Goal: Task Accomplishment & Management: Manage account settings

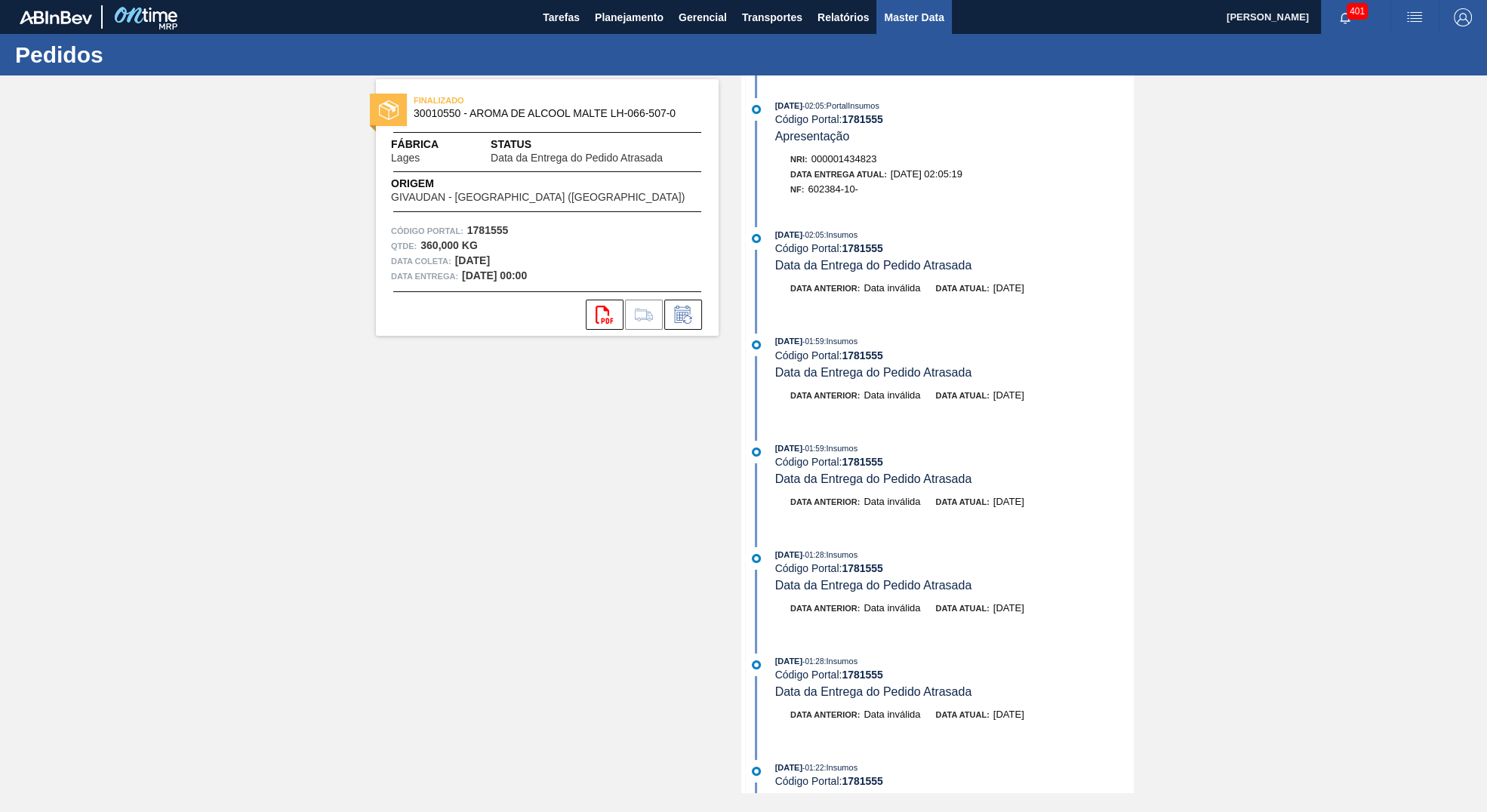
click at [886, 22] on span "Master Data" at bounding box center [914, 17] width 60 height 18
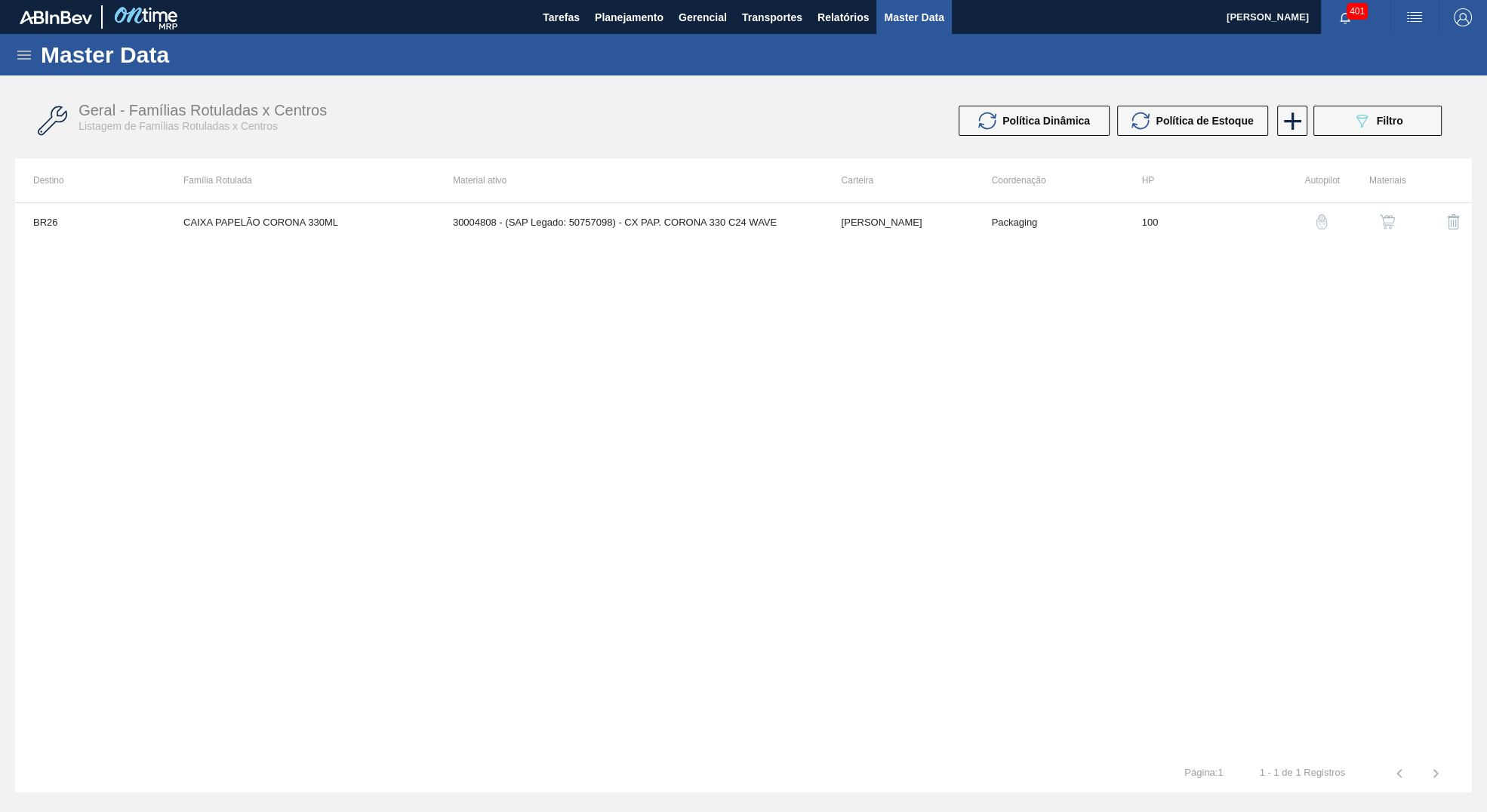
click at [22, 50] on icon at bounding box center [24, 55] width 18 height 18
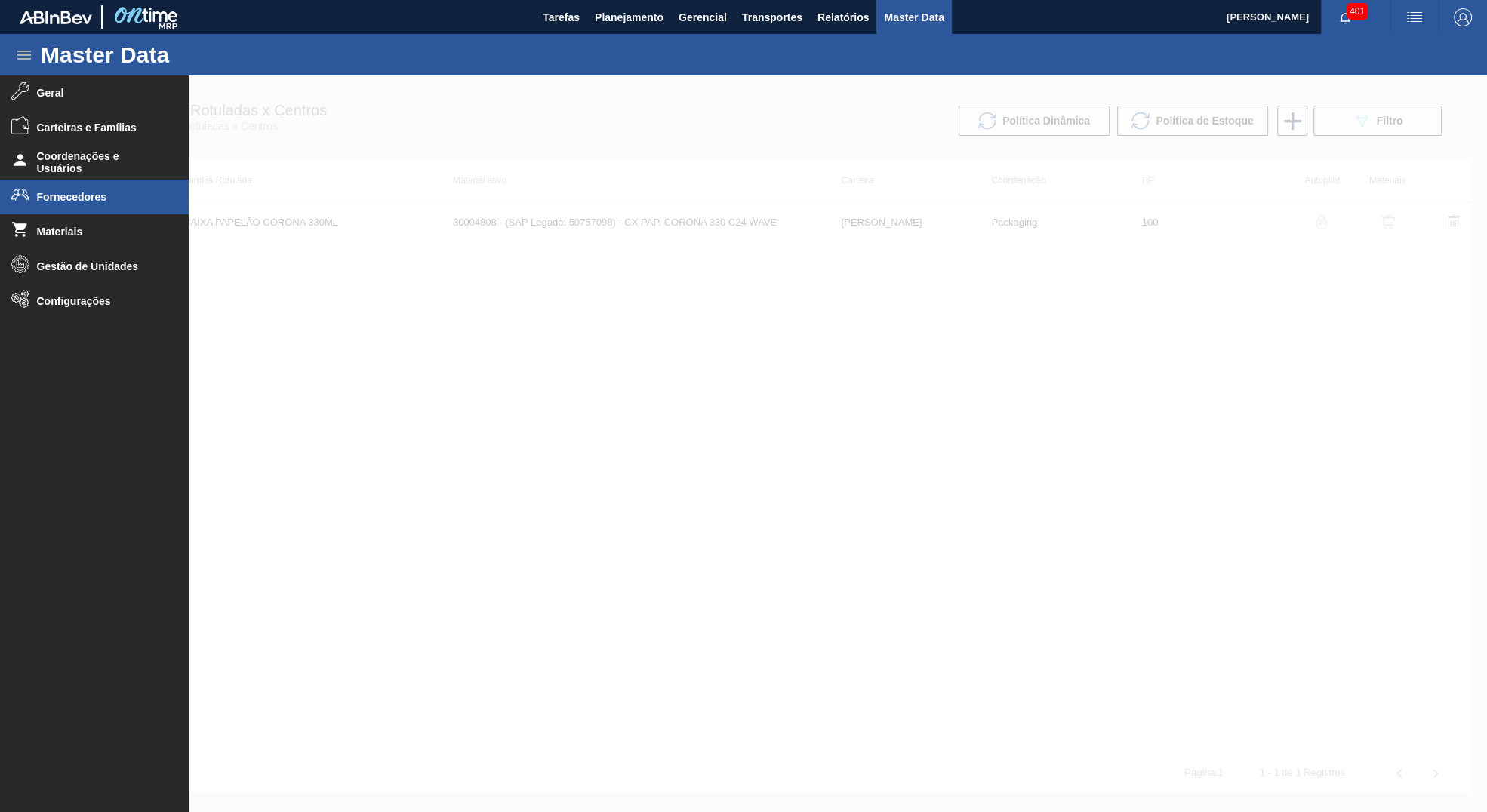
click at [82, 190] on li "Fornecedores" at bounding box center [94, 196] width 188 height 34
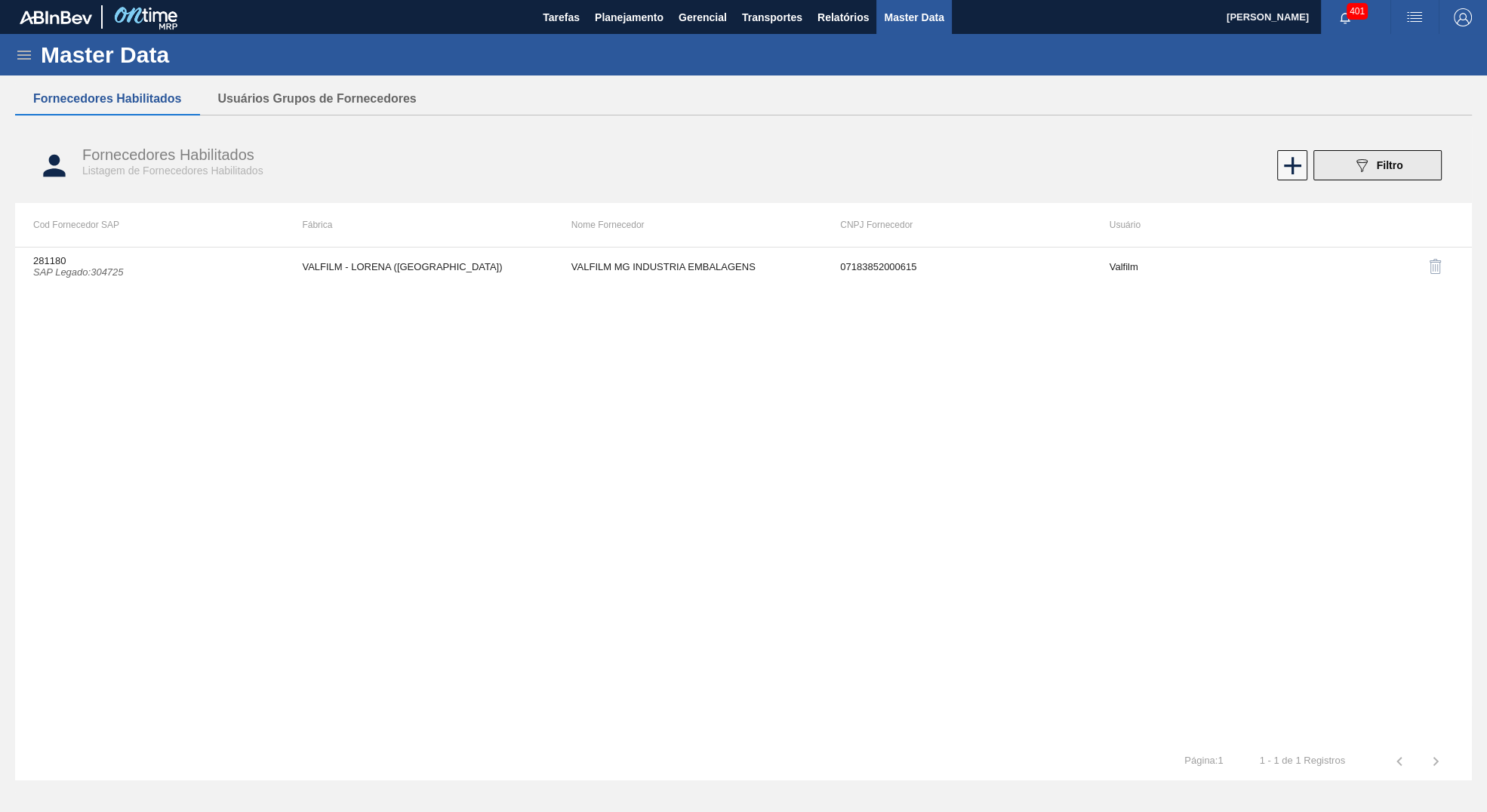
click at [1387, 169] on span "Filtro" at bounding box center [1390, 164] width 26 height 12
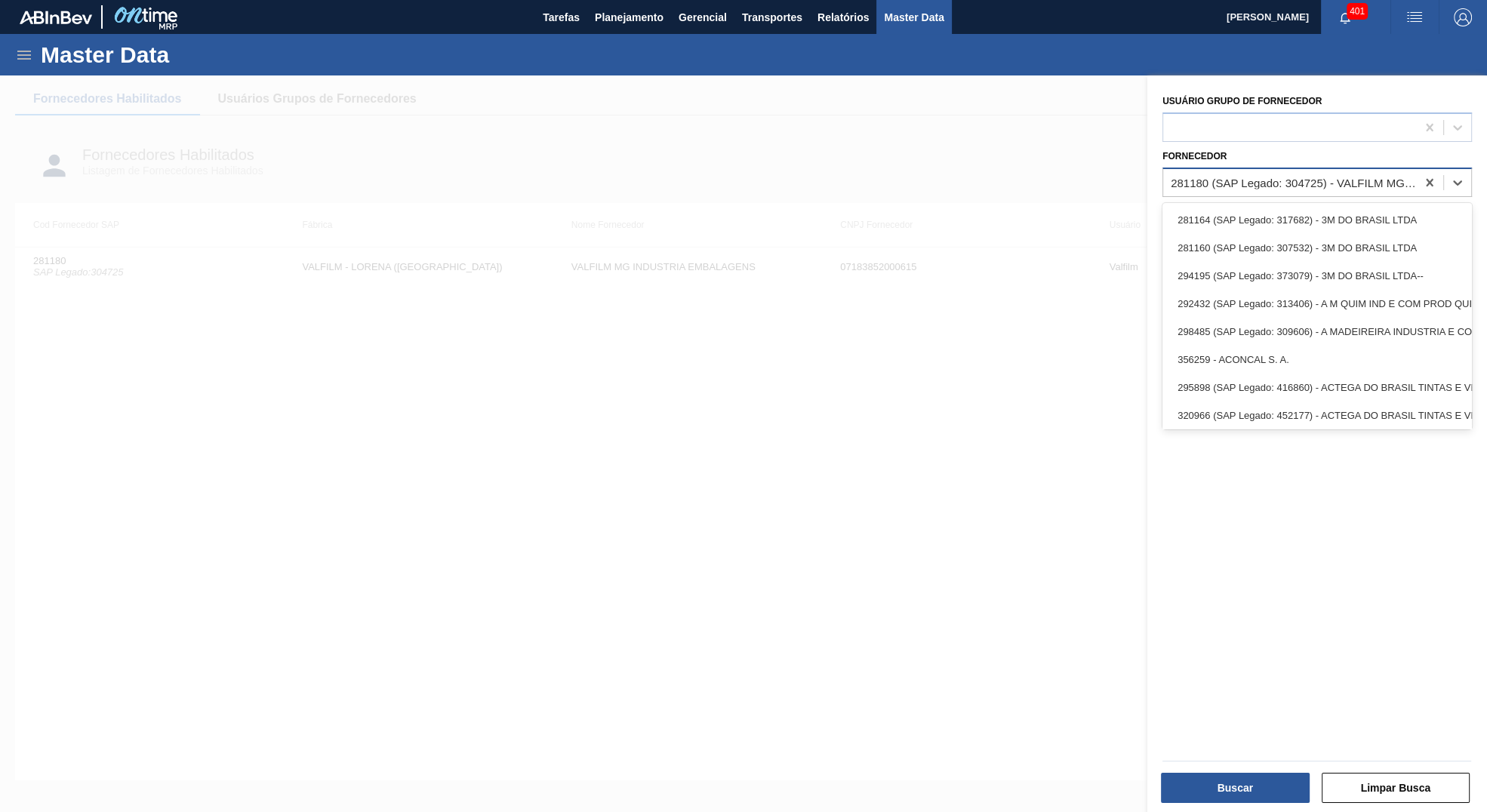
click at [1412, 178] on div "281180 (SAP Legado: 304725) - VALFILM MG INDUSTRIA EMBALAGENS" at bounding box center [1294, 182] width 247 height 13
click at [1428, 175] on icon at bounding box center [1430, 182] width 15 height 15
type input "GPI"
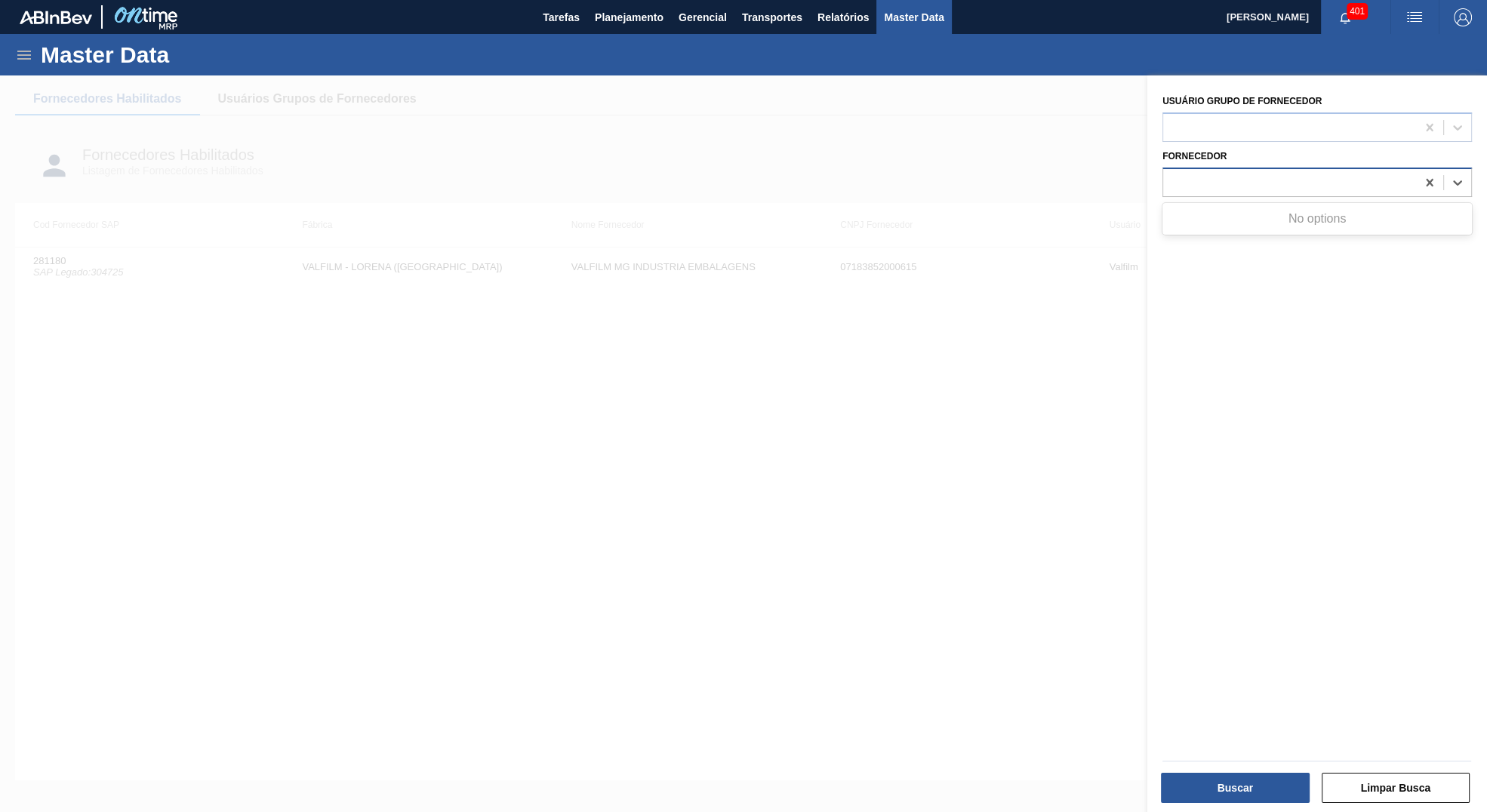
click at [1265, 187] on div "GPI" at bounding box center [1290, 182] width 253 height 22
type input "GRAPH"
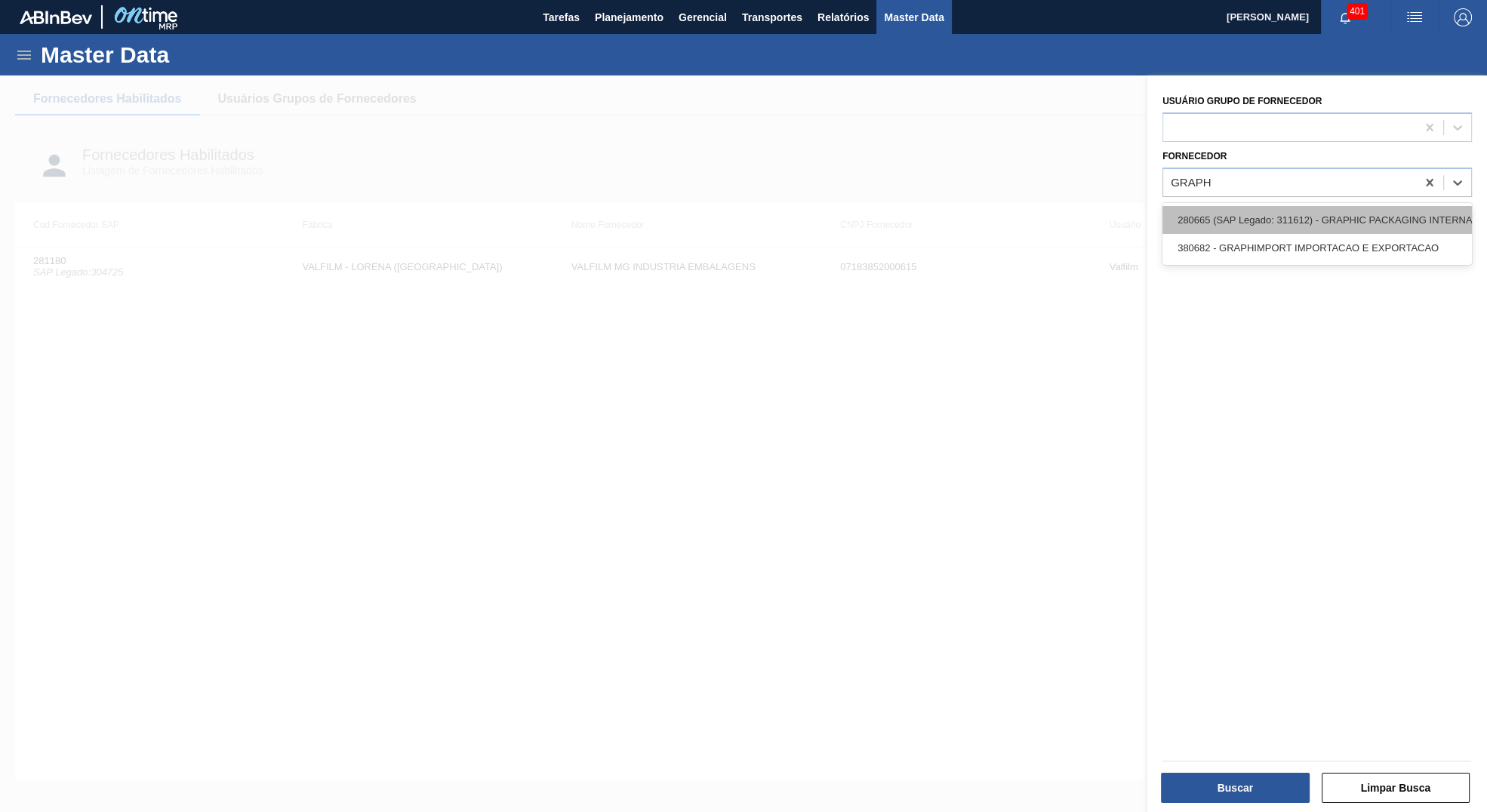
click at [1426, 224] on div "280665 (SAP Legado: 311612) - GRAPHIC PACKAGING INTERNATIONAL DO" at bounding box center [1318, 220] width 310 height 28
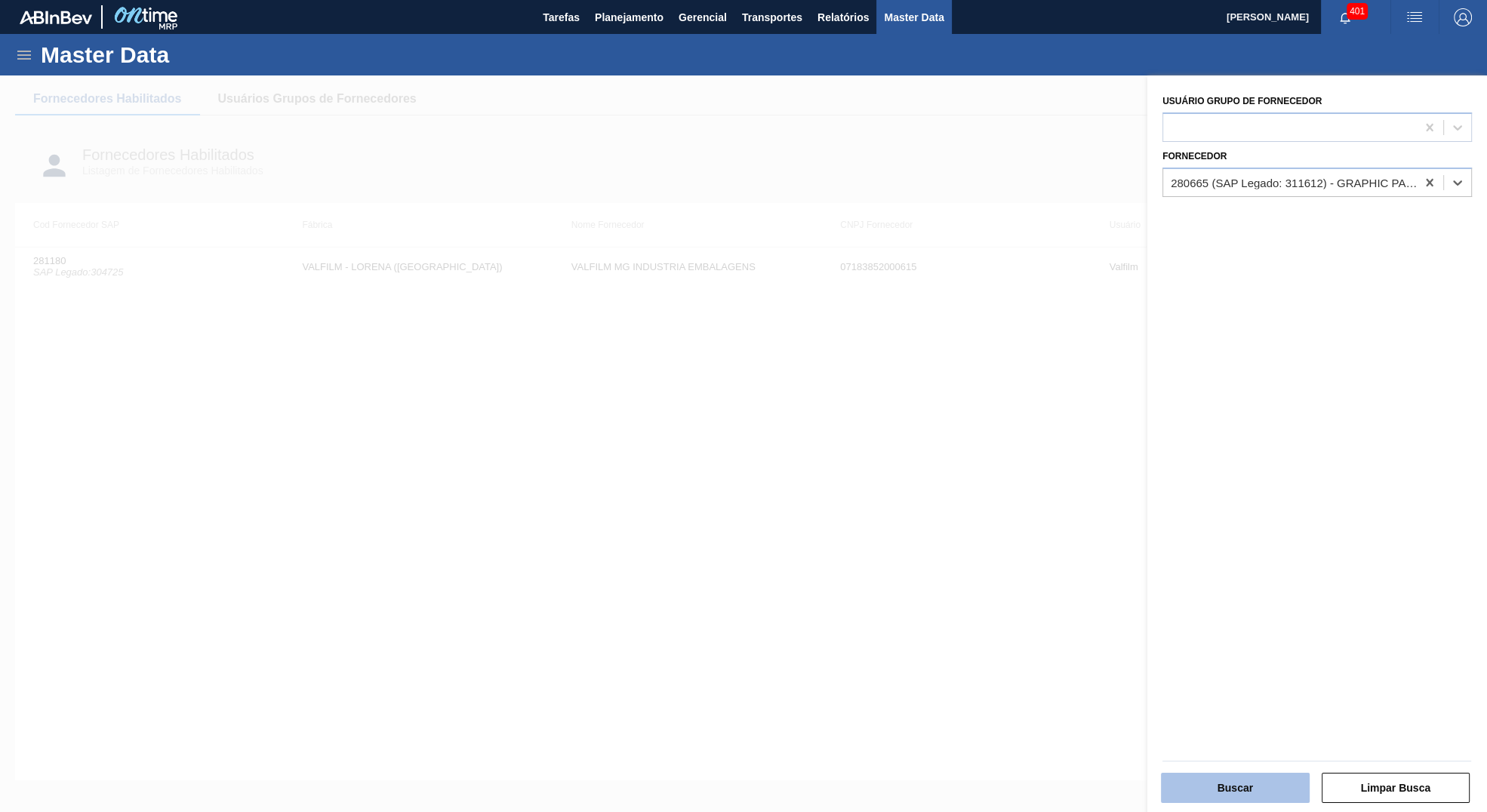
click at [1295, 788] on button "Buscar" at bounding box center [1235, 788] width 149 height 30
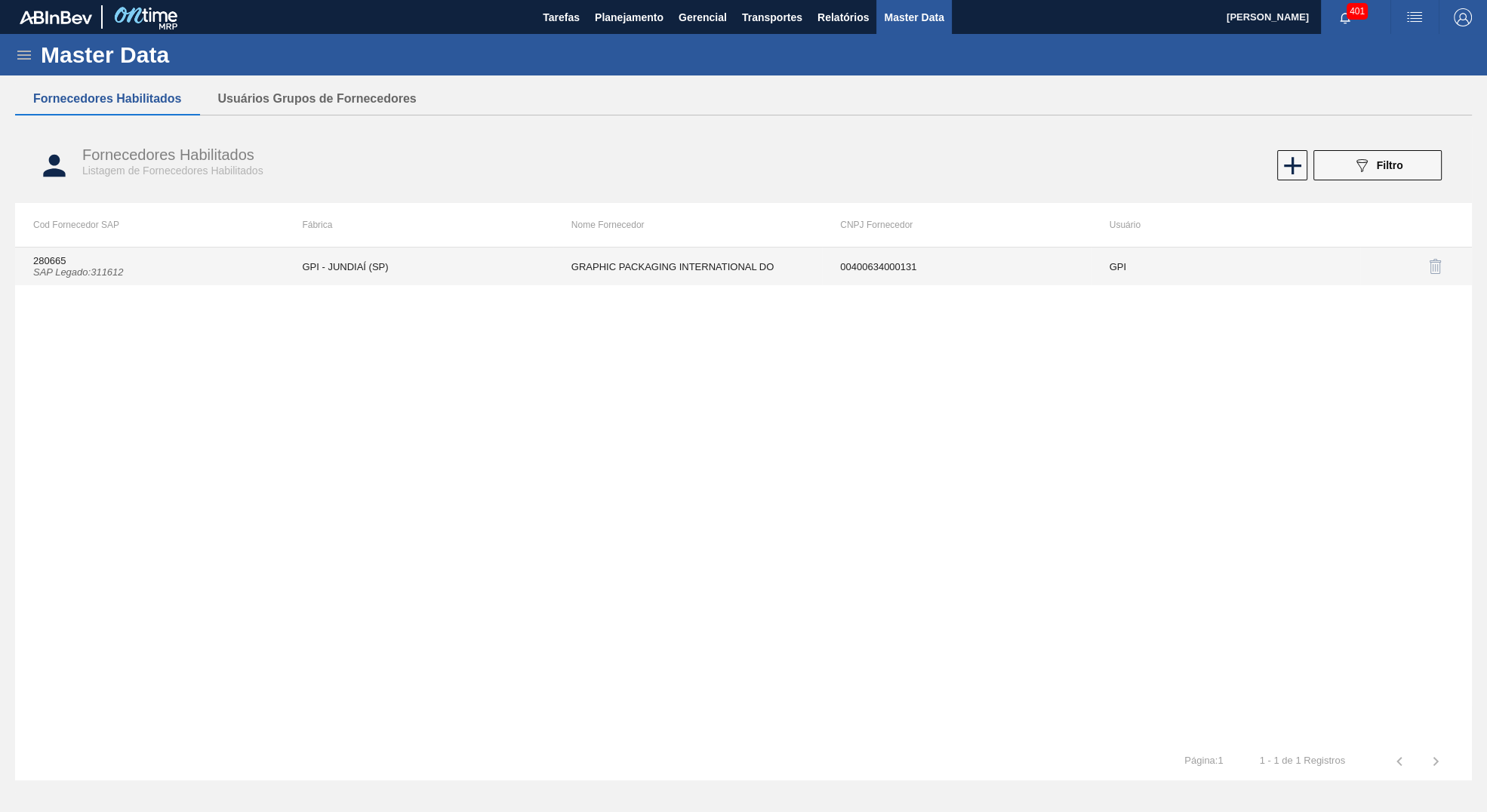
click at [557, 279] on td "GRAPHIC PACKAGING INTERNATIONAL DO" at bounding box center [688, 266] width 269 height 38
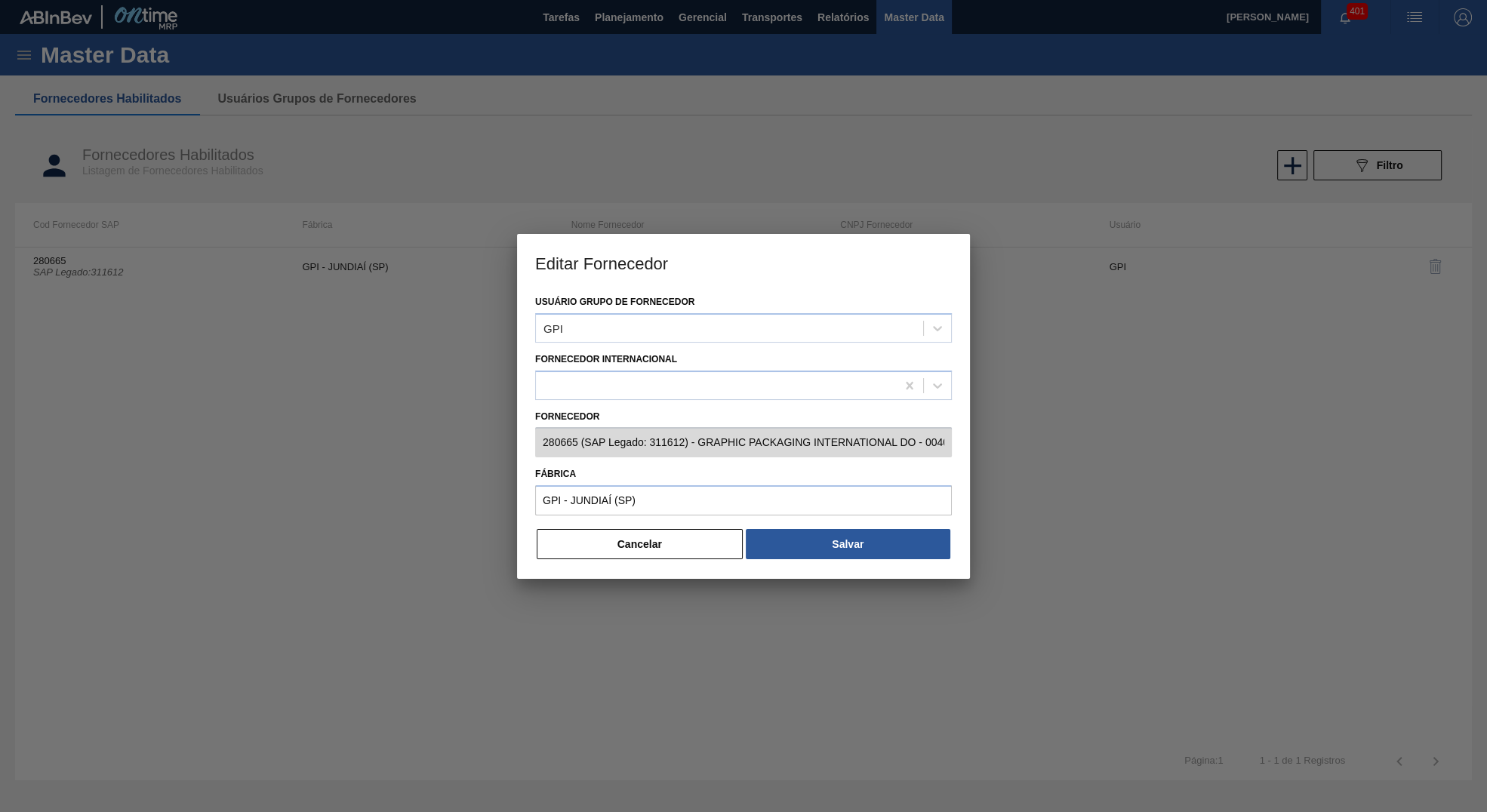
drag, startPoint x: 593, startPoint y: 533, endPoint x: 890, endPoint y: 578, distance: 300.4
click at [593, 534] on button "Cancelar" at bounding box center [640, 545] width 206 height 30
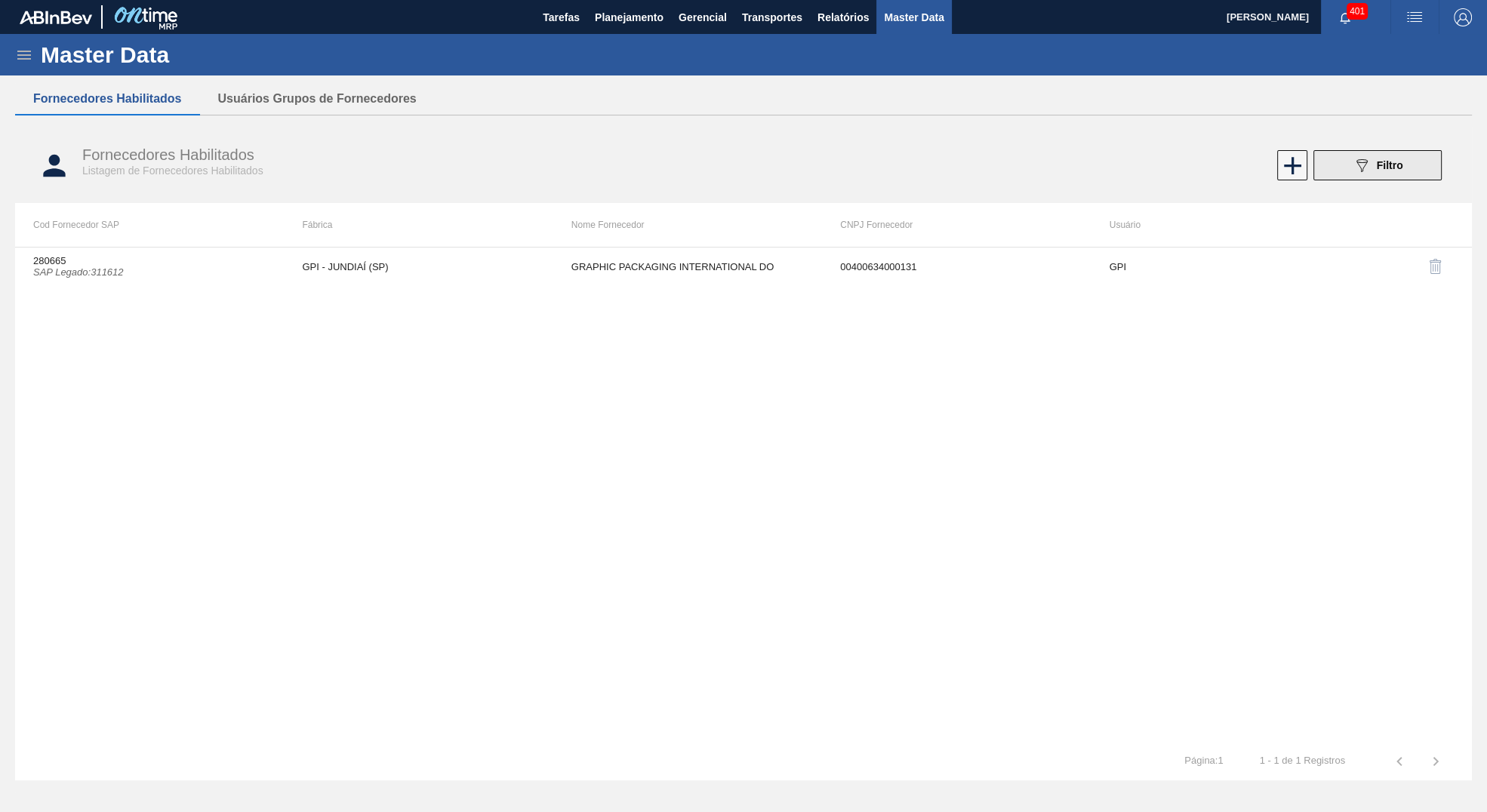
click at [1401, 175] on button "089F7B8B-B2A5-4AFE-B5C0-19BA573D28AC Filtro" at bounding box center [1378, 165] width 129 height 30
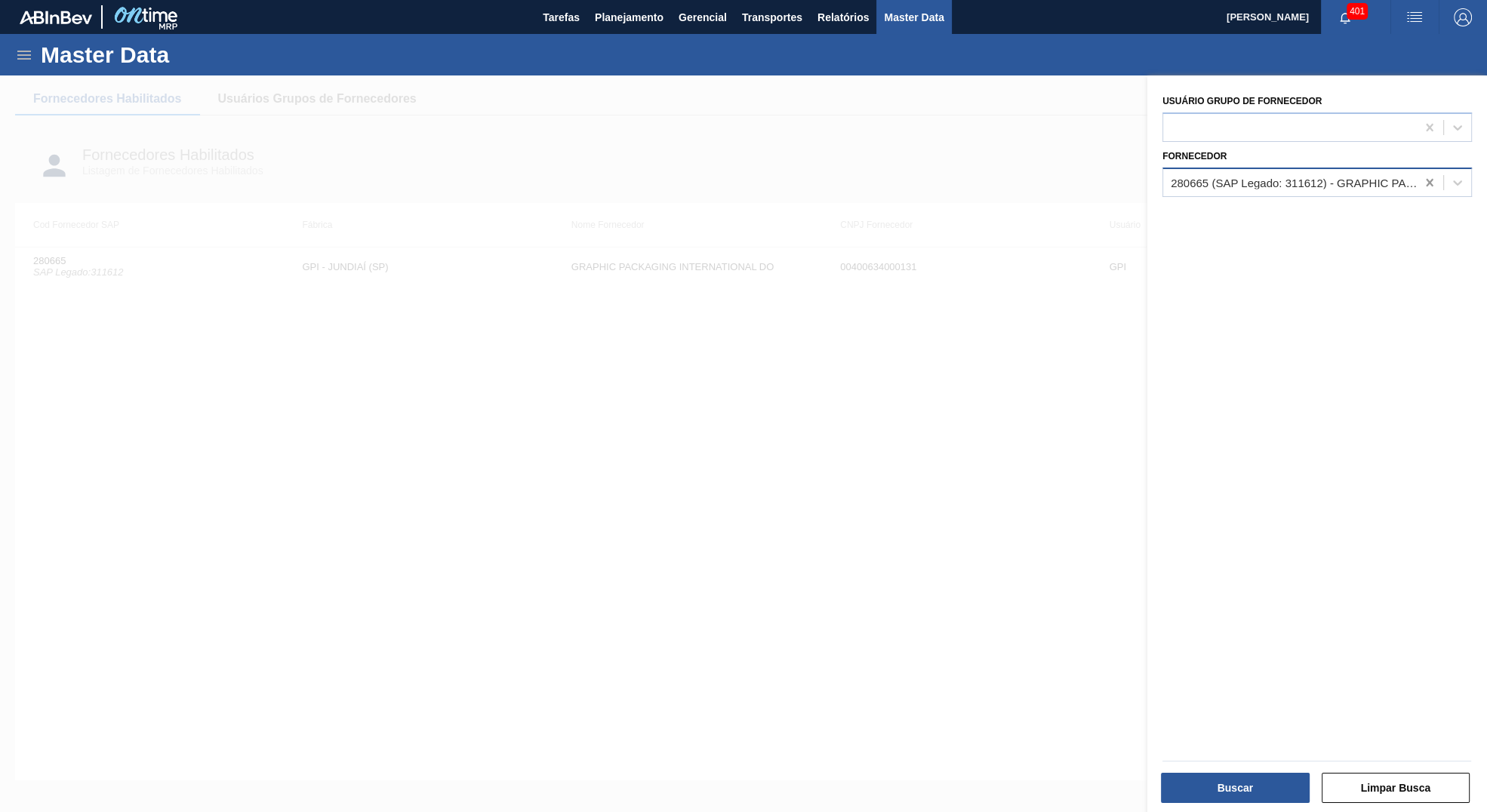
click at [1429, 177] on icon at bounding box center [1430, 182] width 15 height 15
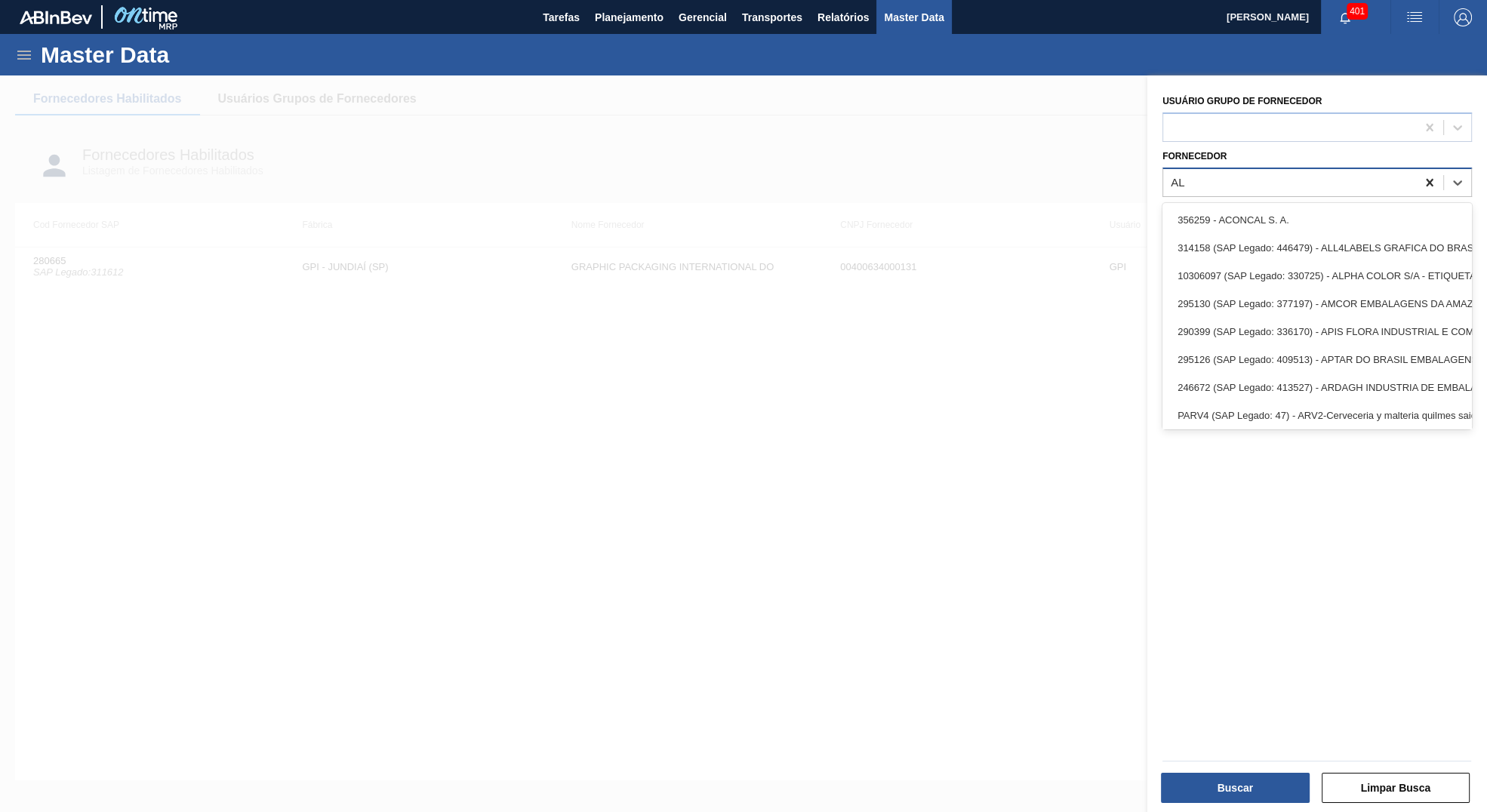
type input "A"
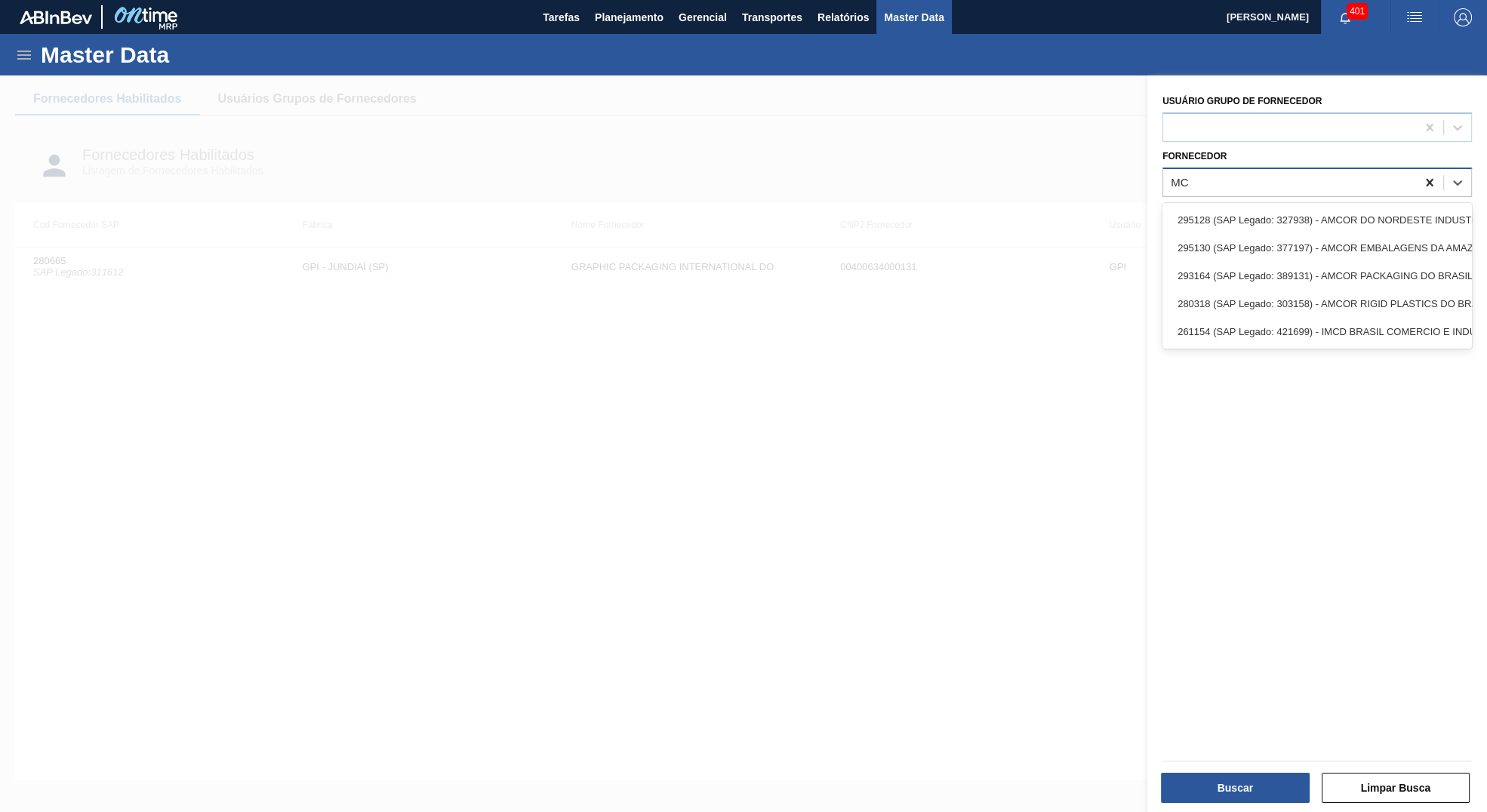
type input "M"
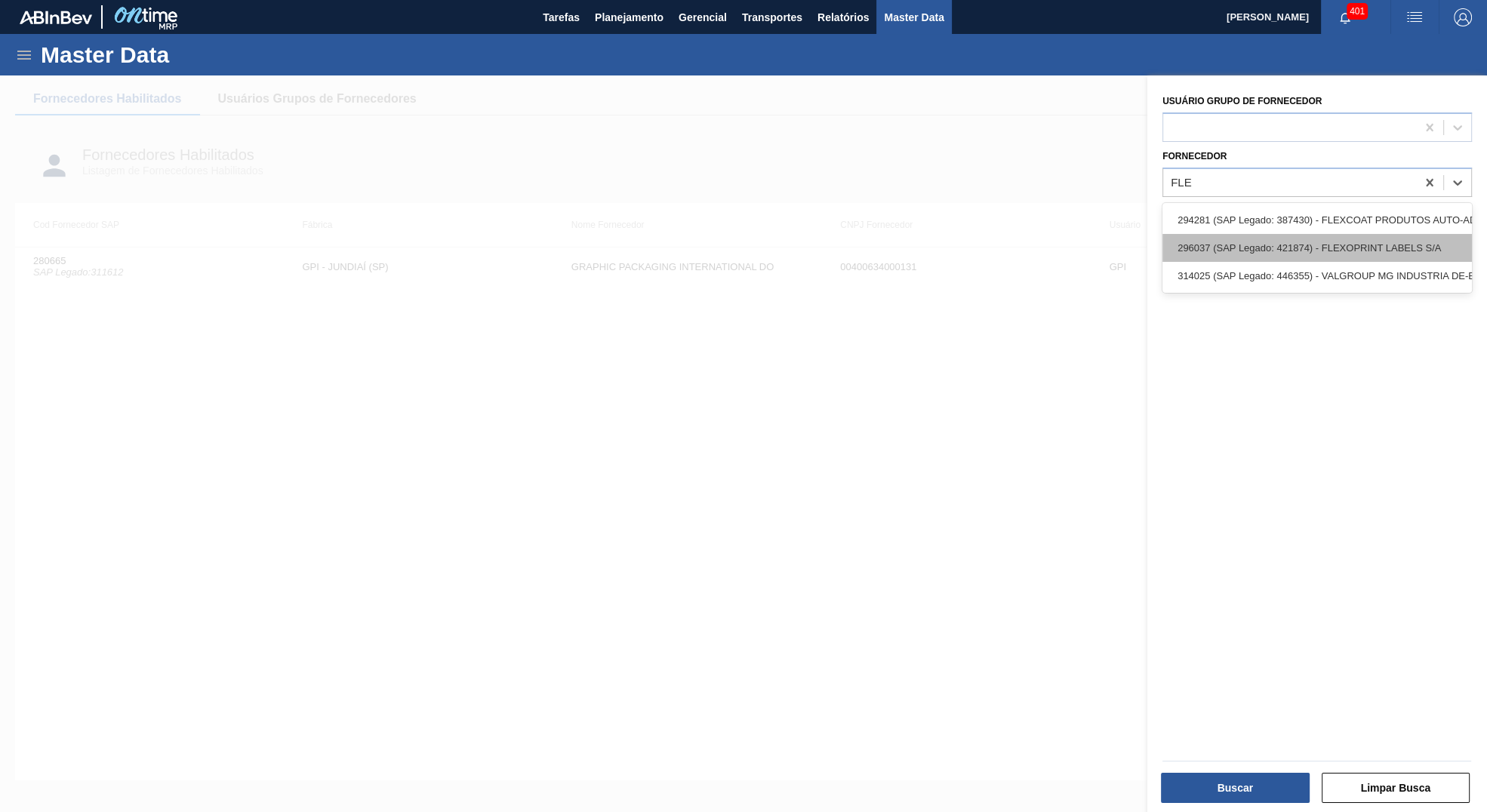
type input "FLE"
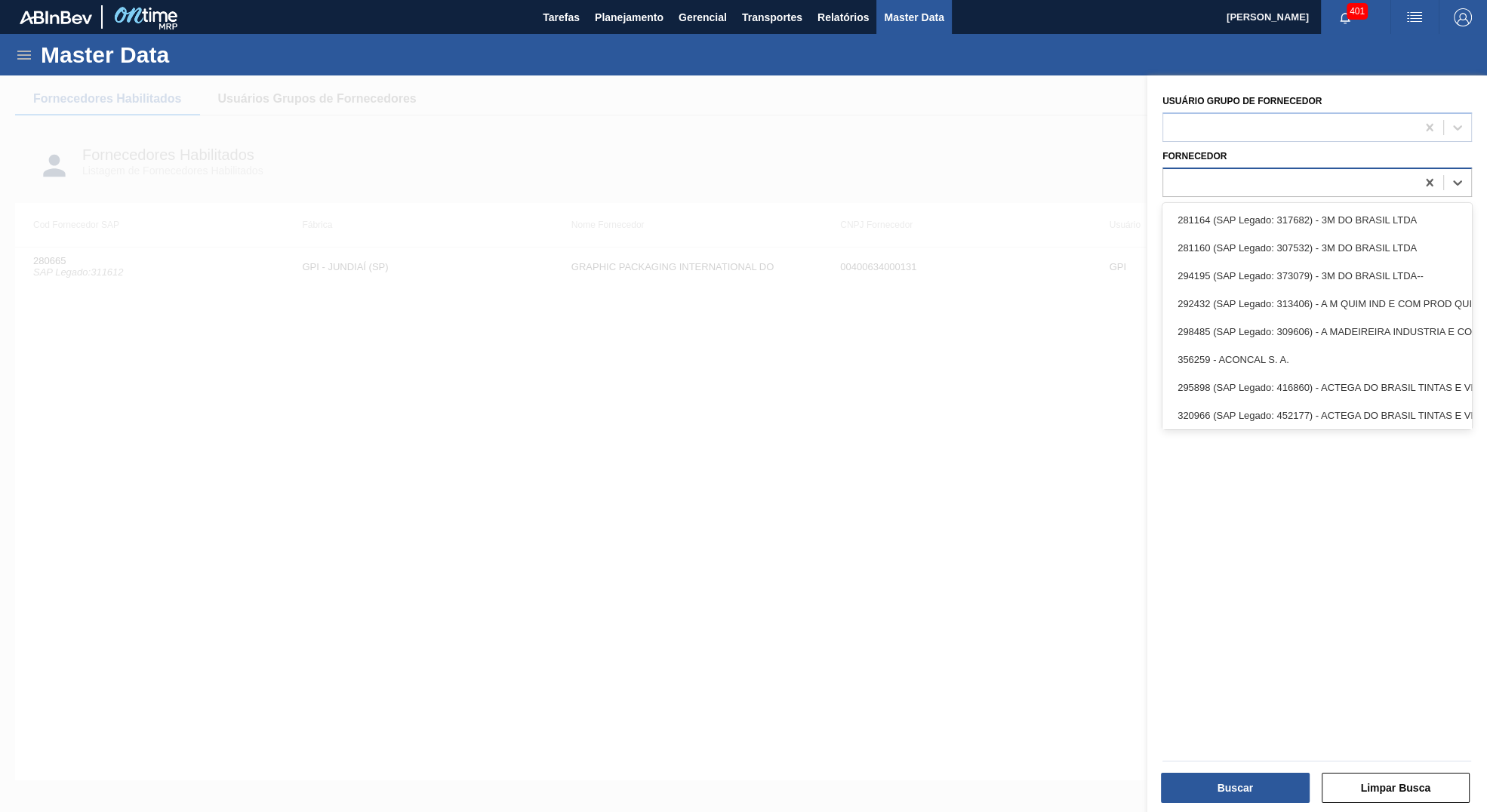
click at [1257, 172] on div at bounding box center [1290, 182] width 253 height 22
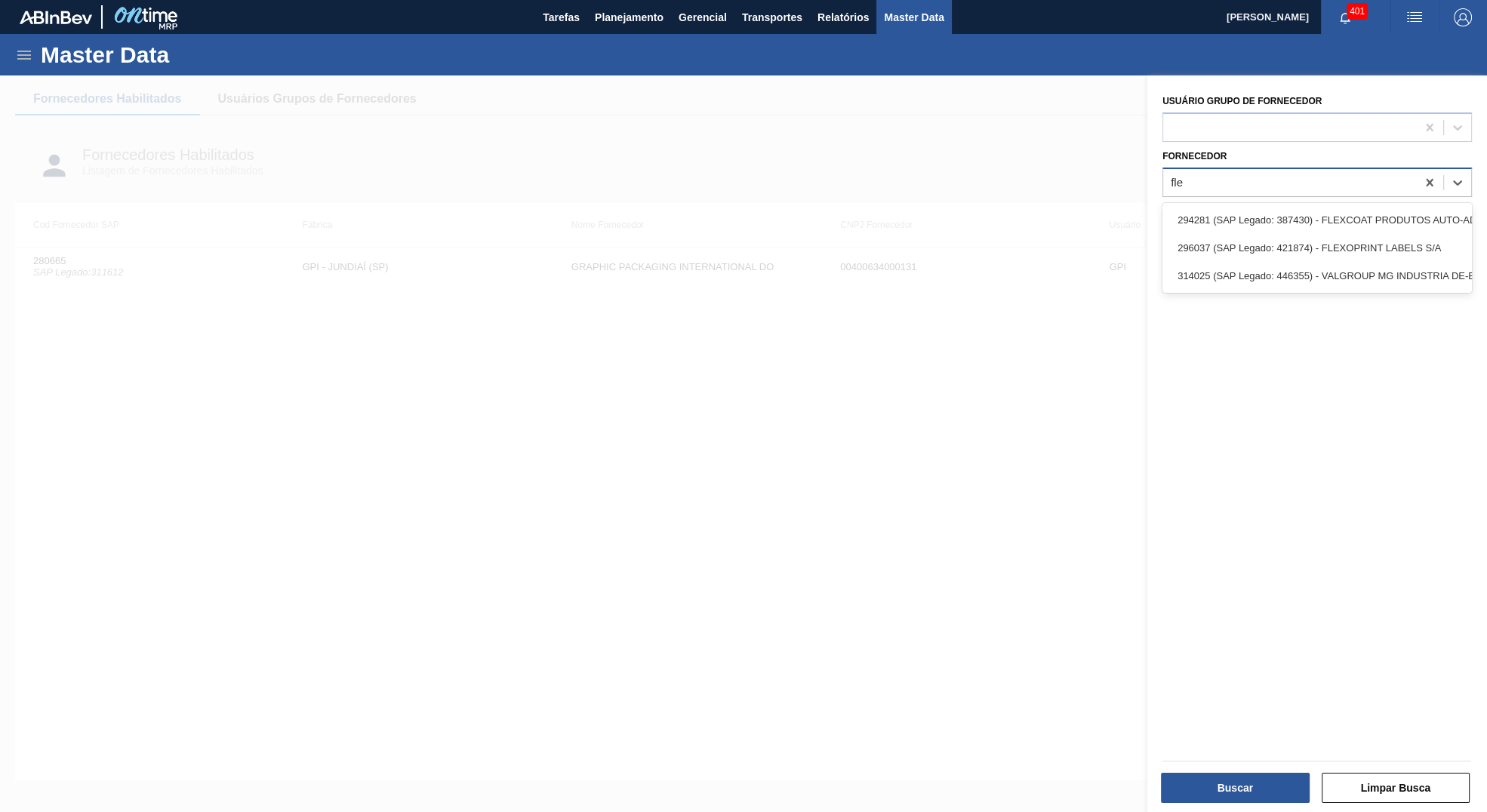
type input "flex"
click at [1236, 215] on div "294281 (SAP Legado: 387430) - FLEXCOAT PRODUTOS AUTO-ADESIVOS S/A-ADESIVOS SA-" at bounding box center [1318, 220] width 310 height 28
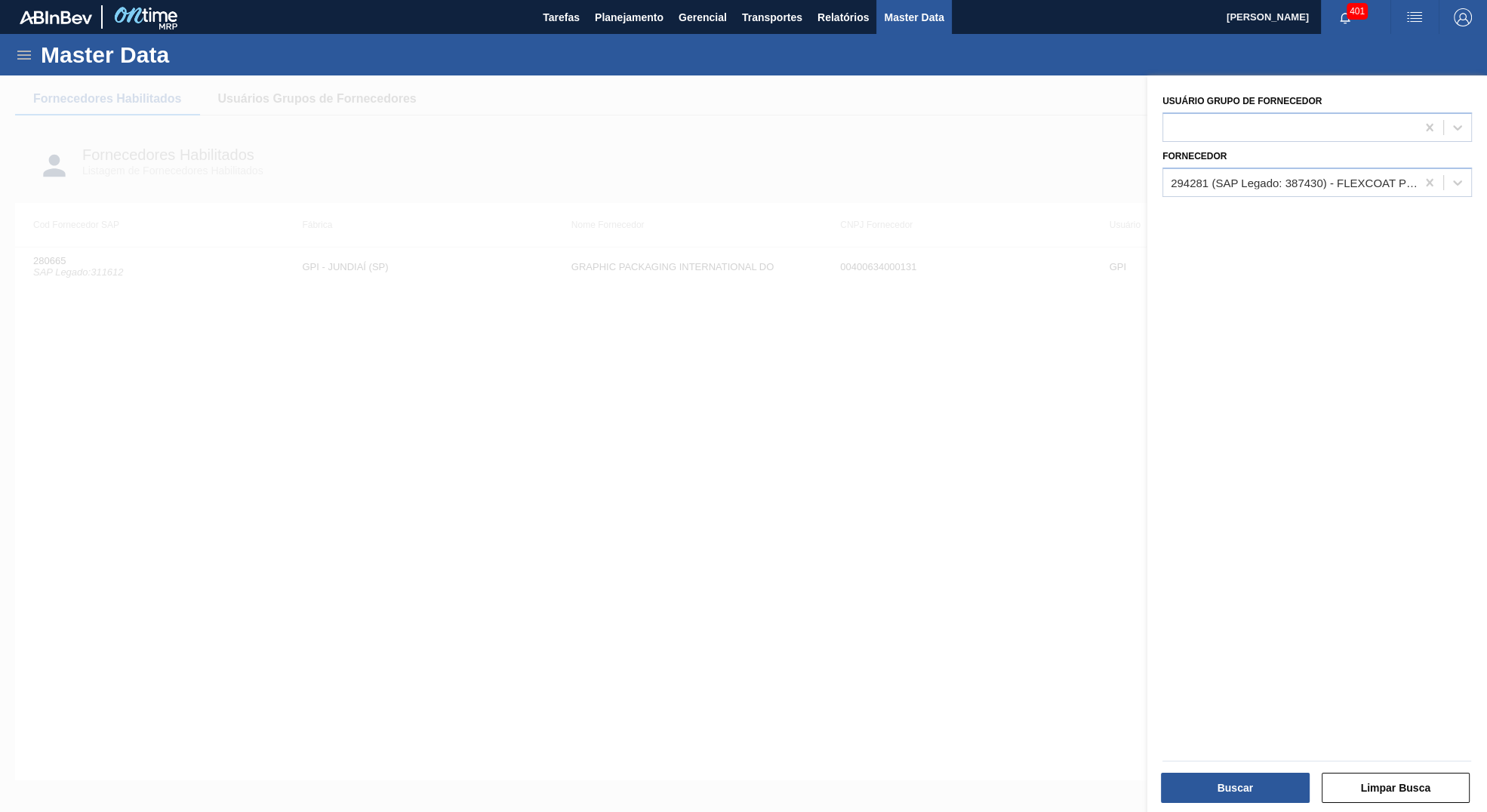
click at [1220, 767] on div at bounding box center [1317, 761] width 321 height 13
click at [1247, 784] on button "Buscar" at bounding box center [1235, 788] width 149 height 30
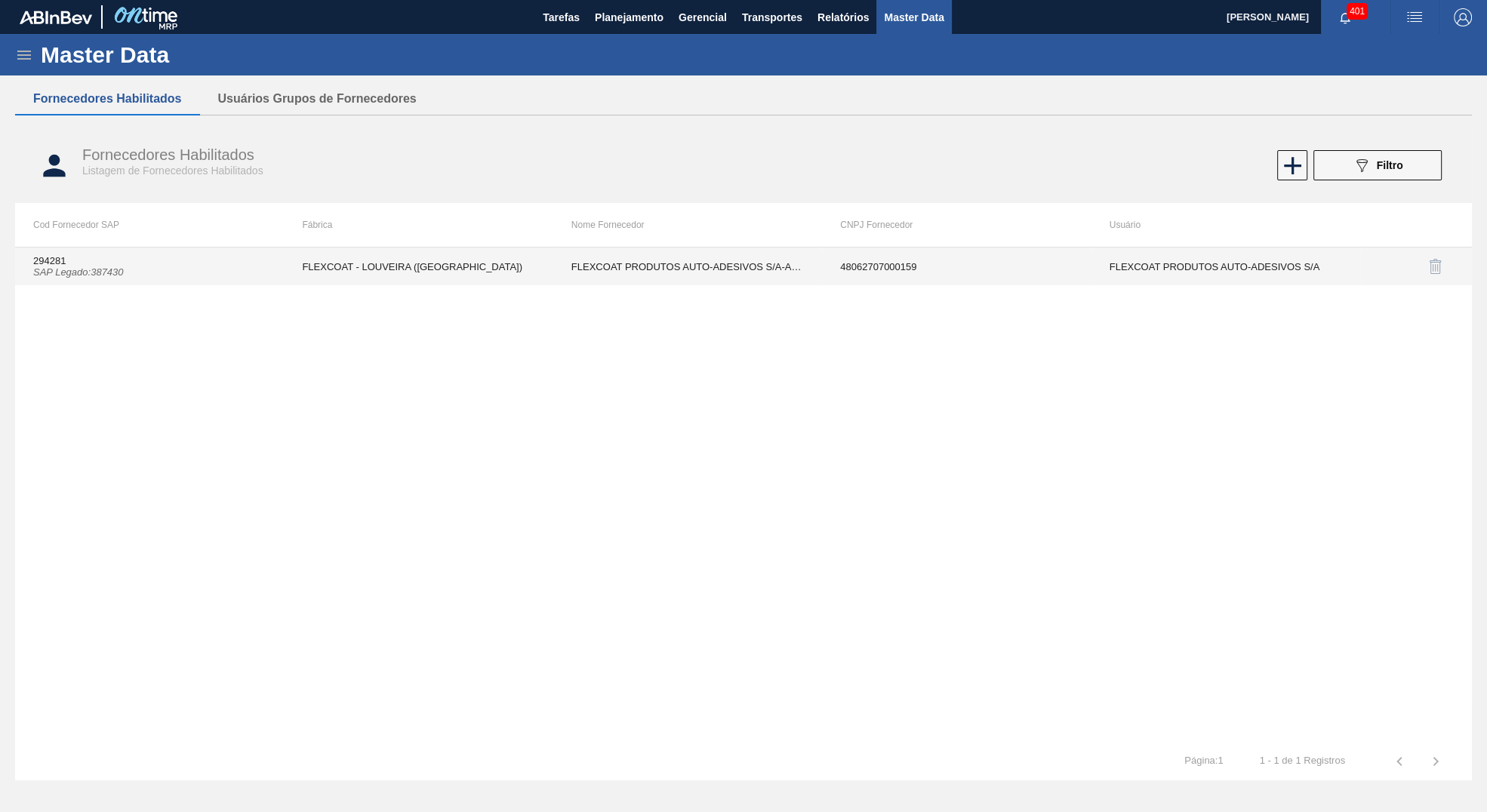
click at [623, 272] on td "FLEXCOAT PRODUTOS AUTO-ADESIVOS S/A-ADESIVOS SA-" at bounding box center [688, 266] width 269 height 38
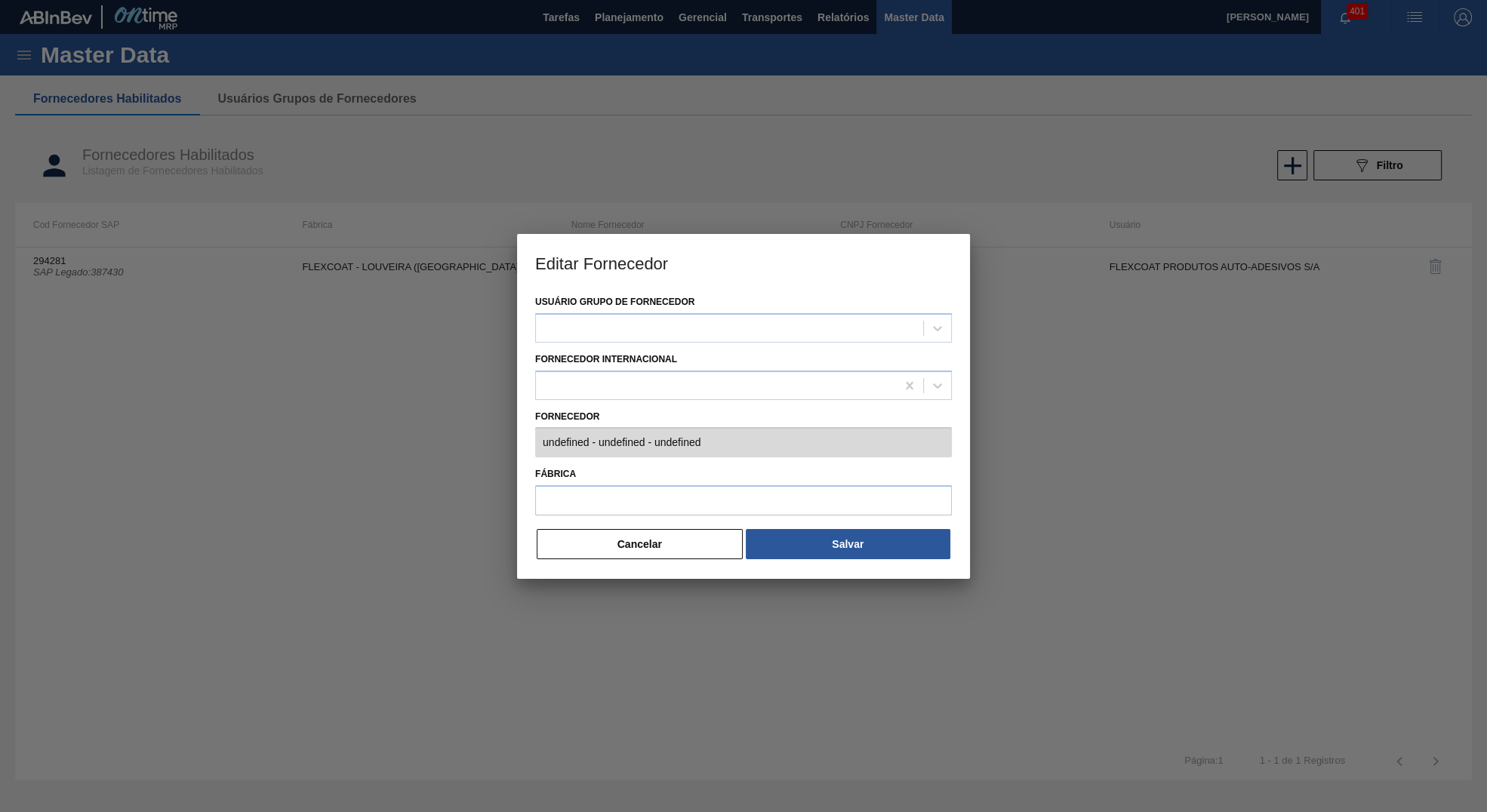
type input "294281 (SAP Legado: 387430) - FLEXCOAT PRODUTOS AUTO-ADESIVOS S/A-ADESIVOS SA- …"
type input "FLEXCOAT - LOUVEIRA (SP)"
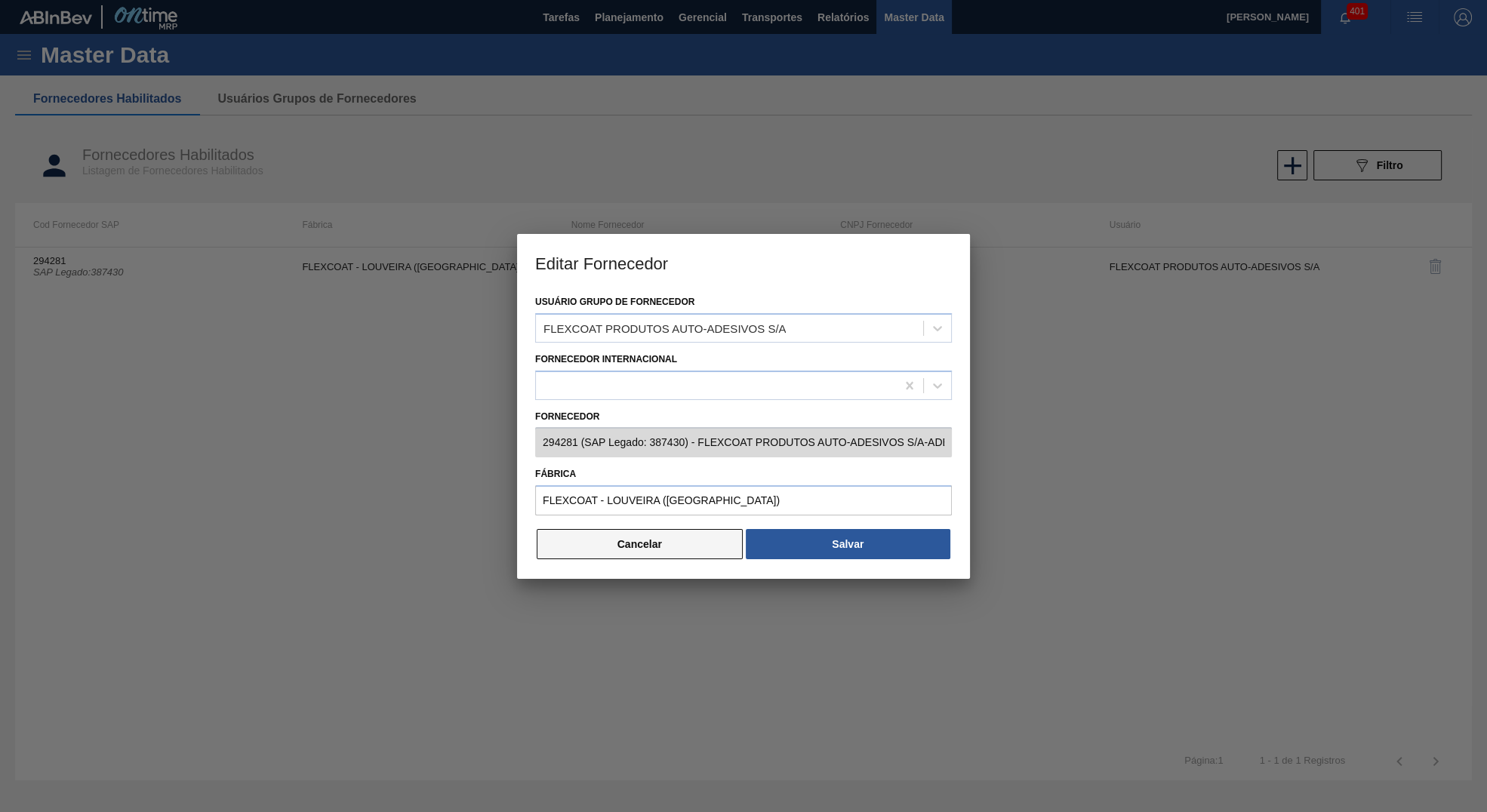
click at [637, 534] on button "Cancelar" at bounding box center [640, 545] width 206 height 30
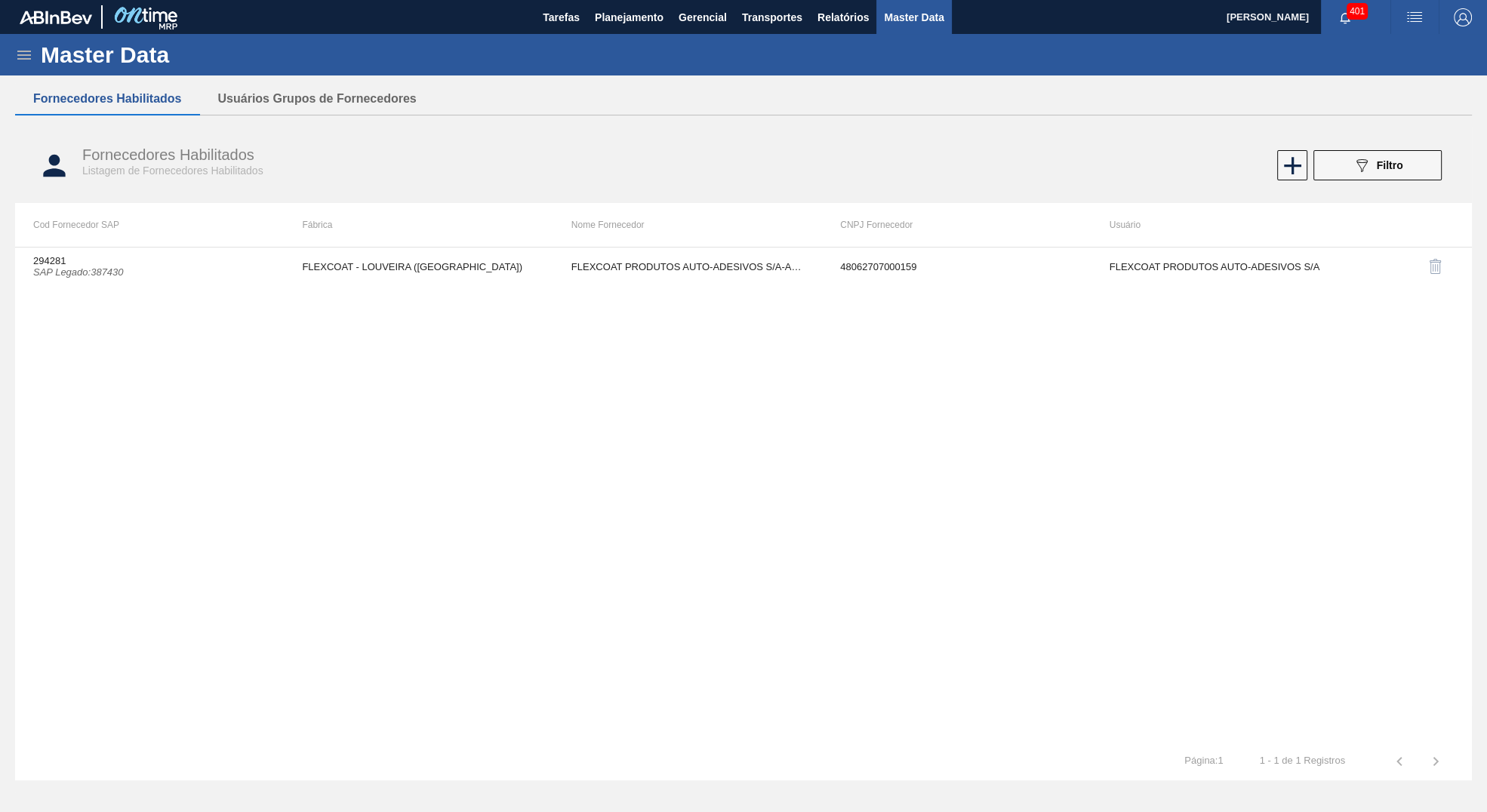
click at [546, 287] on div "294281 SAP Legado : 387430 FLEXCOAT - LOUVEIRA (SP) FLEXCOAT PRODUTOS AUTO-ADES…" at bounding box center [744, 494] width 1457 height 496
click at [586, 230] on th "Nome Fornecedor" at bounding box center [688, 224] width 269 height 44
click at [601, 262] on td "FLEXCOAT PRODUTOS AUTO-ADESIVOS S/A-ADESIVOS SA-" at bounding box center [688, 266] width 269 height 38
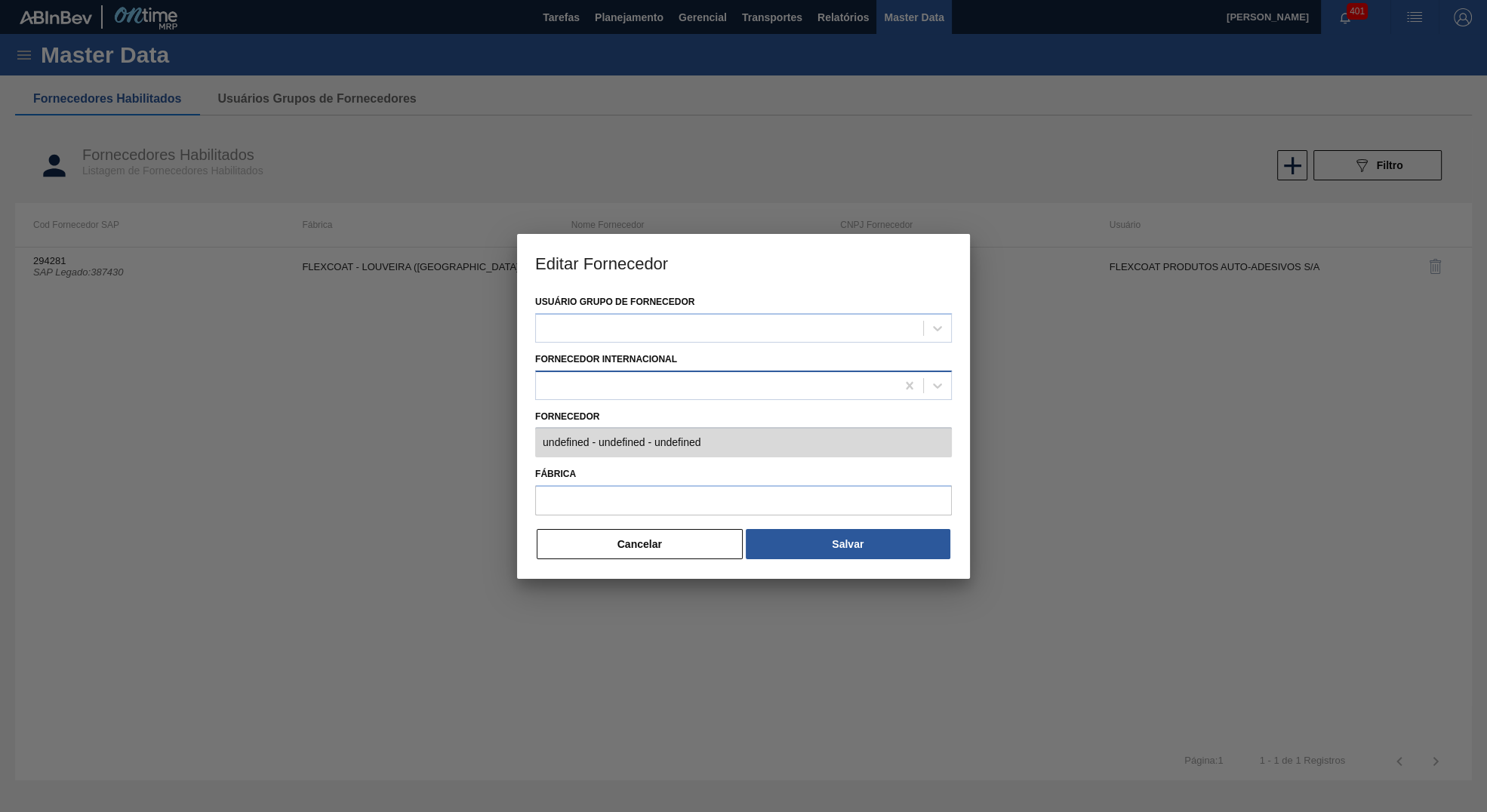
type input "294281 (SAP Legado: 387430) - FLEXCOAT PRODUTOS AUTO-ADESIVOS S/A-ADESIVOS SA- …"
type input "FLEXCOAT - LOUVEIRA (SP)"
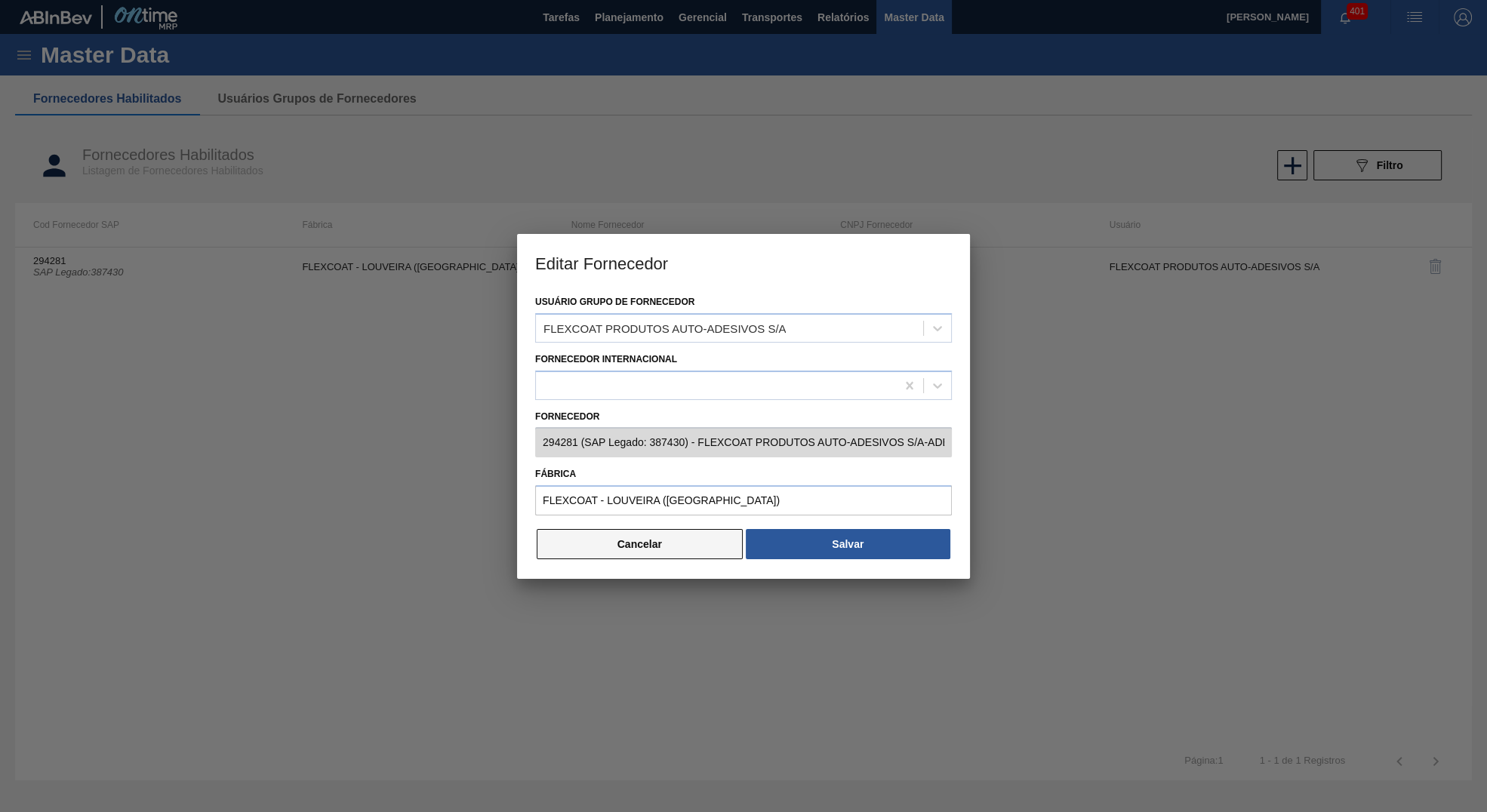
click at [696, 549] on button "Cancelar" at bounding box center [640, 545] width 206 height 30
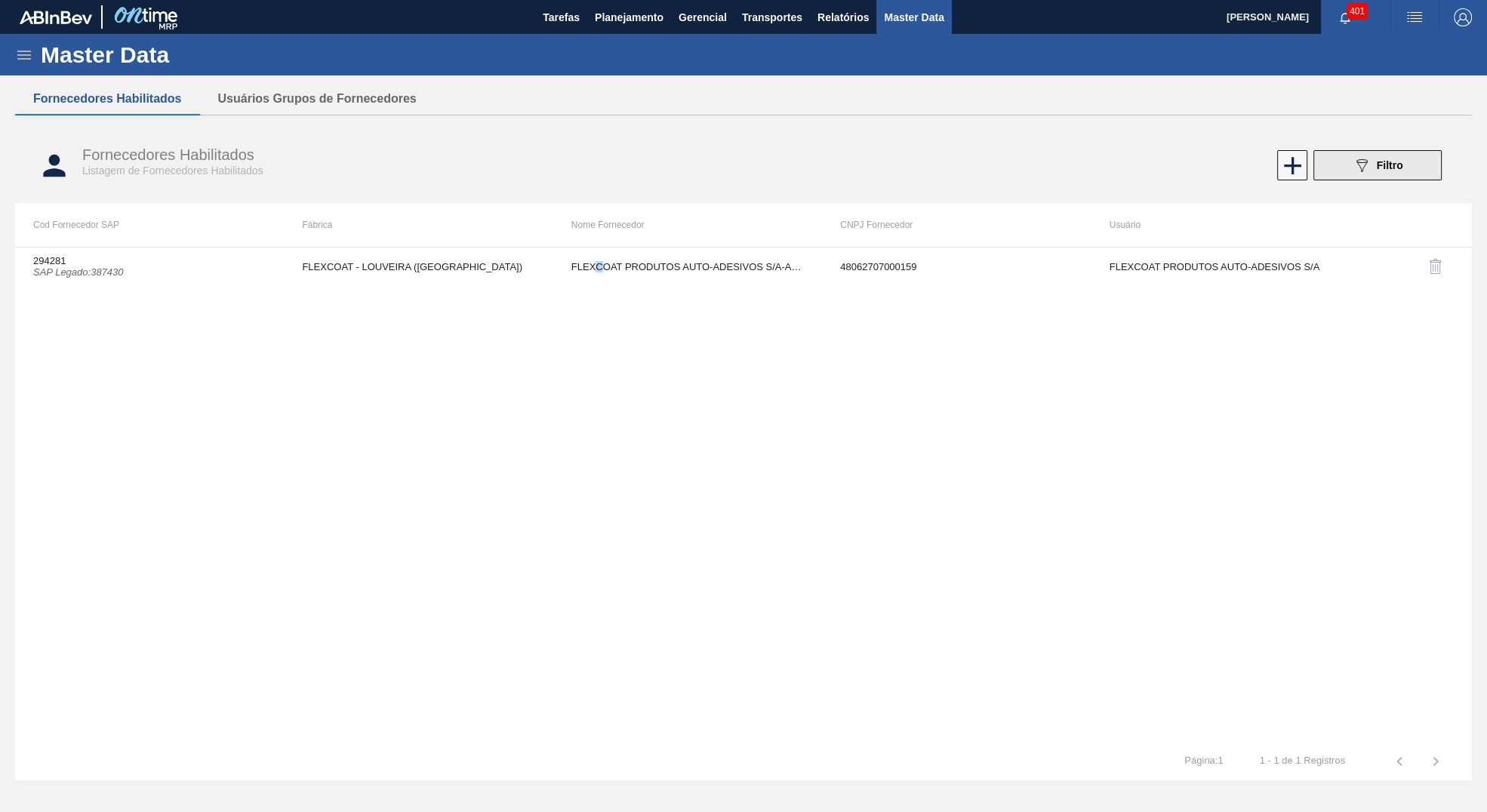
click at [1364, 168] on icon "089F7B8B-B2A5-4AFE-B5C0-19BA573D28AC" at bounding box center [1362, 165] width 18 height 18
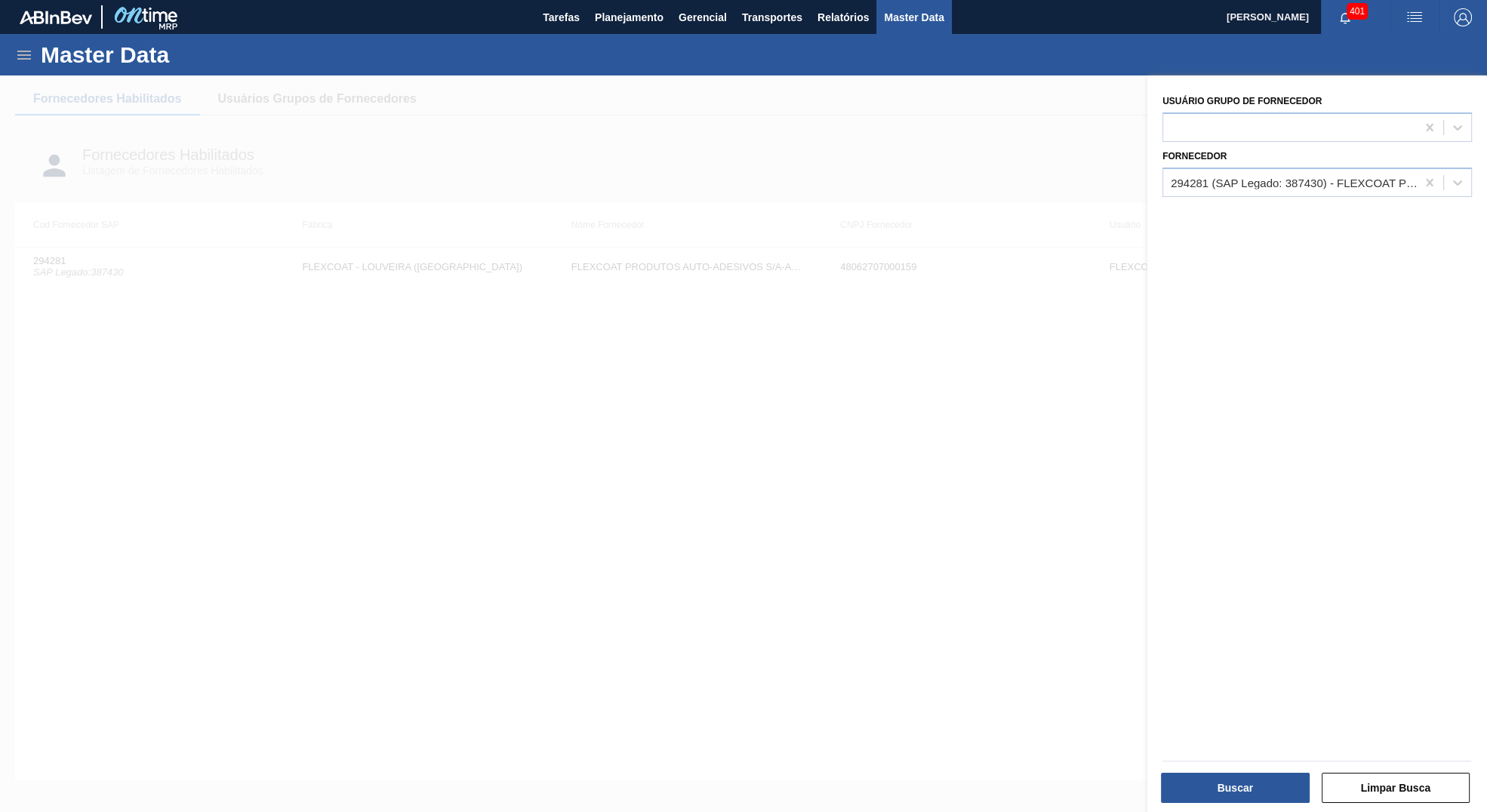
drag, startPoint x: 1435, startPoint y: 174, endPoint x: 1423, endPoint y: 411, distance: 237.3
click at [1432, 175] on icon at bounding box center [1430, 182] width 15 height 15
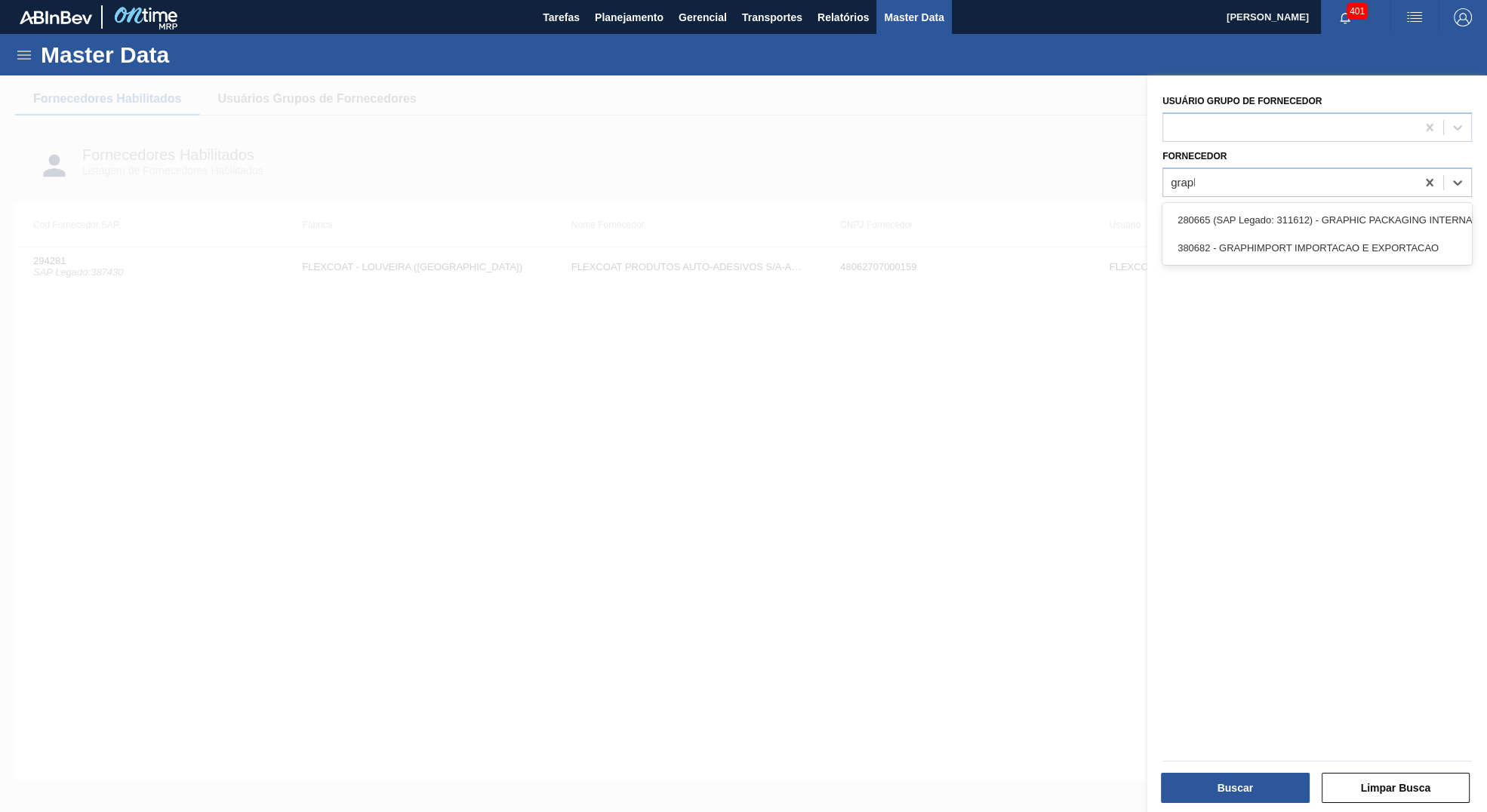
type input "graphi"
click at [1343, 206] on div "280665 (SAP Legado: 311612) - GRAPHIC PACKAGING INTERNATIONAL DO" at bounding box center [1318, 220] width 310 height 28
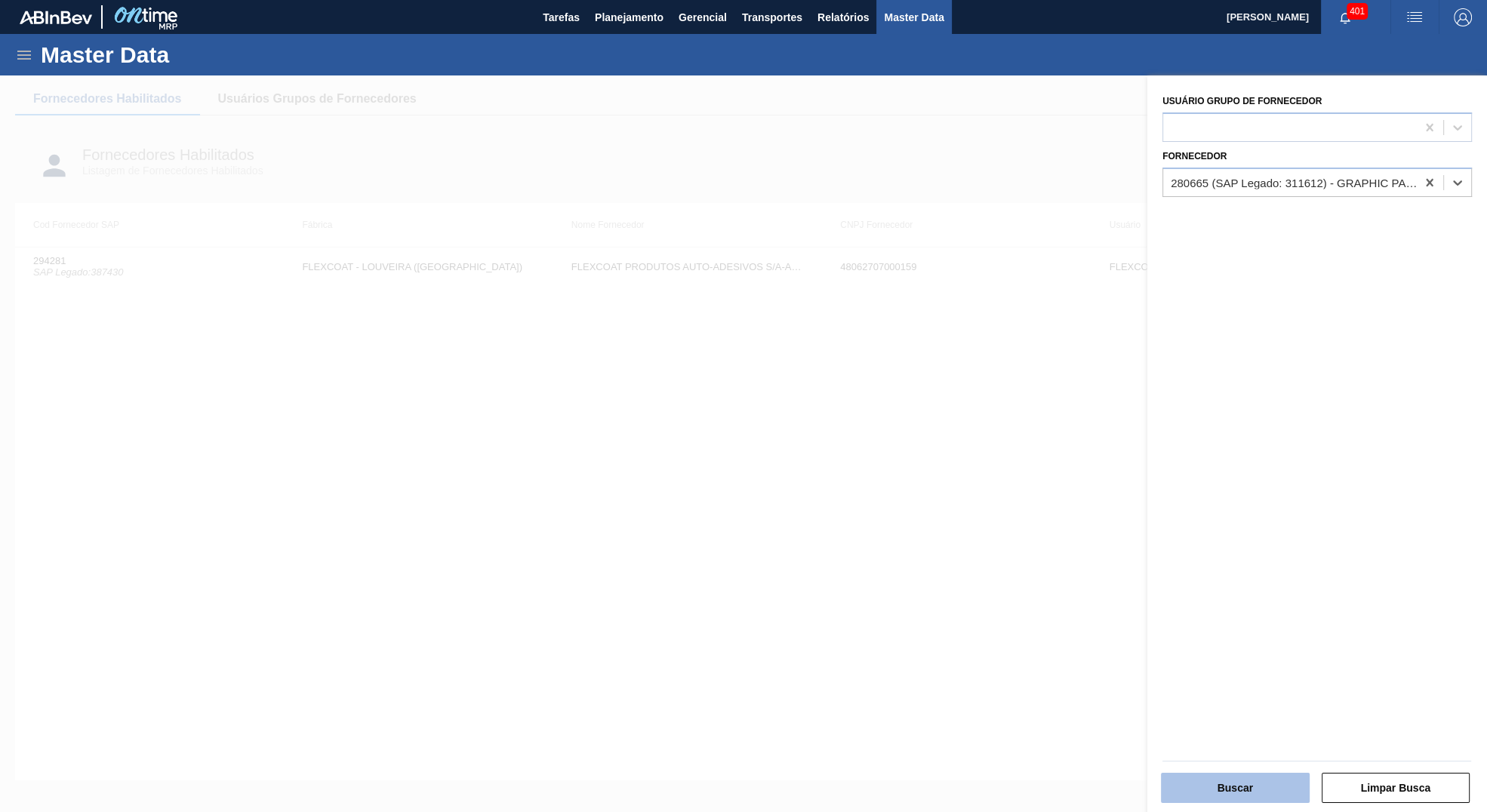
click at [1230, 782] on button "Buscar" at bounding box center [1235, 788] width 149 height 30
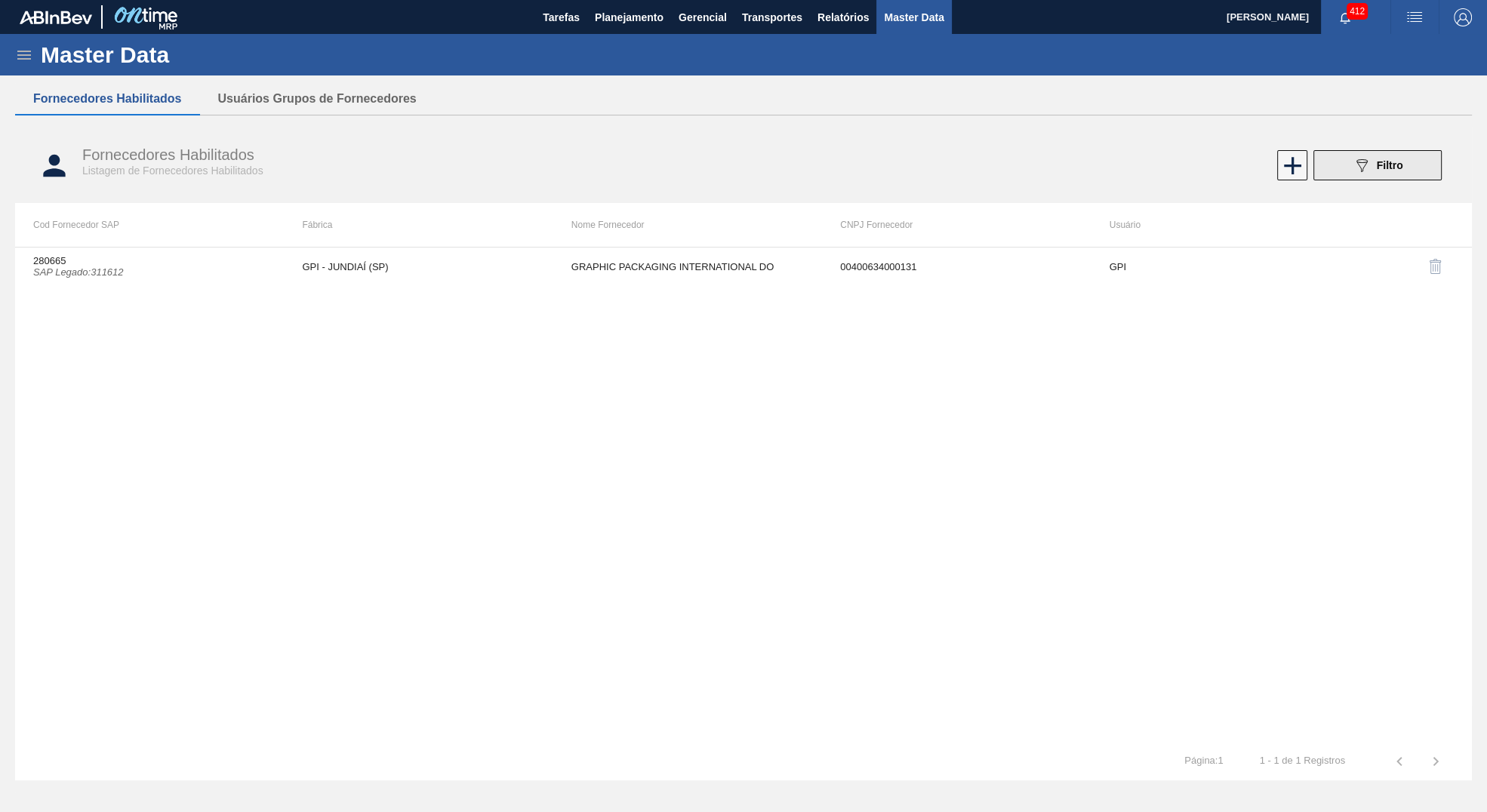
click at [1366, 175] on button "089F7B8B-B2A5-4AFE-B5C0-19BA573D28AC Filtro" at bounding box center [1378, 165] width 129 height 30
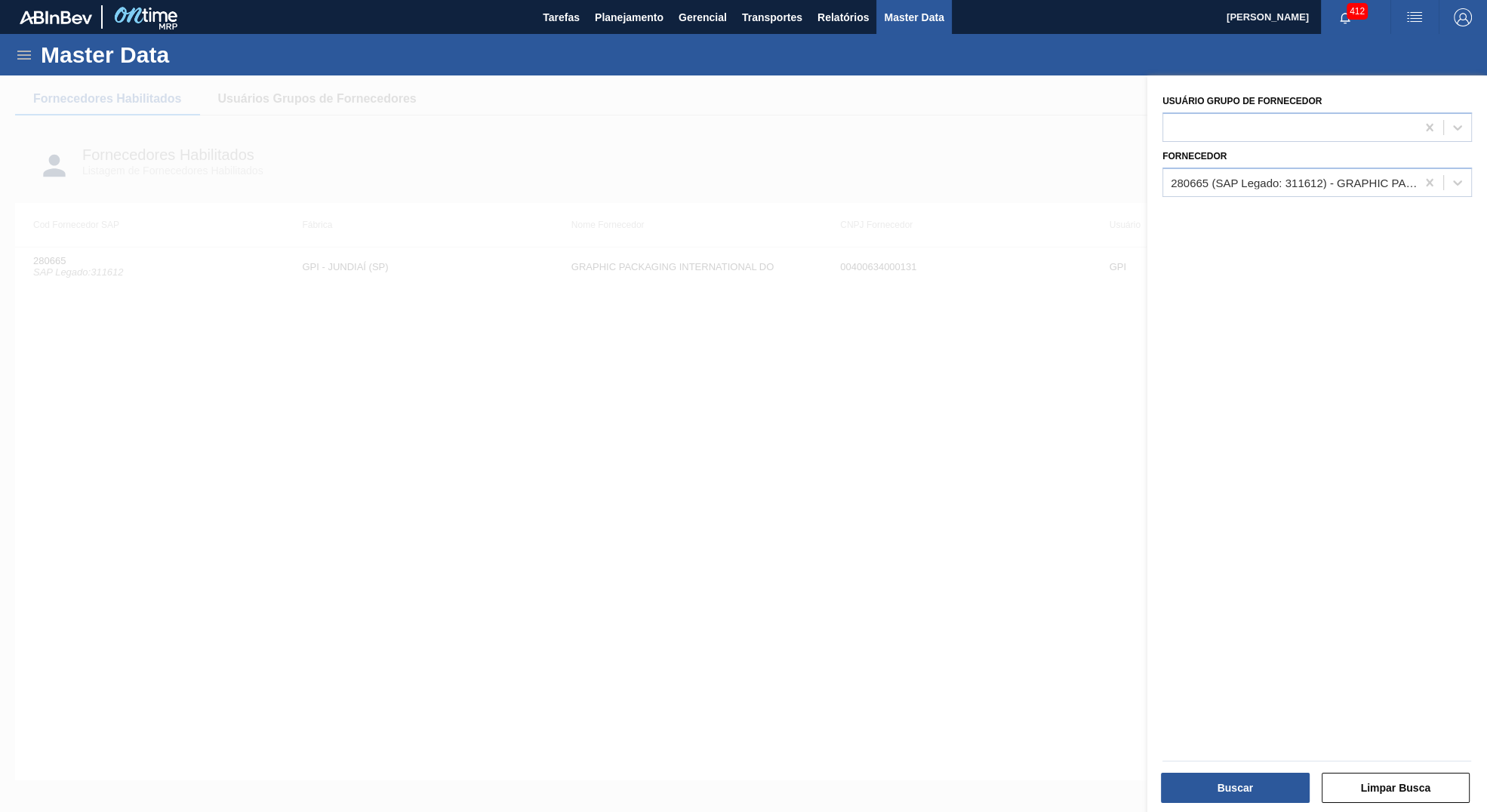
click at [771, 391] on div at bounding box center [744, 481] width 1487 height 812
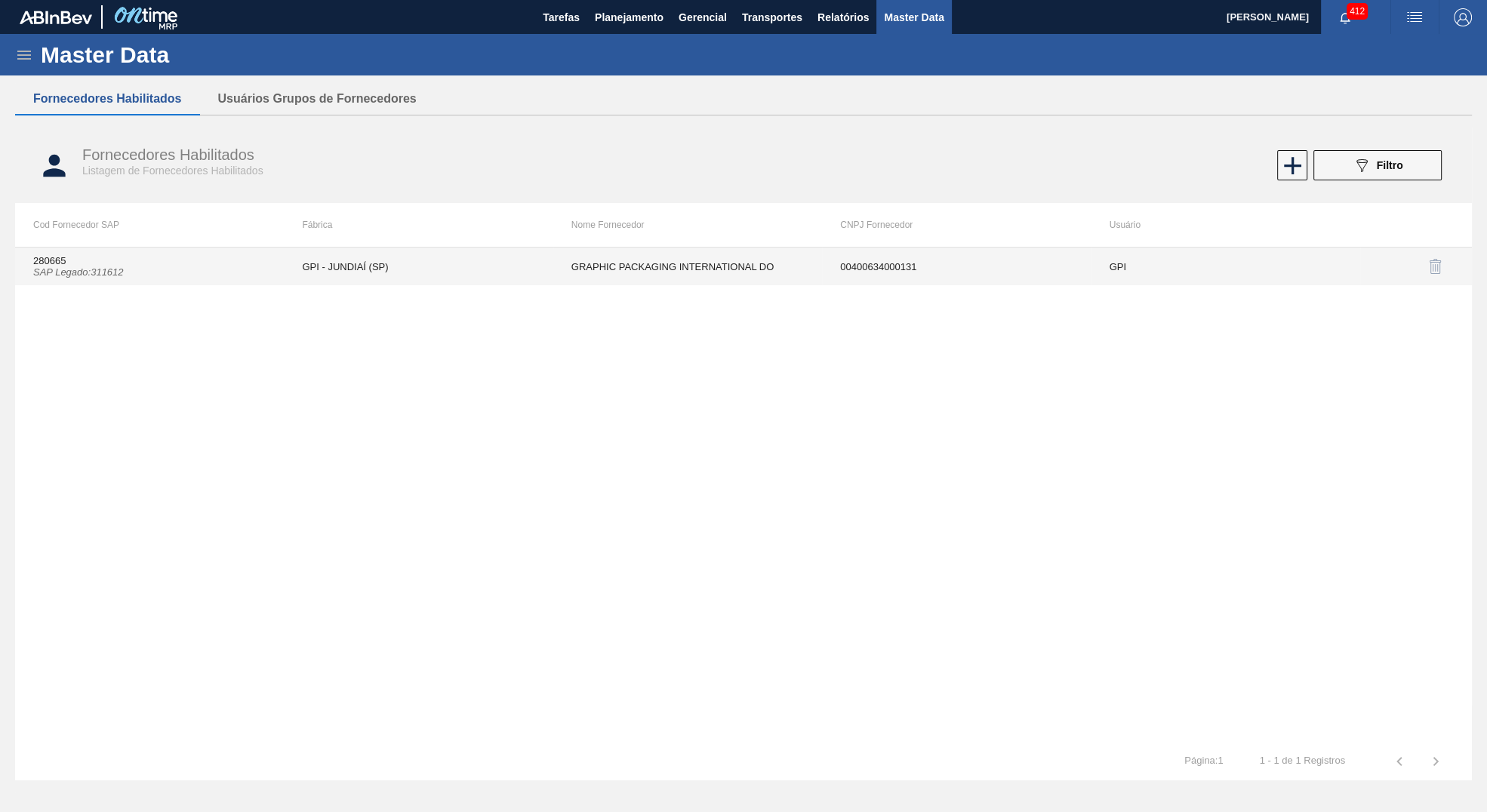
click at [515, 259] on td "GPI - JUNDIAÍ (SP)" at bounding box center [418, 266] width 269 height 38
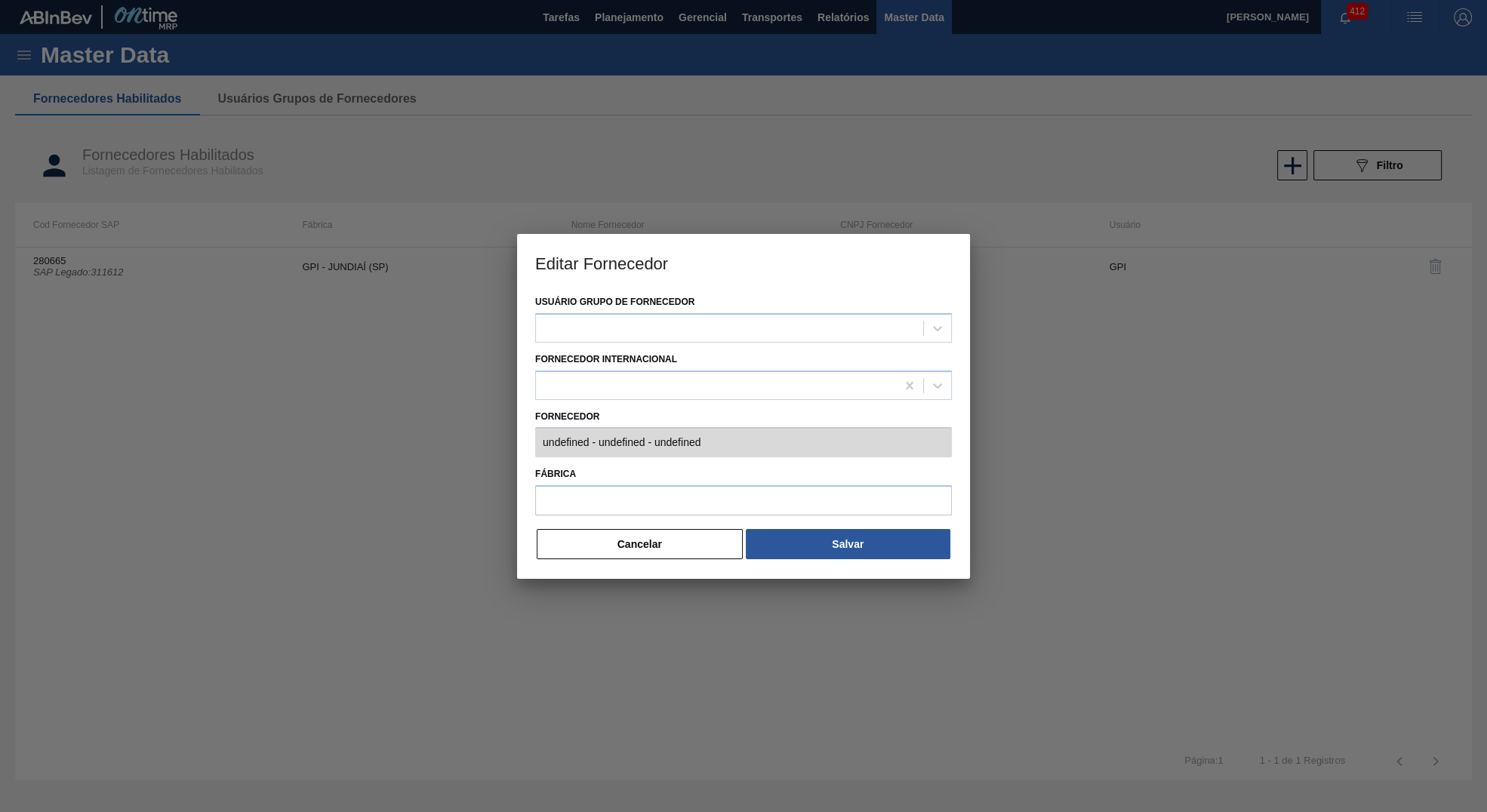
type input "280665 (SAP Legado: 311612) - GRAPHIC PACKAGING INTERNATIONAL DO - 004006340001…"
type input "GPI - JUNDIAÍ (SP)"
click at [732, 529] on button "Cancelar" at bounding box center [640, 545] width 206 height 30
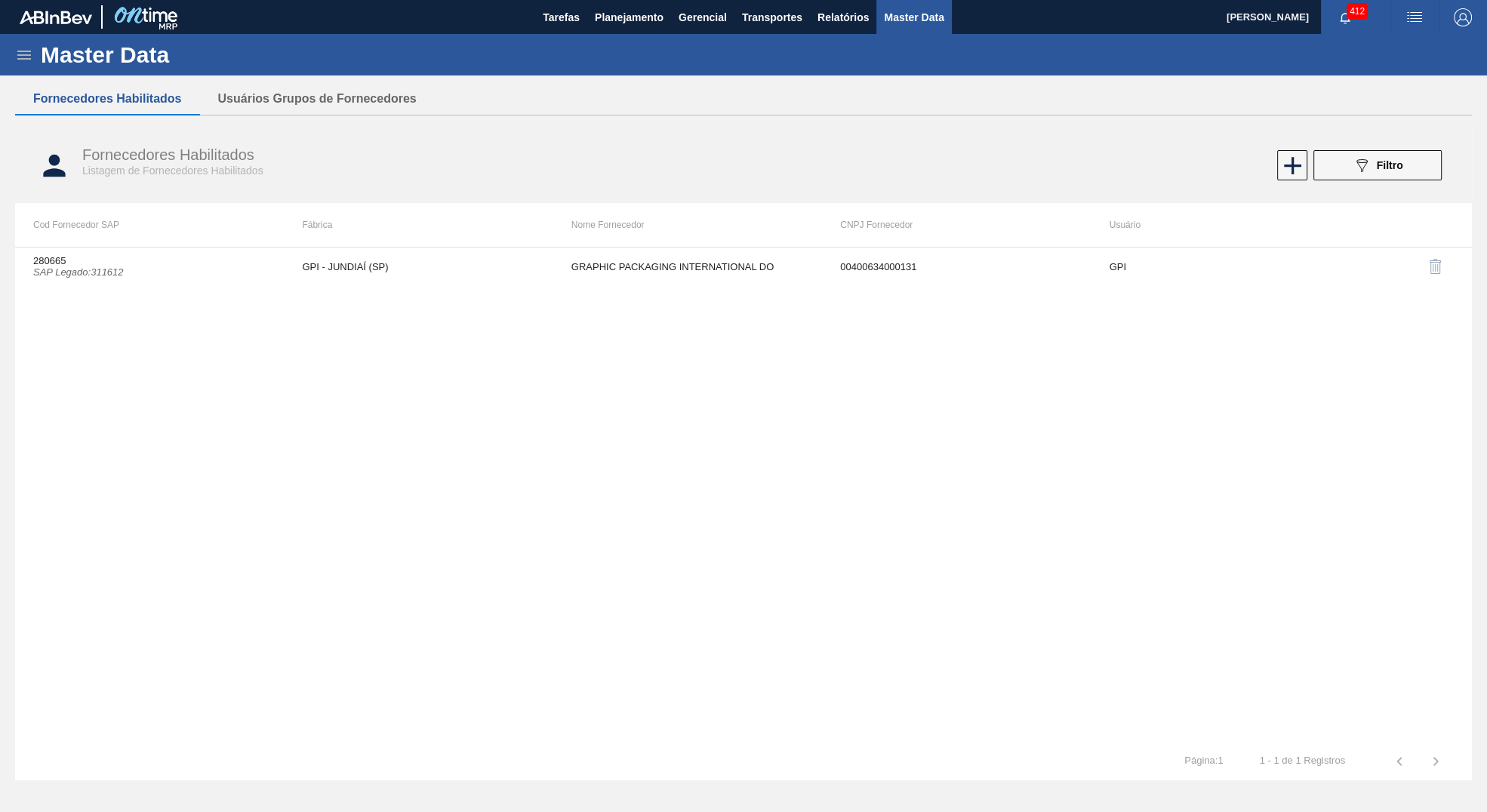
click at [709, 288] on div "280665 SAP Legado : 311612 GPI - JUNDIAÍ (SP) GRAPHIC PACKAGING INTERNATIONAL D…" at bounding box center [744, 494] width 1457 height 496
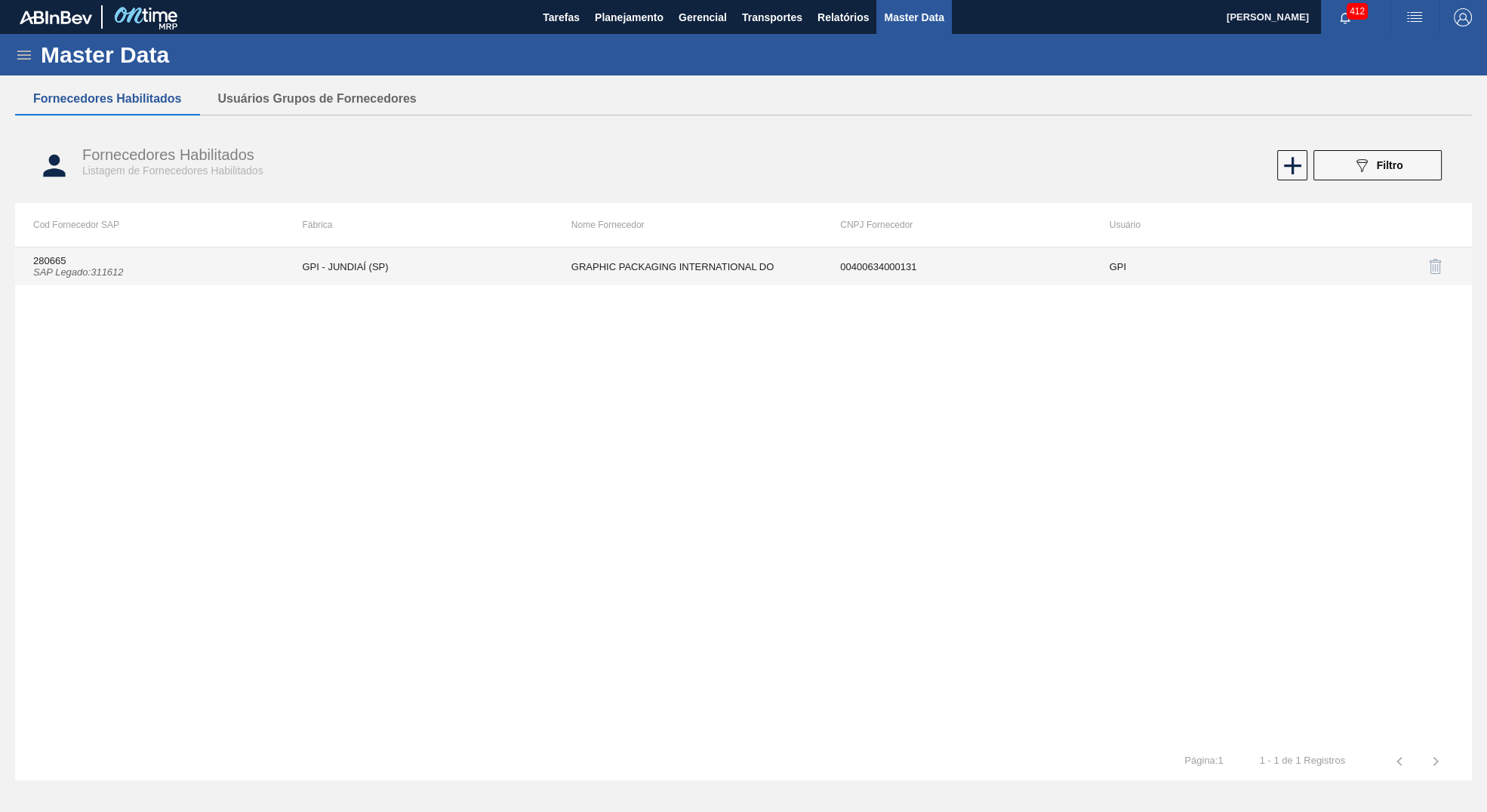
click at [708, 271] on td "GRAPHIC PACKAGING INTERNATIONAL DO" at bounding box center [688, 266] width 269 height 38
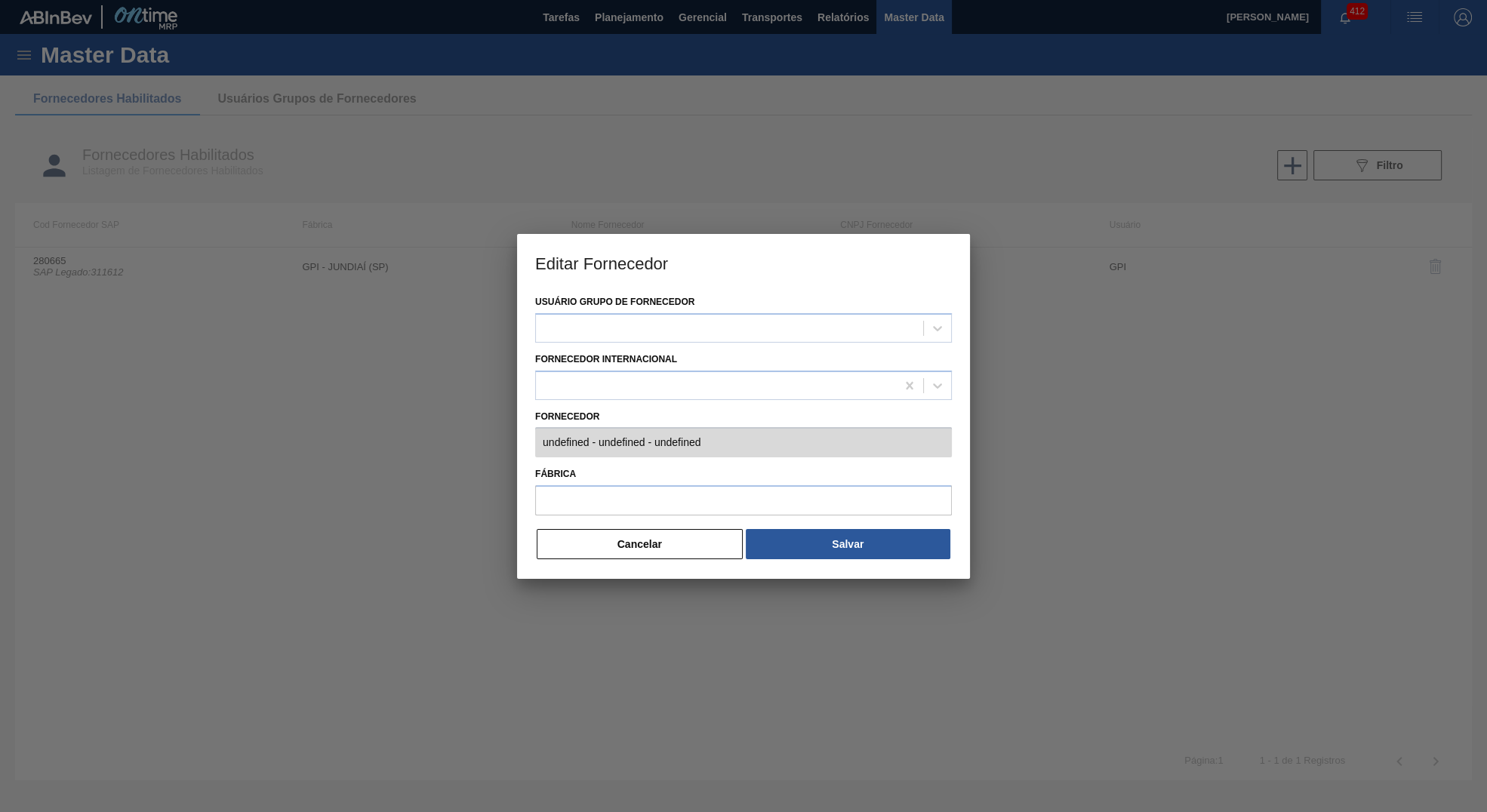
type input "280665 (SAP Legado: 311612) - GRAPHIC PACKAGING INTERNATIONAL DO - 004006340001…"
type input "GPI - JUNDIAÍ (SP)"
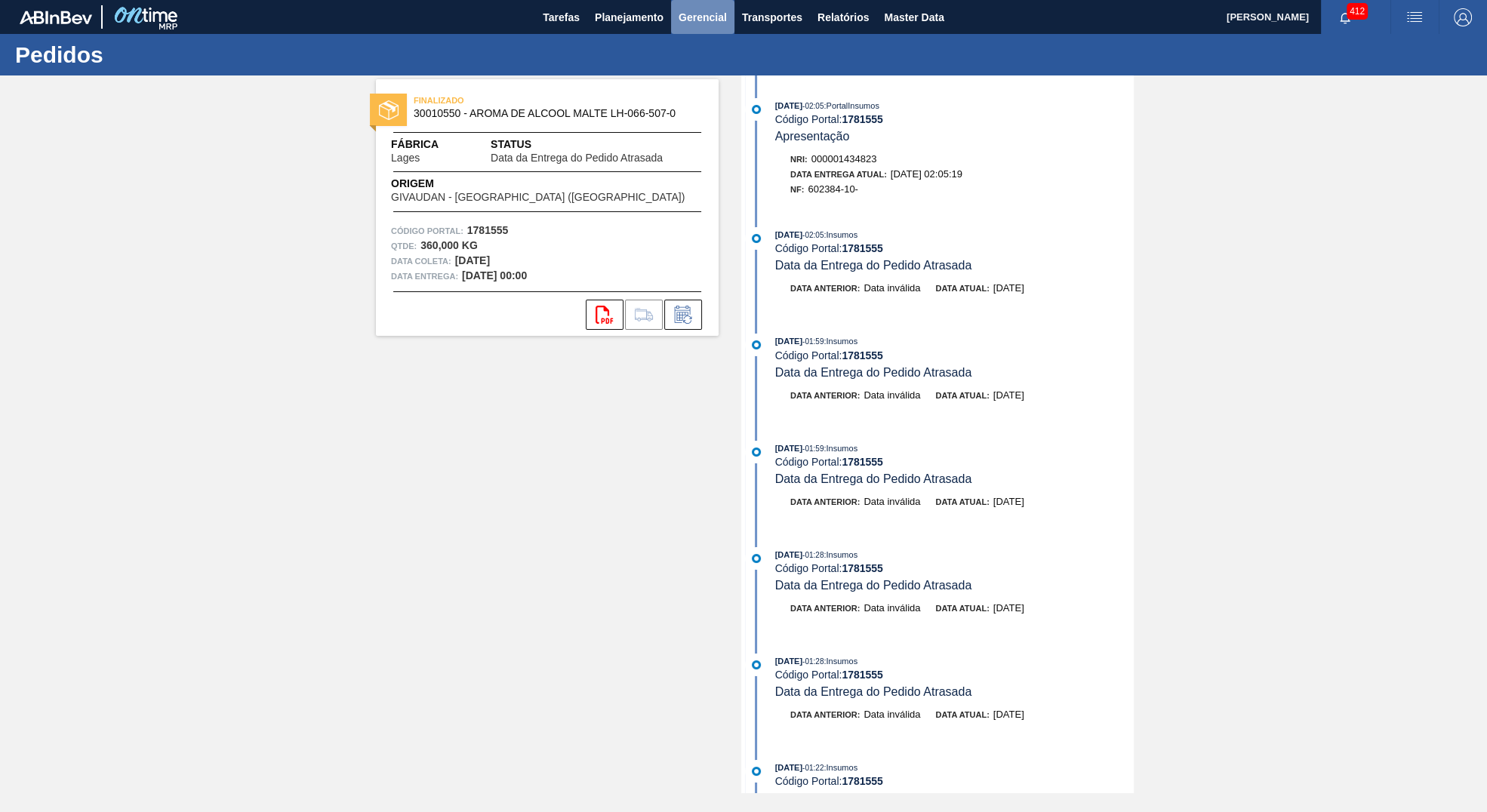
click at [689, 13] on span "Gerencial" at bounding box center [703, 17] width 48 height 18
click at [628, 11] on div at bounding box center [744, 406] width 1487 height 812
click at [627, 14] on span "Planejamento" at bounding box center [629, 17] width 69 height 18
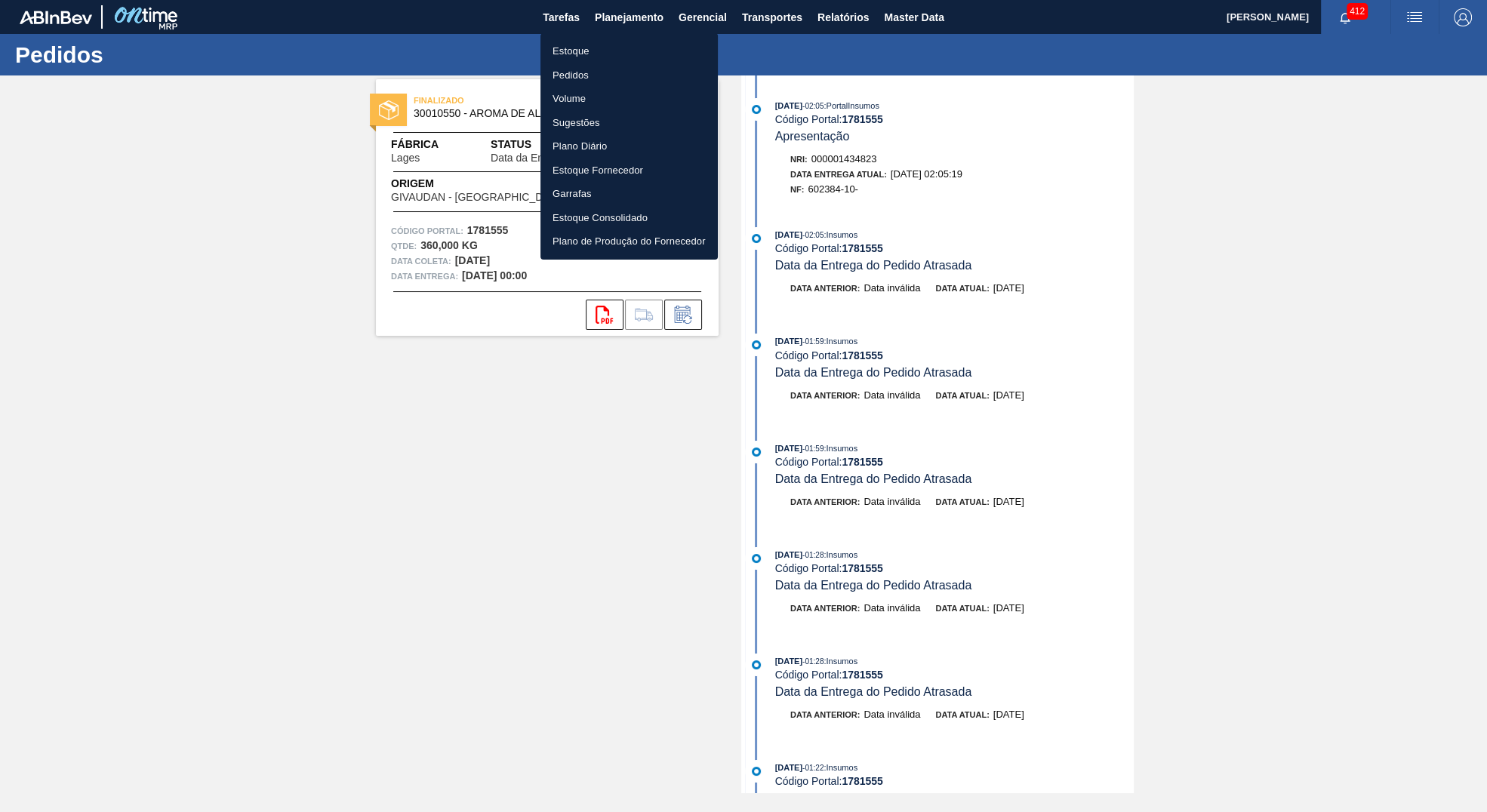
click at [613, 34] on ul "Estoque Pedidos Volume Sugestões Plano Diário Estoque Fornecedor Garrafas Estoq…" at bounding box center [629, 147] width 177 height 227
drag, startPoint x: 579, startPoint y: 46, endPoint x: 1424, endPoint y: 230, distance: 864.8
click at [578, 46] on li "Estoque" at bounding box center [629, 51] width 177 height 24
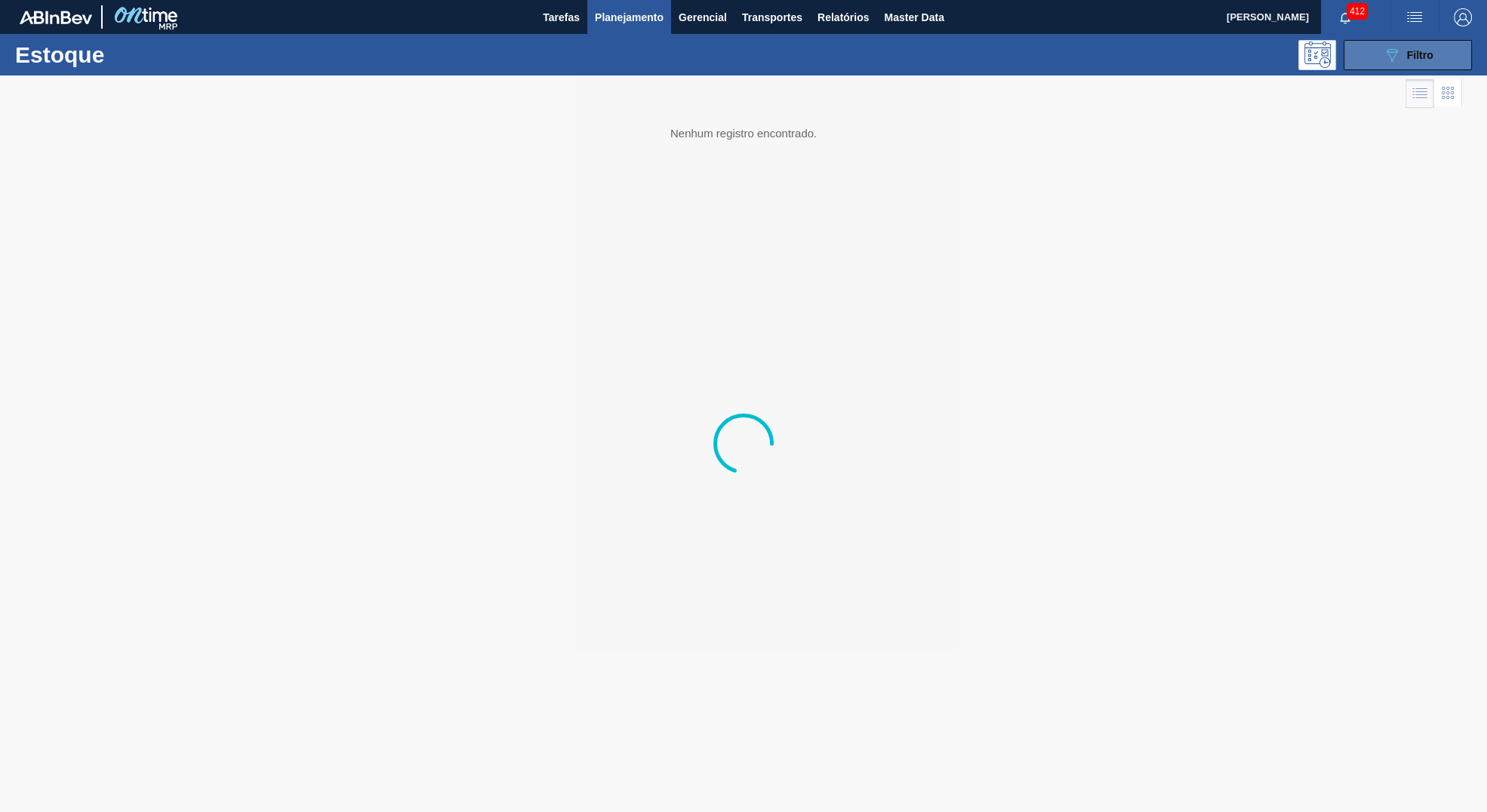
click at [1433, 68] on button "089F7B8B-B2A5-4AFE-B5C0-19BA573D28AC Filtro" at bounding box center [1408, 55] width 129 height 30
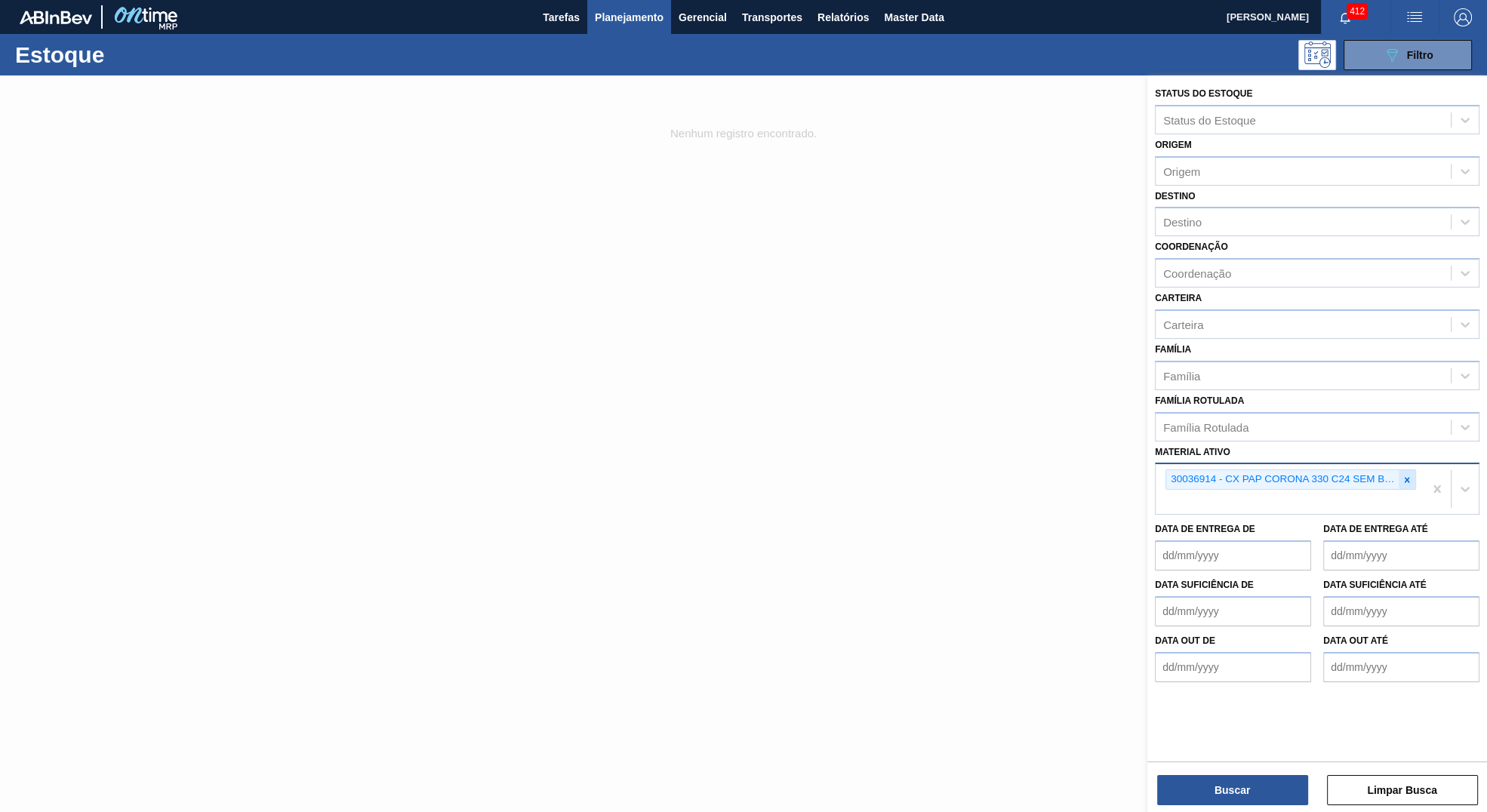
click at [1401, 474] on div at bounding box center [1407, 480] width 17 height 19
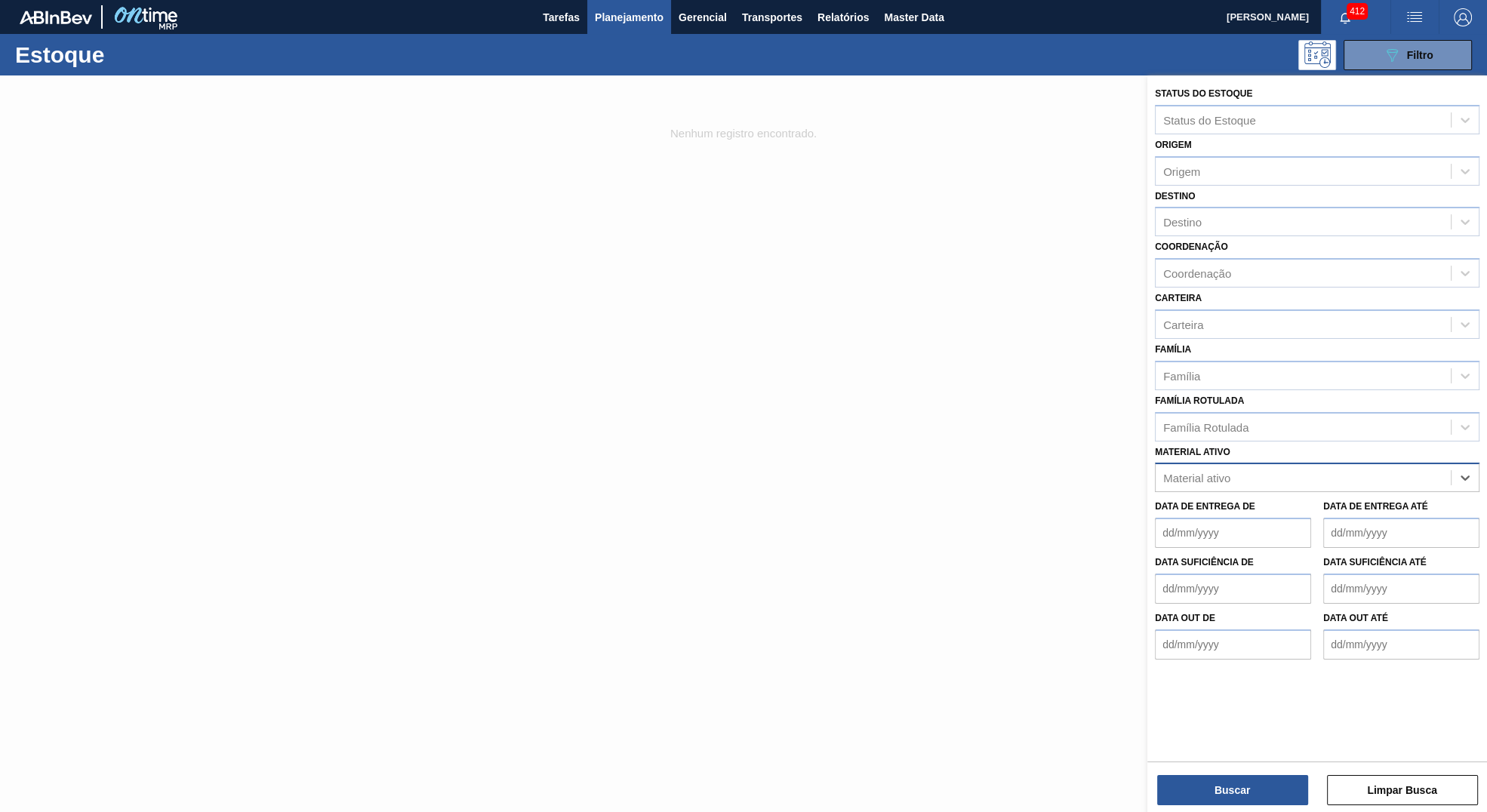
click at [1233, 392] on div "Família Rotulada Família Rotulada" at bounding box center [1317, 416] width 324 height 51
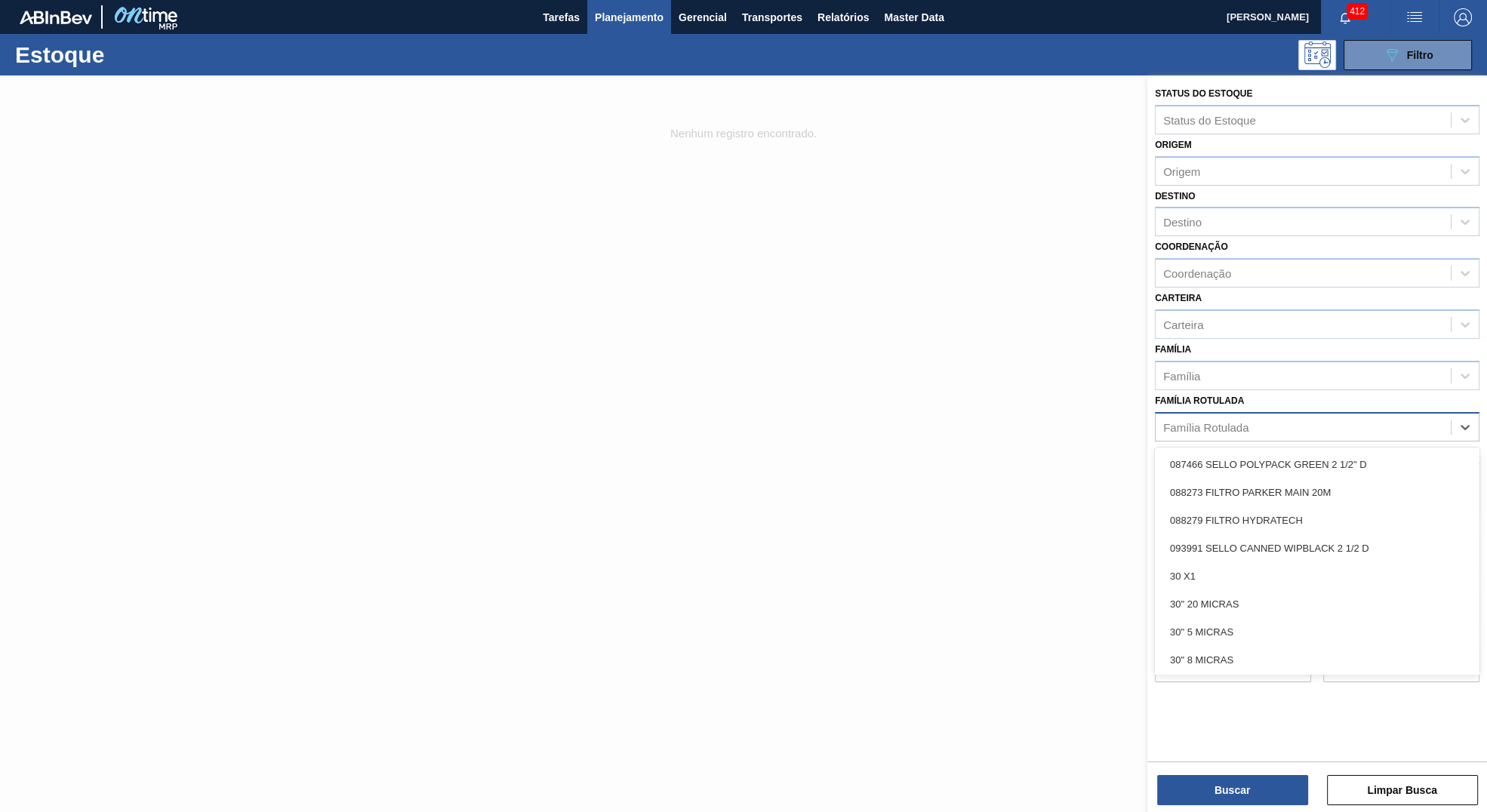
click at [1249, 418] on div "Família Rotulada" at bounding box center [1303, 426] width 295 height 22
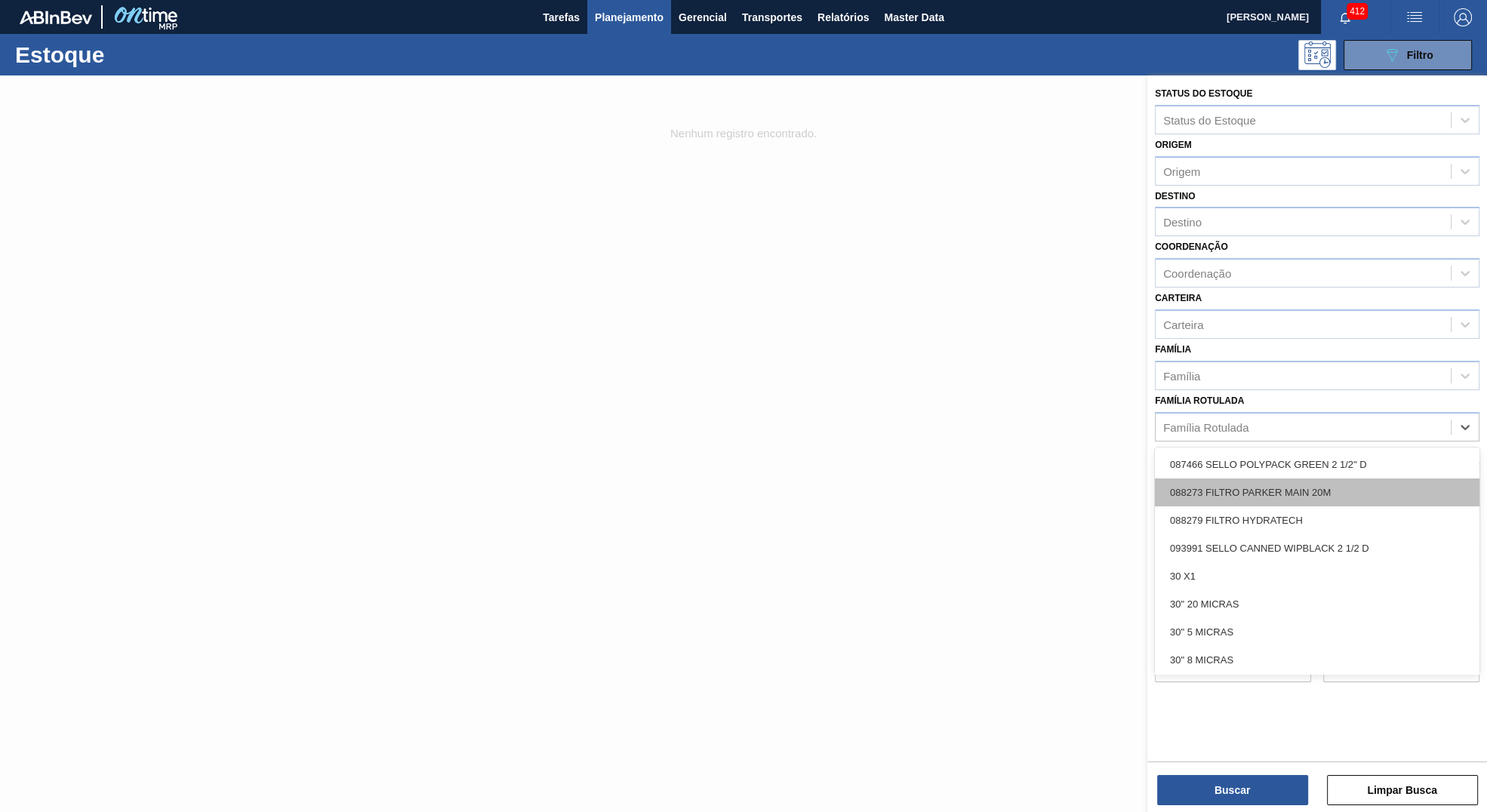
paste Rotulada "CAIXA CARTAO STELLA PURE GOLD 330 ML"
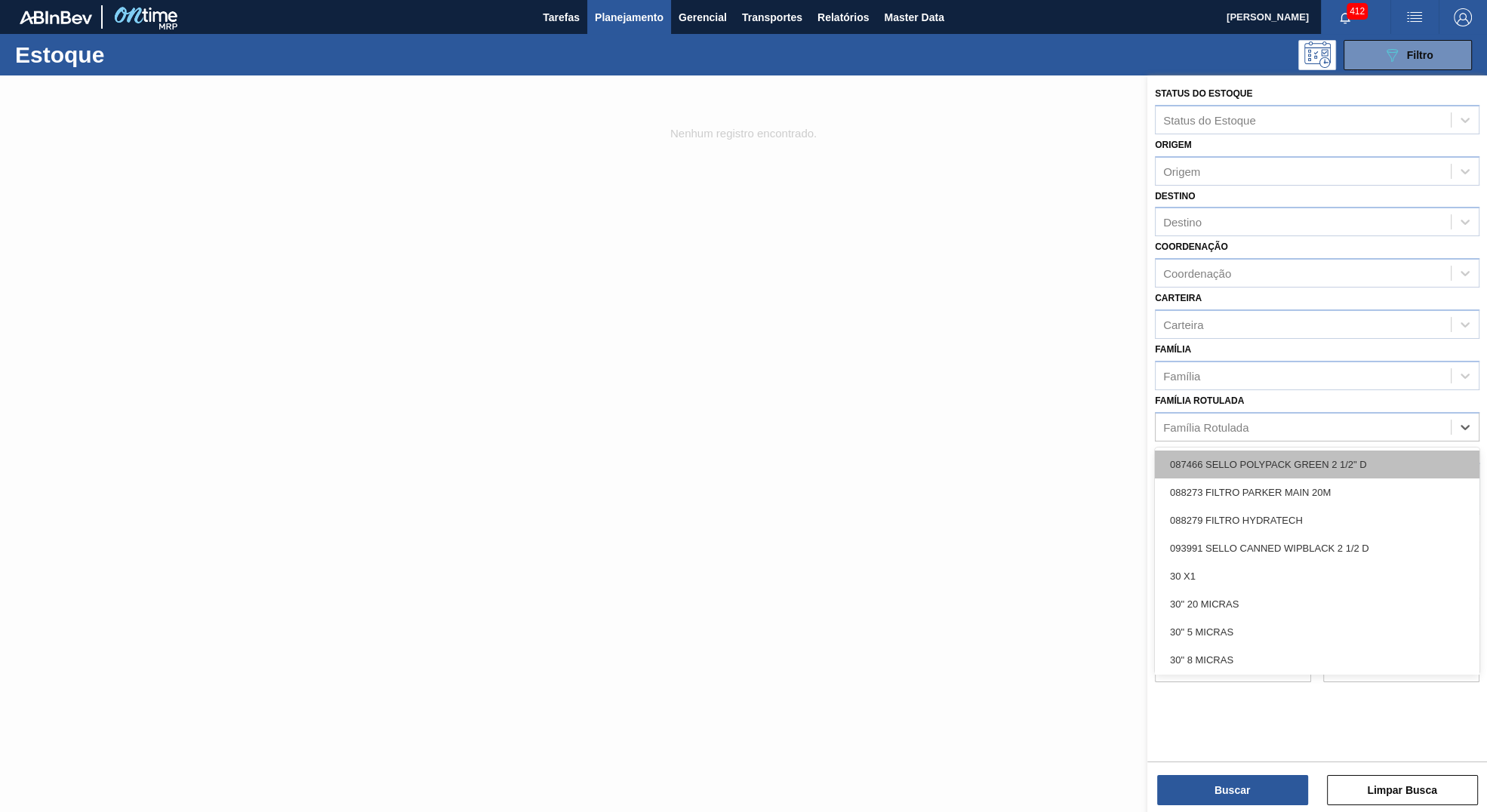
type Rotulada "CAIXA CARTAO STELLA PURE GOLD 330 ML"
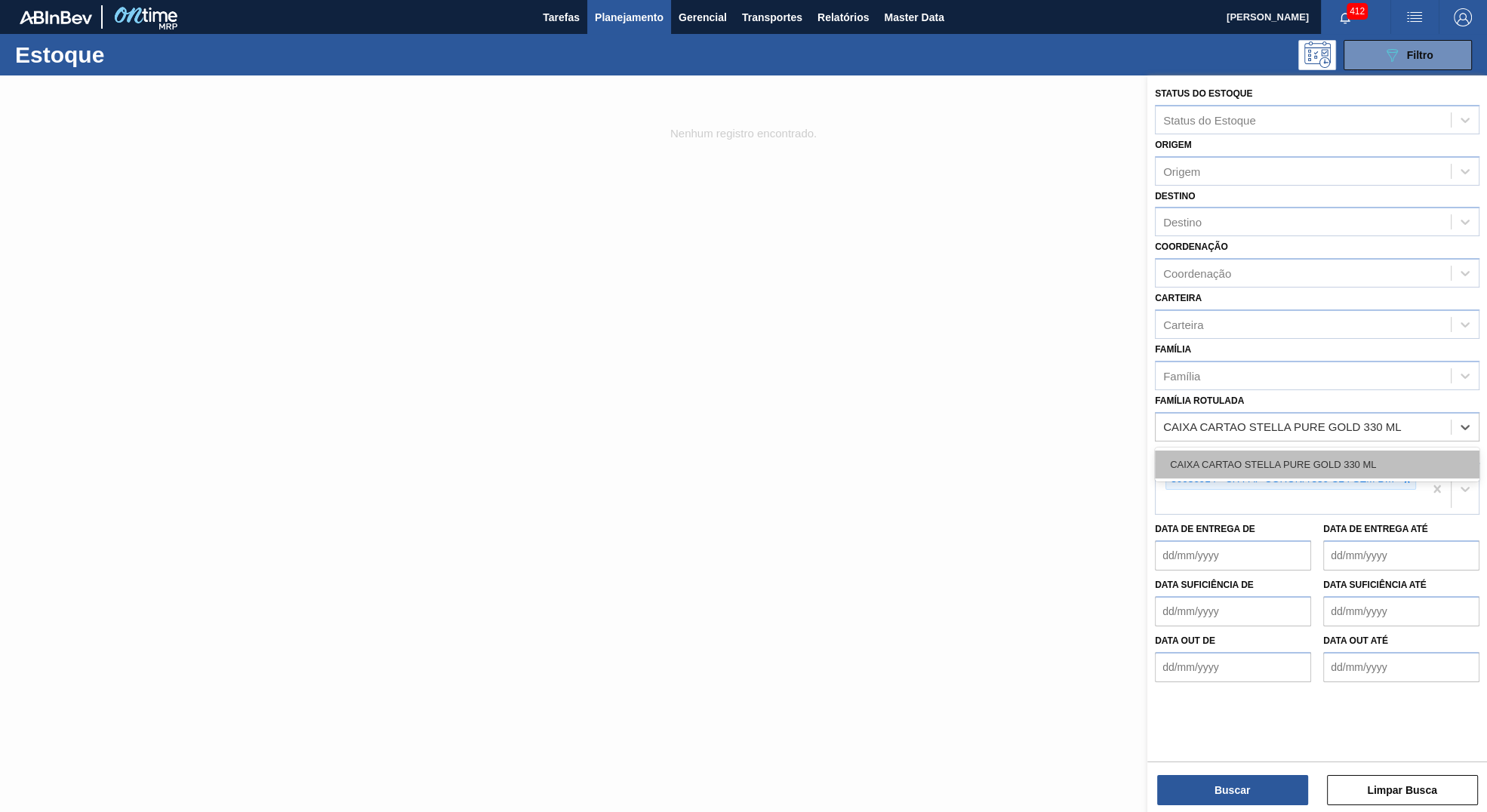
click at [1391, 466] on div "CAIXA CARTAO STELLA PURE GOLD 330 ML" at bounding box center [1317, 464] width 324 height 28
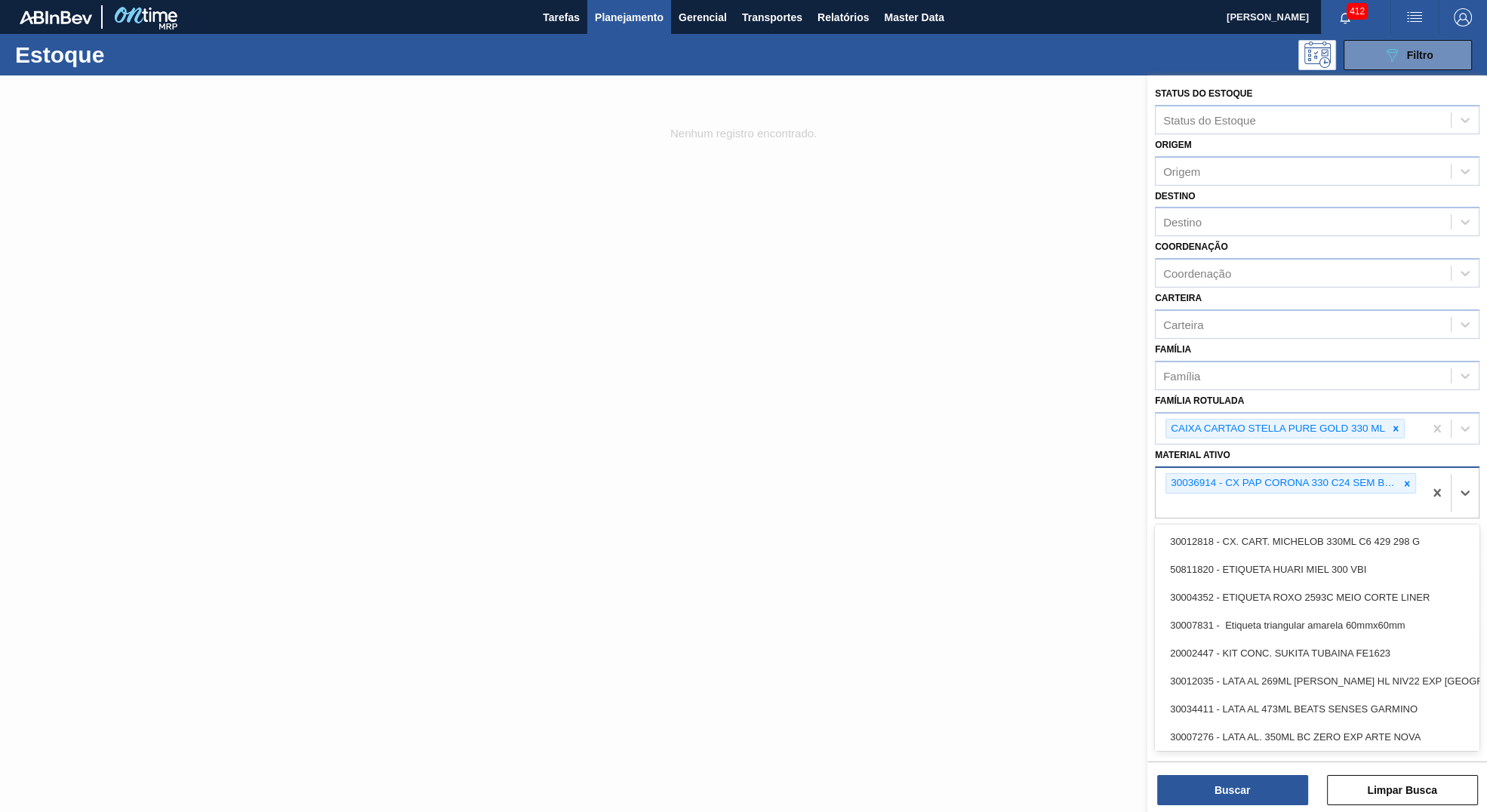
click at [1402, 493] on div "30036914 - CX PAP CORONA 330 C24 SEM BASKET" at bounding box center [1290, 493] width 268 height 50
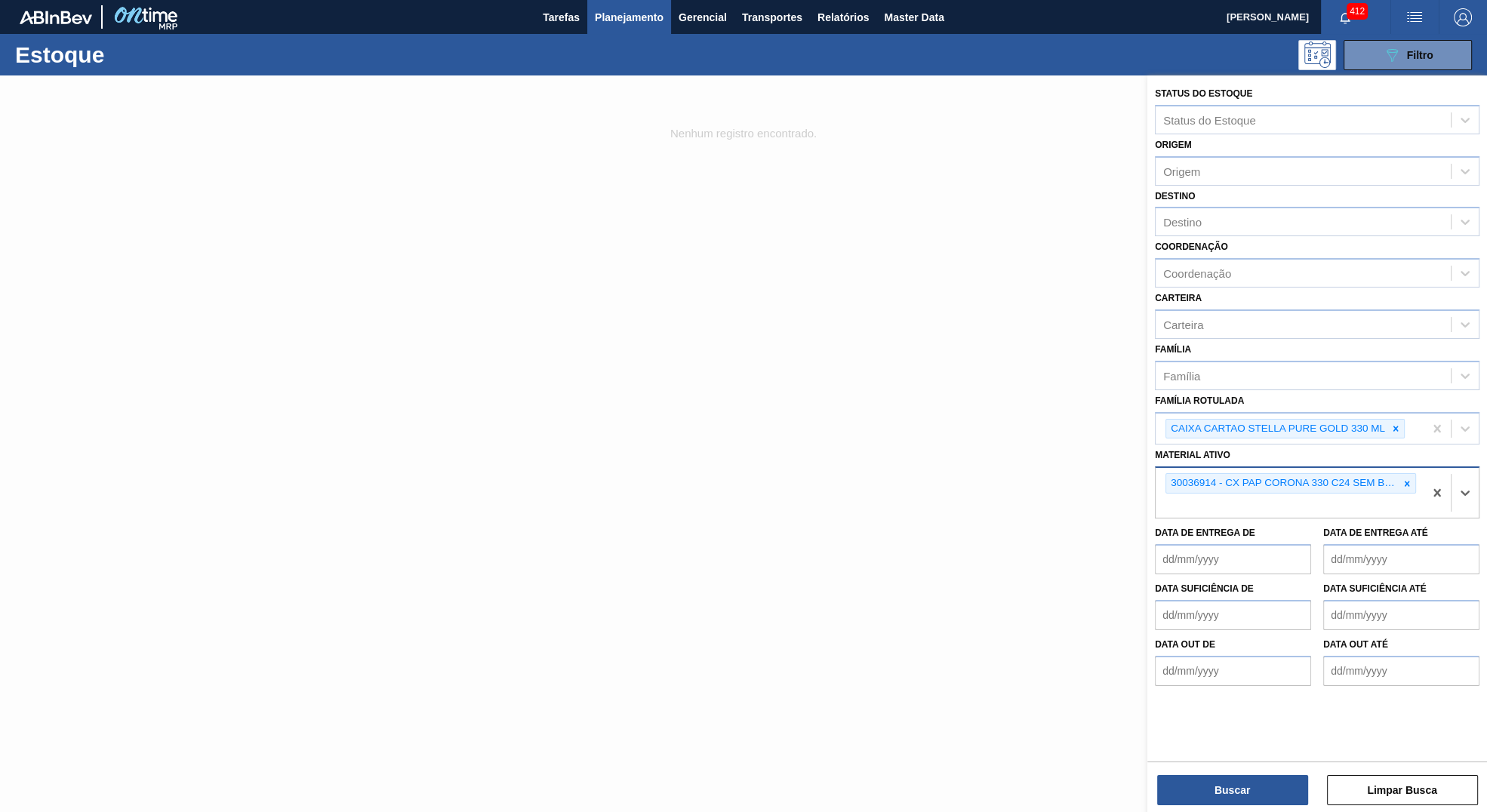
click at [1399, 477] on div "30036914 - CX PAP CORONA 330 C24 SEM BASKET" at bounding box center [1282, 484] width 232 height 19
click at [1404, 478] on icon at bounding box center [1406, 483] width 10 height 10
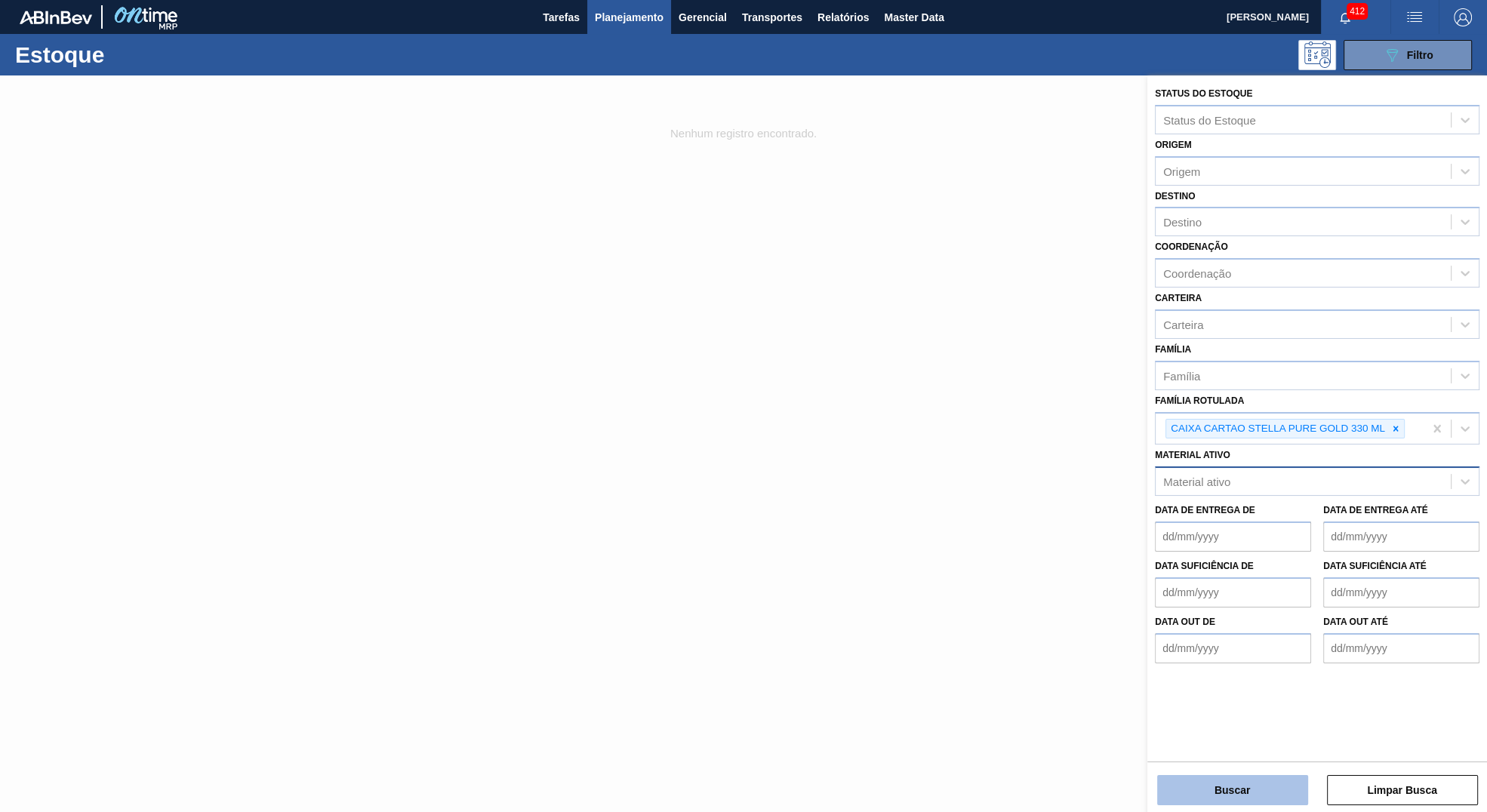
click at [1249, 796] on button "Buscar" at bounding box center [1232, 790] width 151 height 30
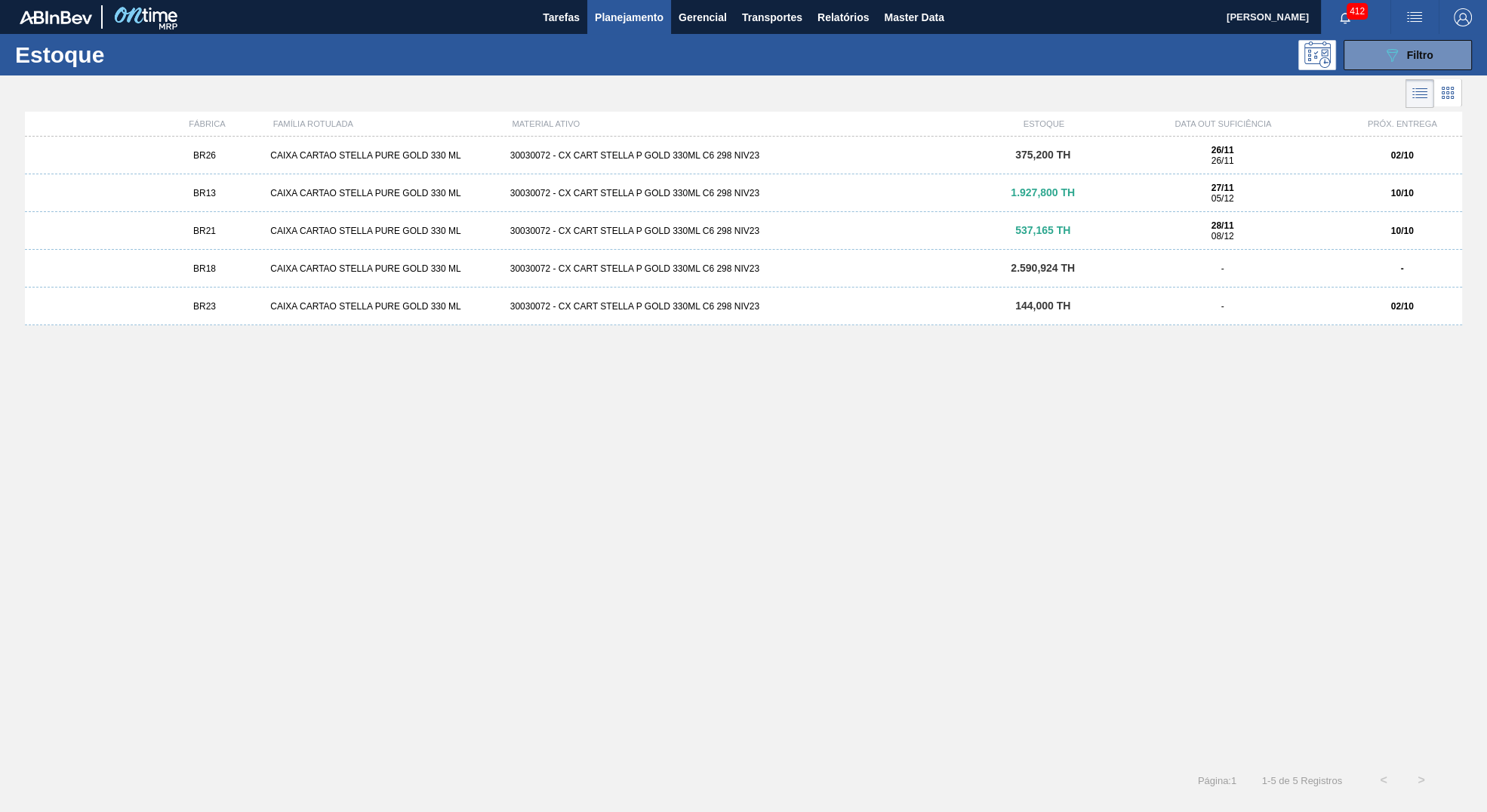
click at [1236, 303] on div "-" at bounding box center [1223, 306] width 240 height 10
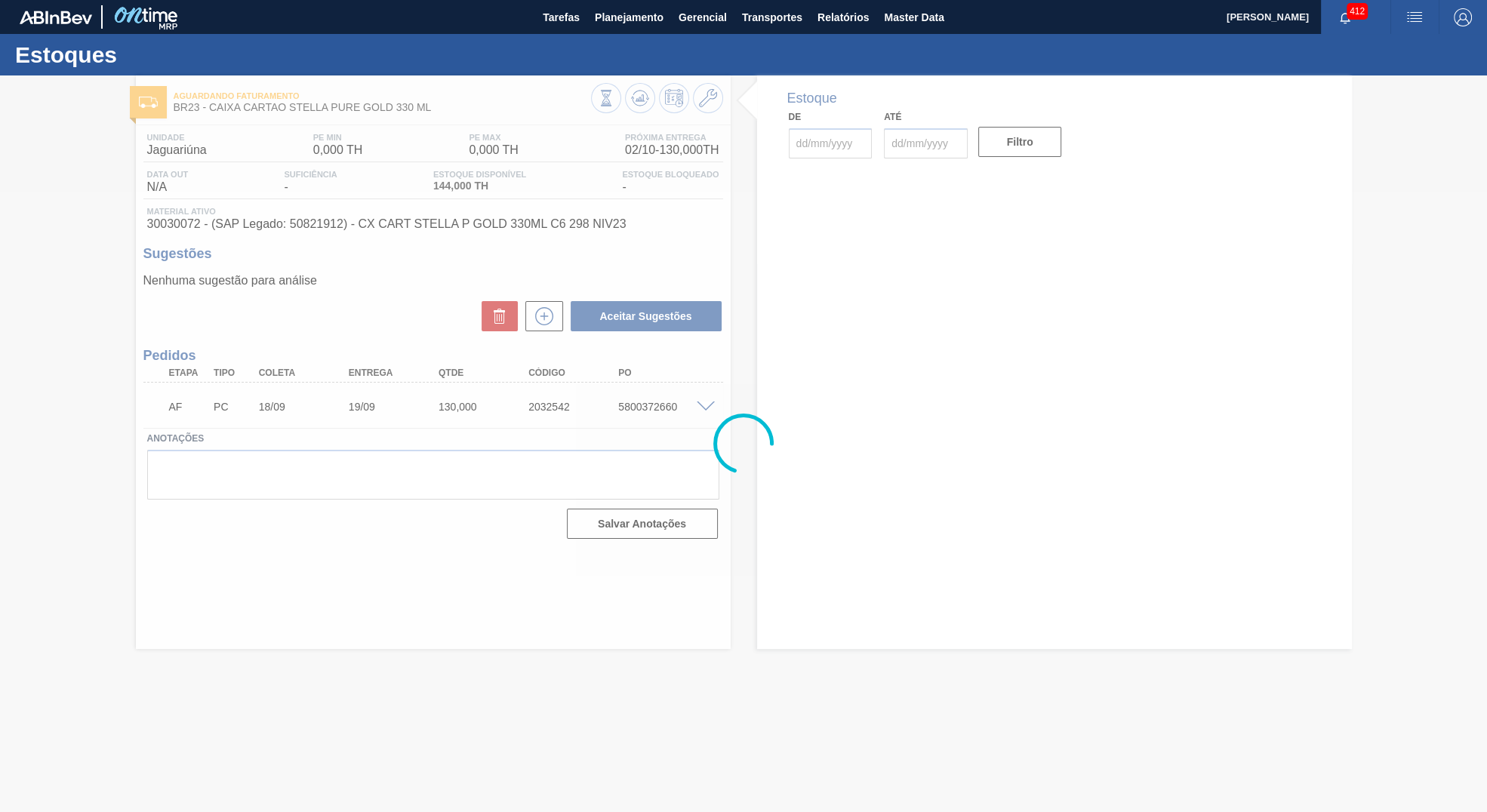
type input "02/10/2025"
type input "30/11/2025"
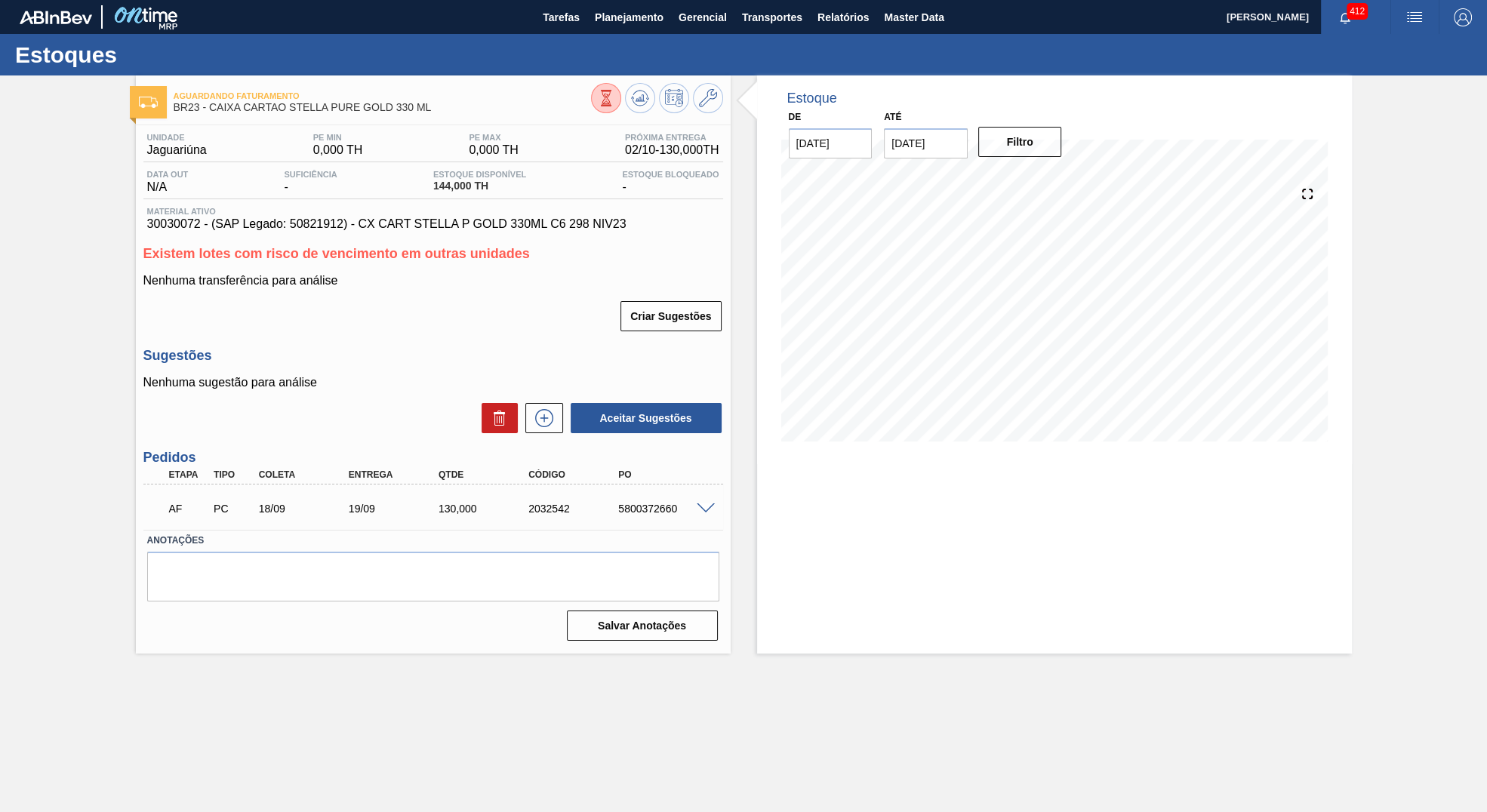
click at [631, 526] on div "AF PC 18/09 19/09 130,000 2032542 5800372660" at bounding box center [434, 507] width 580 height 38
click at [667, 512] on div "5800372660" at bounding box center [664, 509] width 101 height 12
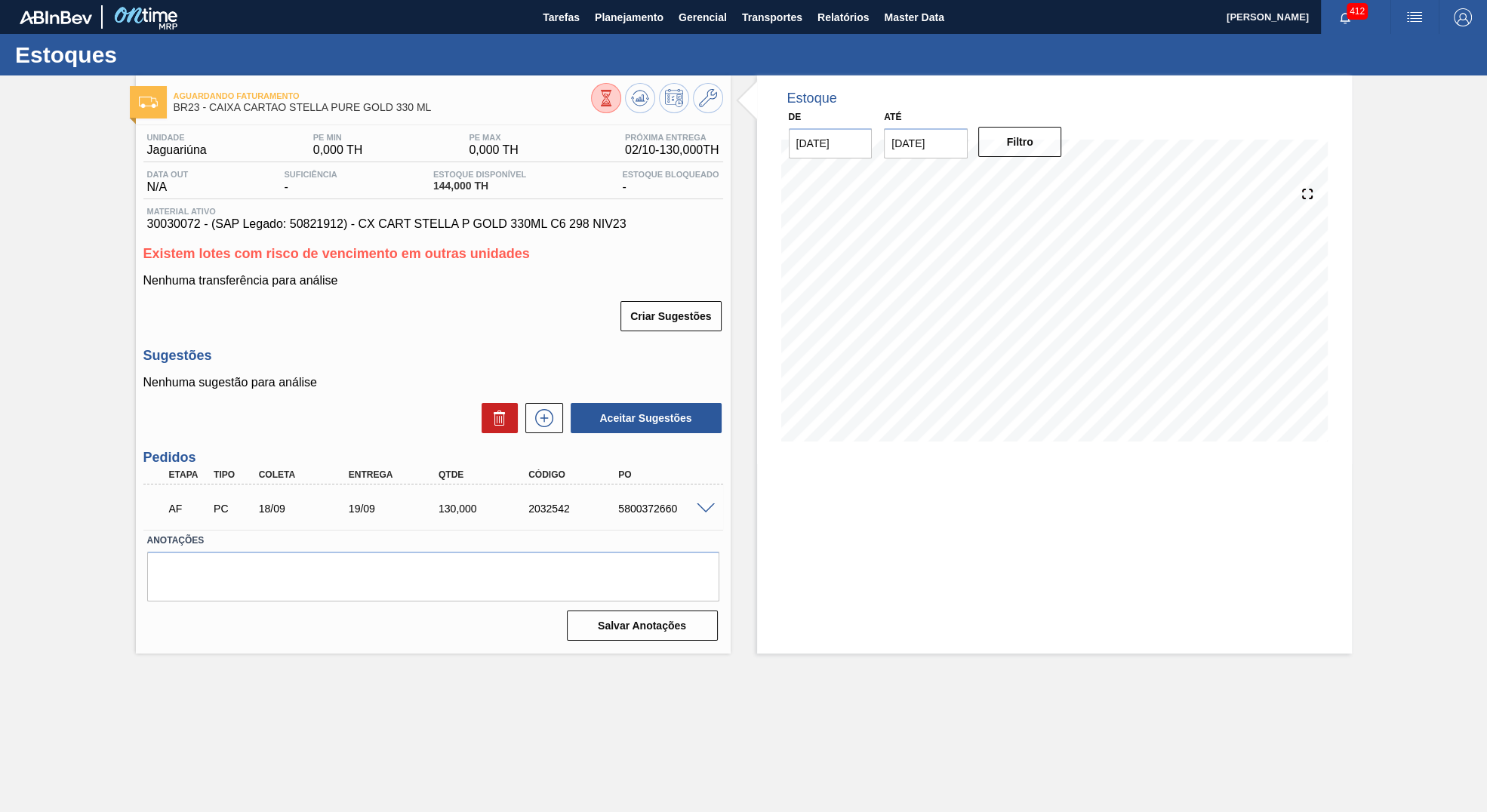
click at [864, 449] on div "02/10 Projeção de Estoque 274 Nec.SAP 0 Política Objetiva 0 Pedidos 130 Máximo …" at bounding box center [1054, 313] width 546 height 302
click at [696, 515] on span at bounding box center [705, 509] width 18 height 11
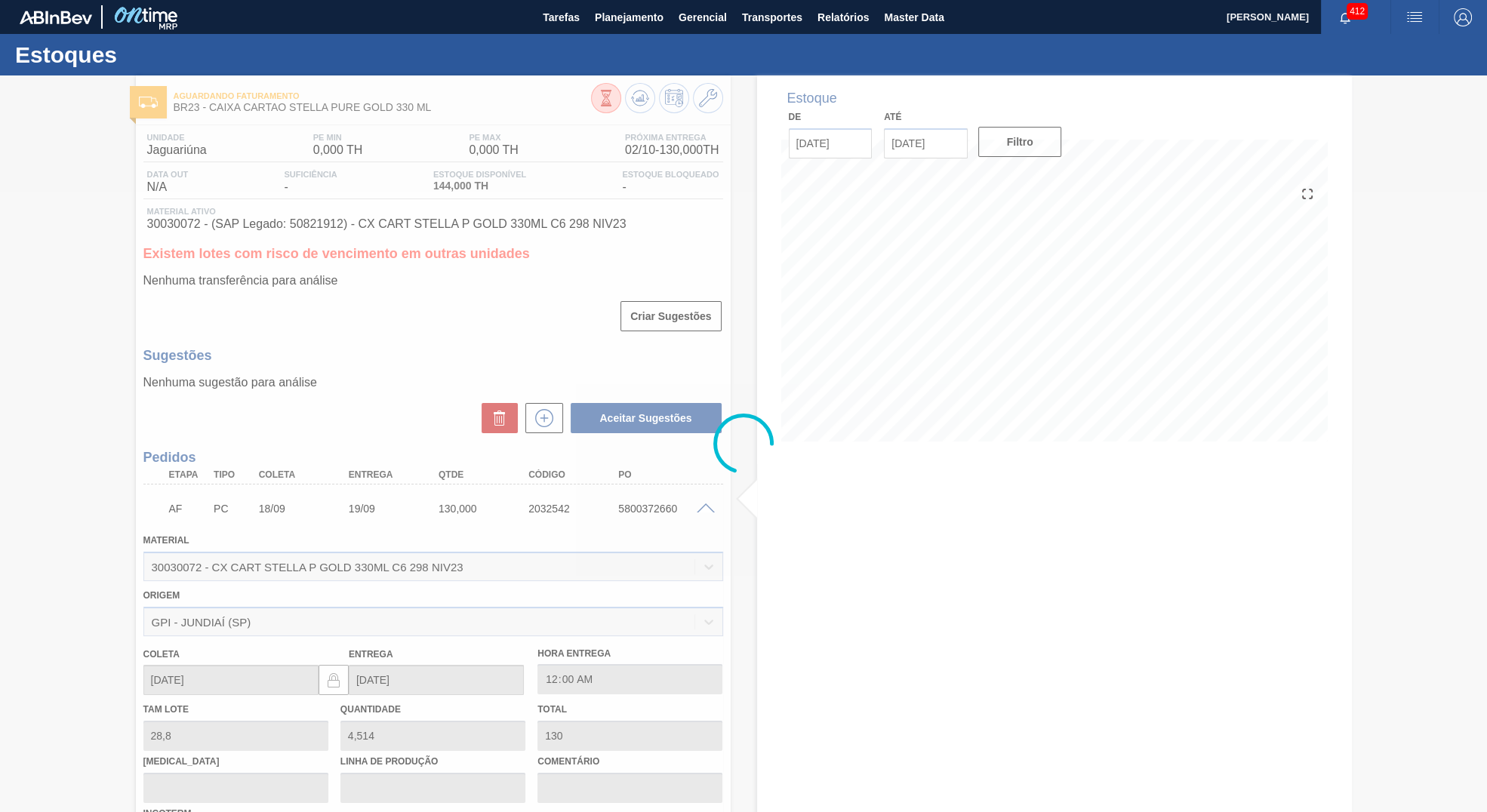
click at [627, 525] on div at bounding box center [744, 444] width 1487 height 737
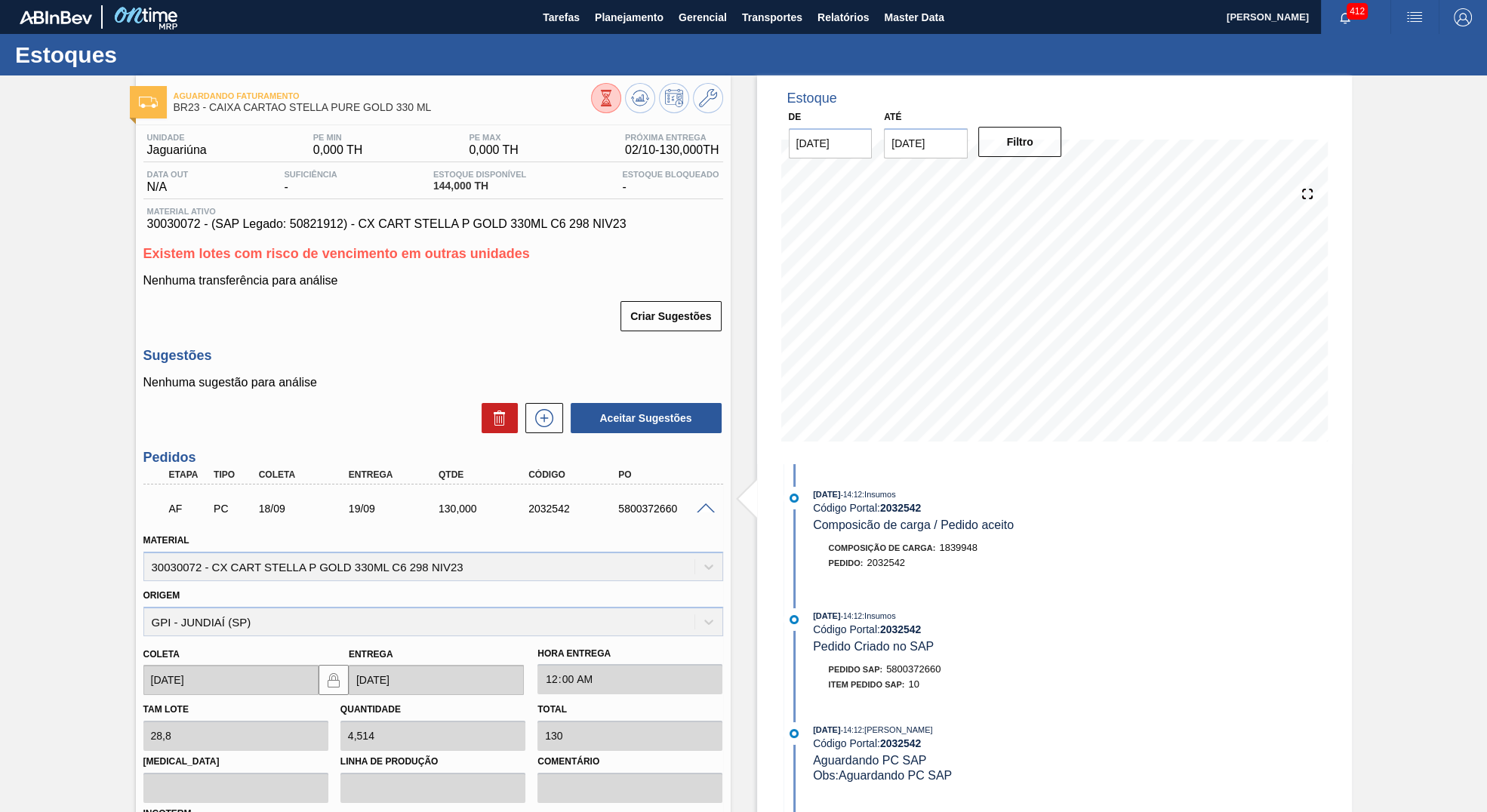
click at [624, 515] on div "5800372660" at bounding box center [664, 509] width 101 height 12
drag, startPoint x: 158, startPoint y: 252, endPoint x: 253, endPoint y: 299, distance: 106.0
click at [482, 230] on span "30030072 - (SAP Legado: 50821912) - CX CART STELLA P GOLD 330ML C6 298 NIV23" at bounding box center [433, 224] width 573 height 14
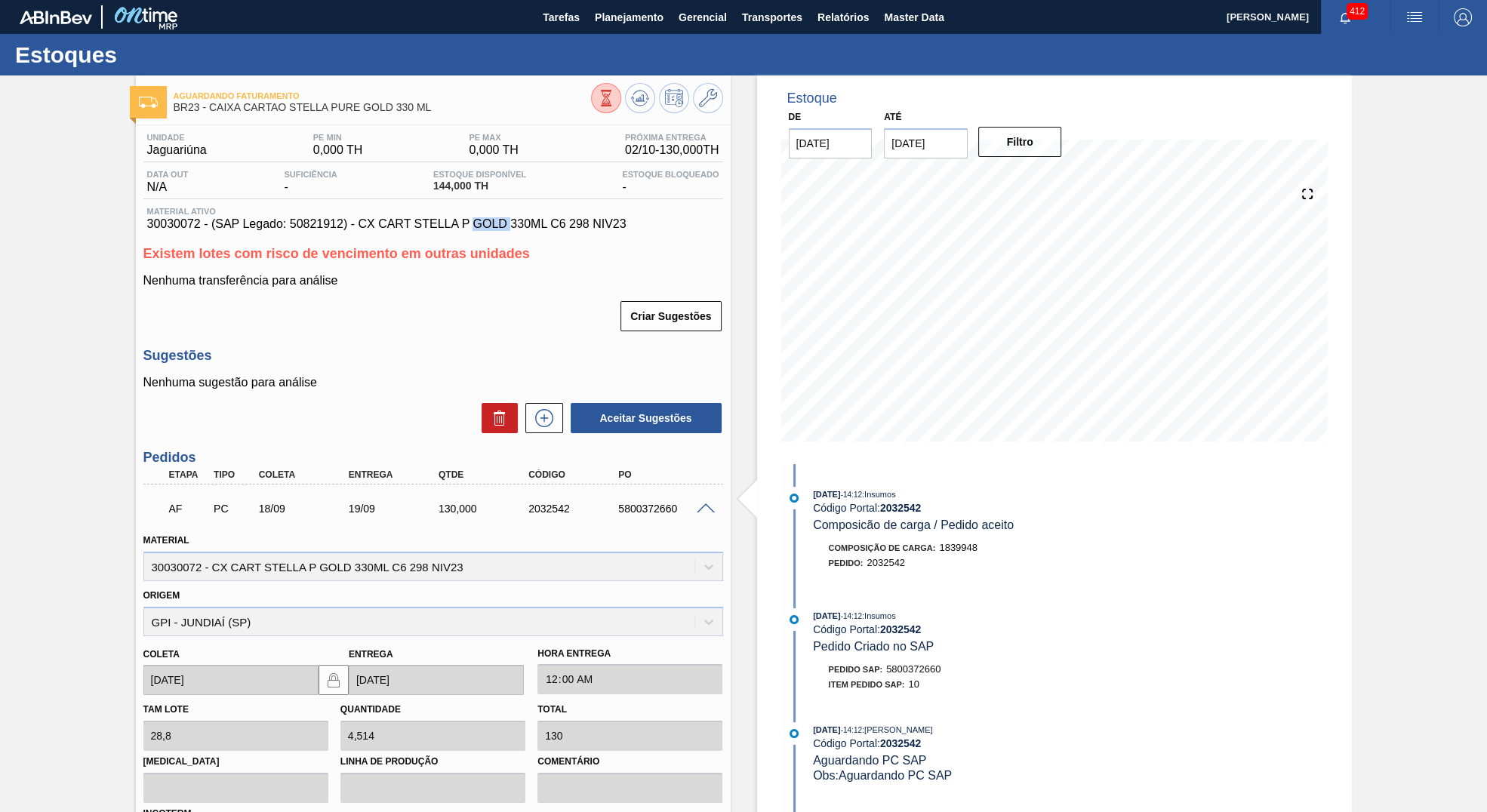
click at [482, 230] on span "30030072 - (SAP Legado: 50821912) - CX CART STELLA P GOLD 330ML C6 298 NIV23" at bounding box center [433, 224] width 573 height 14
click at [628, 3] on button "Planejamento" at bounding box center [629, 17] width 84 height 34
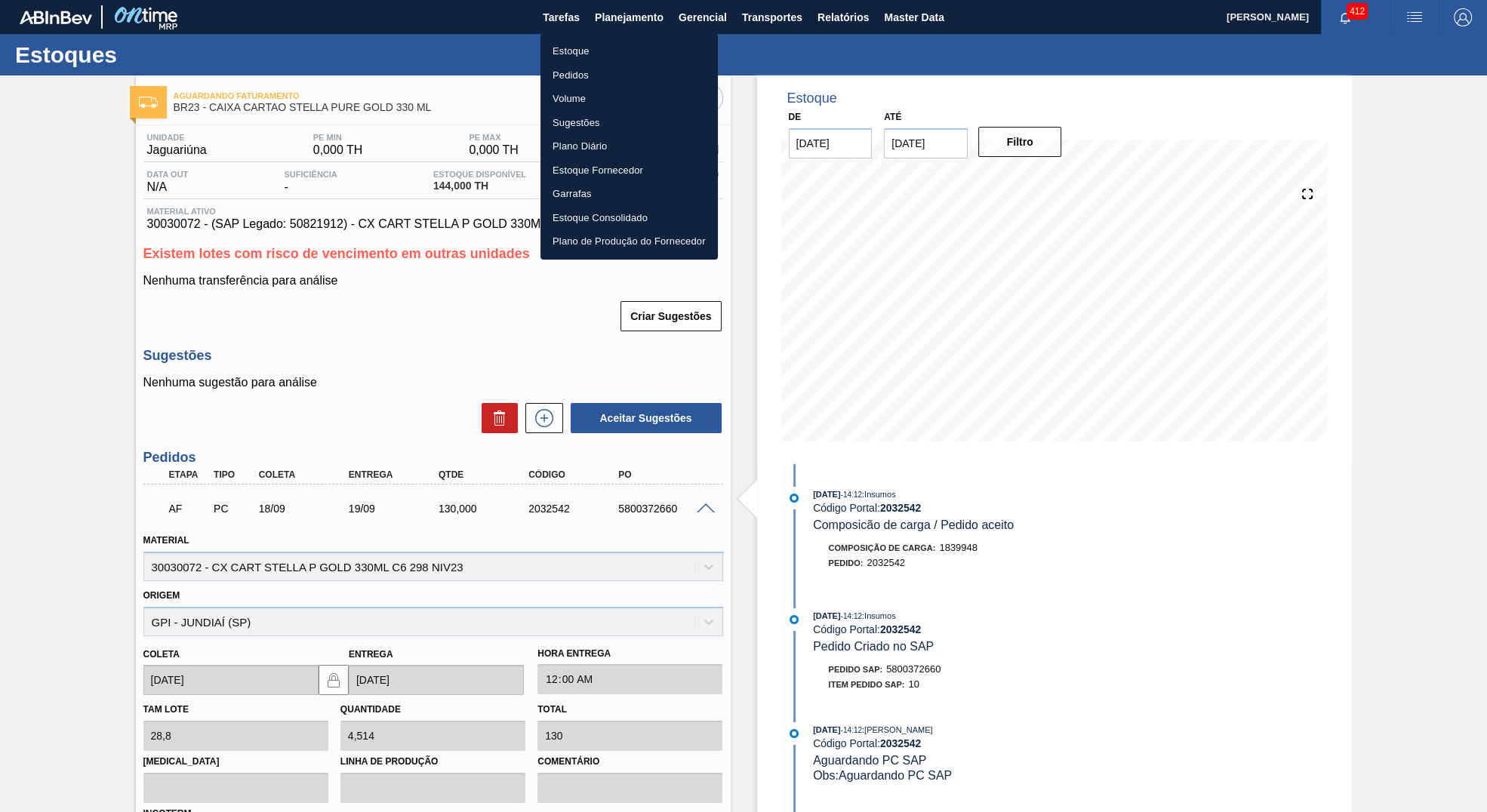
click at [622, 38] on ul "Estoque Pedidos Volume Sugestões Plano Diário Estoque Fornecedor Garrafas Estoq…" at bounding box center [629, 147] width 177 height 227
click at [622, 45] on li "Estoque" at bounding box center [629, 51] width 177 height 24
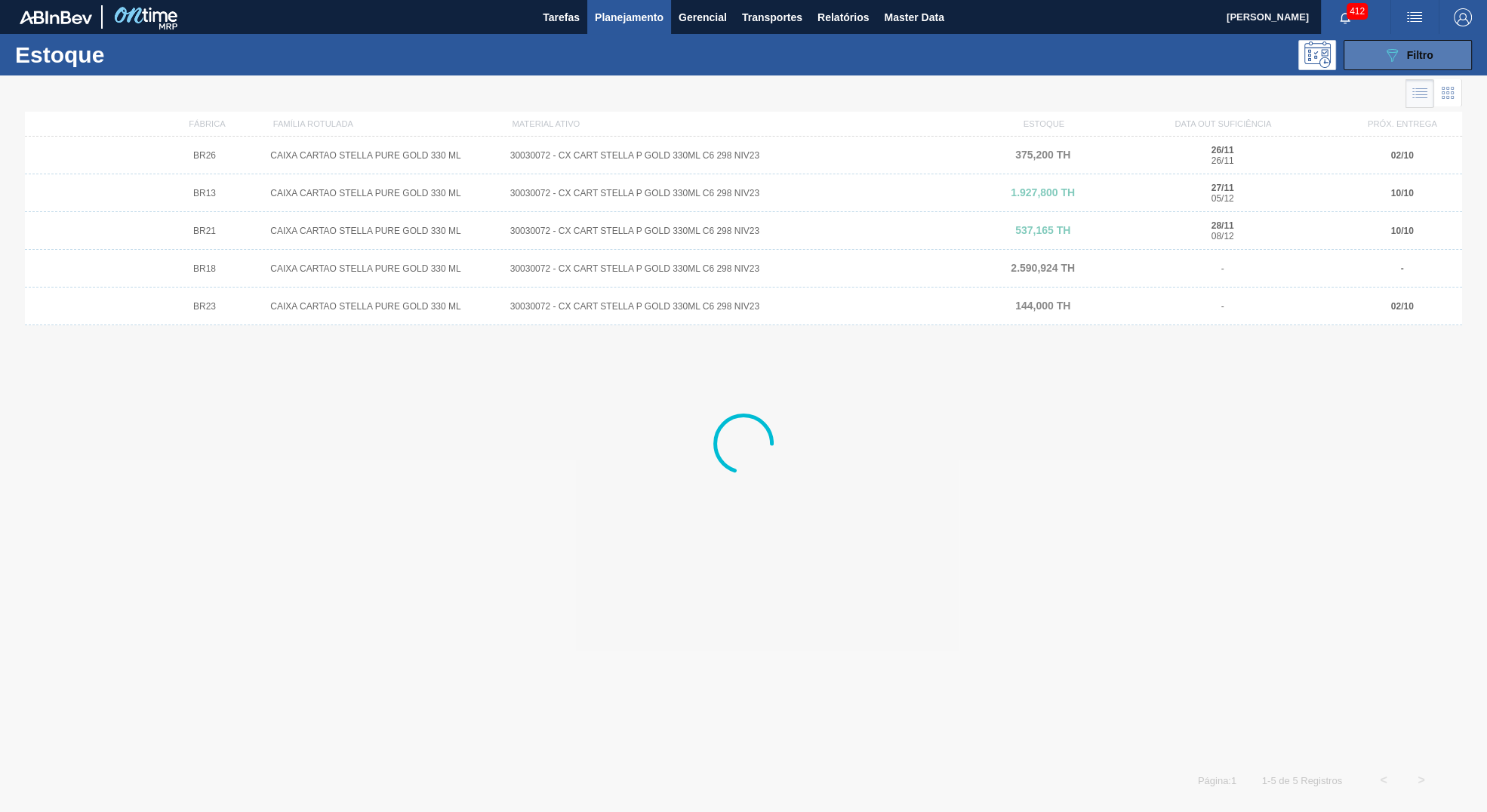
click at [1437, 62] on button "089F7B8B-B2A5-4AFE-B5C0-19BA573D28AC Filtro" at bounding box center [1408, 55] width 129 height 30
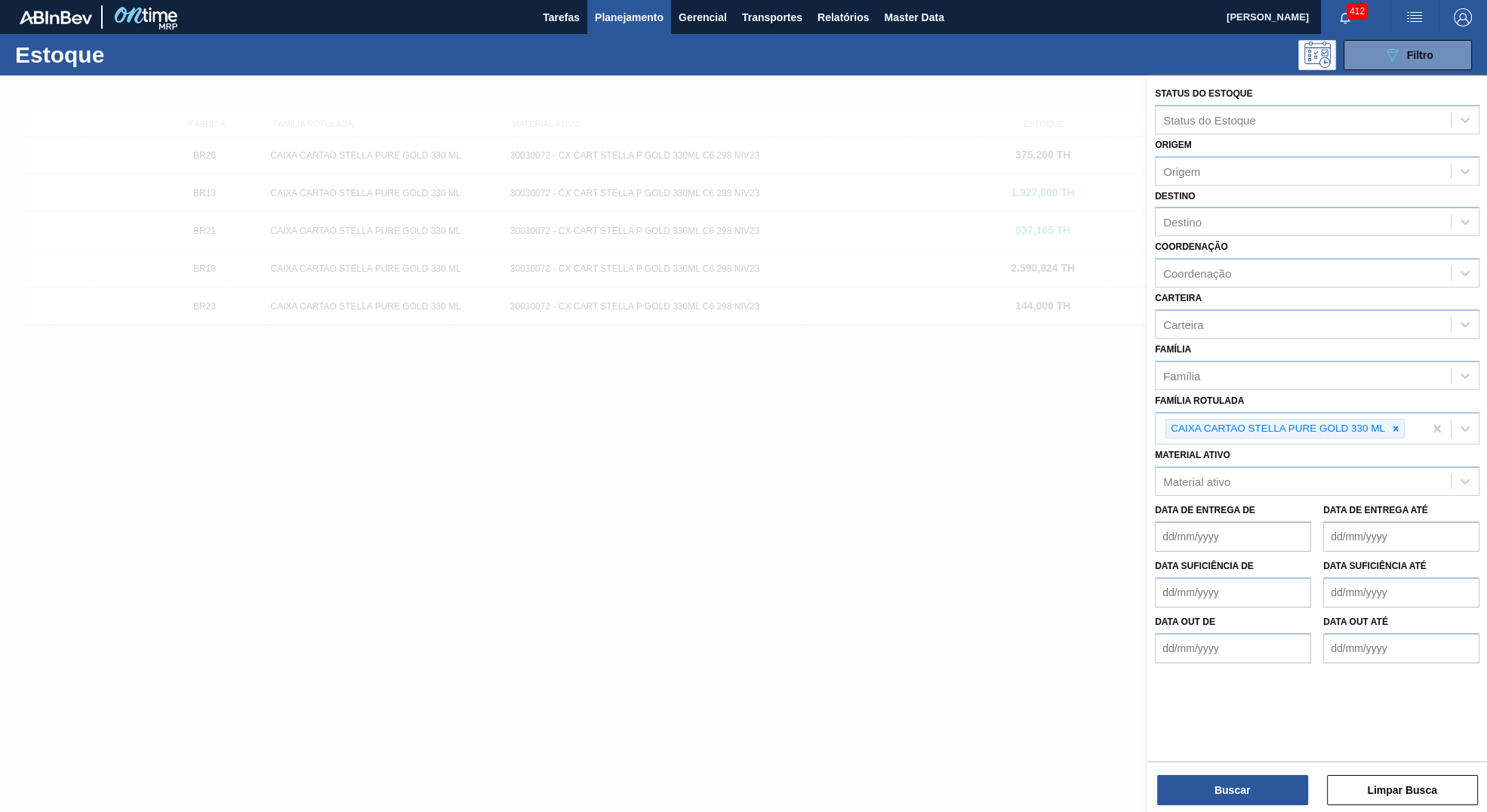
click at [1393, 430] on icon at bounding box center [1395, 428] width 10 height 10
paste Rotulada "RÓTULO PLÁSTICO GCA ZERO 200ML H"
type Rotulada "RÓTULO PLÁSTICO GCA ZERO 200ML H"
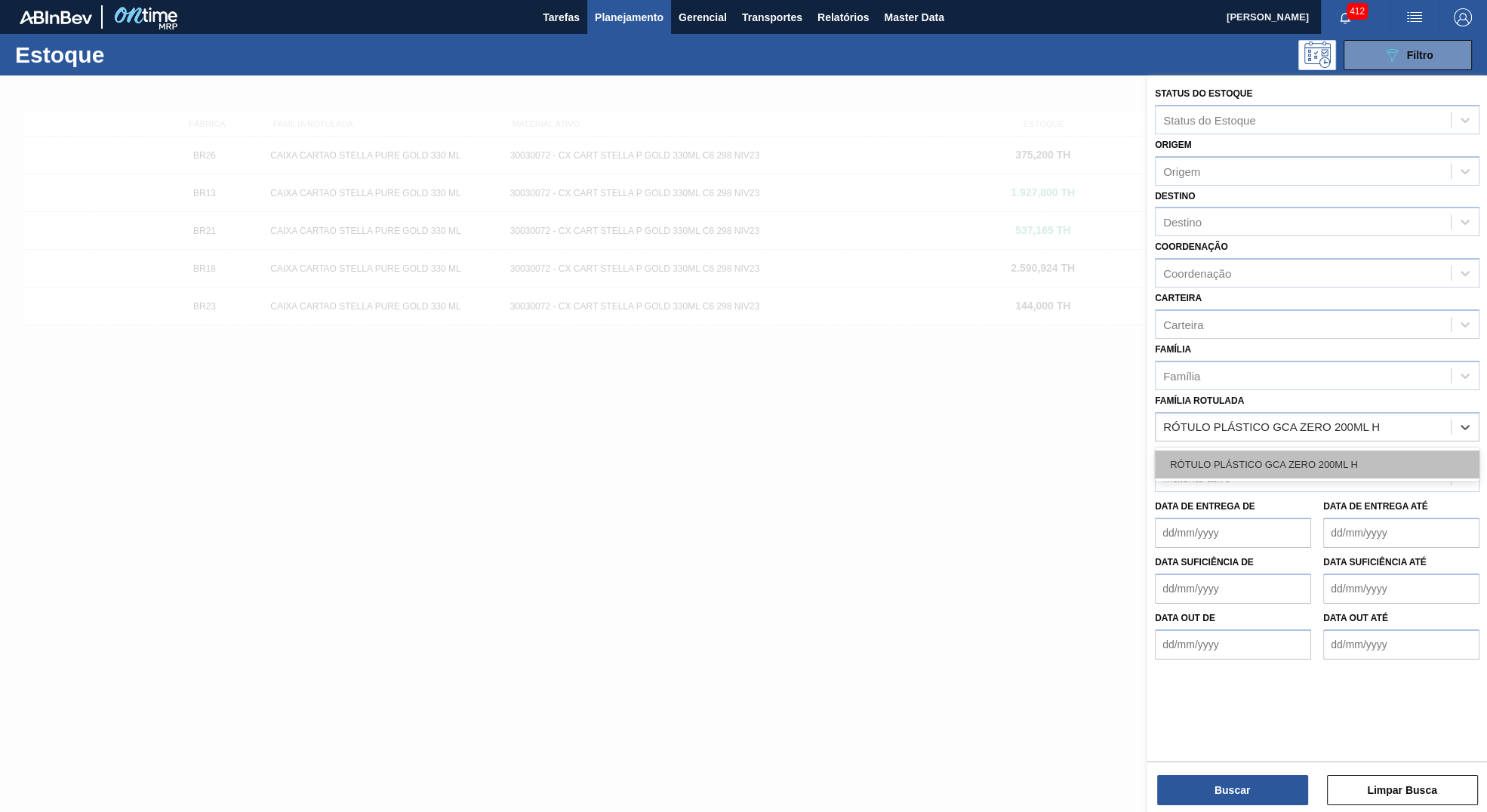
click at [1271, 450] on div "RÓTULO PLÁSTICO GCA ZERO 200ML H" at bounding box center [1317, 464] width 324 height 28
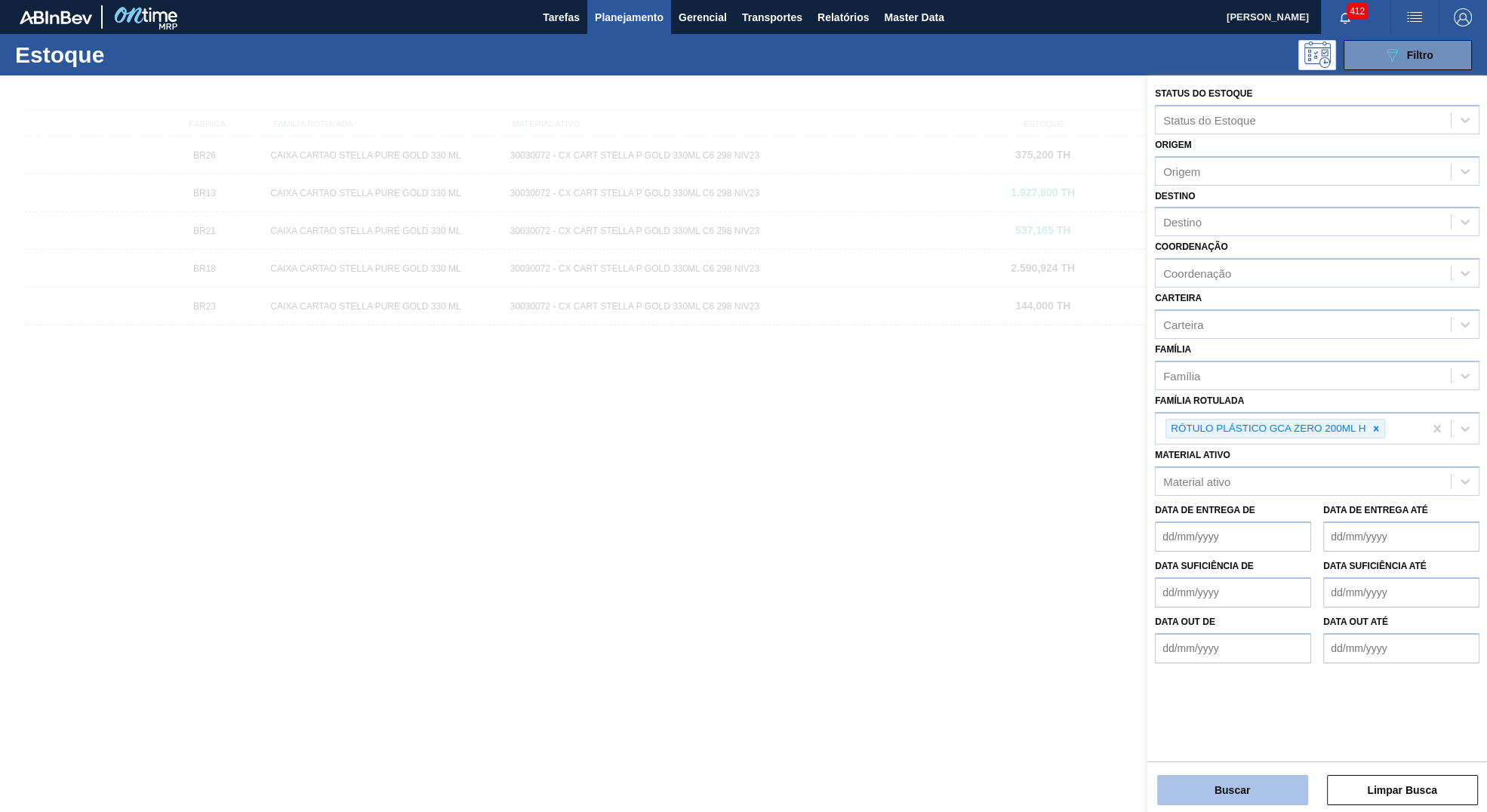
click at [1255, 798] on button "Buscar" at bounding box center [1232, 790] width 151 height 30
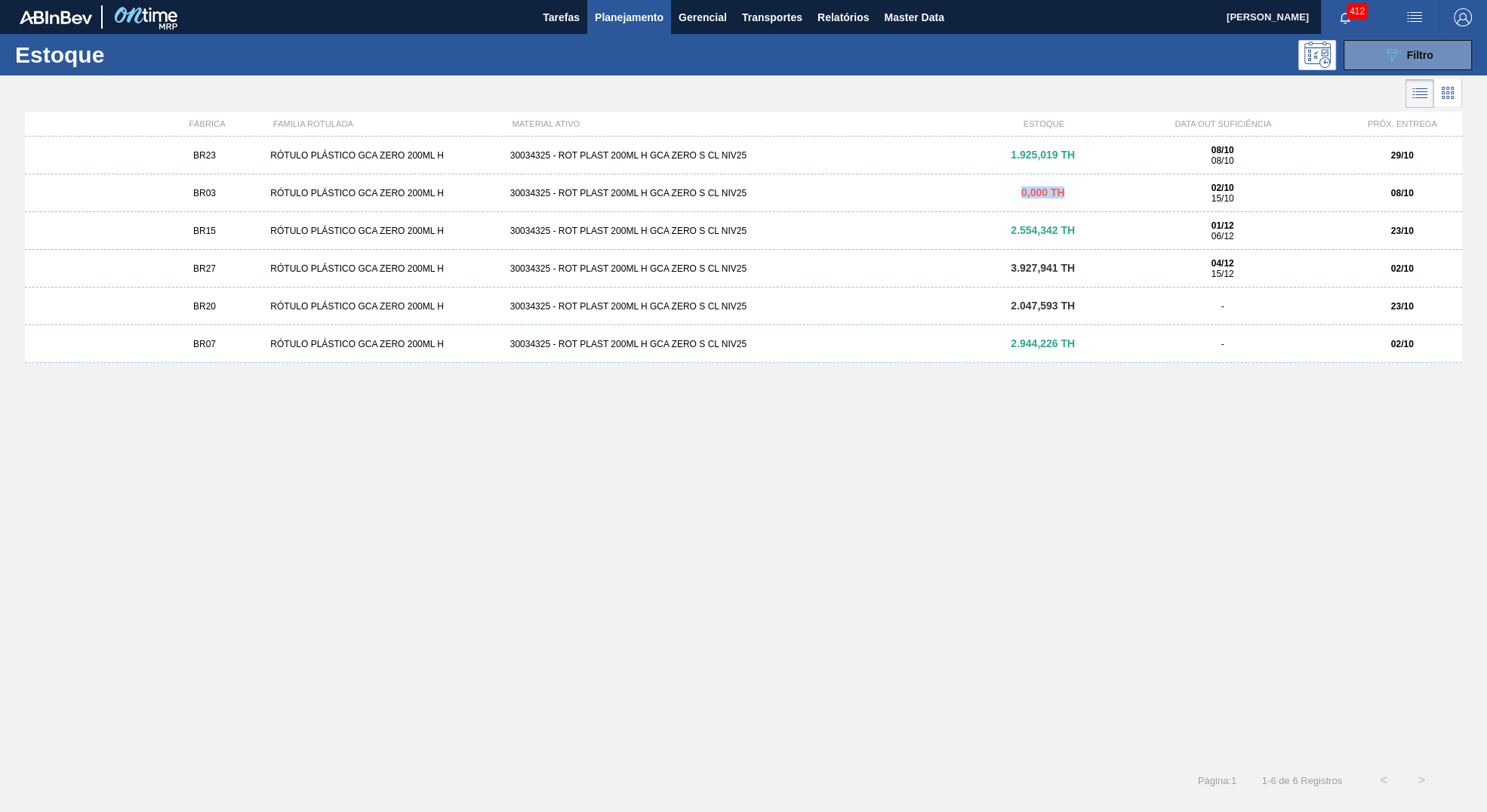
drag, startPoint x: 1013, startPoint y: 195, endPoint x: 1070, endPoint y: 204, distance: 57.7
click at [1070, 204] on div "BR03 RÓTULO PLÁSTICO GCA ZERO 200ML H 30034325 - ROT PLAST 200ML H GCA ZERO S C…" at bounding box center [744, 192] width 1437 height 38
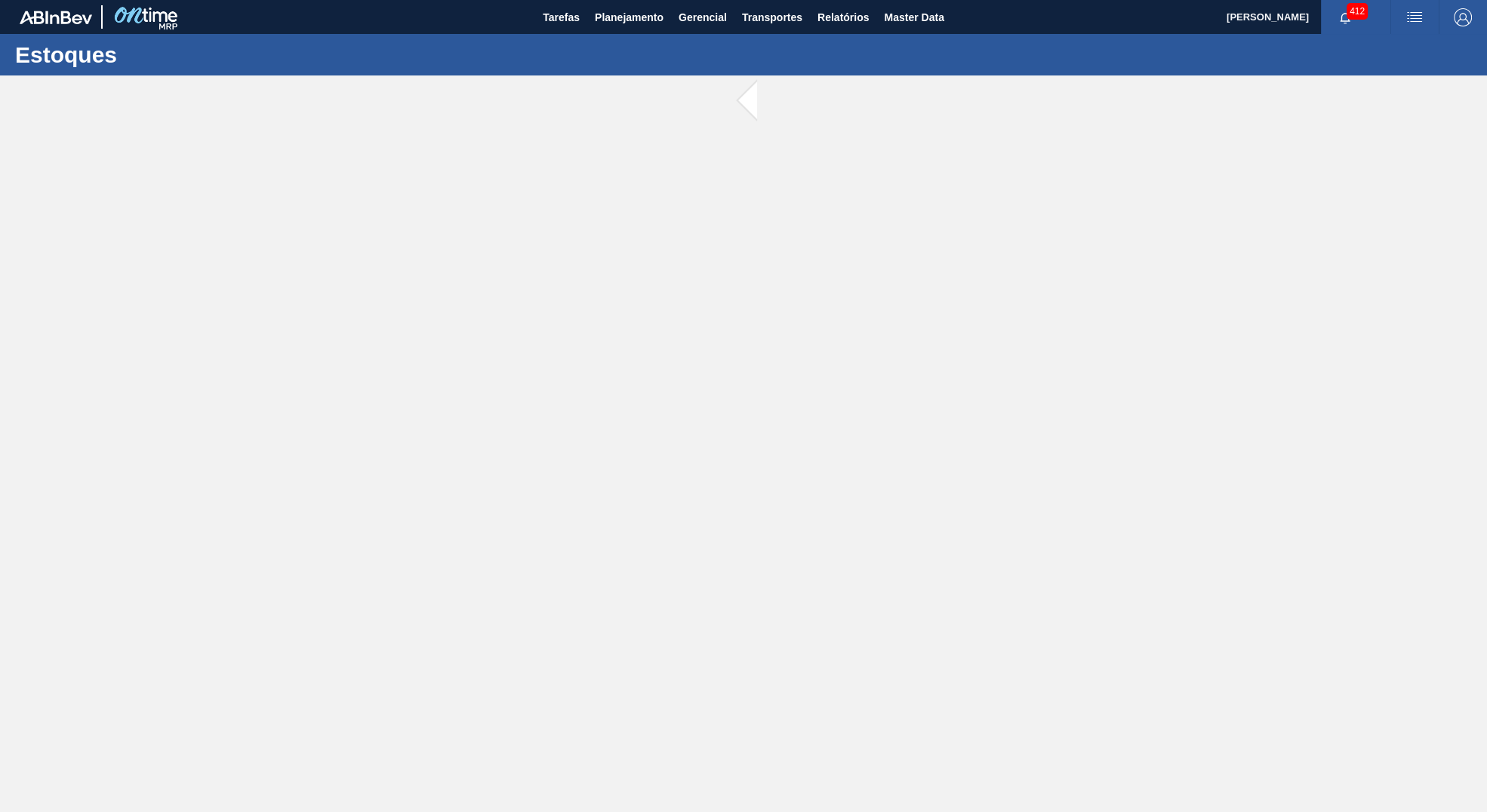
click at [1060, 194] on main "Tarefas Planejamento Gerencial Transportes Relatórios Master Data Yasmim Ferrei…" at bounding box center [744, 406] width 1487 height 812
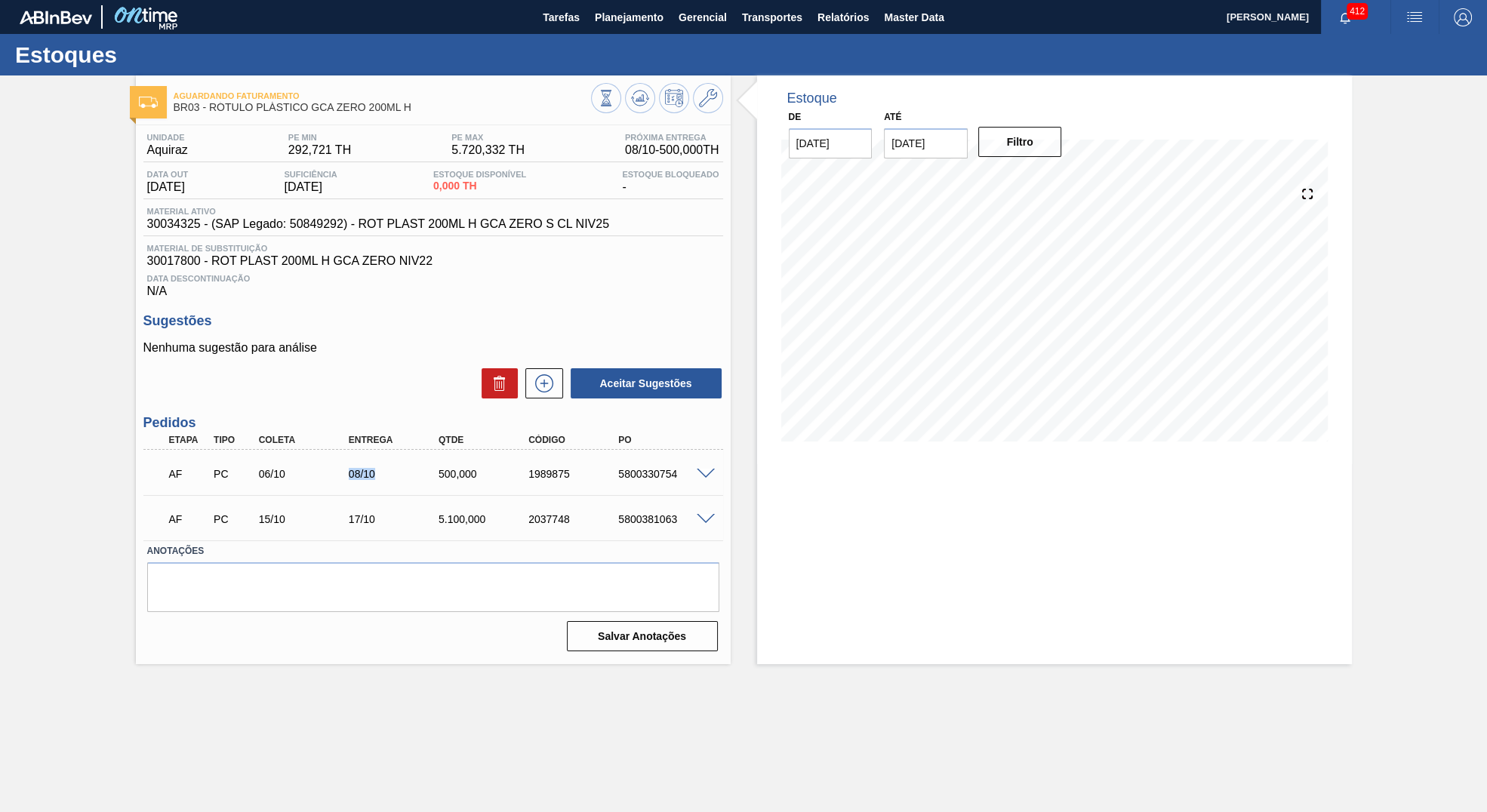
drag, startPoint x: 317, startPoint y: 492, endPoint x: 397, endPoint y: 496, distance: 80.1
click at [397, 488] on div "AF PC 06/10 08/10 500,000 1989875 5800330754" at bounding box center [429, 473] width 540 height 30
click at [447, 525] on div "5.100,000" at bounding box center [485, 519] width 101 height 12
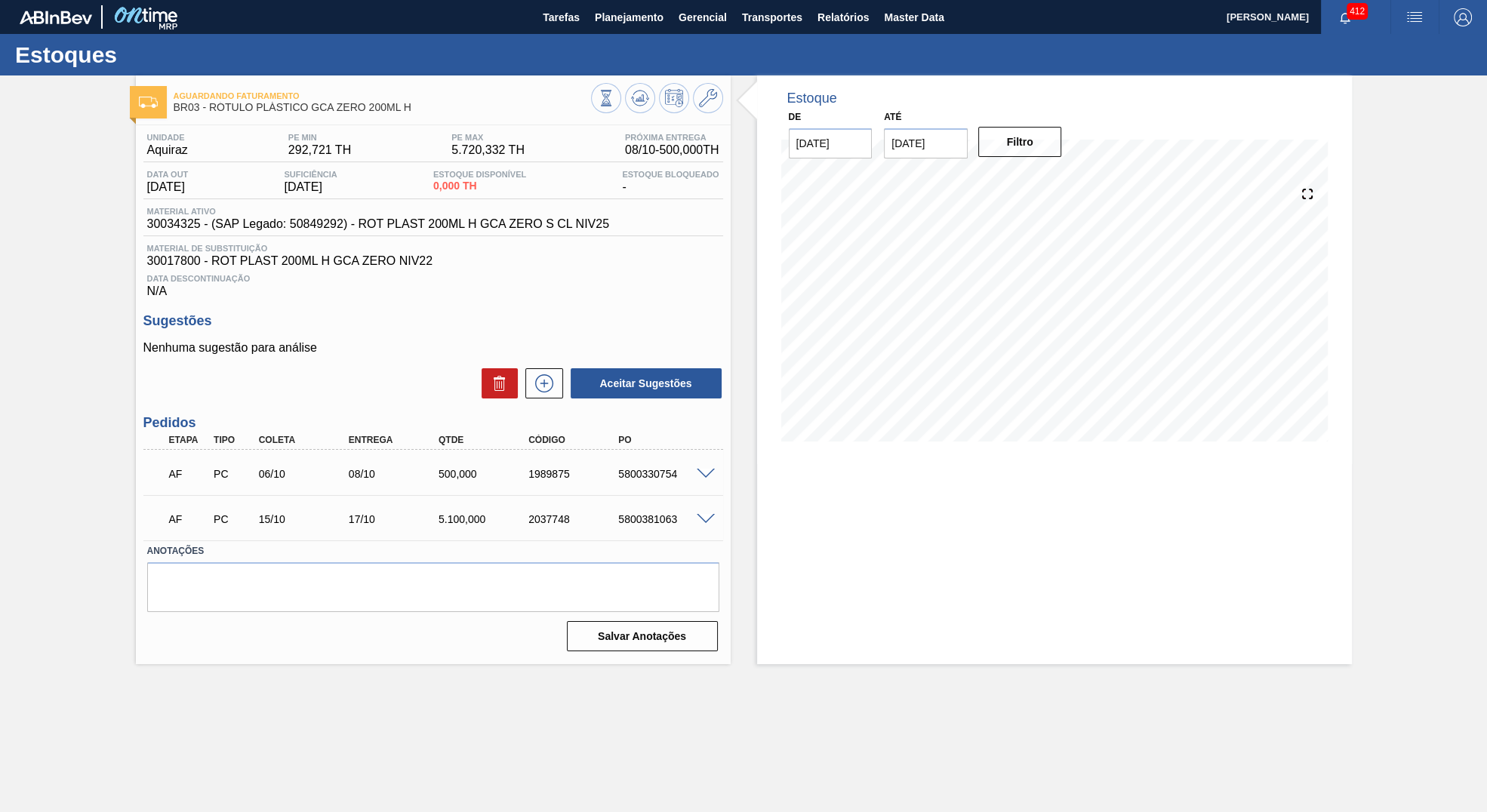
drag, startPoint x: 643, startPoint y: 100, endPoint x: 651, endPoint y: 125, distance: 26.2
click at [644, 106] on icon at bounding box center [640, 98] width 18 height 18
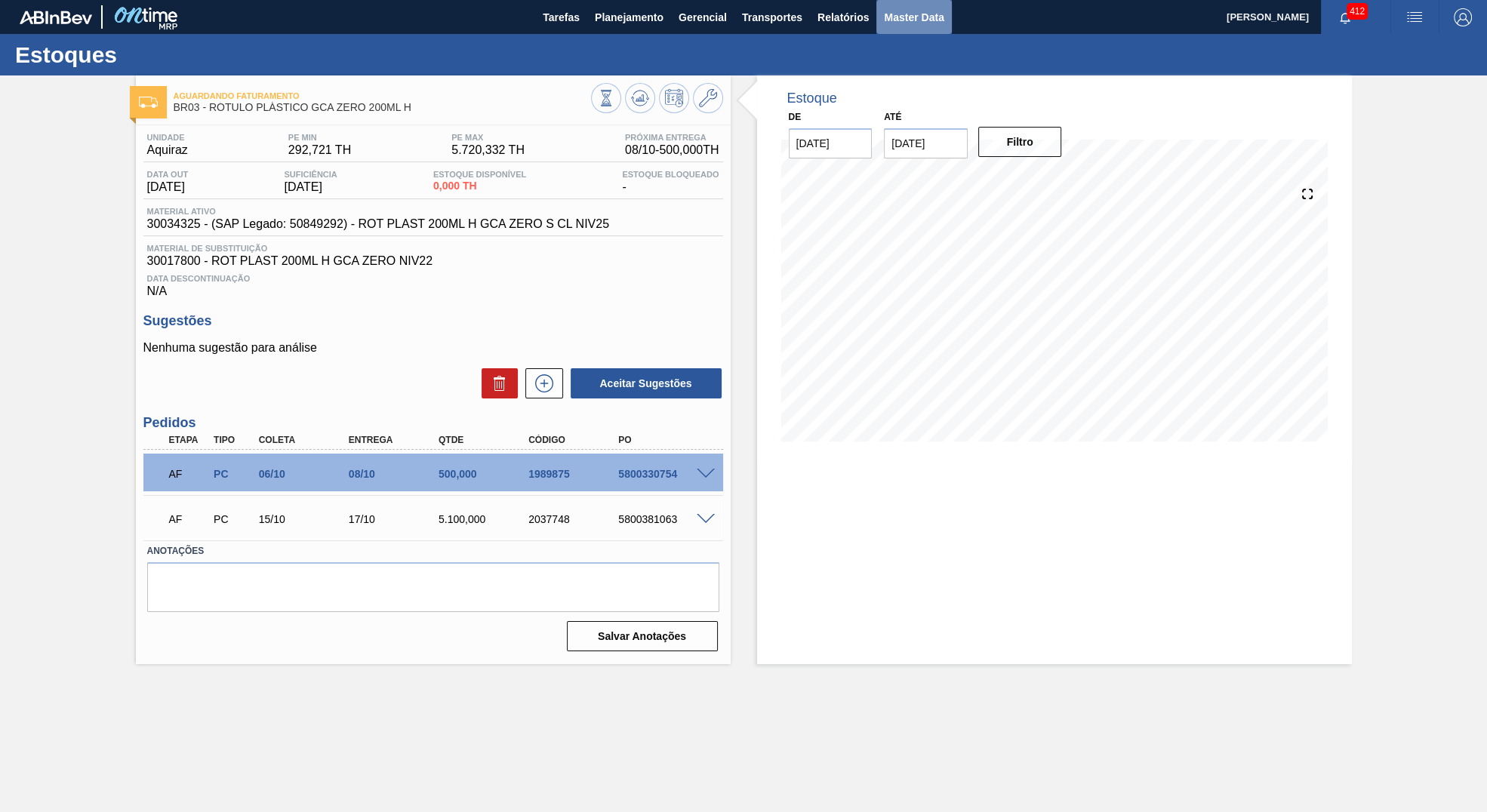
click at [891, 21] on span "Master Data" at bounding box center [914, 17] width 60 height 18
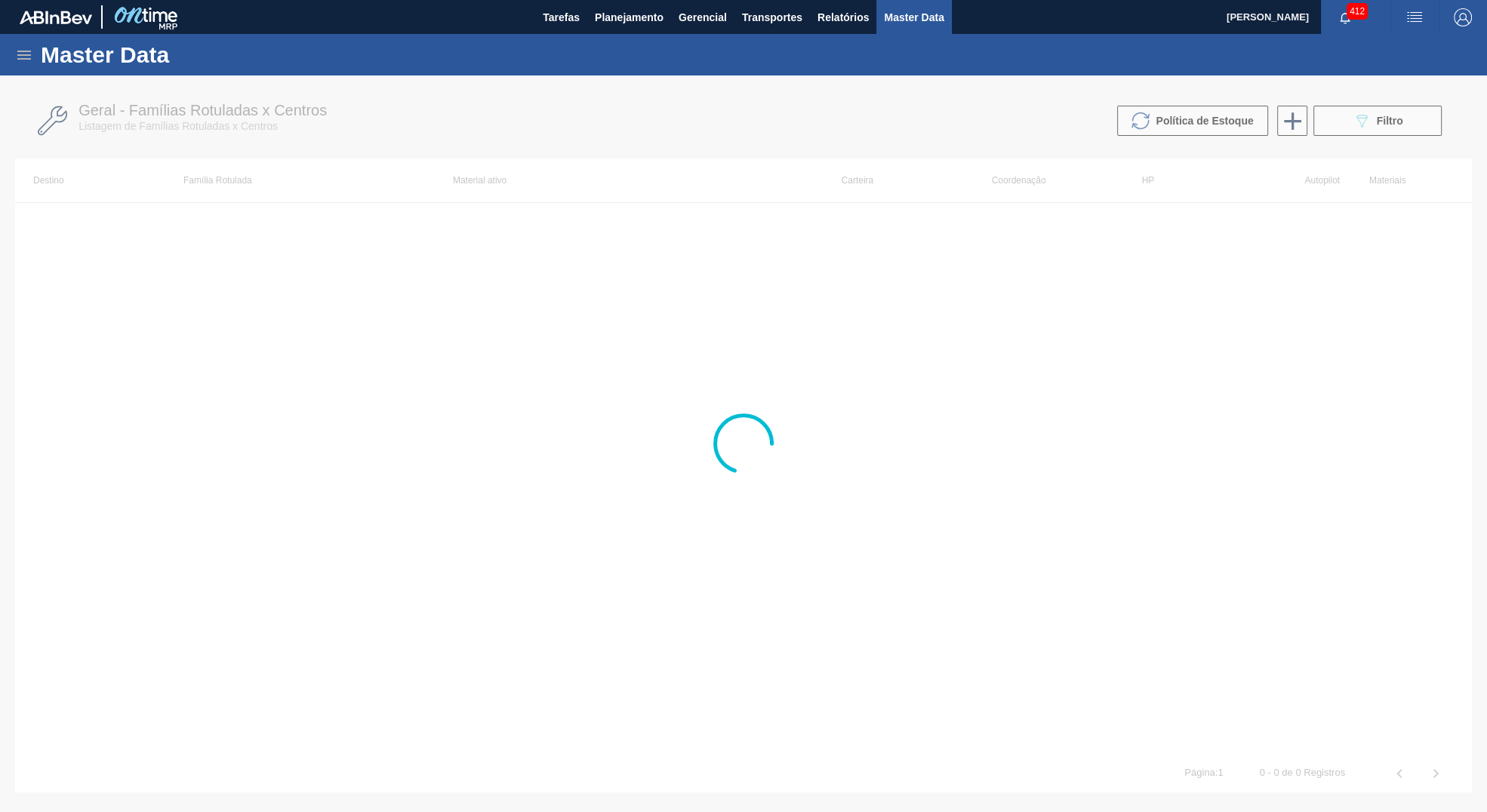
click at [22, 44] on div "Master Data" at bounding box center [744, 55] width 1487 height 42
click at [26, 46] on icon at bounding box center [24, 55] width 18 height 18
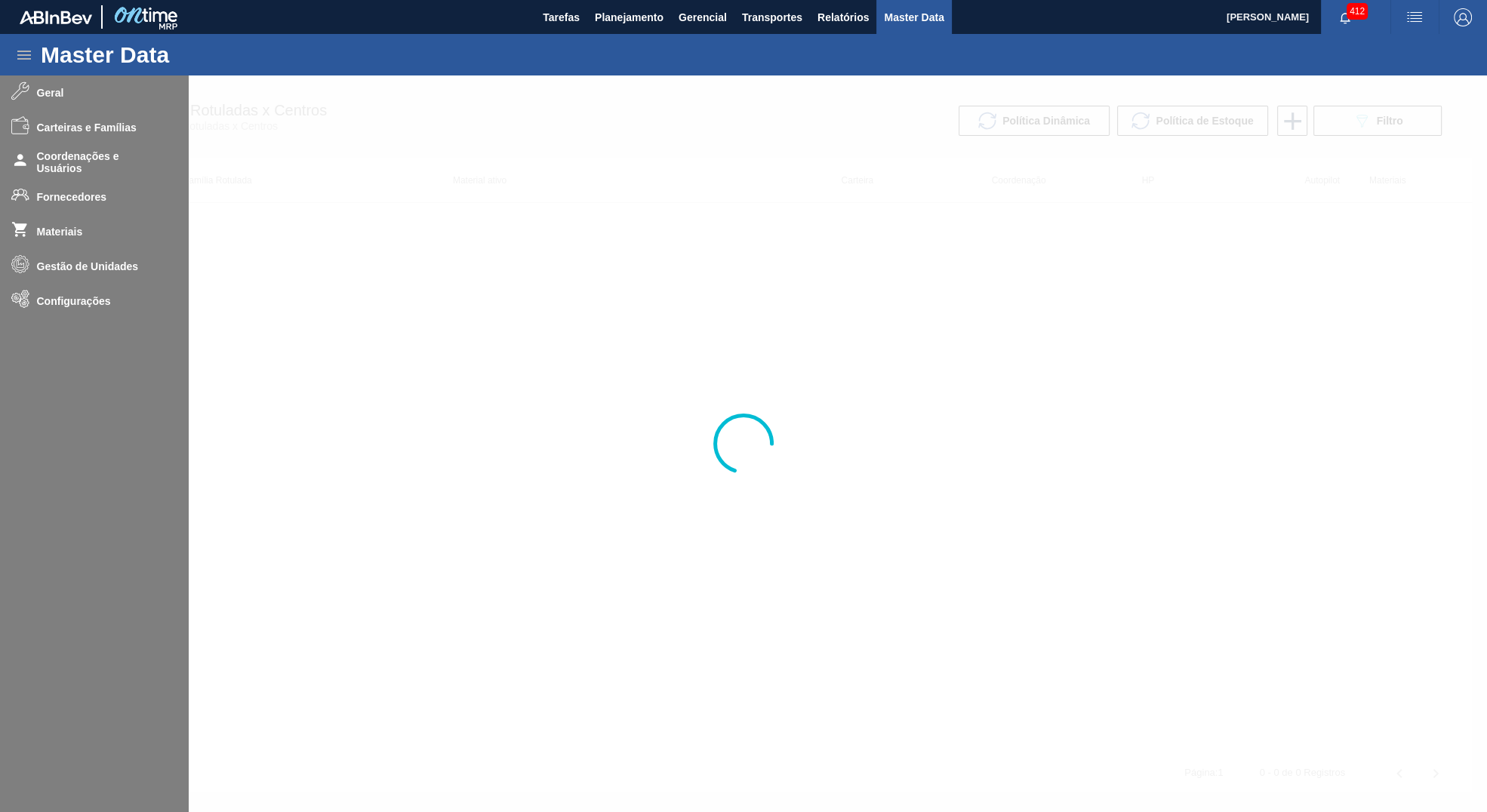
click at [99, 319] on div at bounding box center [744, 444] width 1487 height 737
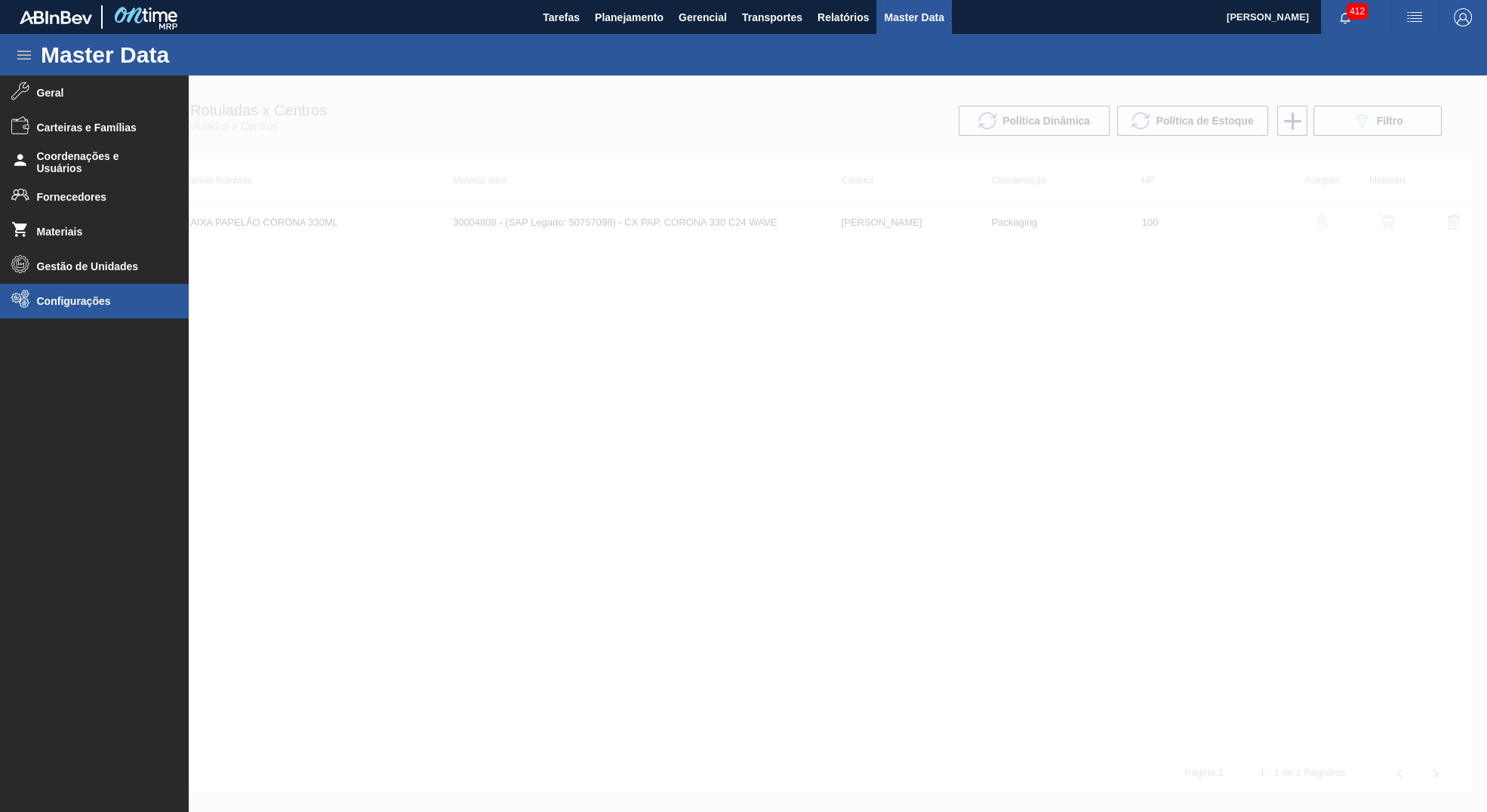
click at [94, 297] on span "Configurações" at bounding box center [99, 301] width 125 height 12
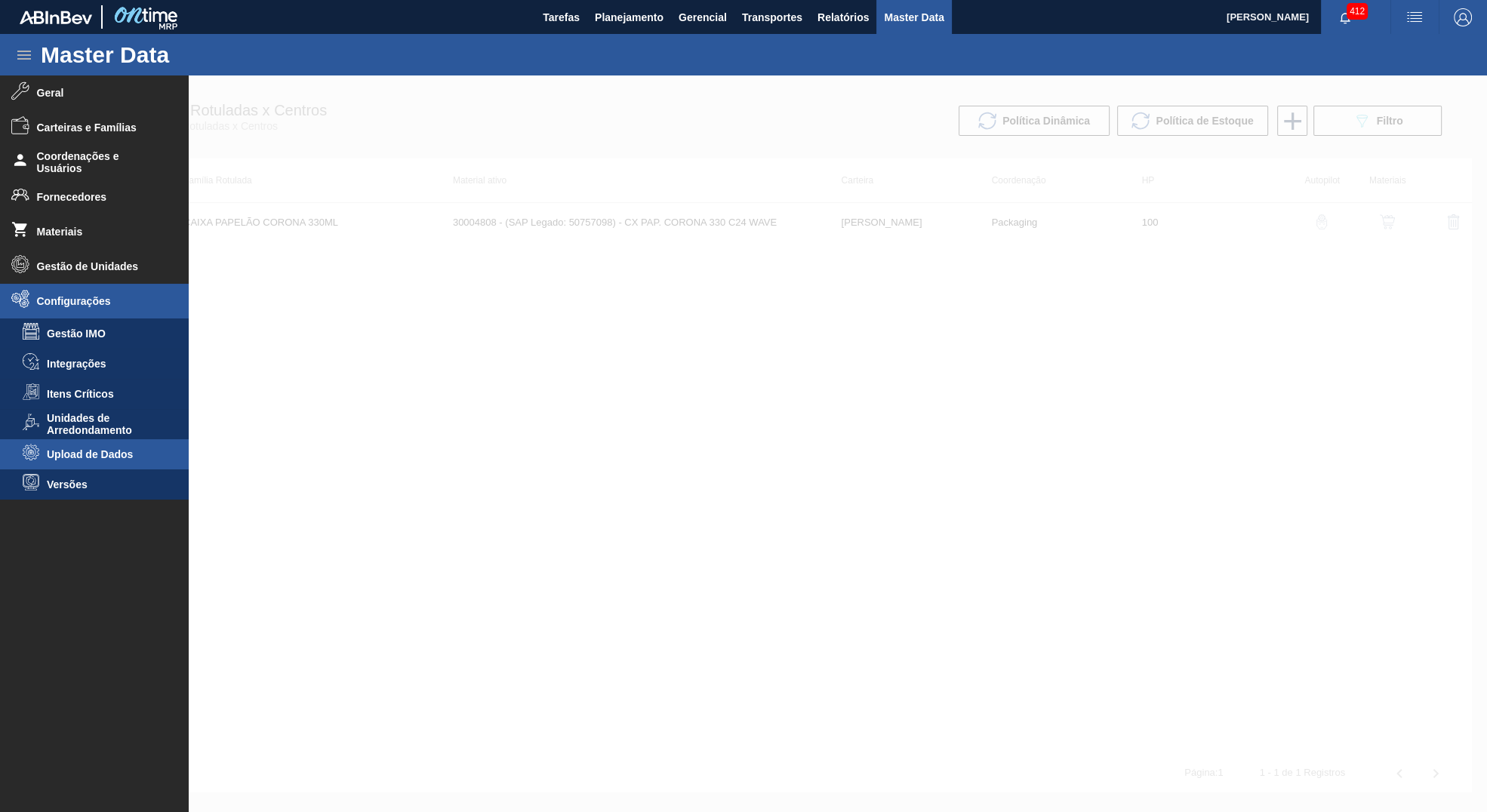
click at [93, 449] on li "Upload de Dados" at bounding box center [94, 454] width 188 height 30
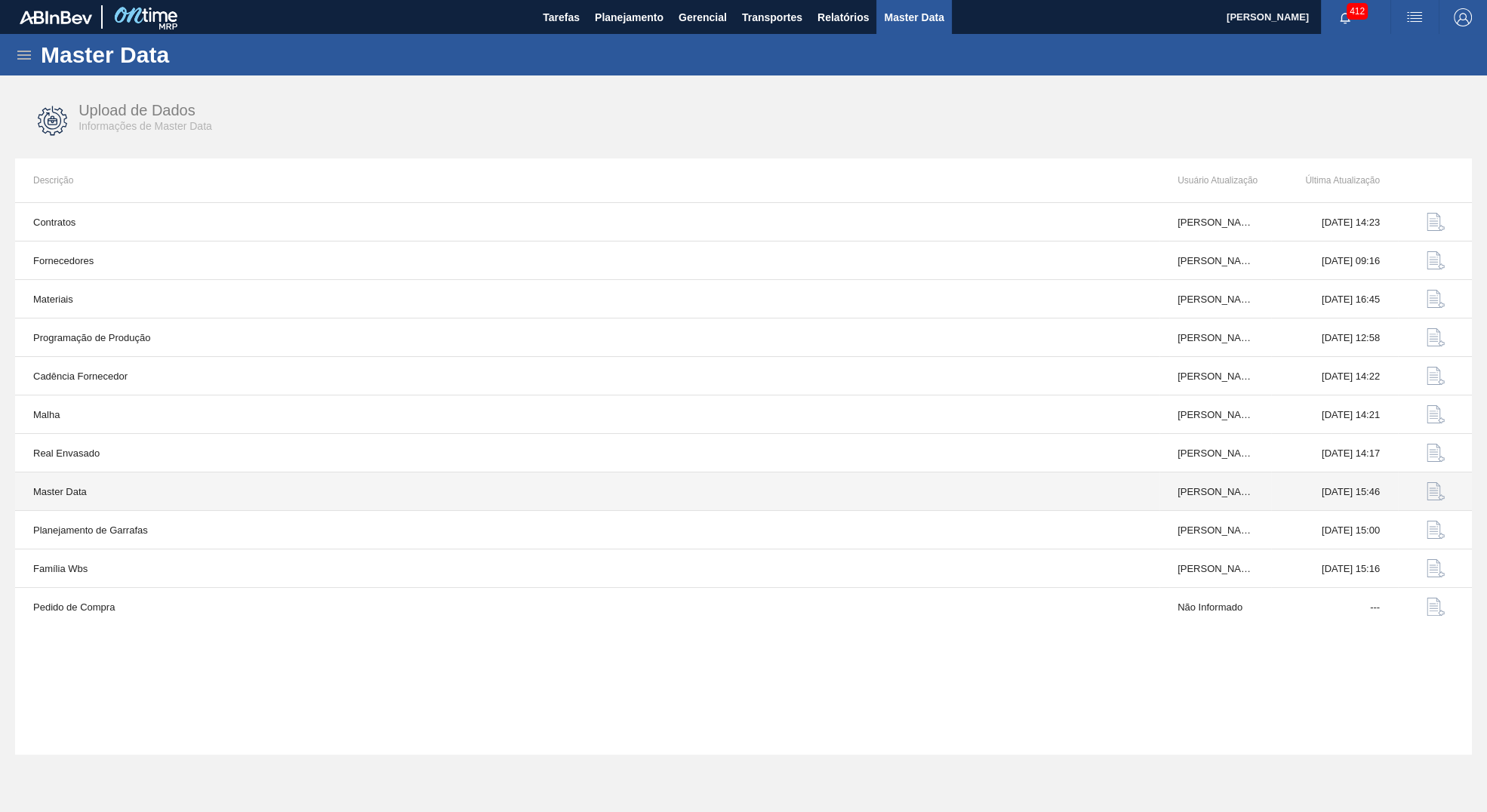
click at [1426, 486] on button "button" at bounding box center [1435, 491] width 36 height 36
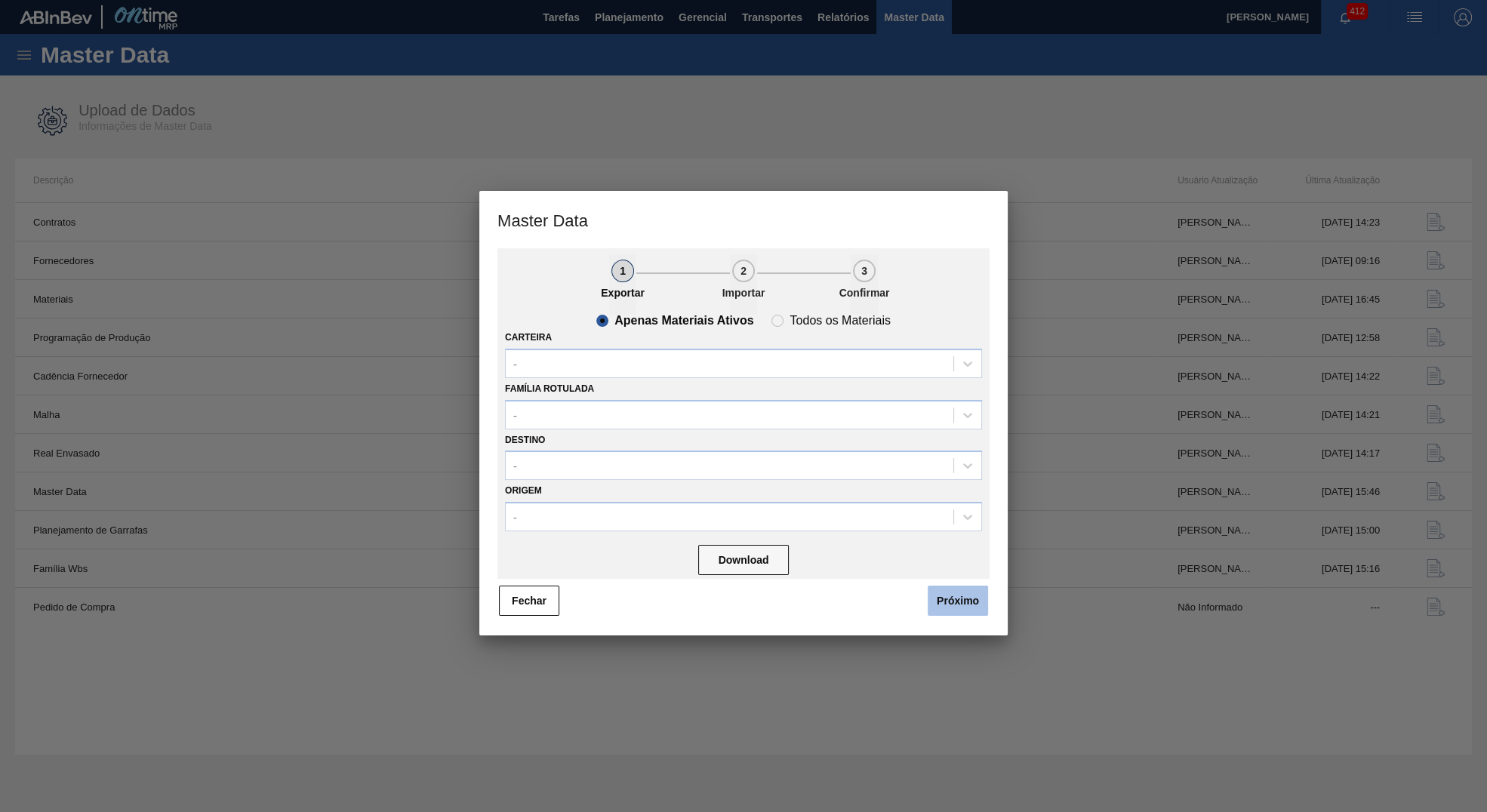
click at [959, 606] on button "Próximo" at bounding box center [958, 601] width 61 height 30
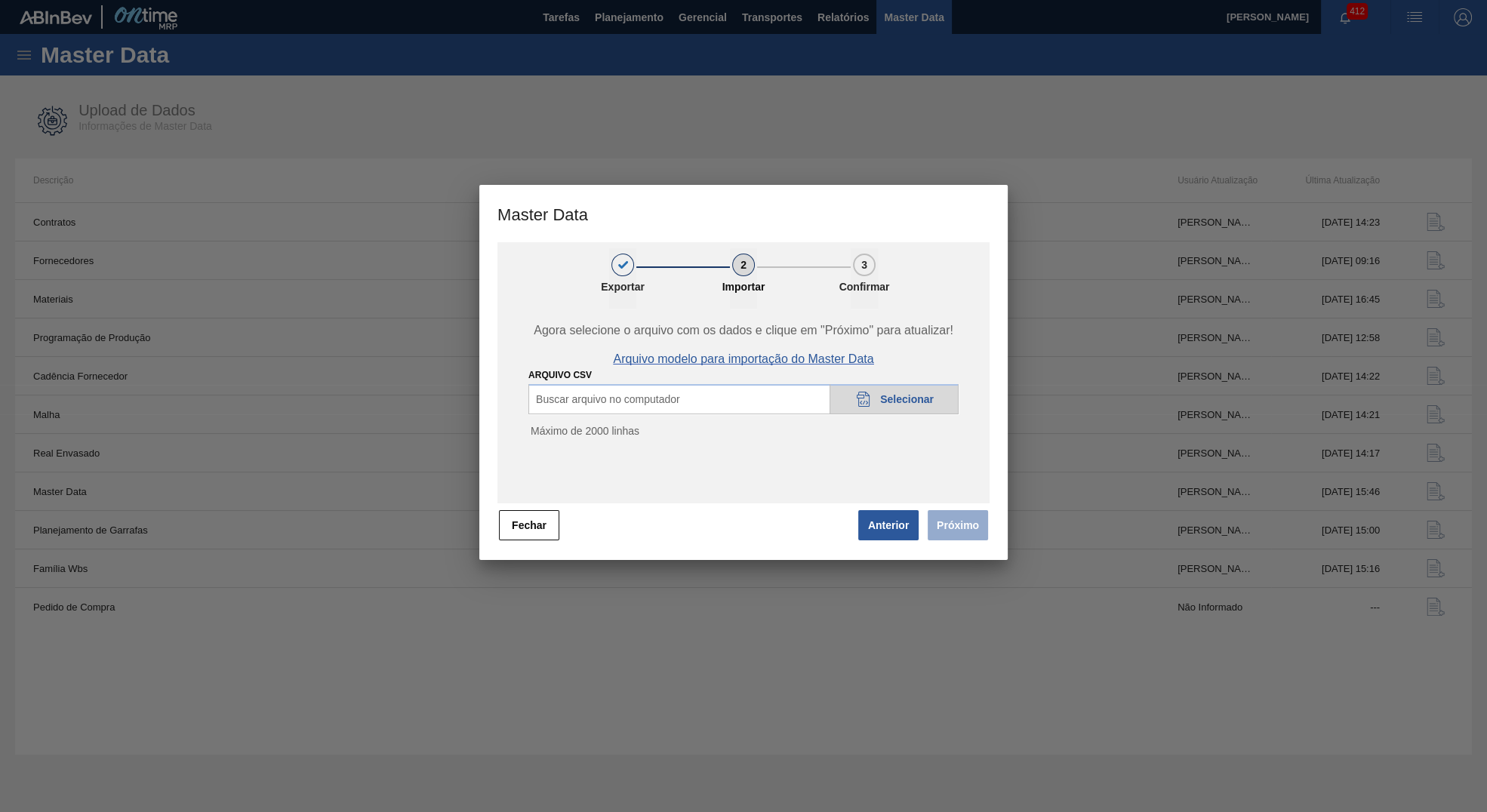
click at [765, 362] on span "Arquivo modelo para importação do Master Data" at bounding box center [744, 358] width 260 height 14
click at [1127, 9] on div at bounding box center [744, 406] width 1487 height 812
click at [949, 786] on div at bounding box center [744, 406] width 1487 height 812
click at [1122, 84] on div at bounding box center [744, 406] width 1487 height 812
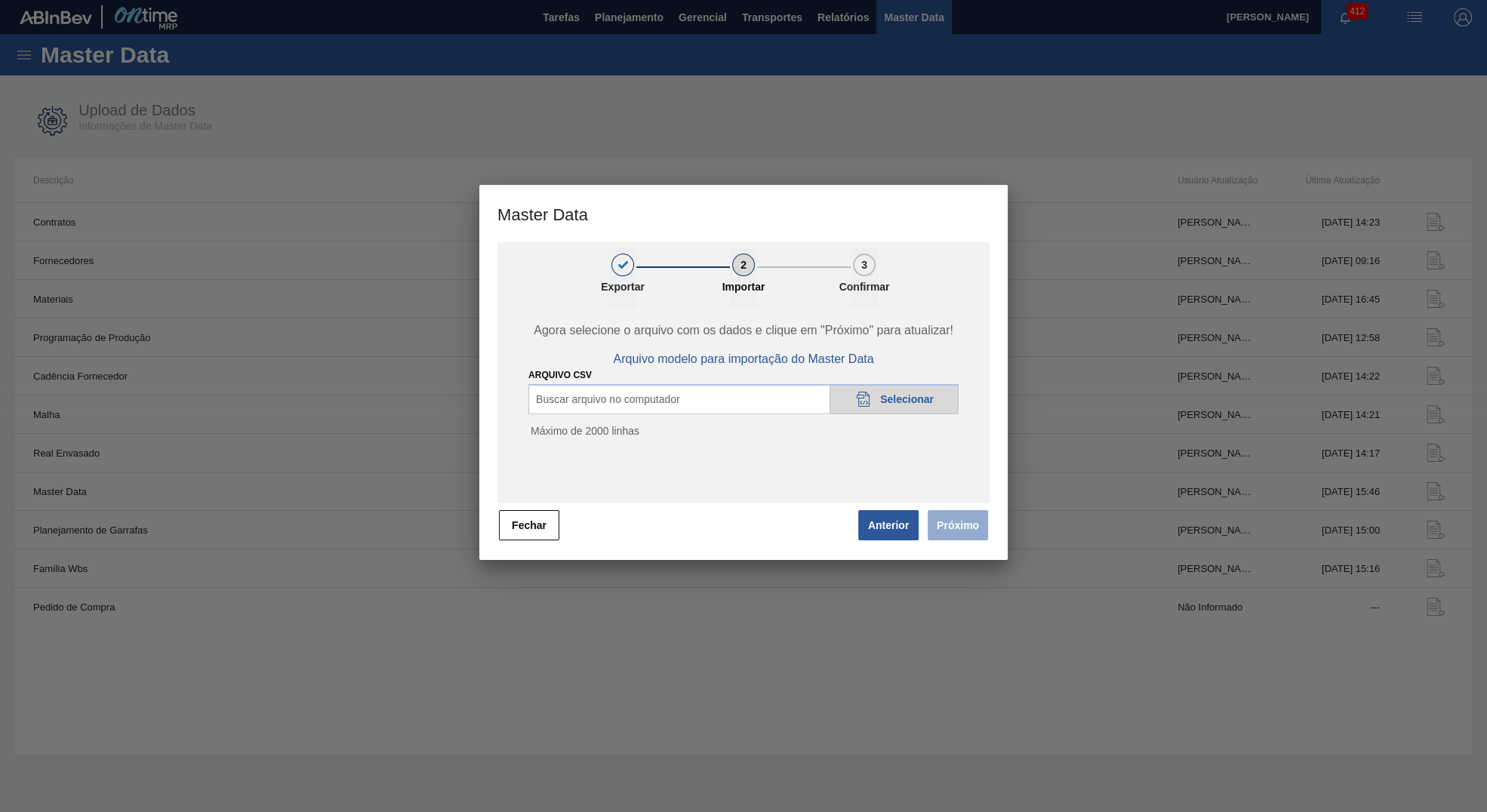
click at [866, 391] on div "20DAD902-3625-4257-8FDA-0C0CB19E2A3D Selecionar" at bounding box center [894, 399] width 129 height 30
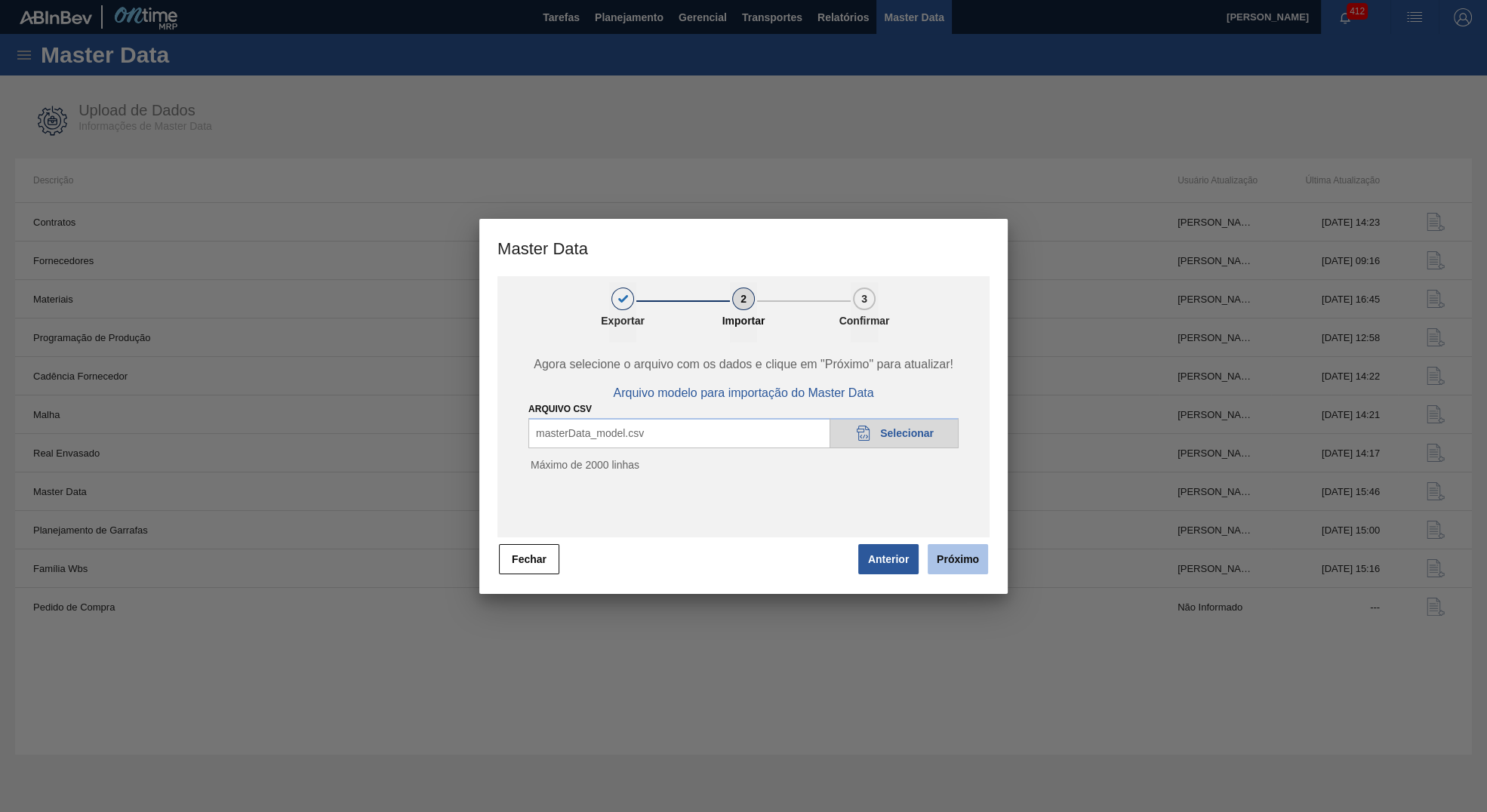
click at [955, 558] on button "Próximo" at bounding box center [958, 560] width 61 height 30
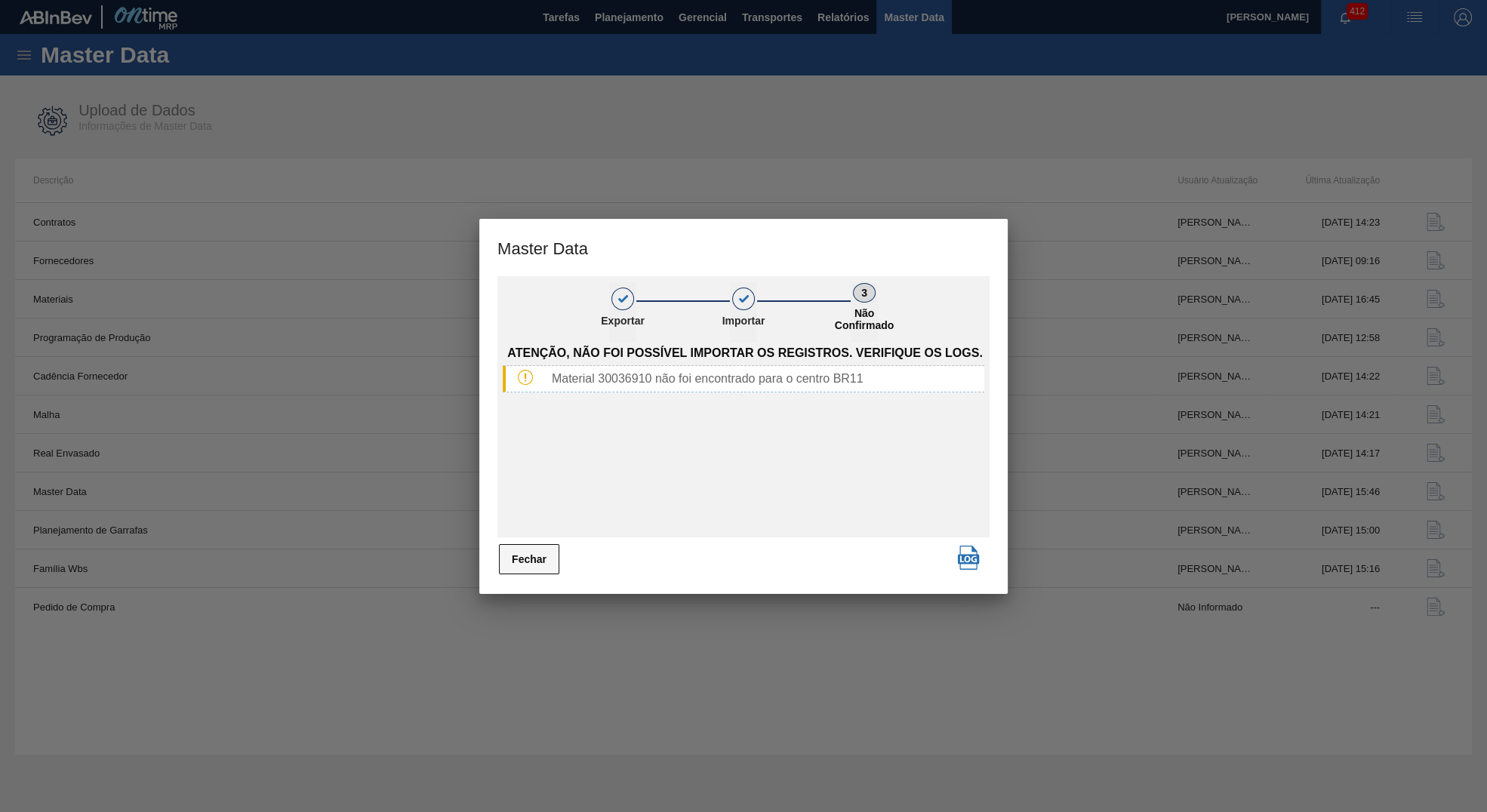
click at [525, 552] on button "Fechar" at bounding box center [529, 560] width 61 height 30
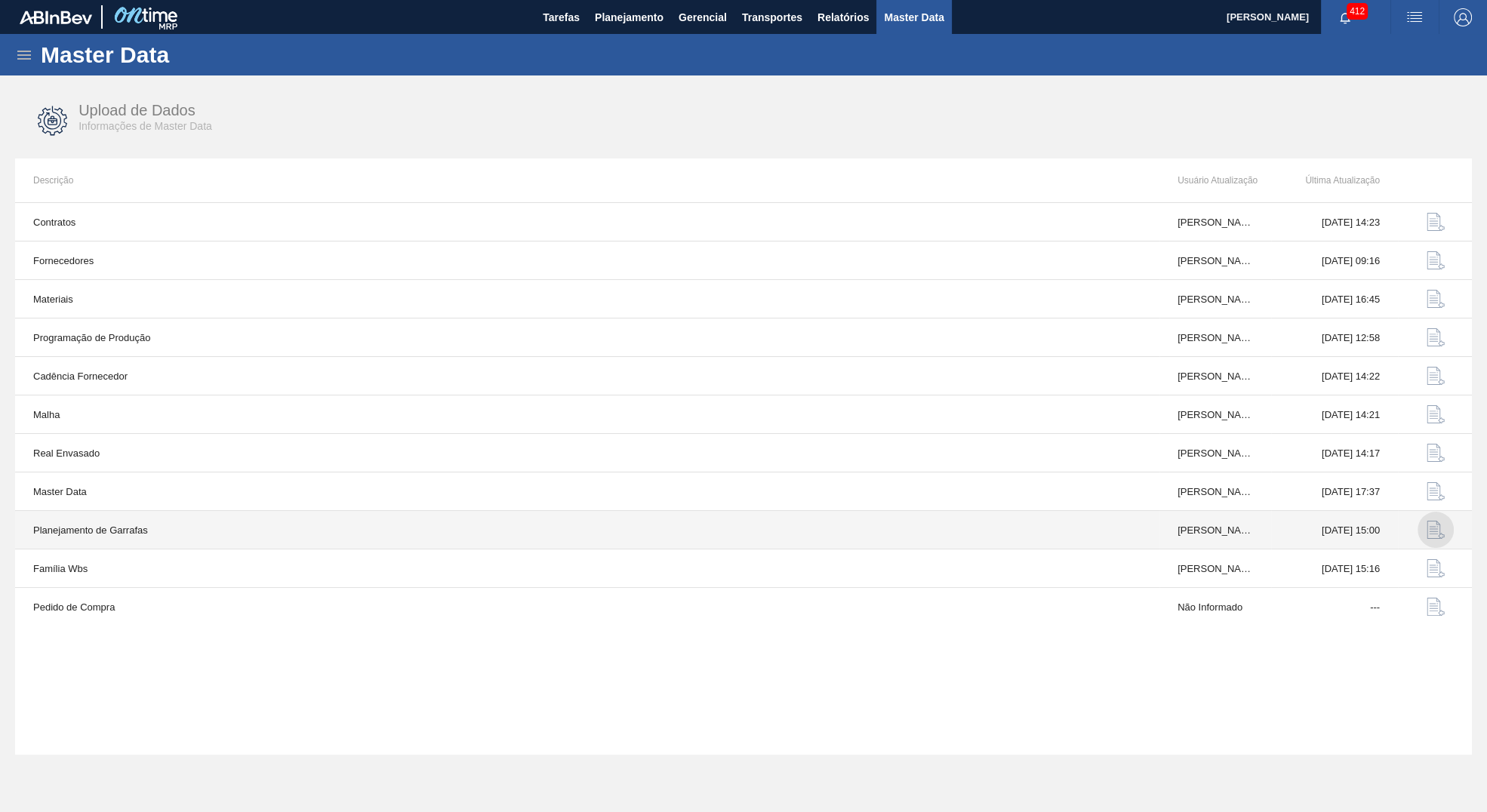
click at [1429, 529] on img "button" at bounding box center [1436, 529] width 18 height 18
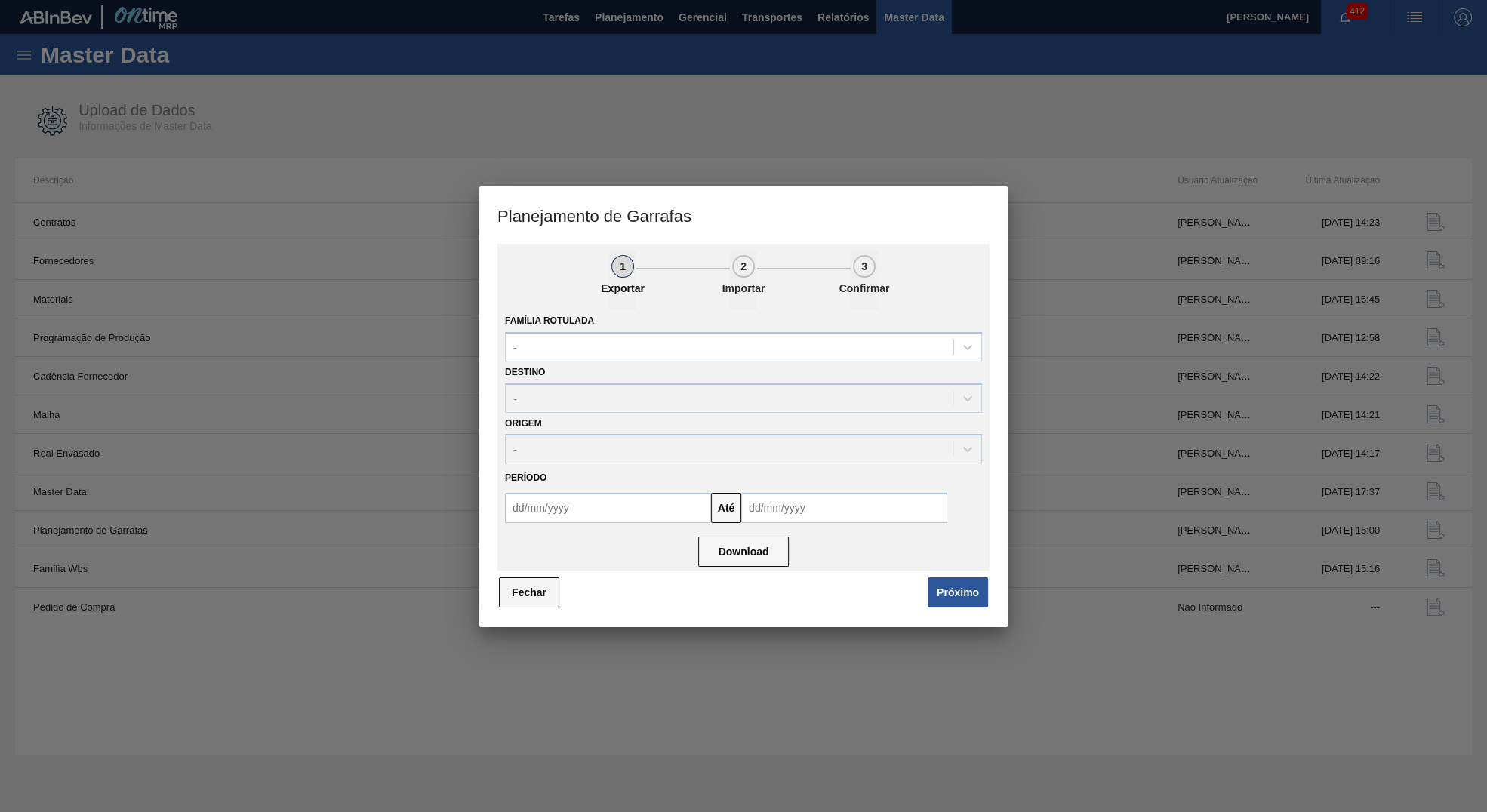
click at [536, 584] on button "Fechar" at bounding box center [529, 592] width 61 height 30
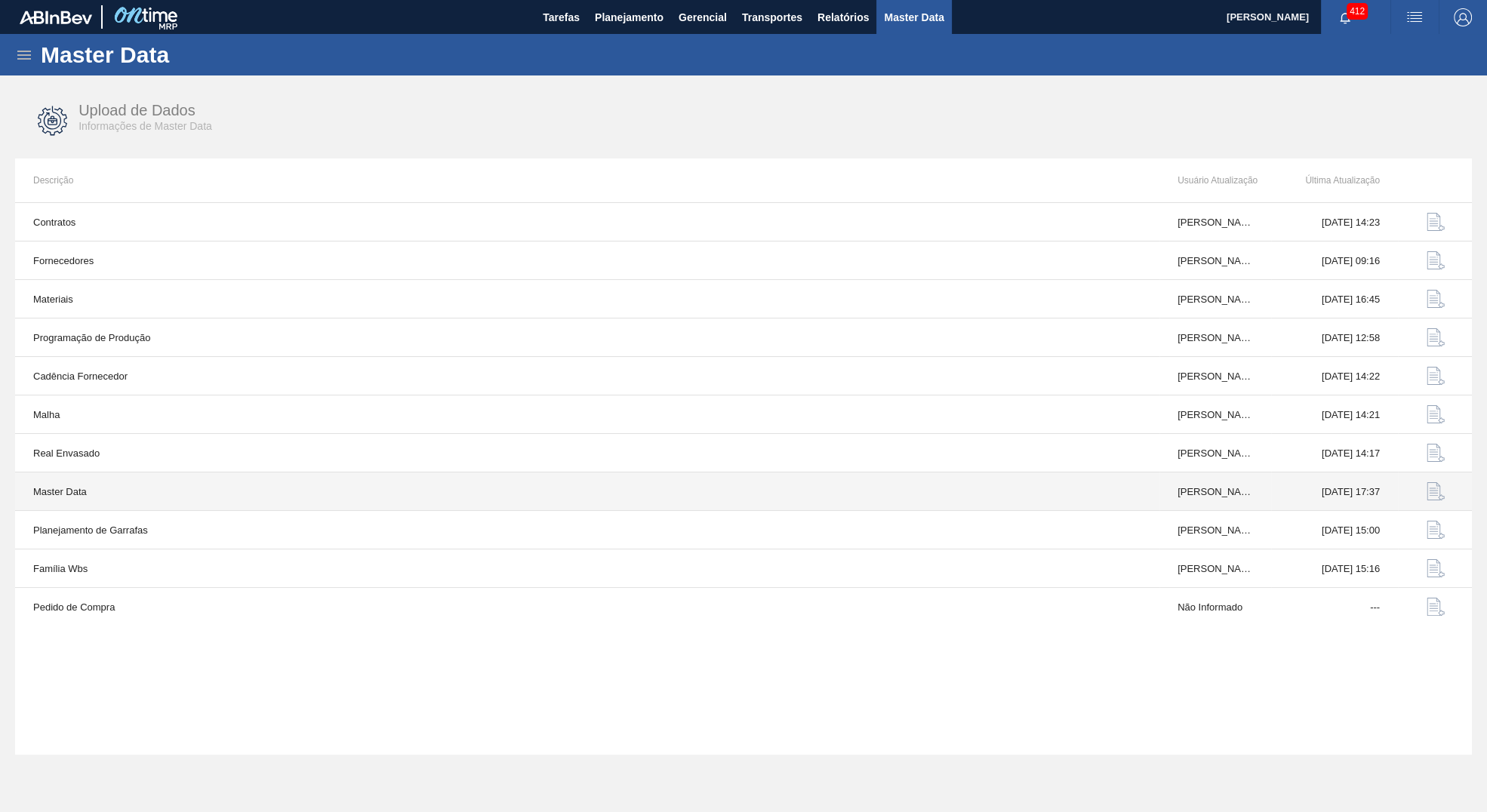
click at [1437, 489] on img "button" at bounding box center [1436, 491] width 18 height 18
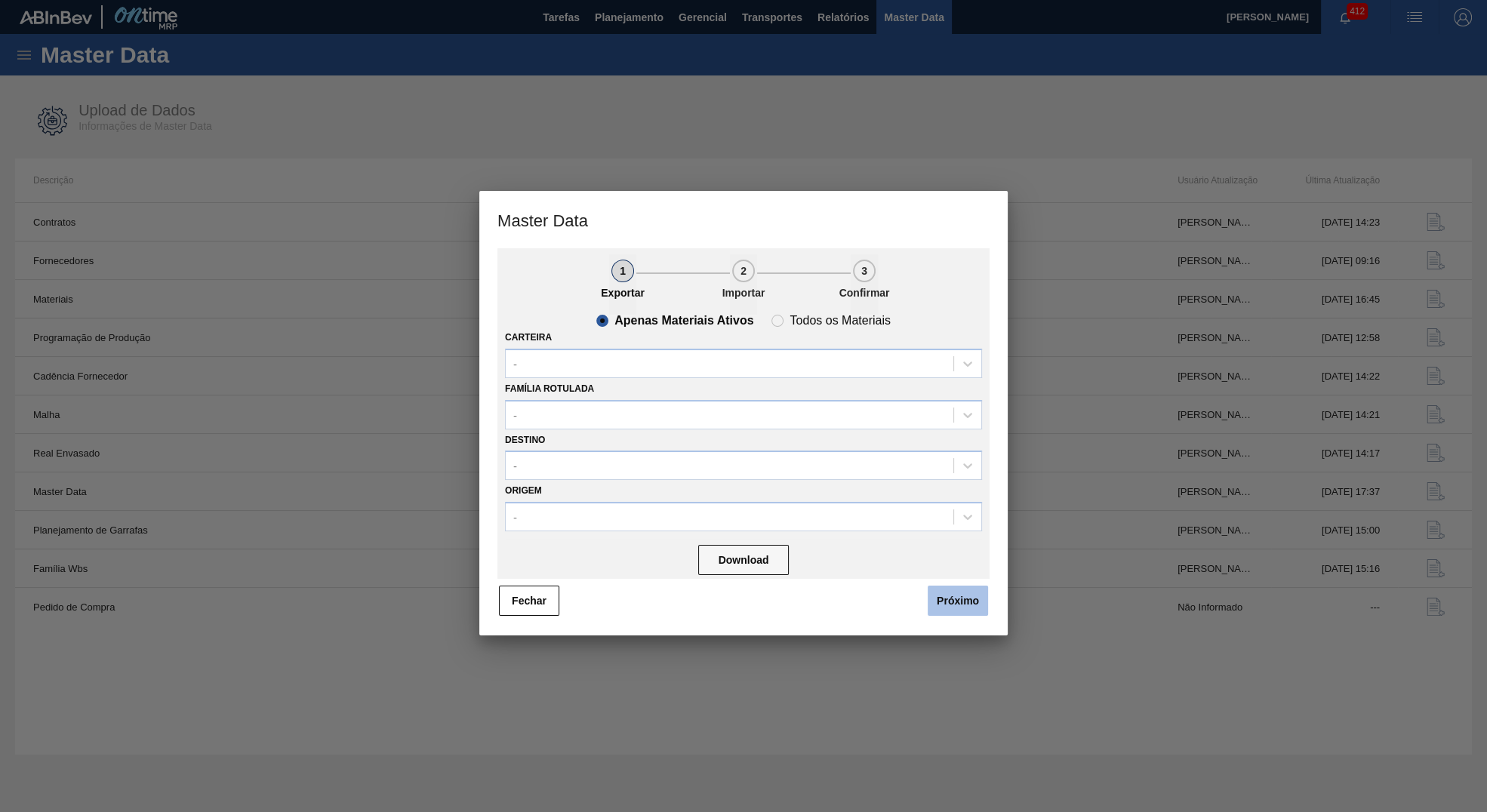
click at [949, 591] on button "Próximo" at bounding box center [958, 601] width 61 height 30
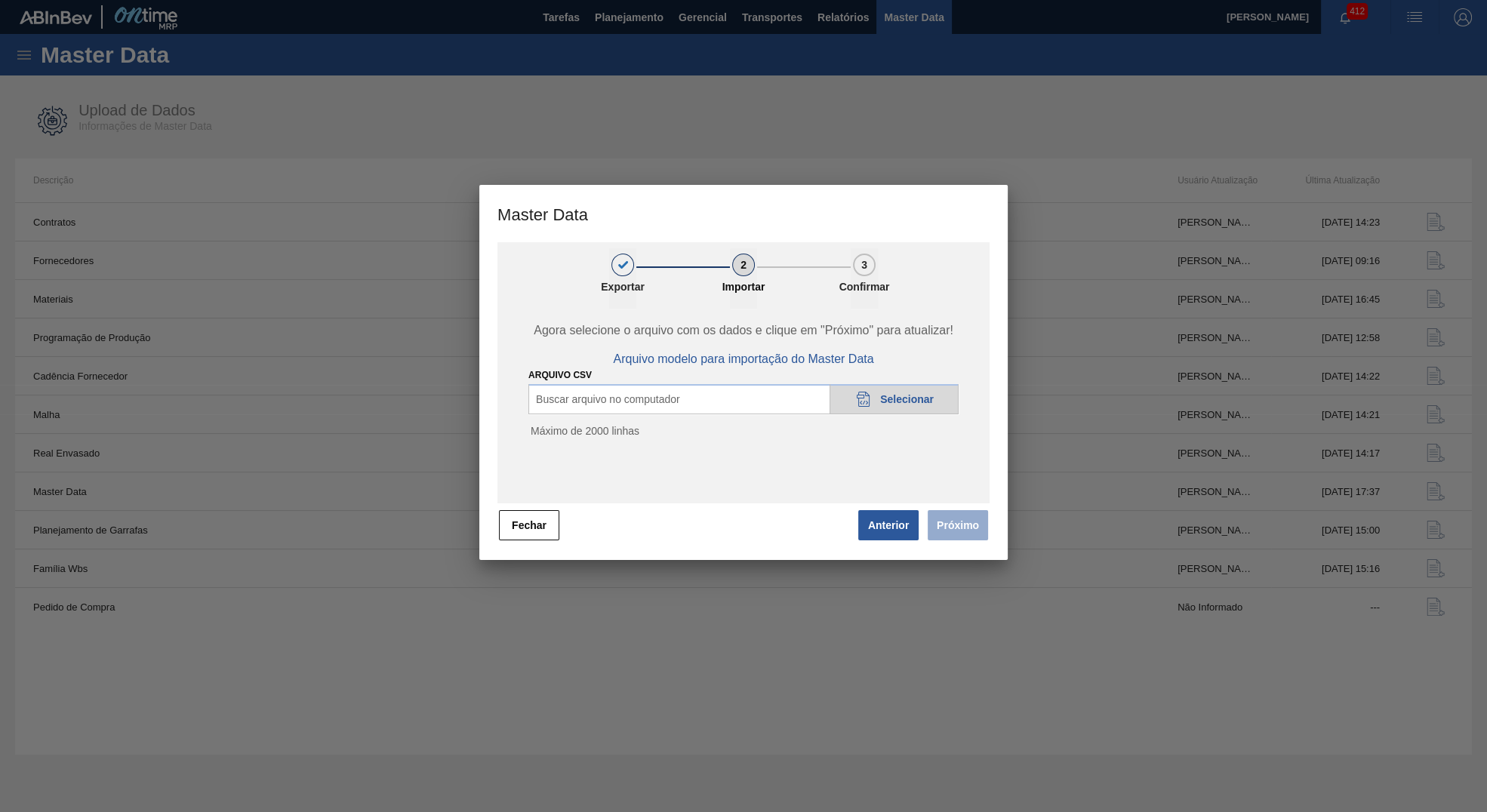
click at [926, 384] on div "ARQUIVO CSV Buscar arquivo no computador 20DAD902-3625-4257-8FDA-0C0CB19E2A3D S…" at bounding box center [744, 406] width 430 height 81
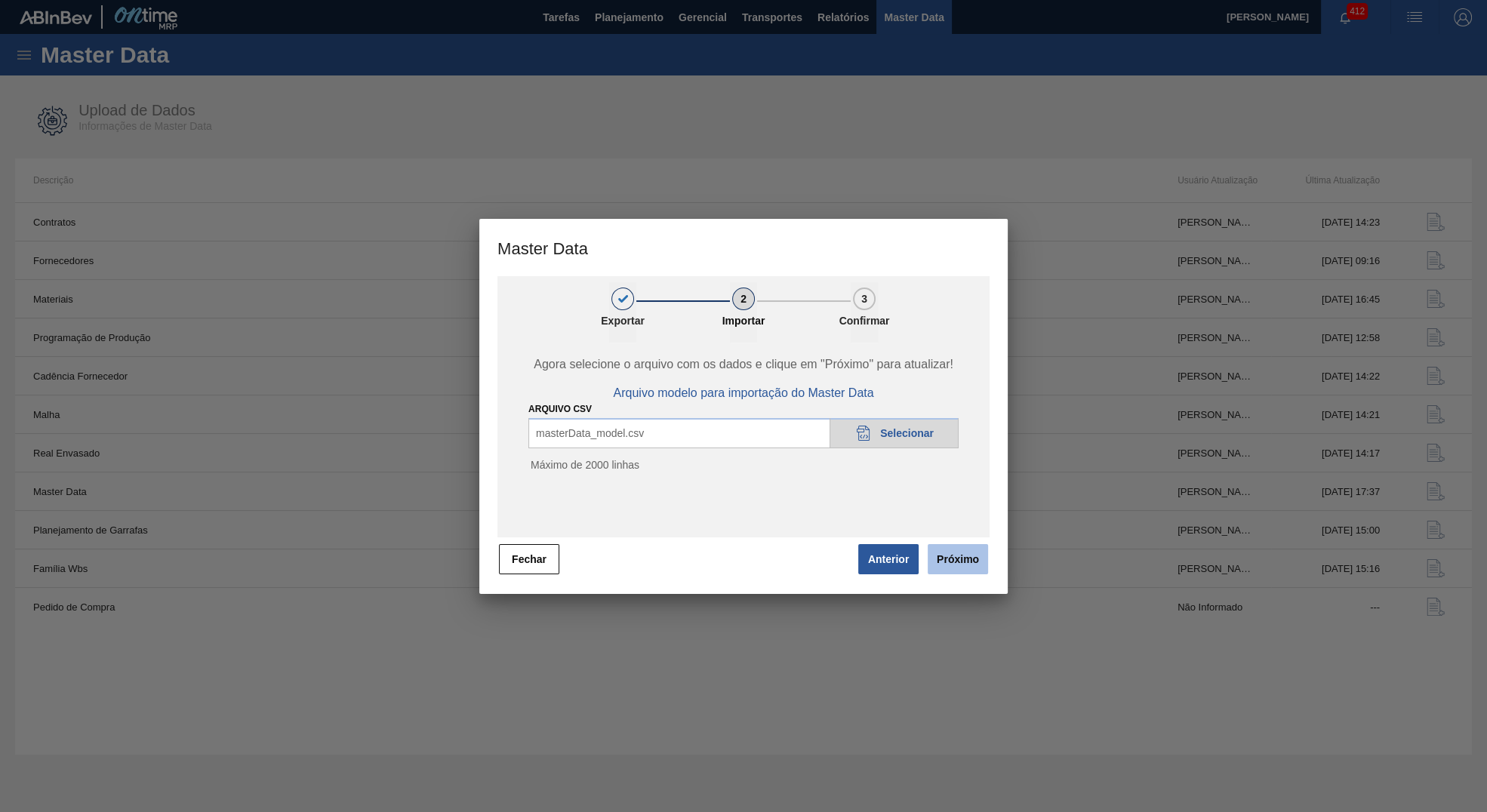
click at [955, 549] on button "Próximo" at bounding box center [958, 560] width 61 height 30
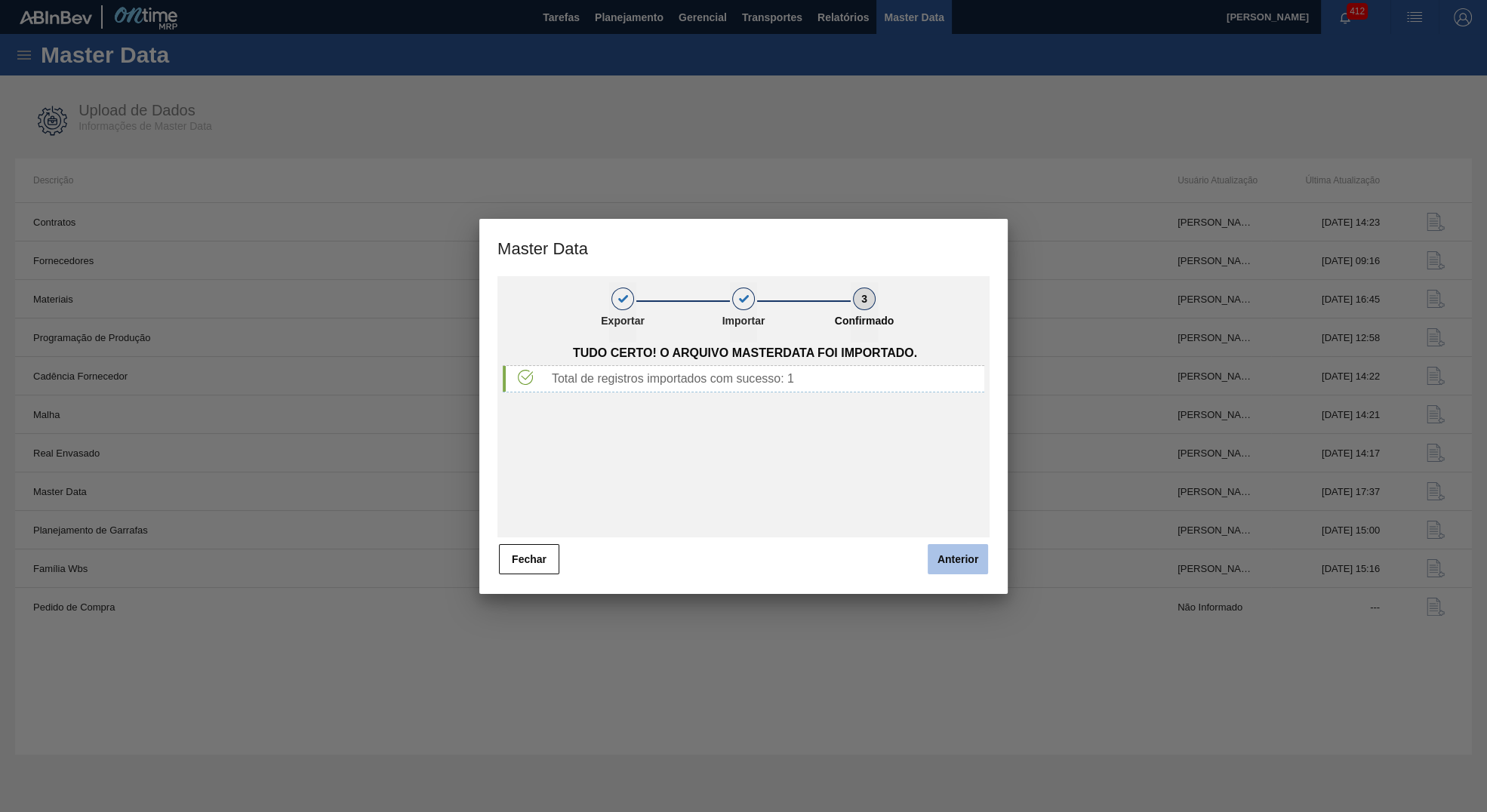
click at [978, 549] on button "Anterior" at bounding box center [958, 560] width 61 height 30
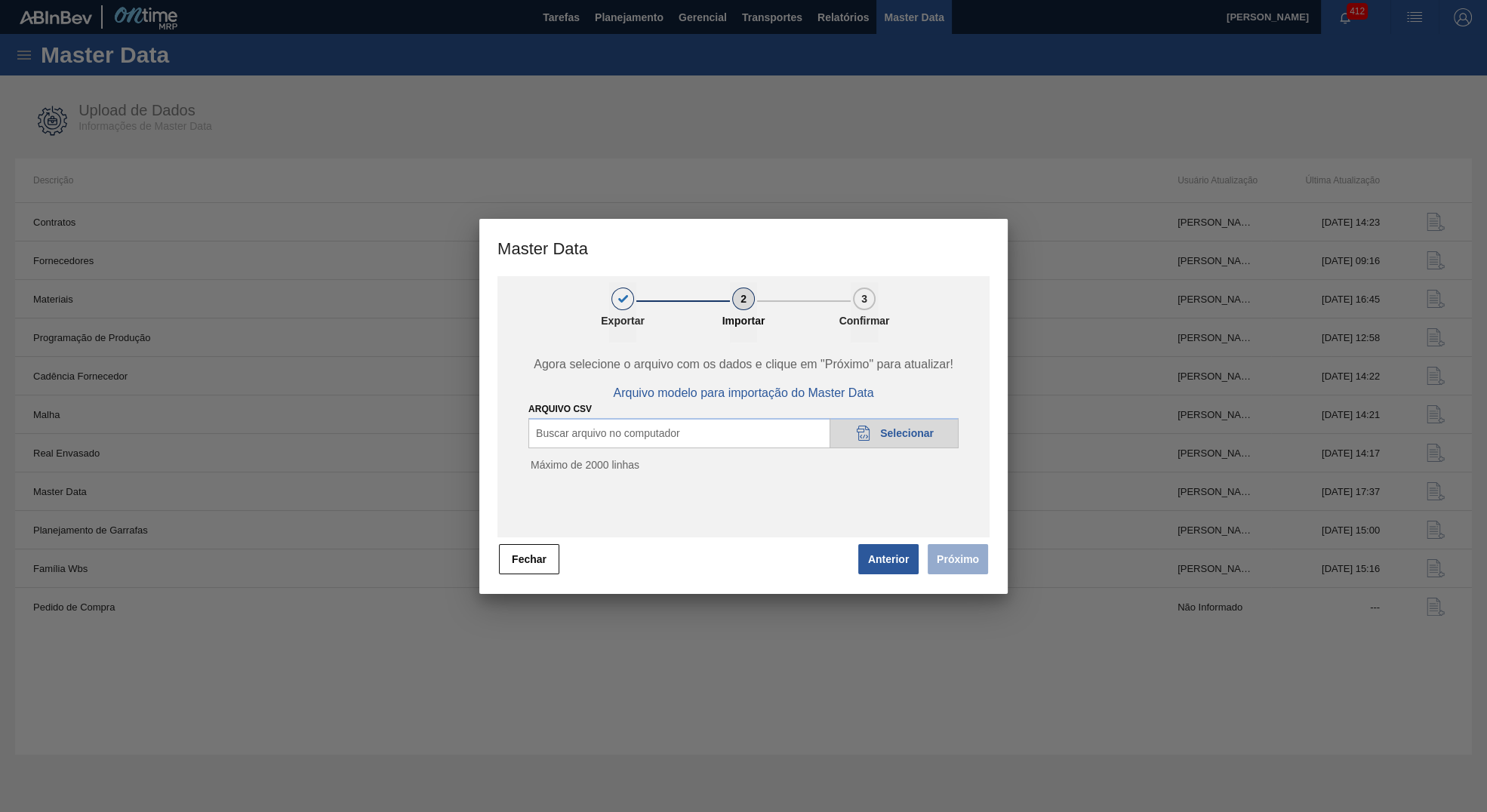
click at [845, 546] on div "Fechar Anterior Próximo" at bounding box center [744, 560] width 492 height 34
drag, startPoint x: 620, startPoint y: 582, endPoint x: 593, endPoint y: 584, distance: 27.1
click at [617, 584] on div "1 Exportar 2 Importar 3 Confirmar Agora selecione o arquivo com os dados e cliq…" at bounding box center [744, 435] width 529 height 318
click at [494, 563] on div "1 Exportar 2 Importar 3 Confirmar Agora selecione o arquivo com os dados e cliq…" at bounding box center [744, 435] width 529 height 318
click at [527, 555] on button "Fechar" at bounding box center [529, 560] width 61 height 30
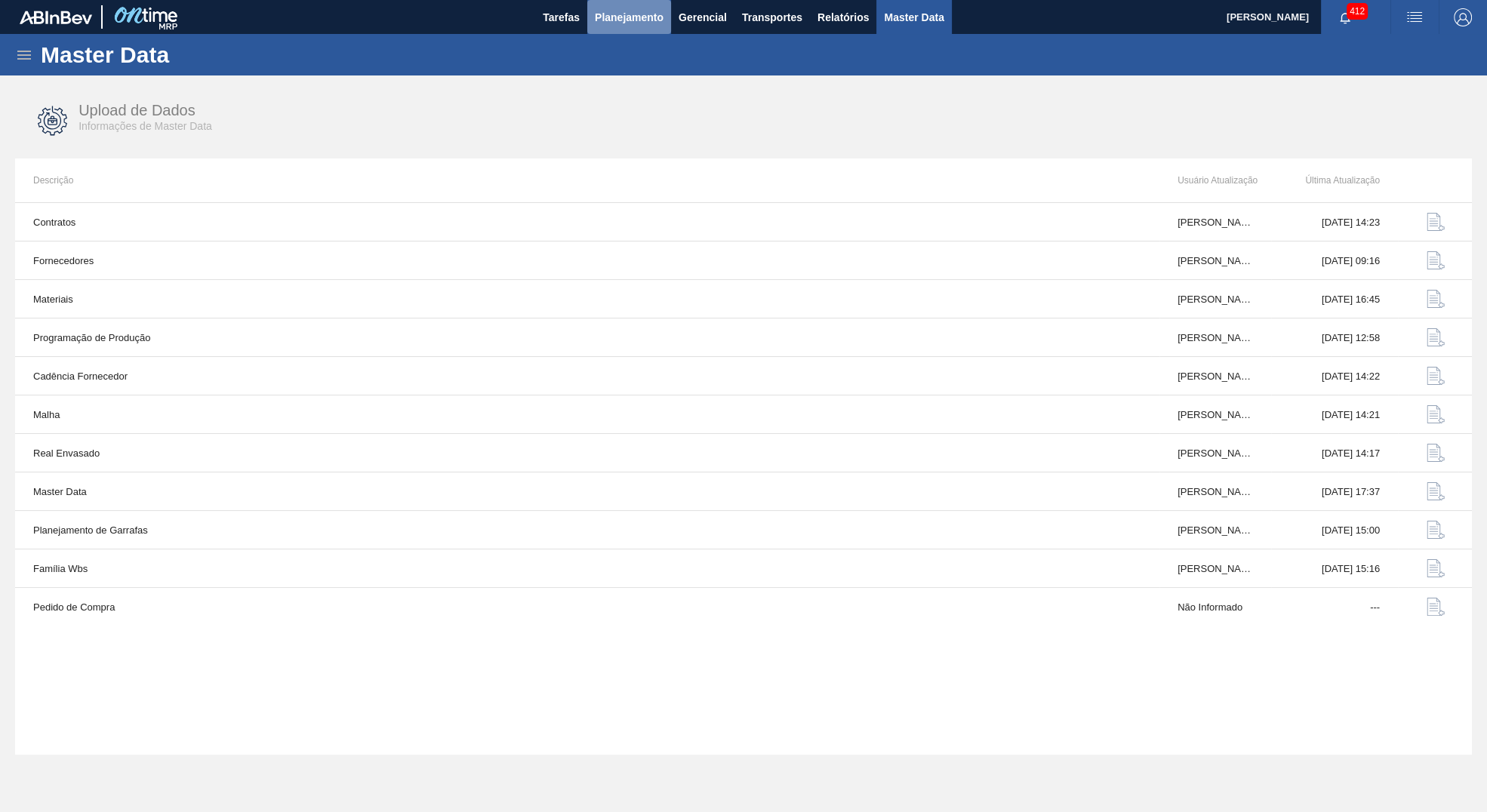
click at [633, 24] on span "Planejamento" at bounding box center [629, 17] width 69 height 18
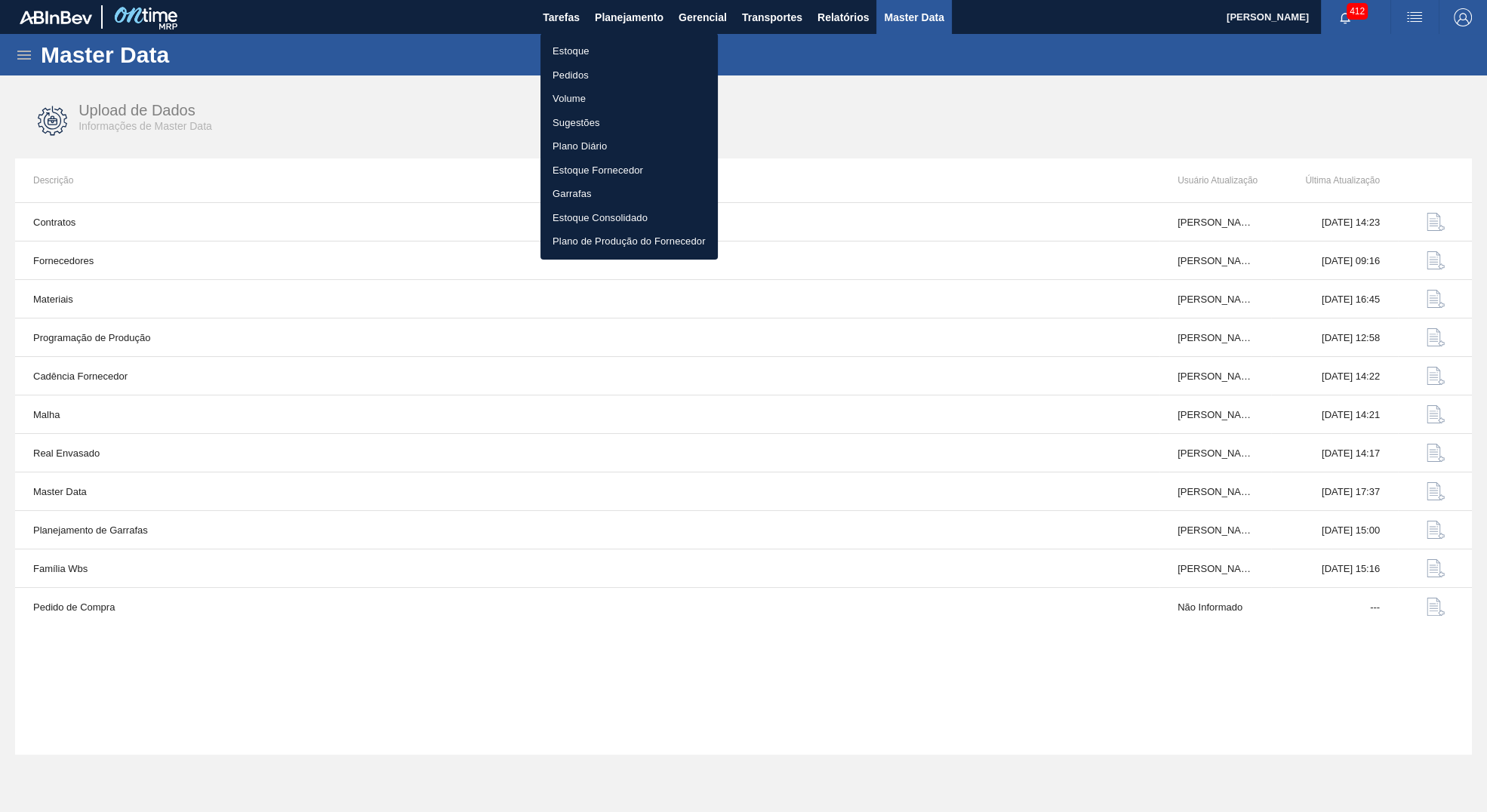
click at [18, 55] on div at bounding box center [744, 406] width 1487 height 812
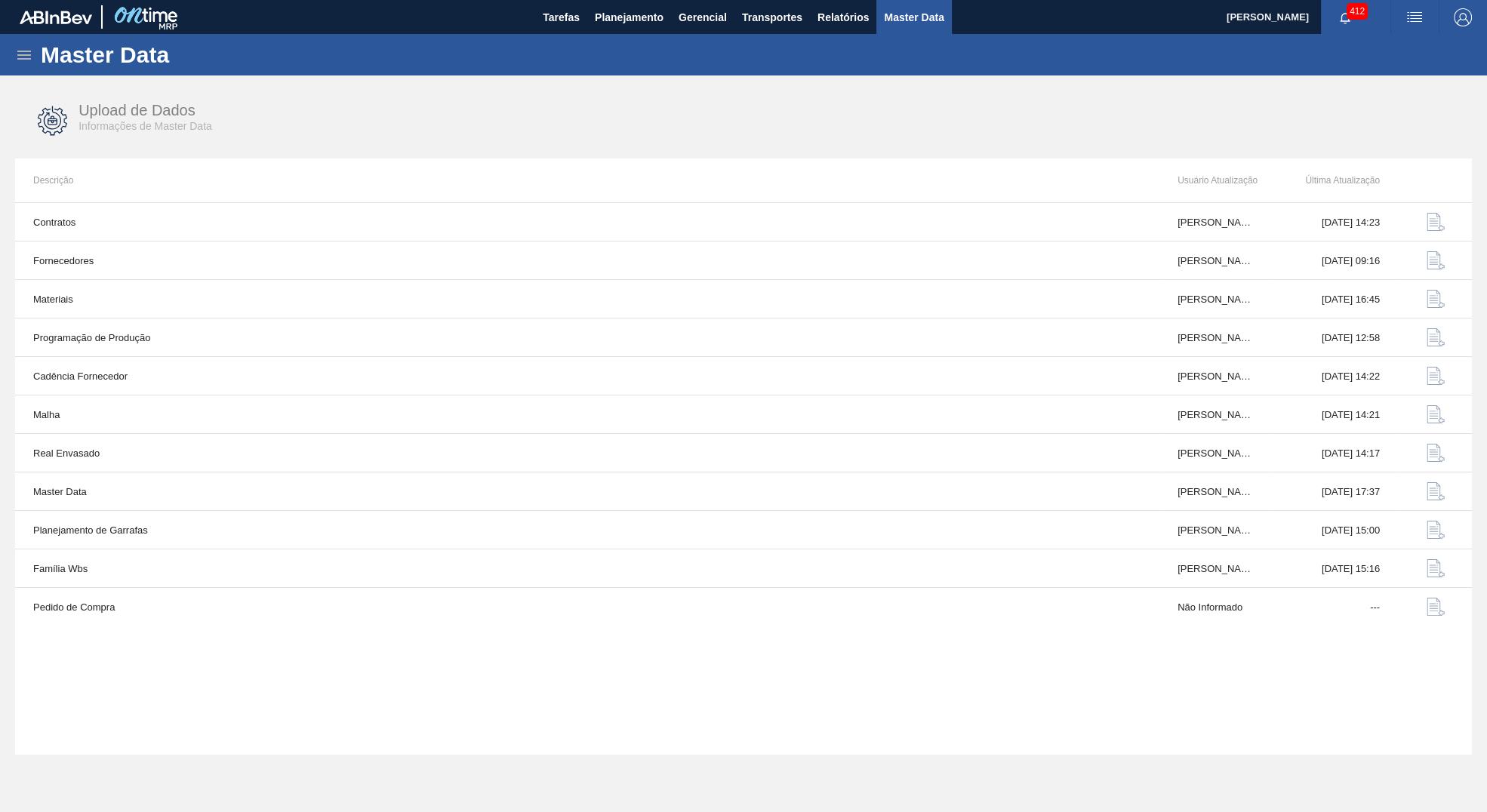
click at [18, 55] on div "Estoque Pedidos Volume Sugestões Plano Diário Estoque Fornecedor Garrafas Estoq…" at bounding box center [744, 406] width 1487 height 812
click at [34, 48] on div "Master Data" at bounding box center [744, 55] width 1487 height 42
click at [34, 50] on div "Master Data" at bounding box center [744, 55] width 1487 height 42
click at [21, 53] on icon at bounding box center [24, 54] width 14 height 9
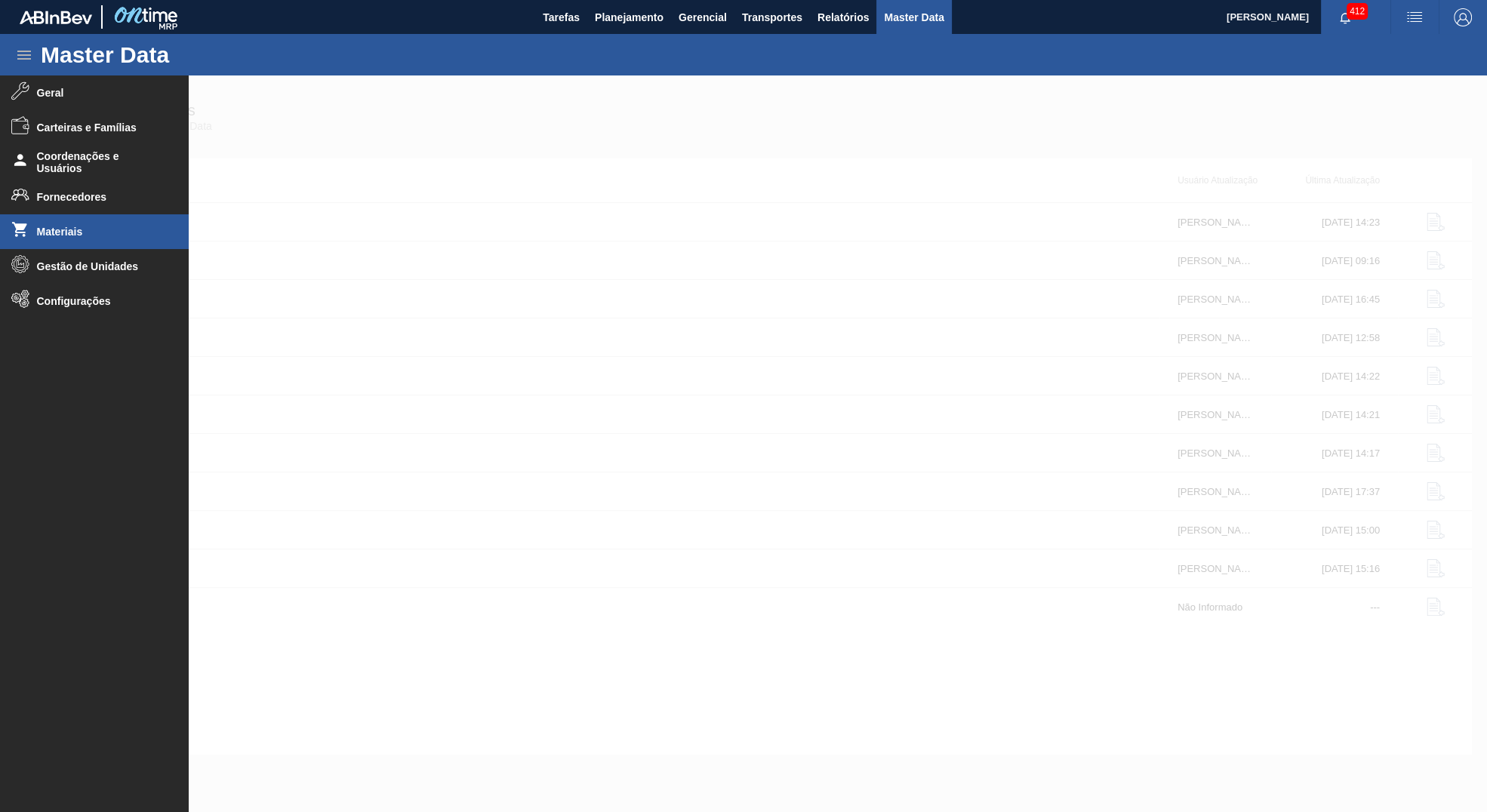
click at [59, 236] on span "Materiais" at bounding box center [99, 232] width 125 height 12
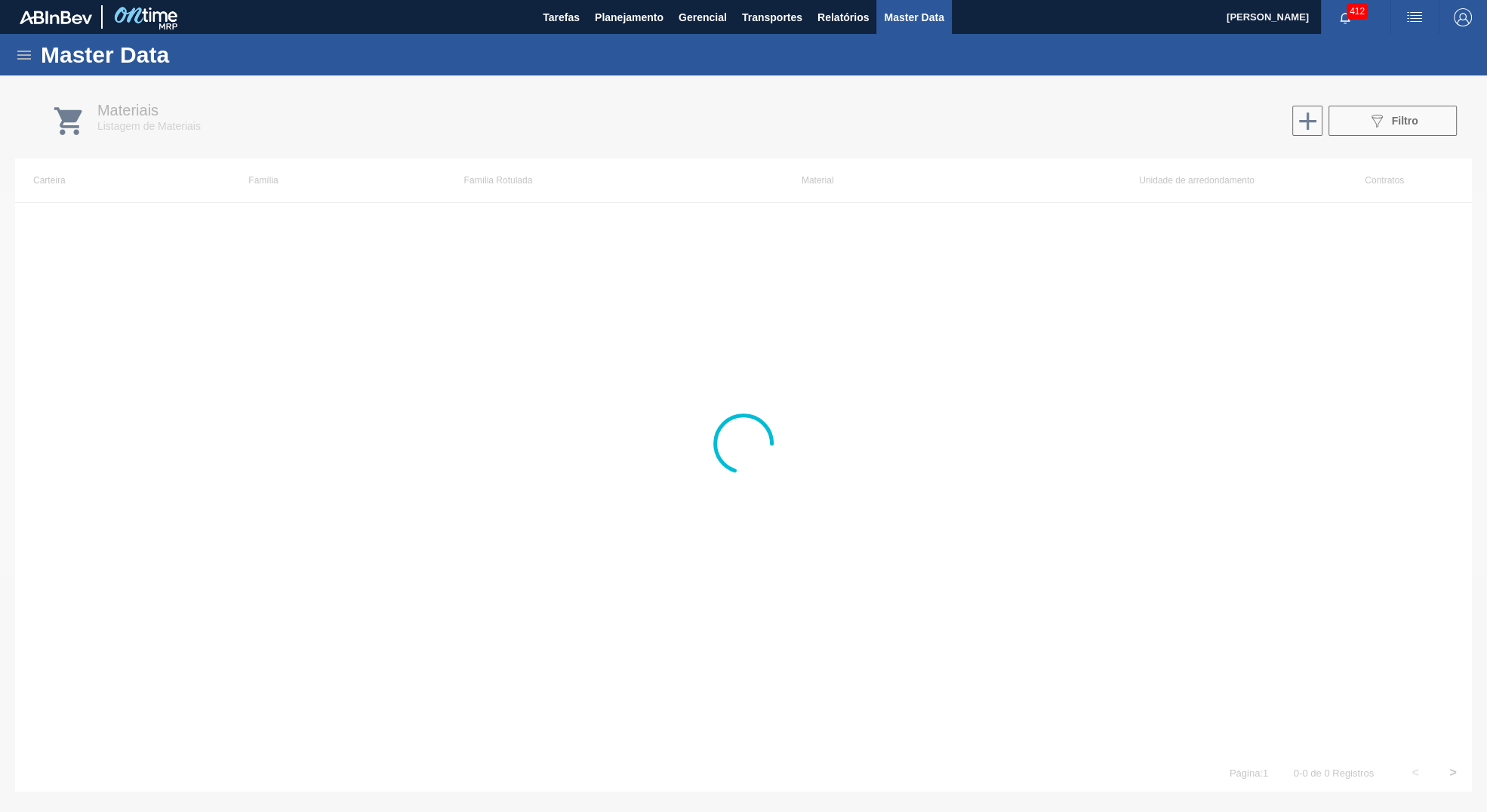
click at [1371, 130] on div at bounding box center [744, 444] width 1487 height 737
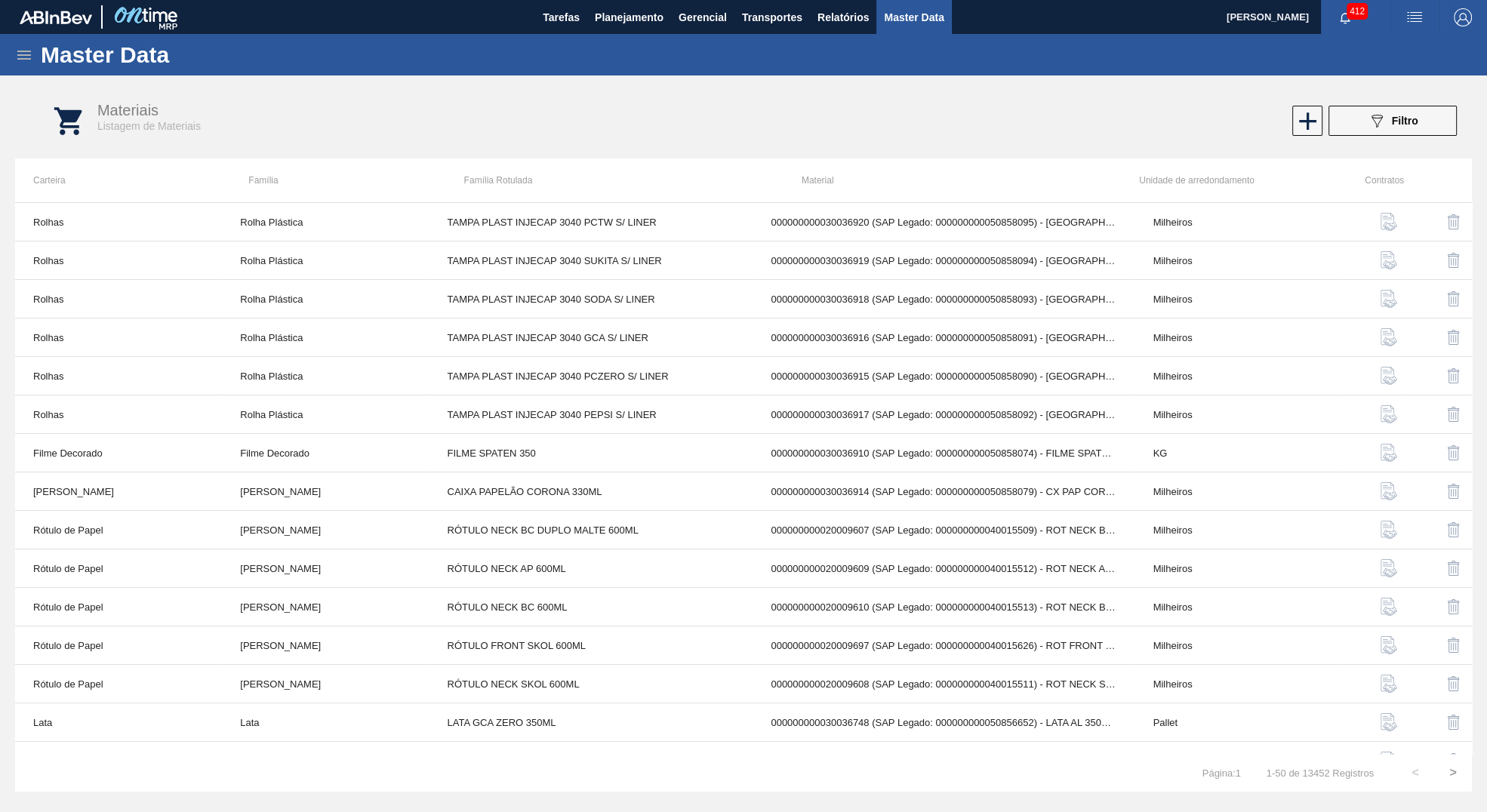
click at [1371, 130] on icon "089F7B8B-B2A5-4AFE-B5C0-19BA573D28AC" at bounding box center [1377, 121] width 18 height 18
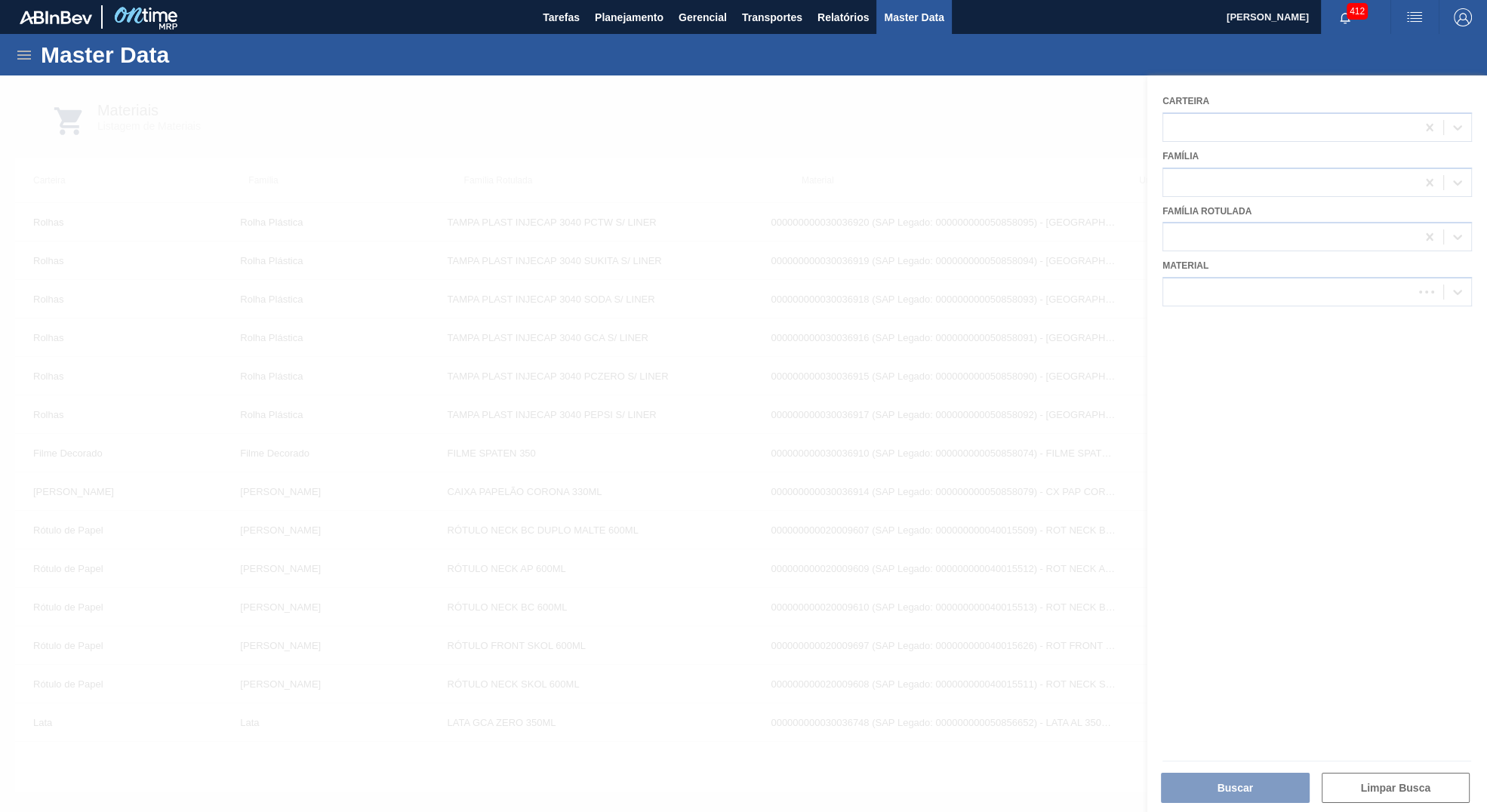
click at [1301, 290] on div at bounding box center [744, 444] width 1487 height 737
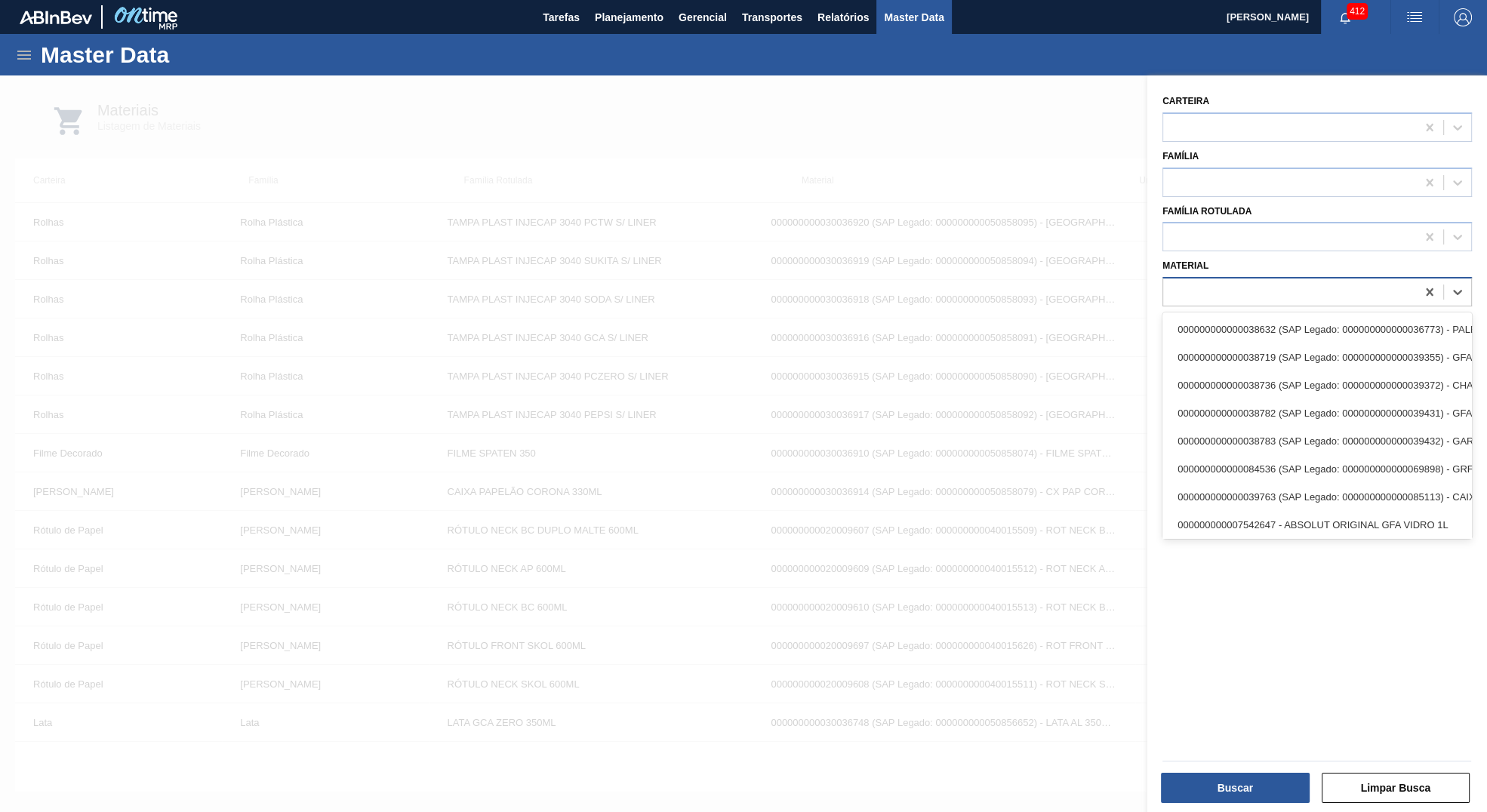
click at [1287, 298] on div at bounding box center [1290, 292] width 253 height 22
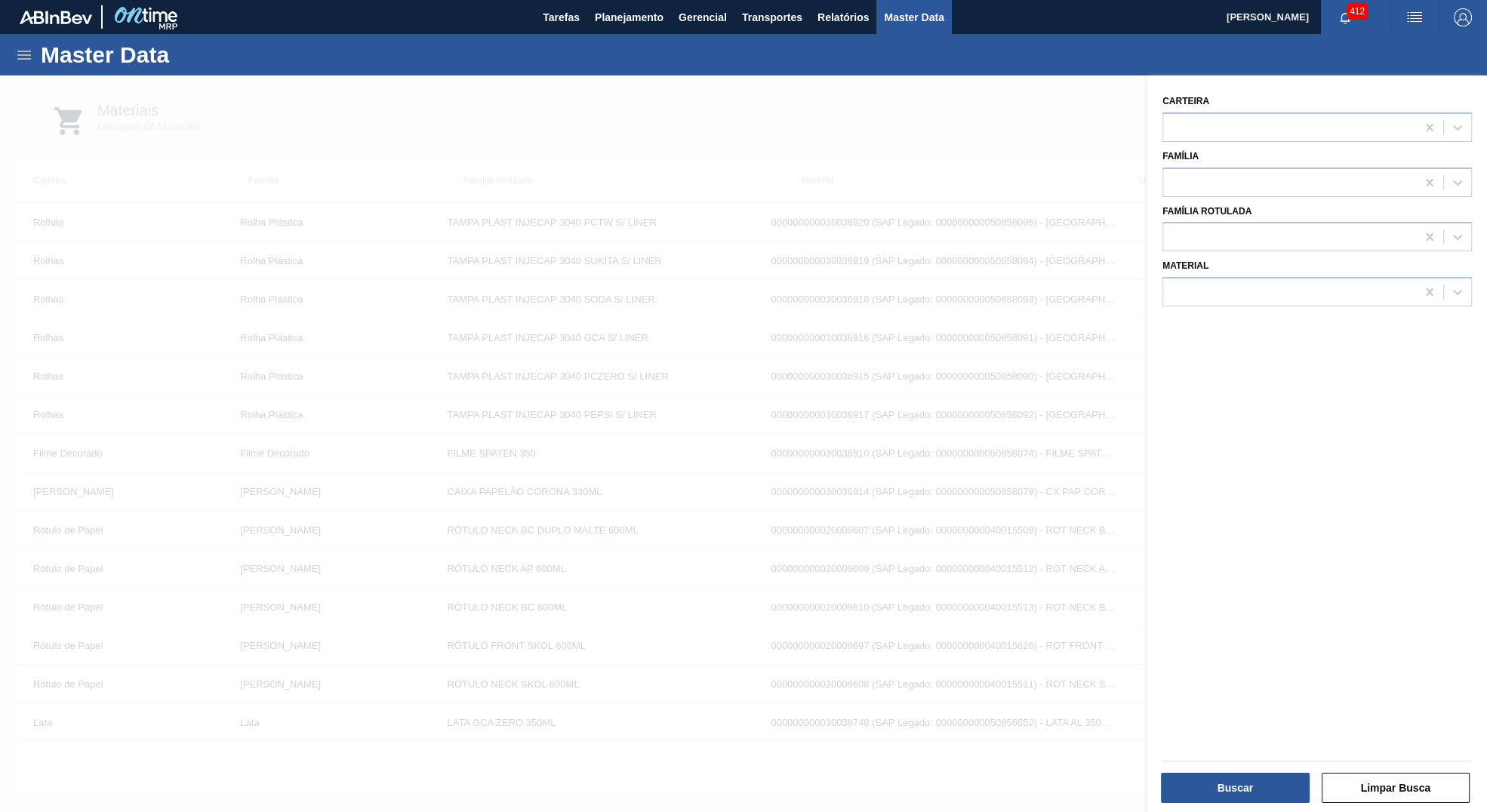
click at [1267, 255] on div "Material" at bounding box center [1318, 281] width 310 height 51
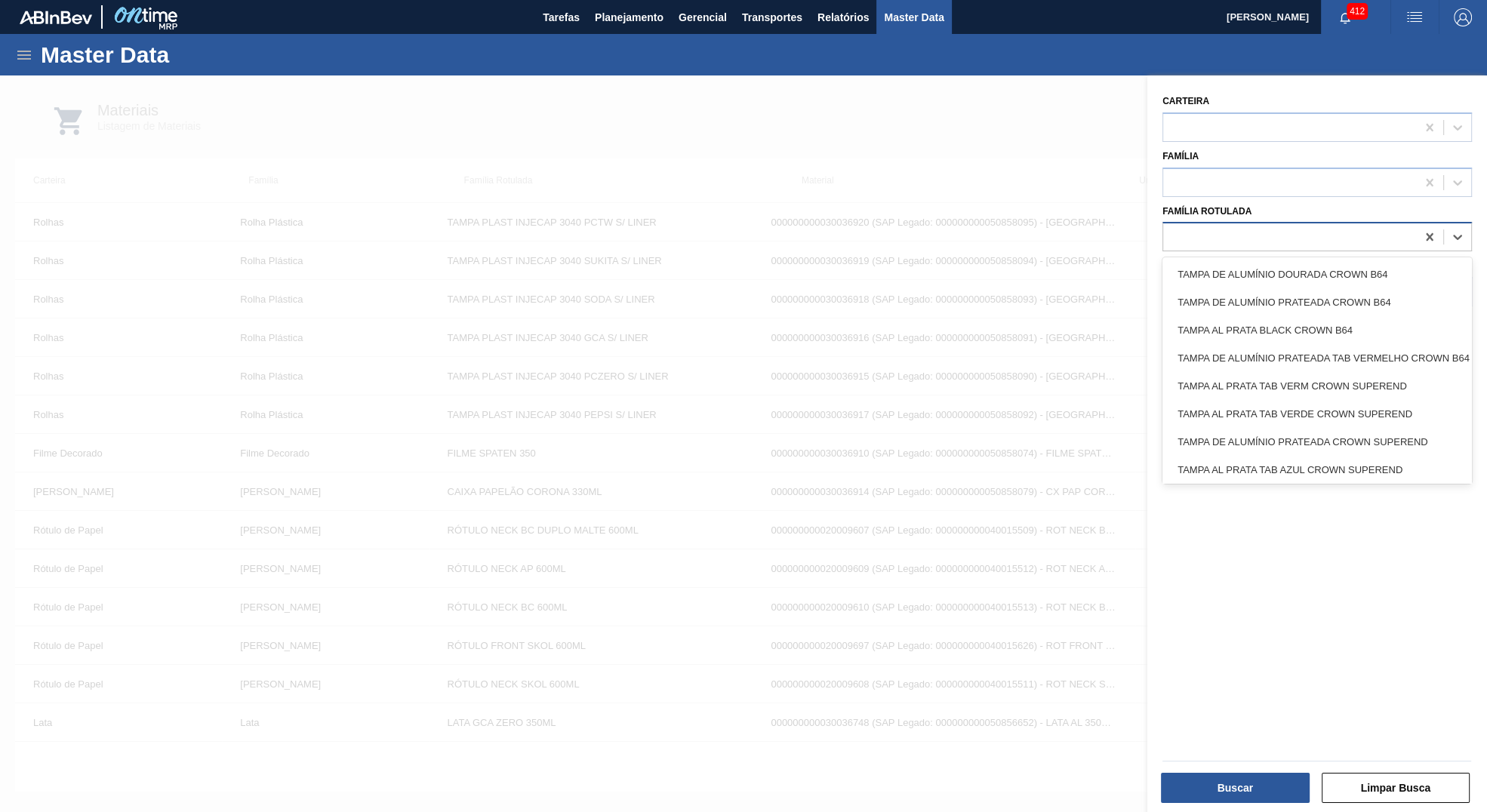
click at [1238, 240] on div at bounding box center [1290, 237] width 253 height 22
type Rotulada "S"
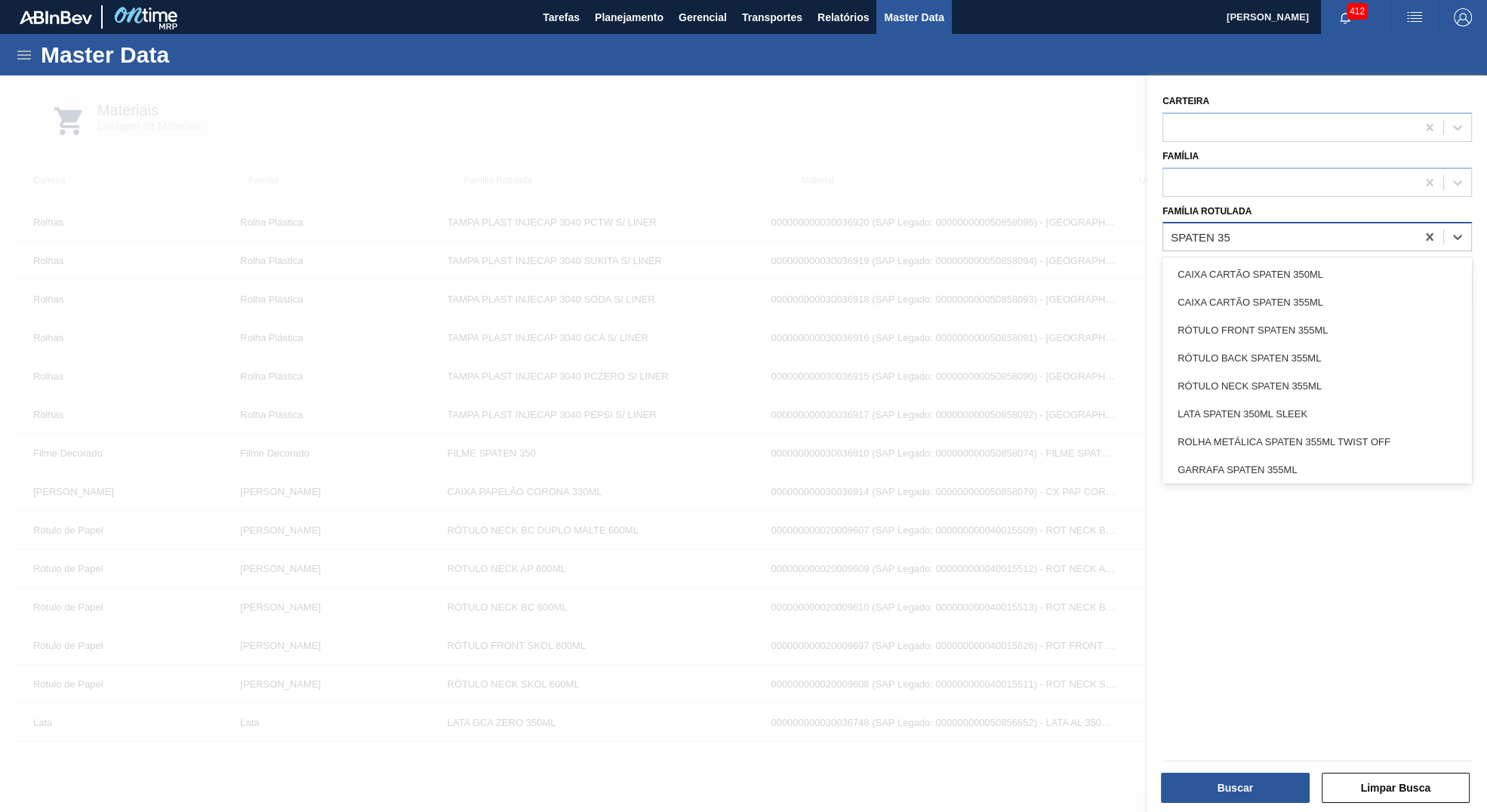
type Rotulada "SPATEN 350"
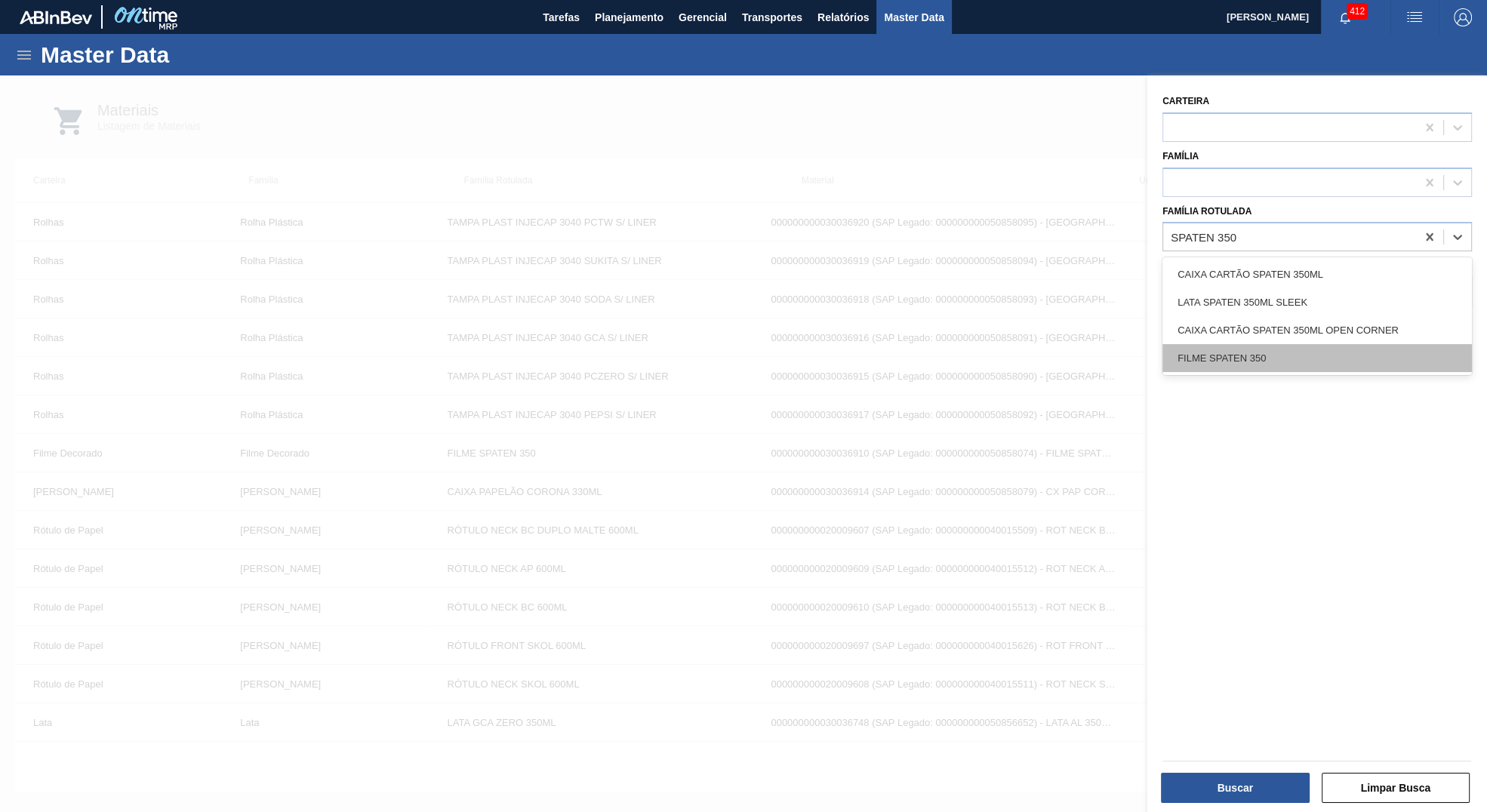
click at [1235, 368] on div "FILME SPATEN 350" at bounding box center [1318, 358] width 310 height 28
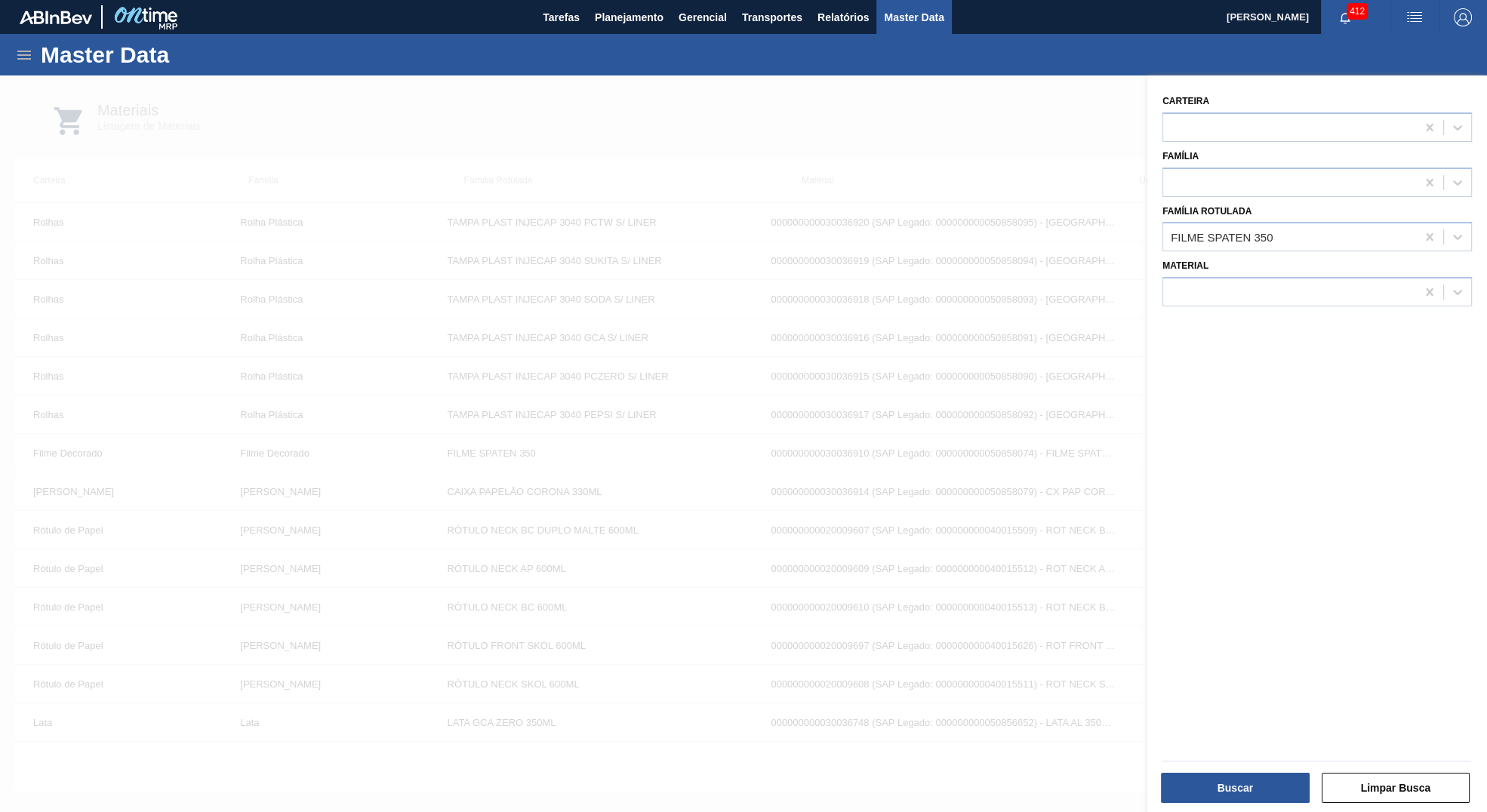
click at [1227, 807] on div "Buscar Limpar Busca" at bounding box center [1311, 777] width 339 height 76
click at [1217, 788] on button "Buscar" at bounding box center [1235, 788] width 149 height 30
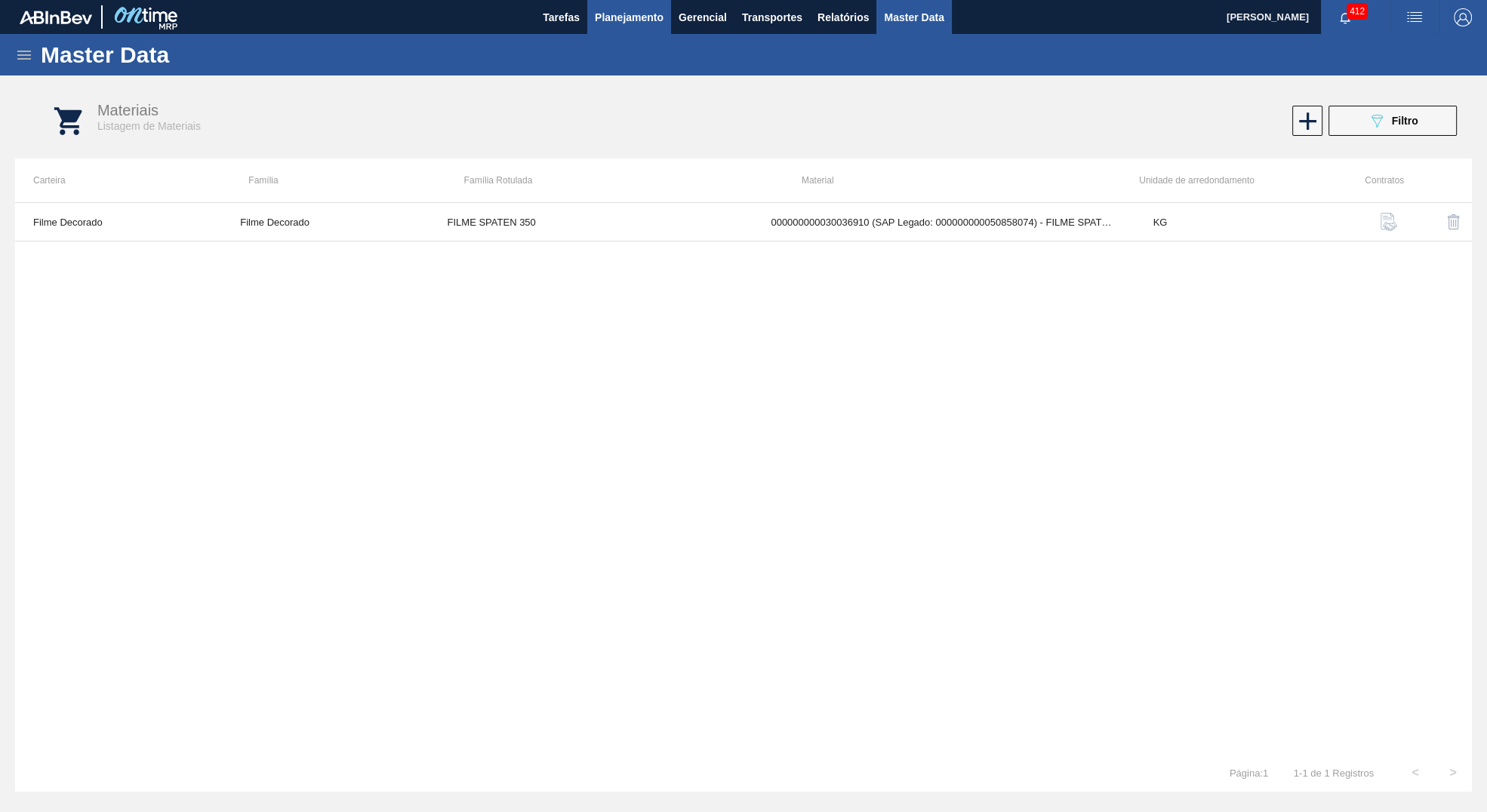
click at [640, 19] on span "Planejamento" at bounding box center [629, 17] width 69 height 18
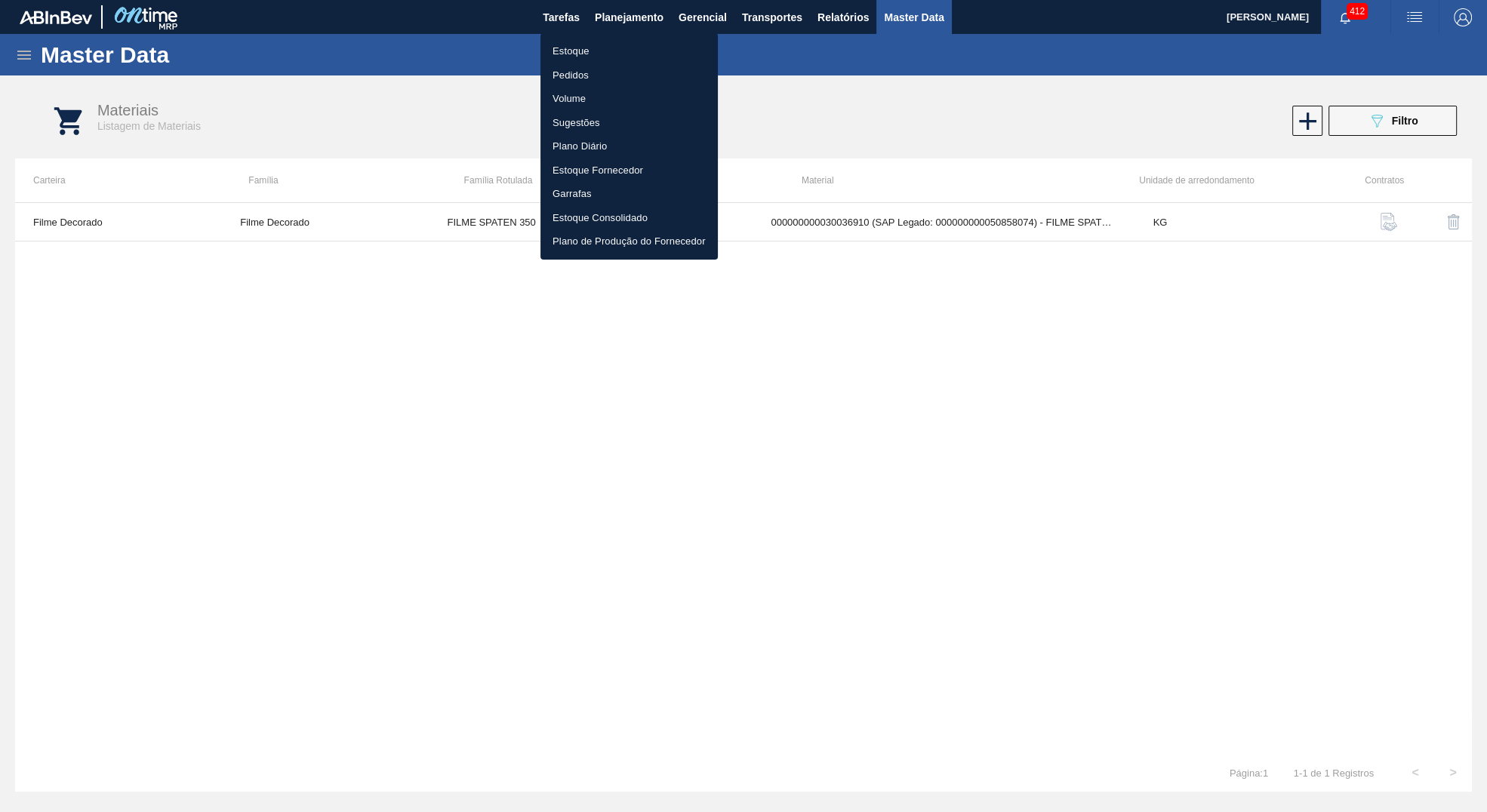
click at [585, 38] on ul "Estoque Pedidos Volume Sugestões Plano Diário Estoque Fornecedor Garrafas Estoq…" at bounding box center [629, 147] width 177 height 227
click at [583, 48] on li "Estoque" at bounding box center [629, 51] width 177 height 24
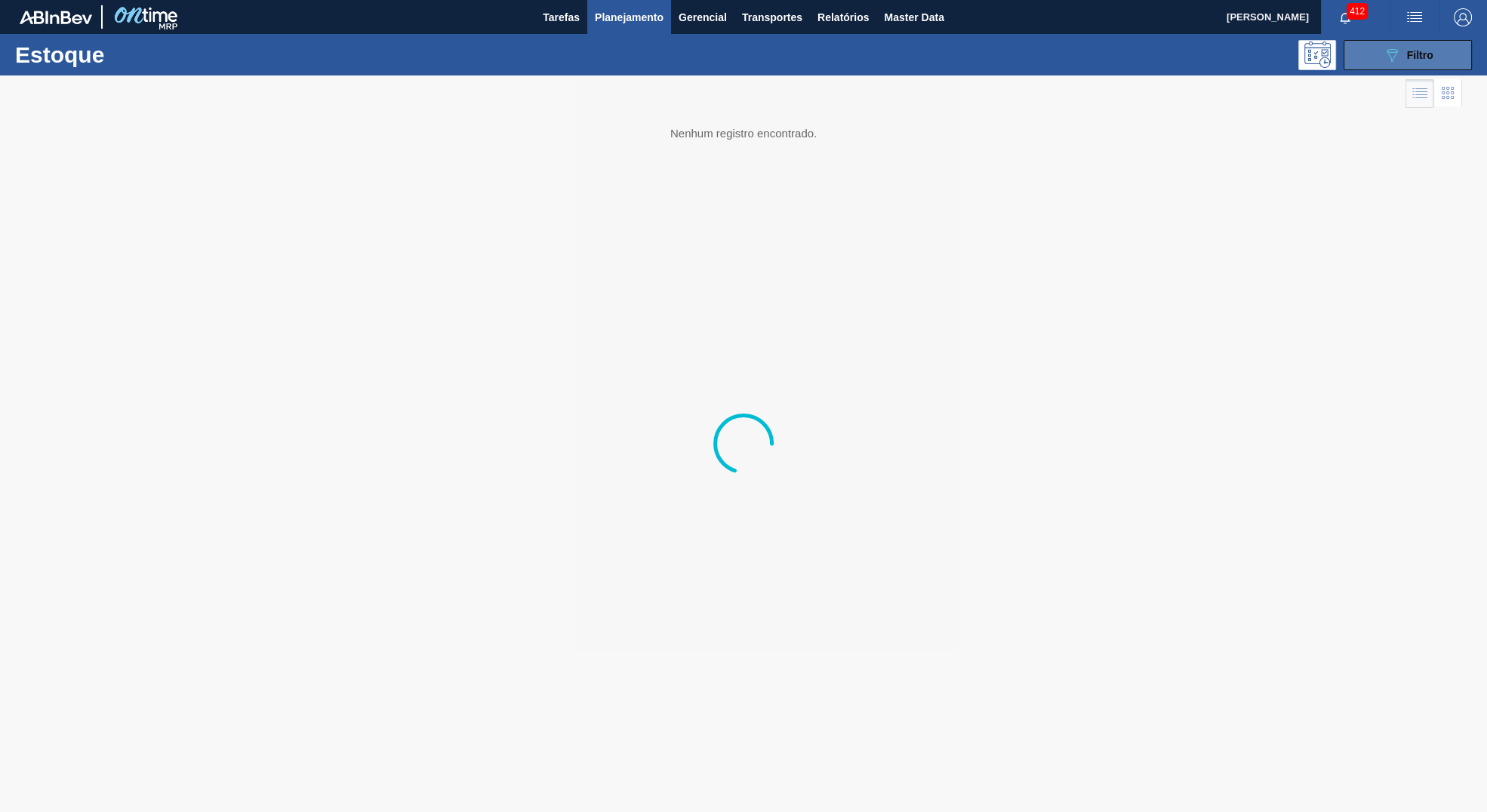
click at [1439, 63] on button "089F7B8B-B2A5-4AFE-B5C0-19BA573D28AC Filtro" at bounding box center [1408, 55] width 129 height 30
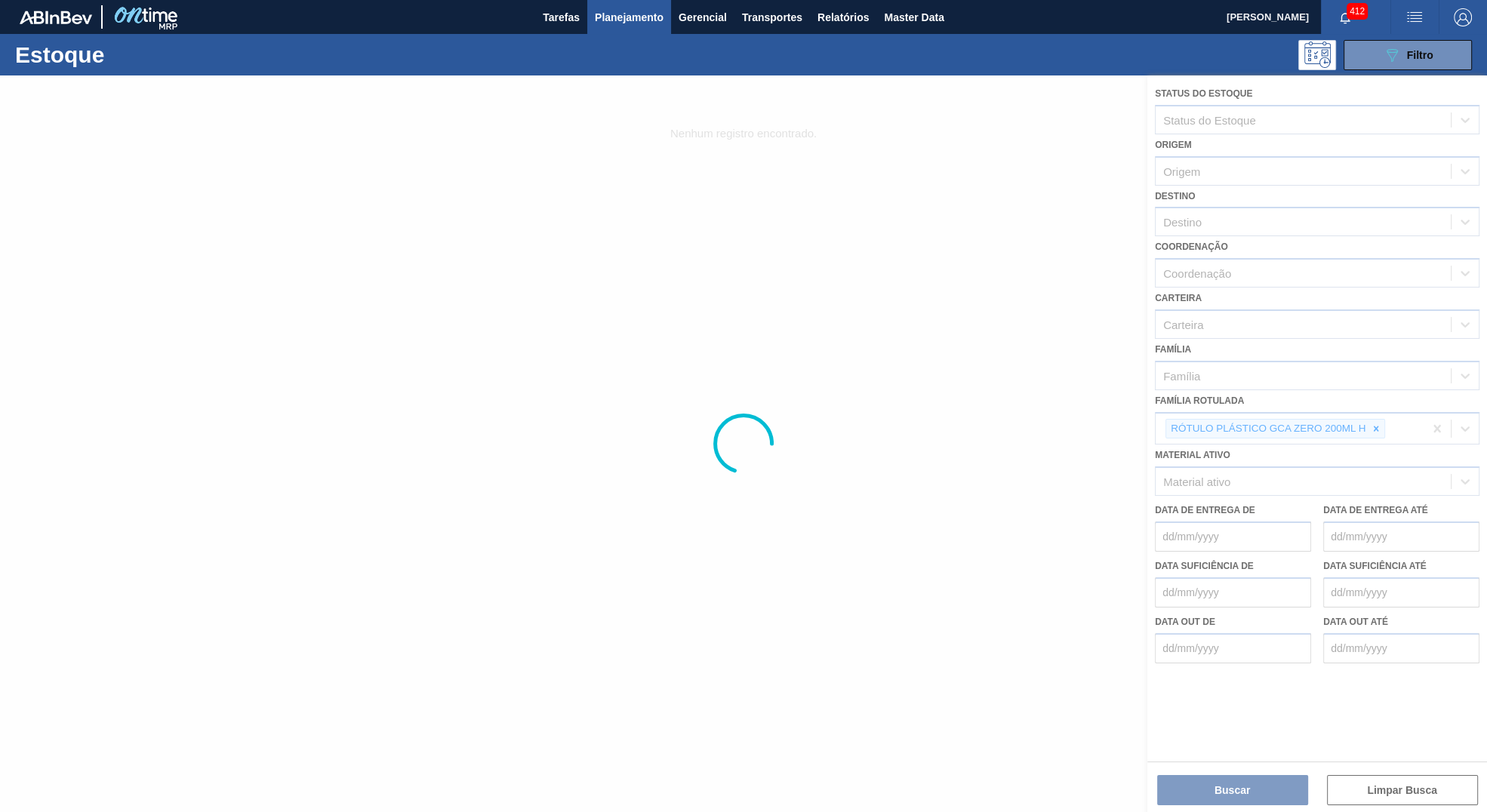
click at [1374, 427] on div at bounding box center [744, 444] width 1487 height 737
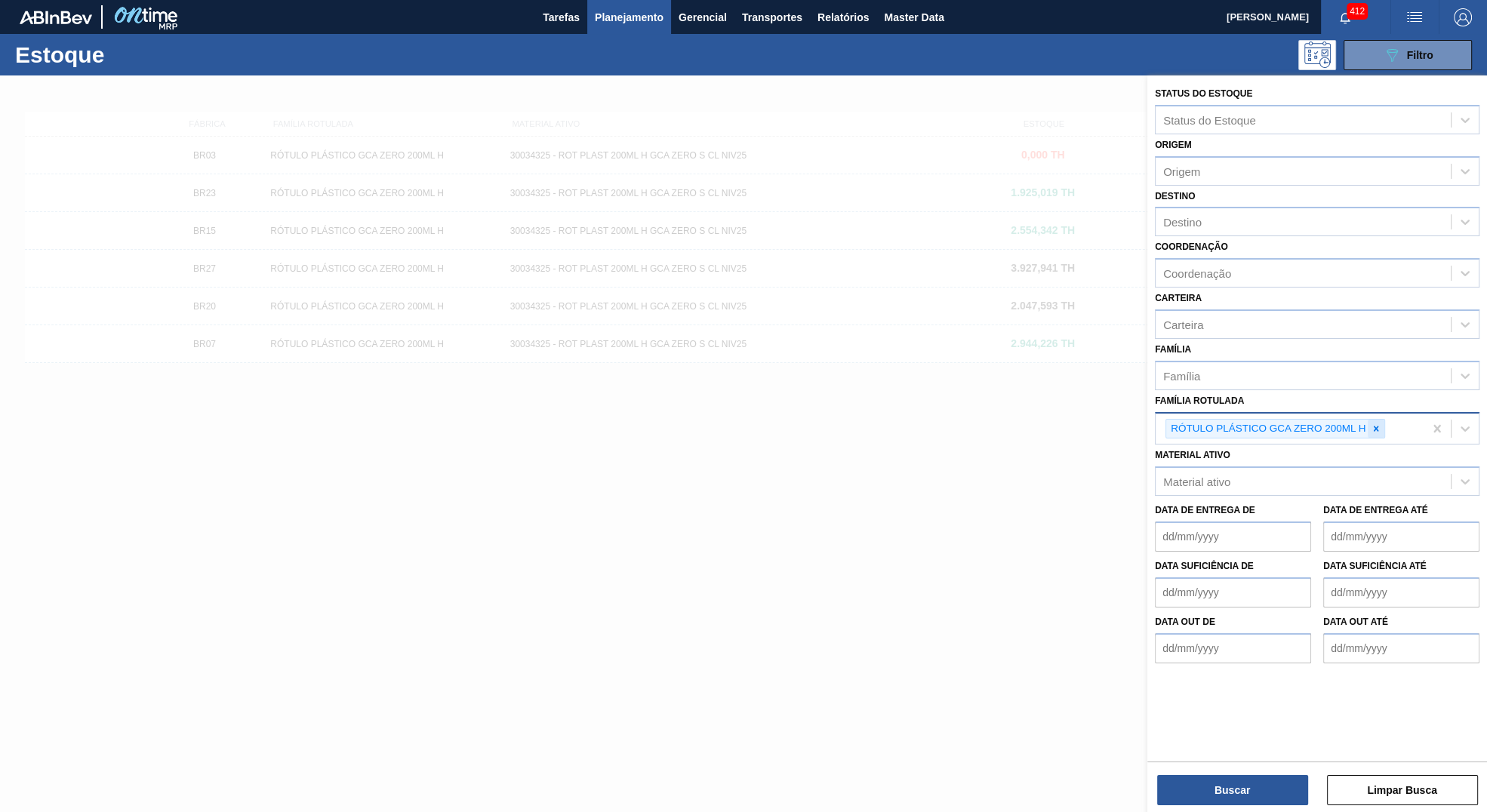
click at [1373, 426] on icon at bounding box center [1376, 428] width 10 height 10
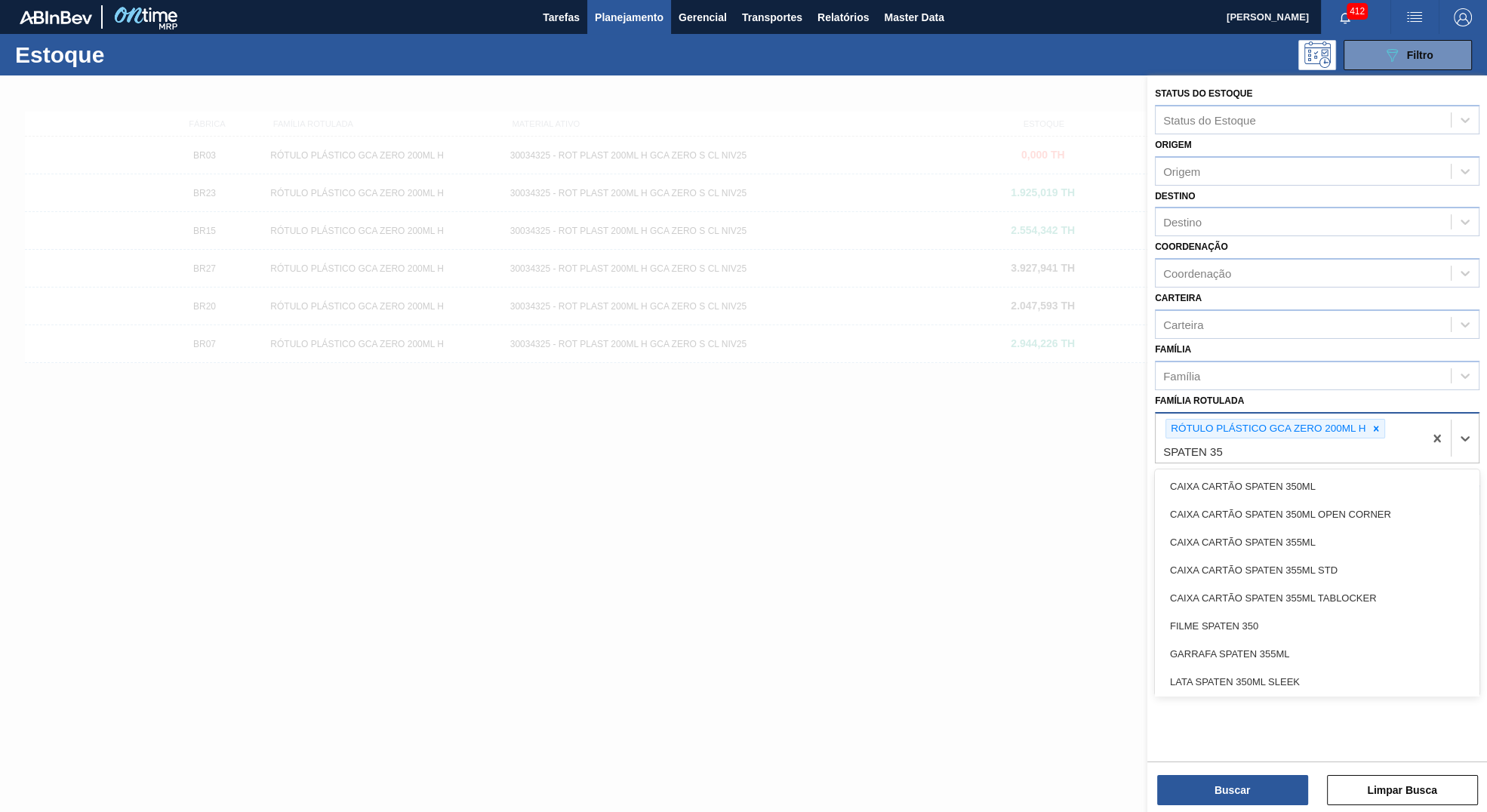
type Rotulada "SPATEN 350"
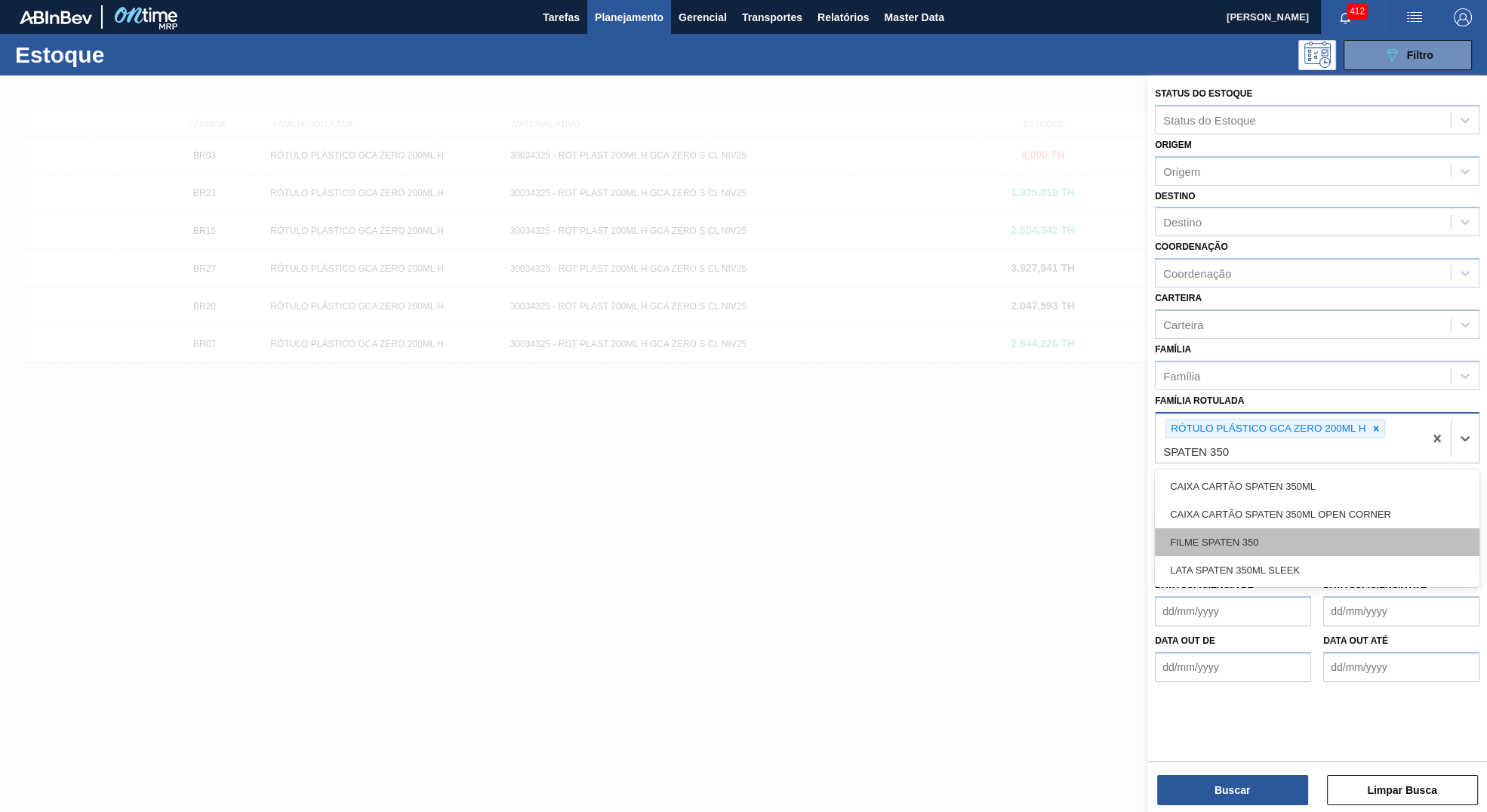
click at [1245, 545] on div "FILME SPATEN 350" at bounding box center [1317, 542] width 324 height 28
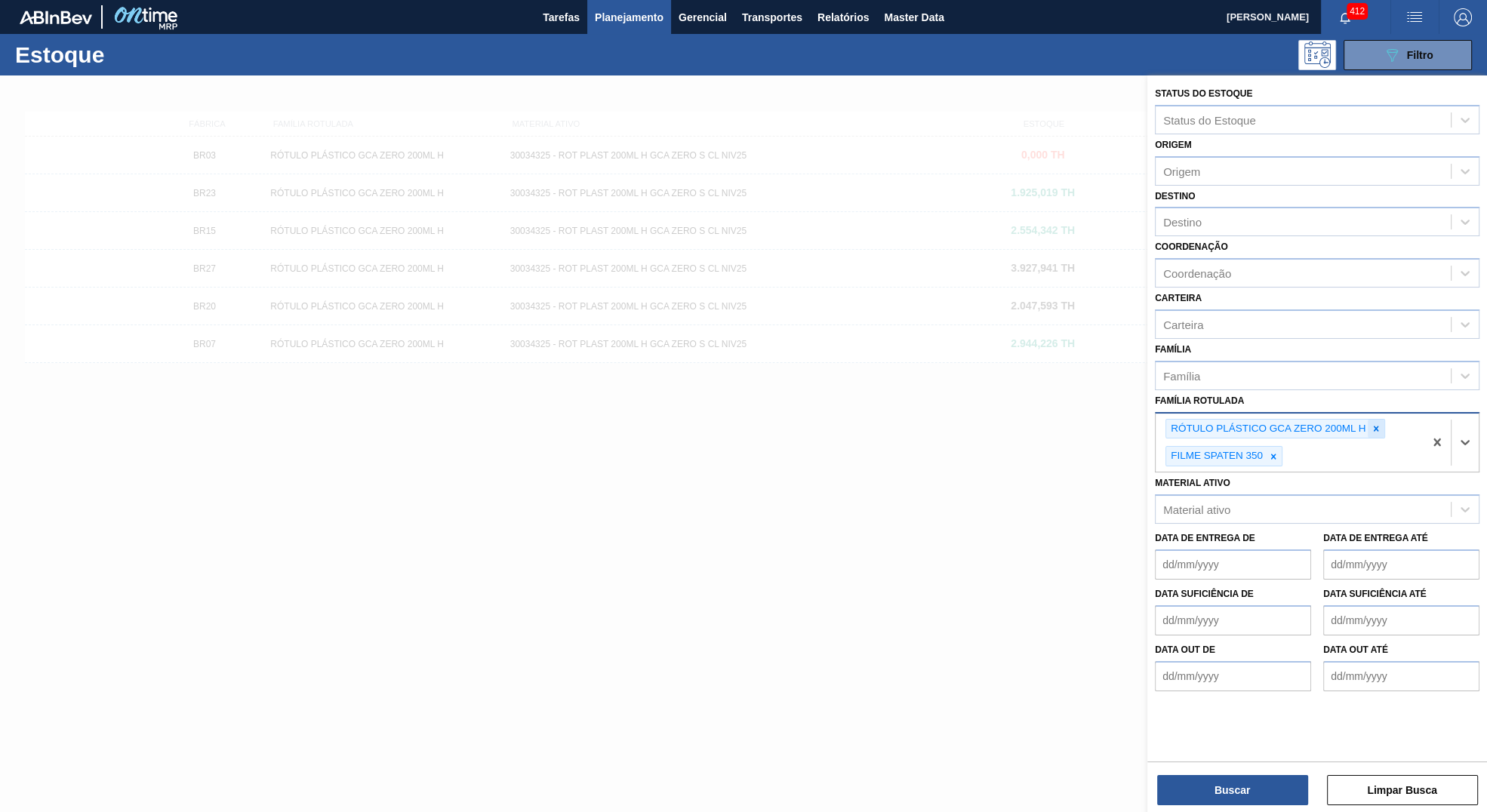
click at [1375, 427] on icon at bounding box center [1376, 428] width 6 height 6
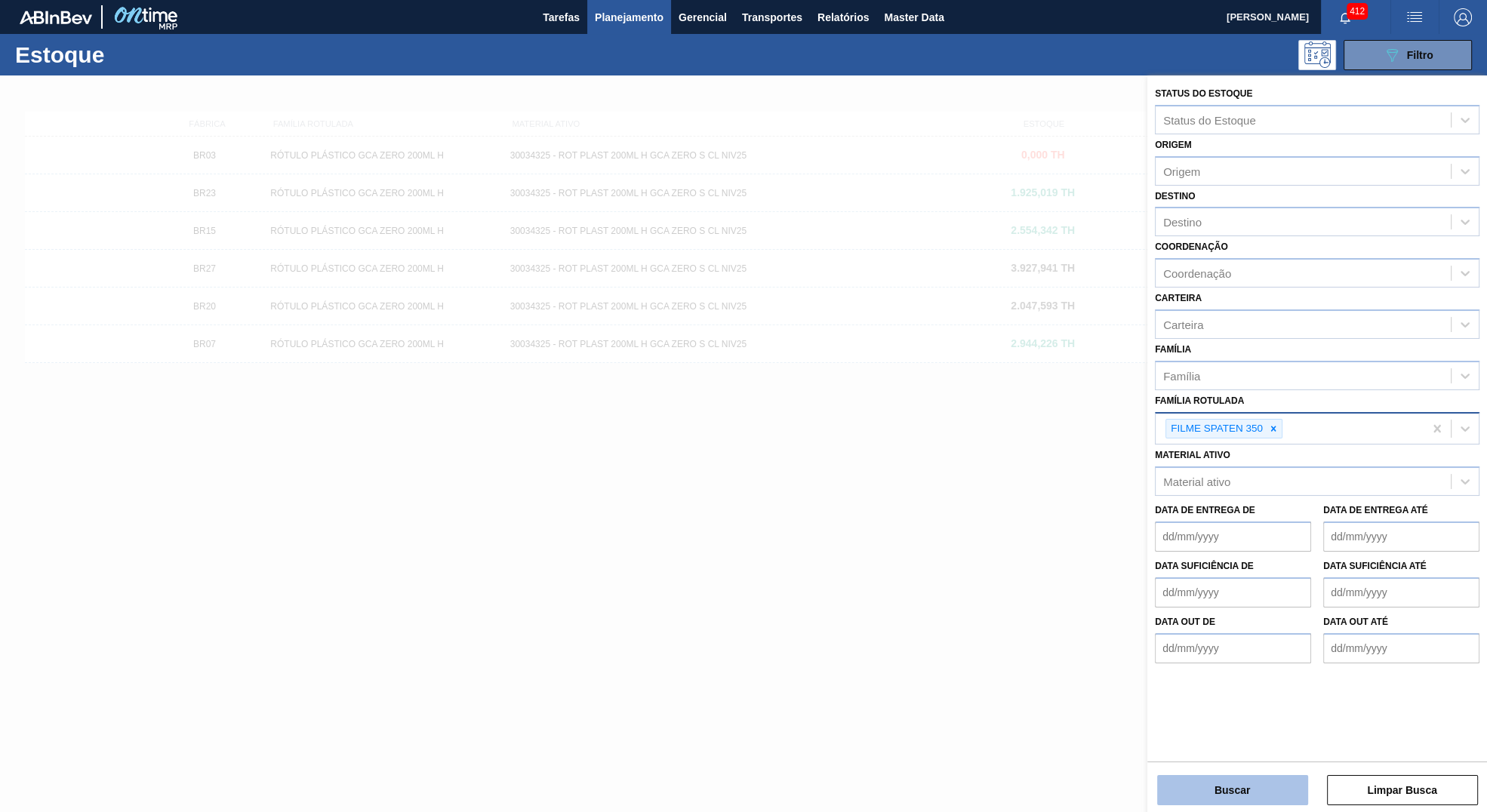
click at [1276, 779] on button "Buscar" at bounding box center [1232, 790] width 151 height 30
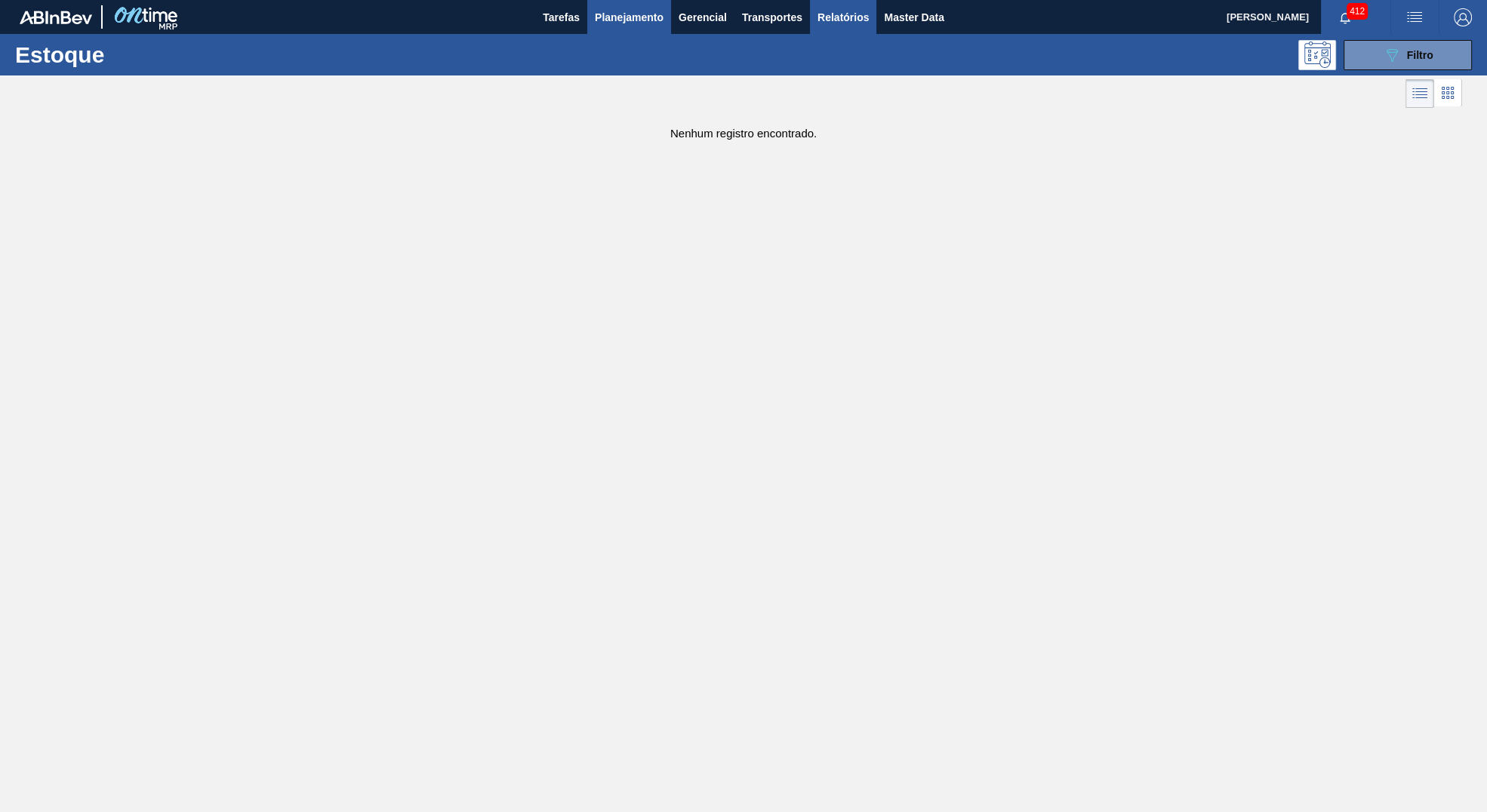
click at [839, 21] on span "Relatórios" at bounding box center [843, 17] width 51 height 18
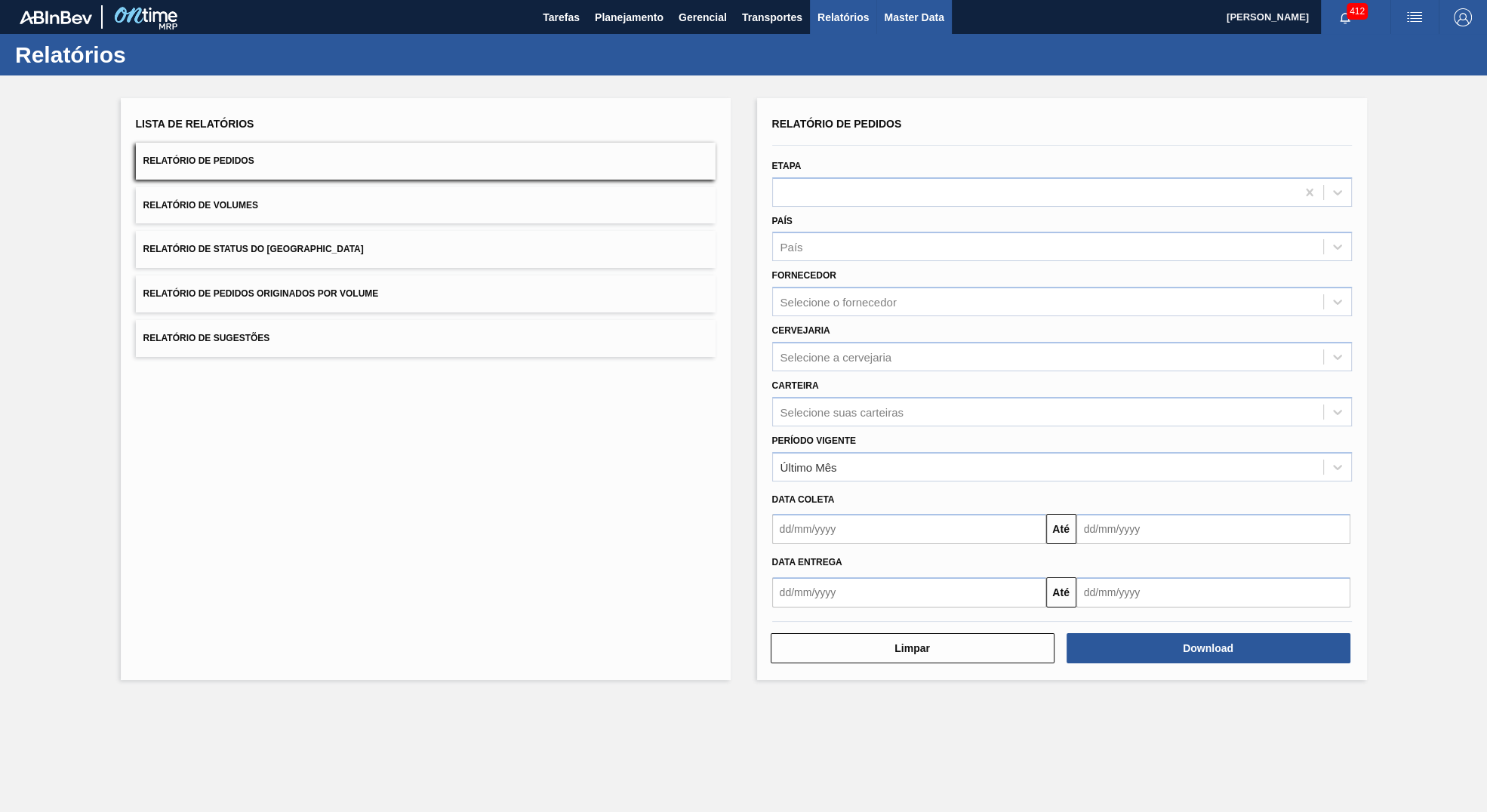
click at [914, 9] on span "Master Data" at bounding box center [914, 17] width 60 height 18
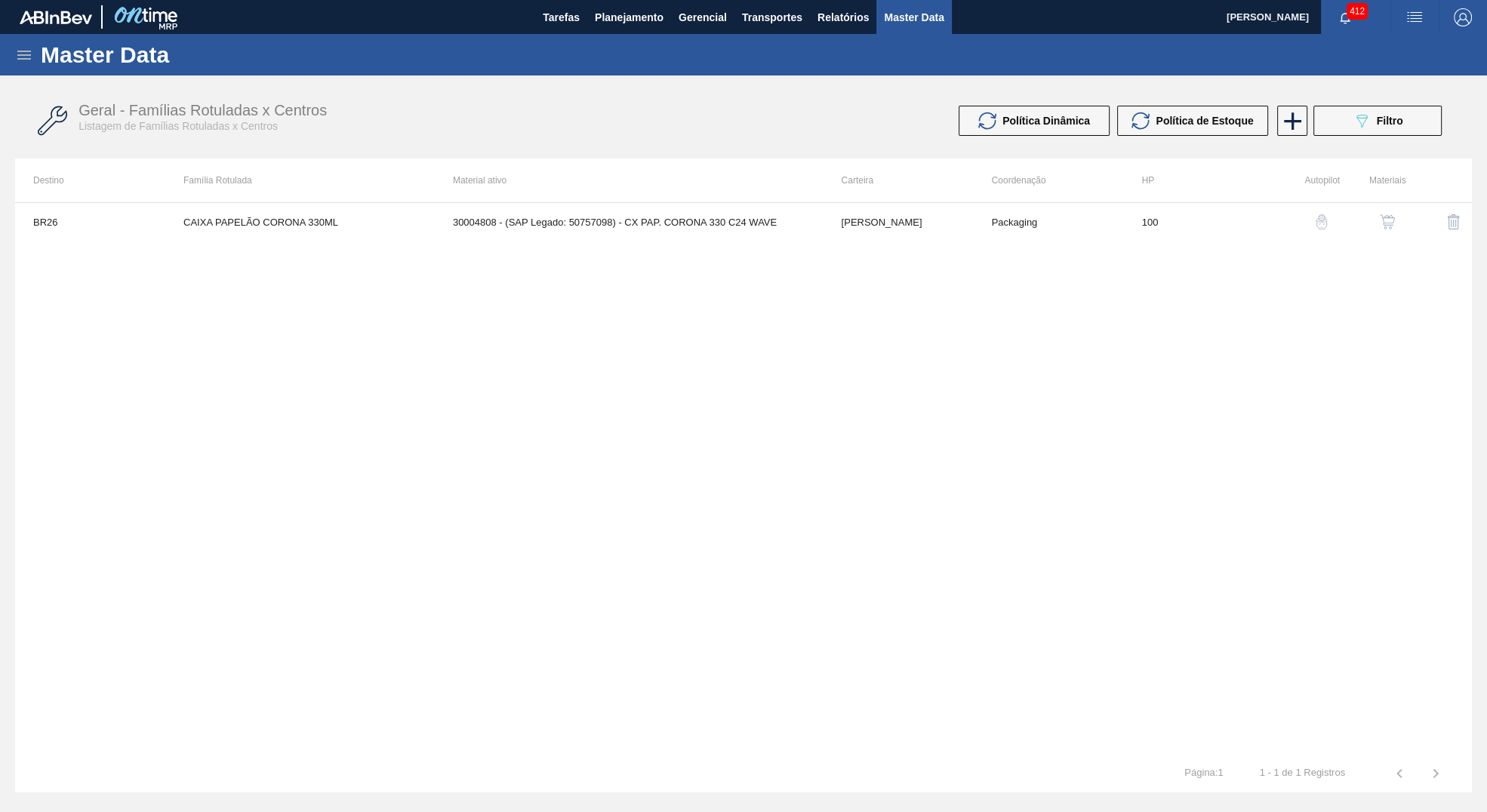
click at [17, 57] on icon at bounding box center [24, 55] width 18 height 18
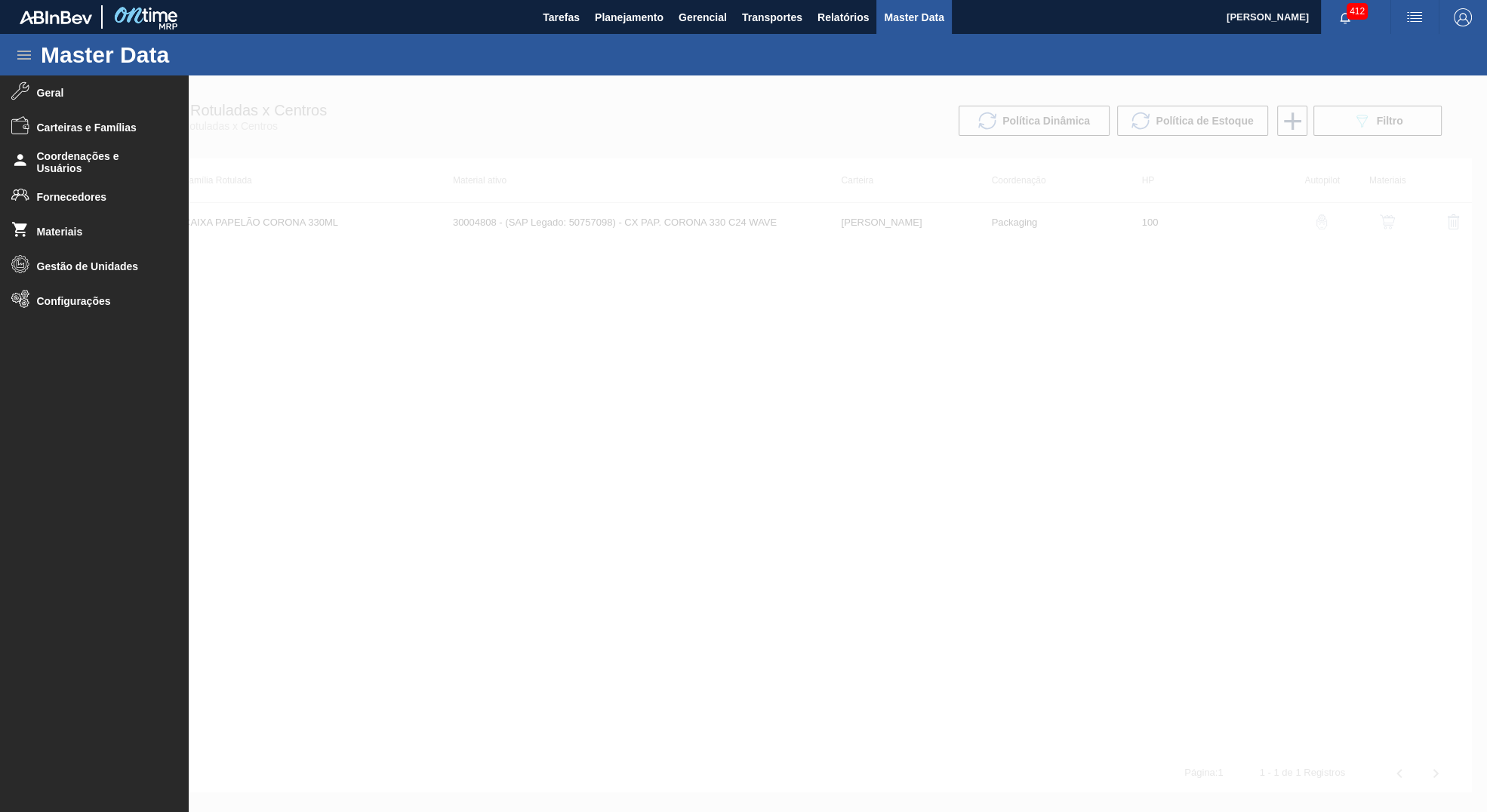
click at [1177, 301] on div at bounding box center [744, 444] width 1487 height 737
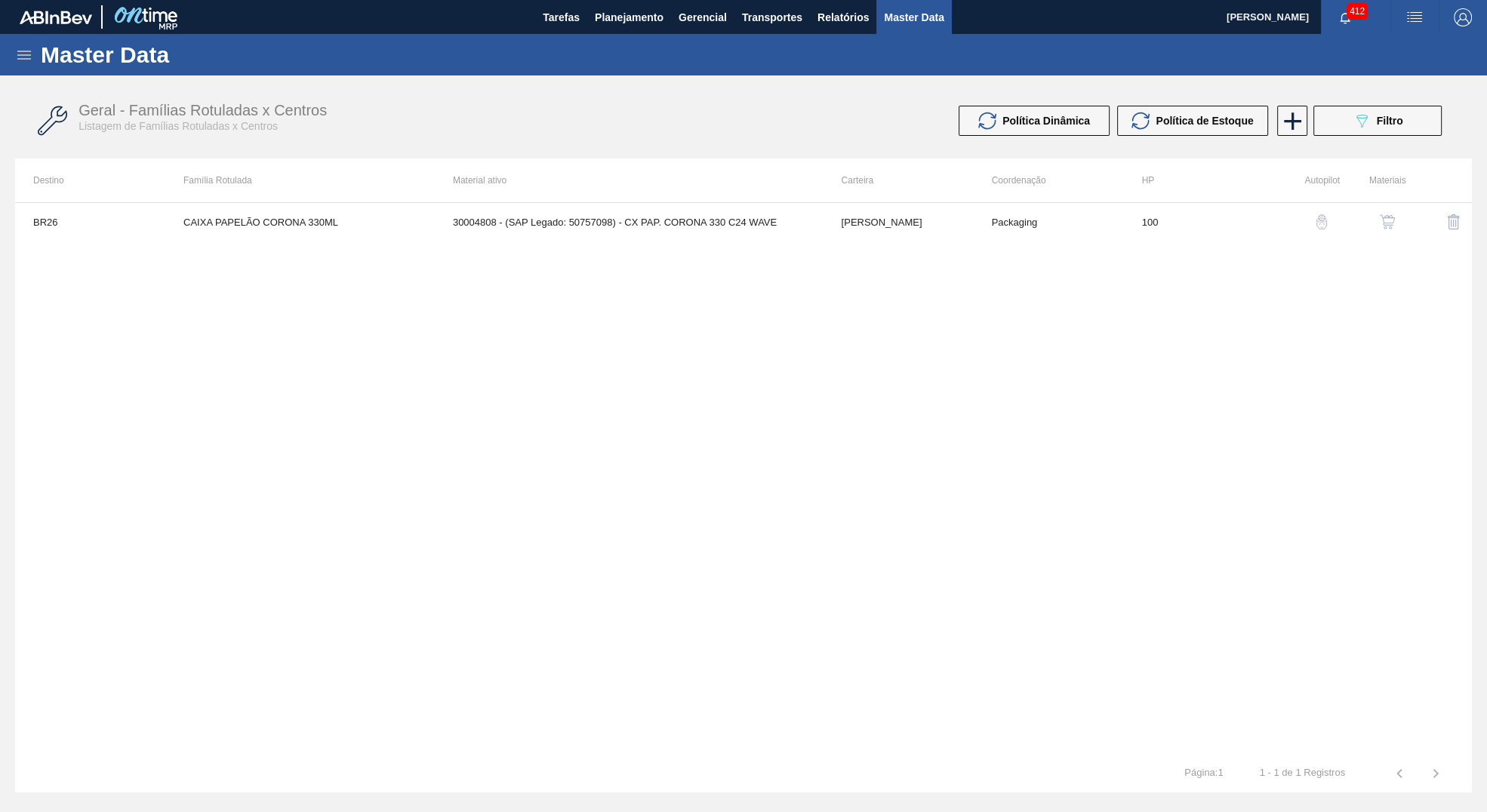
click at [1386, 97] on div "Geral - Famílias Rotuladas x Centros Listagem de Famílias Rotuladas x Centros P…" at bounding box center [744, 121] width 1457 height 57
click at [1386, 110] on button "089F7B8B-B2A5-4AFE-B5C0-19BA573D28AC Filtro" at bounding box center [1378, 121] width 129 height 30
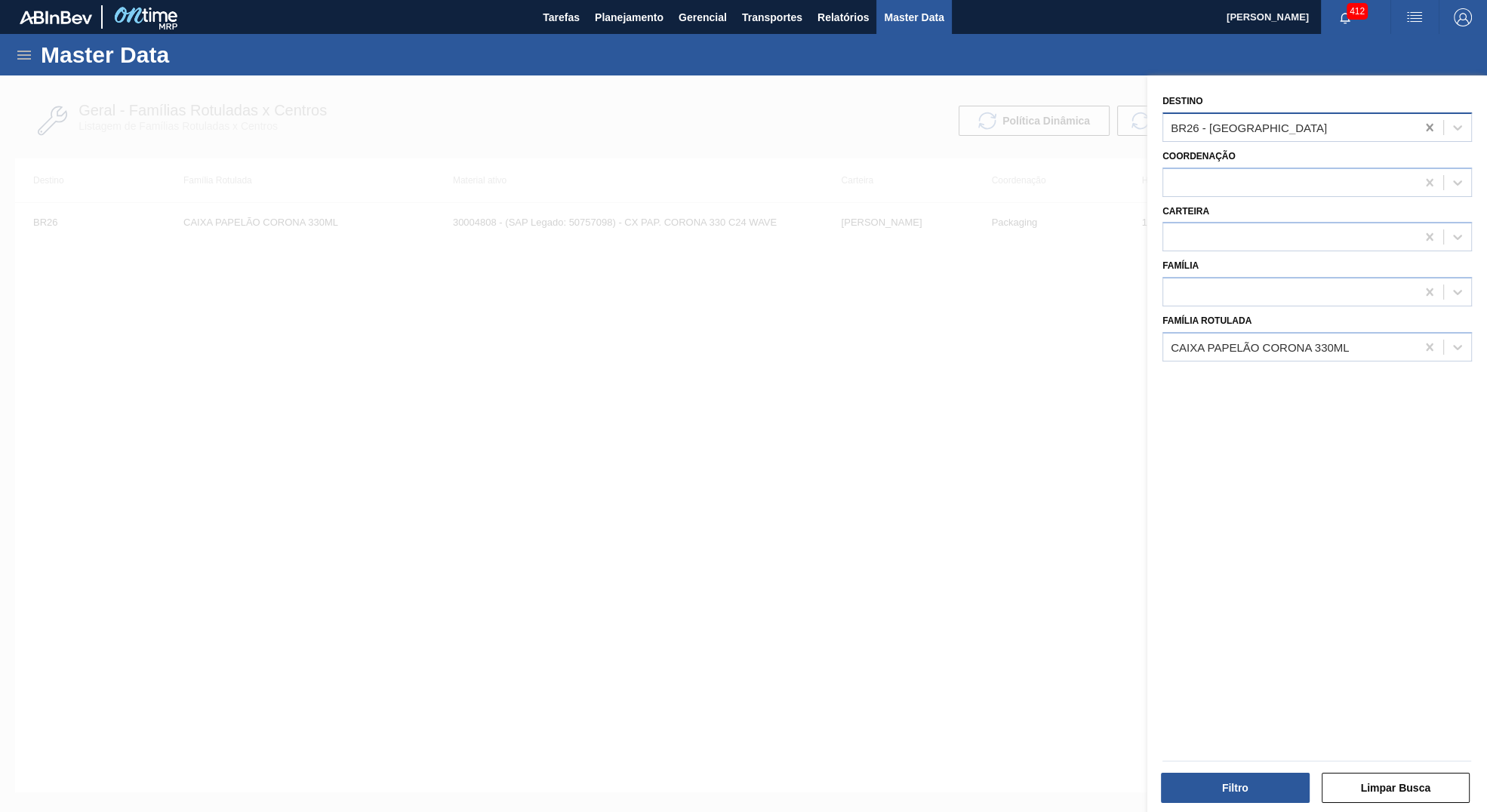
click at [1418, 123] on div at bounding box center [1430, 128] width 27 height 27
click at [1431, 355] on div at bounding box center [1430, 347] width 27 height 27
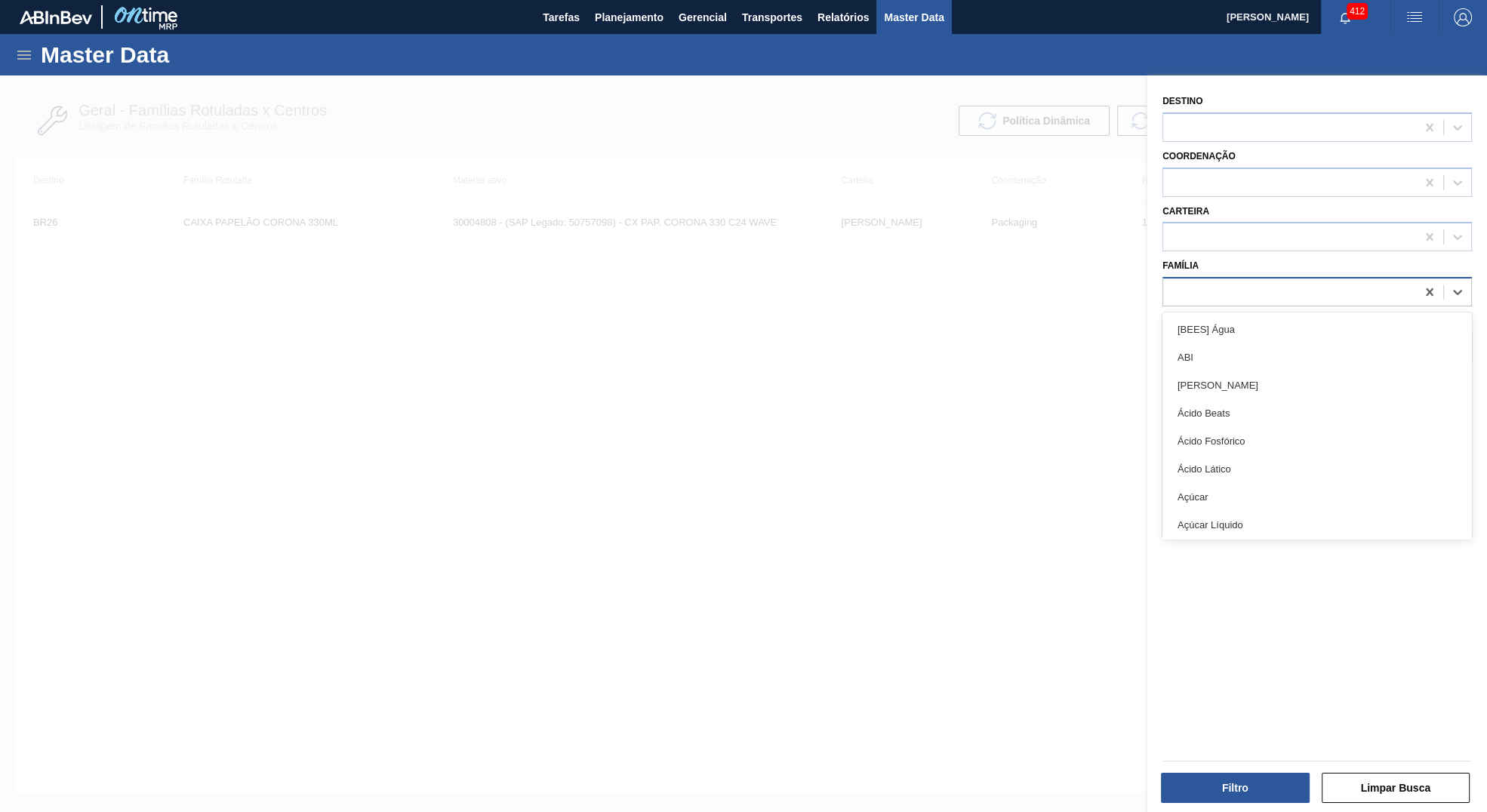
click at [1252, 303] on div at bounding box center [1318, 291] width 310 height 30
click at [1265, 272] on div "Família" at bounding box center [1318, 281] width 310 height 51
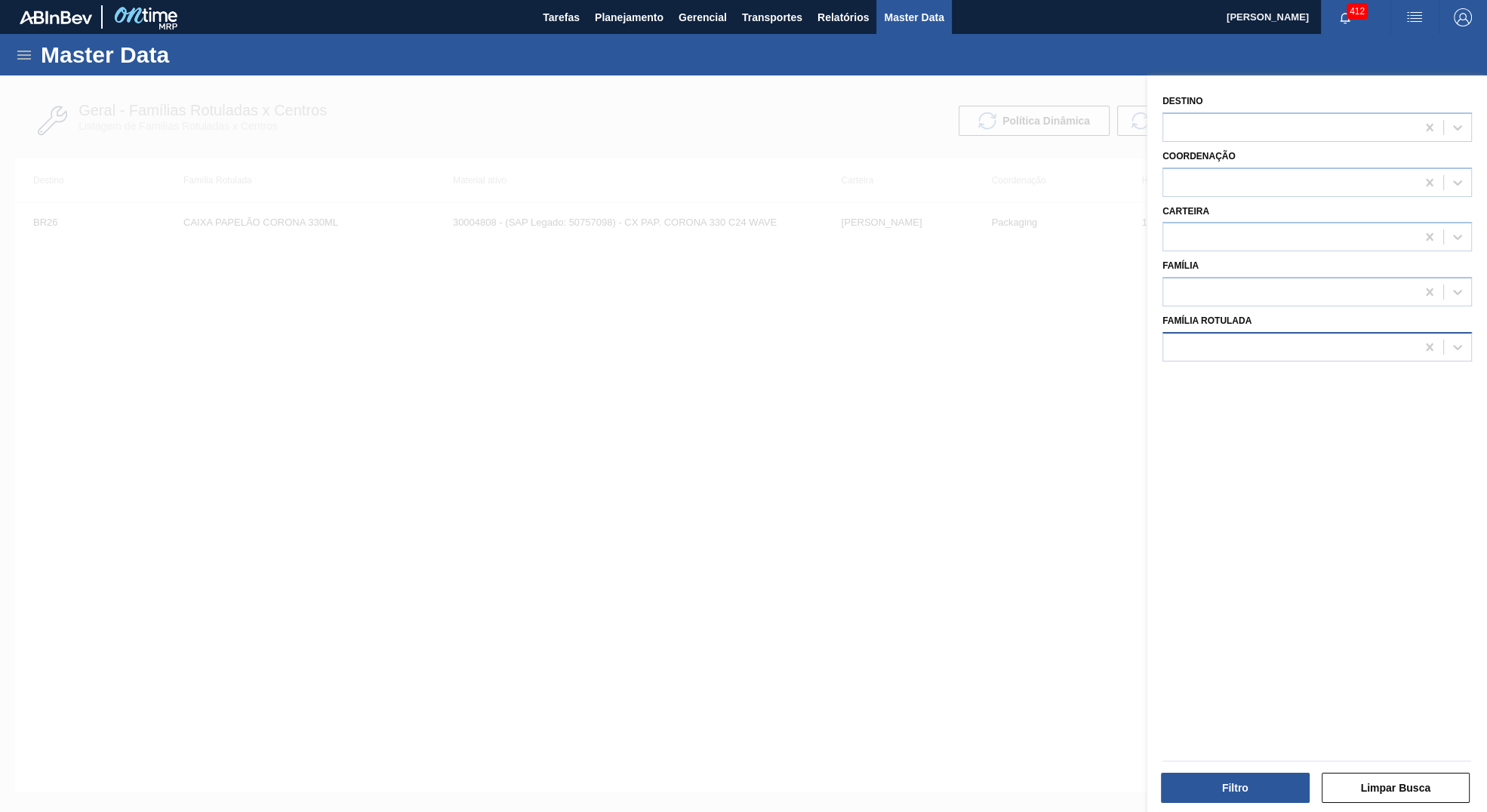
click at [1250, 347] on div at bounding box center [1290, 347] width 253 height 22
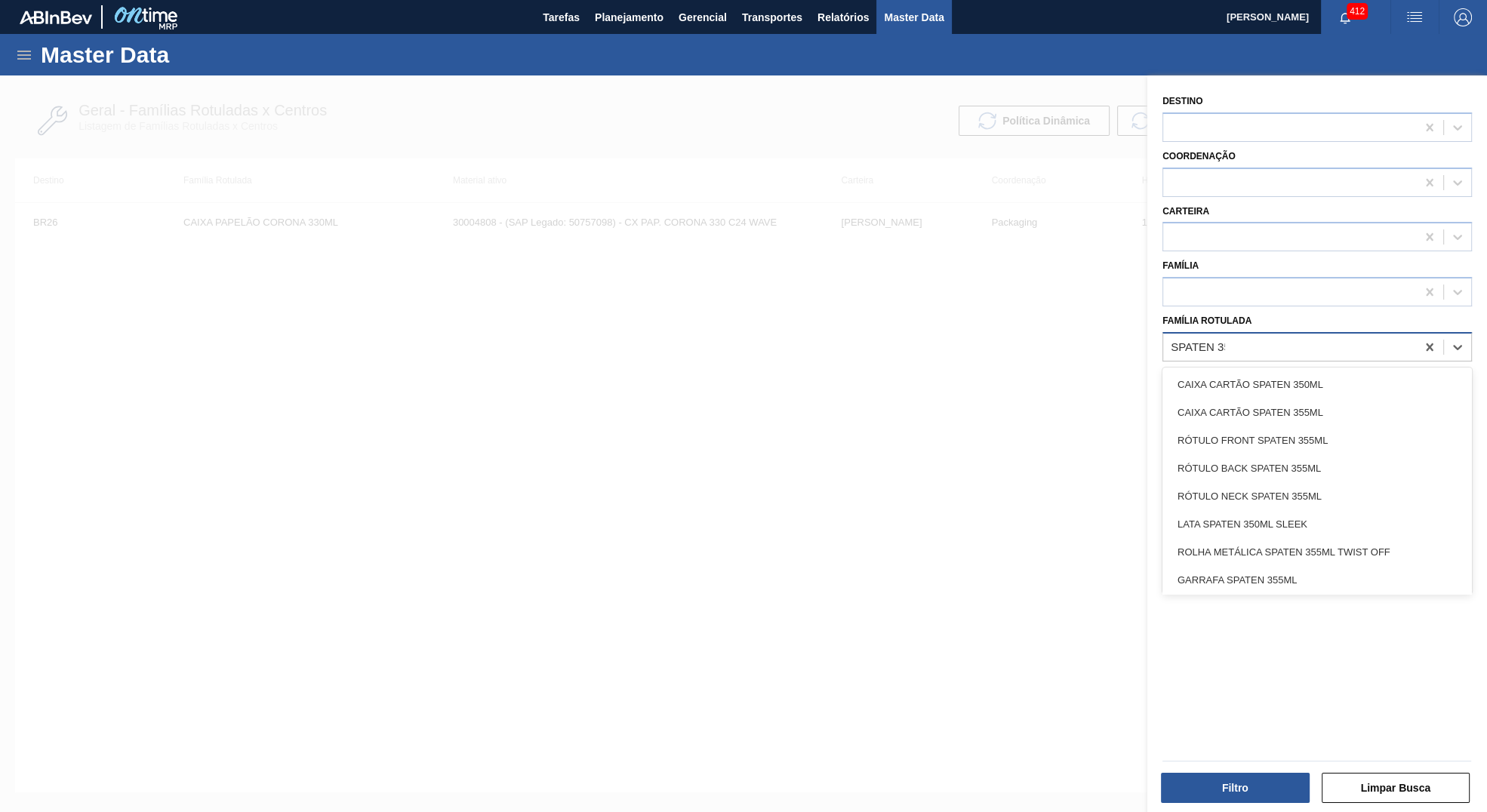
type Rotulada "SPATEN 350"
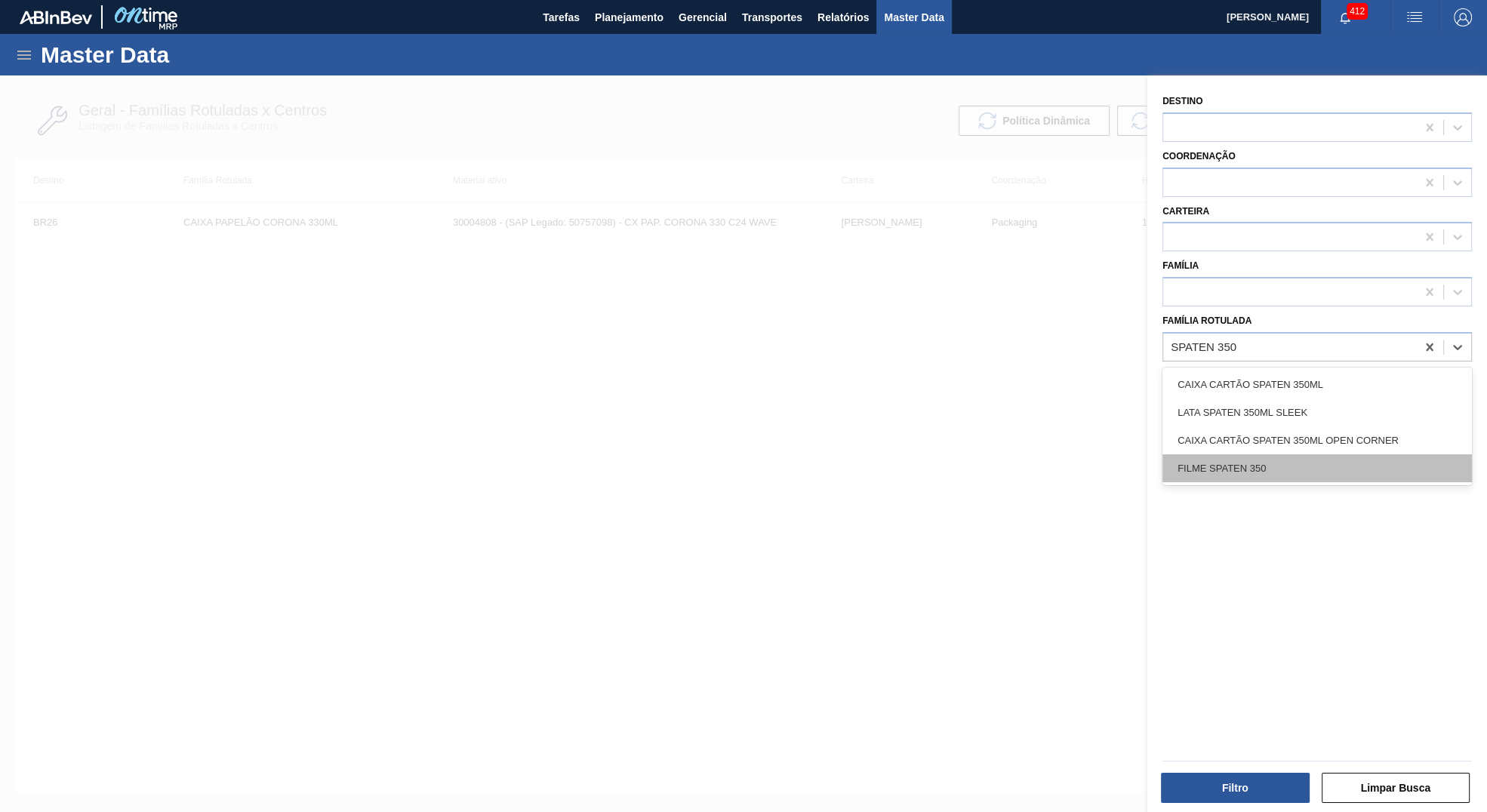
click at [1249, 462] on div "FILME SPATEN 350" at bounding box center [1318, 468] width 310 height 28
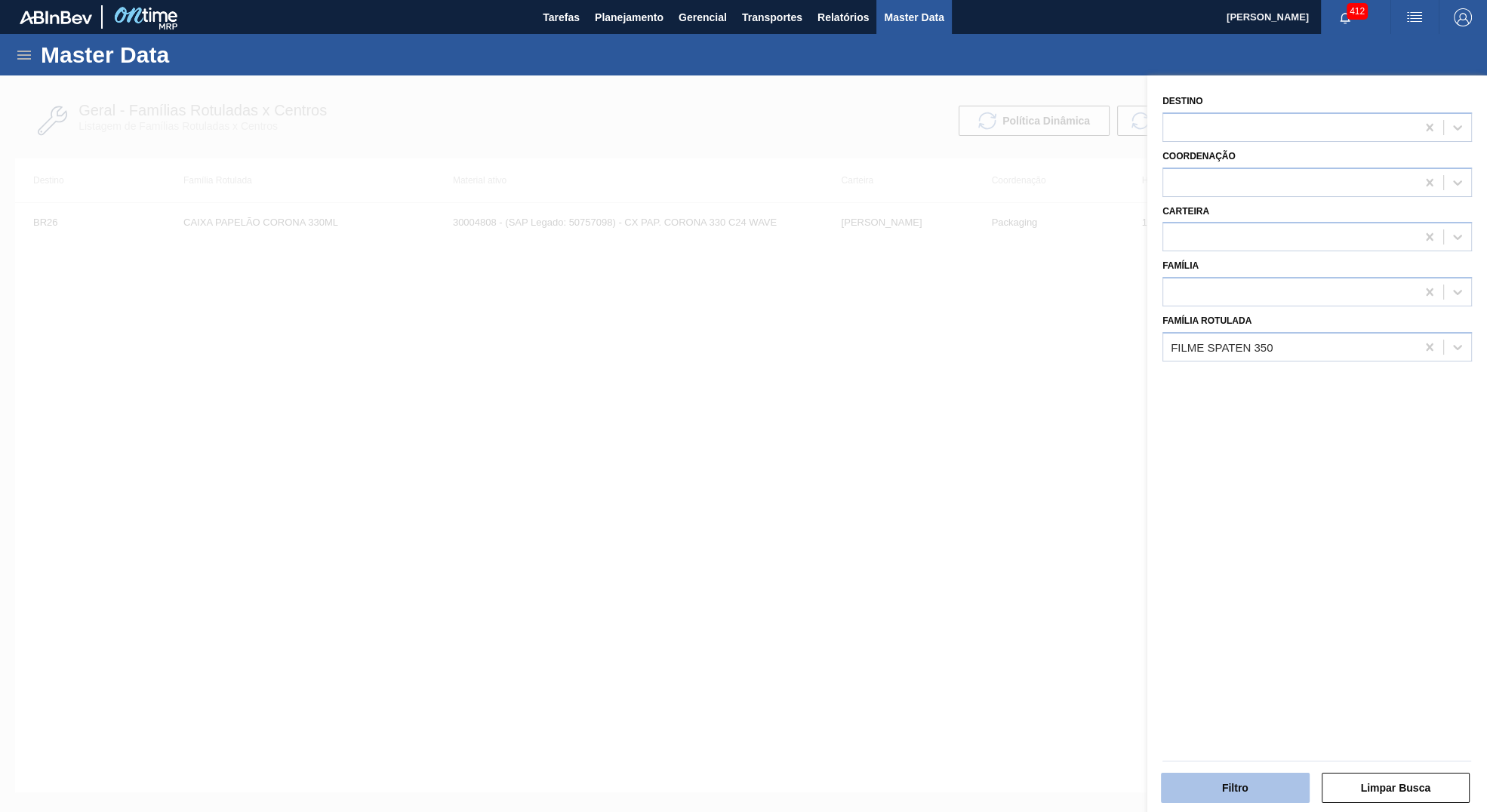
click at [1219, 785] on button "Filtro" at bounding box center [1235, 788] width 149 height 30
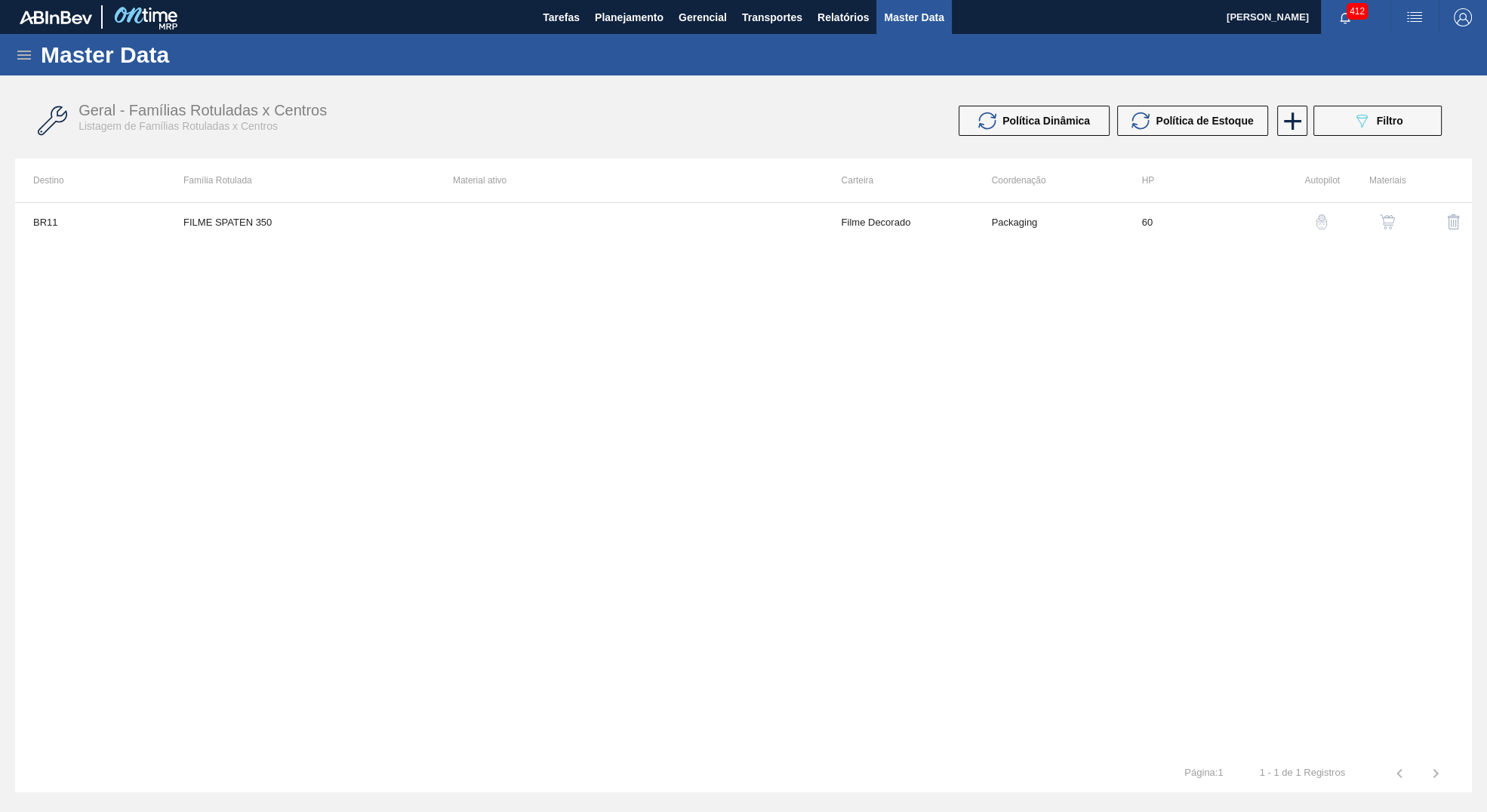
click at [1386, 227] on img "button" at bounding box center [1387, 221] width 15 height 15
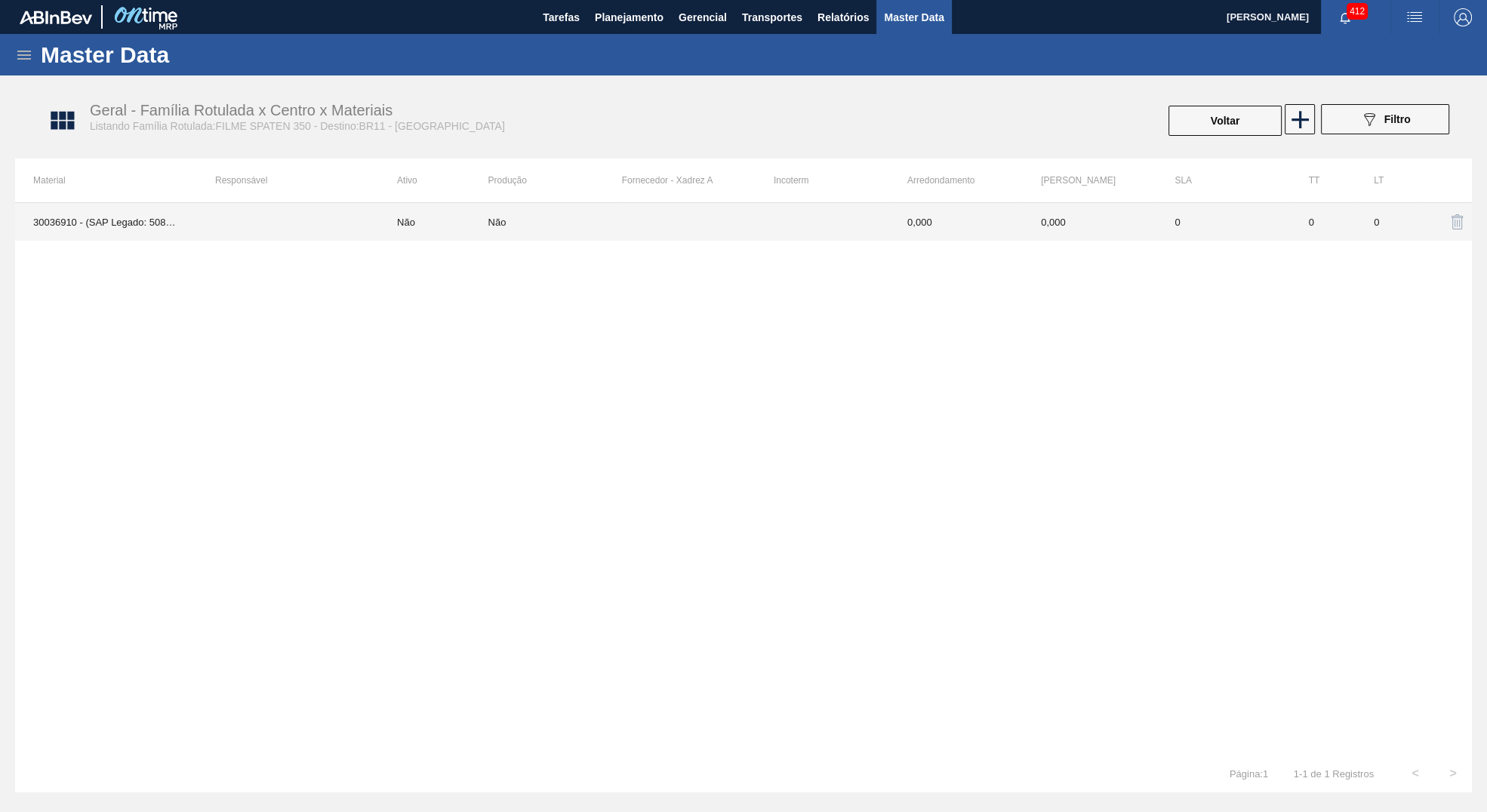
drag, startPoint x: 808, startPoint y: 232, endPoint x: 803, endPoint y: 224, distance: 9.4
click at [803, 224] on td at bounding box center [822, 221] width 133 height 38
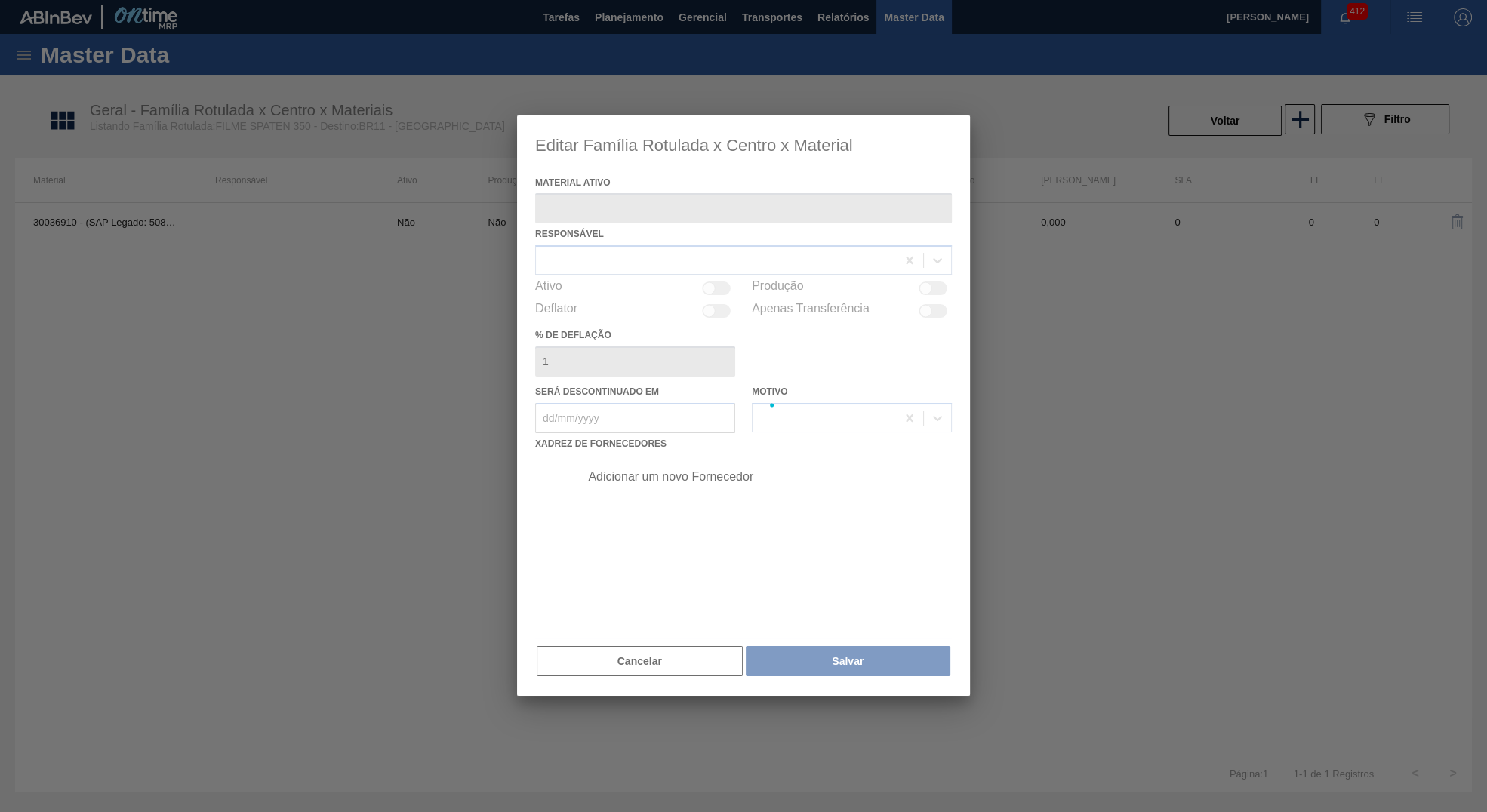
type ativo "30036910 - (SAP Legado: 50858074) - FILME SPATEN 350 SLEEK 700X0080"
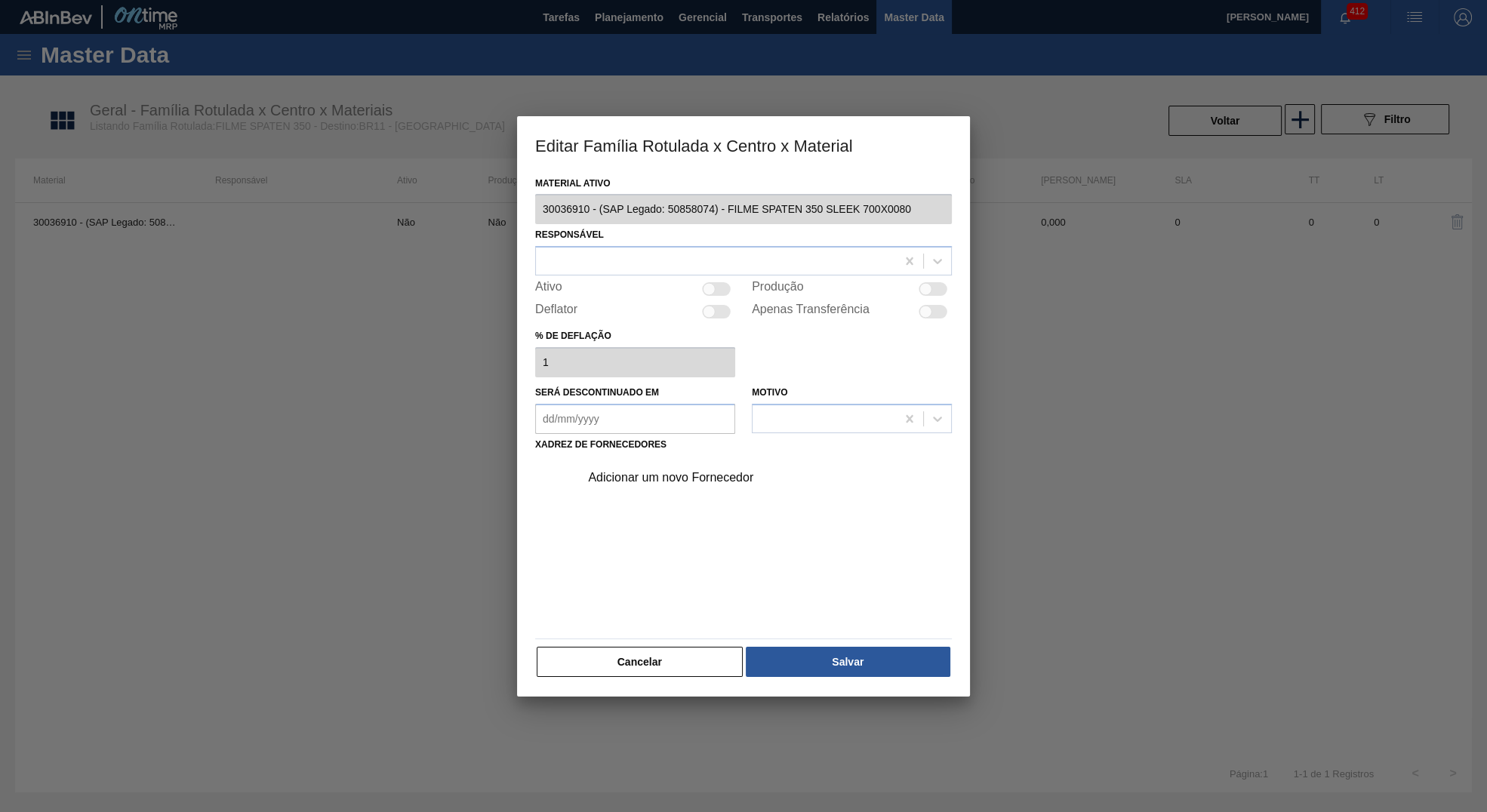
click at [621, 241] on div "Responsável" at bounding box center [744, 250] width 417 height 51
click at [646, 263] on div at bounding box center [716, 261] width 360 height 22
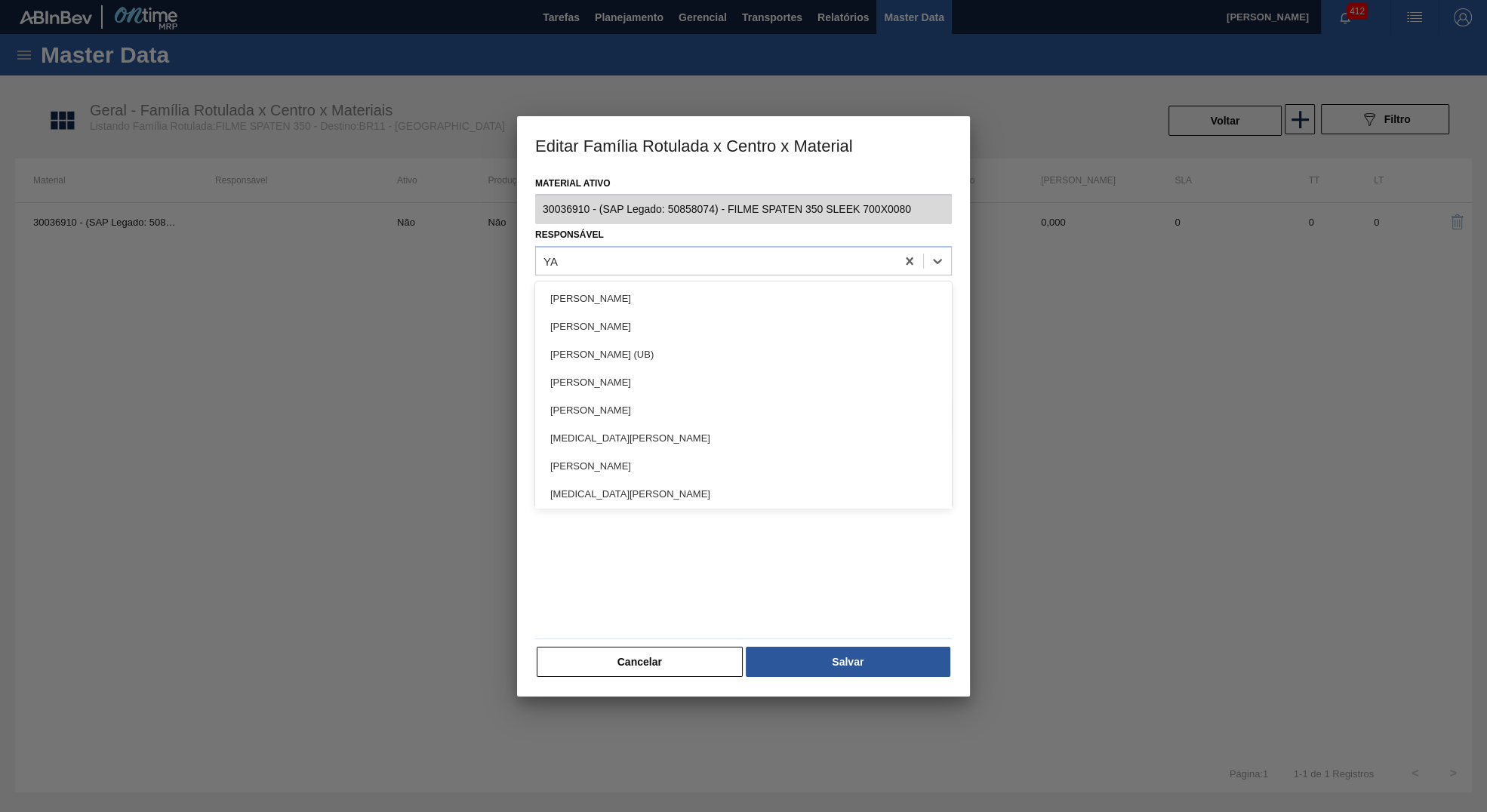
type input "YAS"
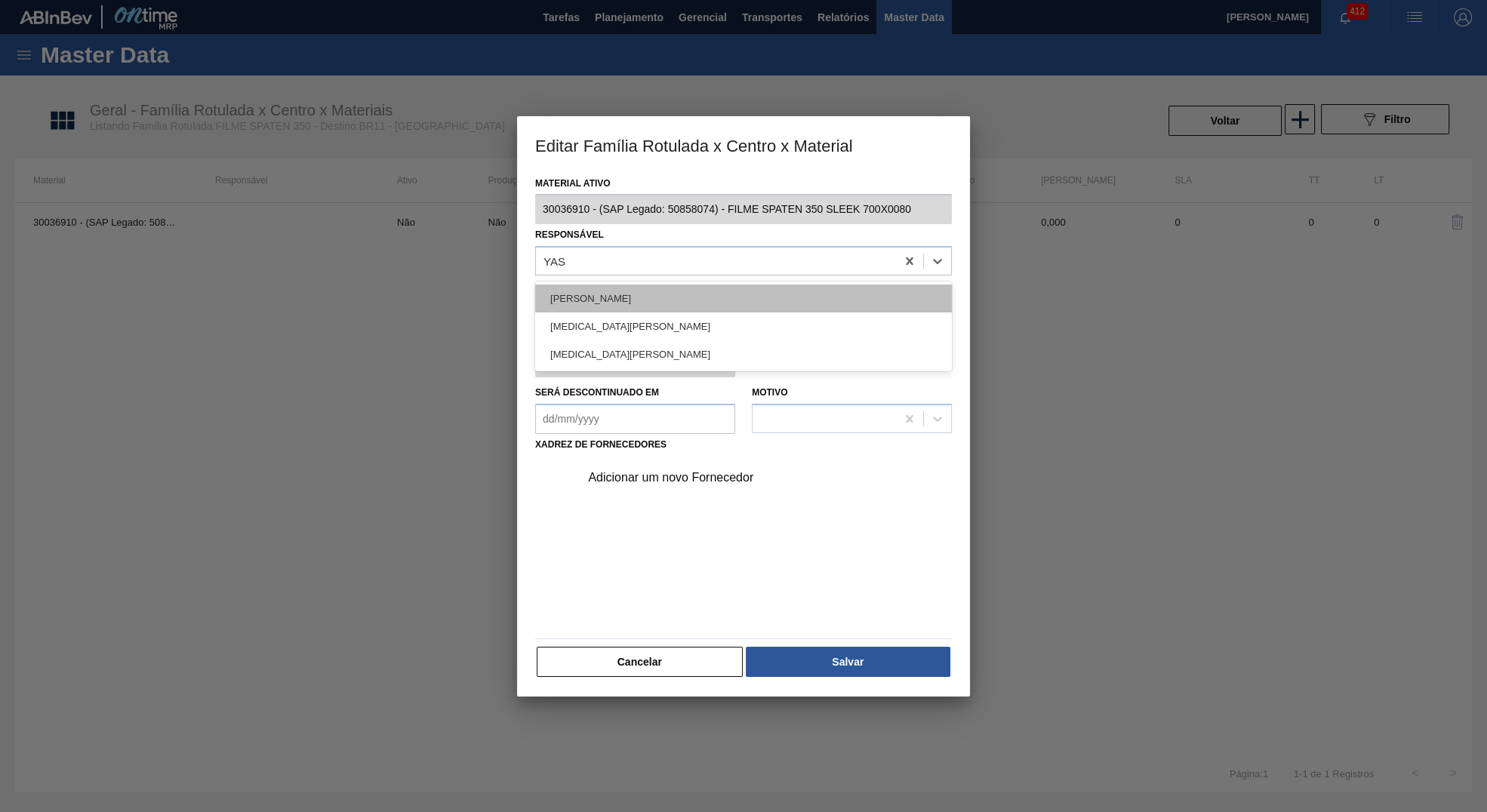
click at [621, 287] on div "[PERSON_NAME]" at bounding box center [744, 298] width 417 height 28
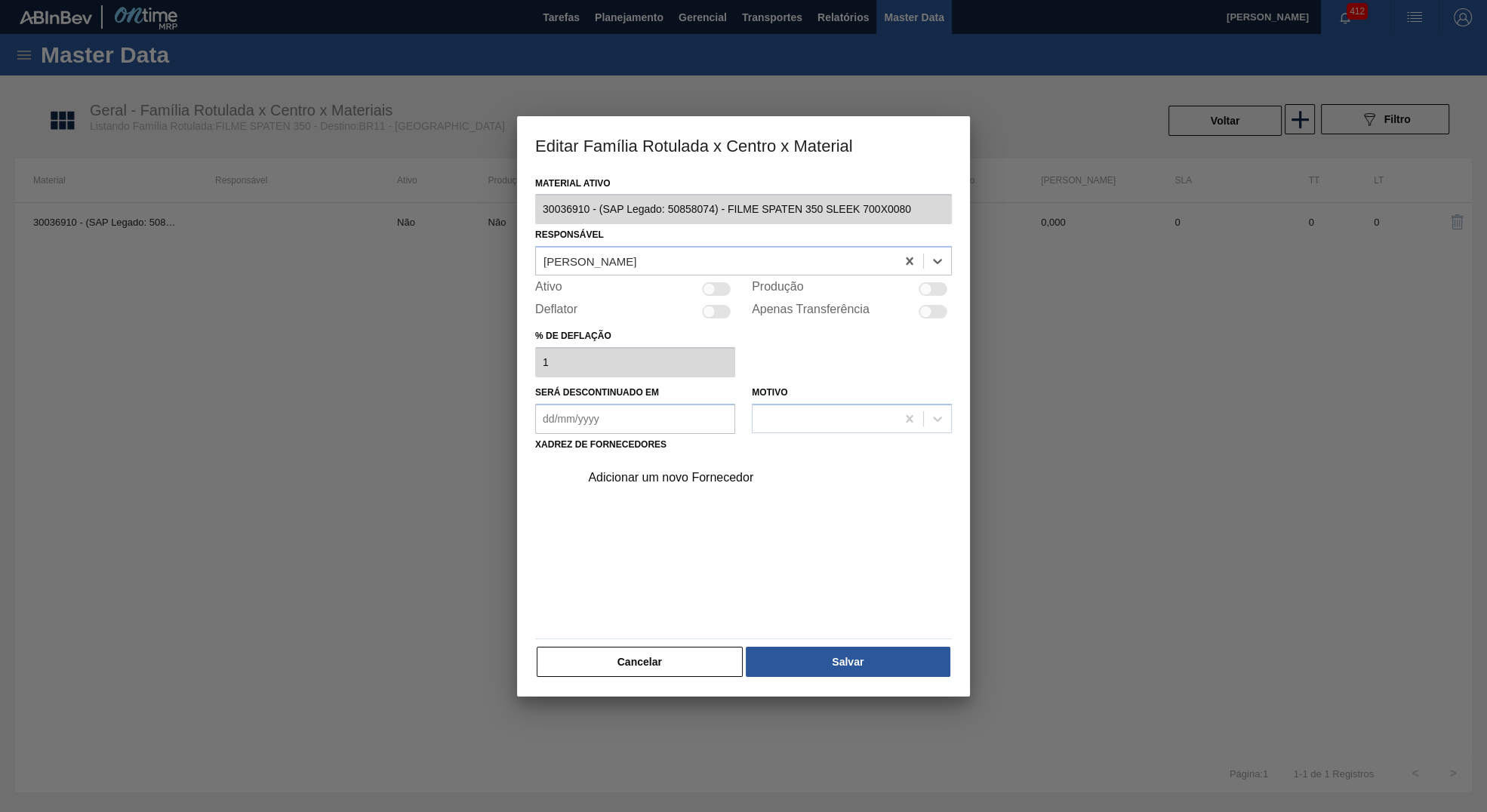
click at [716, 283] on div at bounding box center [716, 289] width 29 height 14
checkbox input "true"
click at [700, 478] on div "Adicionar um novo Fornecedor" at bounding box center [736, 477] width 296 height 14
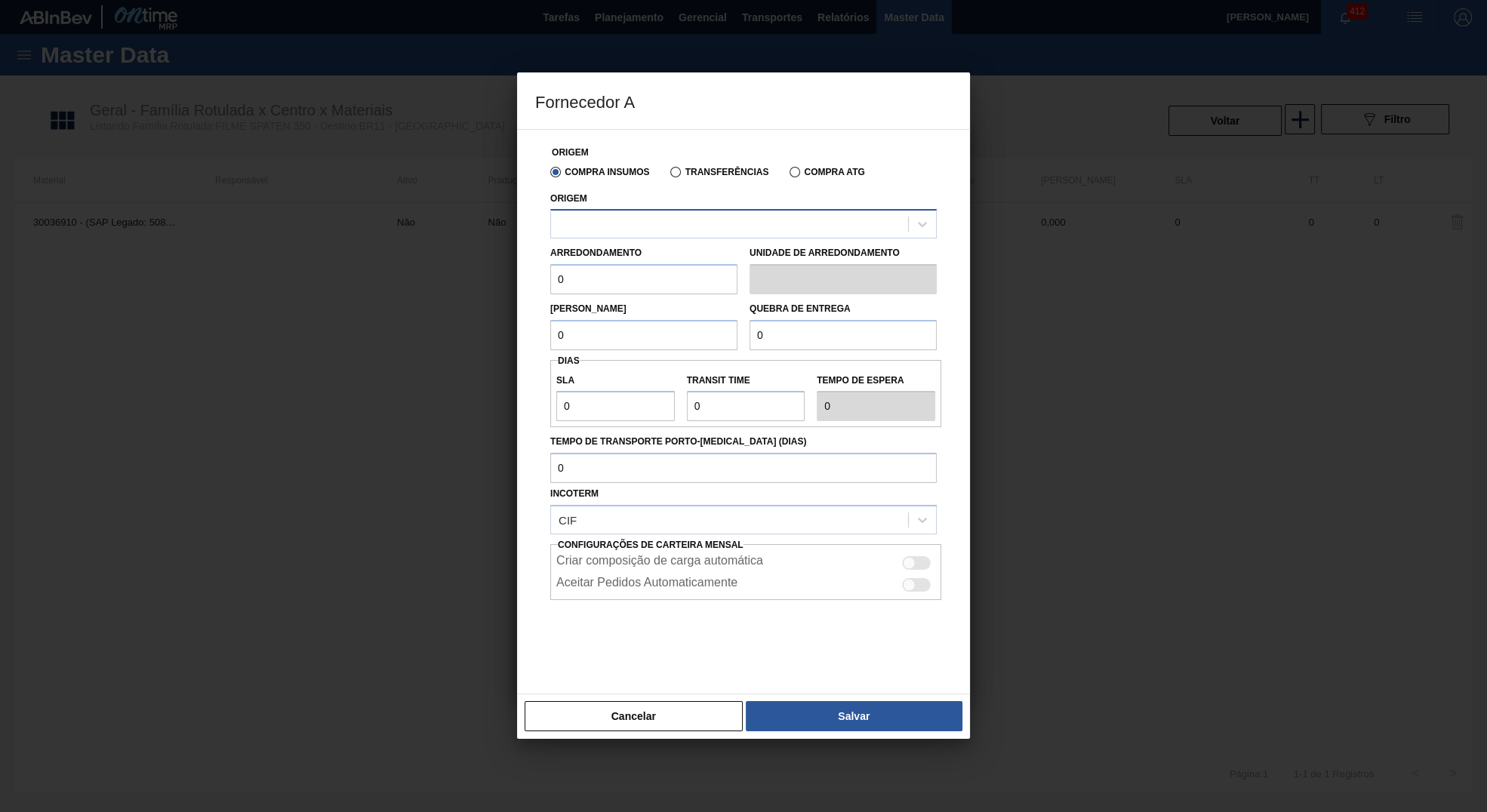
click at [664, 232] on div at bounding box center [729, 224] width 357 height 22
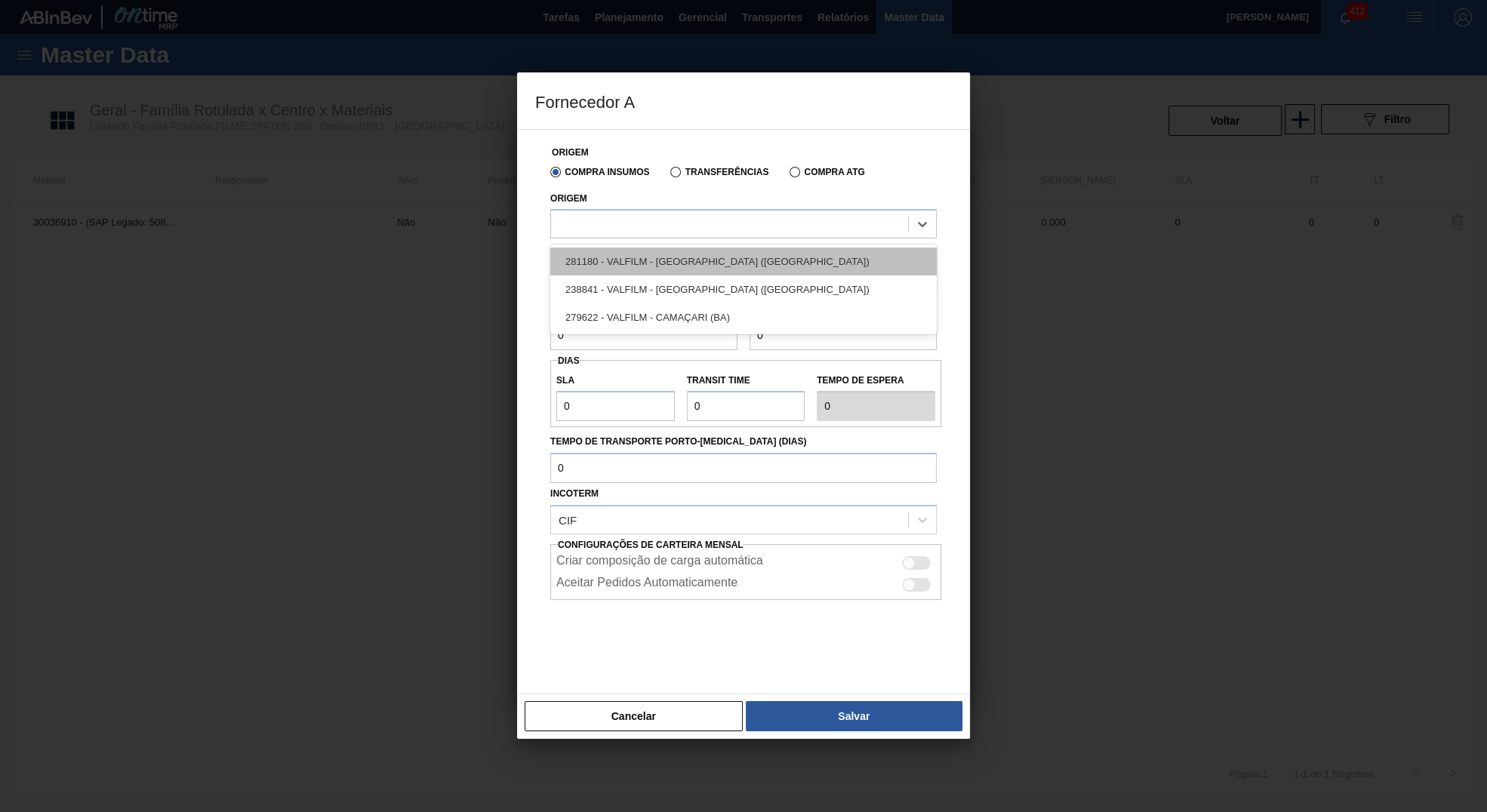
click at [688, 275] on div "281180 - VALFILM - [GEOGRAPHIC_DATA] ([GEOGRAPHIC_DATA])" at bounding box center [744, 261] width 387 height 28
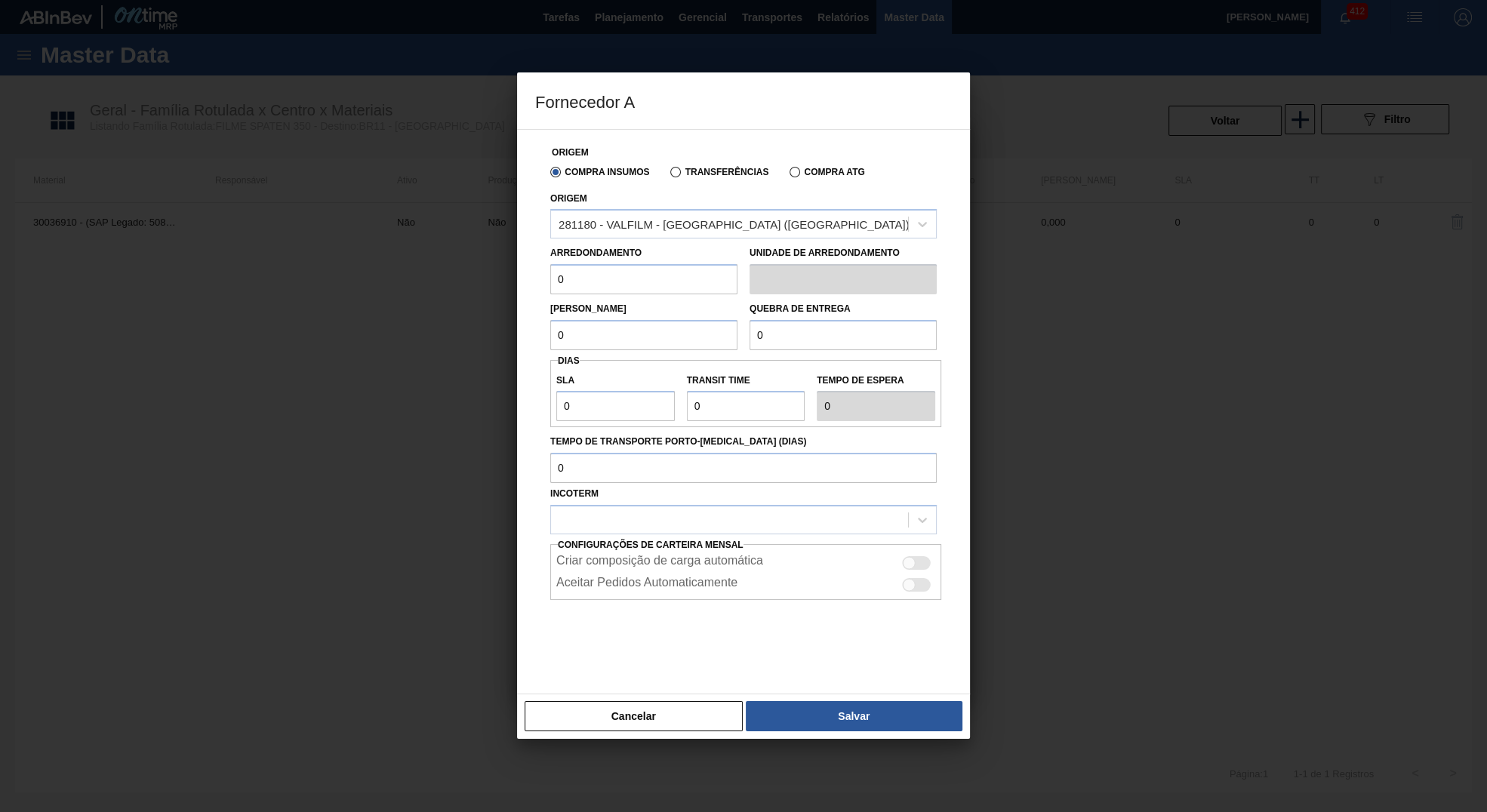
click at [566, 289] on input "0" at bounding box center [644, 279] width 187 height 30
drag, startPoint x: 577, startPoint y: 279, endPoint x: 146, endPoint y: 286, distance: 431.1
click at [550, 286] on input "0" at bounding box center [644, 279] width 187 height 30
type input "500"
drag, startPoint x: 616, startPoint y: 304, endPoint x: 585, endPoint y: 291, distance: 33.6
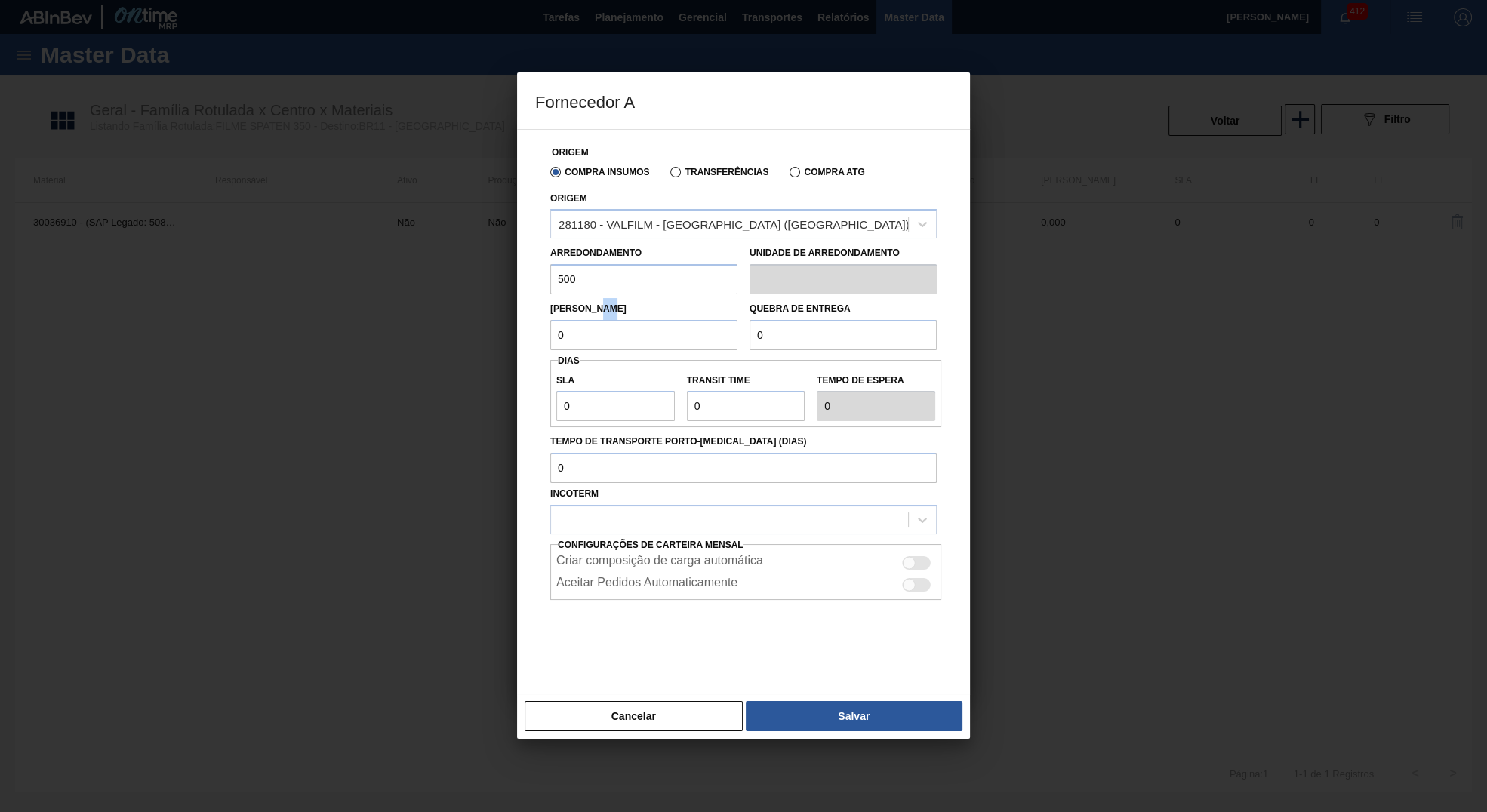
click at [585, 291] on div "Origem Compra Insumos Transferências Compra ATG Origem 281180 - VALFILM - LOREN…" at bounding box center [744, 402] width 417 height 545
drag, startPoint x: 589, startPoint y: 286, endPoint x: 186, endPoint y: 283, distance: 403.0
click at [550, 283] on input "500" at bounding box center [644, 279] width 187 height 30
drag, startPoint x: 569, startPoint y: 347, endPoint x: 398, endPoint y: 335, distance: 171.4
click at [550, 335] on input "0" at bounding box center [644, 335] width 187 height 30
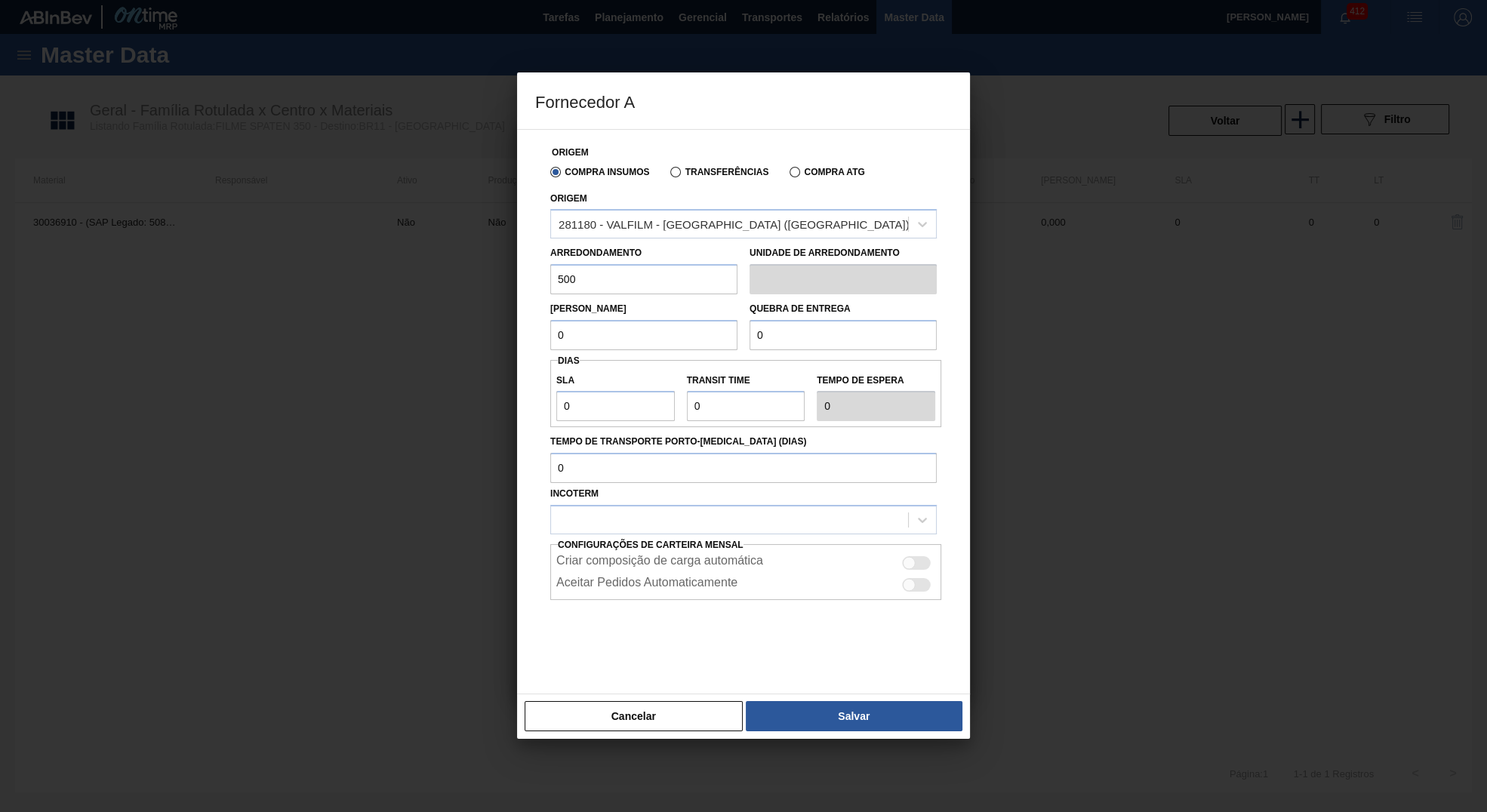
paste input "50"
type input "500"
drag, startPoint x: 780, startPoint y: 325, endPoint x: 656, endPoint y: 327, distance: 124.0
click at [750, 327] on input "0" at bounding box center [843, 335] width 187 height 30
type input "12.500"
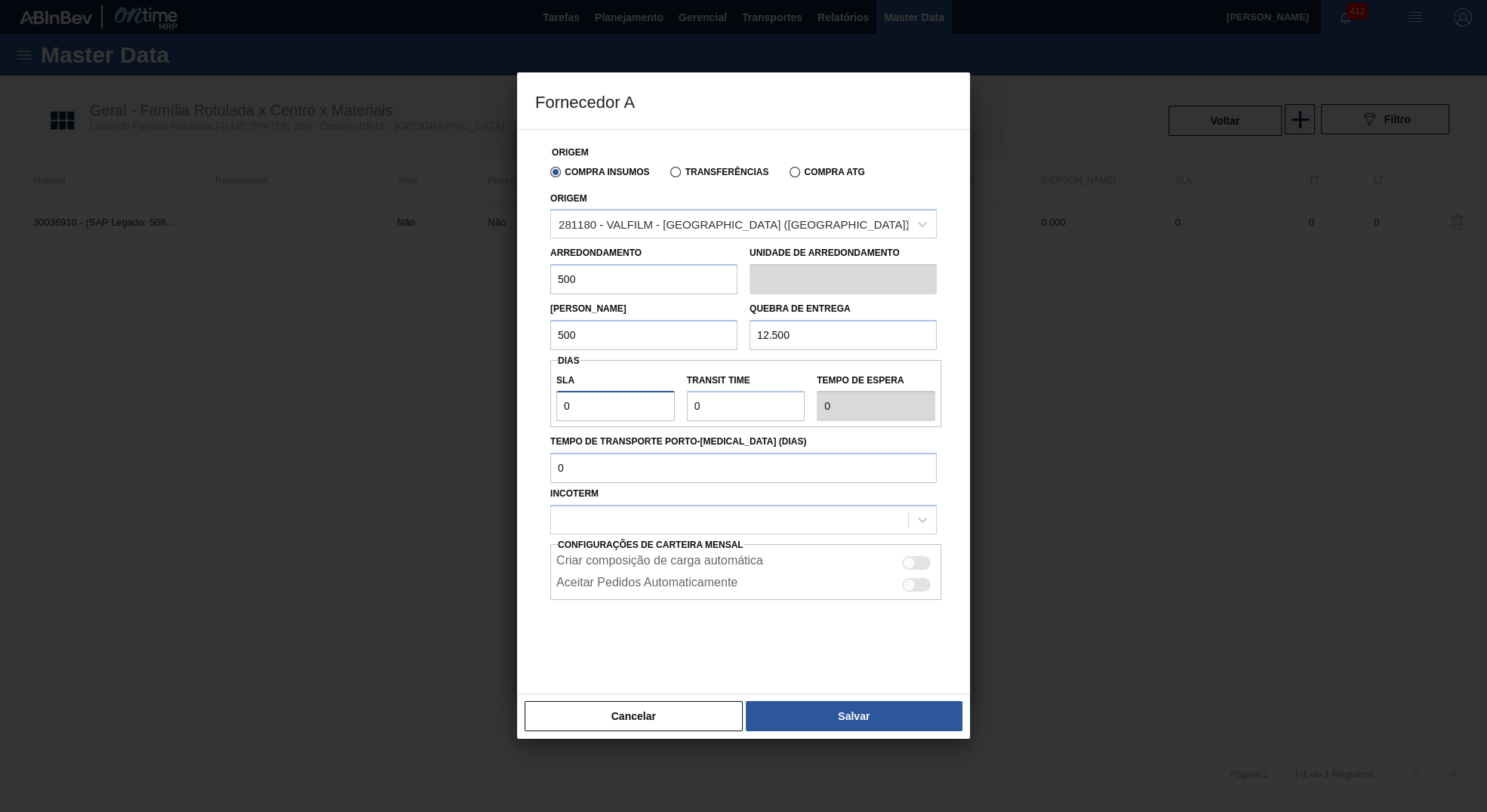
drag, startPoint x: 652, startPoint y: 405, endPoint x: 413, endPoint y: 394, distance: 239.3
click at [517, 394] on div "Origem Compra Insumos Transferências Compra ATG Origem 281180 - VALFILM - LOREN…" at bounding box center [744, 412] width 453 height 565
type input "03"
type input "3"
type input "030"
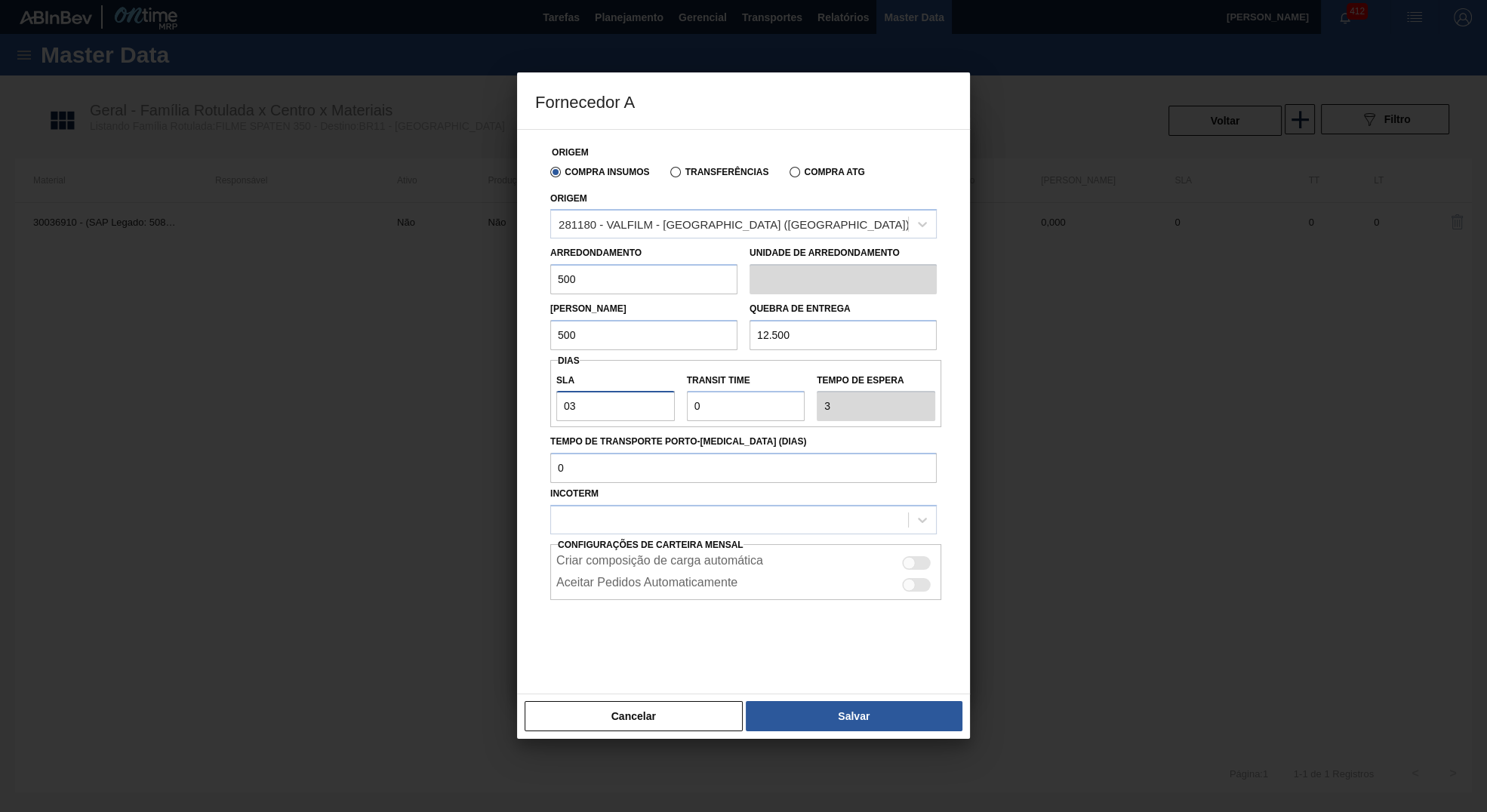
type input "30"
click at [728, 418] on input "Transit Time" at bounding box center [746, 406] width 118 height 30
drag, startPoint x: 630, startPoint y: 416, endPoint x: 426, endPoint y: 402, distance: 204.5
click at [557, 402] on input "030" at bounding box center [616, 406] width 118 height 30
type input "3"
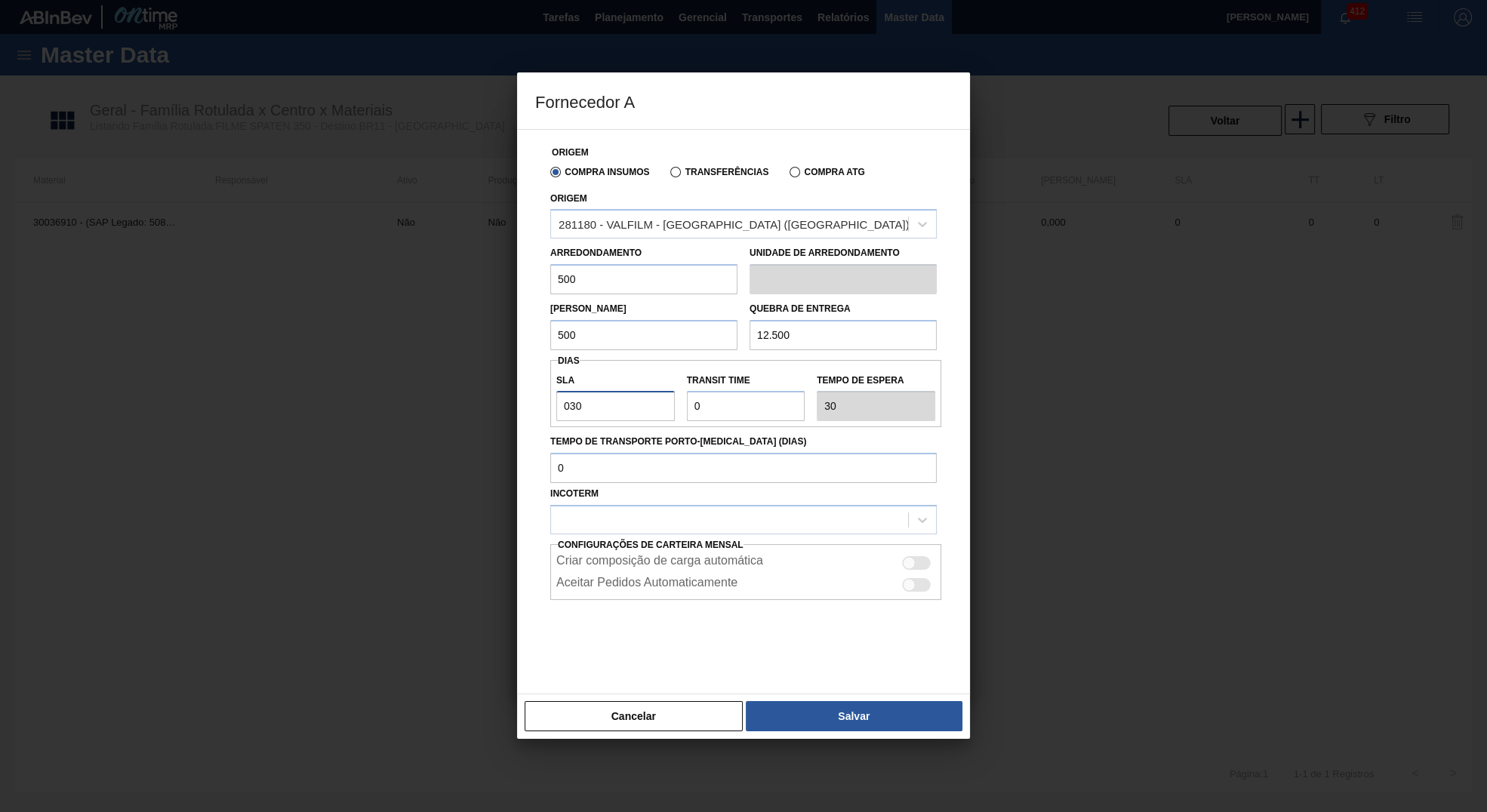
type input "3"
type input "30"
drag, startPoint x: 744, startPoint y: 412, endPoint x: 512, endPoint y: 403, distance: 232.2
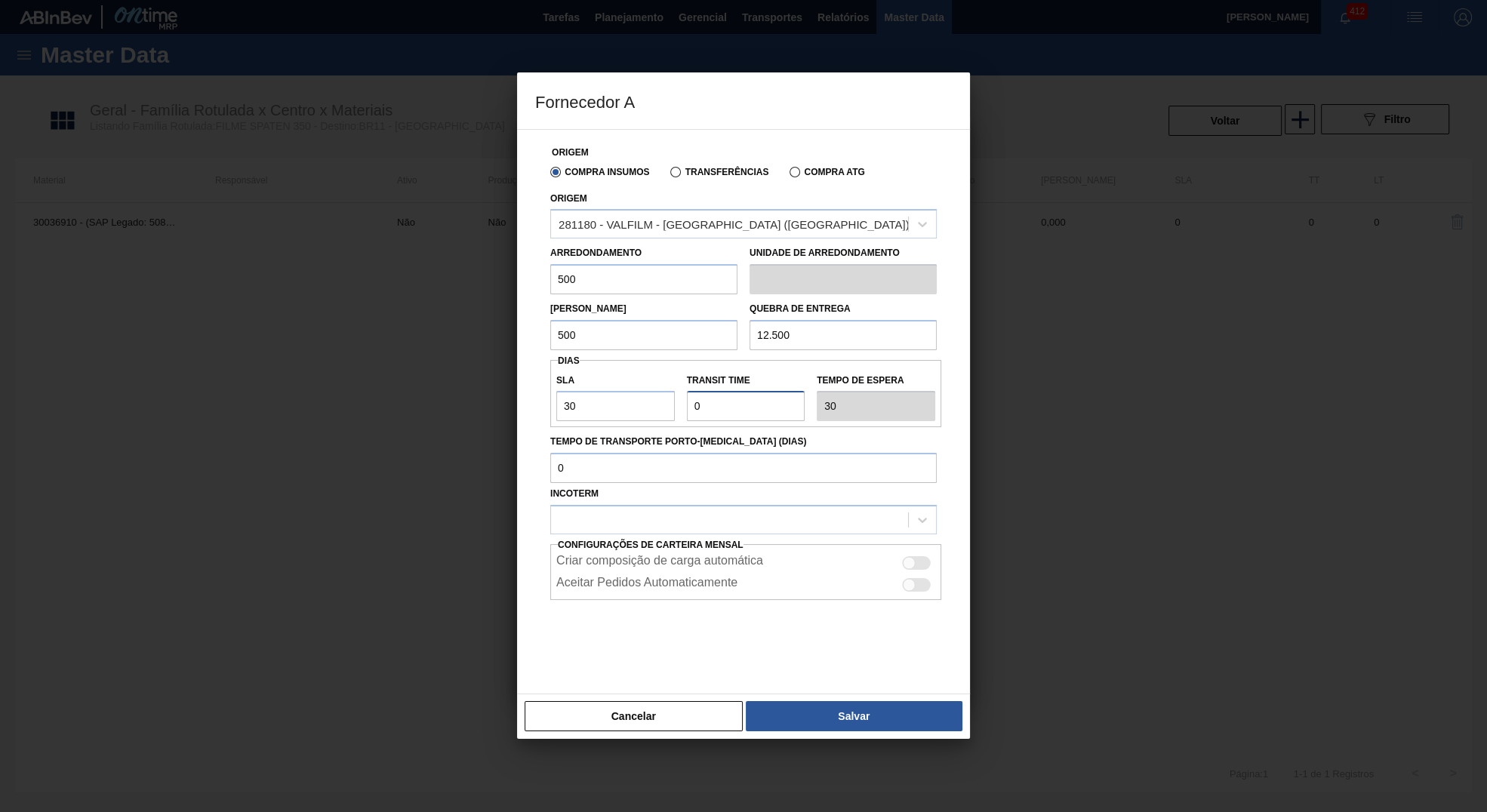
click at [687, 403] on input "Transit Time" at bounding box center [746, 406] width 118 height 30
type input "2"
type input "32"
type input "NaN"
type input "47"
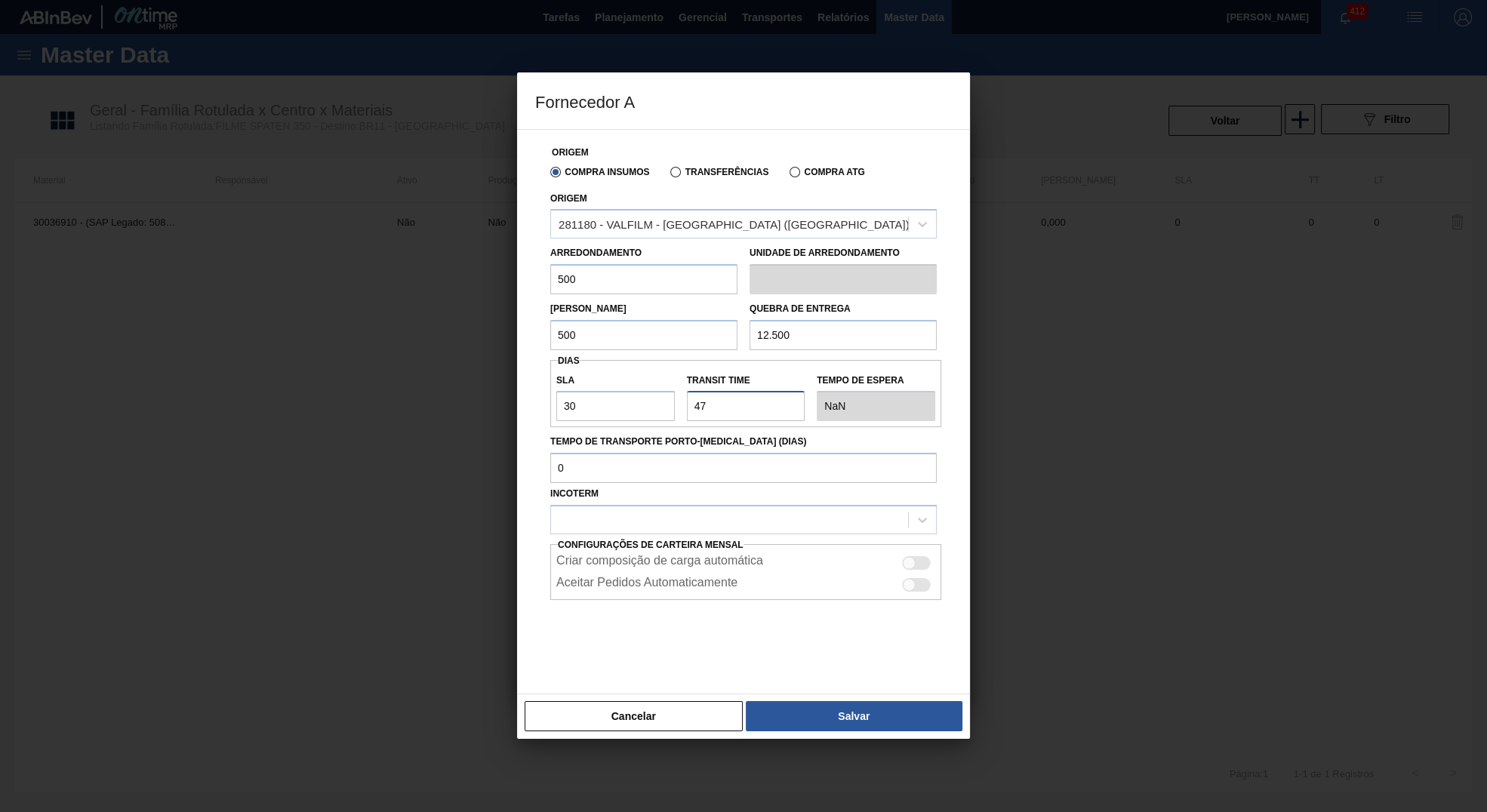
type input "77"
type input "4"
type input "34"
type input "4"
click at [906, 554] on div "Criar composição de carga automática" at bounding box center [746, 560] width 391 height 22
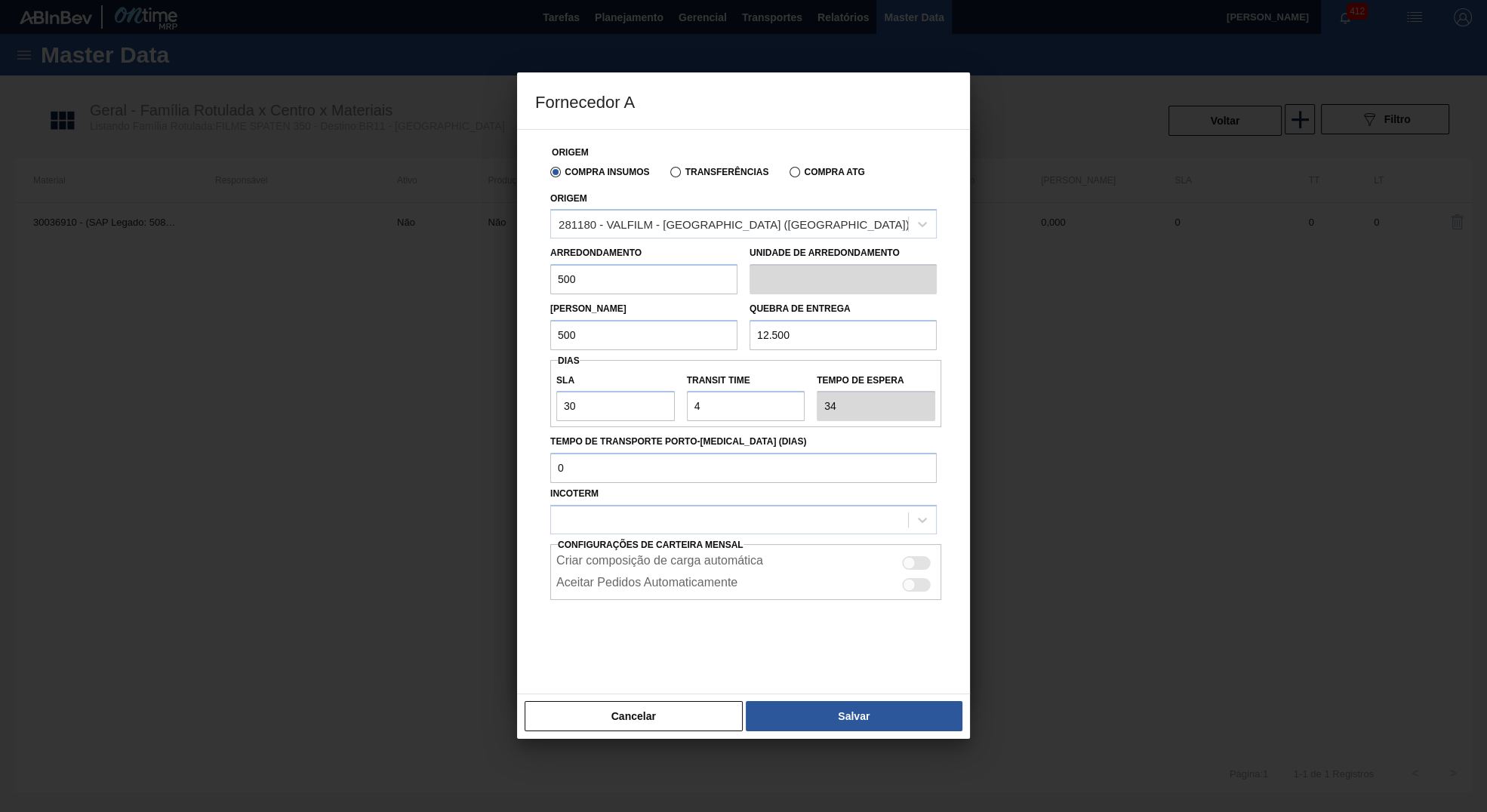
click at [912, 554] on div "Criar composição de carga automática" at bounding box center [746, 560] width 391 height 22
click at [912, 562] on div at bounding box center [910, 564] width 13 height 13
checkbox input "true"
click at [677, 518] on div at bounding box center [729, 520] width 357 height 22
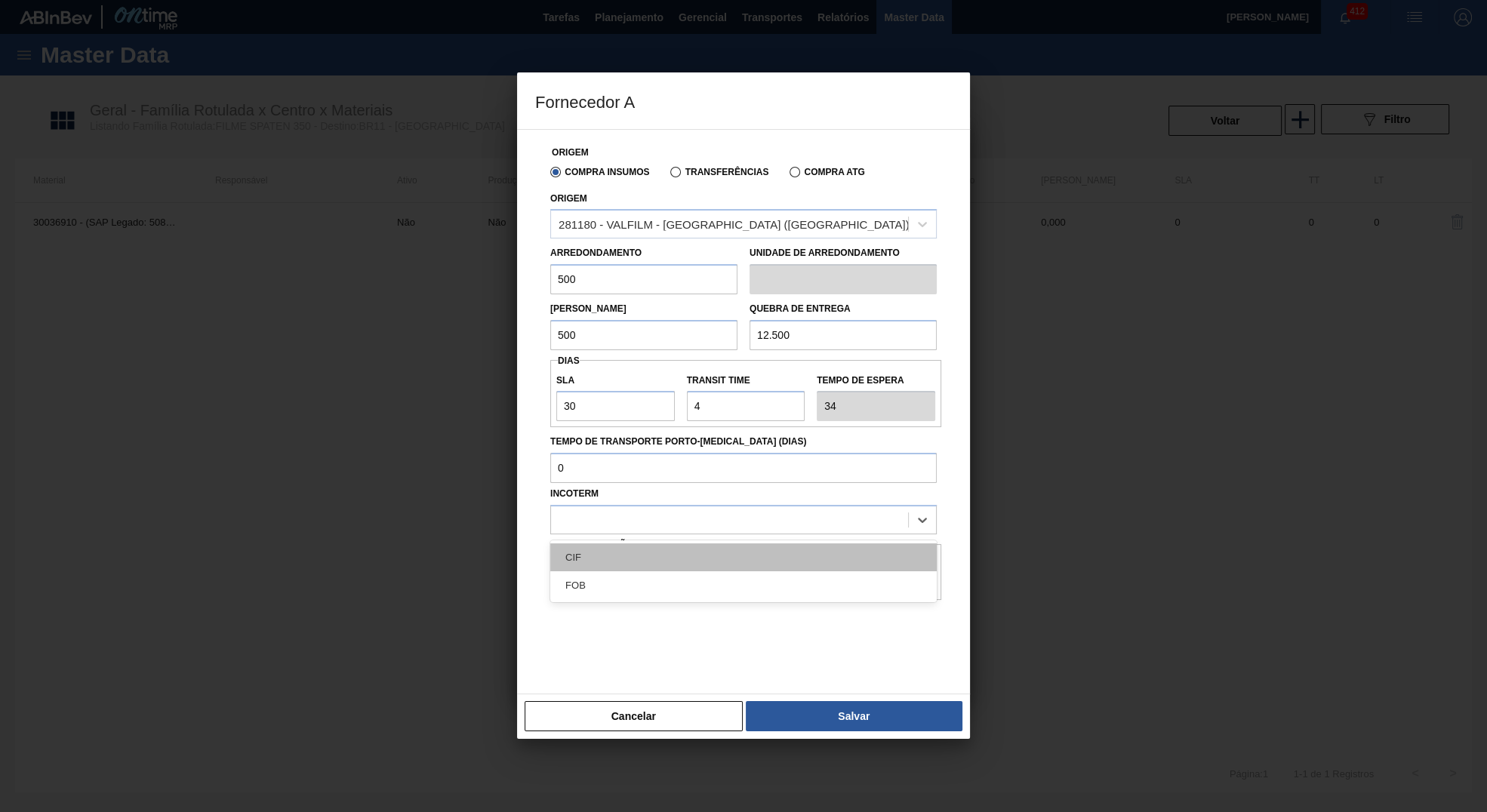
click at [635, 559] on div "CIF" at bounding box center [744, 557] width 387 height 28
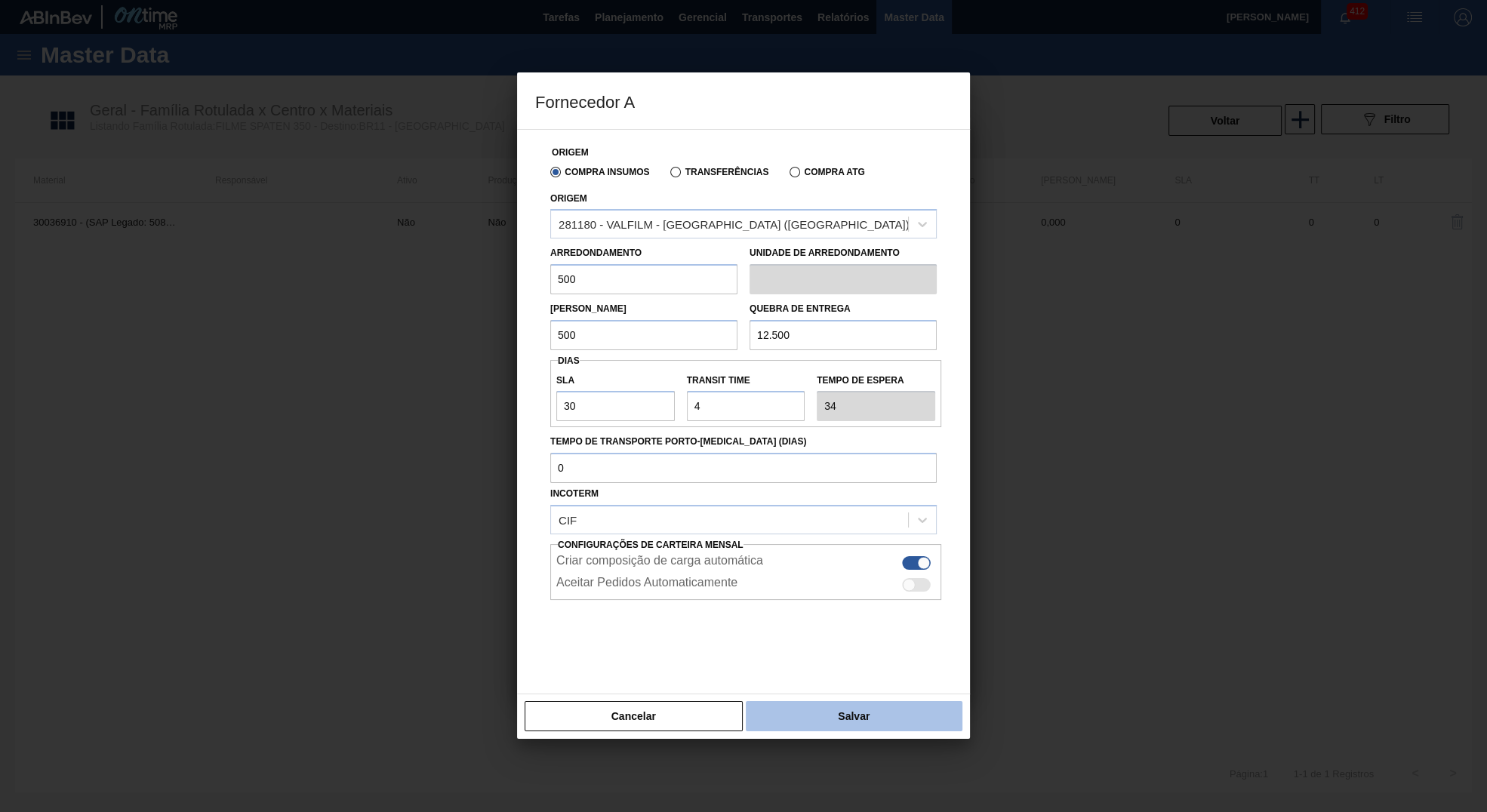
click at [883, 717] on button "Salvar" at bounding box center [854, 716] width 216 height 30
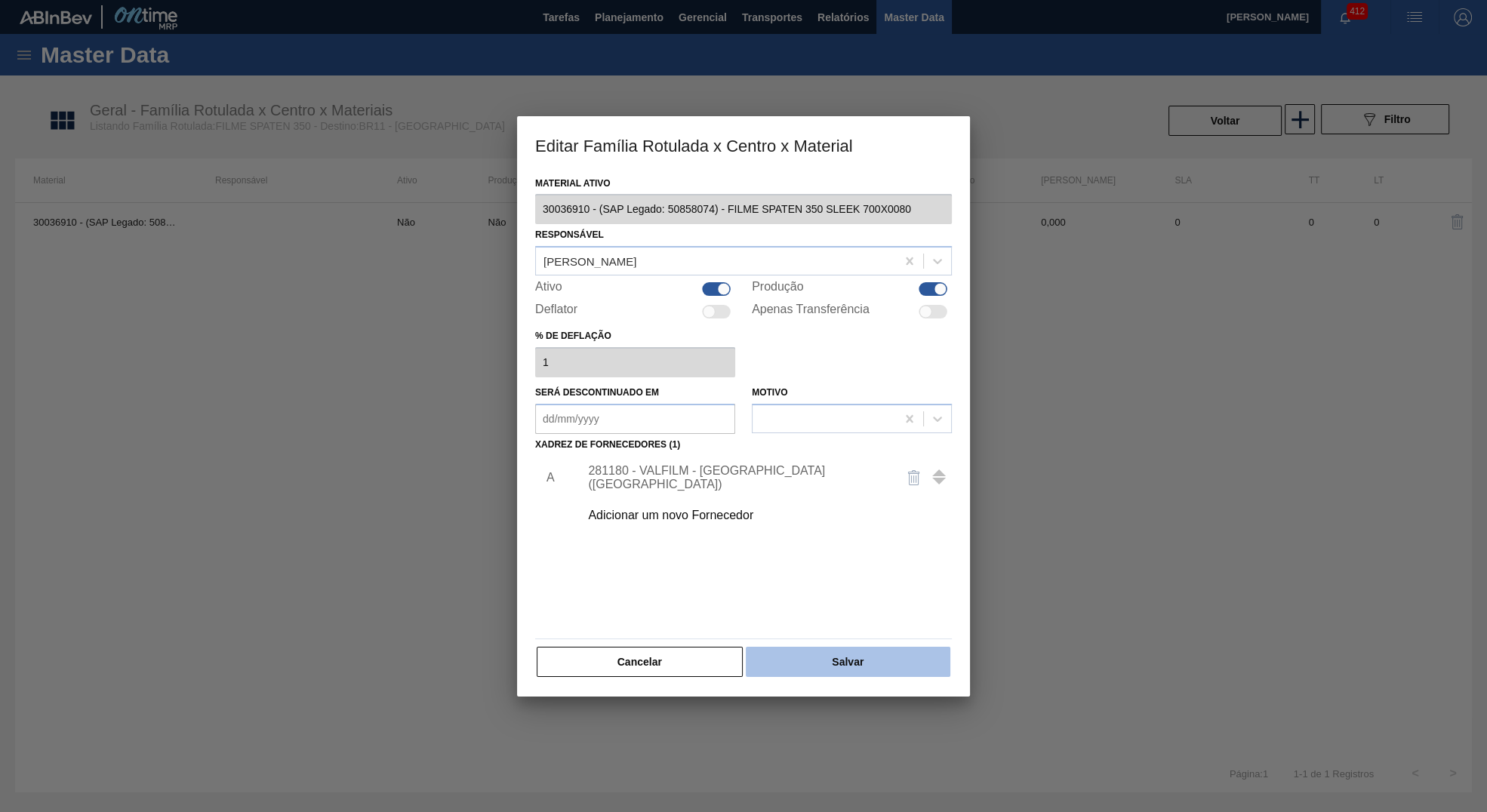
click at [855, 655] on button "Salvar" at bounding box center [848, 662] width 204 height 30
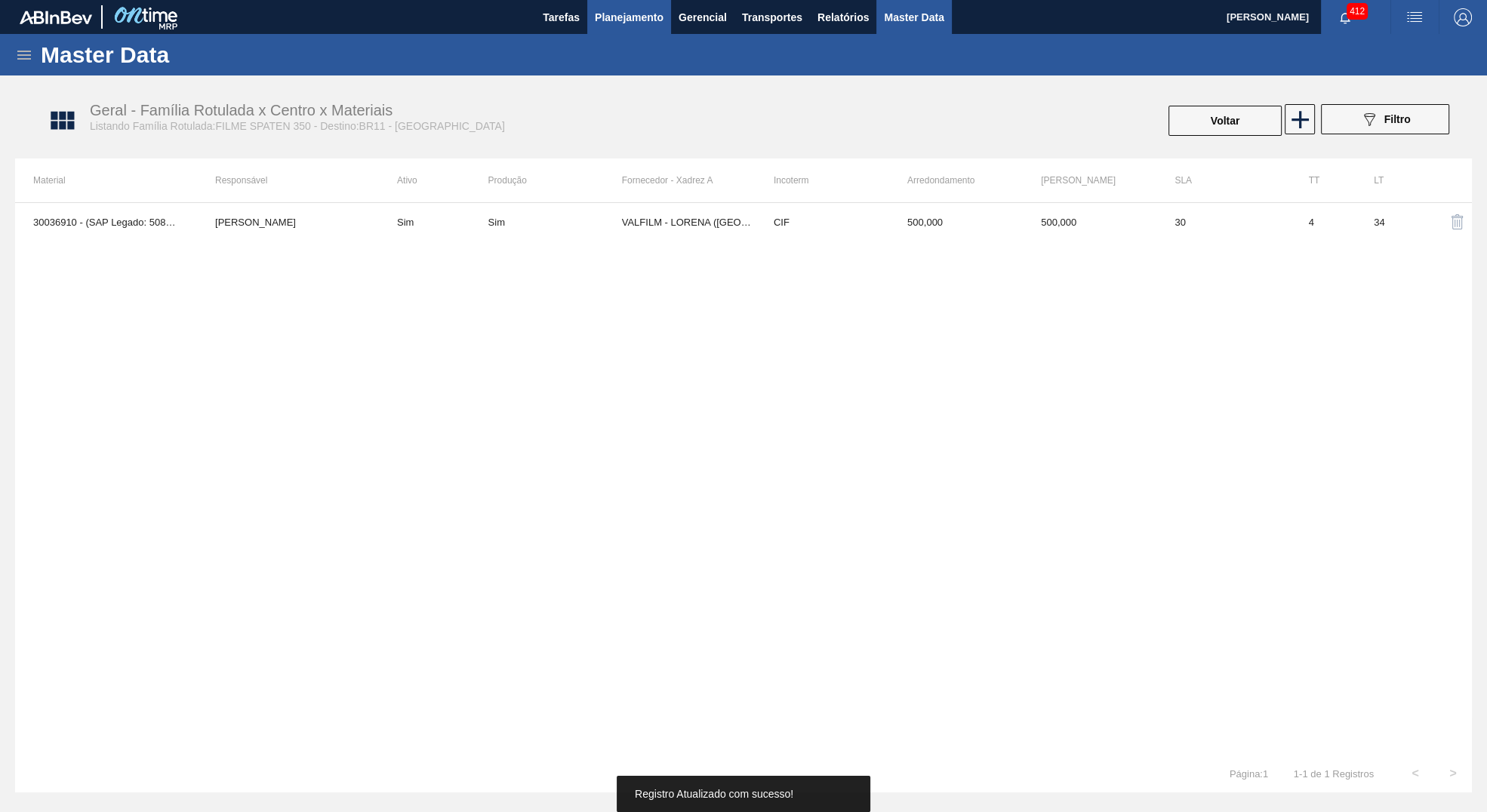
click at [614, 10] on span "Planejamento" at bounding box center [629, 17] width 69 height 18
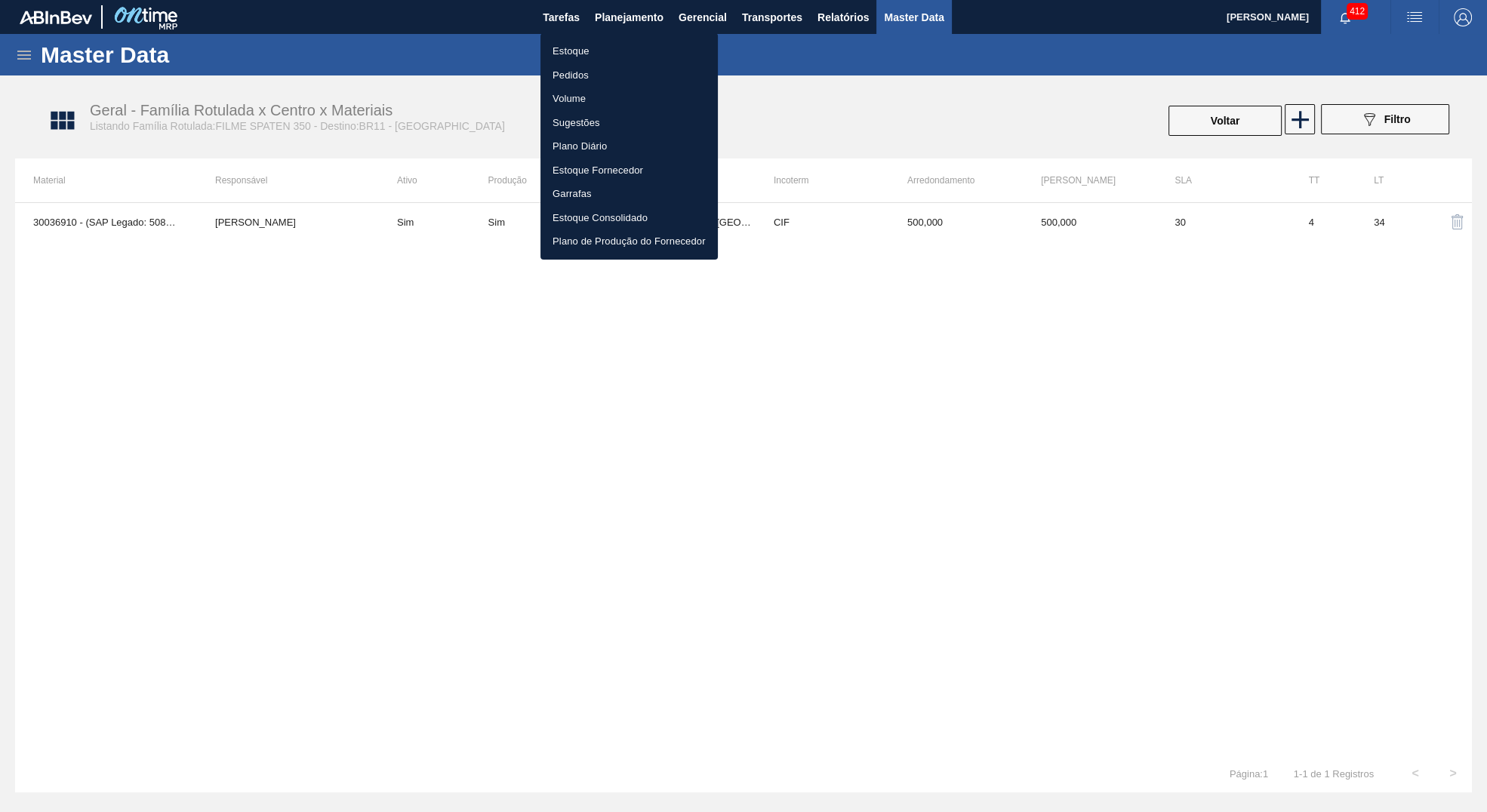
click at [600, 38] on ul "Estoque Pedidos Volume Sugestões Plano Diário Estoque Fornecedor Garrafas Estoq…" at bounding box center [629, 147] width 177 height 227
click at [601, 43] on li "Estoque" at bounding box center [629, 51] width 177 height 24
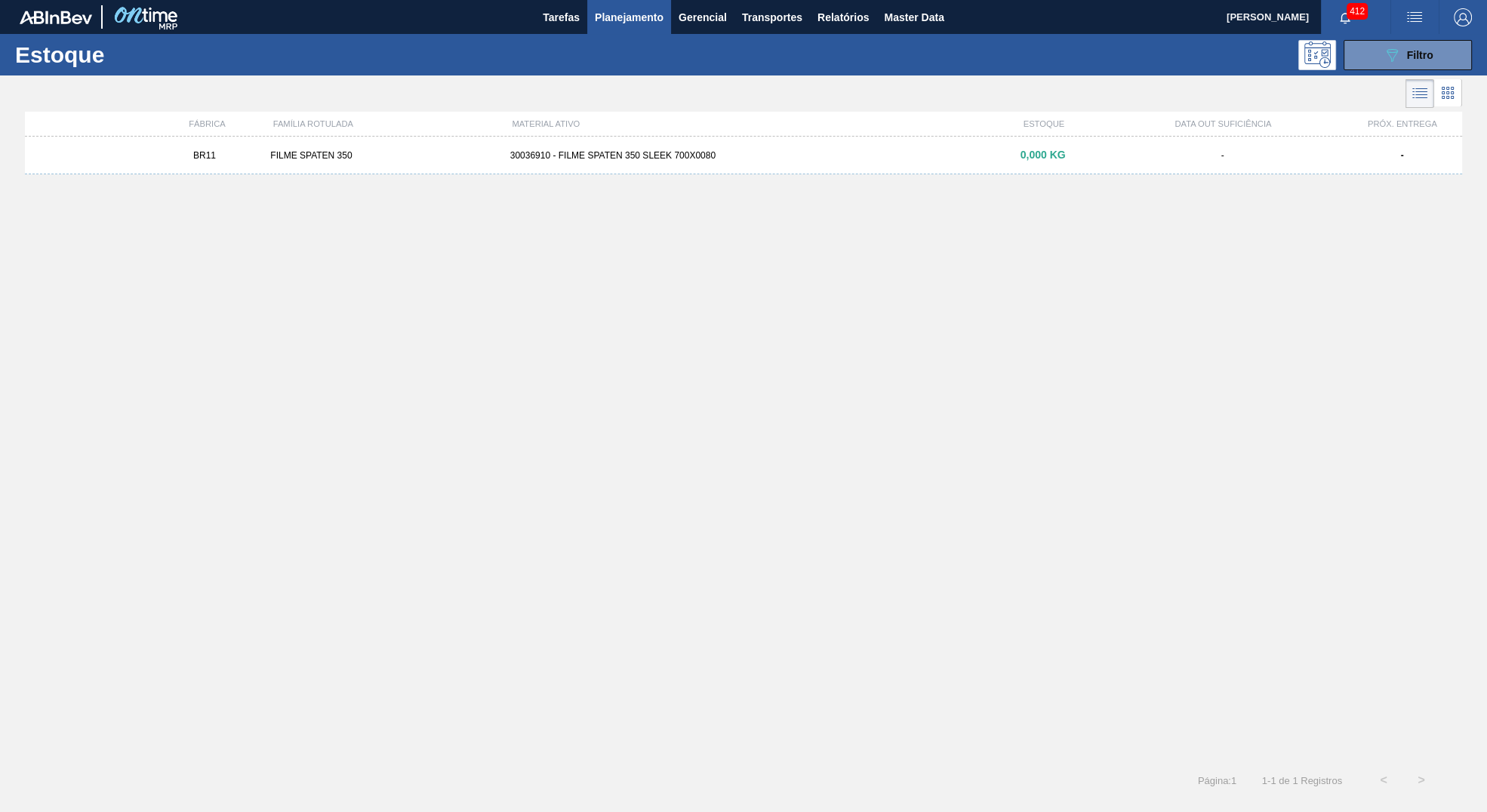
click at [1223, 164] on div "BR11 FILME SPATEN 350 30036910 - FILME SPATEN 350 SLEEK 700X0080 0,000 KG - -" at bounding box center [744, 155] width 1437 height 38
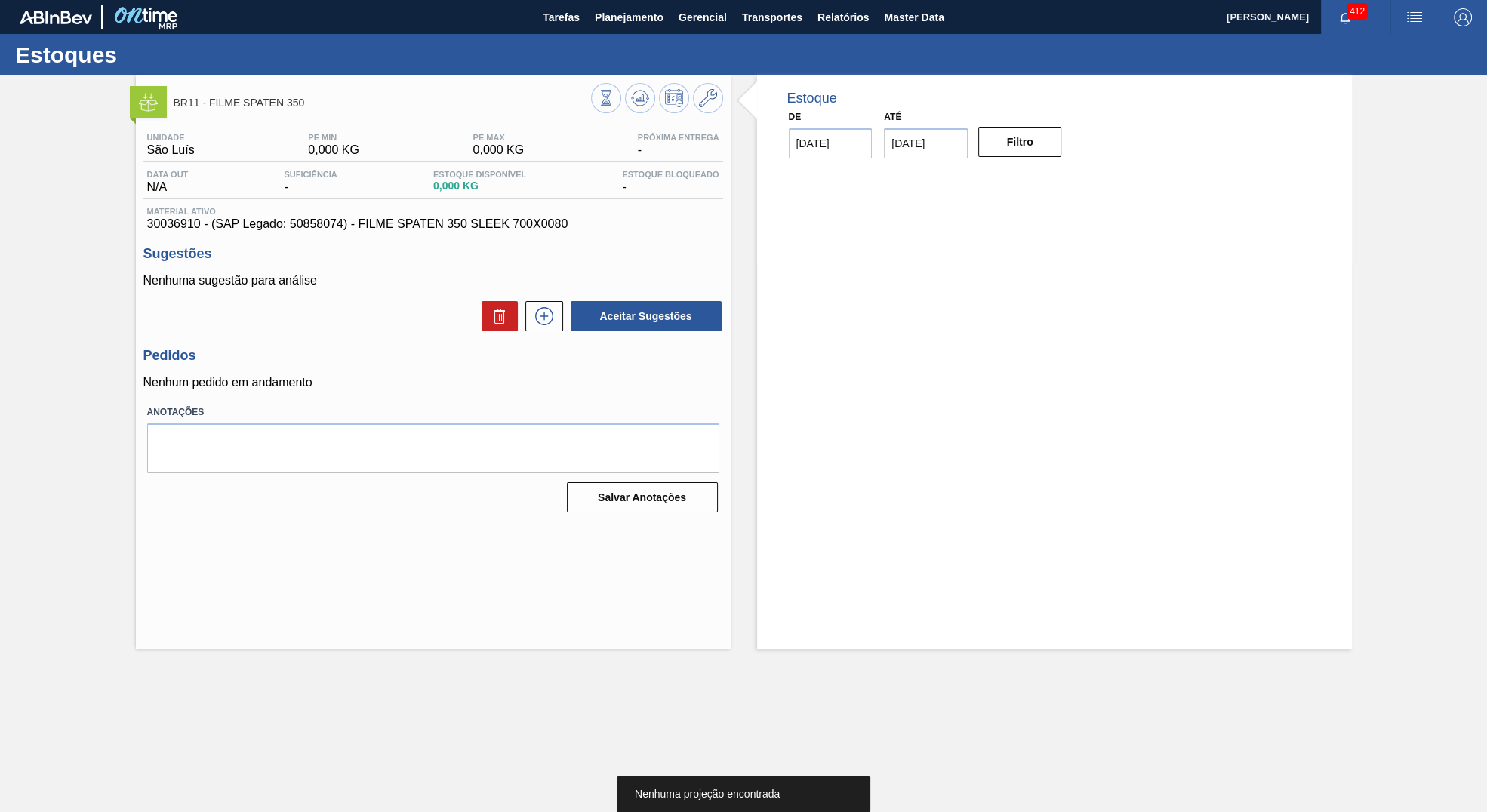
click at [489, 258] on h3 "Sugestões" at bounding box center [434, 254] width 580 height 16
click at [483, 222] on div "Material ativo 30036910 - (SAP Legado: 50858074) - FILME SPATEN 350 SLEEK 700X0…" at bounding box center [434, 219] width 580 height 24
click at [506, 224] on span "30036910 - (SAP Legado: 50858074) - FILME SPATEN 350 SLEEK 700X0080" at bounding box center [433, 224] width 573 height 14
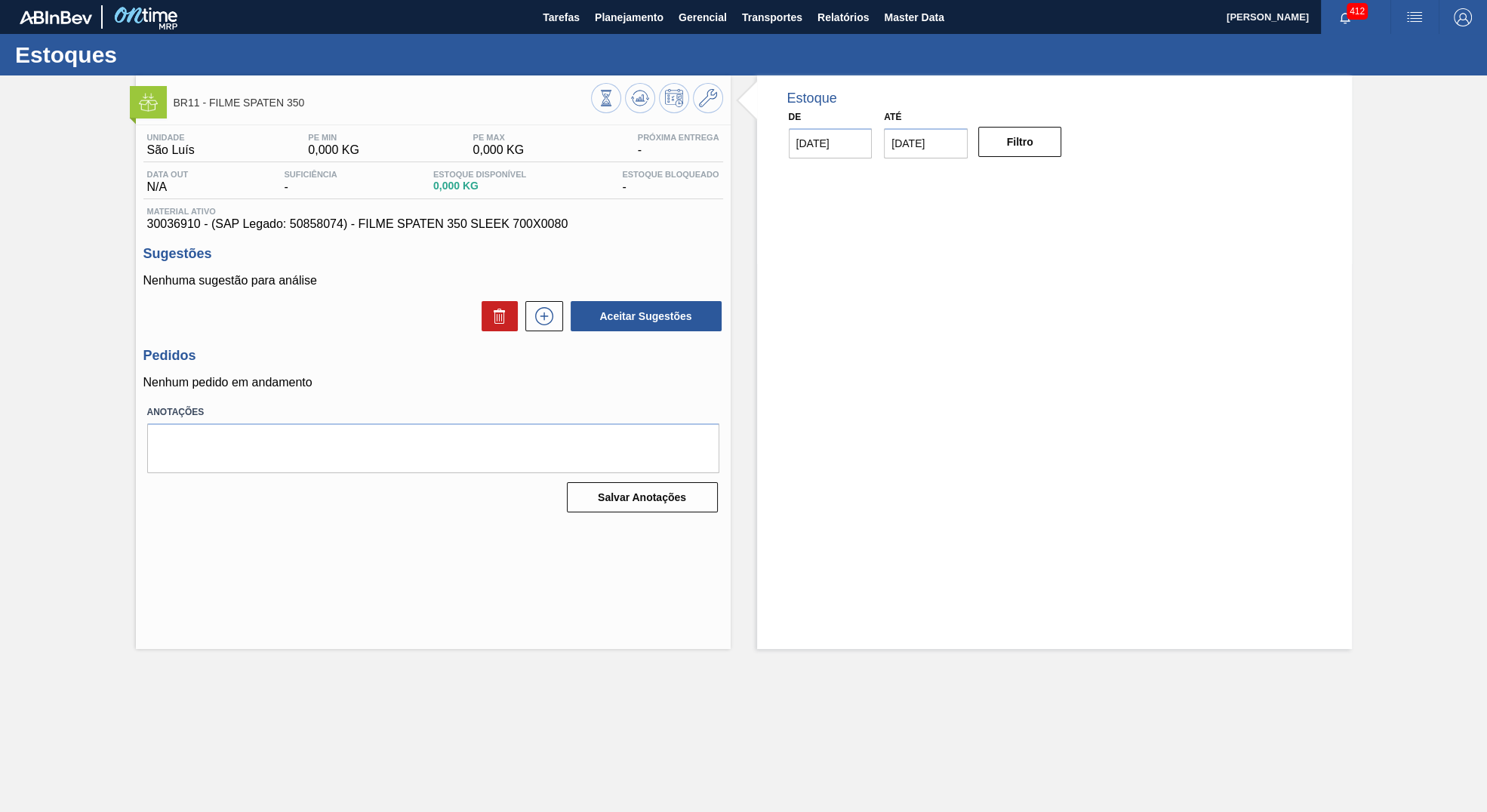
click at [506, 224] on span "30036910 - (SAP Legado: 50858074) - FILME SPATEN 350 SLEEK 700X0080" at bounding box center [433, 224] width 573 height 14
click at [637, 258] on h3 "Sugestões" at bounding box center [434, 254] width 580 height 16
click at [549, 325] on icon at bounding box center [544, 316] width 24 height 18
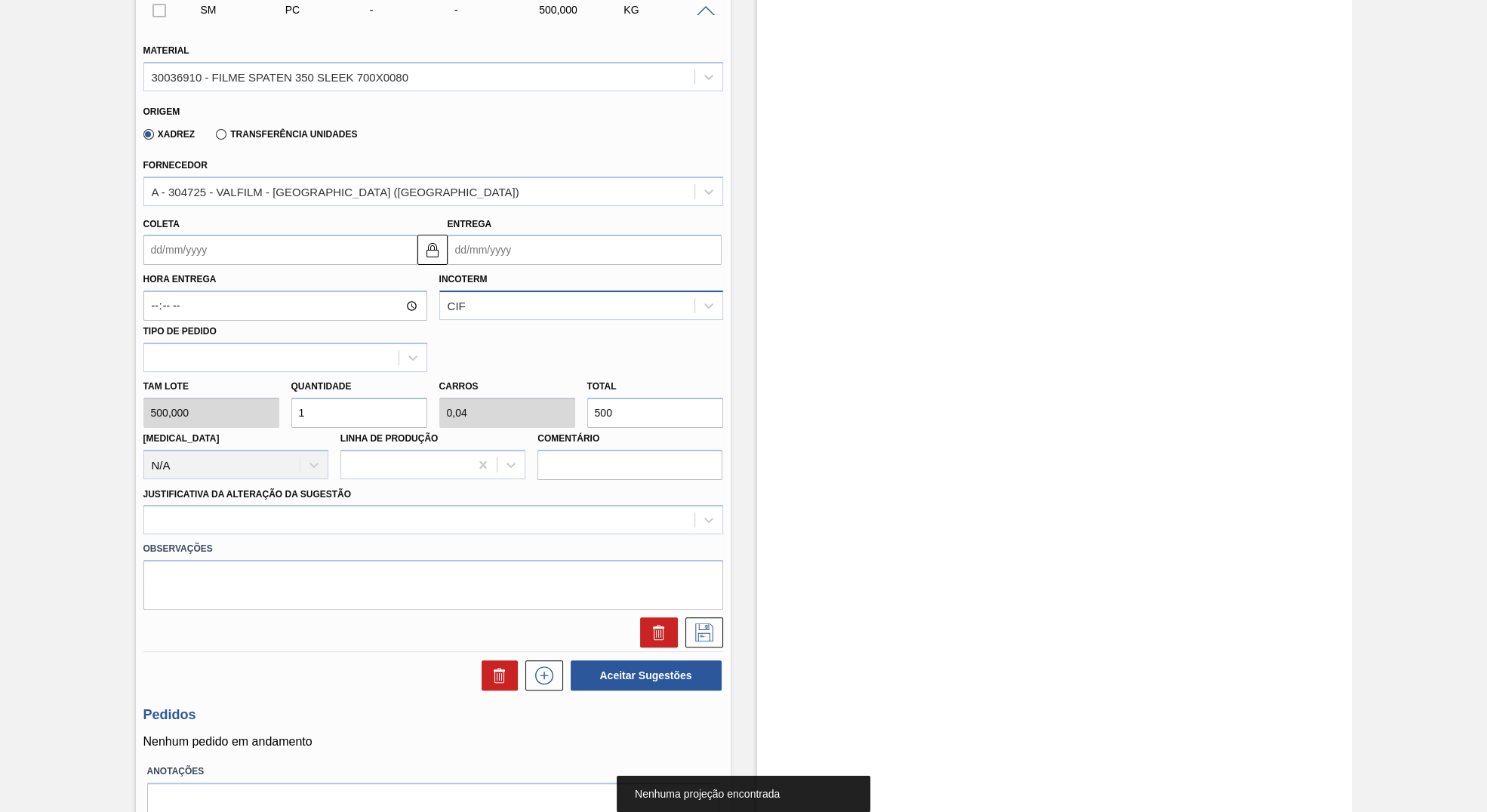
scroll to position [323, 0]
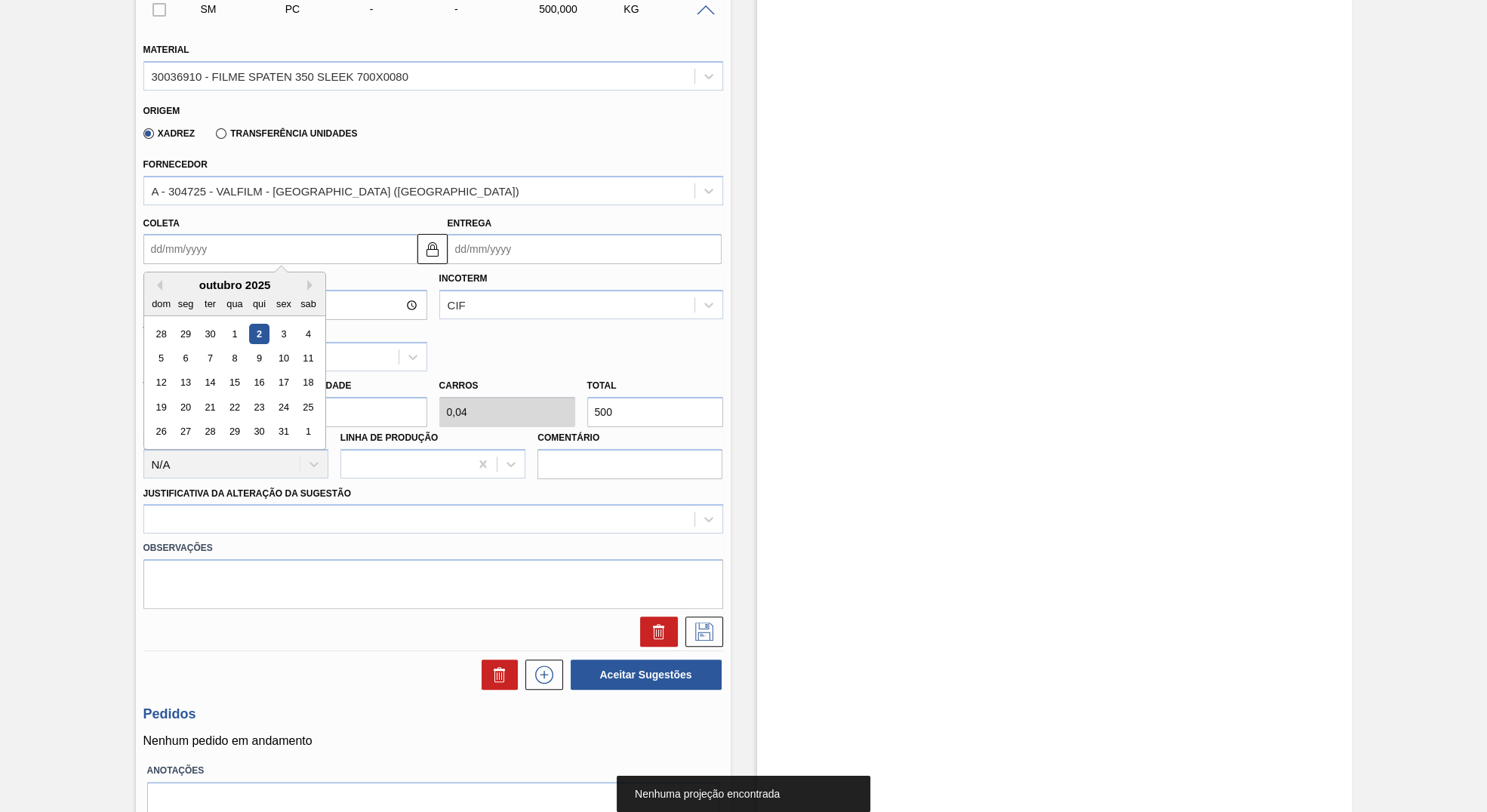
click at [273, 241] on input "Coleta" at bounding box center [280, 249] width 274 height 30
click at [188, 393] on div "13" at bounding box center [185, 383] width 21 height 21
type input "13/10/2025"
type input "17/10/2025"
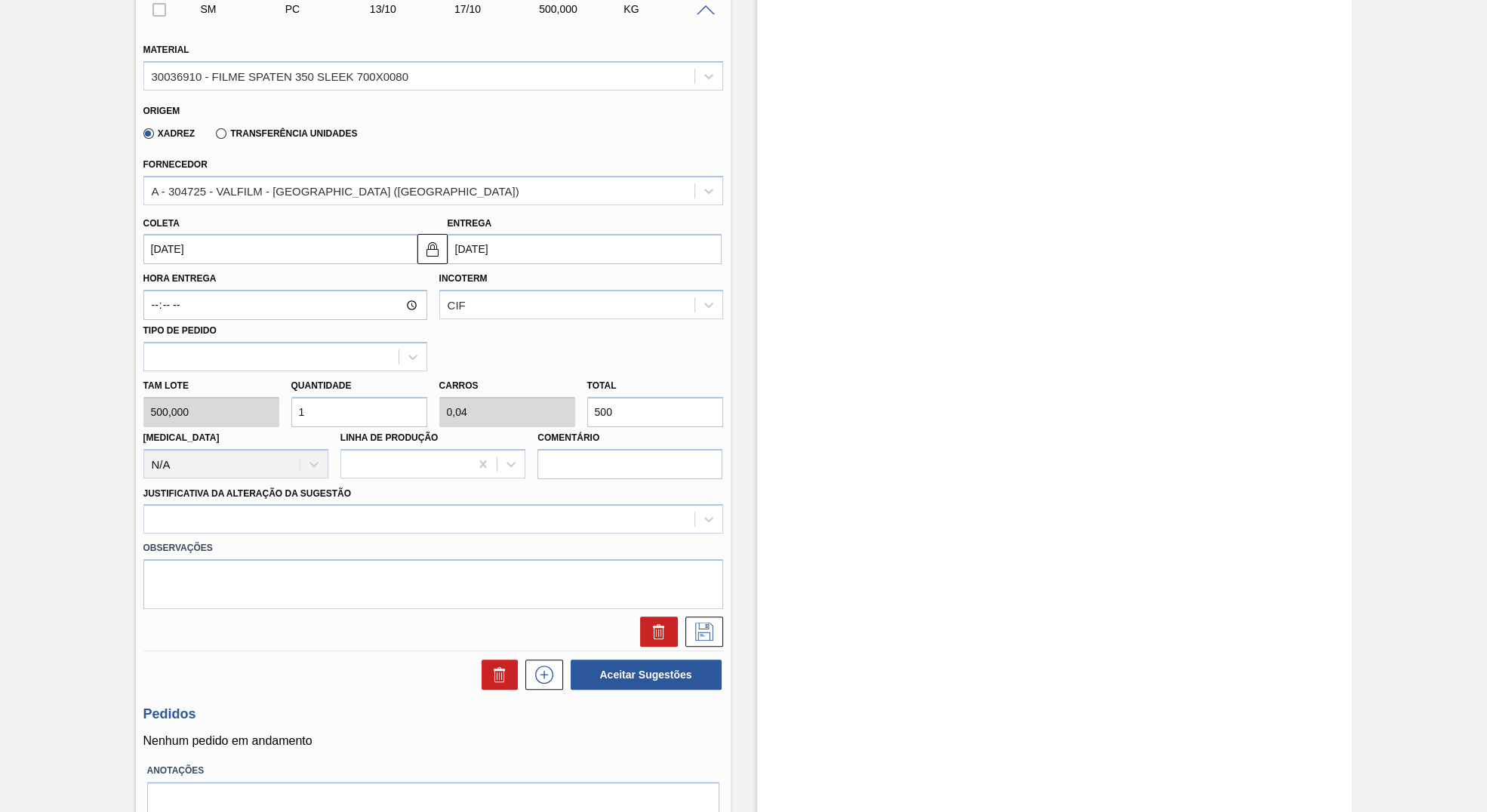
drag, startPoint x: 601, startPoint y: 411, endPoint x: 353, endPoint y: 390, distance: 248.9
click at [587, 397] on input "500" at bounding box center [655, 412] width 136 height 30
type input "0,006"
type input "0"
type input "3"
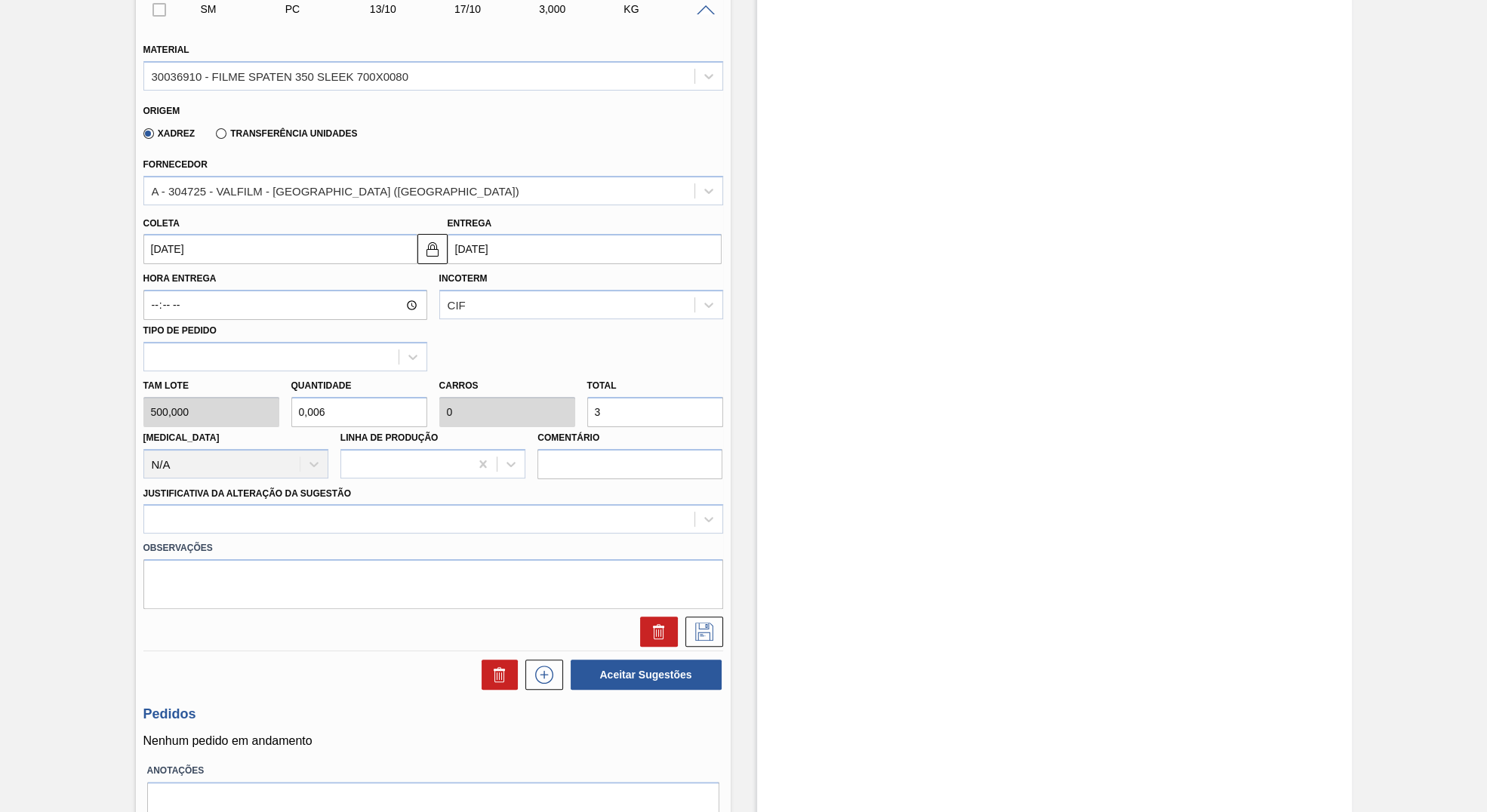
type input "0,06"
type input "0,002"
type input "30"
type input "0,6"
type input "0,024"
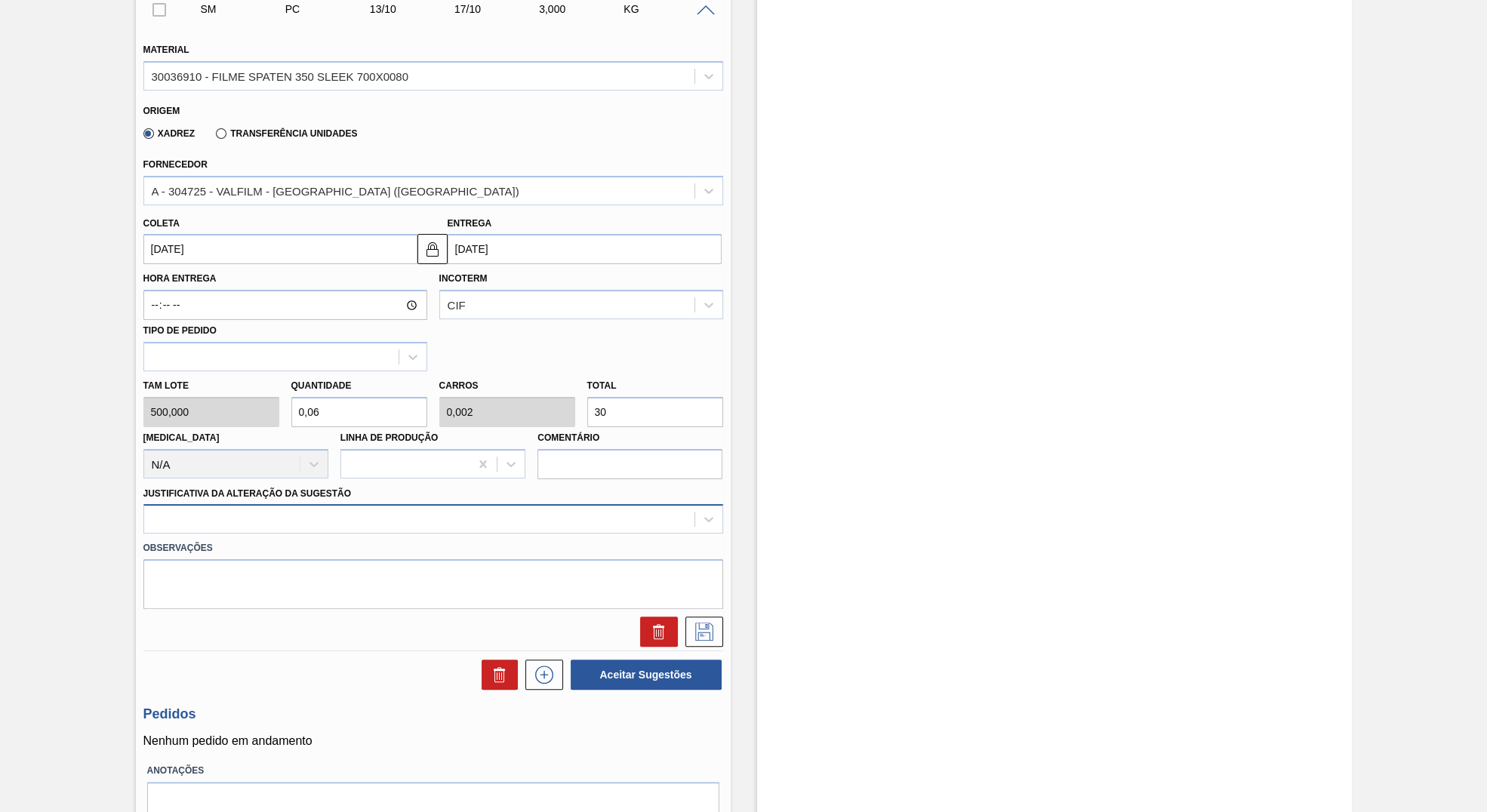
type input "300"
type input "6"
type input "0,24"
type input "3.000"
click at [363, 521] on div at bounding box center [419, 519] width 550 height 22
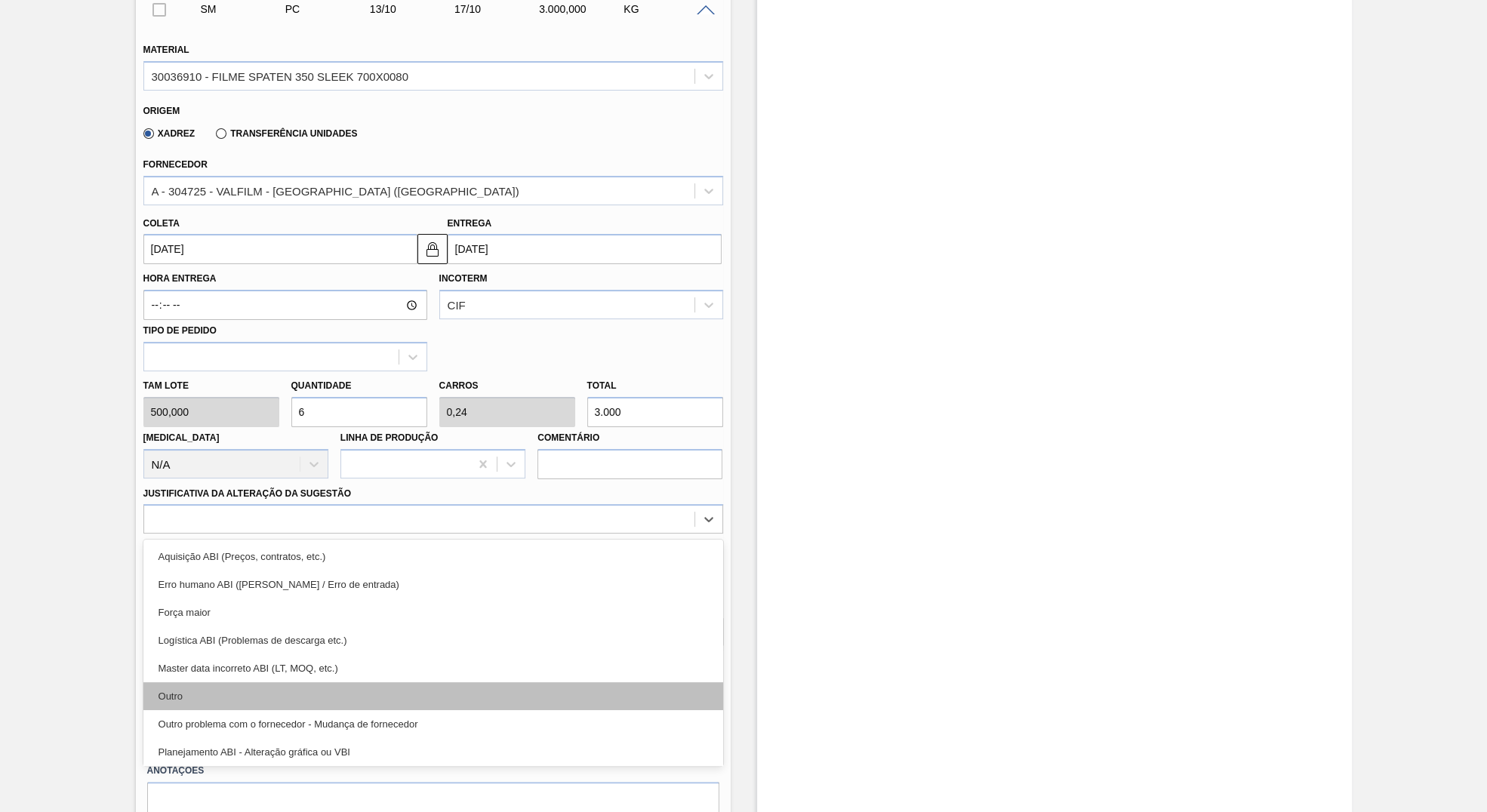
click at [276, 695] on div "Outro" at bounding box center [434, 696] width 580 height 28
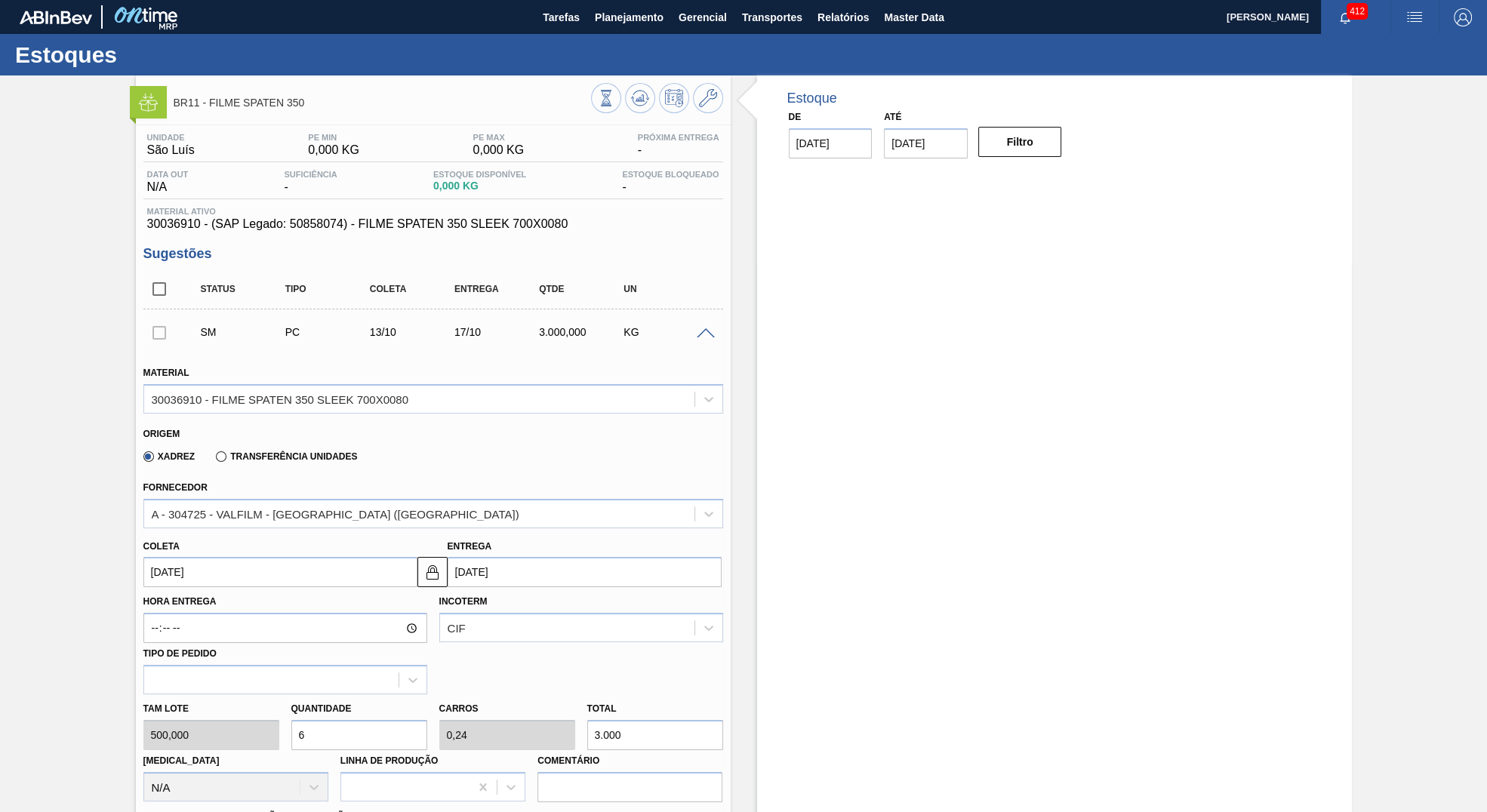
scroll to position [402, 0]
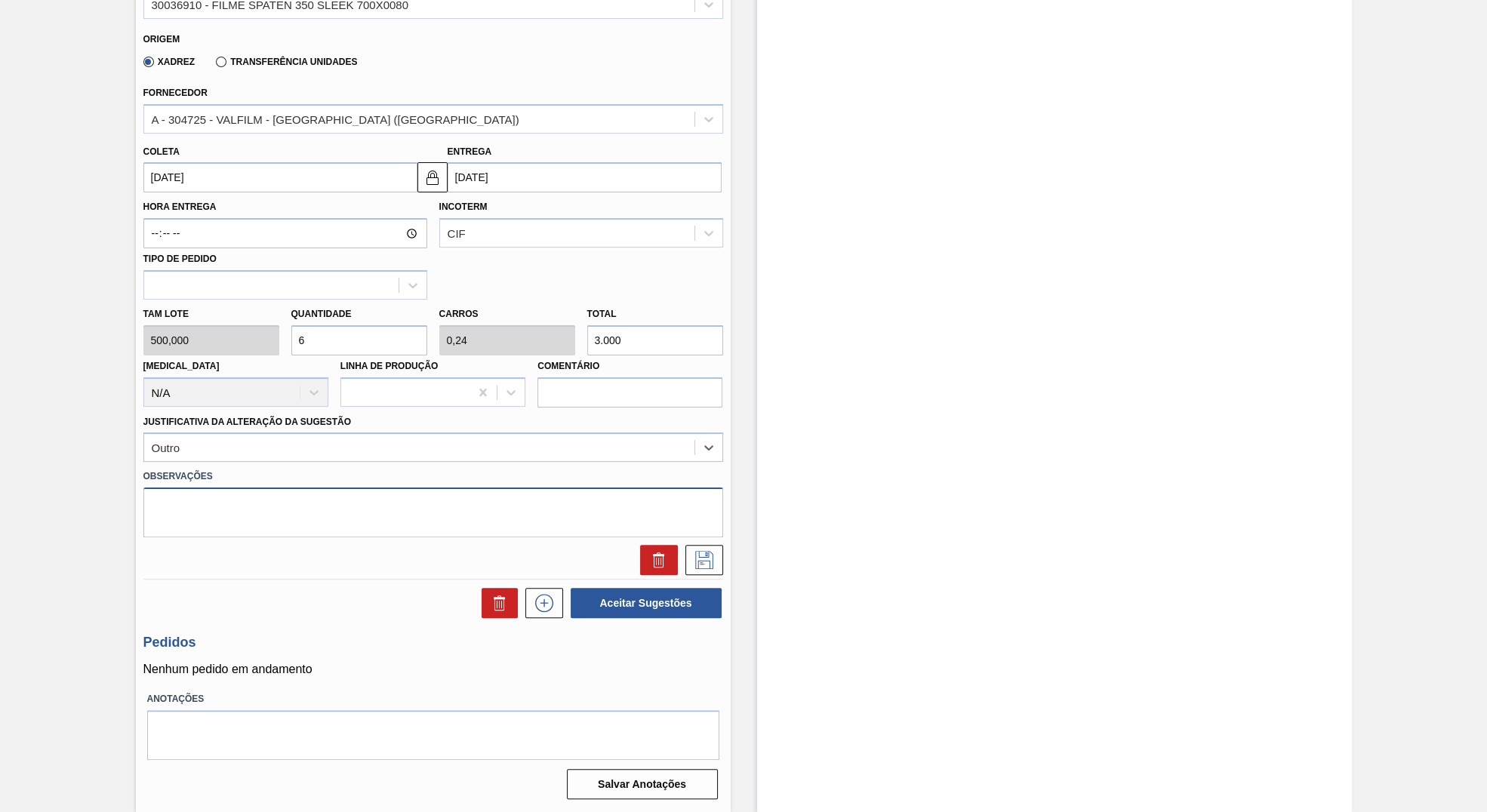
click at [370, 504] on textarea at bounding box center [434, 513] width 580 height 50
type textarea "Teste solicitado pelo zitec"
click at [705, 555] on icon at bounding box center [704, 560] width 24 height 18
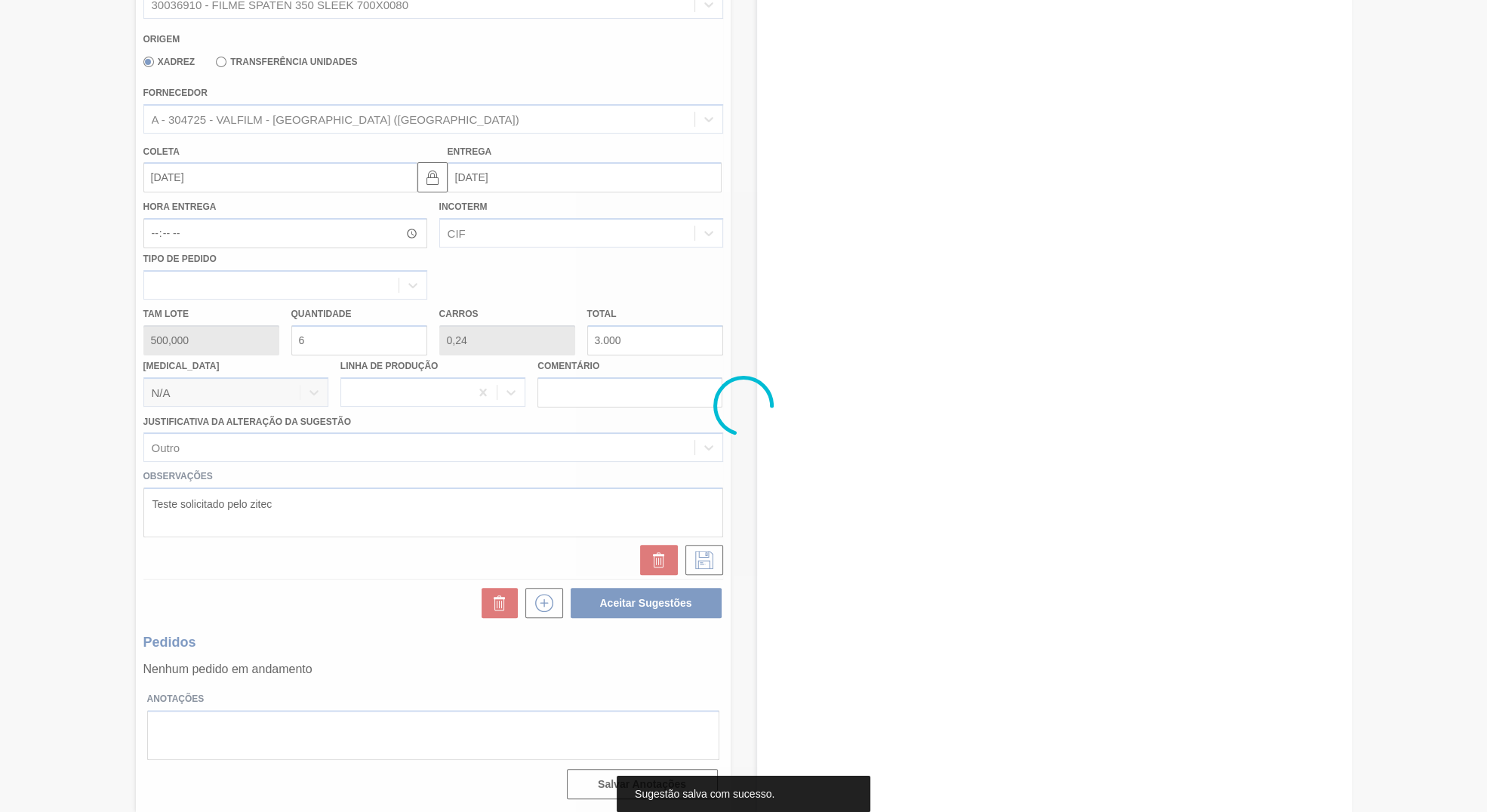
scroll to position [0, 0]
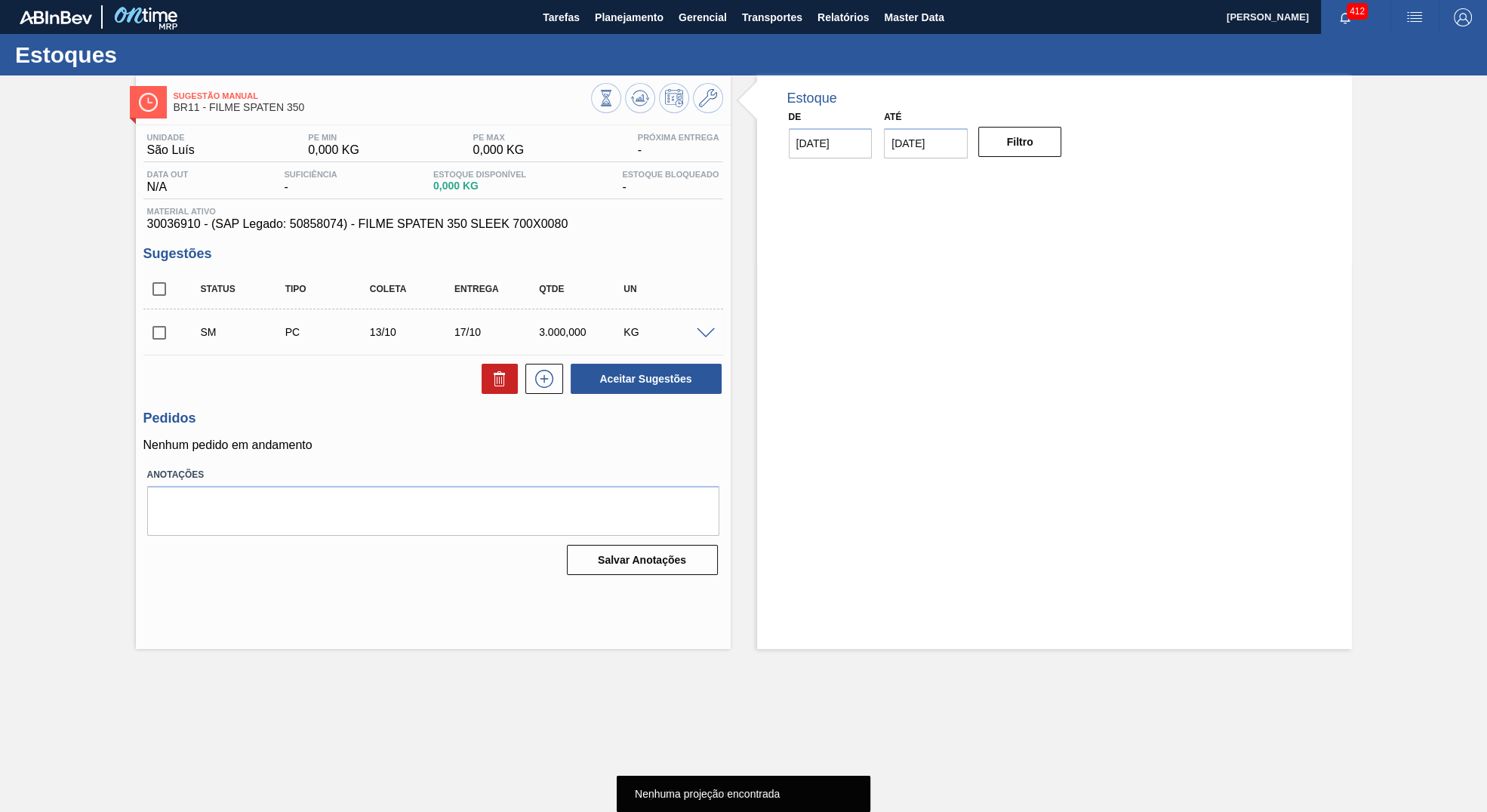
click at [163, 299] on input "checkbox" at bounding box center [160, 289] width 32 height 32
checkbox input "true"
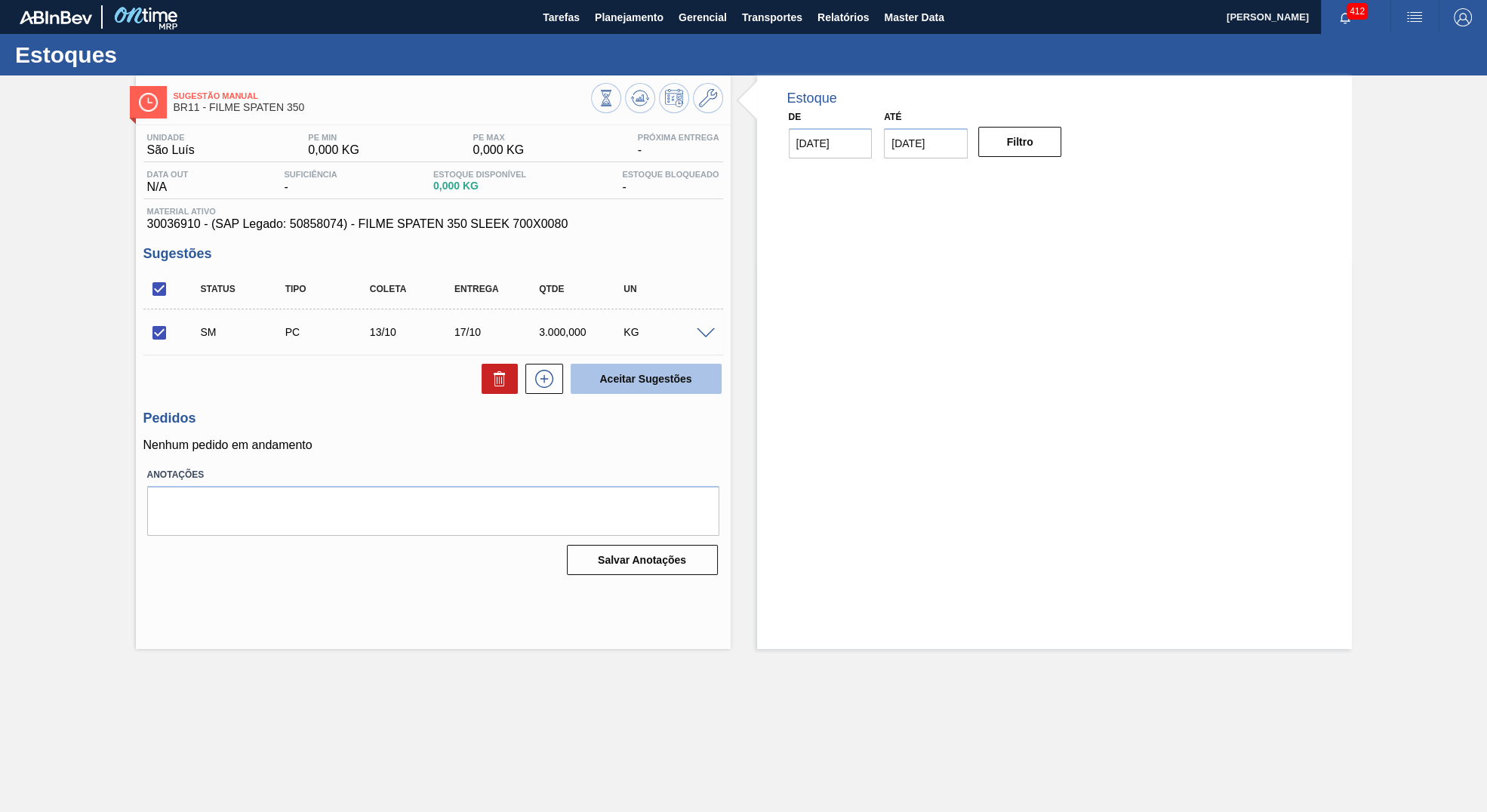
click at [666, 390] on button "Aceitar Sugestões" at bounding box center [646, 379] width 151 height 30
checkbox input "false"
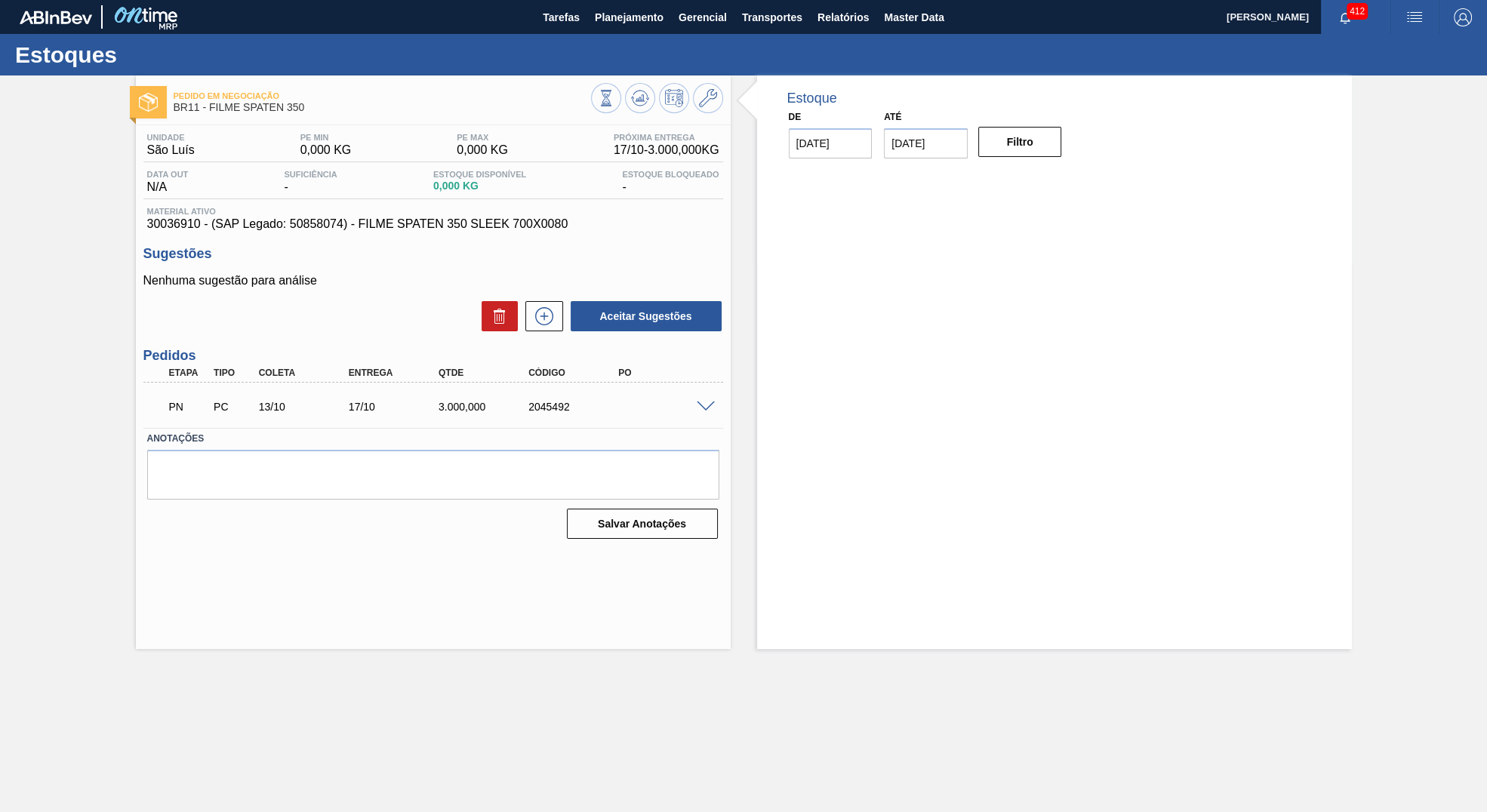
click at [641, 17] on span "Planejamento" at bounding box center [629, 17] width 69 height 18
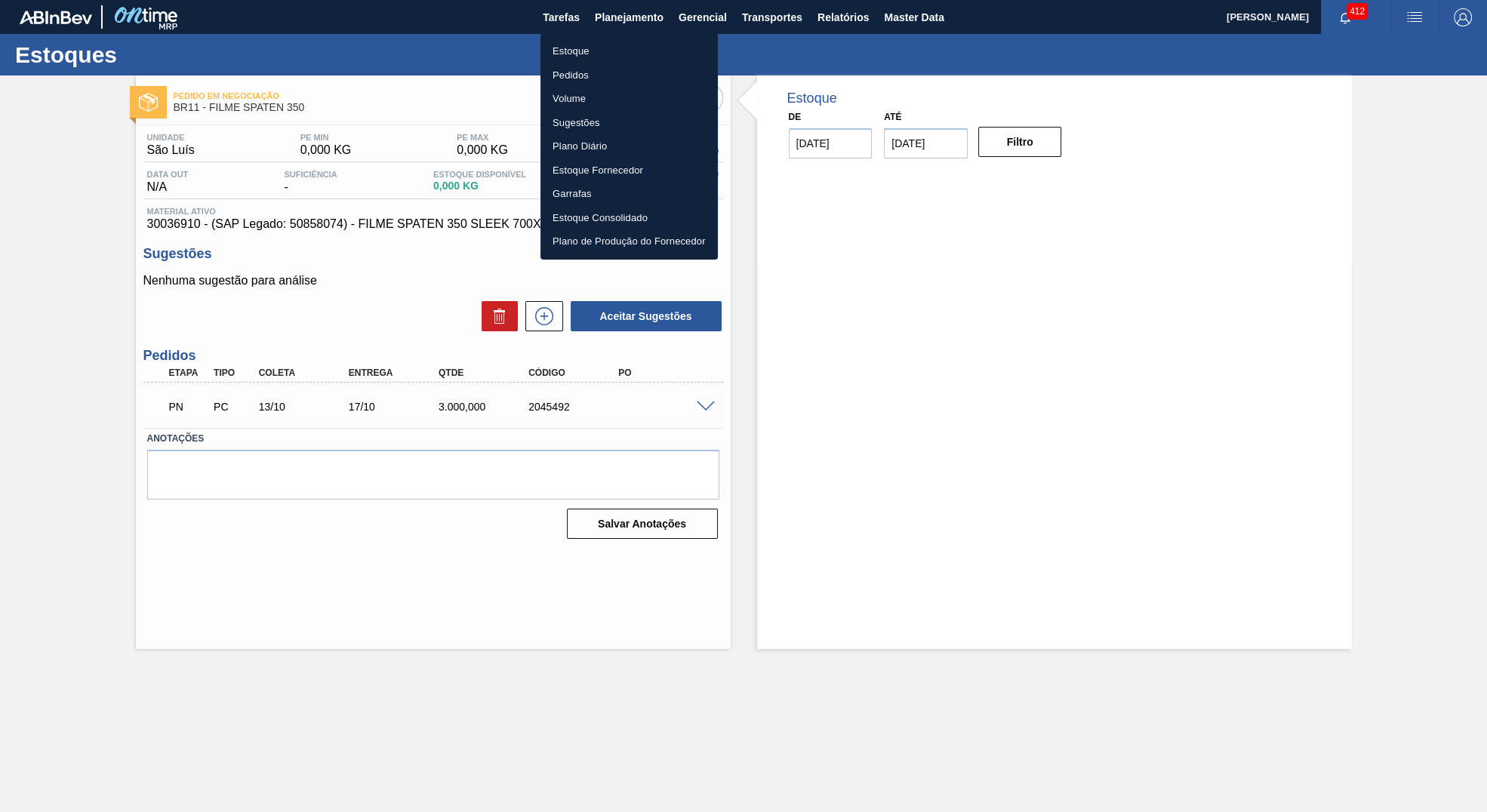
click at [577, 49] on li "Estoque" at bounding box center [629, 51] width 177 height 24
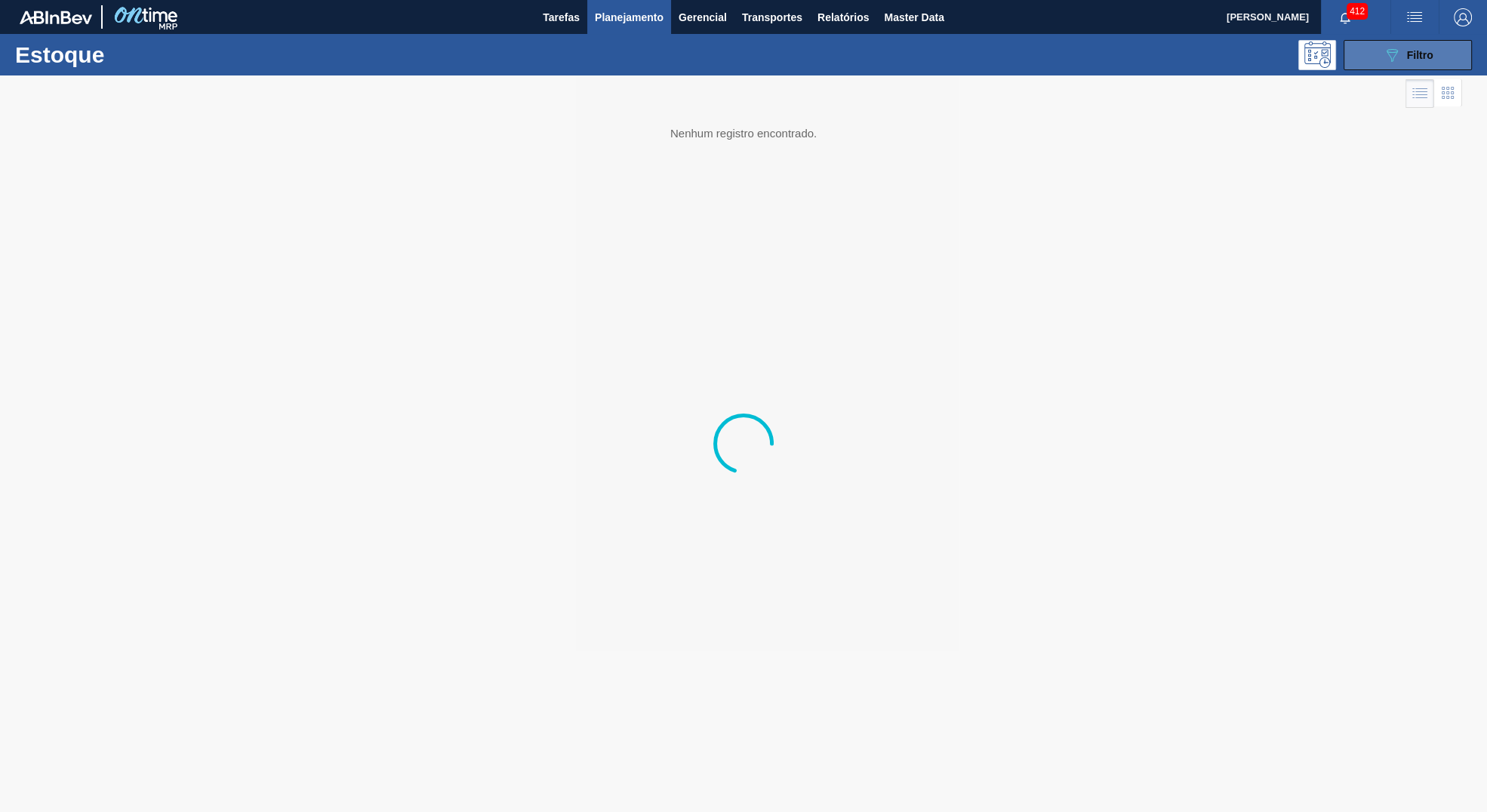
click at [1378, 51] on button "089F7B8B-B2A5-4AFE-B5C0-19BA573D28AC Filtro" at bounding box center [1408, 55] width 129 height 30
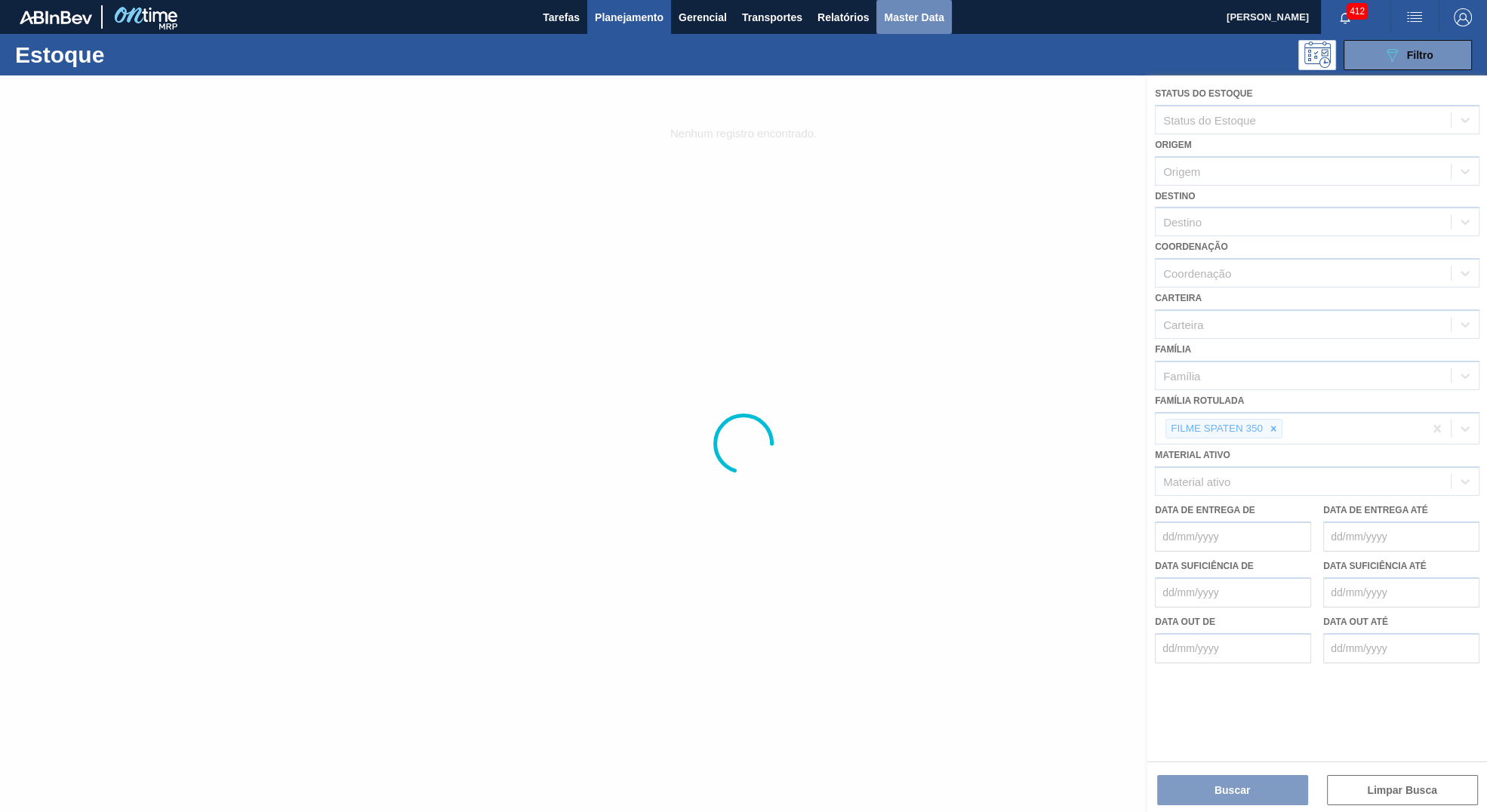
click at [882, 14] on button "Master Data" at bounding box center [914, 17] width 75 height 34
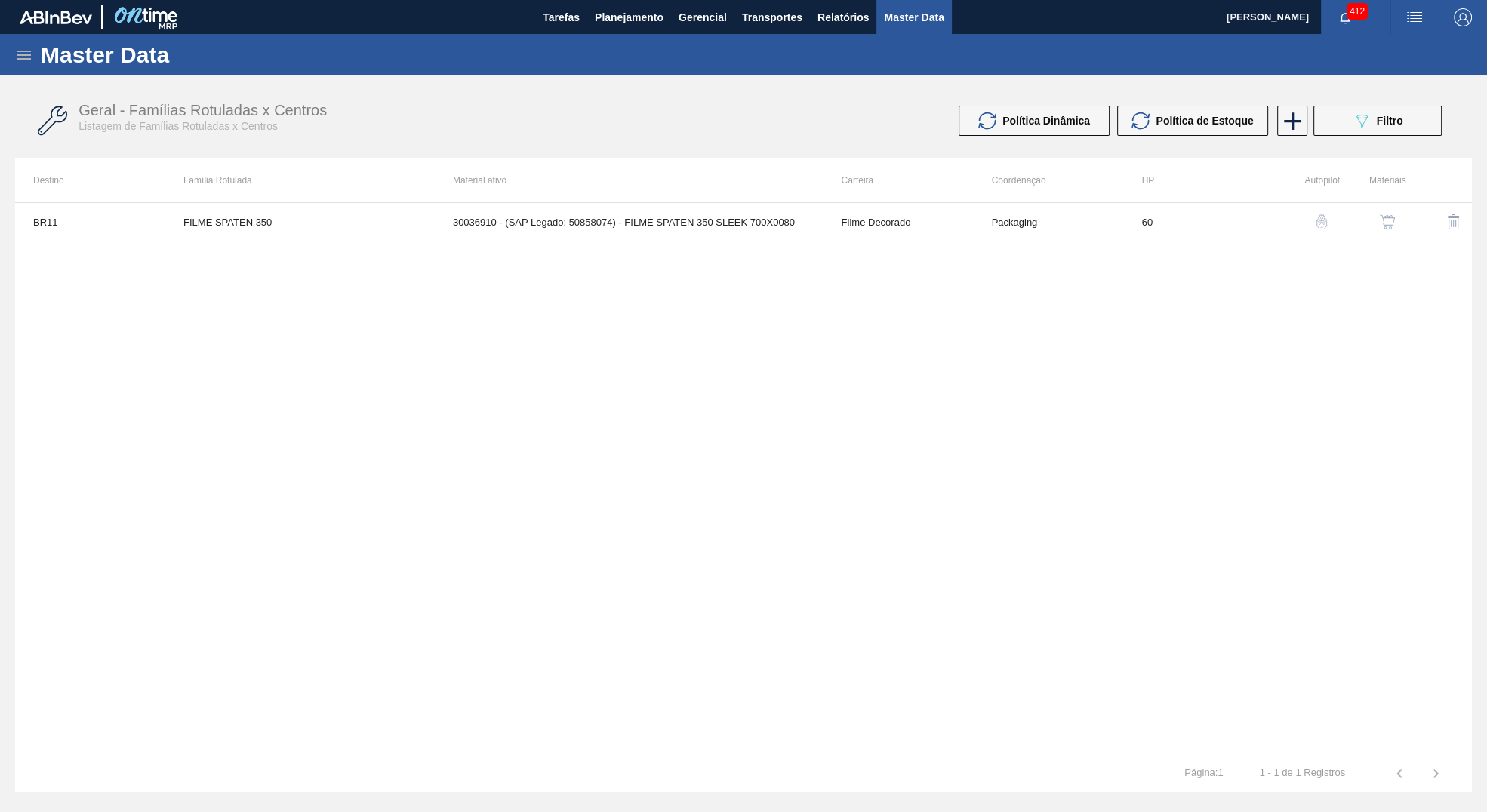
click at [24, 63] on icon at bounding box center [24, 55] width 18 height 18
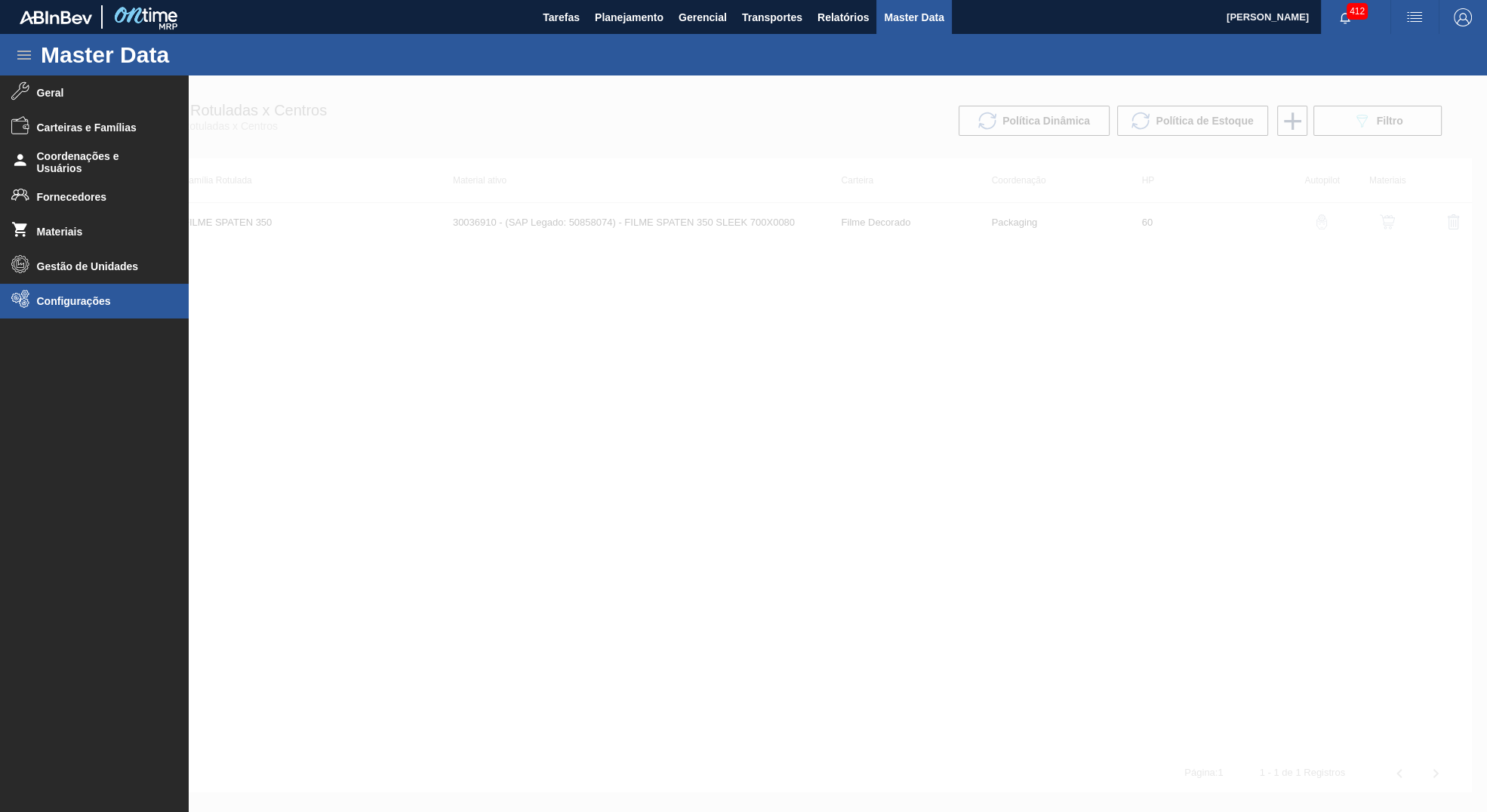
click at [99, 292] on li "Configurações" at bounding box center [94, 300] width 188 height 34
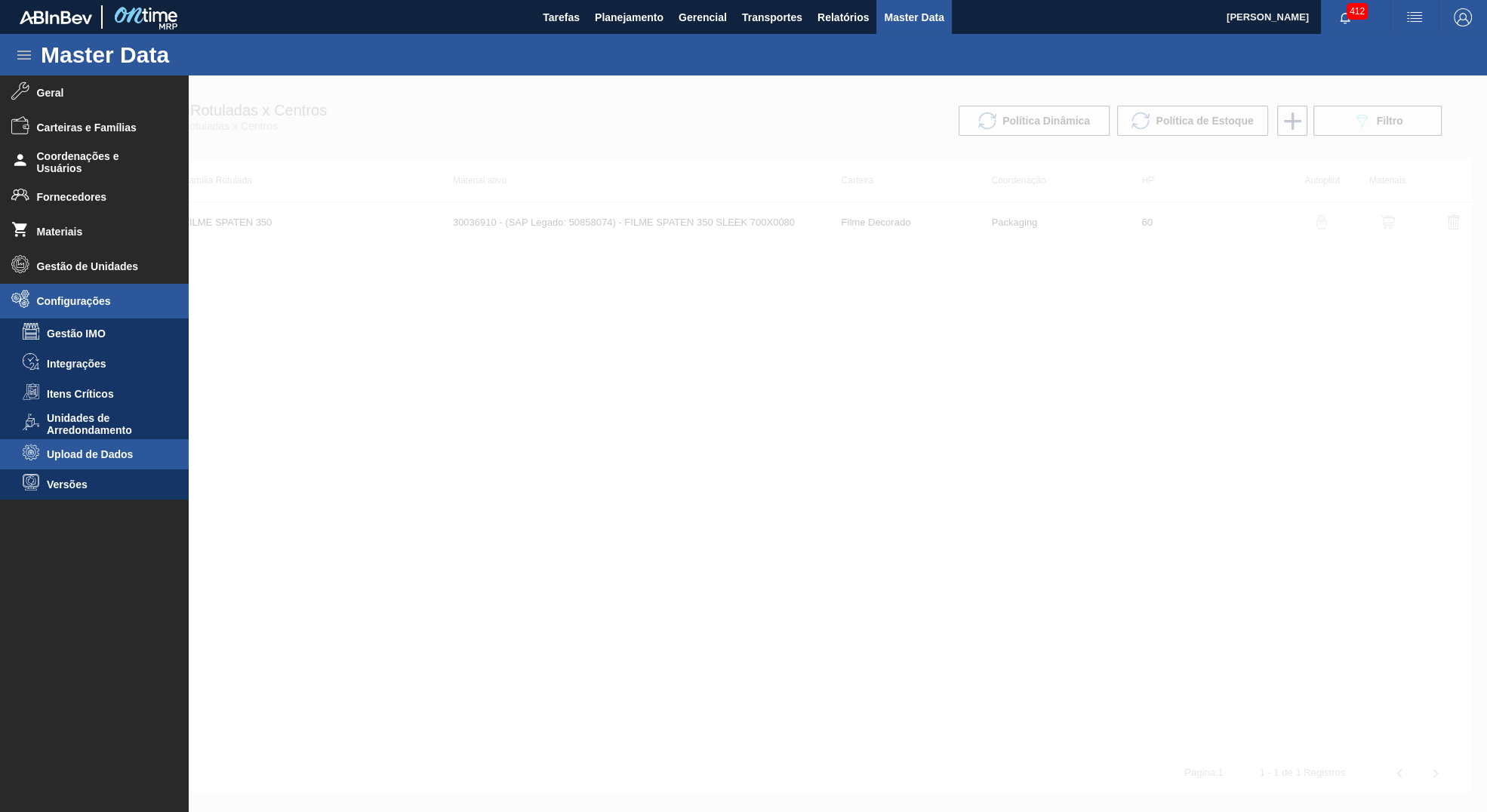
click at [93, 466] on li "Upload de Dados" at bounding box center [94, 454] width 188 height 30
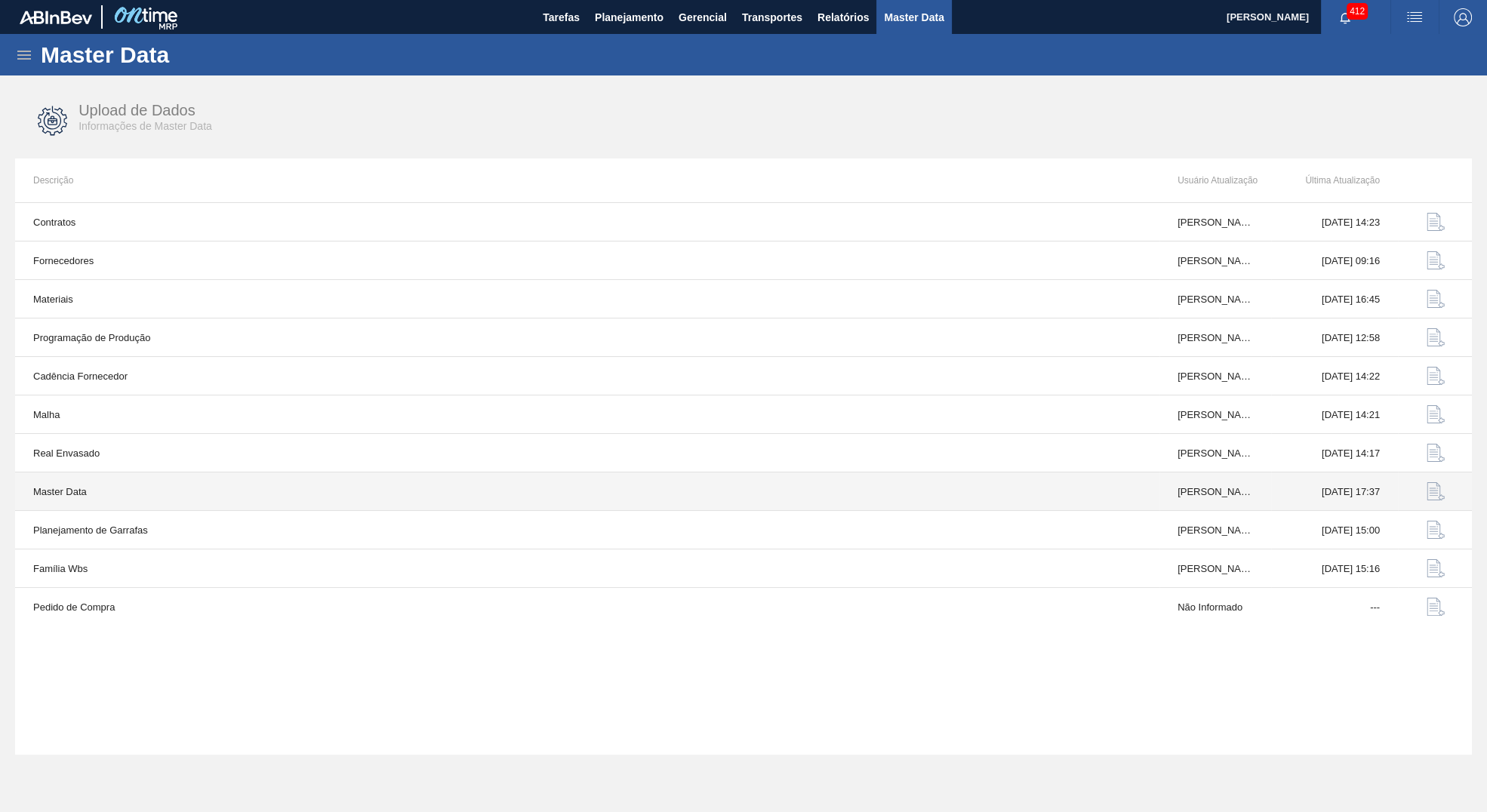
click at [1429, 493] on img "button" at bounding box center [1436, 491] width 18 height 18
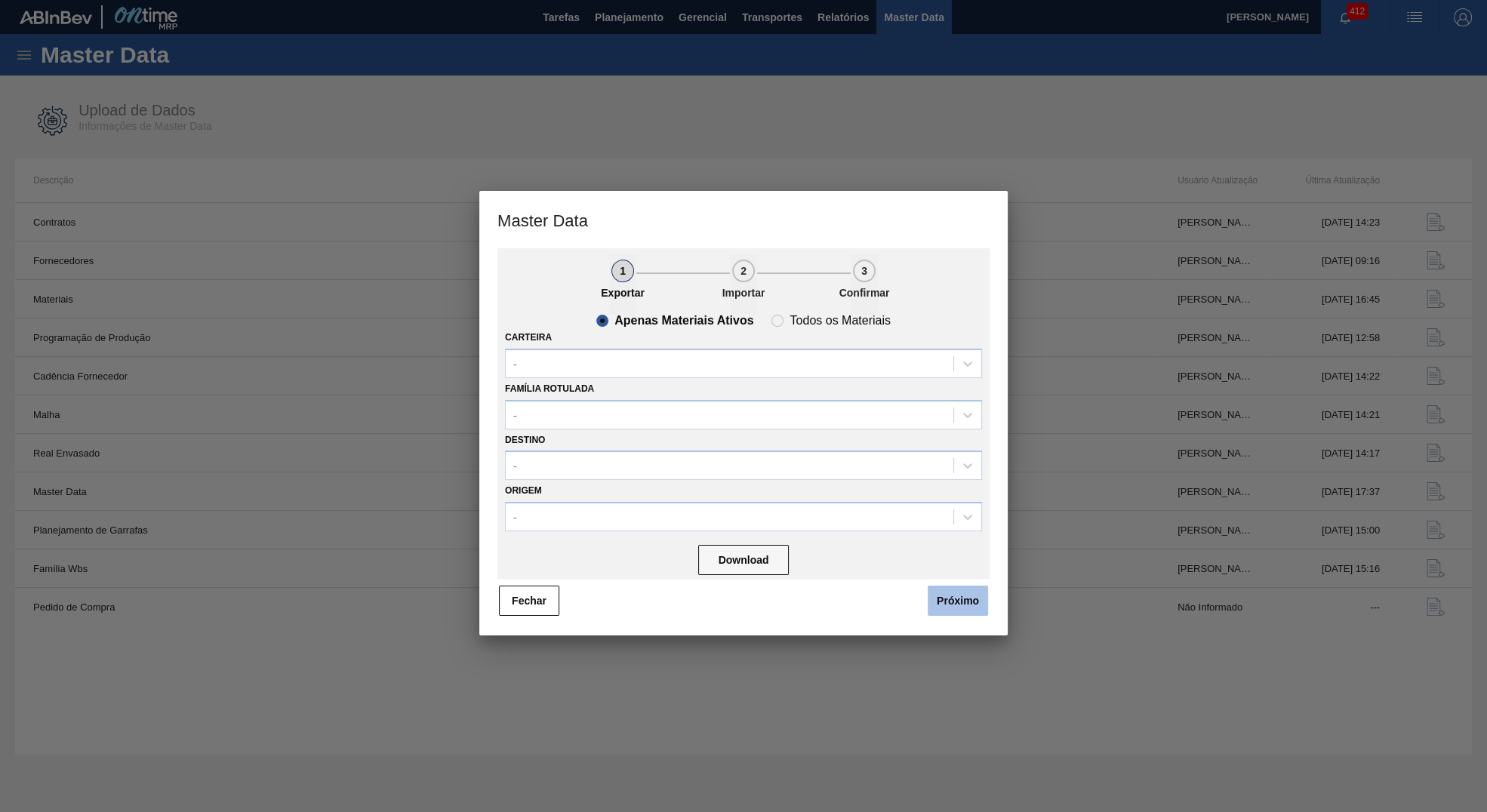
click at [968, 604] on button "Próximo" at bounding box center [958, 601] width 61 height 30
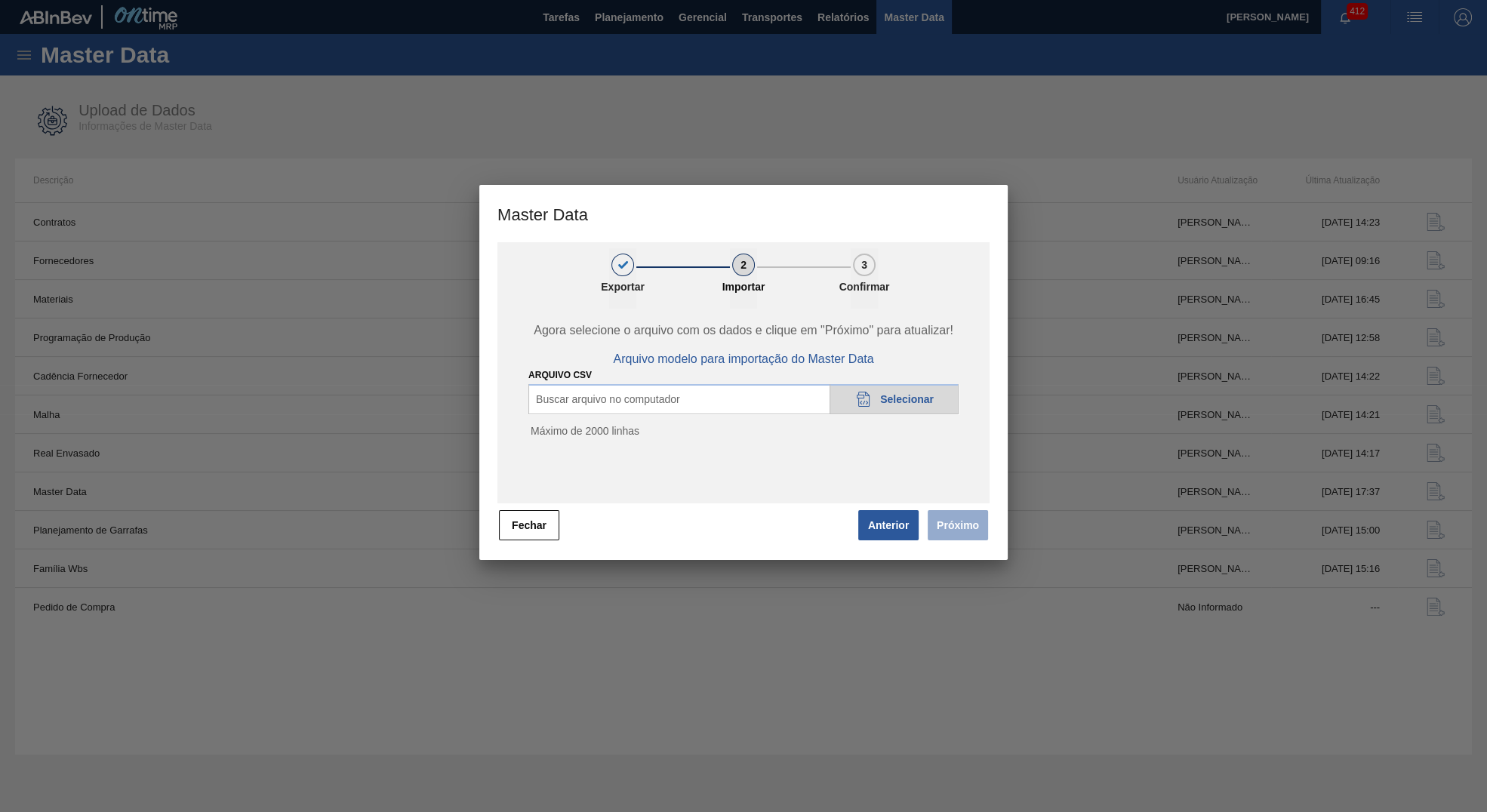
click at [902, 400] on span "Selecionar" at bounding box center [906, 398] width 54 height 12
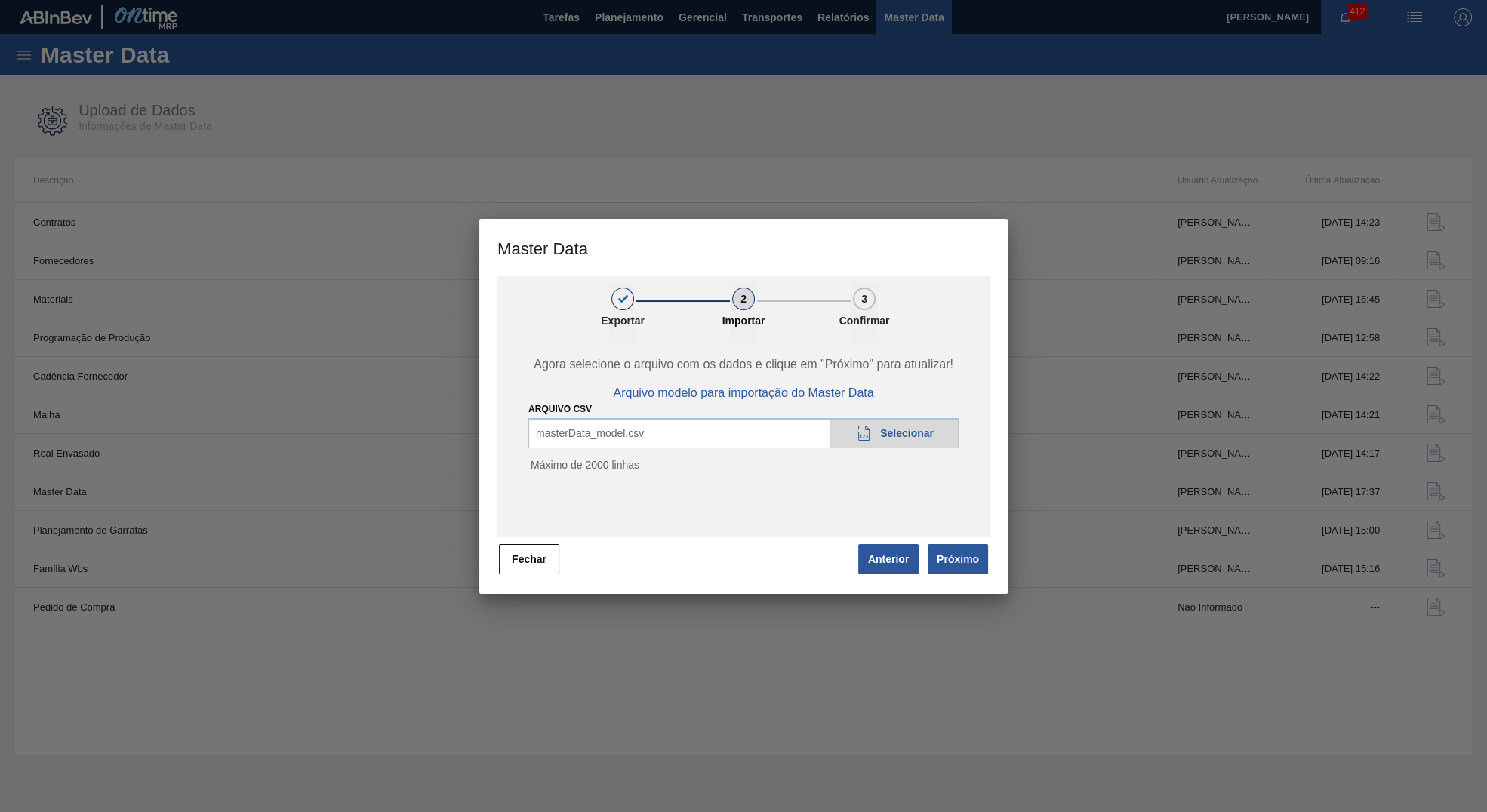
click at [926, 575] on span "Próximo" at bounding box center [954, 560] width 69 height 34
click at [940, 568] on button "Próximo" at bounding box center [958, 560] width 61 height 30
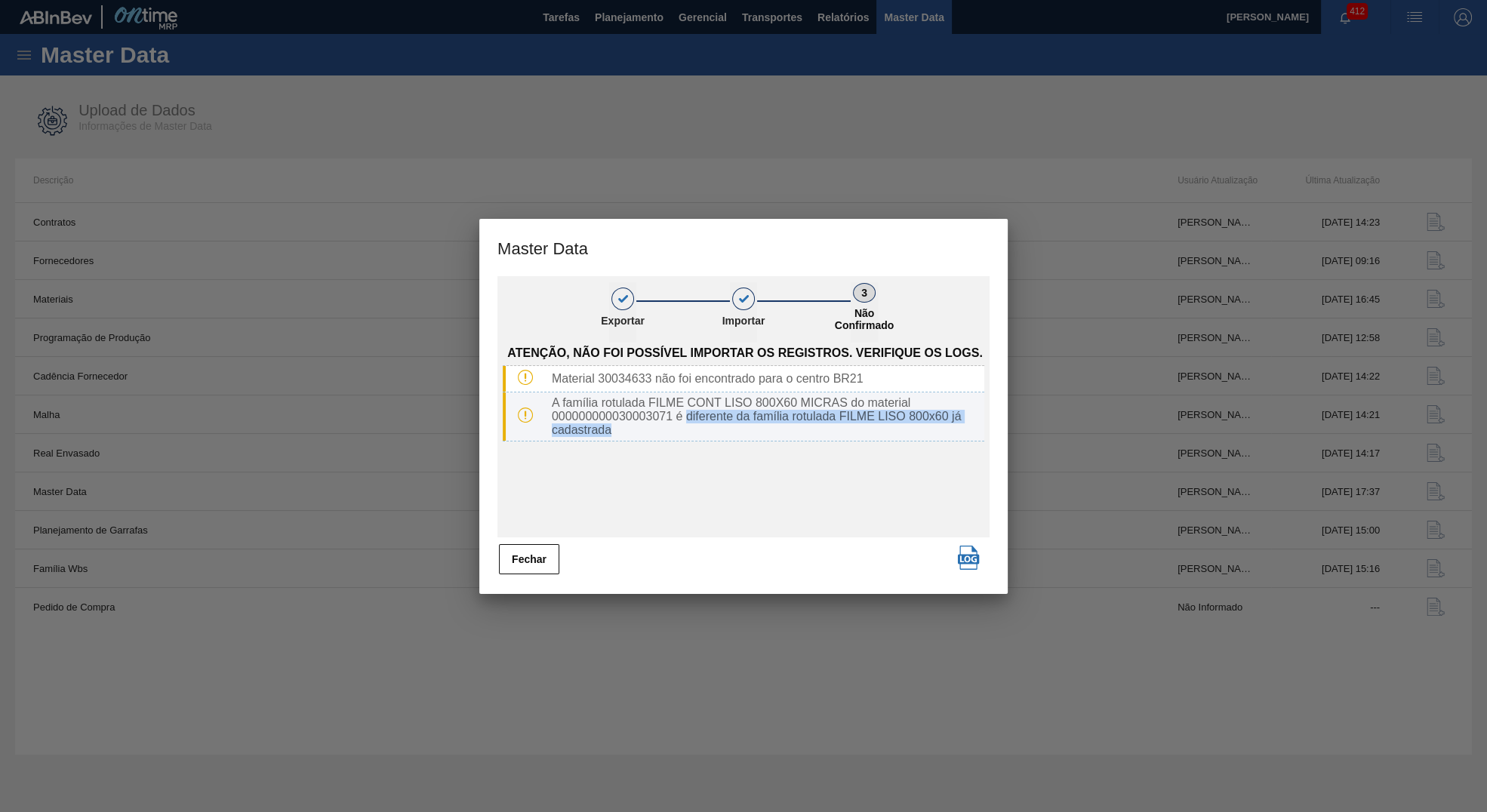
drag, startPoint x: 688, startPoint y: 414, endPoint x: 691, endPoint y: 438, distance: 24.2
click at [691, 437] on div "A família rotulada FILME CONT LISO 800X60 MICRAS do material 000000000030003071…" at bounding box center [764, 416] width 438 height 41
click at [583, 418] on div "A família rotulada FILME CONT LISO 800X60 MICRAS do material 000000000030003071…" at bounding box center [764, 416] width 438 height 41
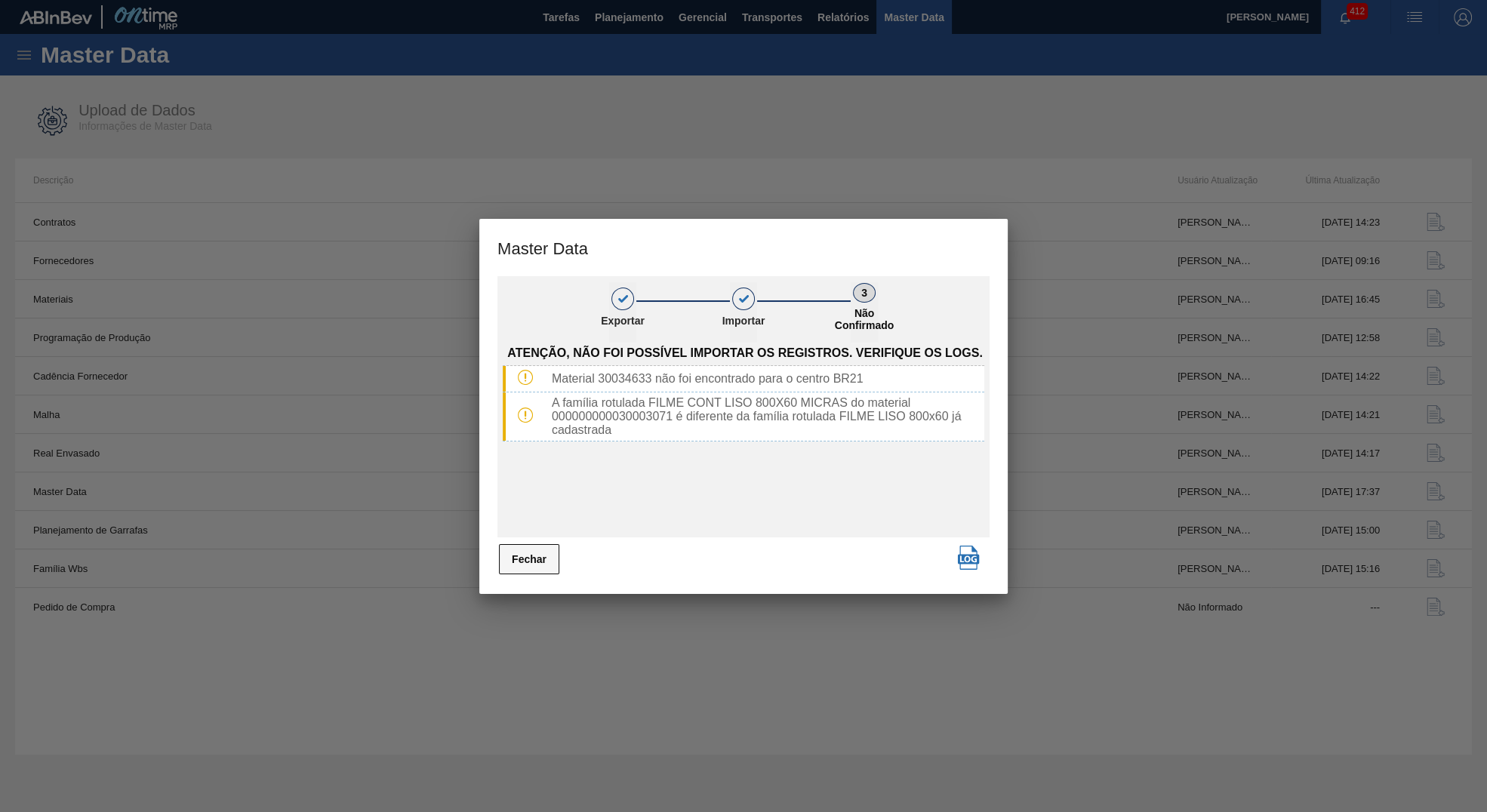
click at [545, 563] on button "Fechar" at bounding box center [529, 560] width 61 height 30
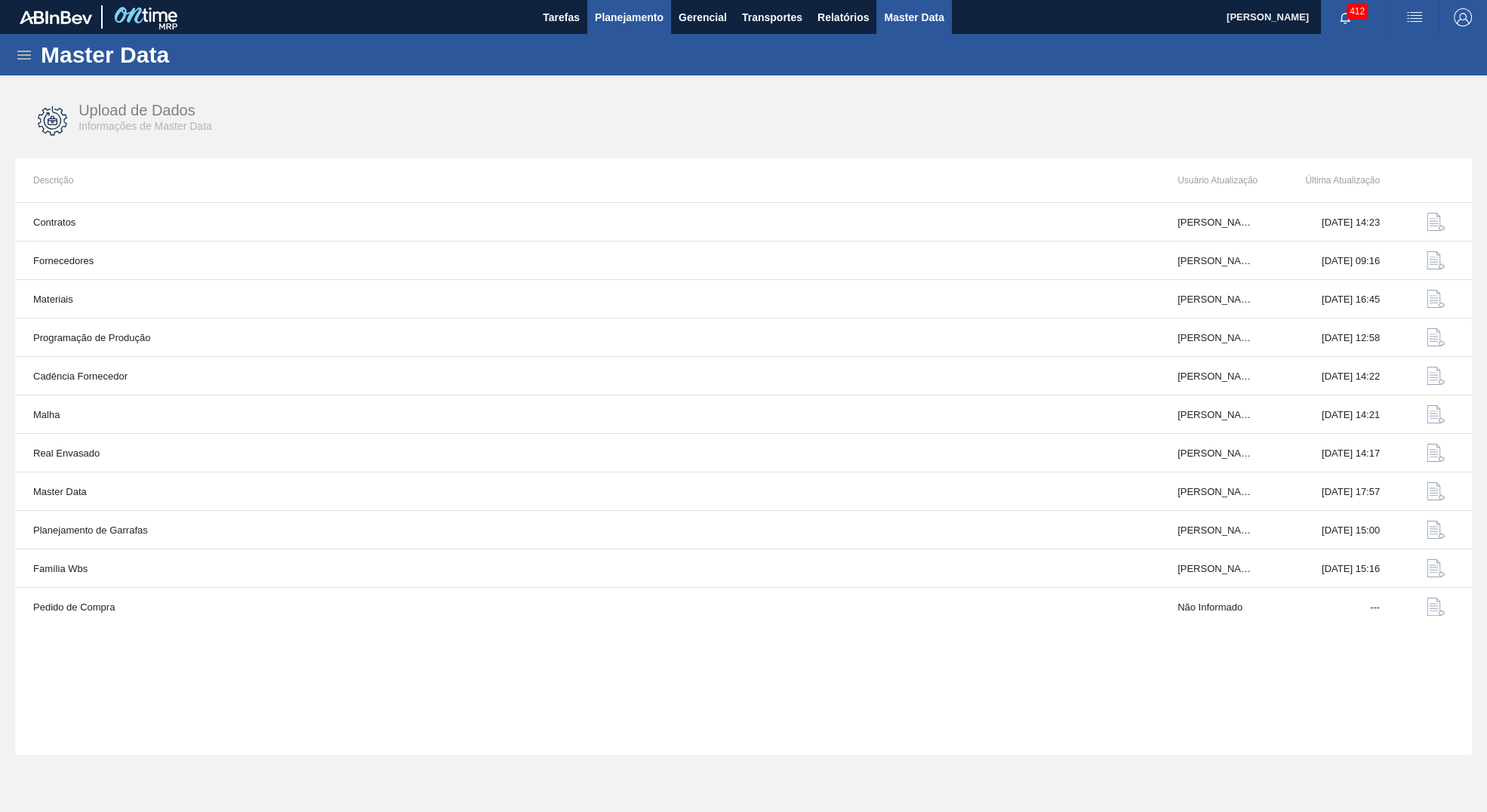
click at [601, 17] on span "Planejamento" at bounding box center [629, 17] width 69 height 18
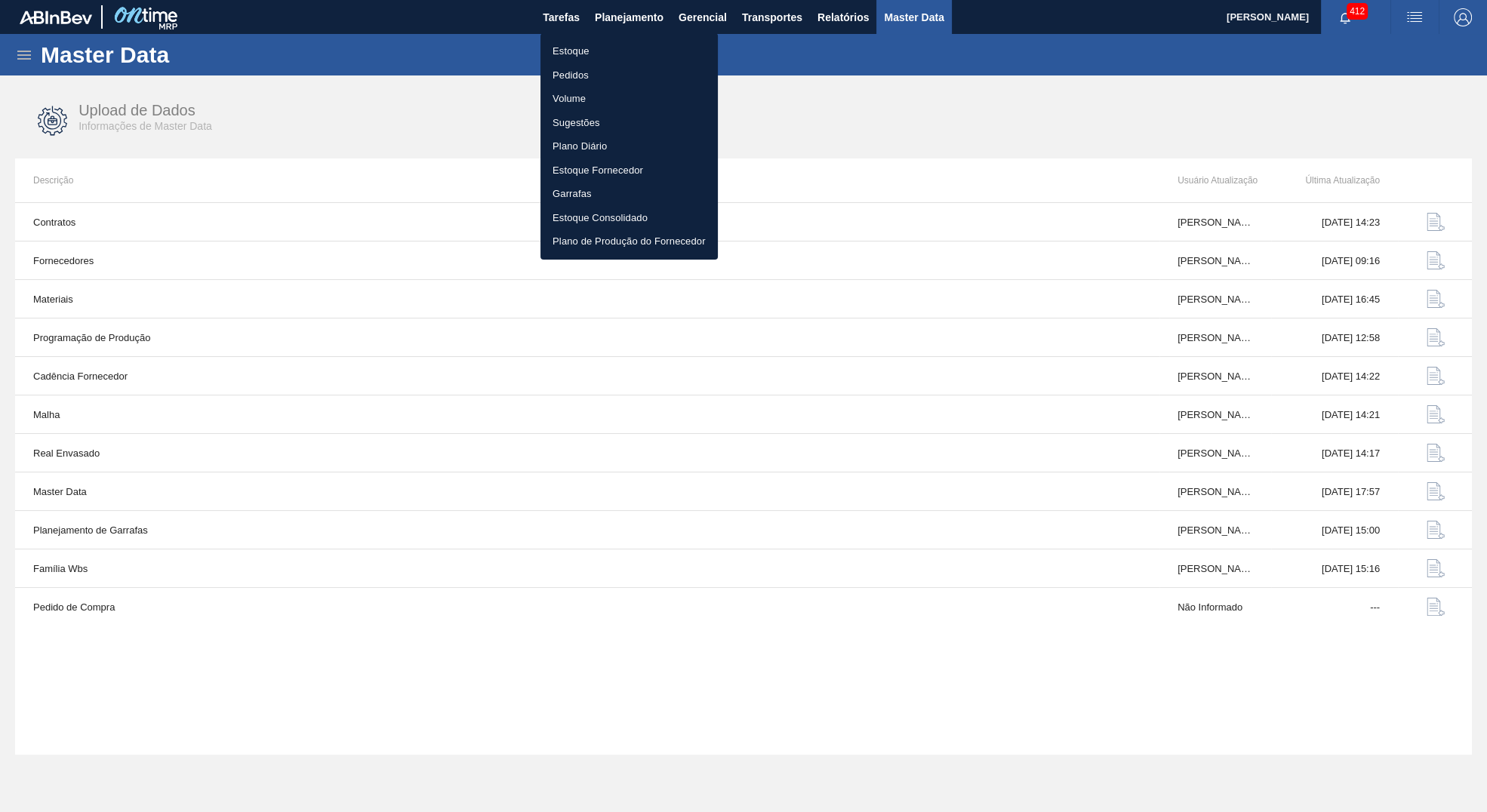
click at [601, 48] on li "Estoque" at bounding box center [629, 51] width 177 height 24
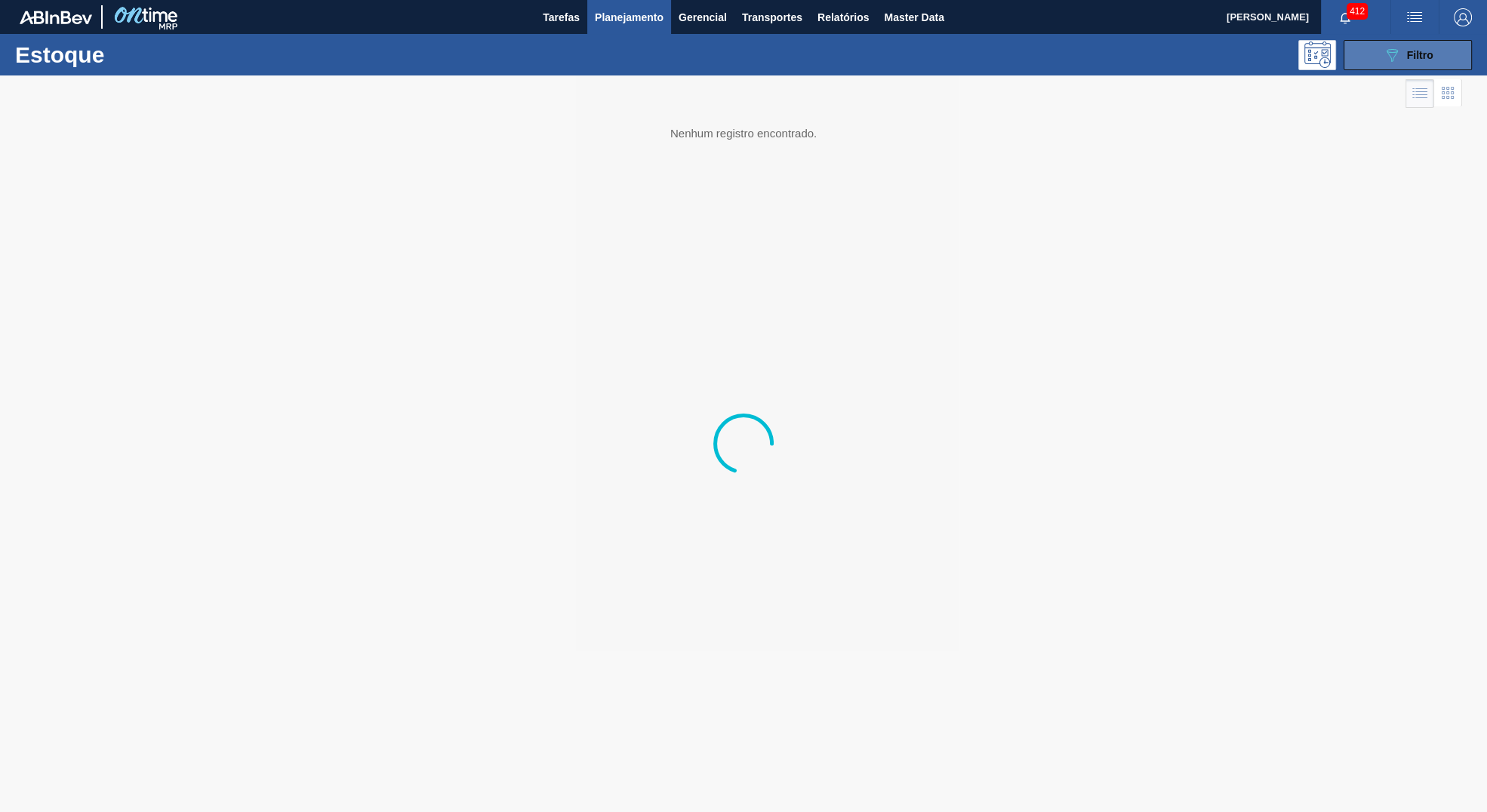
click at [1411, 42] on button "089F7B8B-B2A5-4AFE-B5C0-19BA573D28AC Filtro" at bounding box center [1408, 55] width 129 height 30
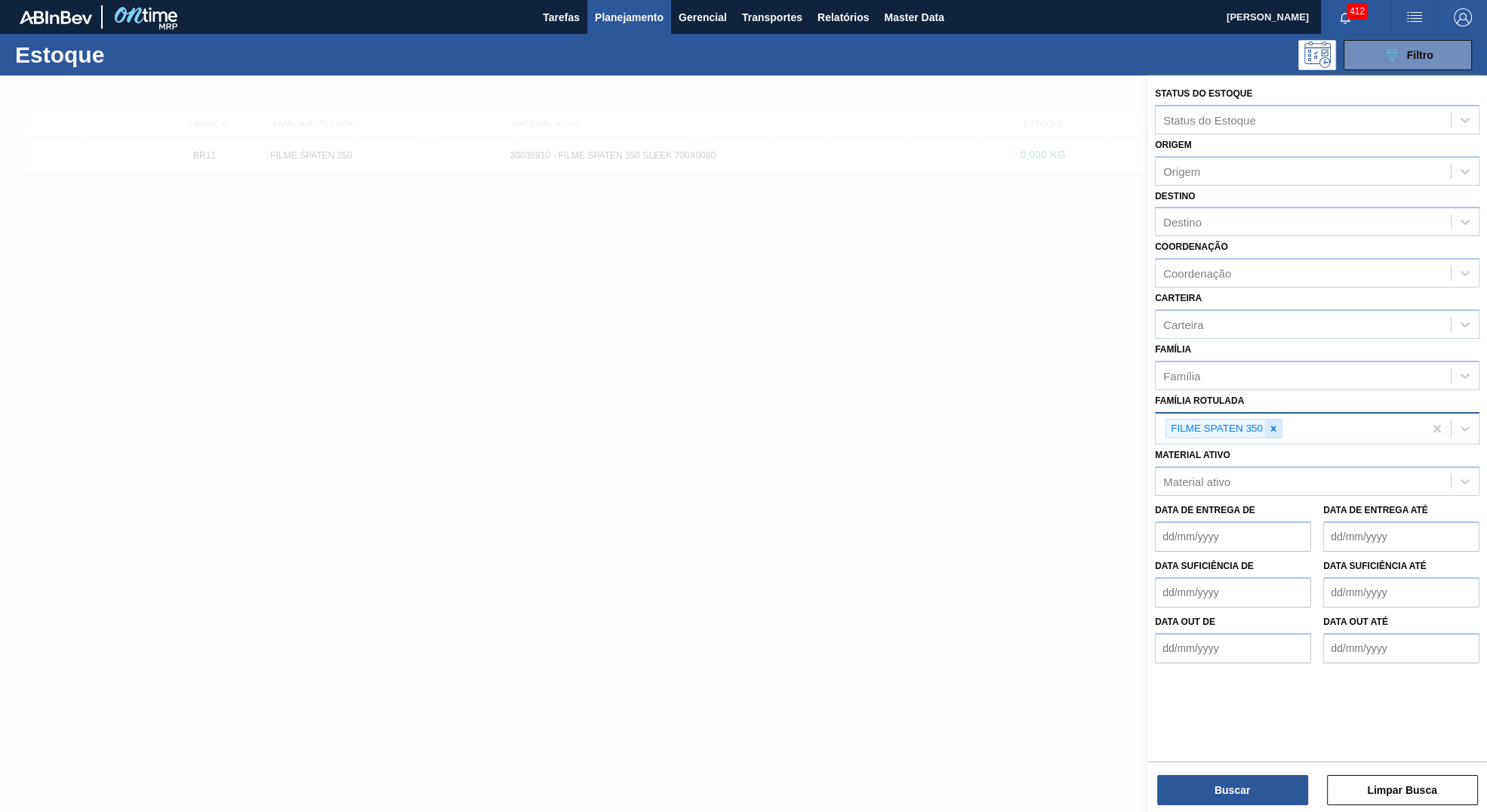
click at [1270, 420] on div at bounding box center [1273, 430] width 17 height 19
click at [1256, 457] on div "Material ativo Material ativo" at bounding box center [1317, 467] width 324 height 51
click at [1256, 469] on div "Material ativo" at bounding box center [1303, 477] width 295 height 22
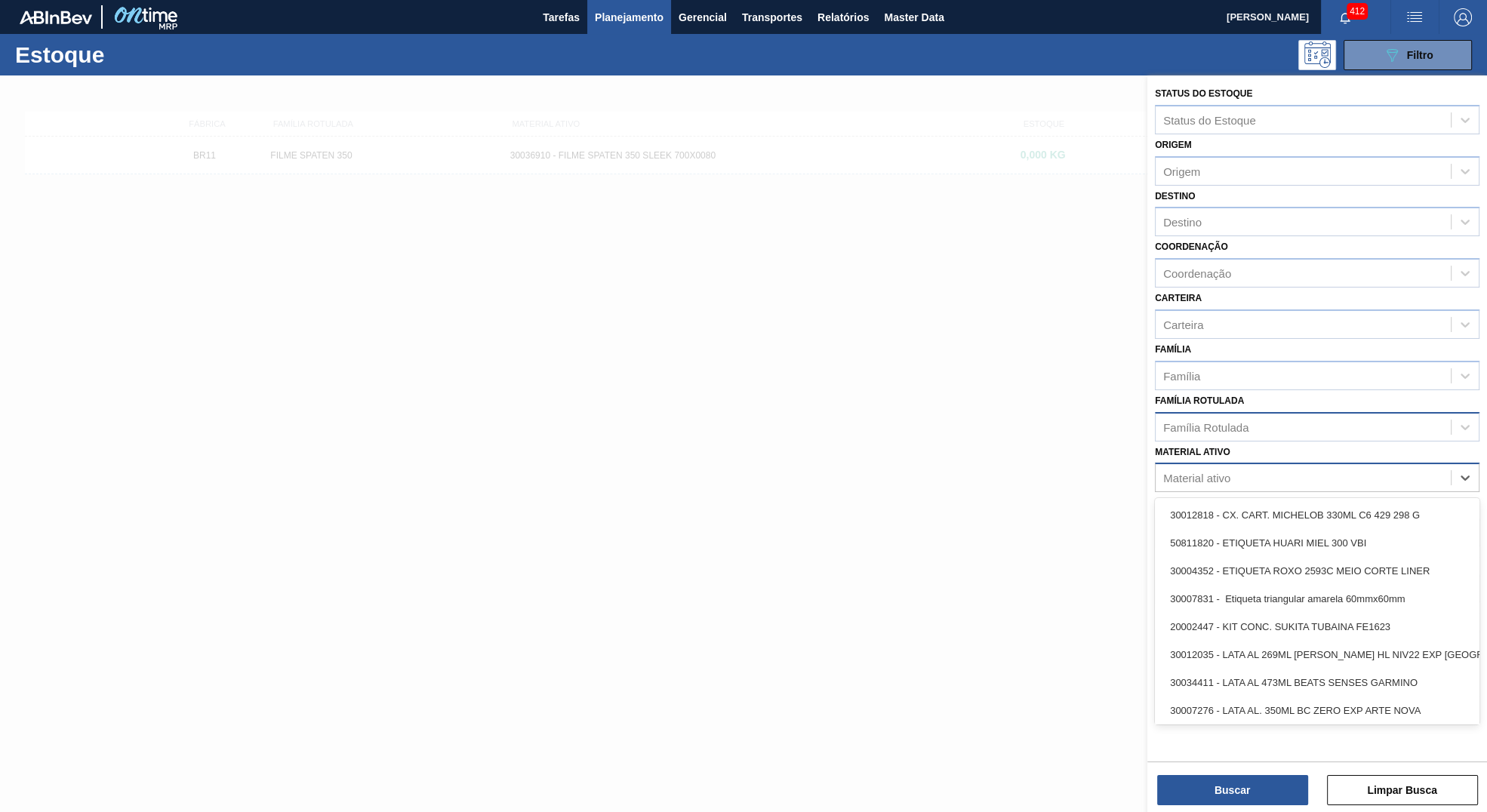
paste ativo "30003071"
type ativo "30003071"
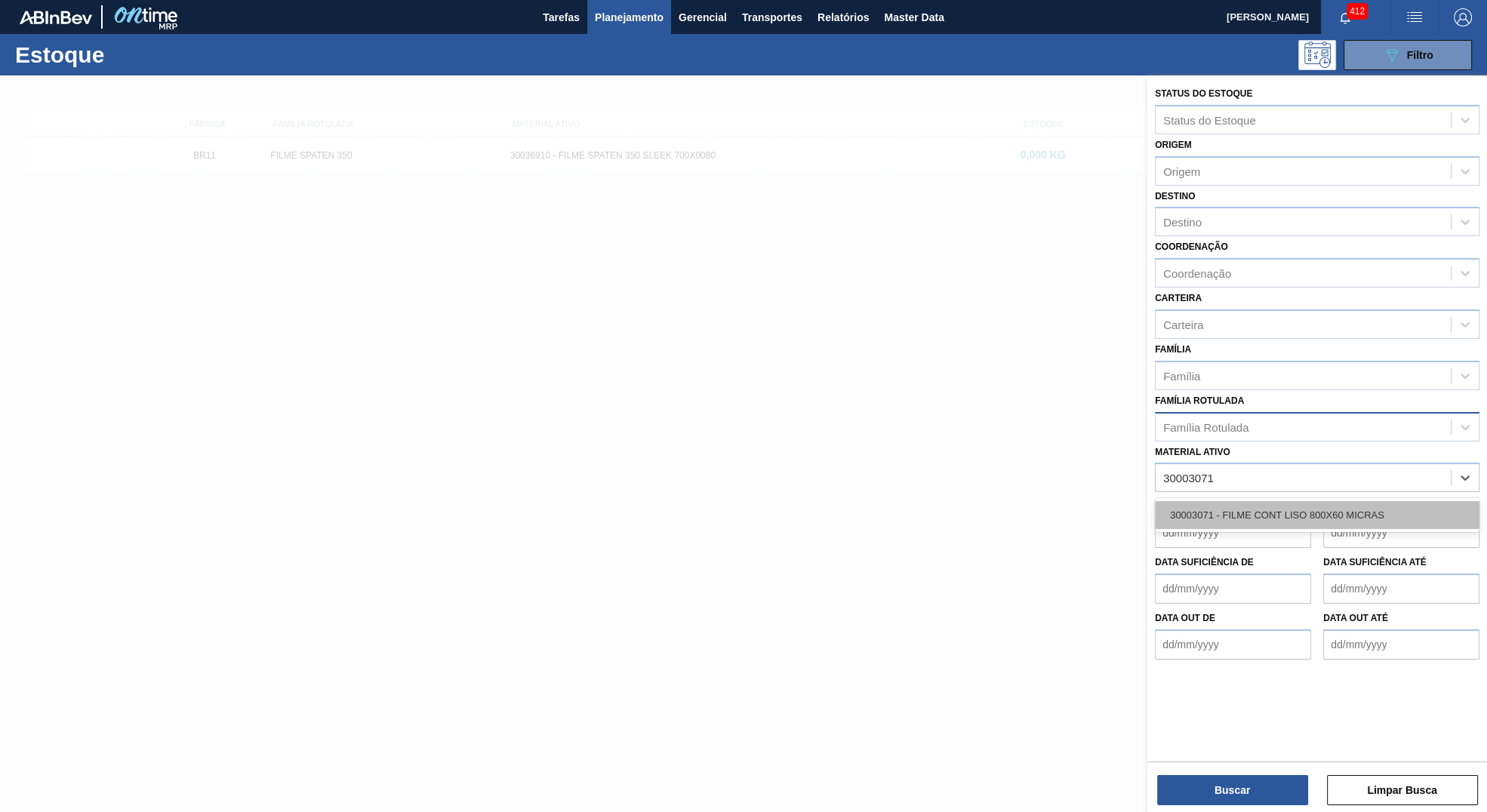
click at [1256, 522] on div "30003071 - FILME CONT LISO 800X60 MICRAS" at bounding box center [1317, 515] width 324 height 28
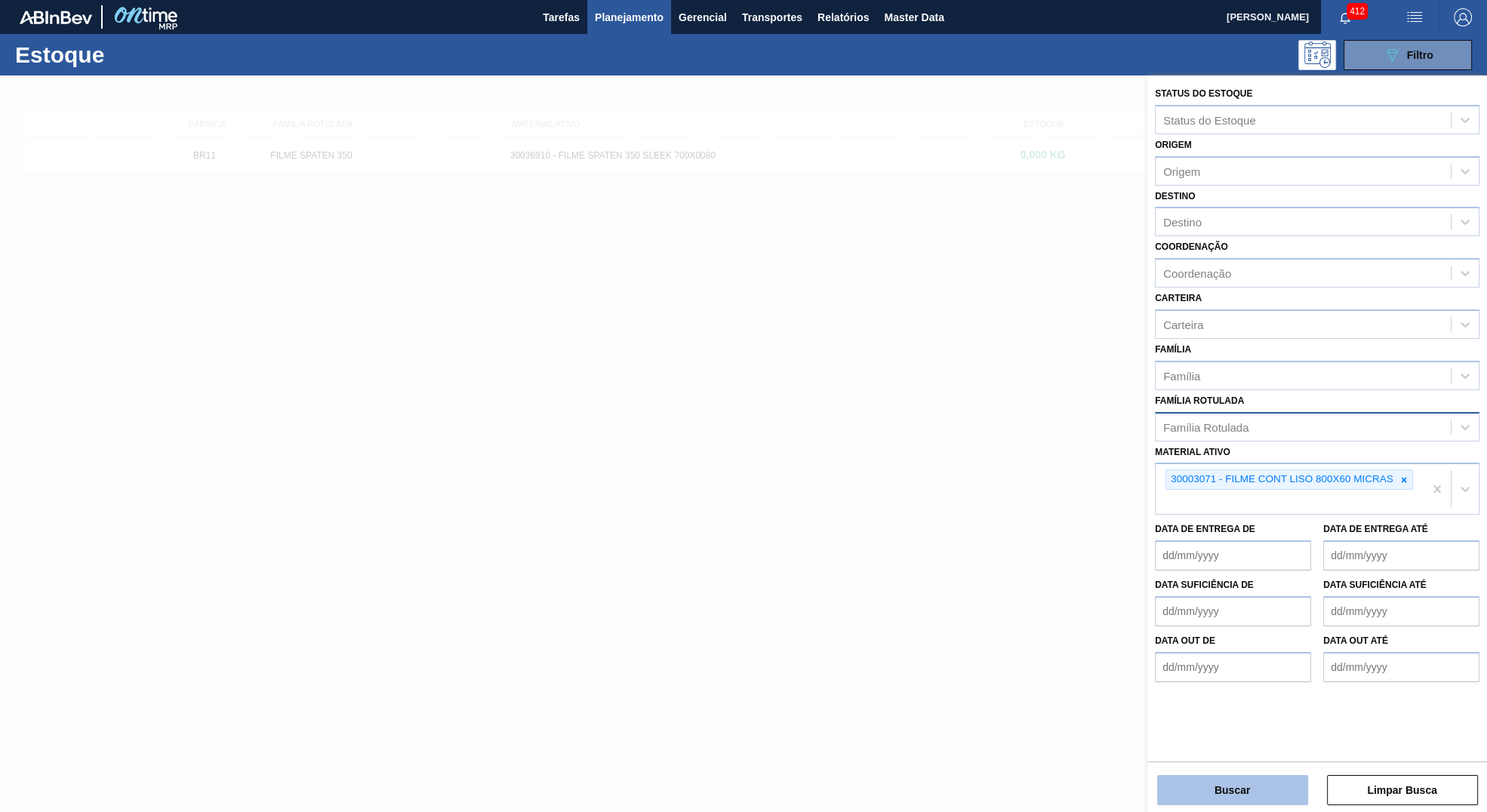
click at [1255, 776] on button "Buscar" at bounding box center [1232, 790] width 151 height 30
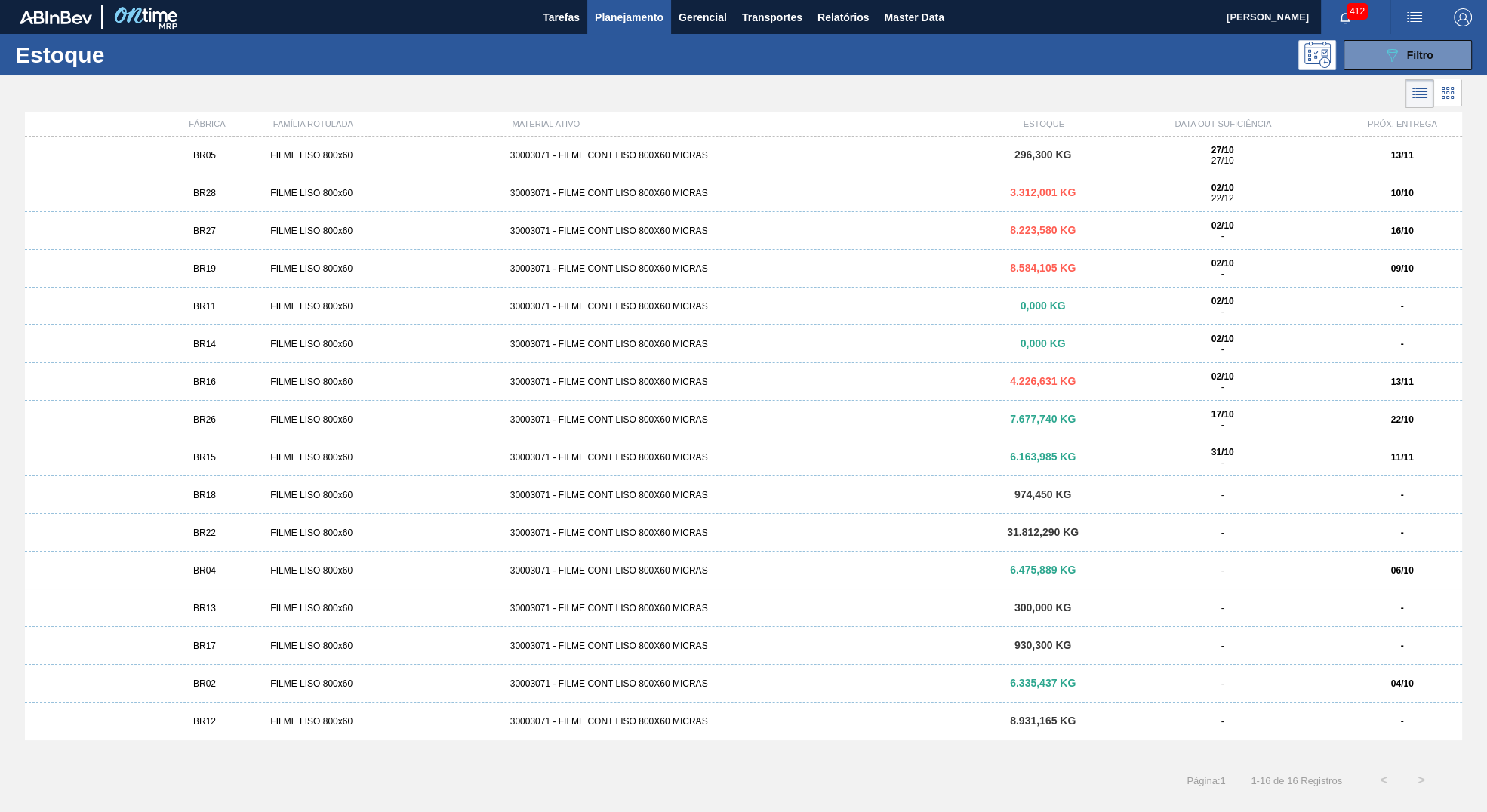
click at [537, 160] on div "30003071 - FILME CONT LISO 800X60 MICRAS" at bounding box center [744, 155] width 479 height 10
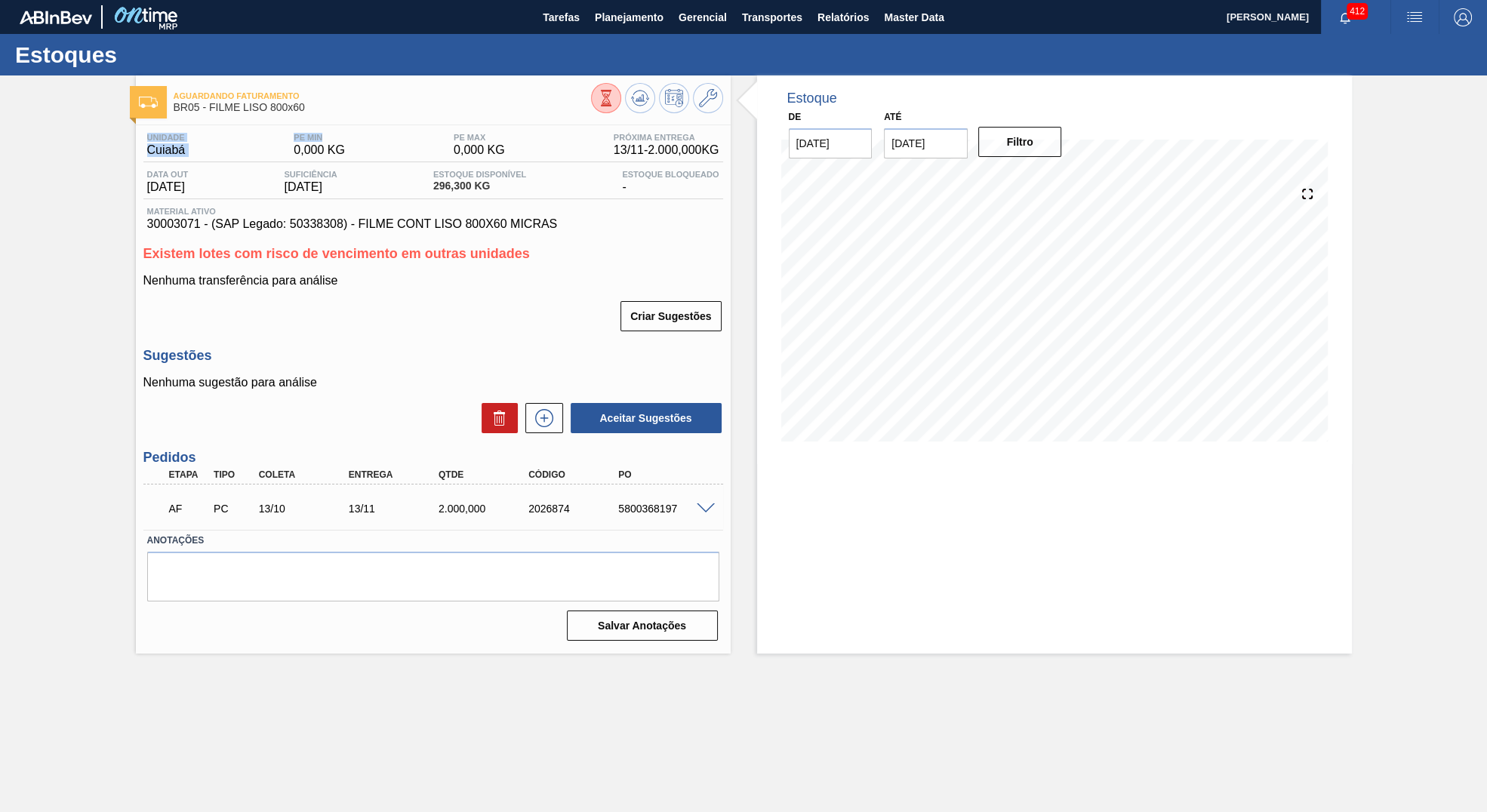
drag, startPoint x: 212, startPoint y: 114, endPoint x: 339, endPoint y: 127, distance: 127.7
click at [339, 127] on div "Aguardando Faturamento BR05 - FILME LISO 800x60 Unidade Cuiabá PE MIN 0,000 KG …" at bounding box center [433, 365] width 595 height 578
click at [316, 121] on div "Aguardando Faturamento BR05 - FILME LISO 800x60 Unidade Cuiabá PE MIN 0,000 KG …" at bounding box center [433, 365] width 595 height 578
drag, startPoint x: 304, startPoint y: 108, endPoint x: 203, endPoint y: 116, distance: 101.3
click at [203, 113] on span "BR05 - FILME LISO 800x60" at bounding box center [382, 108] width 418 height 11
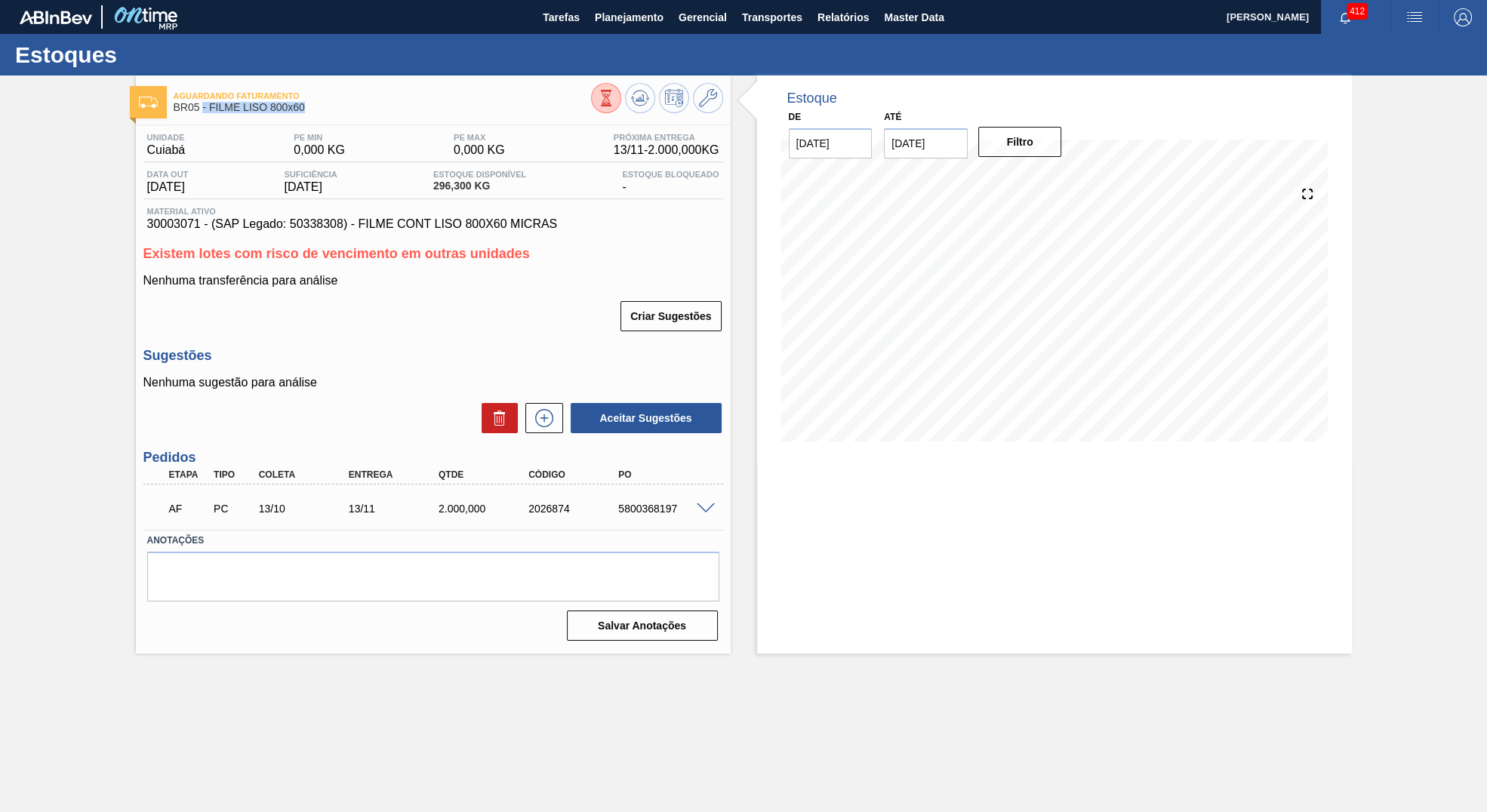
copy span "- FILME LISO 800x60"
click at [203, 116] on div "Aguardando Faturamento BR05 - FILME LISO 800x60" at bounding box center [382, 102] width 418 height 34
click at [214, 109] on span "BR05 - FILME LISO 800x60" at bounding box center [382, 108] width 418 height 11
drag, startPoint x: 208, startPoint y: 106, endPoint x: 310, endPoint y: 107, distance: 102.0
click at [310, 107] on span "BR05 - FILME LISO 800x60" at bounding box center [382, 108] width 418 height 11
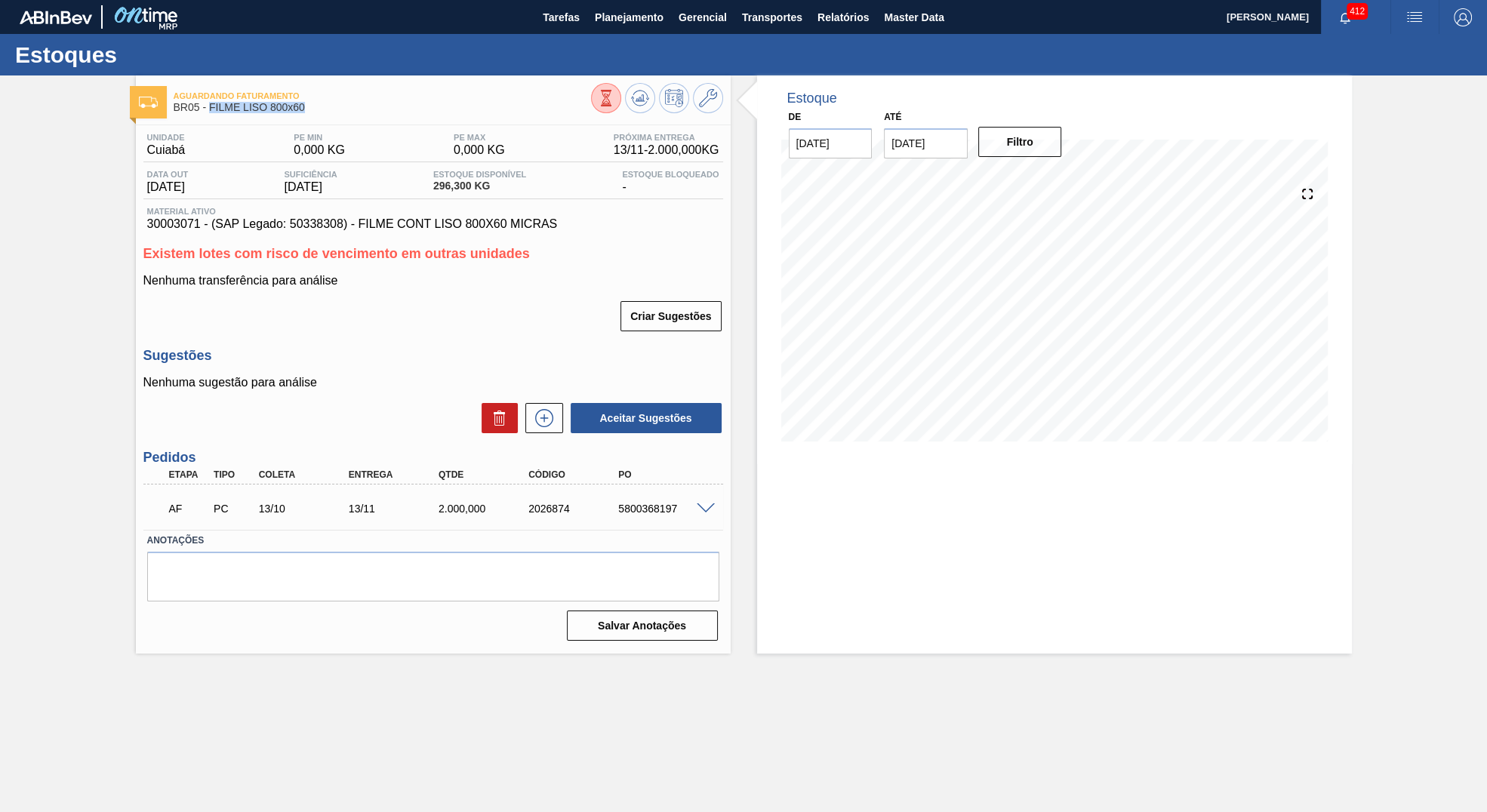
copy span "FILME LISO 800x60"
click at [890, 21] on span "Master Data" at bounding box center [914, 17] width 60 height 18
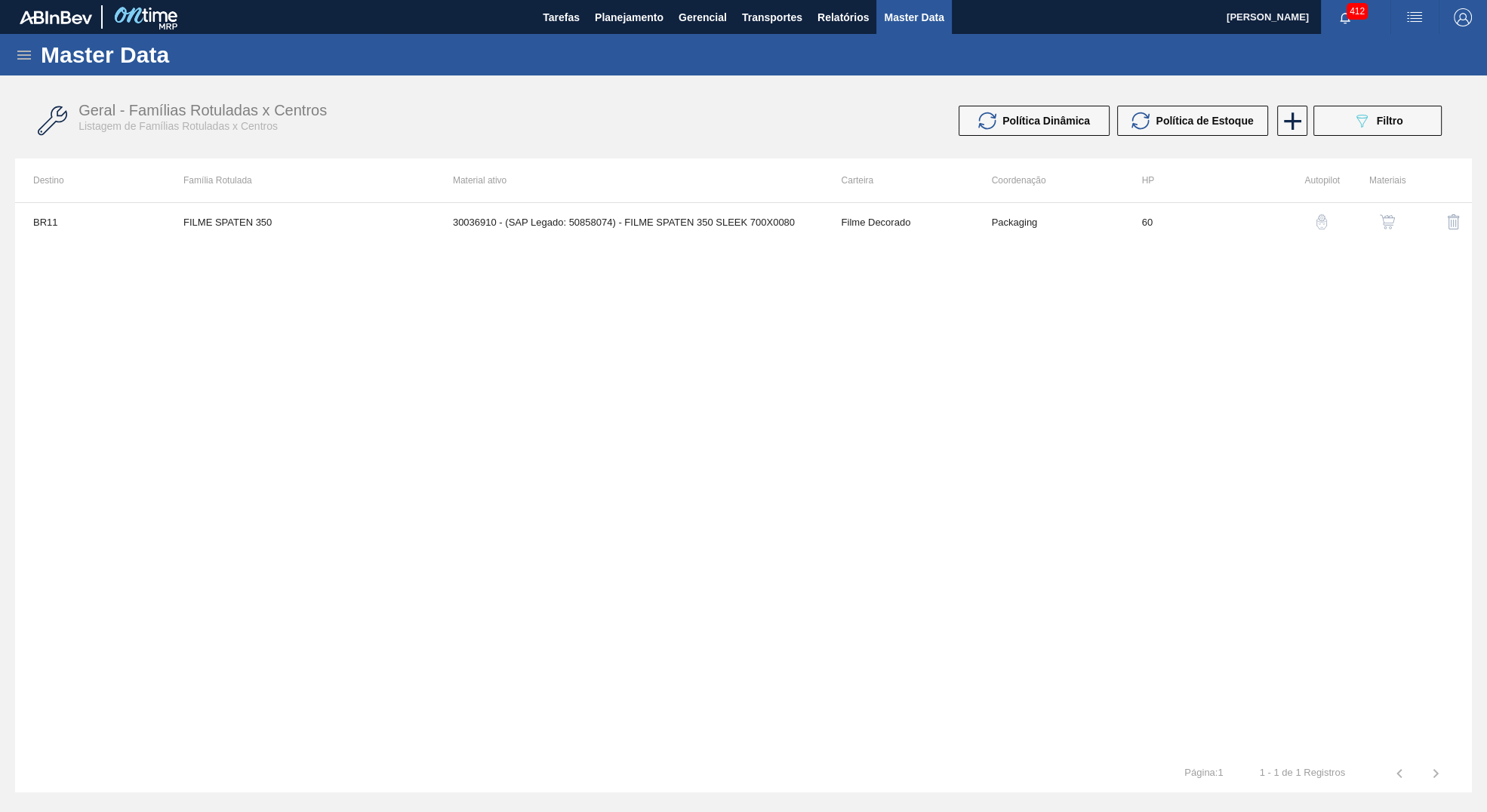
click at [16, 53] on icon at bounding box center [24, 55] width 18 height 18
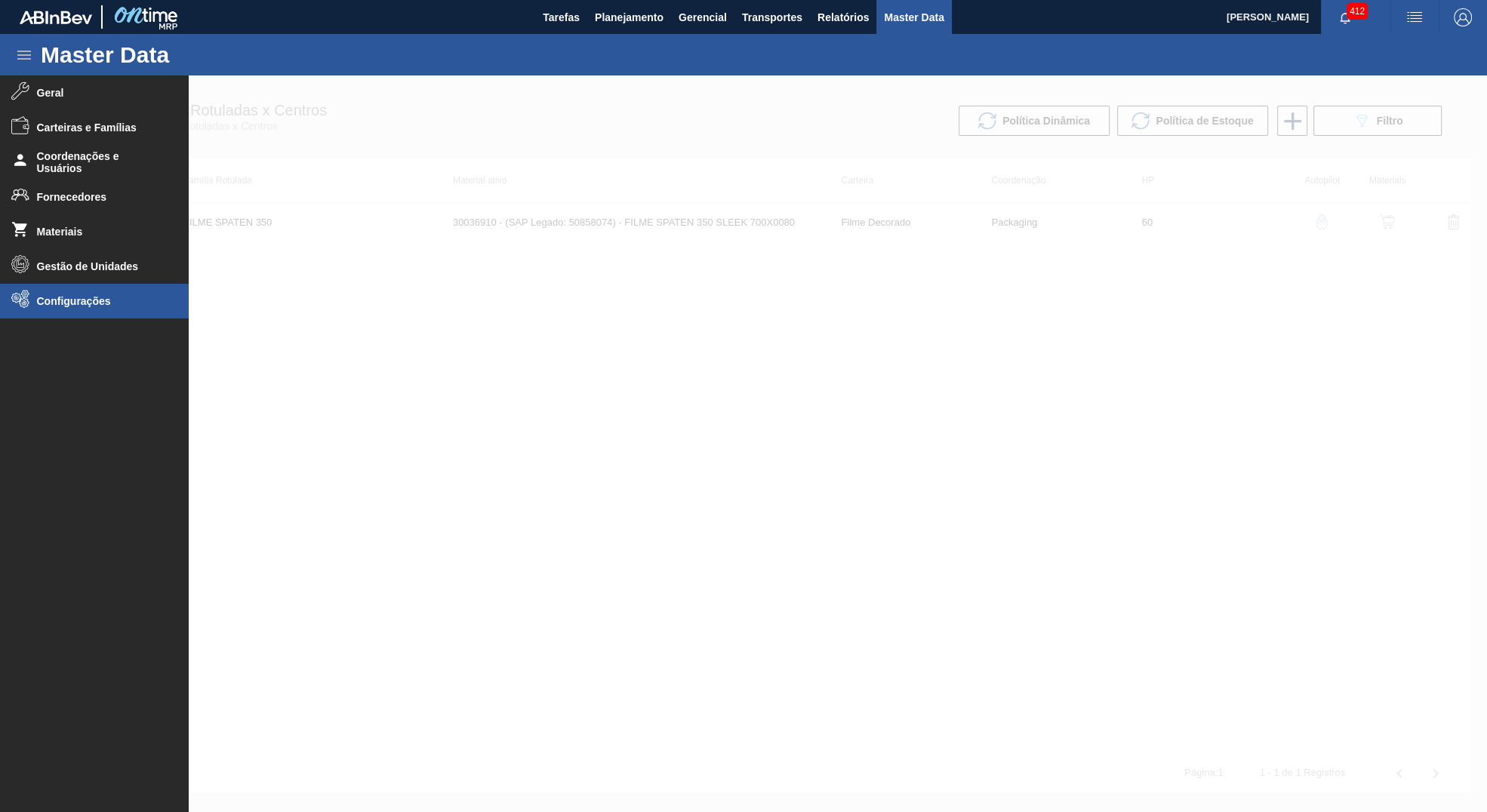
click at [67, 297] on span "Configurações" at bounding box center [99, 301] width 125 height 12
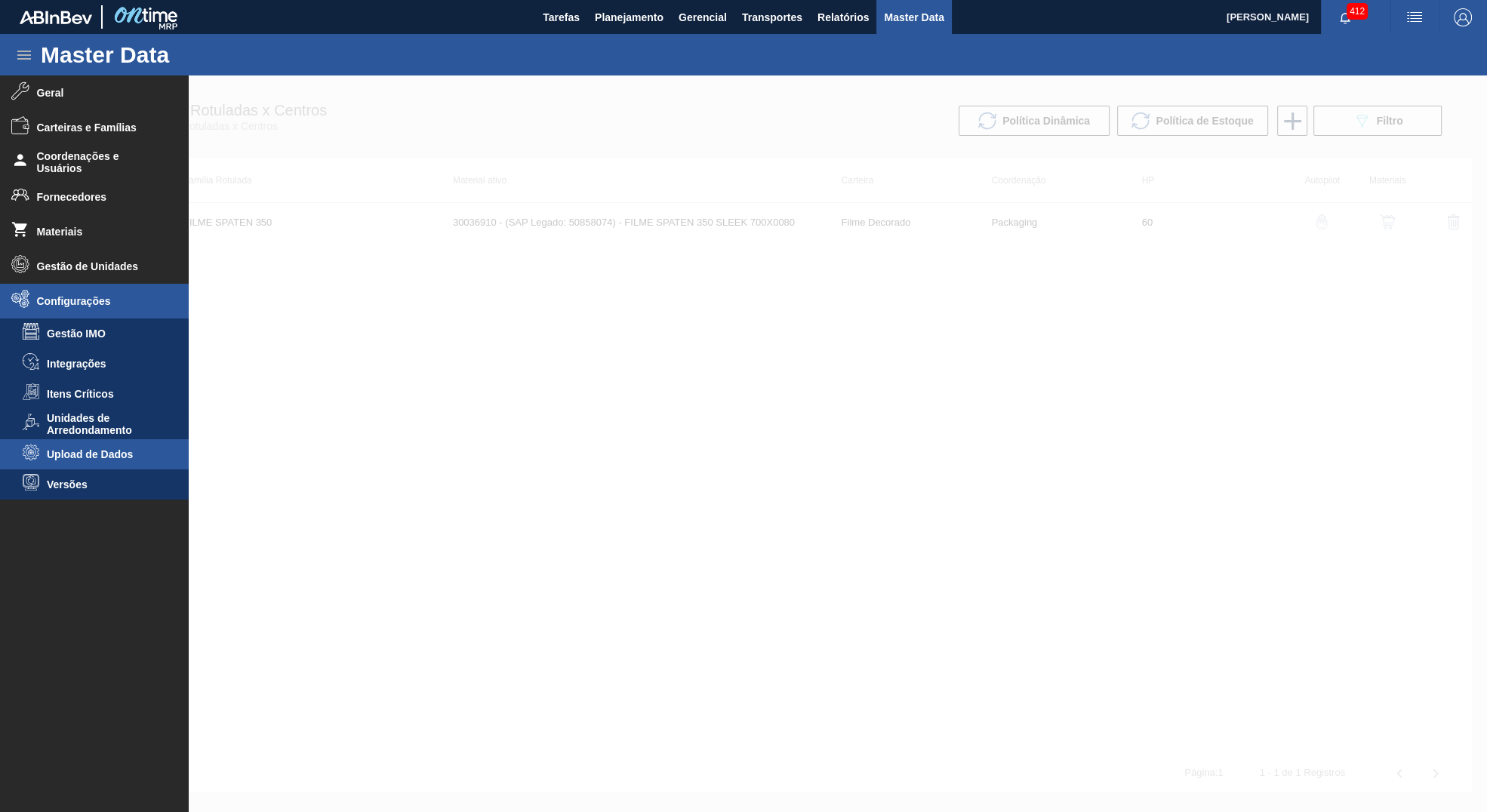
click at [74, 458] on span "Upload de Dados" at bounding box center [105, 454] width 117 height 12
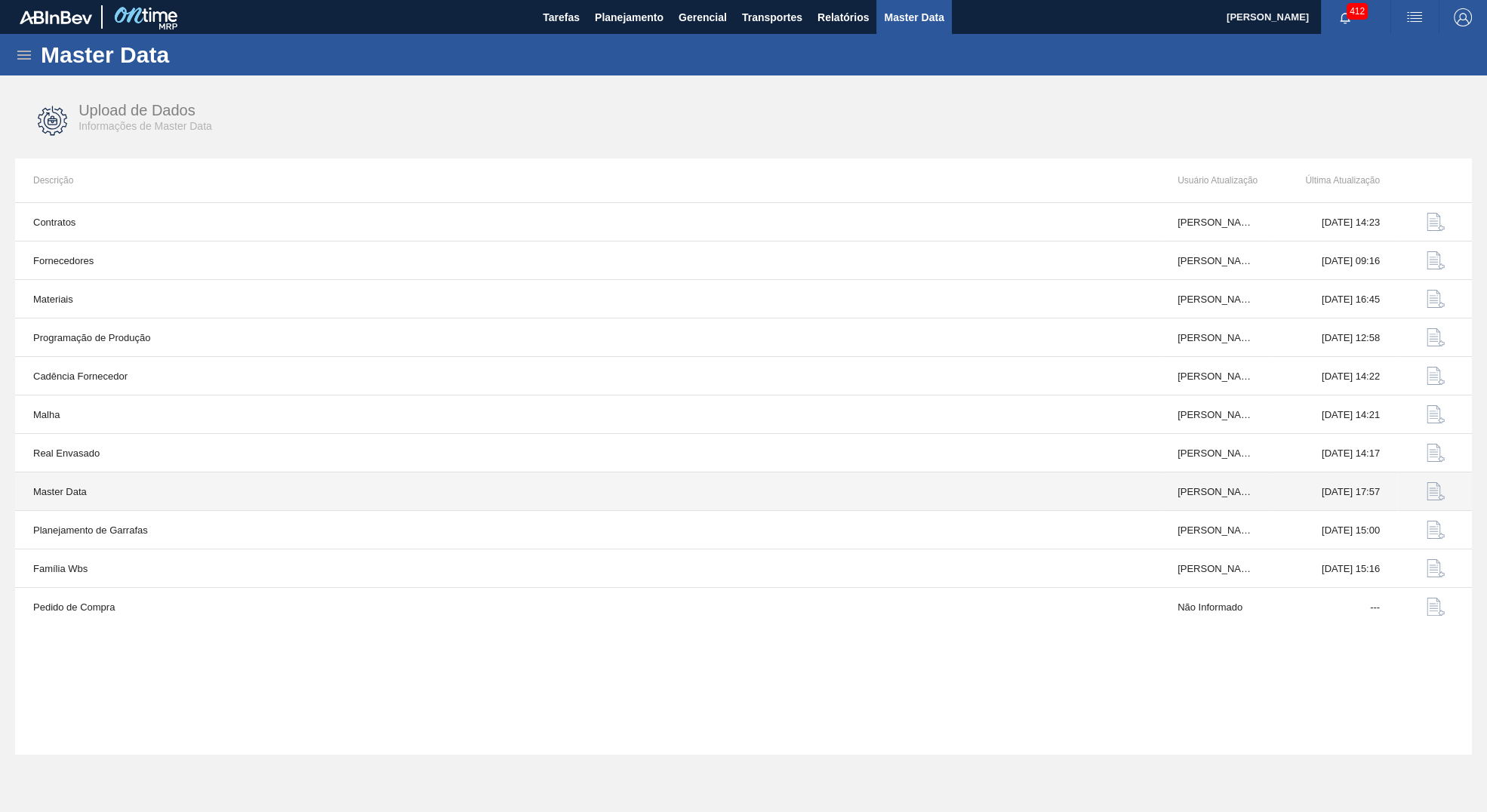
click at [1429, 491] on img "button" at bounding box center [1436, 491] width 18 height 18
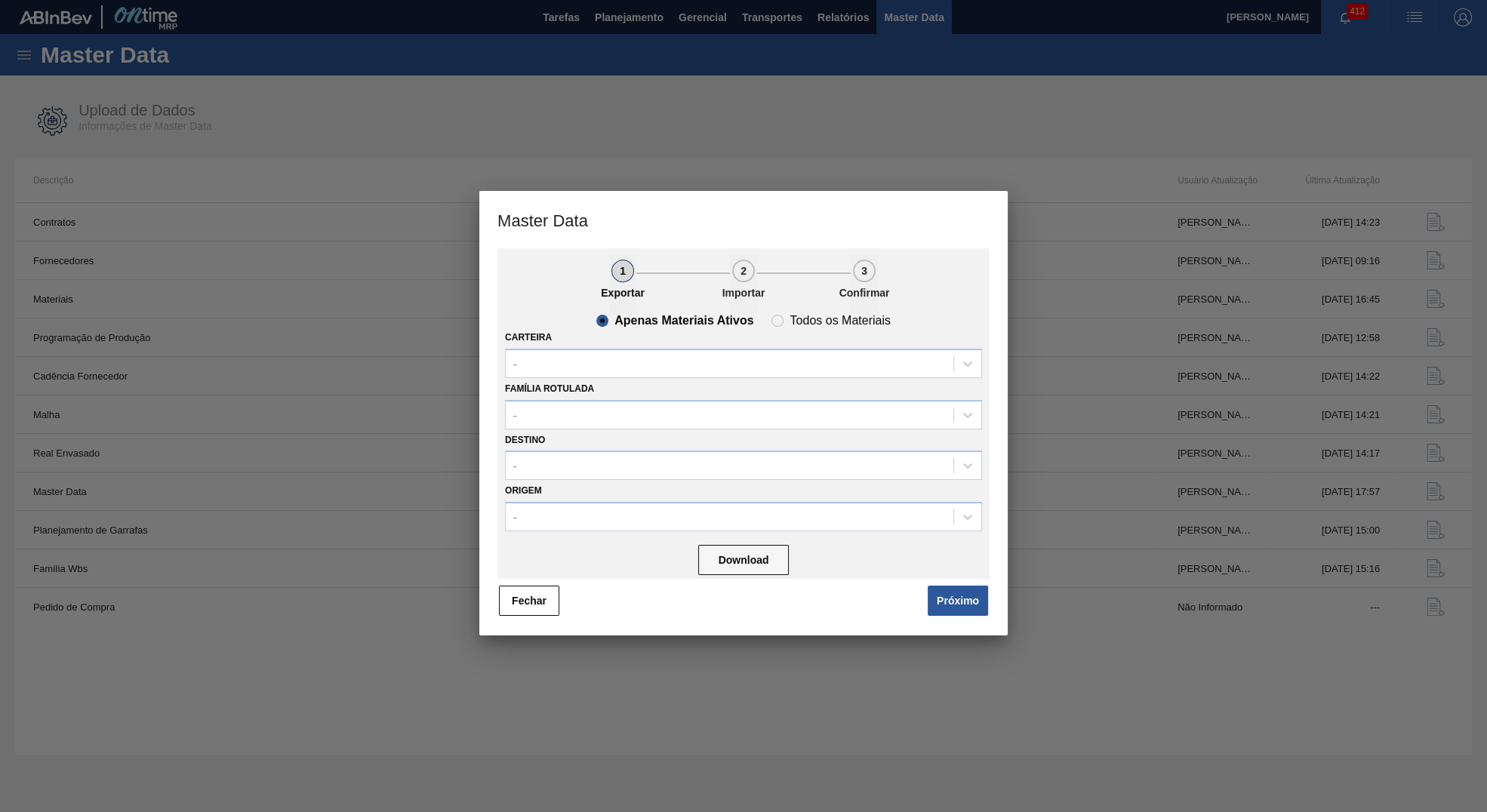
click at [973, 575] on div "Download" at bounding box center [743, 559] width 477 height 40
click at [971, 592] on button "Próximo" at bounding box center [958, 601] width 61 height 30
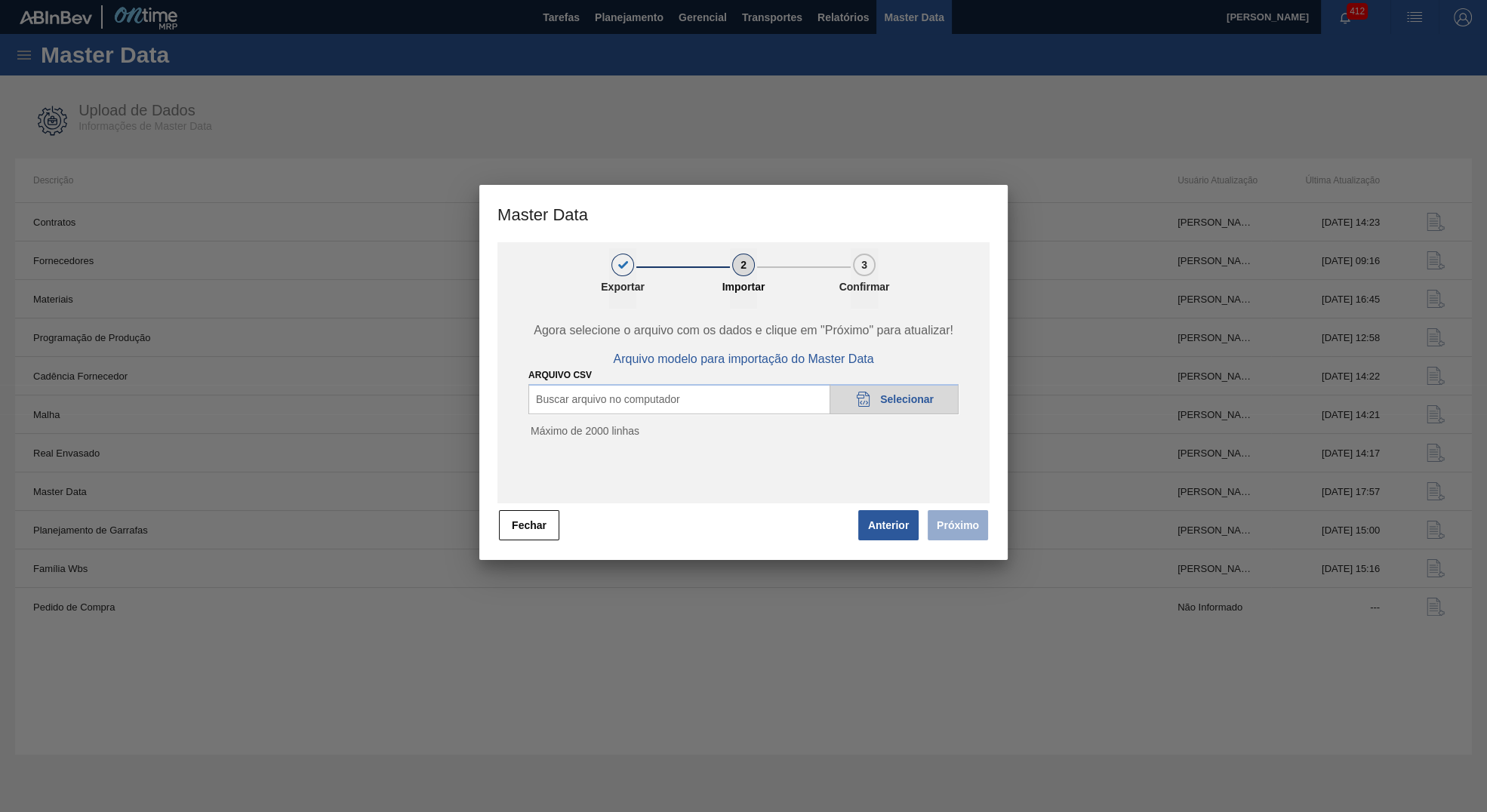
click at [908, 393] on div "20DAD902-3625-4257-8FDA-0C0CB19E2A3D Selecionar" at bounding box center [894, 399] width 129 height 30
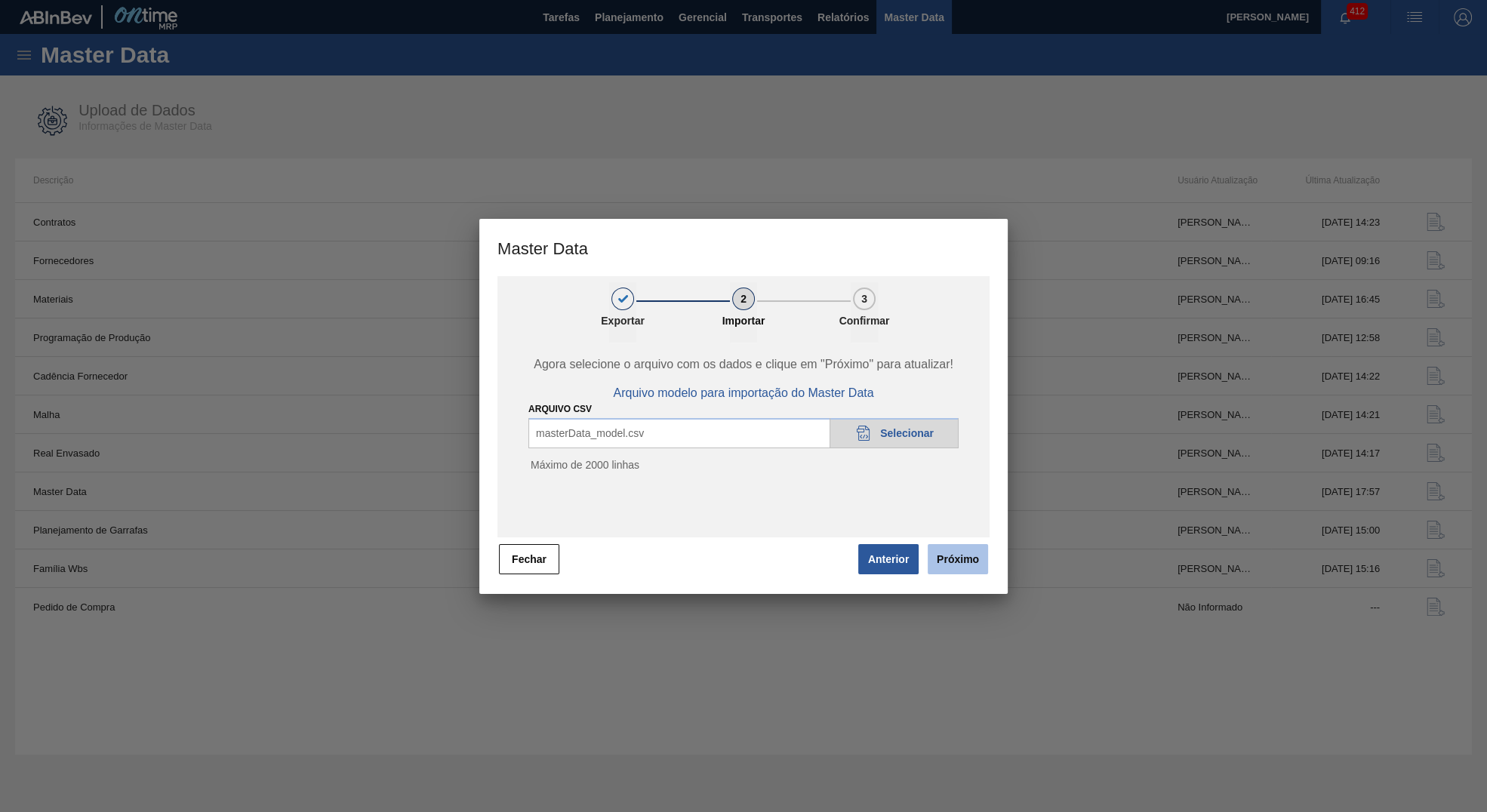
click at [982, 559] on button "Próximo" at bounding box center [958, 560] width 61 height 30
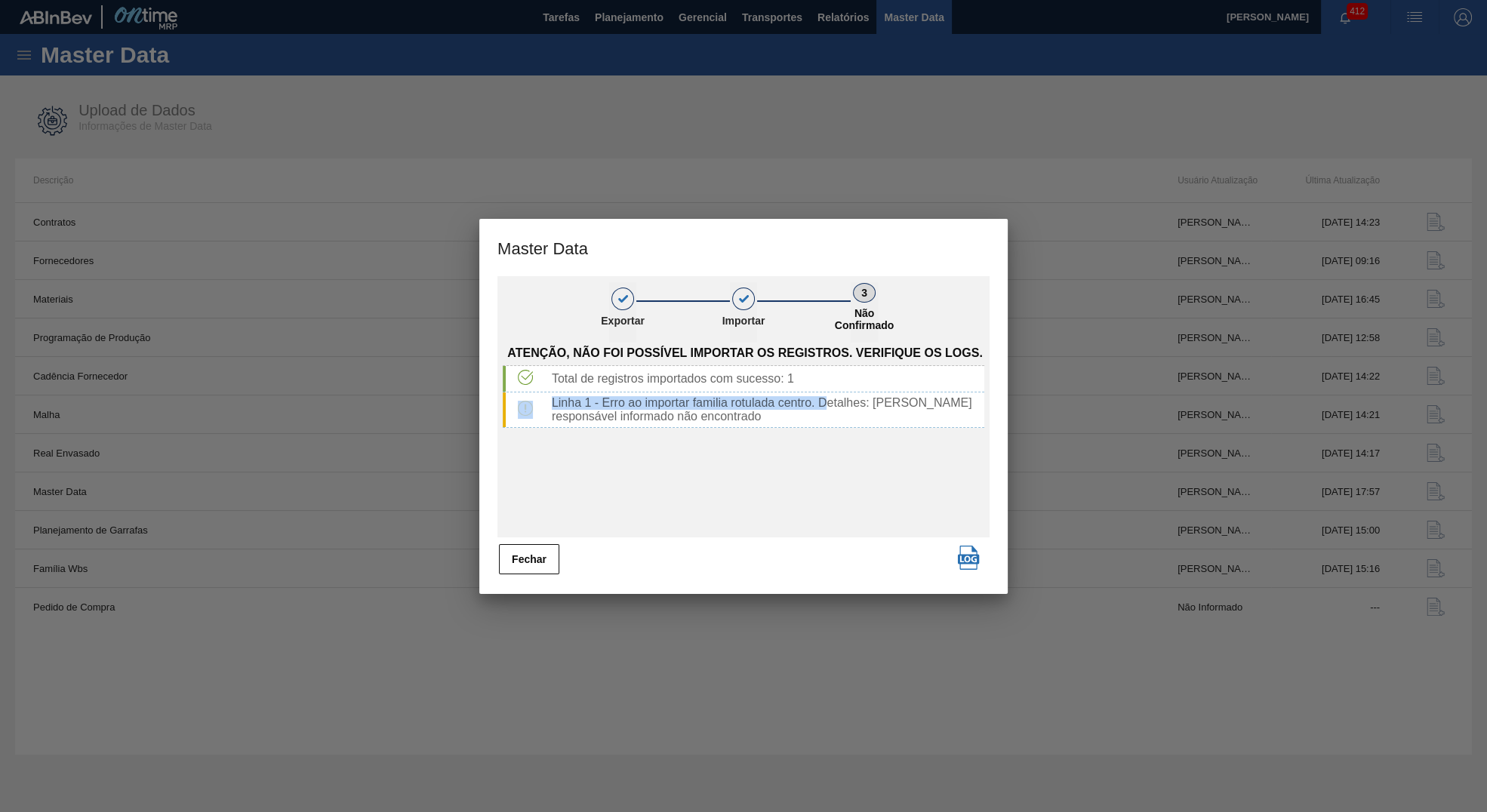
drag, startPoint x: 829, startPoint y: 405, endPoint x: 829, endPoint y: 438, distance: 33.0
click at [829, 428] on div "Total de registros importados com sucesso: 1 Linha 1 - Erro ao importar familia…" at bounding box center [744, 397] width 482 height 62
click at [803, 420] on div "Linha 1 - Erro ao importar familia rotulada centro. Detalhes: Usuário responsáv…" at bounding box center [764, 410] width 438 height 27
click at [692, 421] on div "Linha 1 - Erro ao importar familia rotulada centro. Detalhes: Usuário responsáv…" at bounding box center [764, 410] width 438 height 27
click at [691, 421] on div "Linha 1 - Erro ao importar familia rotulada centro. Detalhes: Usuário responsáv…" at bounding box center [764, 410] width 438 height 27
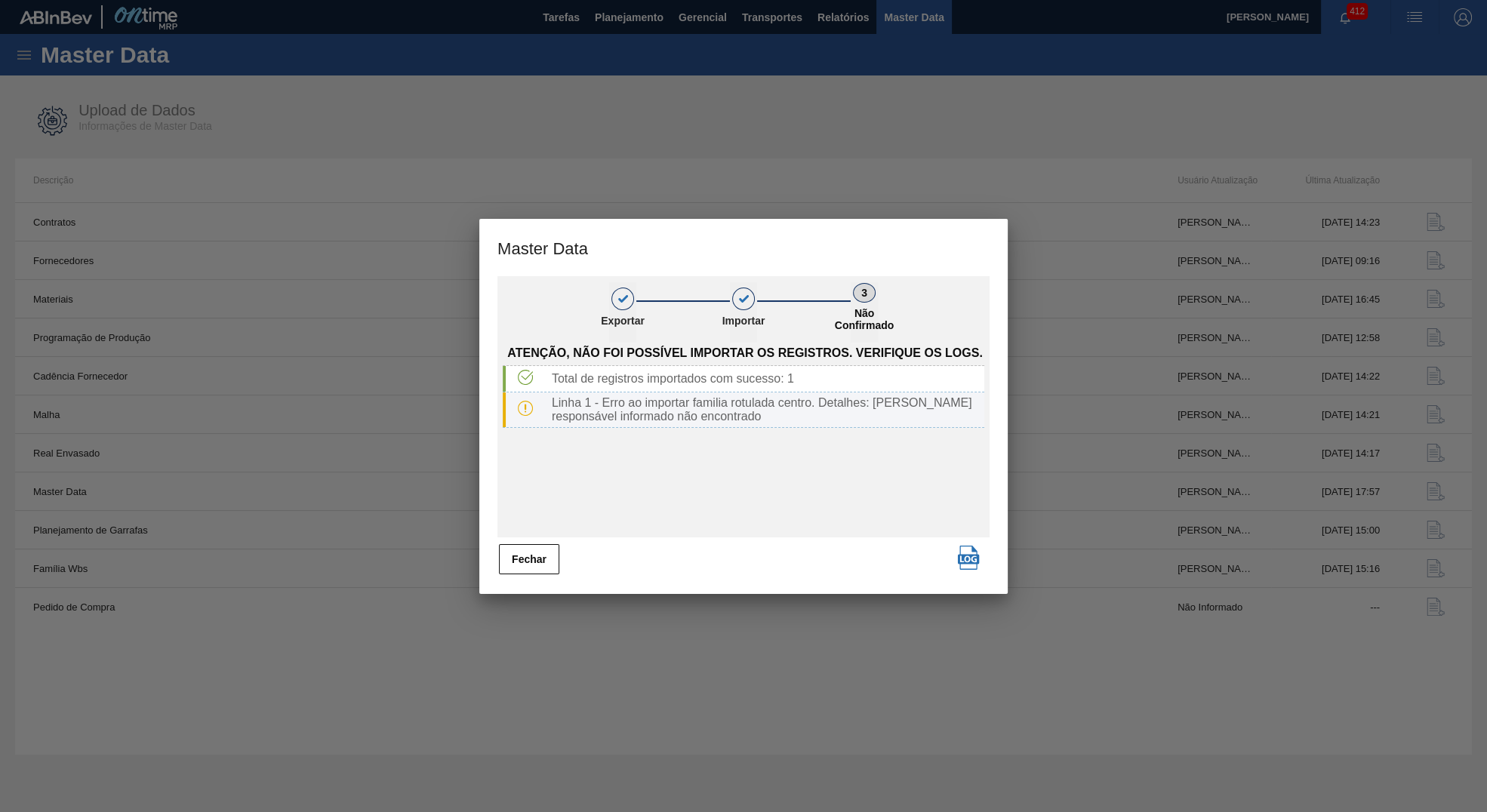
click at [691, 421] on div "Linha 1 - Erro ao importar familia rotulada centro. Detalhes: Usuário responsáv…" at bounding box center [764, 410] width 438 height 27
click at [526, 568] on button "Fechar" at bounding box center [529, 560] width 61 height 30
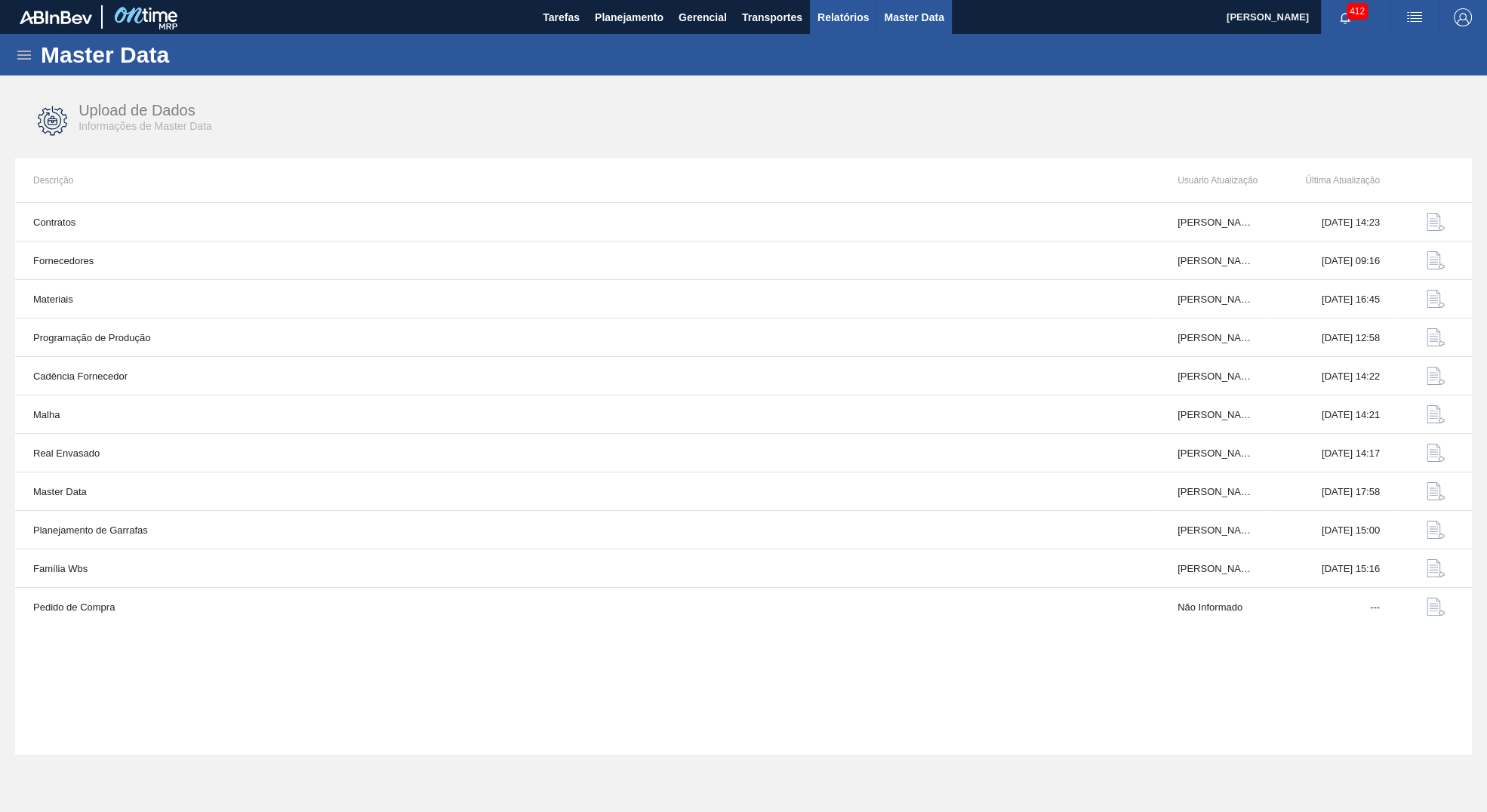
click at [837, 29] on button "Relatórios" at bounding box center [843, 17] width 66 height 34
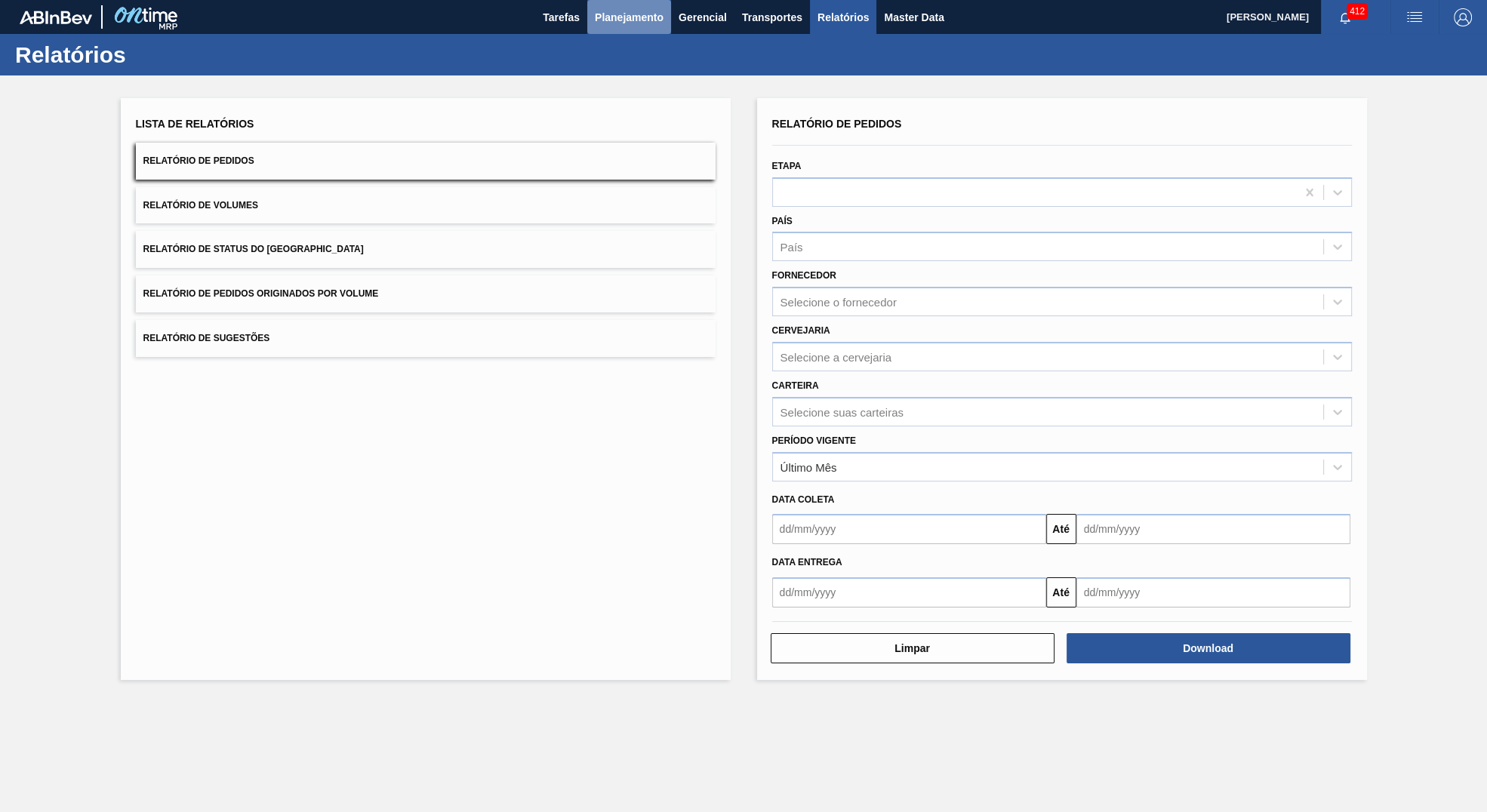
click at [652, 14] on span "Planejamento" at bounding box center [629, 17] width 69 height 18
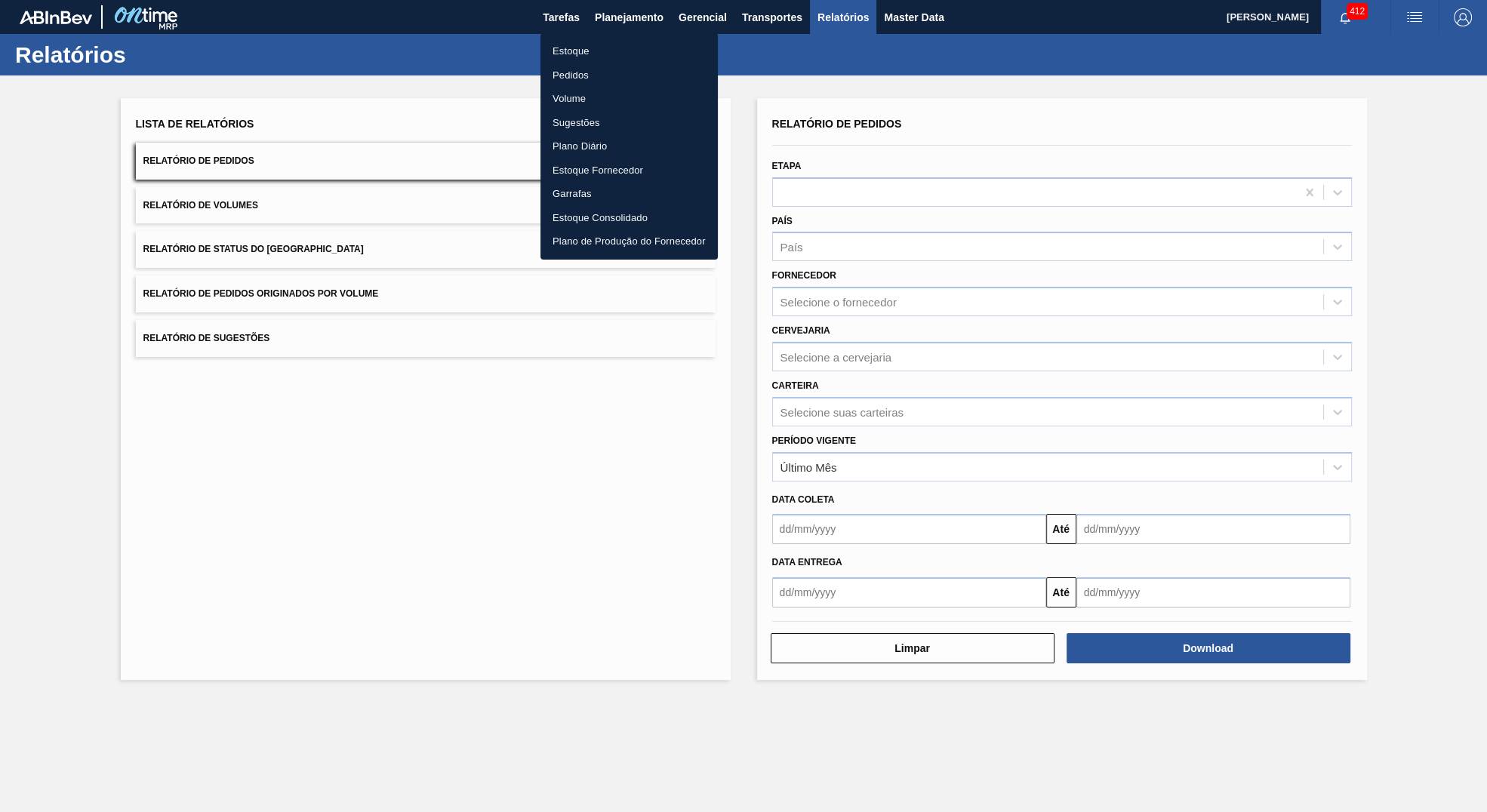
click at [926, 29] on div at bounding box center [744, 406] width 1487 height 812
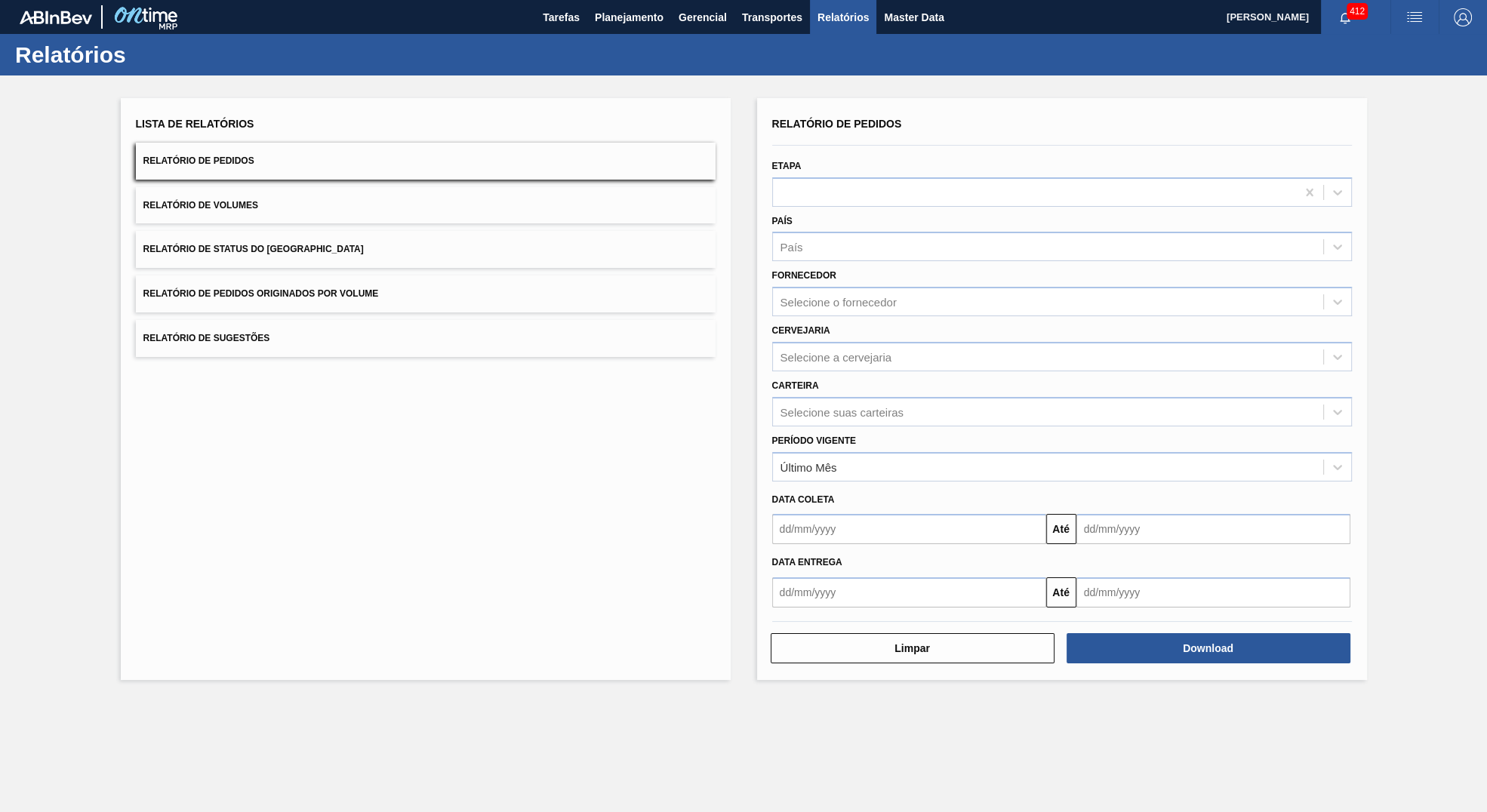
click at [918, 21] on div "Estoque Pedidos Volume Sugestões Plano Diário Estoque Fornecedor Garrafas Estoq…" at bounding box center [744, 406] width 1487 height 812
click at [918, 21] on span "Master Data" at bounding box center [914, 17] width 60 height 18
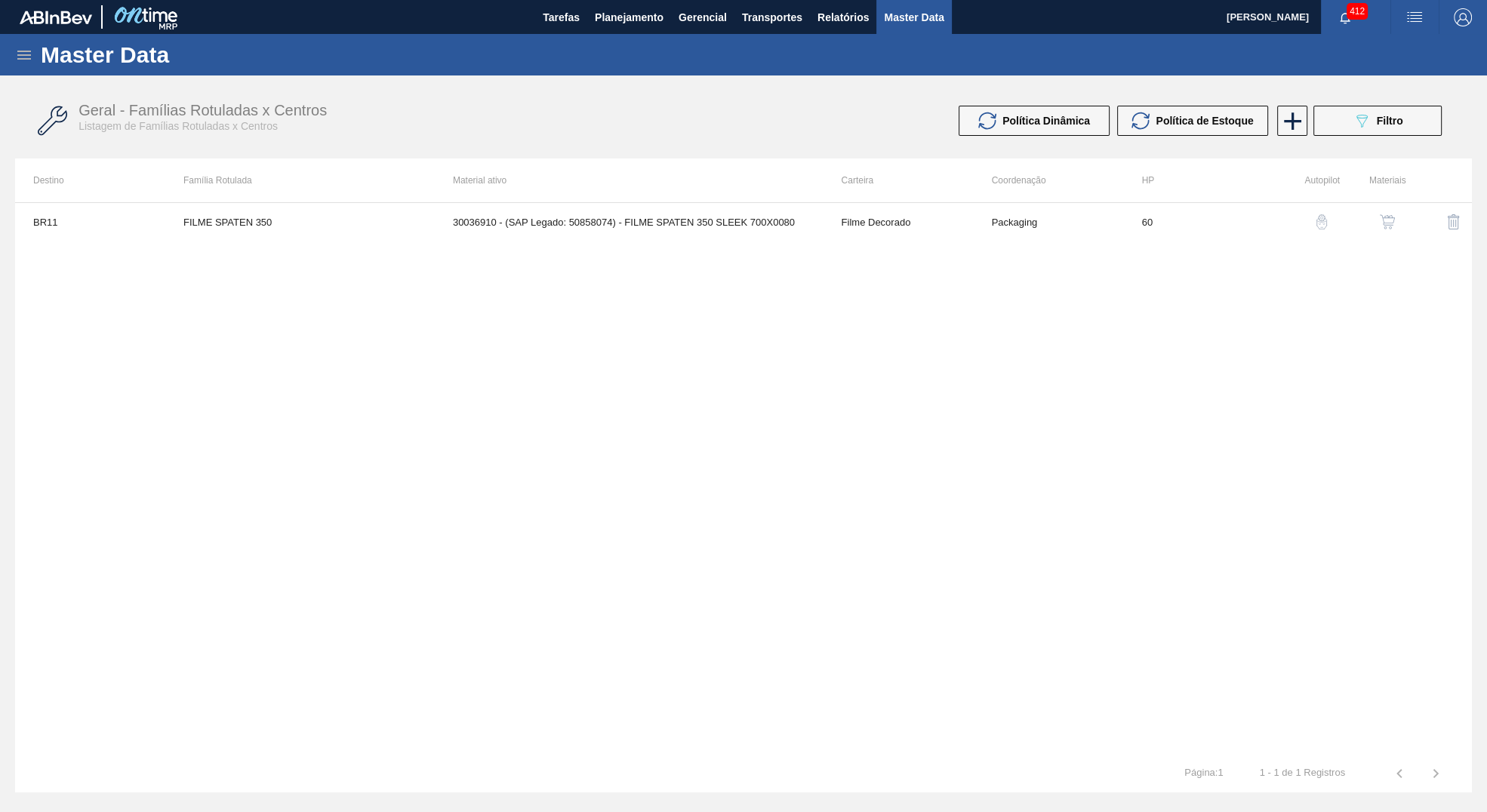
click at [1350, 98] on div "Geral - Famílias Rotuladas x Centros Listagem de Famílias Rotuladas x Centros P…" at bounding box center [744, 121] width 1457 height 57
click at [1378, 121] on span "Filtro" at bounding box center [1390, 121] width 26 height 12
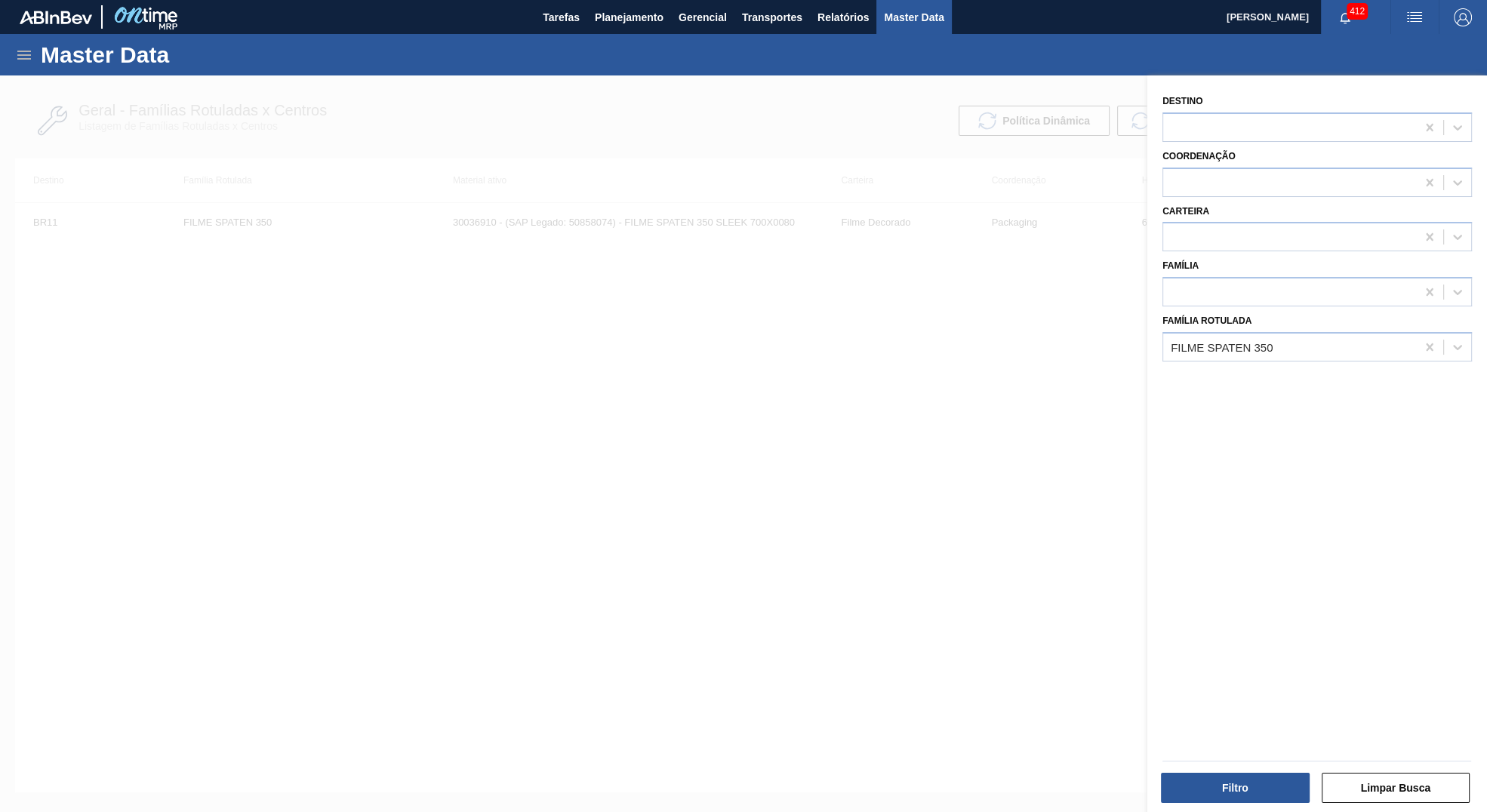
click at [1444, 359] on div "Destino Coordenação Carteira Família Família Rotulada FILME SPATEN 350" at bounding box center [1317, 446] width 339 height 740
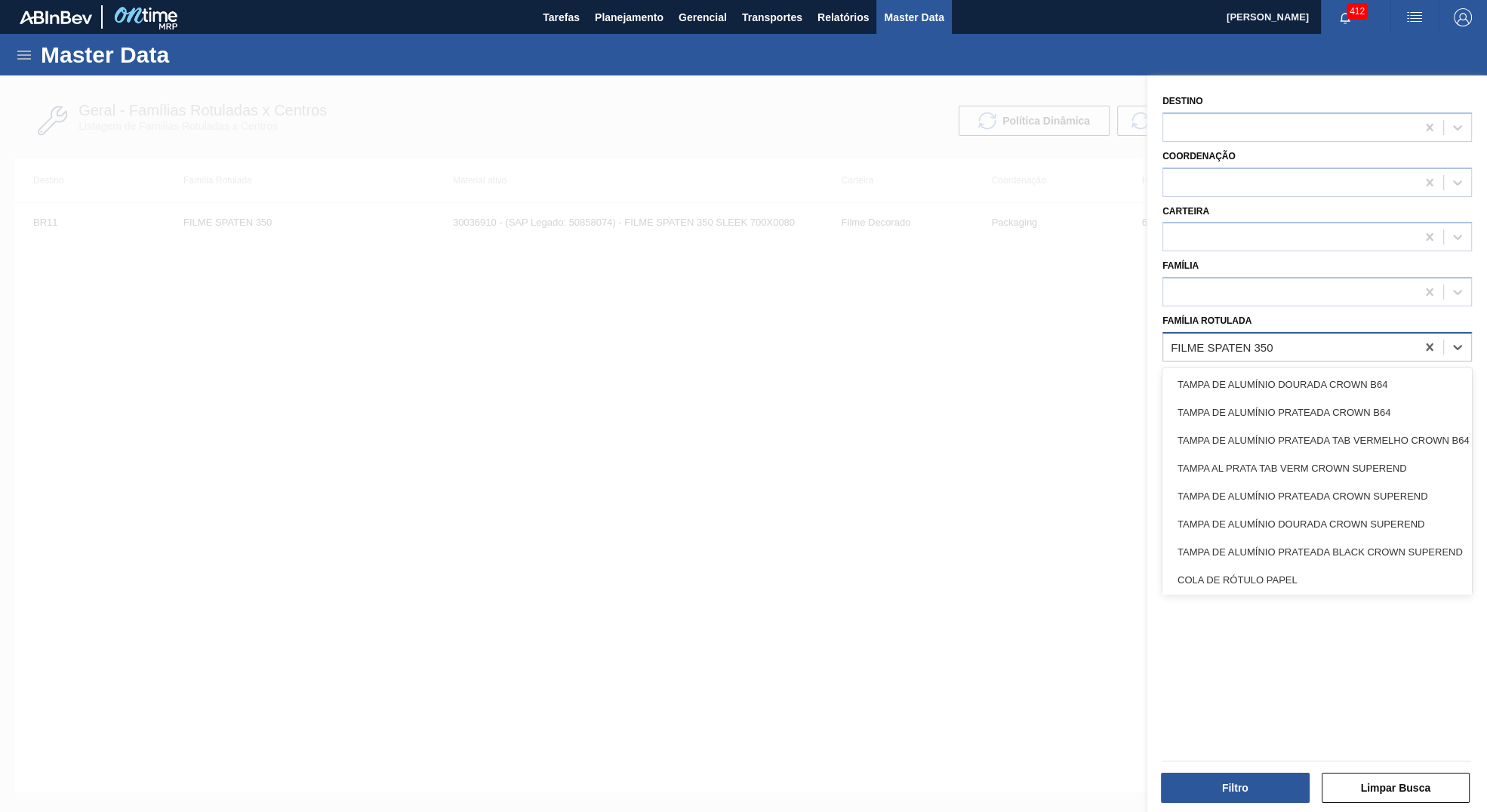
click at [1410, 337] on div "FILME SPATEN 350" at bounding box center [1290, 347] width 253 height 22
click at [1423, 342] on icon at bounding box center [1430, 347] width 15 height 15
paste Rotulada "FILME LISO 800x60"
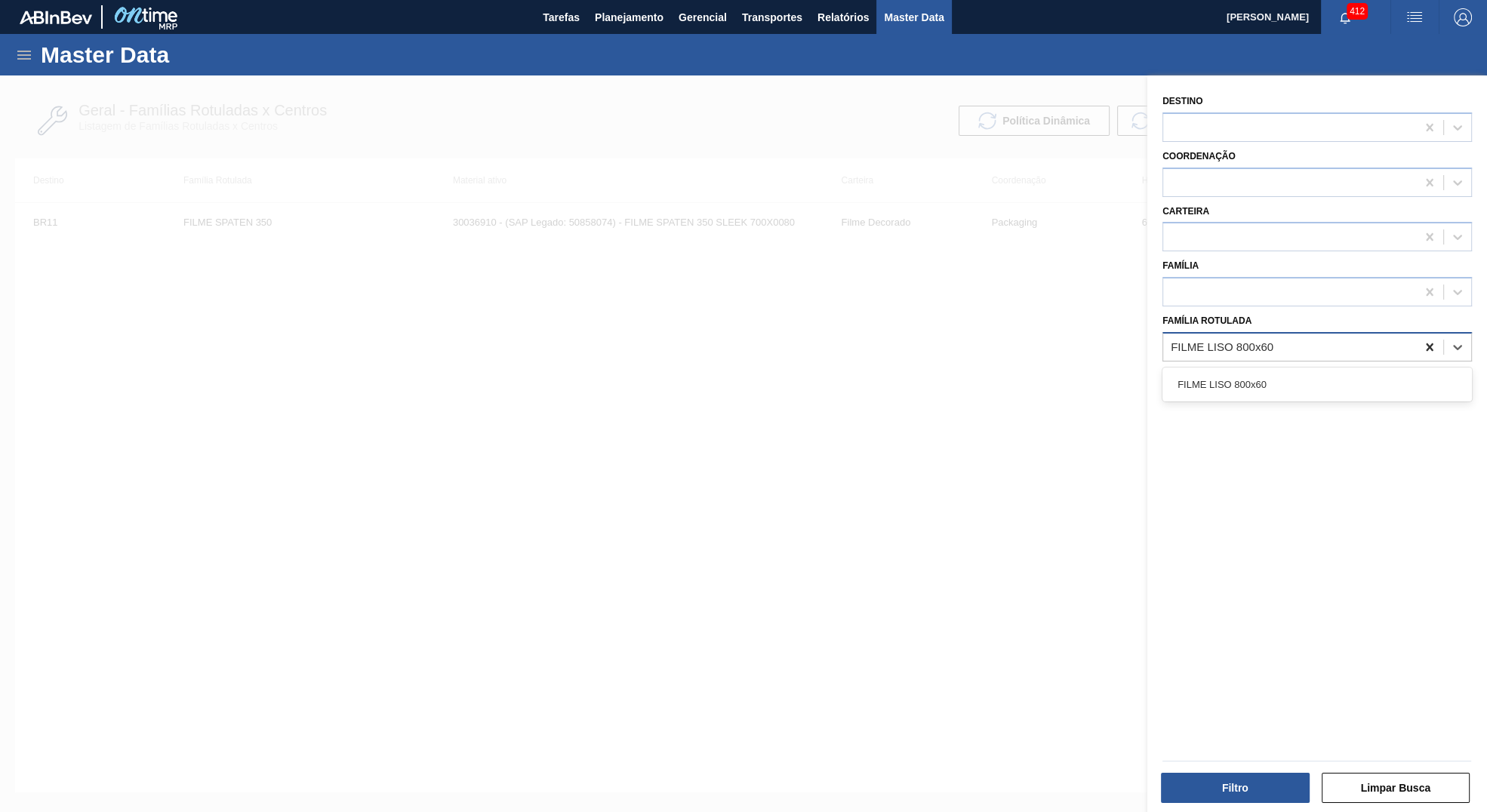
type Rotulada "FILME LISO 800x60"
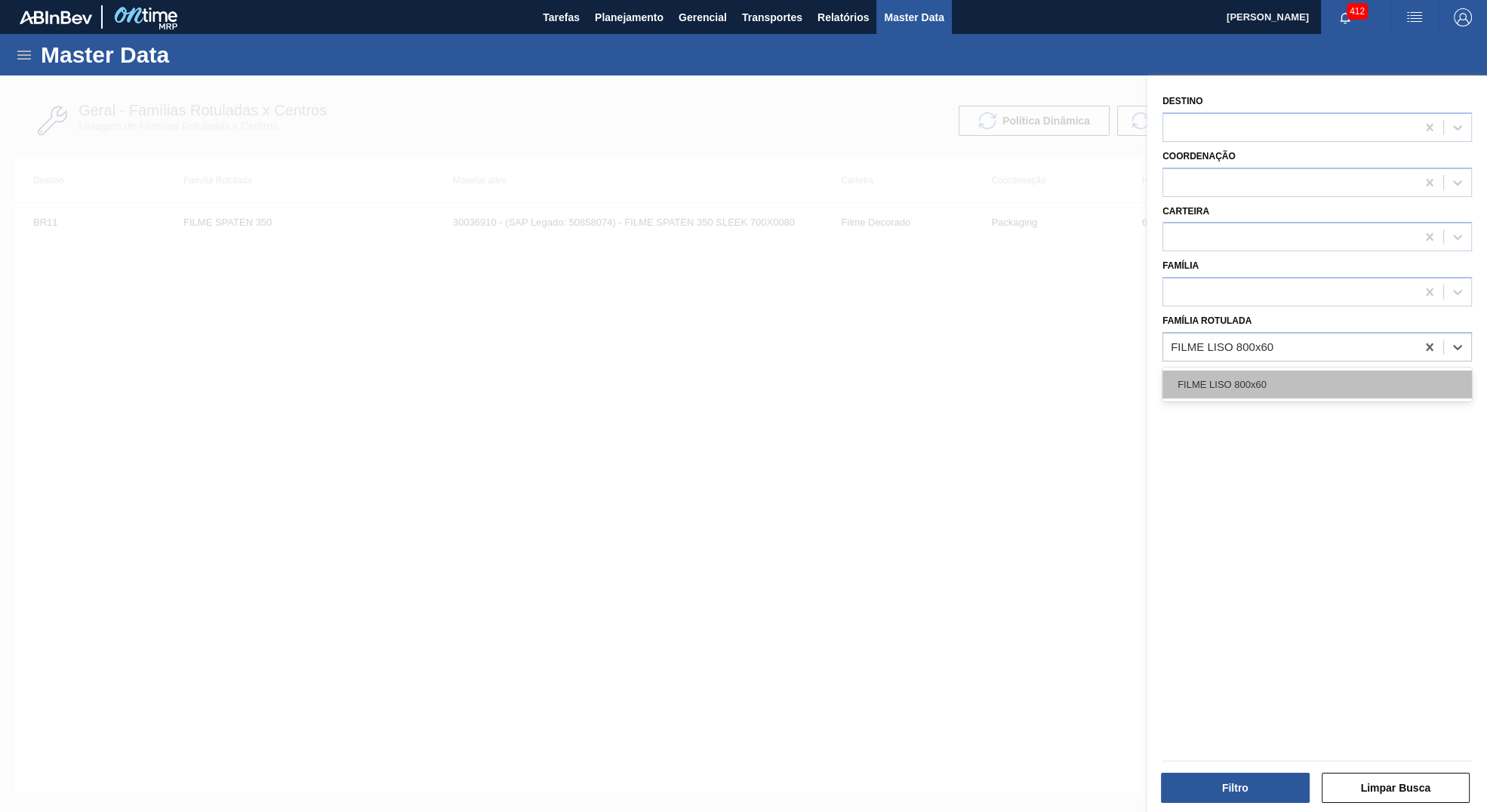
click at [1277, 376] on div "FILME LISO 800x60" at bounding box center [1318, 384] width 310 height 28
click at [1199, 773] on div "Filtro" at bounding box center [1236, 788] width 161 height 34
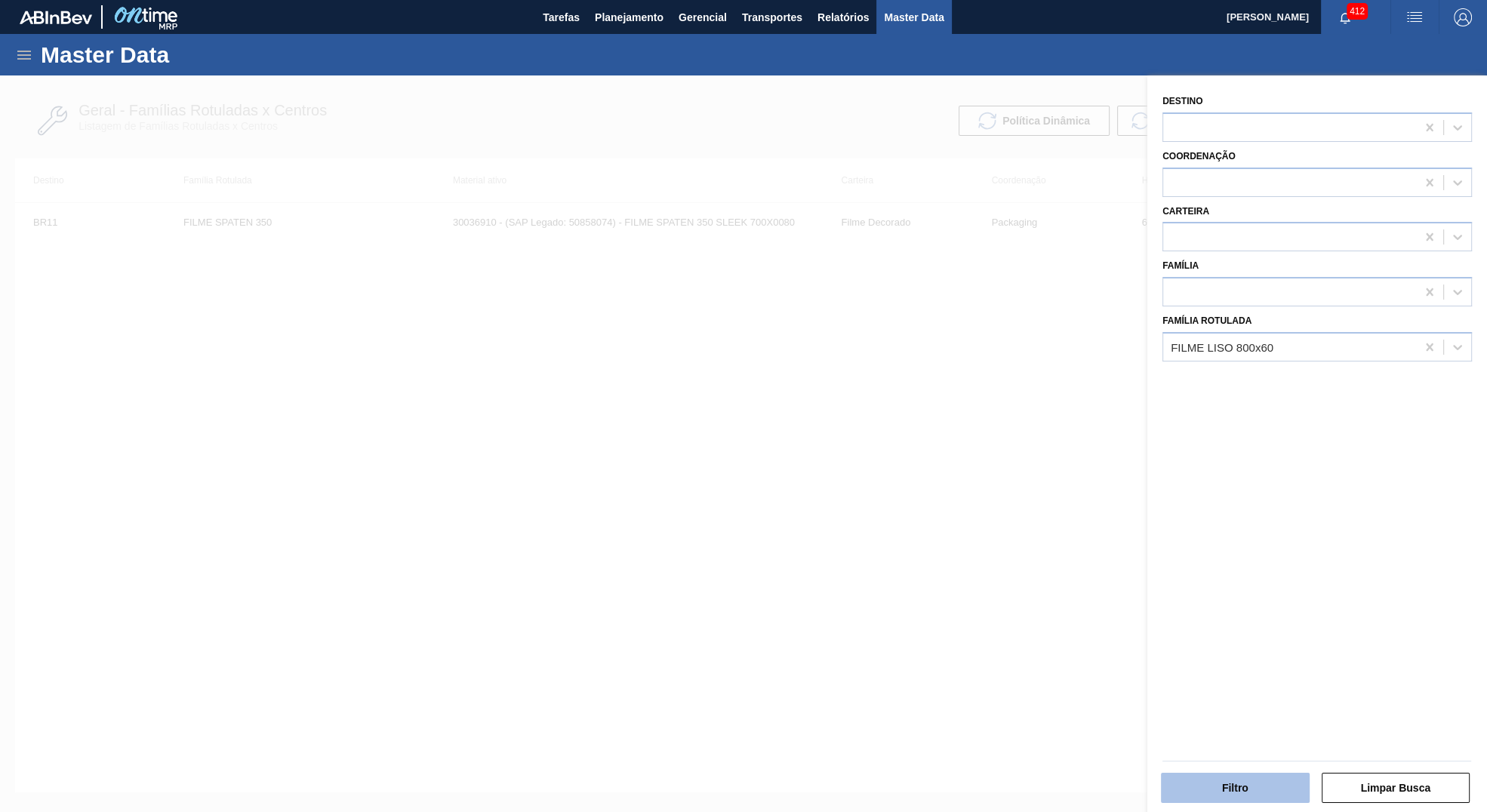
click at [1206, 785] on button "Filtro" at bounding box center [1235, 788] width 149 height 30
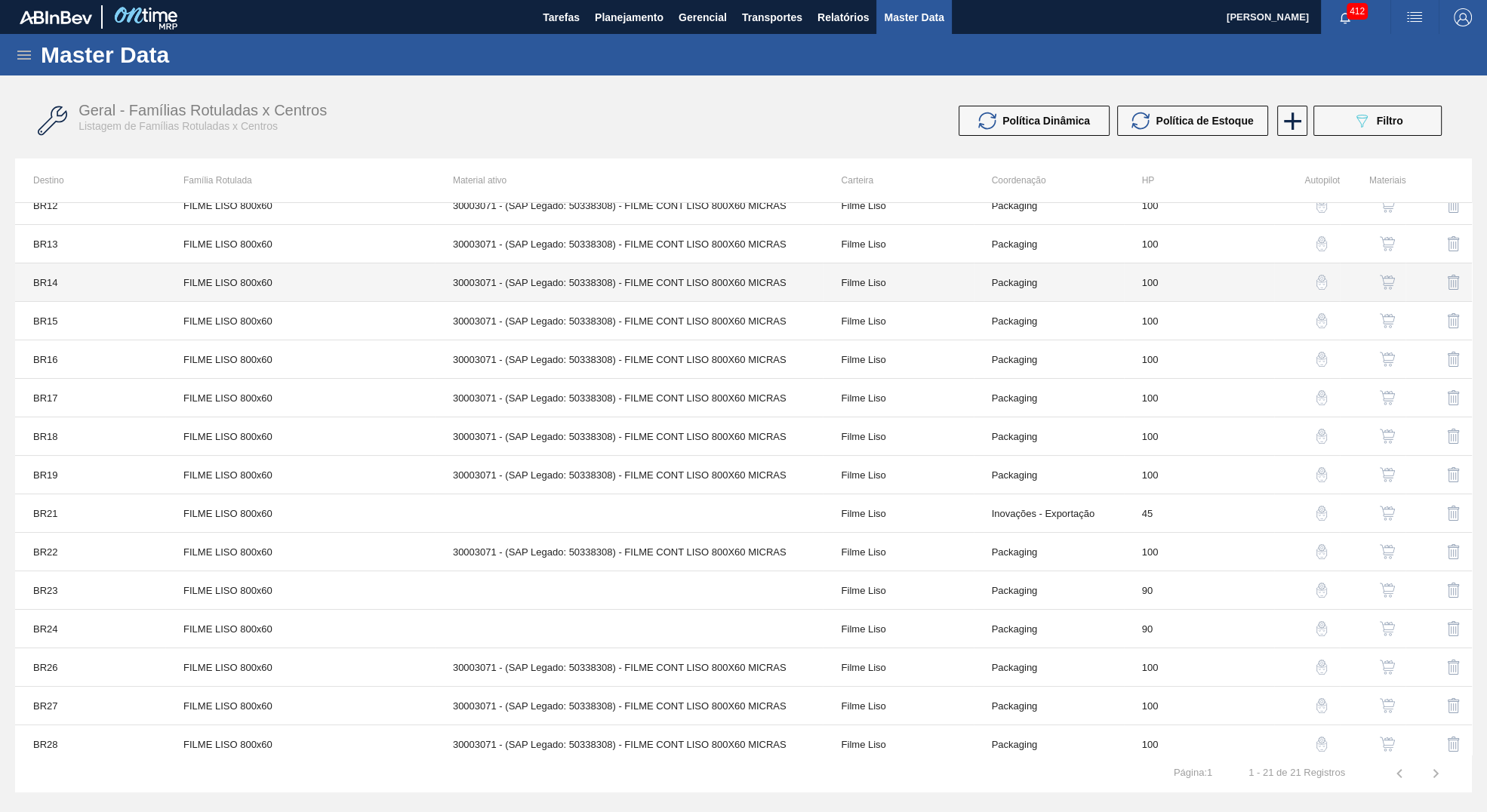
scroll to position [256, 0]
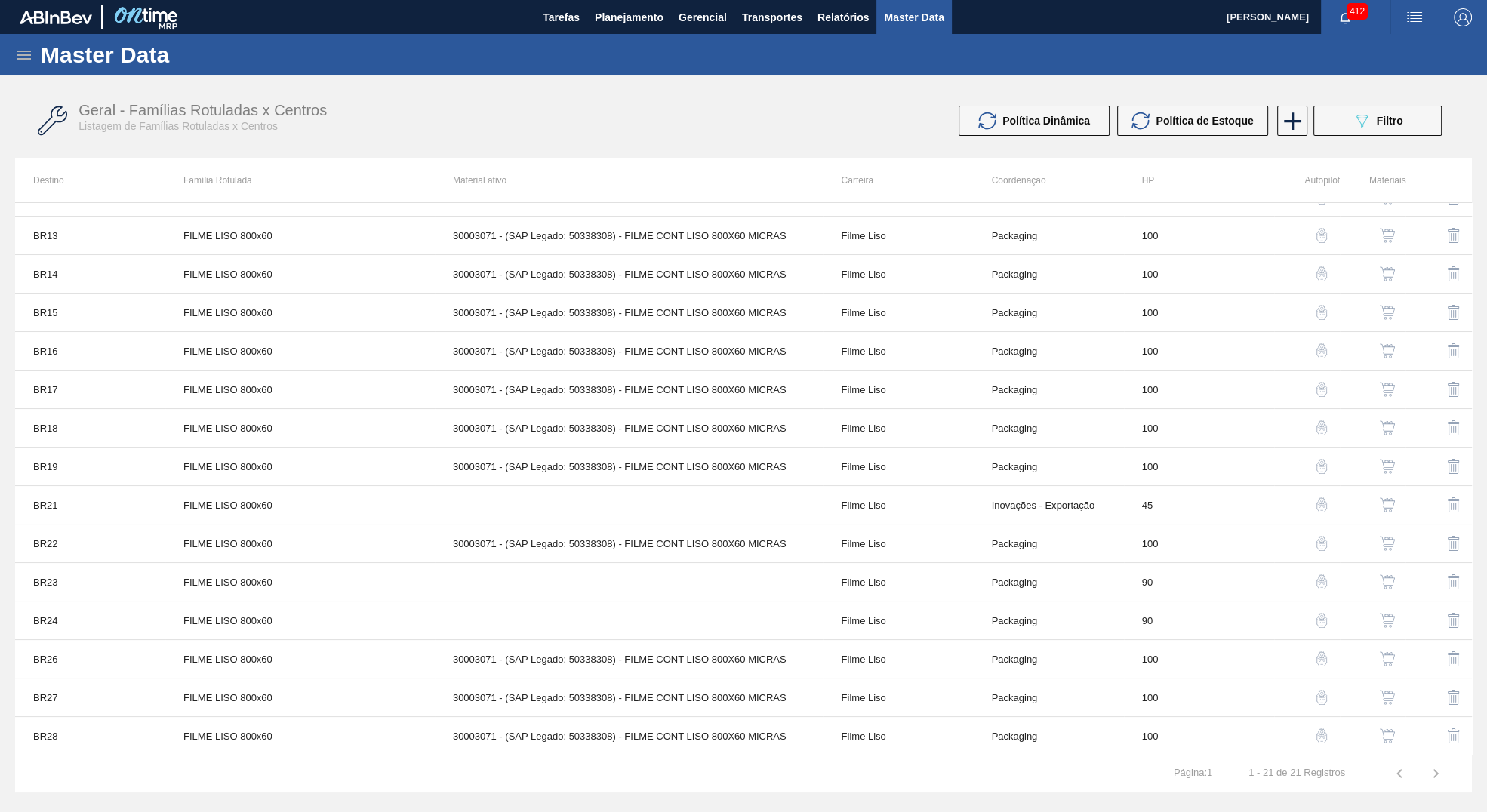
click at [1397, 500] on button "button" at bounding box center [1387, 505] width 36 height 36
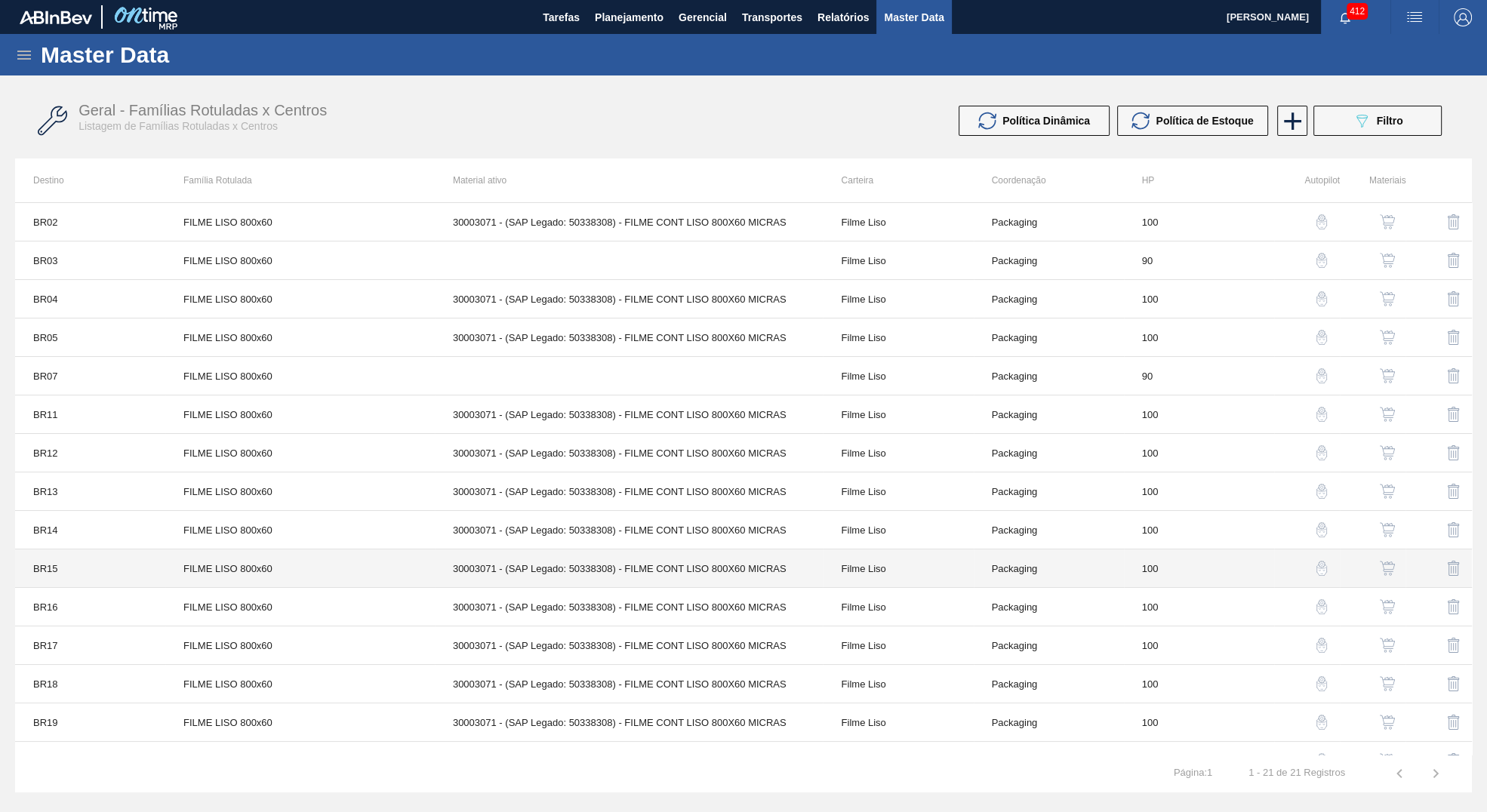
scroll to position [256, 0]
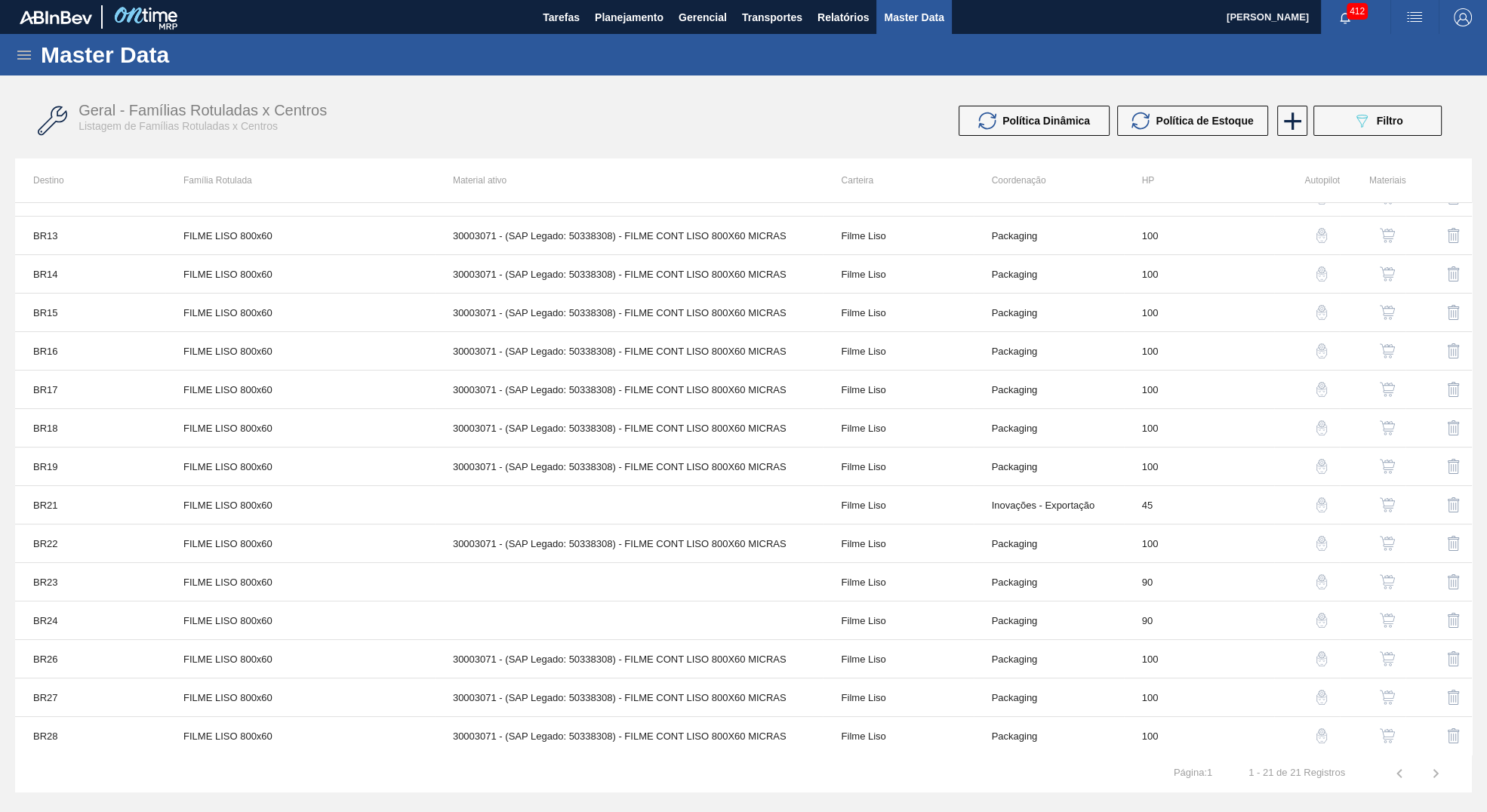
click at [1395, 535] on button "button" at bounding box center [1387, 543] width 36 height 36
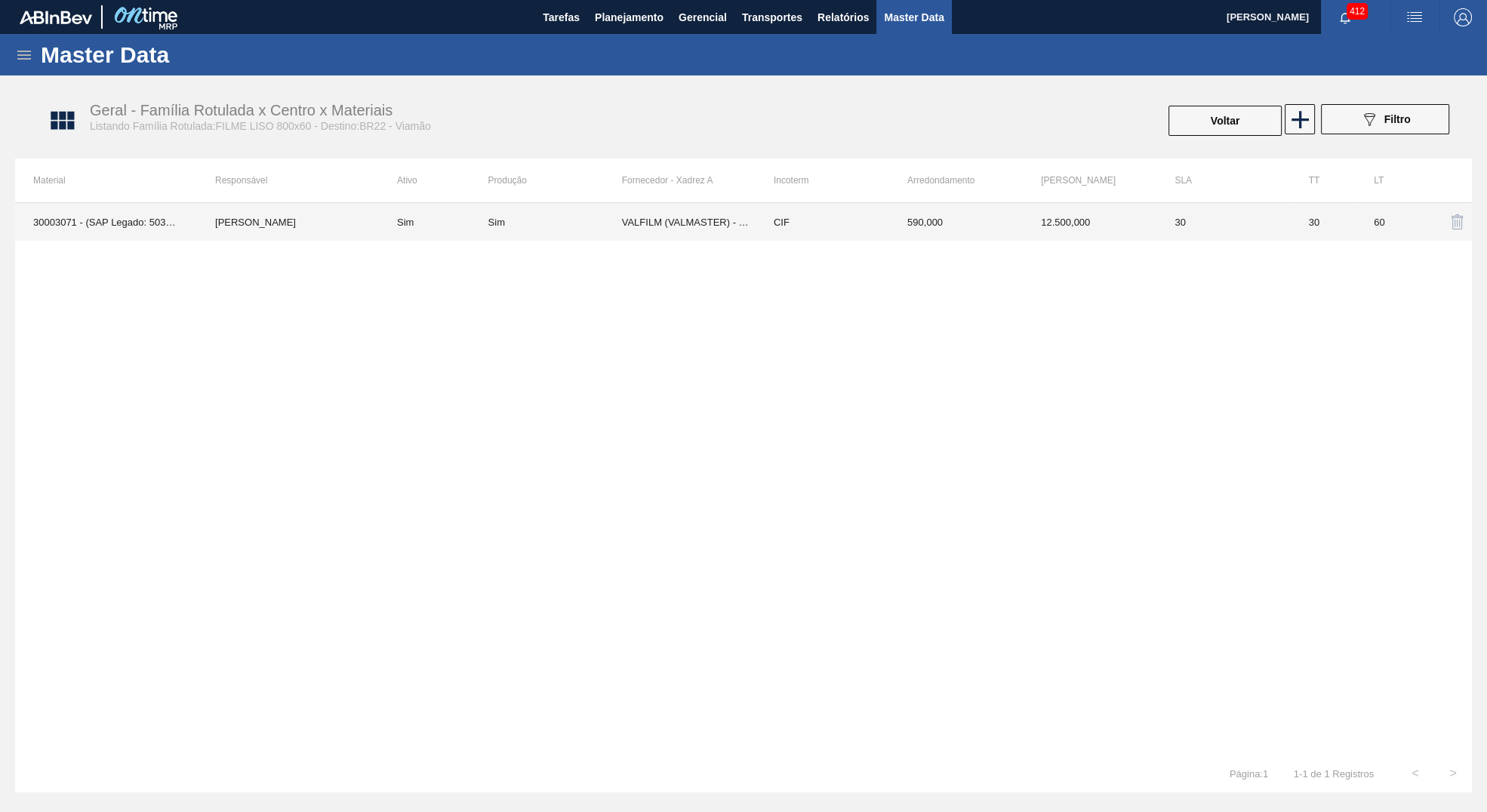
click at [819, 233] on td "CIF" at bounding box center [822, 221] width 133 height 38
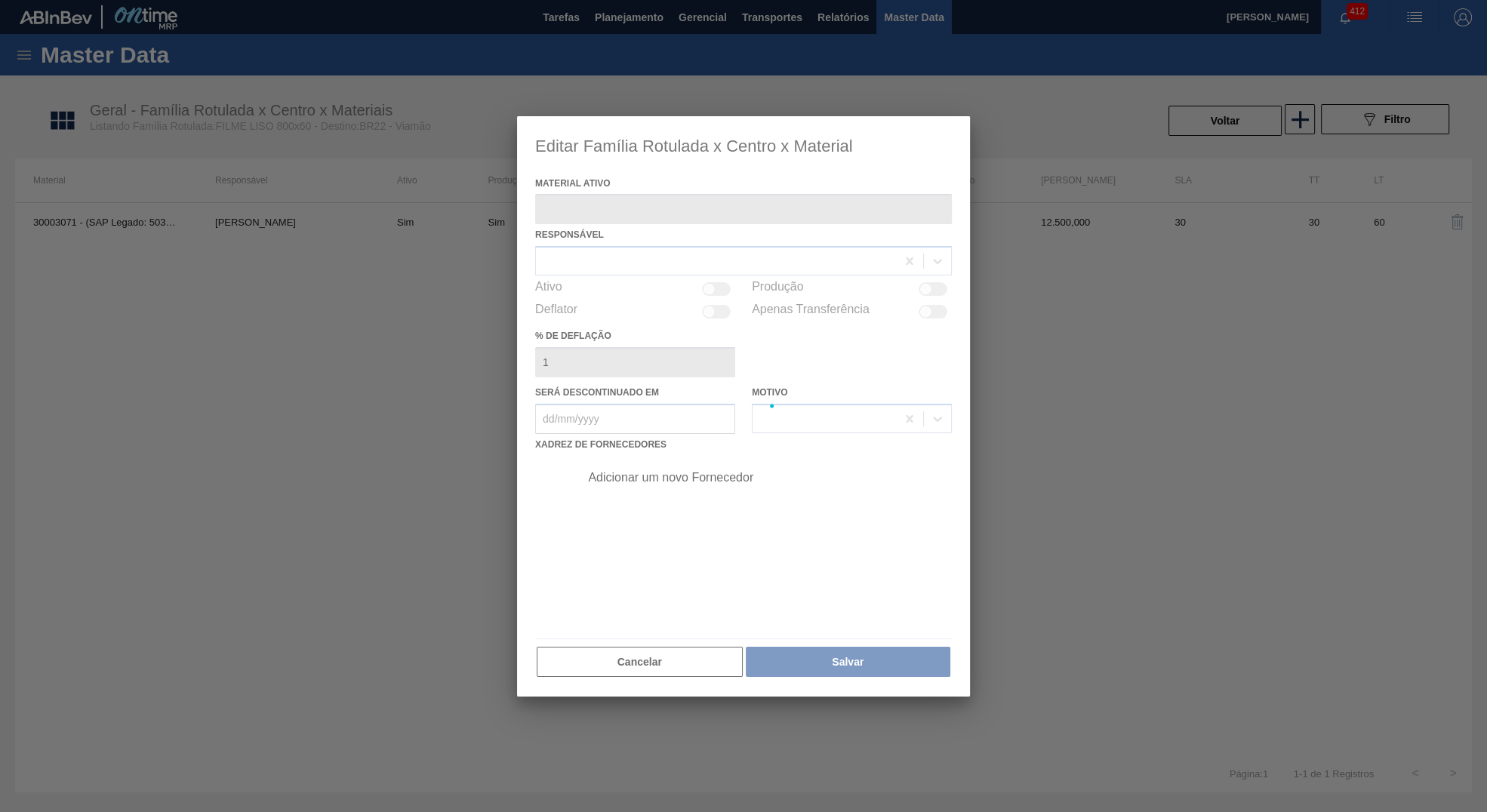
type ativo "30003071 - (SAP Legado: 50338308) - FILME CONT LISO 800X60 MICRAS"
checkbox input "true"
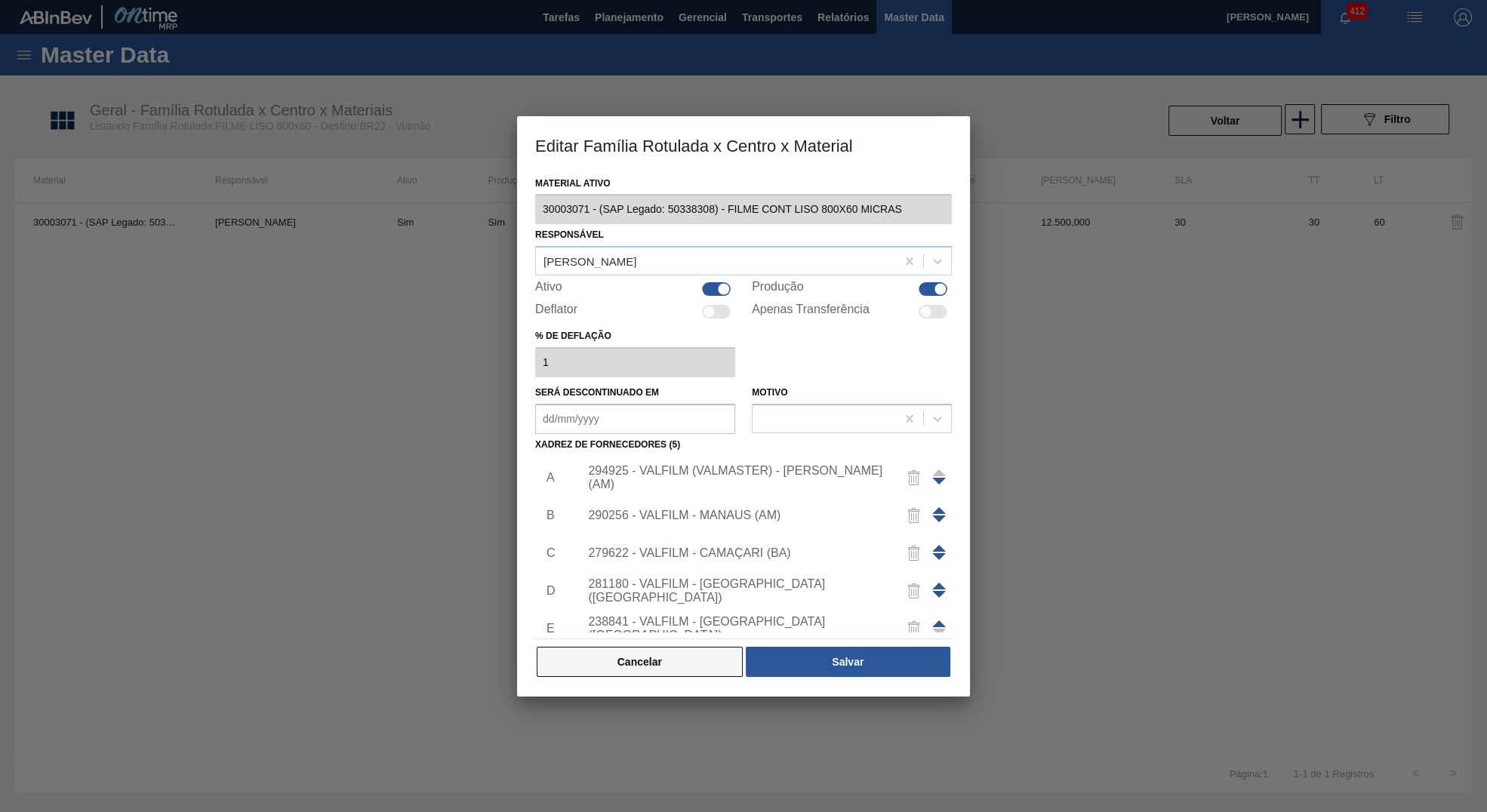
click at [644, 658] on button "Cancelar" at bounding box center [640, 662] width 206 height 30
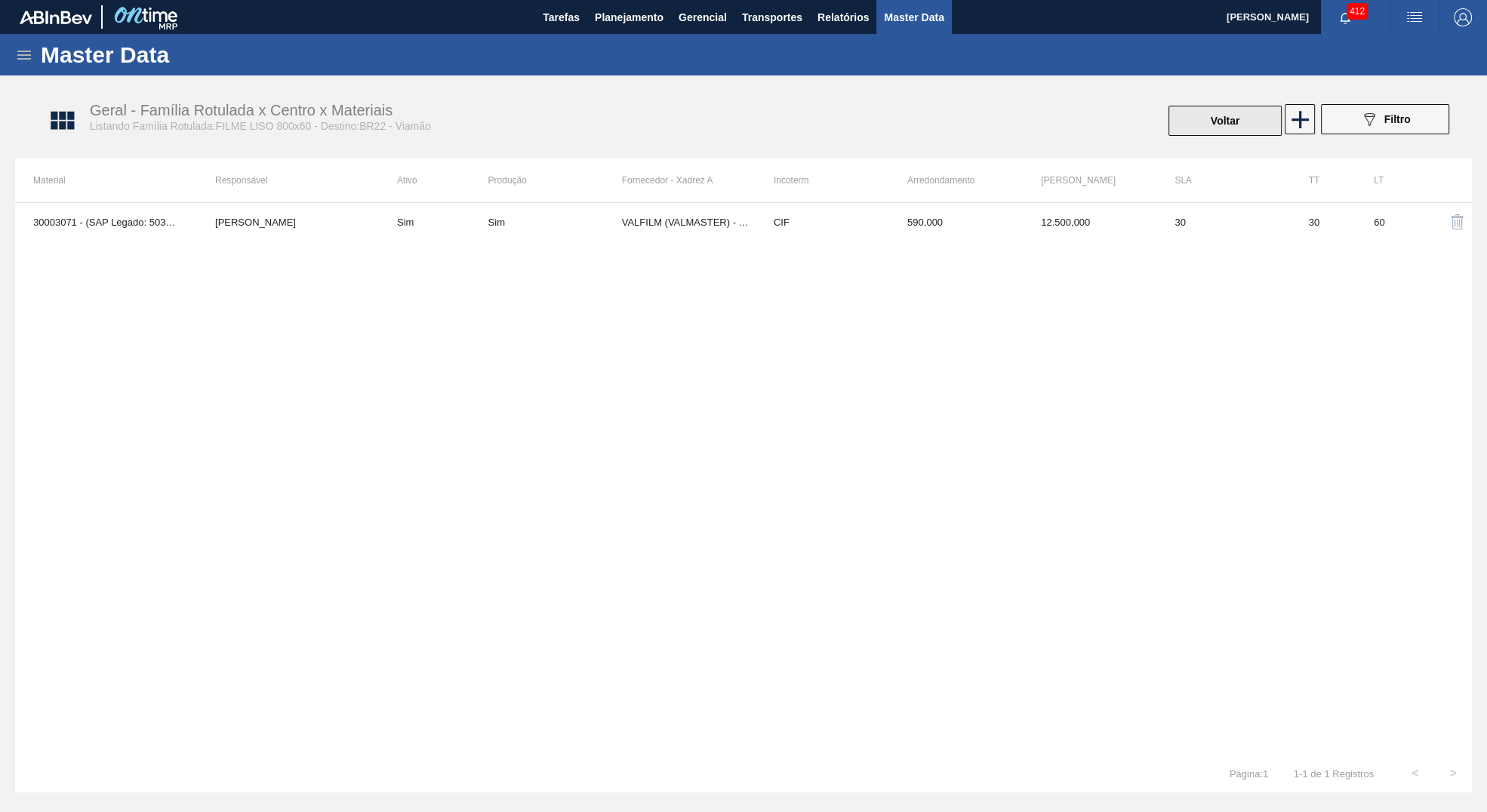
click at [1209, 113] on button "Voltar" at bounding box center [1225, 121] width 113 height 30
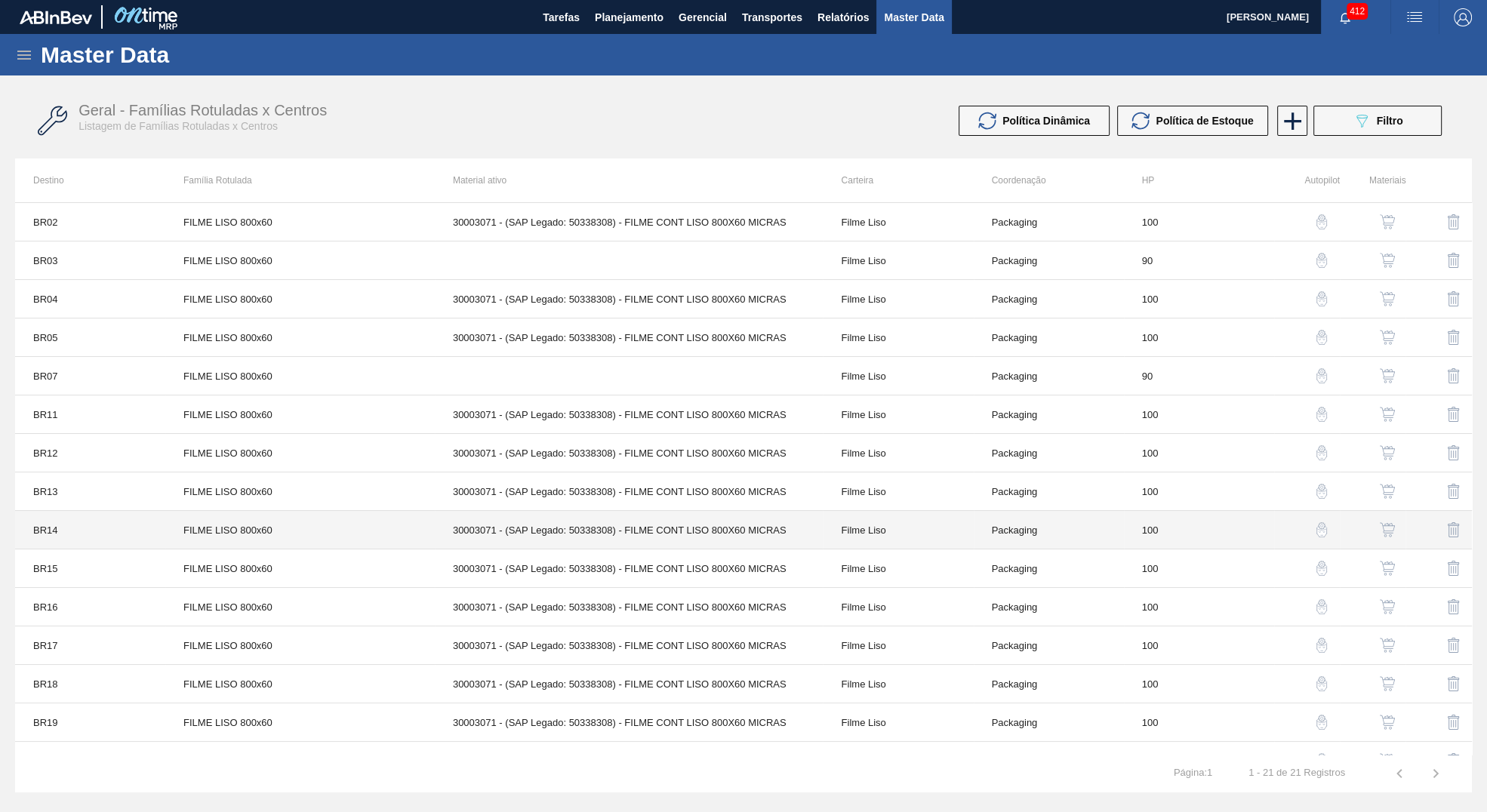
scroll to position [256, 0]
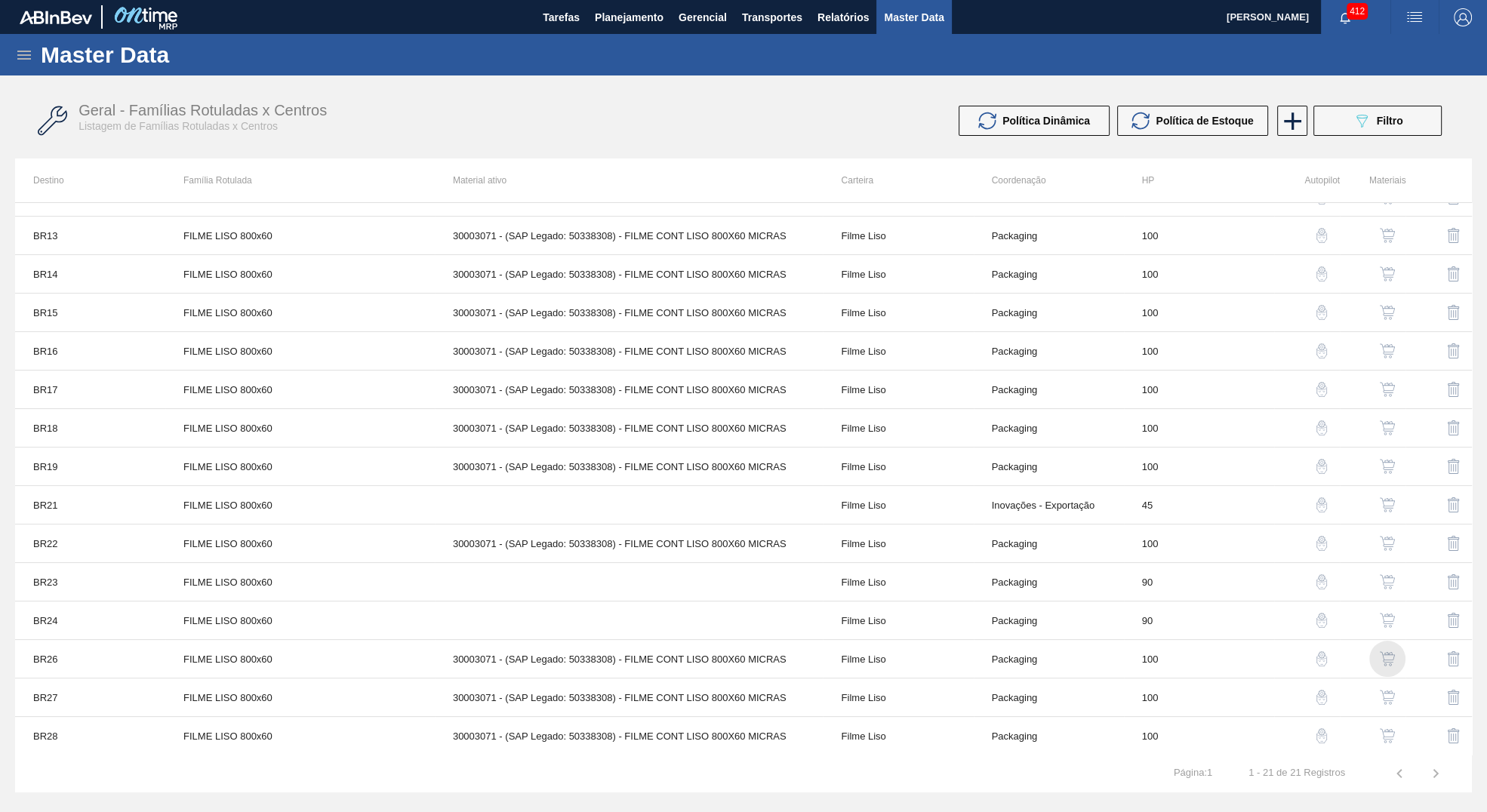
click at [1394, 656] on img "button" at bounding box center [1387, 659] width 15 height 15
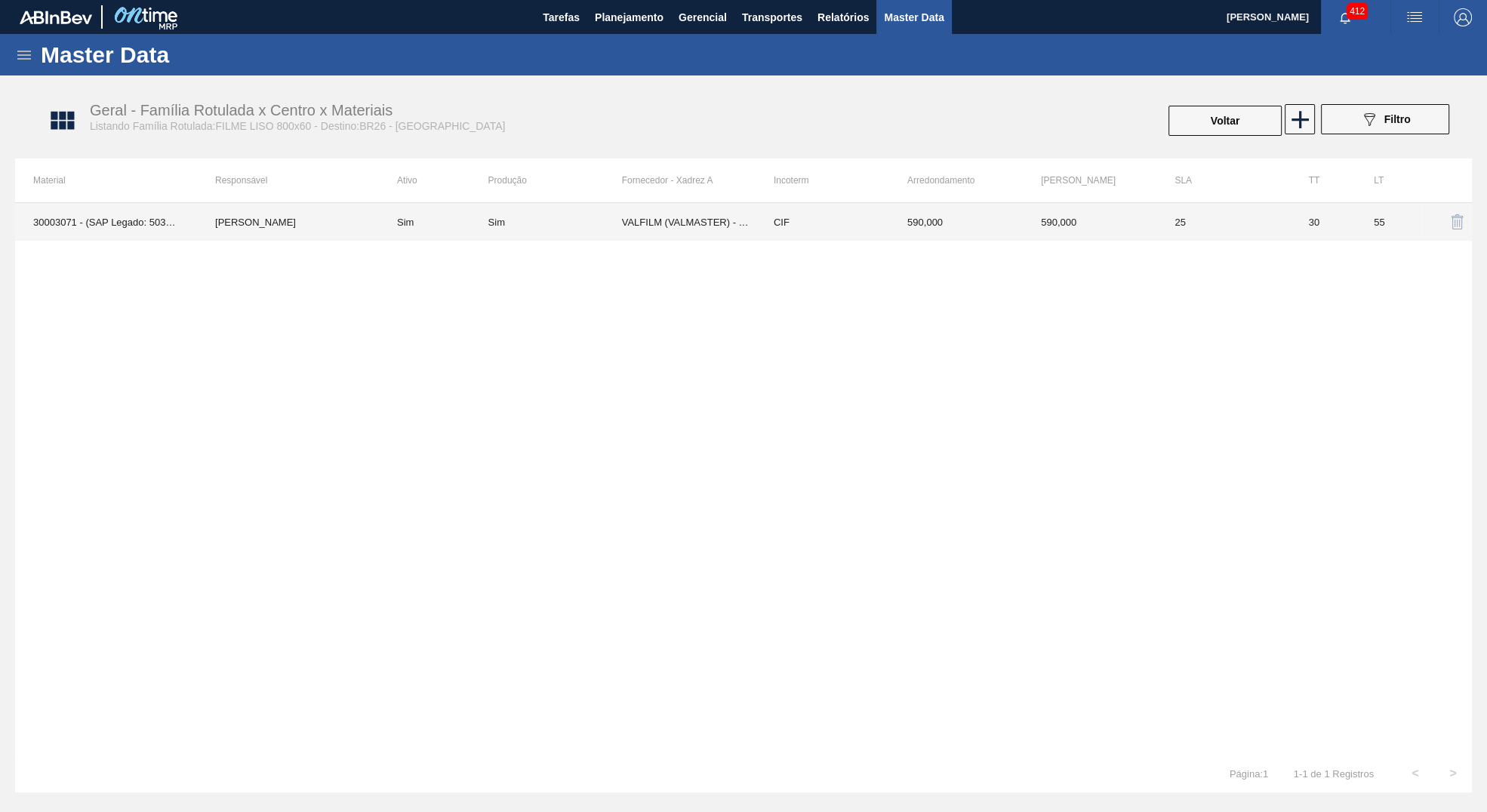
click at [652, 209] on td "VALFILM (VALMASTER) - MANAUS (AM)" at bounding box center [688, 221] width 133 height 38
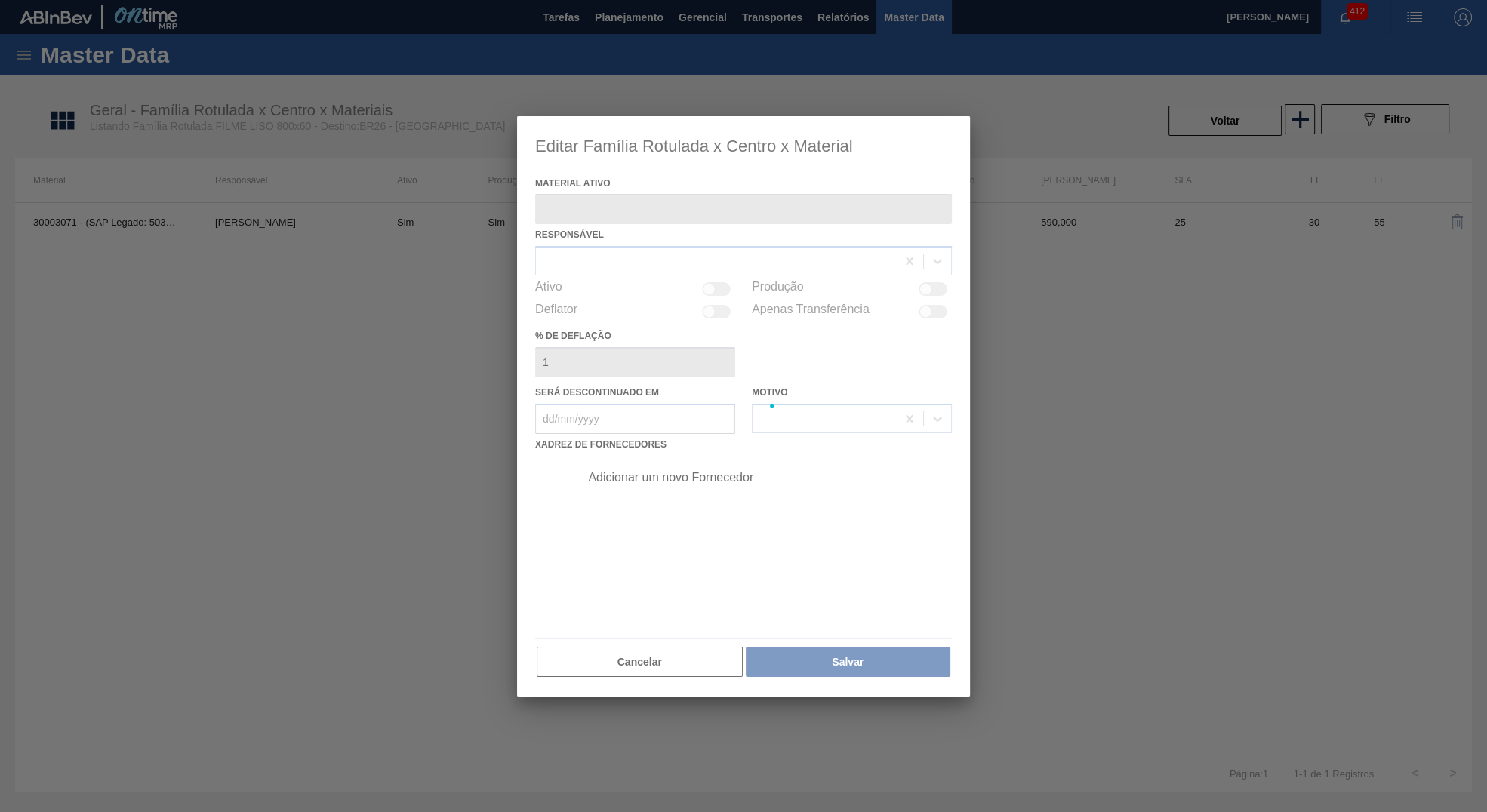
type ativo "30003071 - (SAP Legado: 50338308) - FILME CONT LISO 800X60 MICRAS"
checkbox input "true"
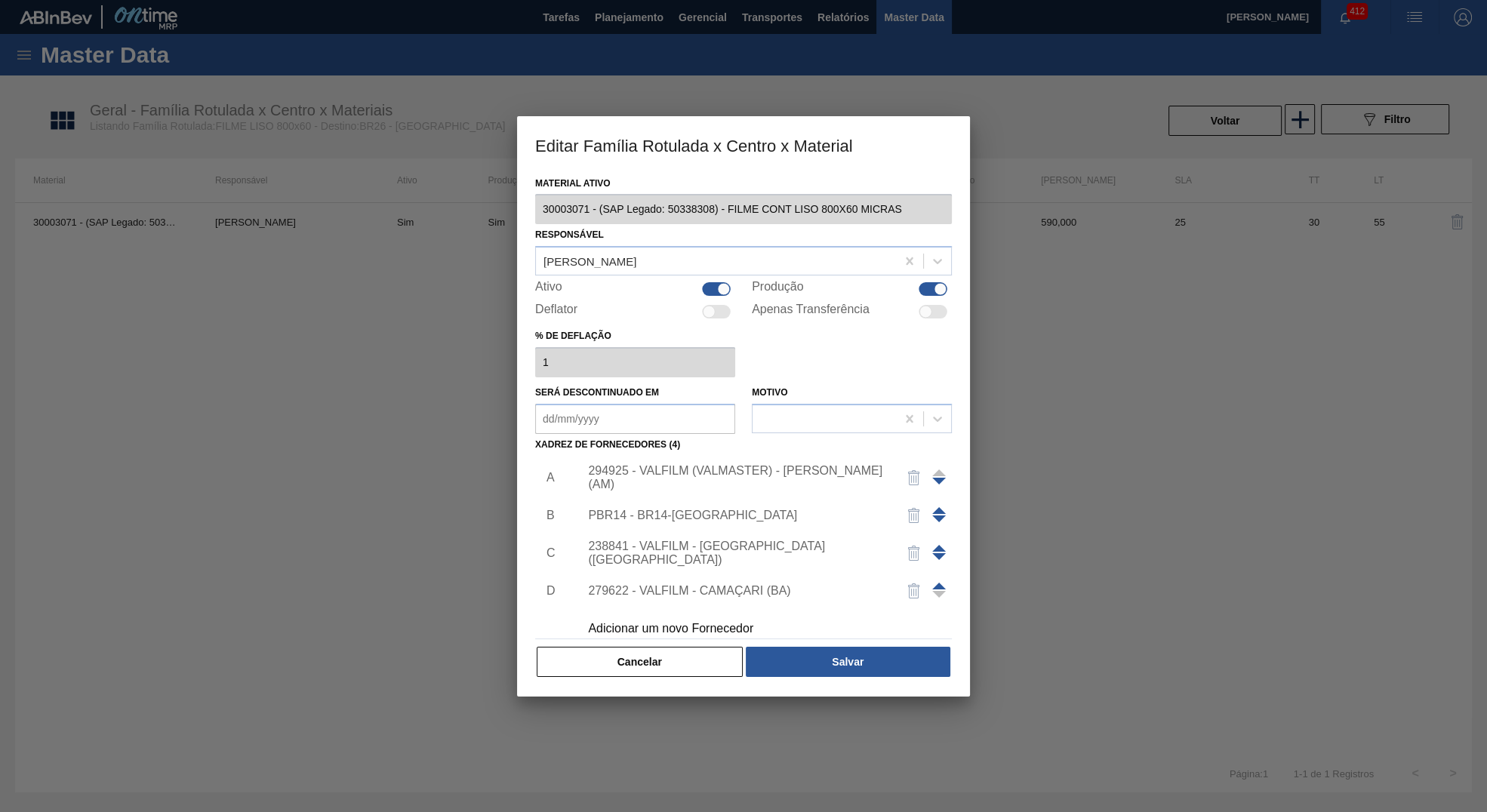
scroll to position [15, 0]
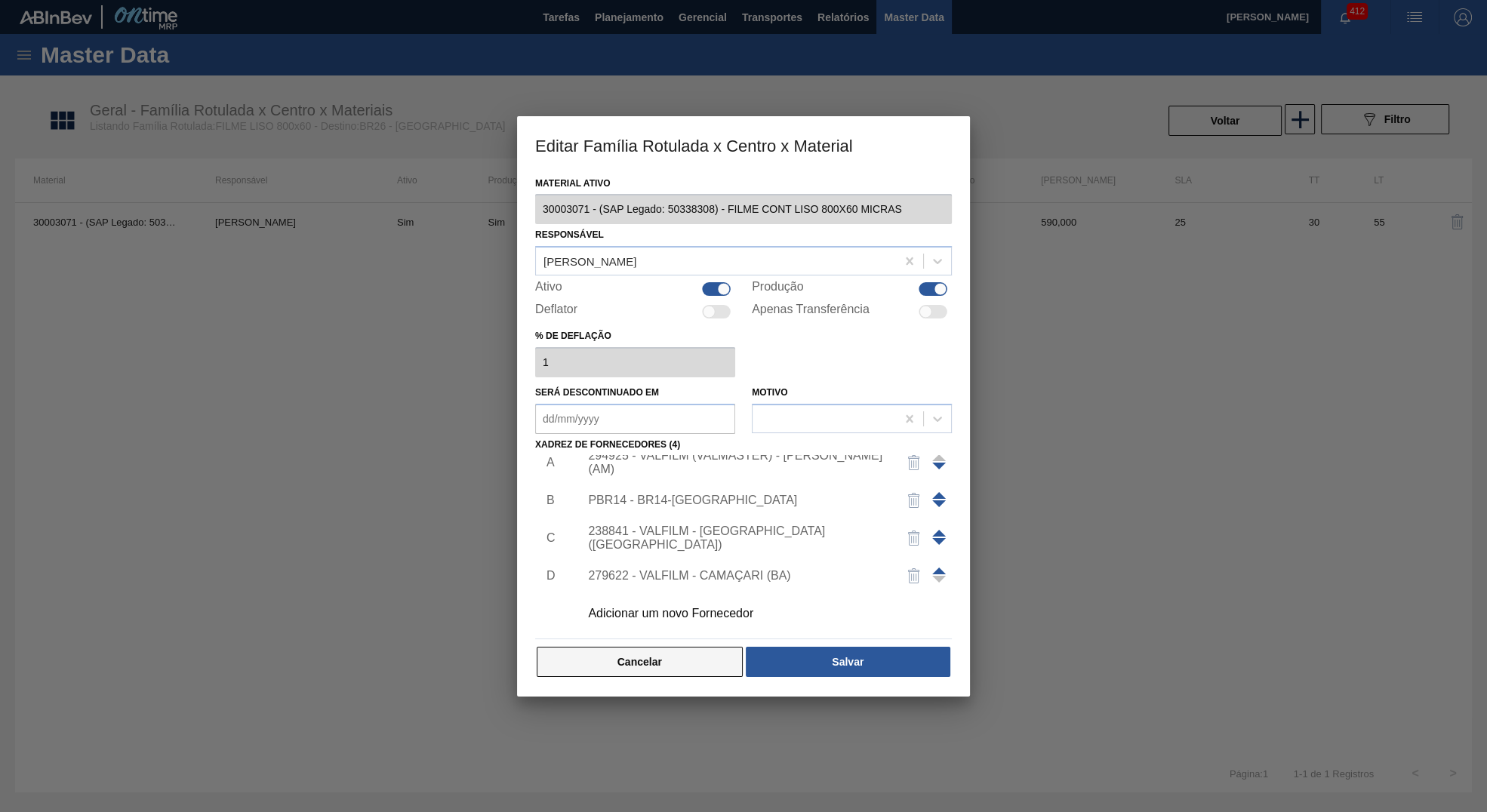
click at [613, 671] on button "Cancelar" at bounding box center [640, 662] width 206 height 30
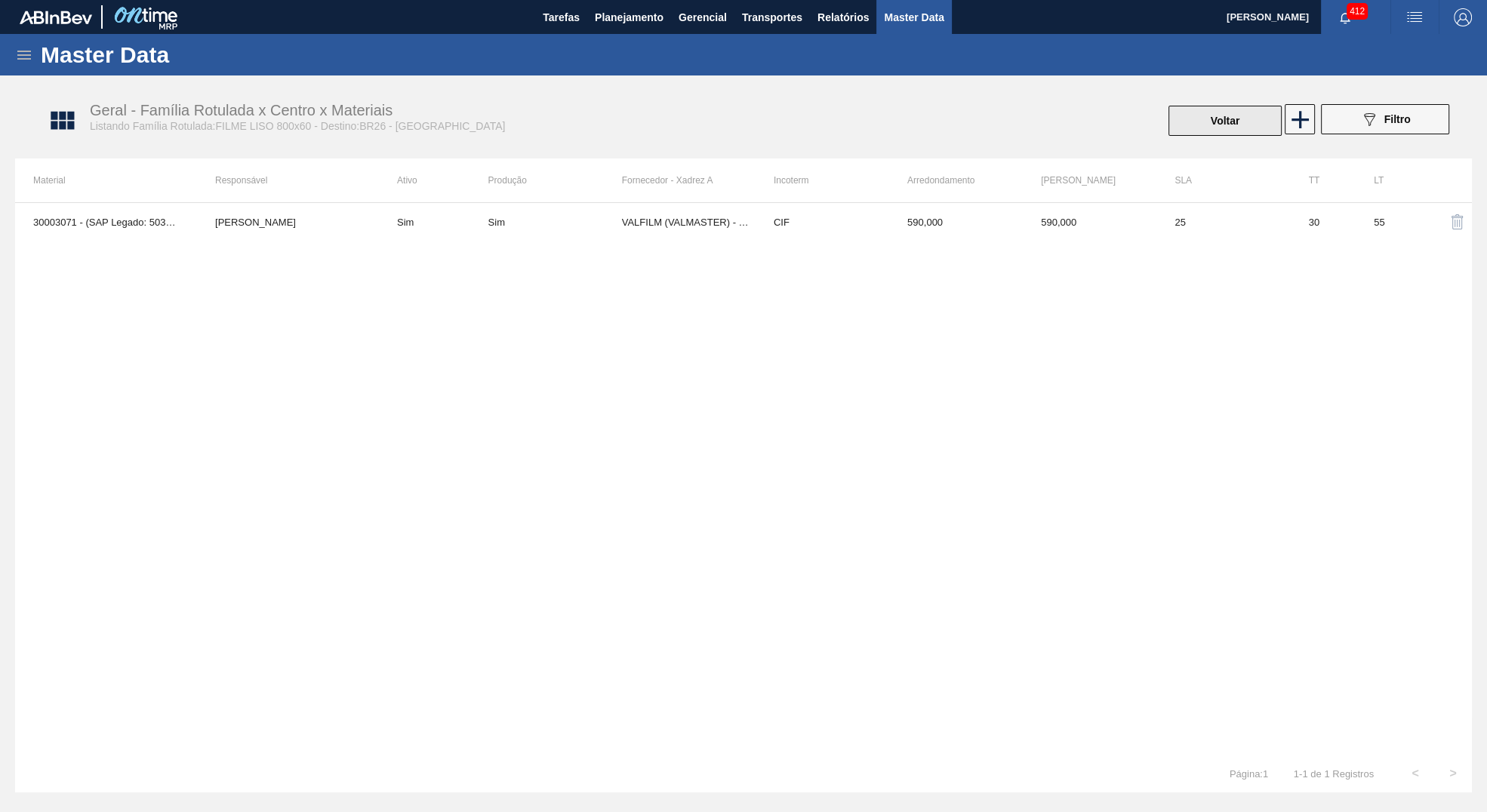
click at [1212, 108] on button "Voltar" at bounding box center [1225, 121] width 113 height 30
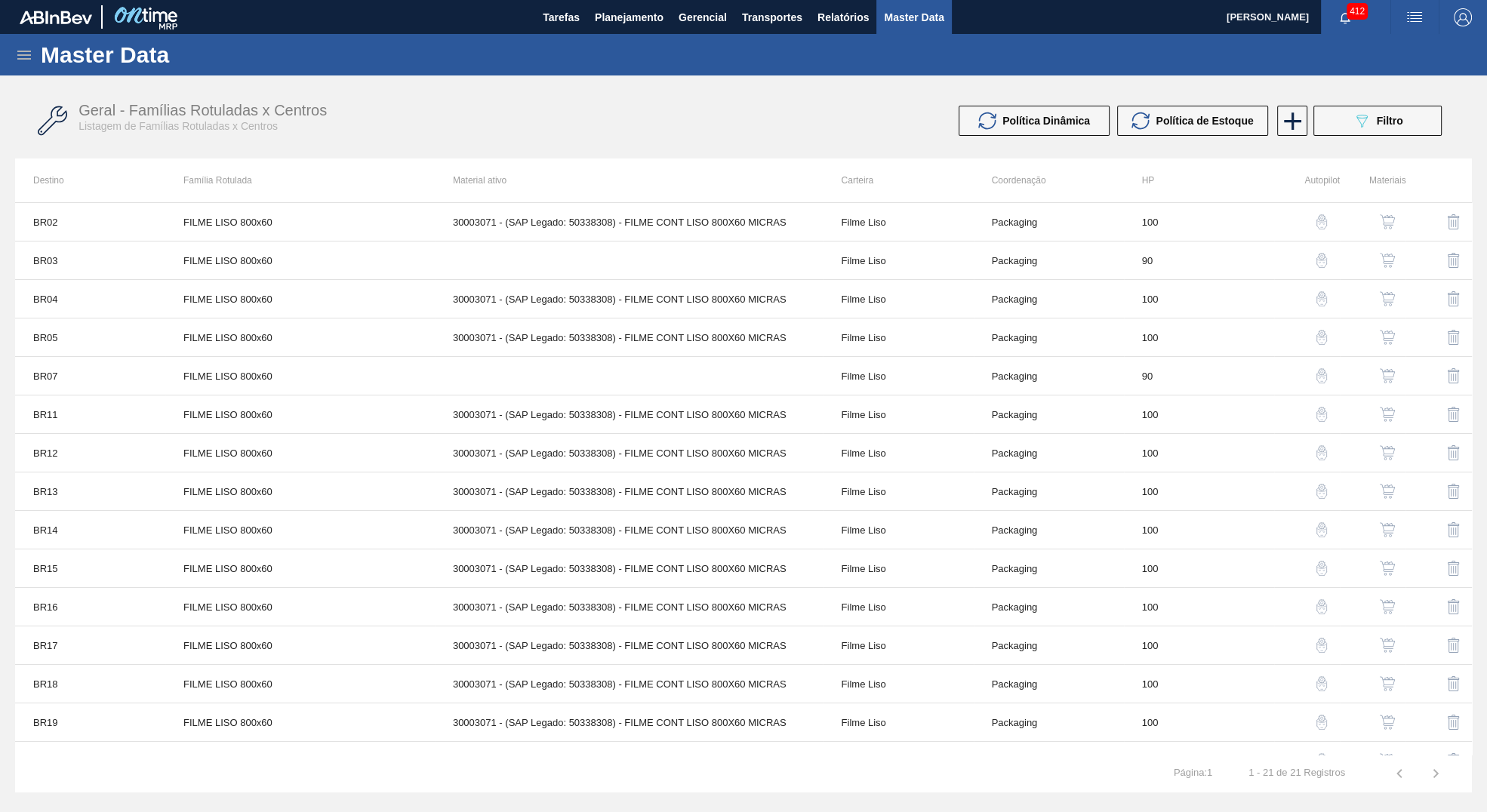
scroll to position [256, 0]
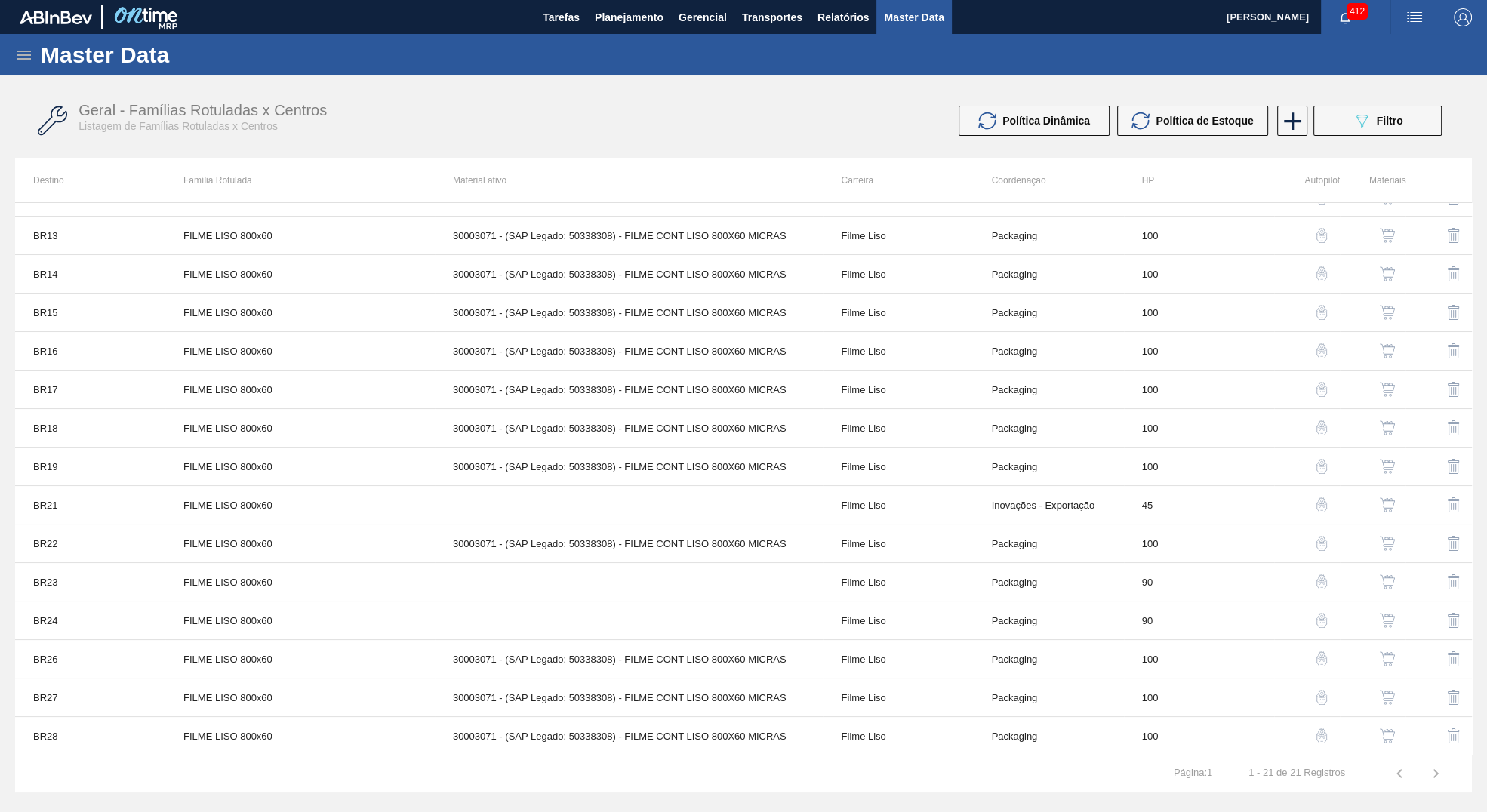
click at [1385, 696] on img "button" at bounding box center [1387, 697] width 15 height 15
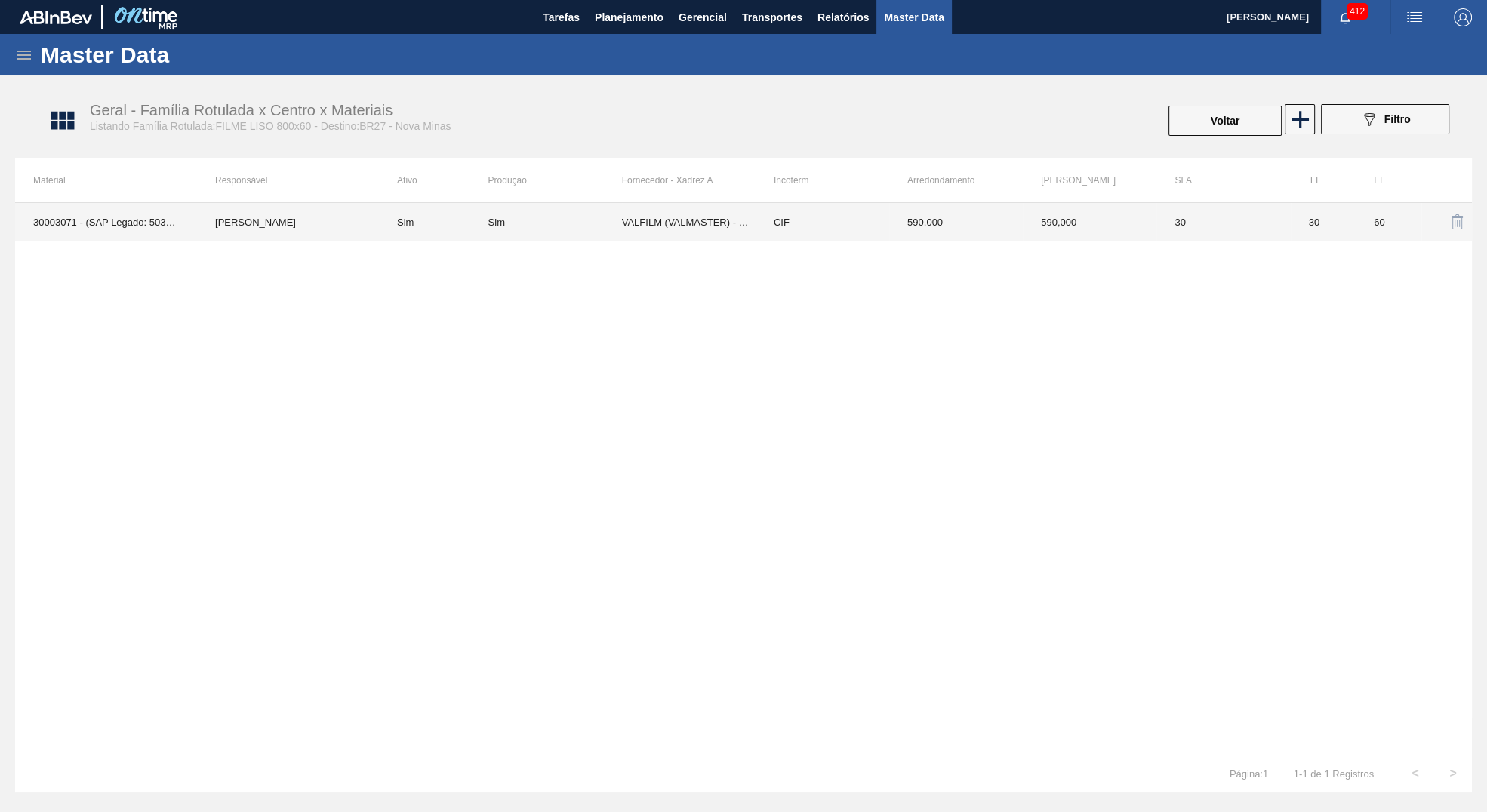
click at [908, 218] on td "590,000" at bounding box center [956, 221] width 133 height 38
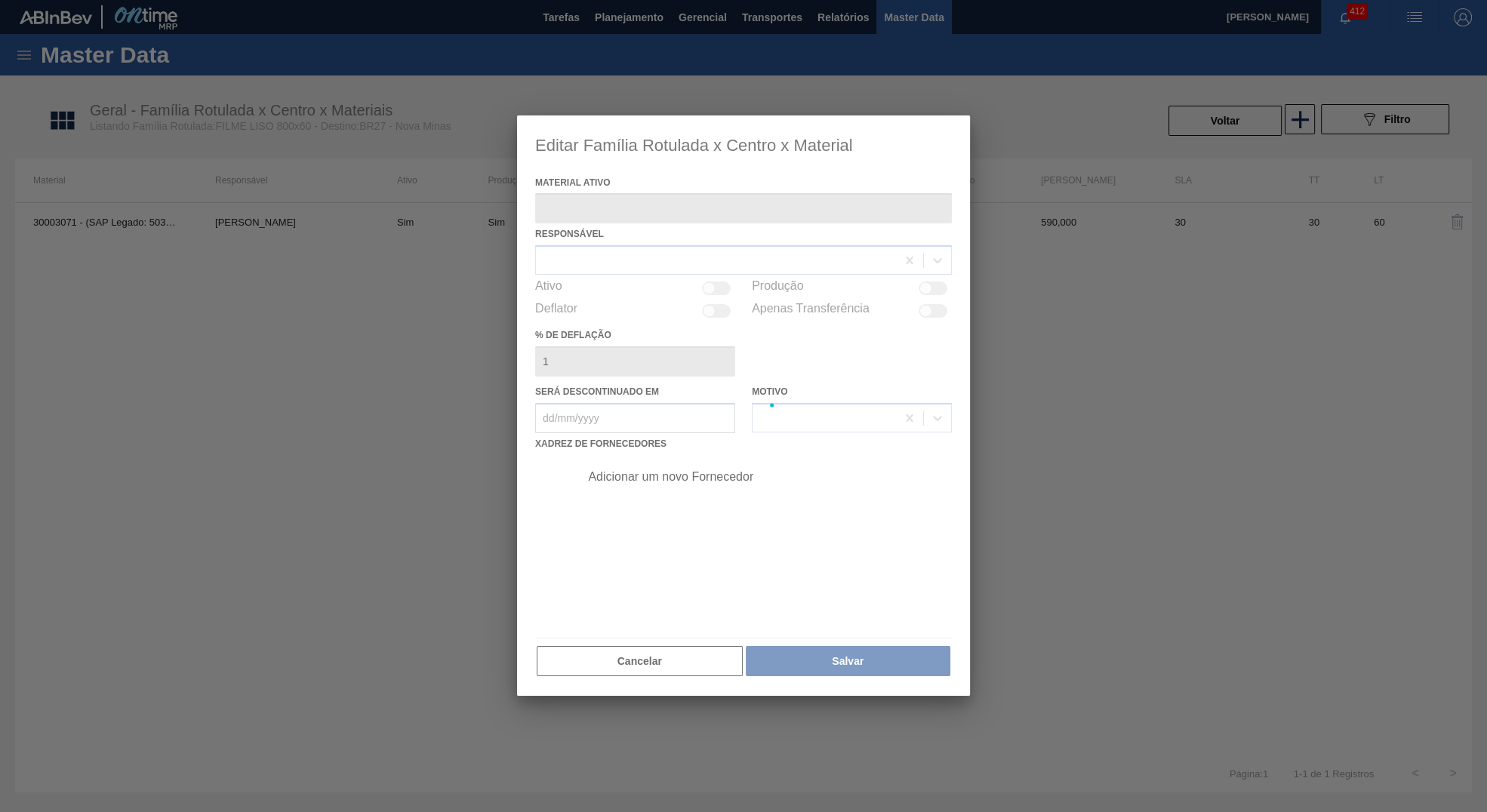
type ativo "30003071 - (SAP Legado: 50338308) - FILME CONT LISO 800X60 MICRAS"
checkbox input "true"
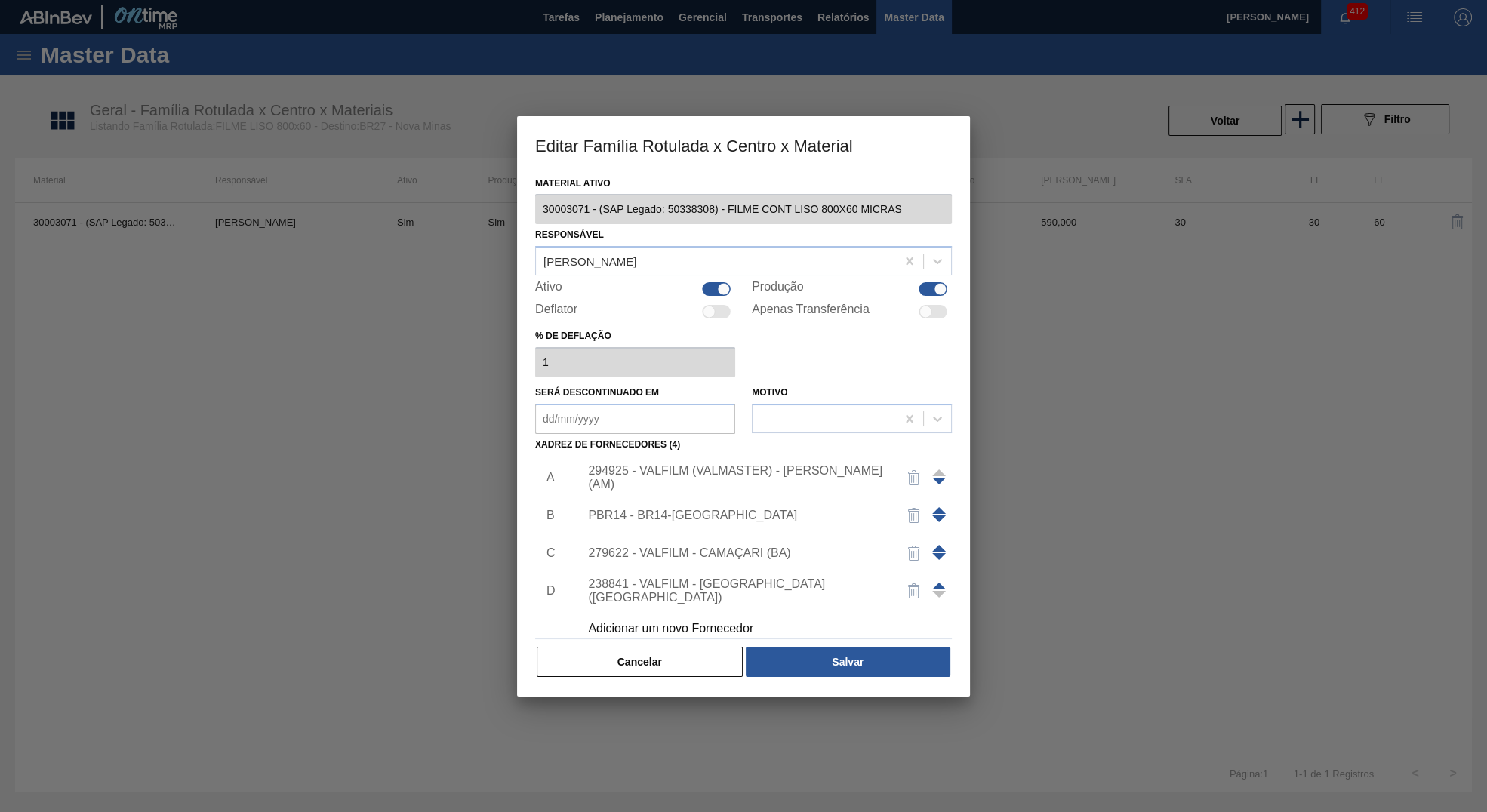
scroll to position [15, 0]
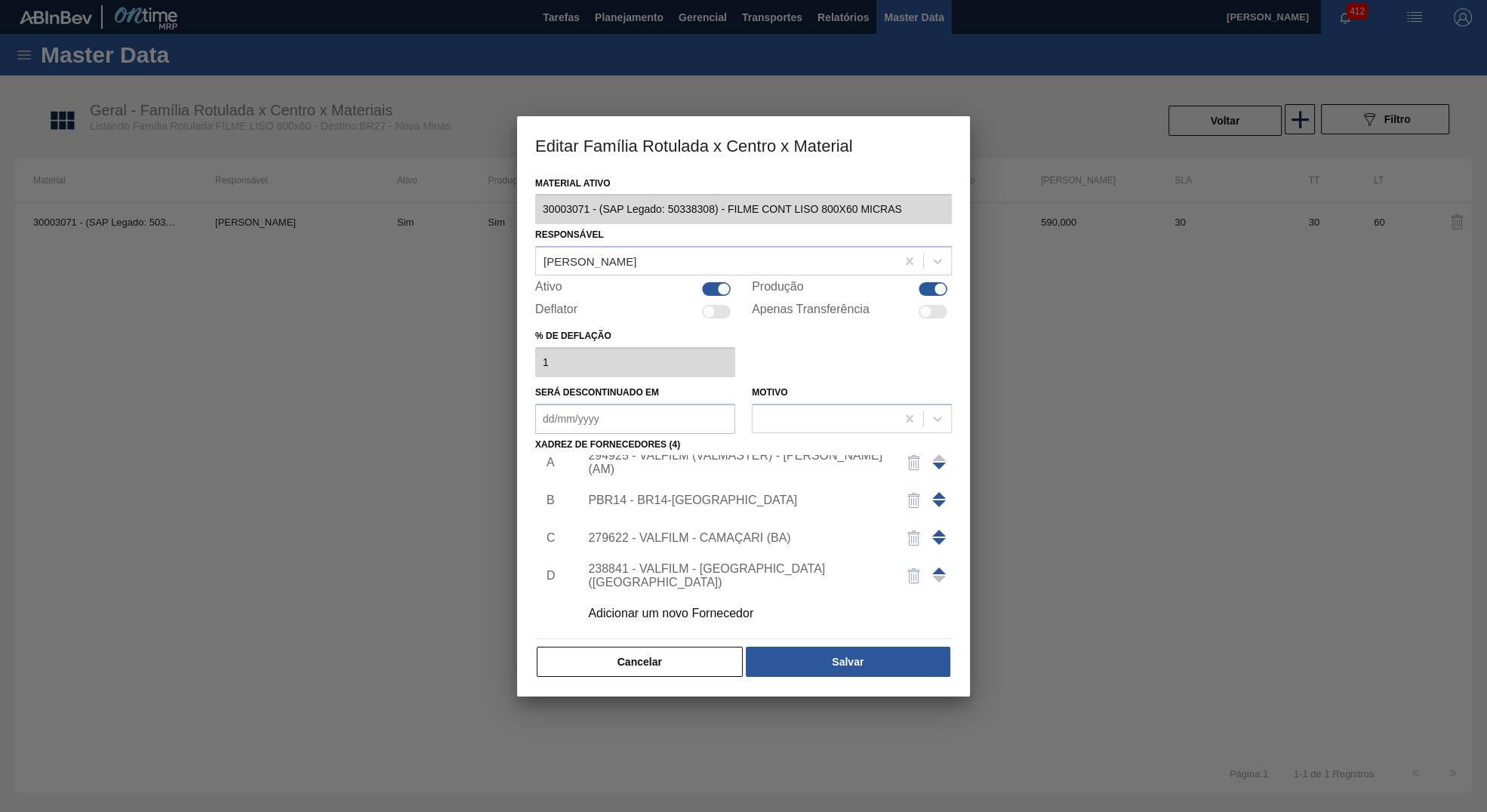
click at [743, 461] on div "294925 - VALFILM (VALMASTER) - [PERSON_NAME] (AM)" at bounding box center [736, 462] width 296 height 27
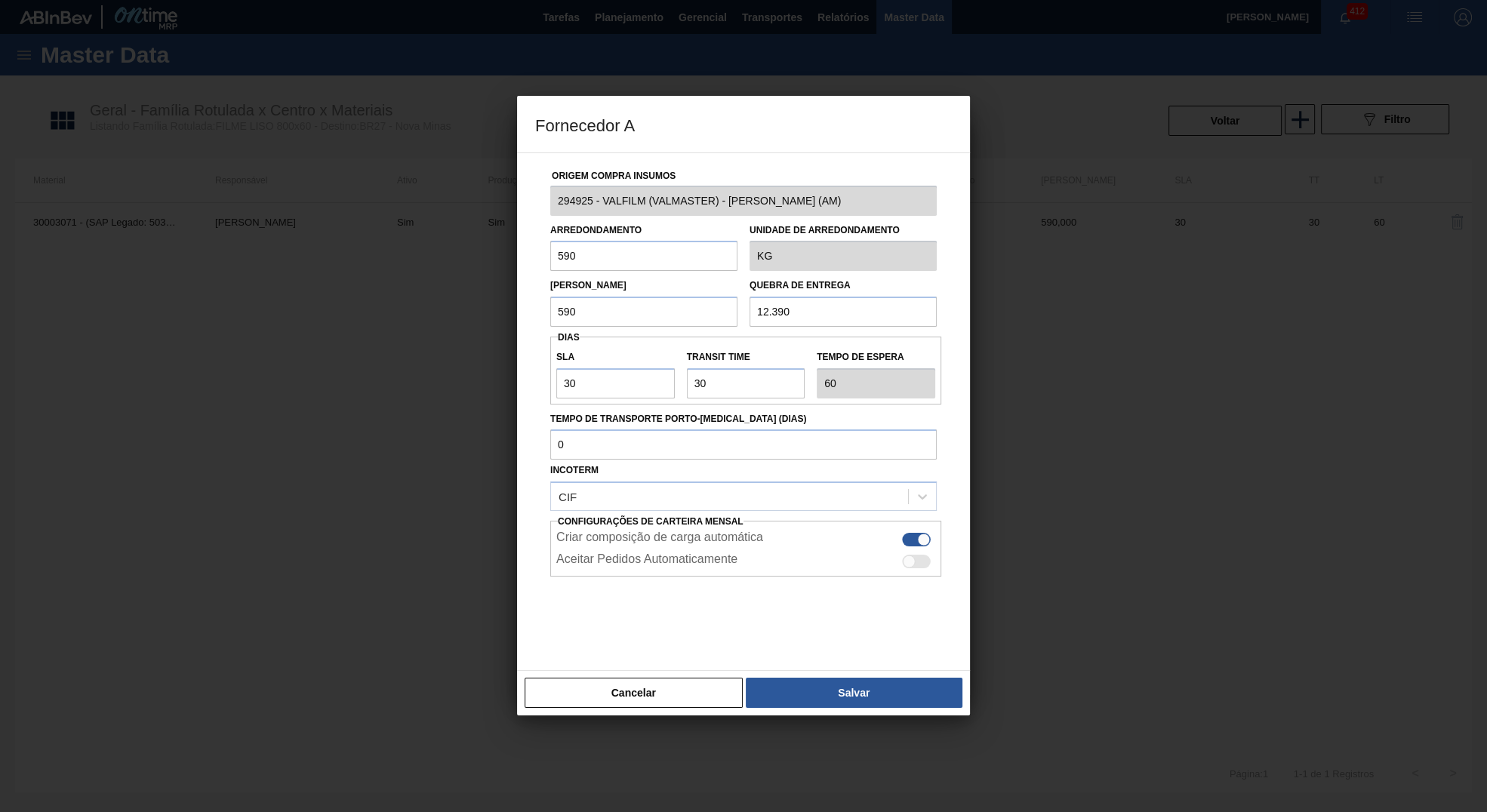
click at [621, 287] on div "Lote Mínimo 590" at bounding box center [644, 300] width 187 height 52
drag, startPoint x: 612, startPoint y: 255, endPoint x: 441, endPoint y: 247, distance: 171.2
click at [550, 247] on input "590" at bounding box center [644, 256] width 187 height 30
click at [689, 389] on input "Transit Time" at bounding box center [746, 383] width 118 height 30
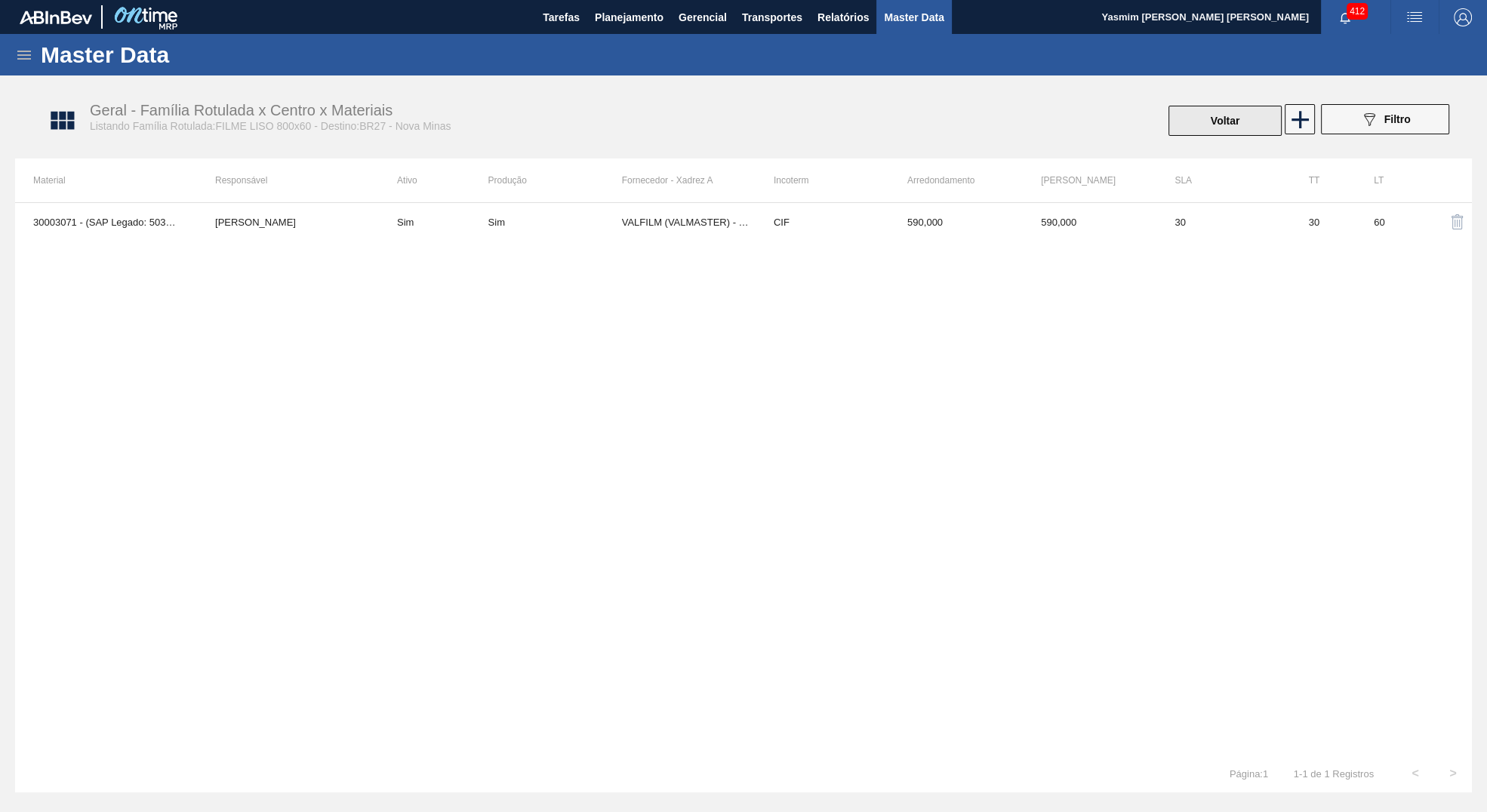
click at [1219, 125] on button "Voltar" at bounding box center [1225, 121] width 113 height 30
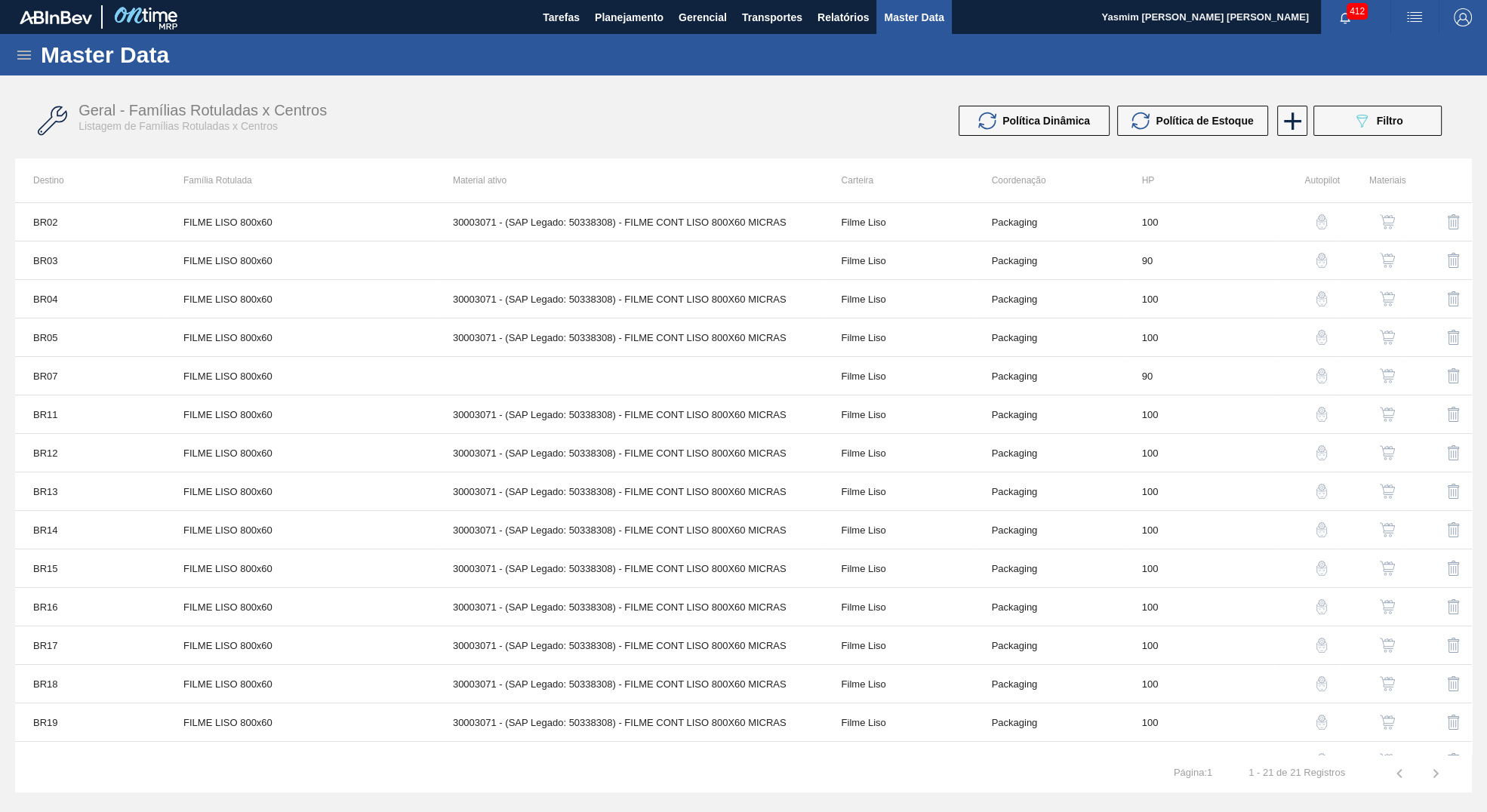
scroll to position [256, 0]
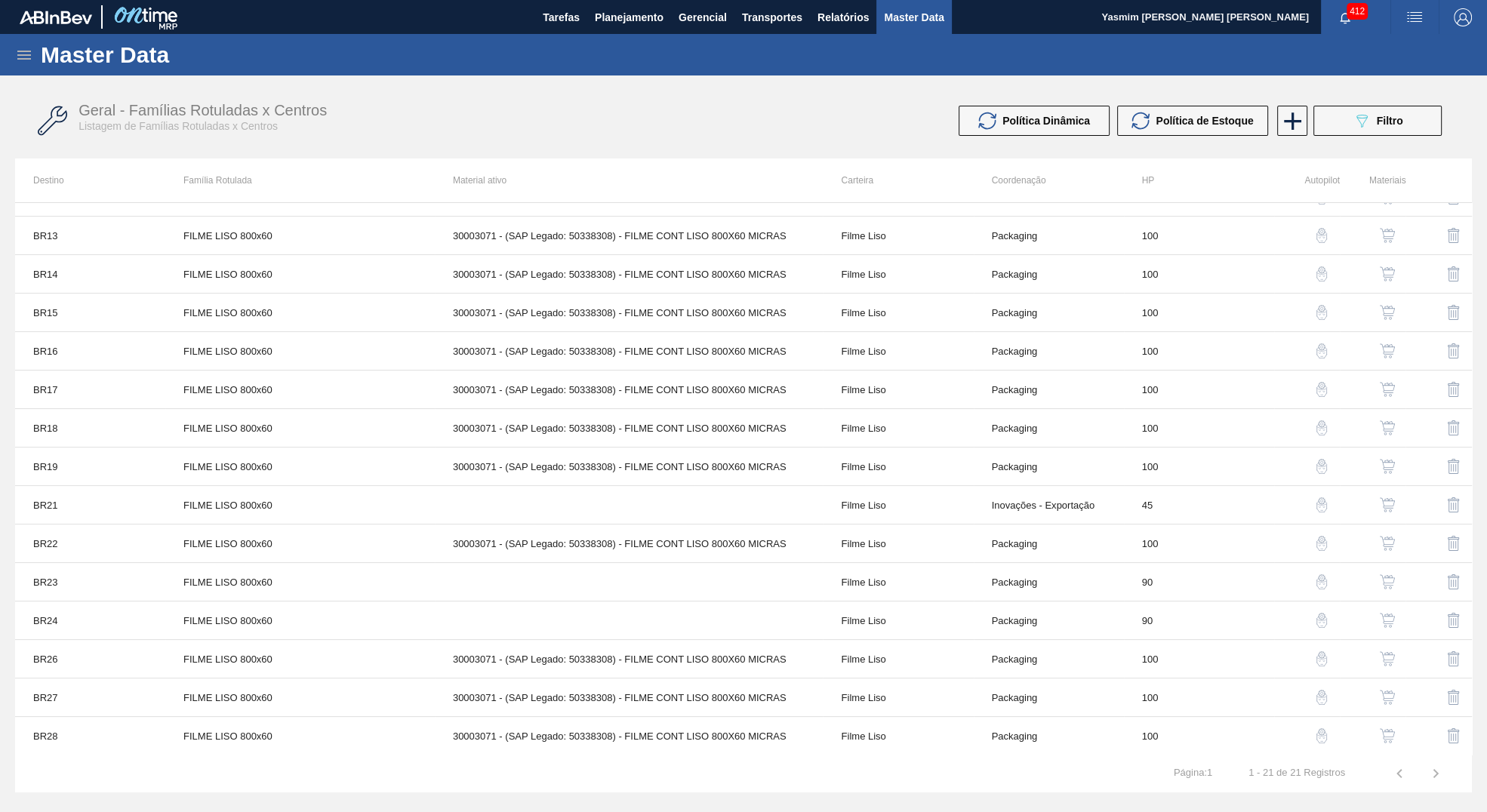
click at [1393, 493] on button "button" at bounding box center [1387, 505] width 36 height 36
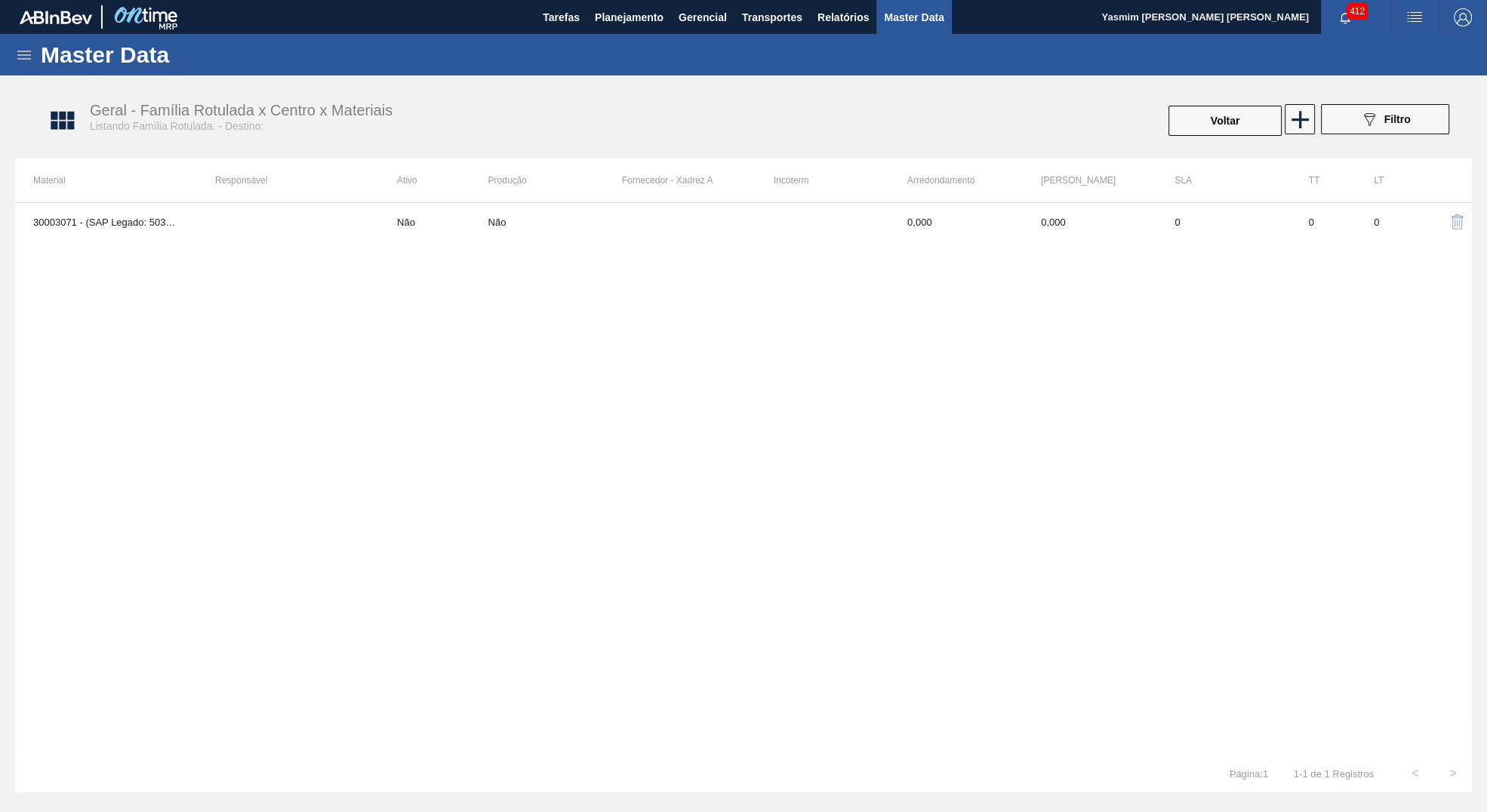
click at [708, 212] on td at bounding box center [688, 221] width 133 height 38
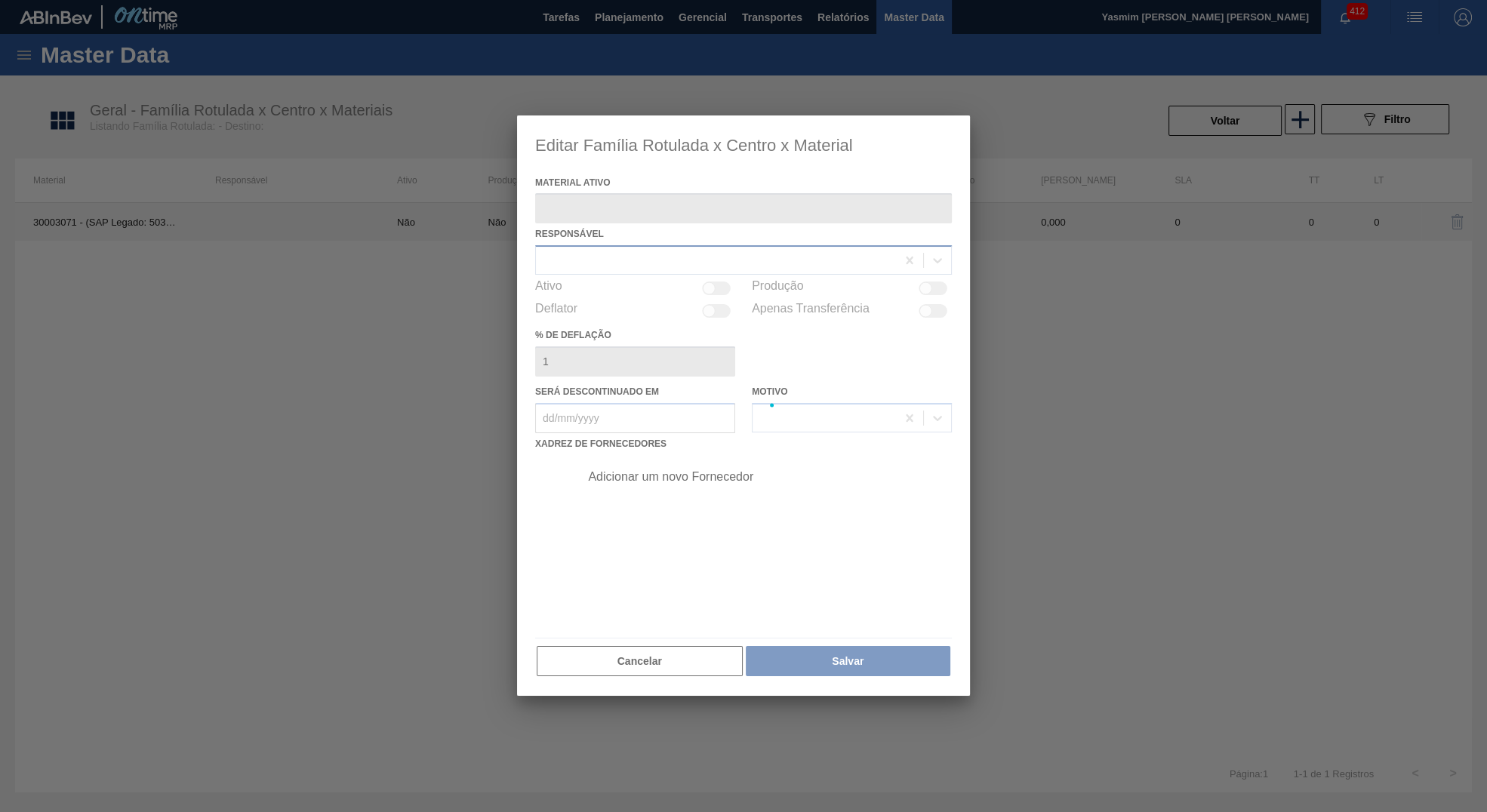
type ativo "30003071 - (SAP Legado: 50338308) - FILME CONT LISO 800X60 MICRAS"
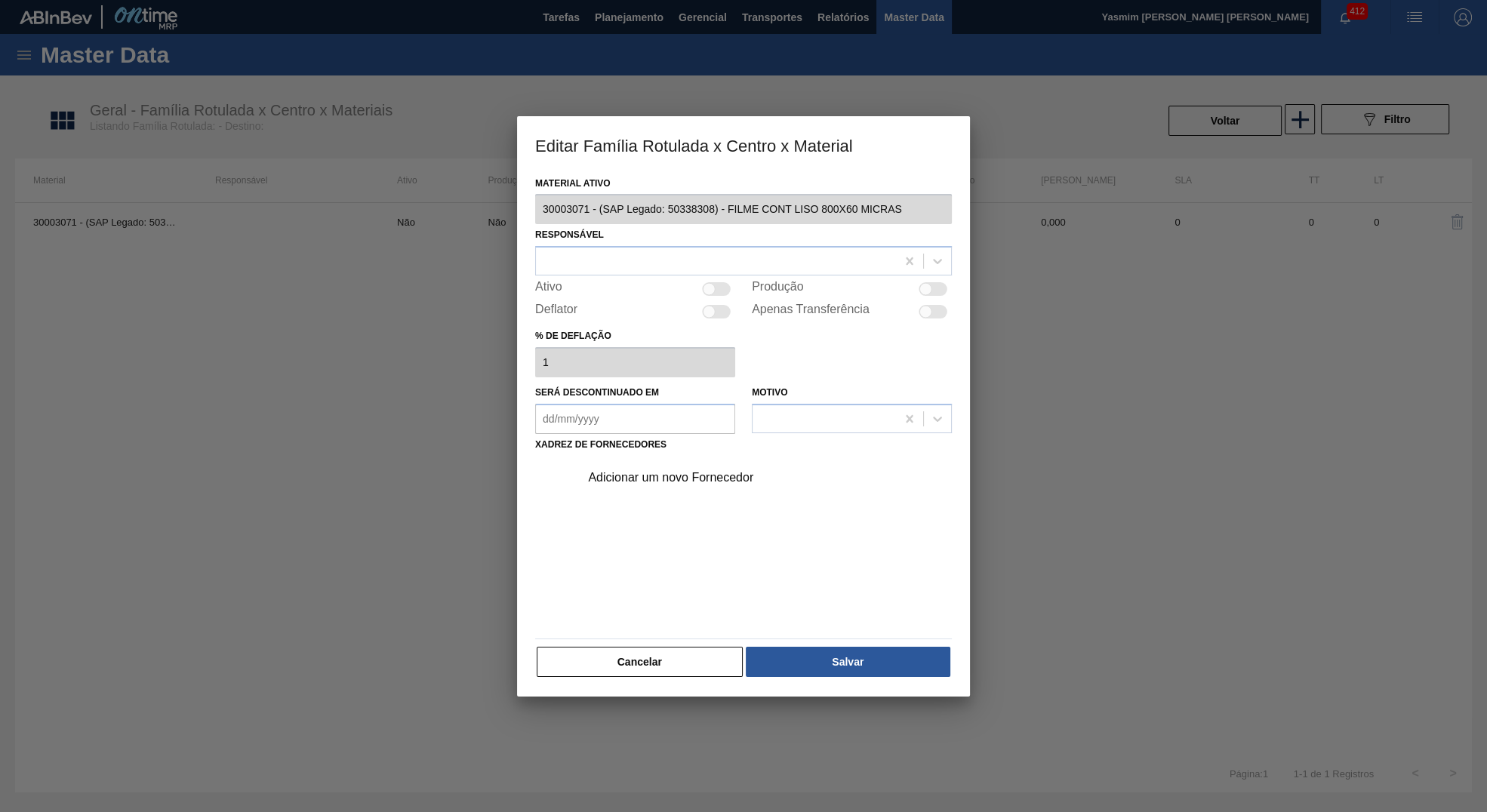
click at [711, 292] on div at bounding box center [709, 289] width 13 height 13
checkbox input "true"
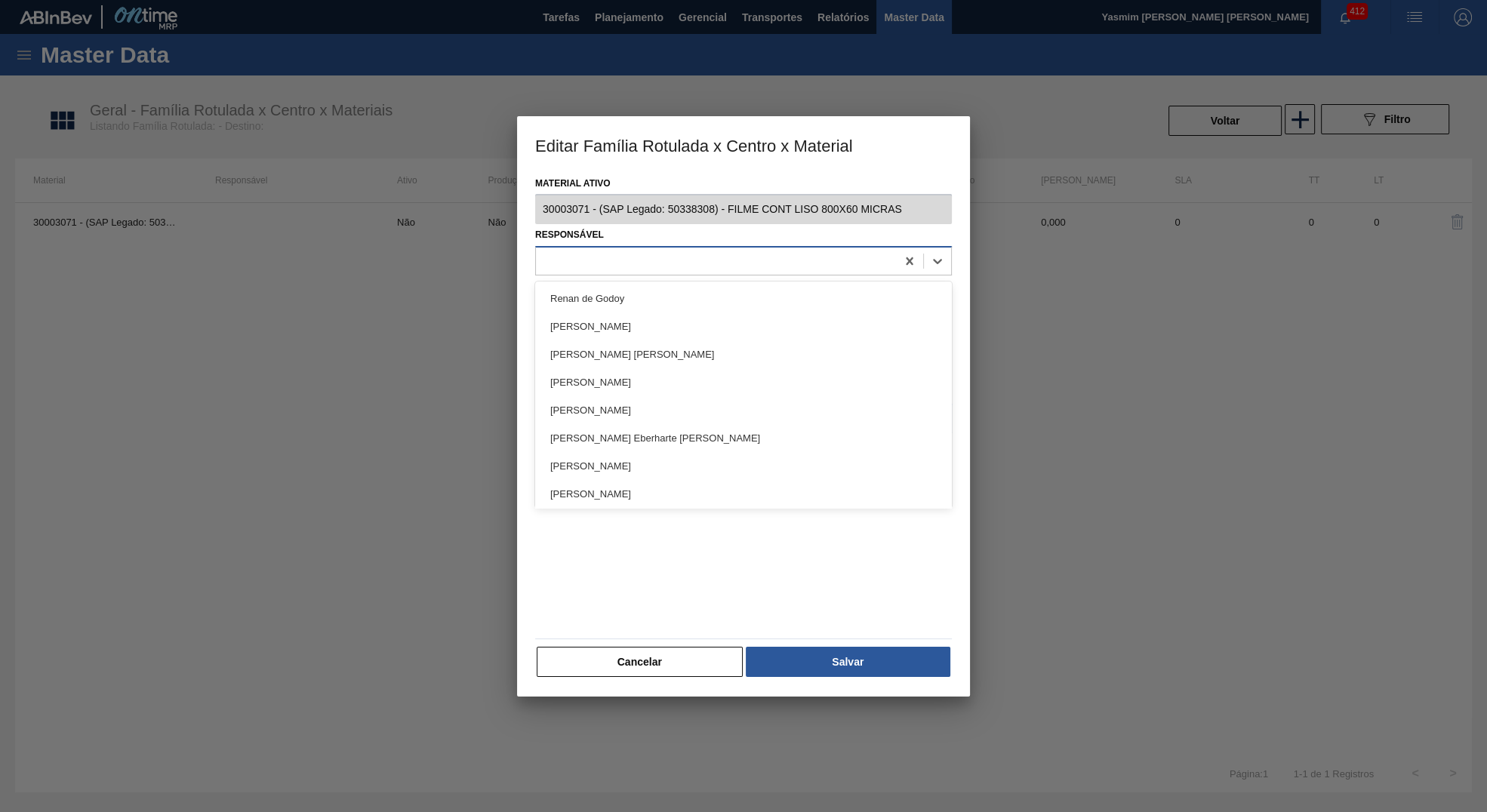
click at [695, 251] on div at bounding box center [716, 261] width 360 height 22
type input "T"
type input "Ya"
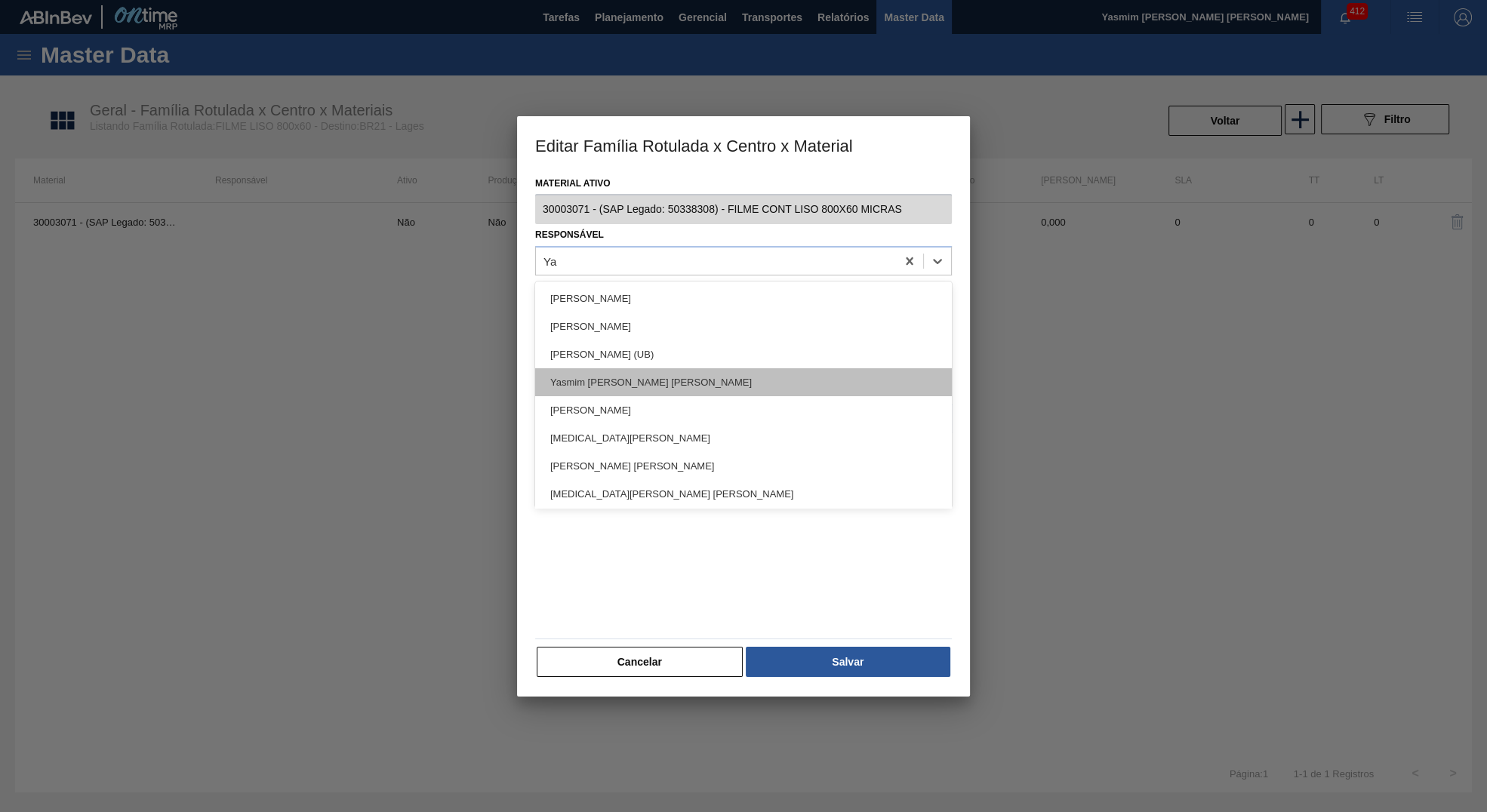
drag, startPoint x: 629, startPoint y: 397, endPoint x: 638, endPoint y: 382, distance: 17.5
click at [638, 382] on div "Mayane dos Santos Campos Flavia Layana Oliveira Da Costa Pollyana Jheniffer Abr…" at bounding box center [744, 395] width 417 height 227
click at [638, 382] on div "[PERSON_NAME]" at bounding box center [744, 382] width 417 height 28
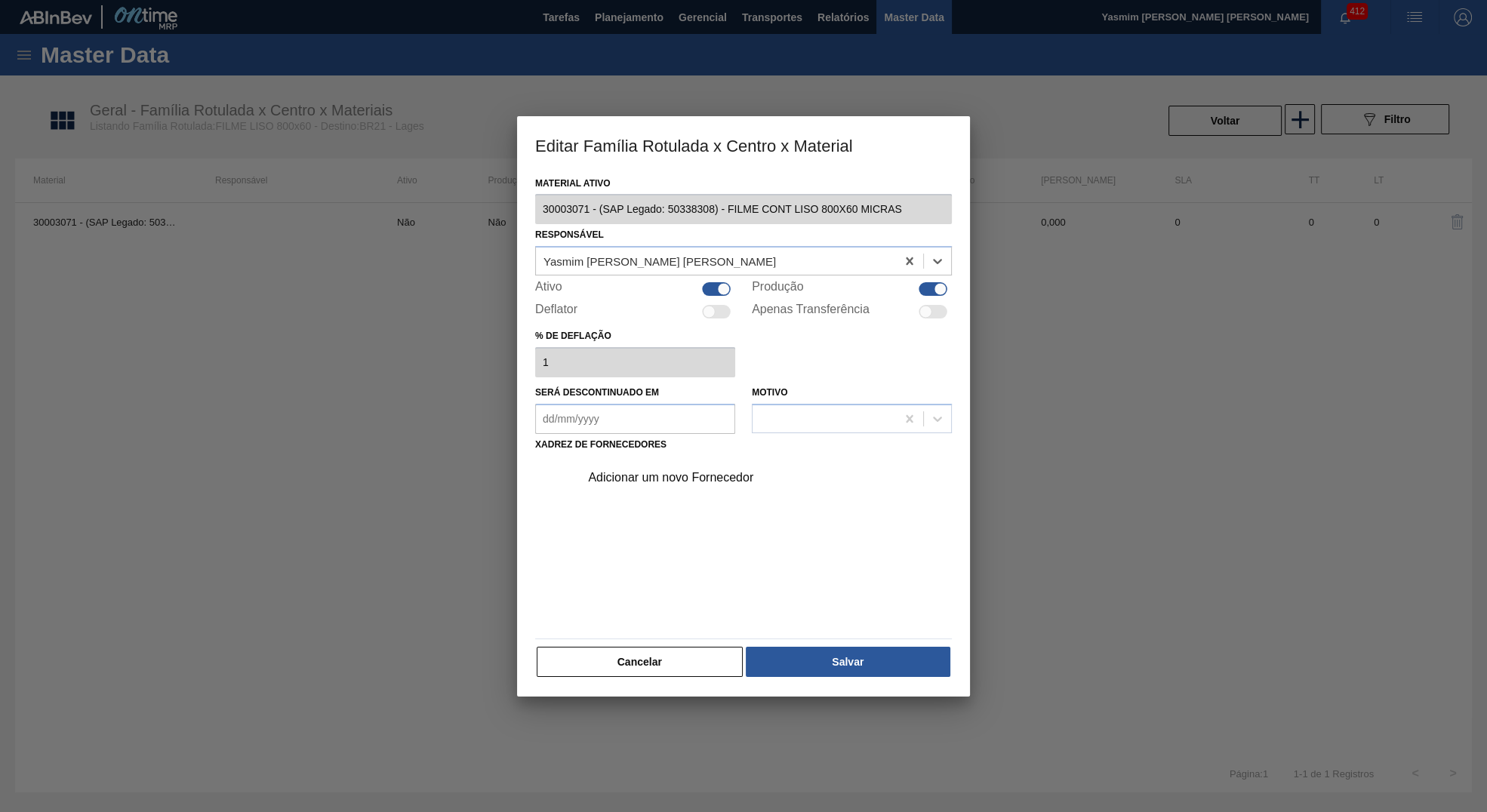
click at [737, 470] on div "Adicionar um novo Fornecedor" at bounding box center [761, 477] width 381 height 38
click at [686, 483] on div "Adicionar um novo Fornecedor" at bounding box center [736, 477] width 296 height 14
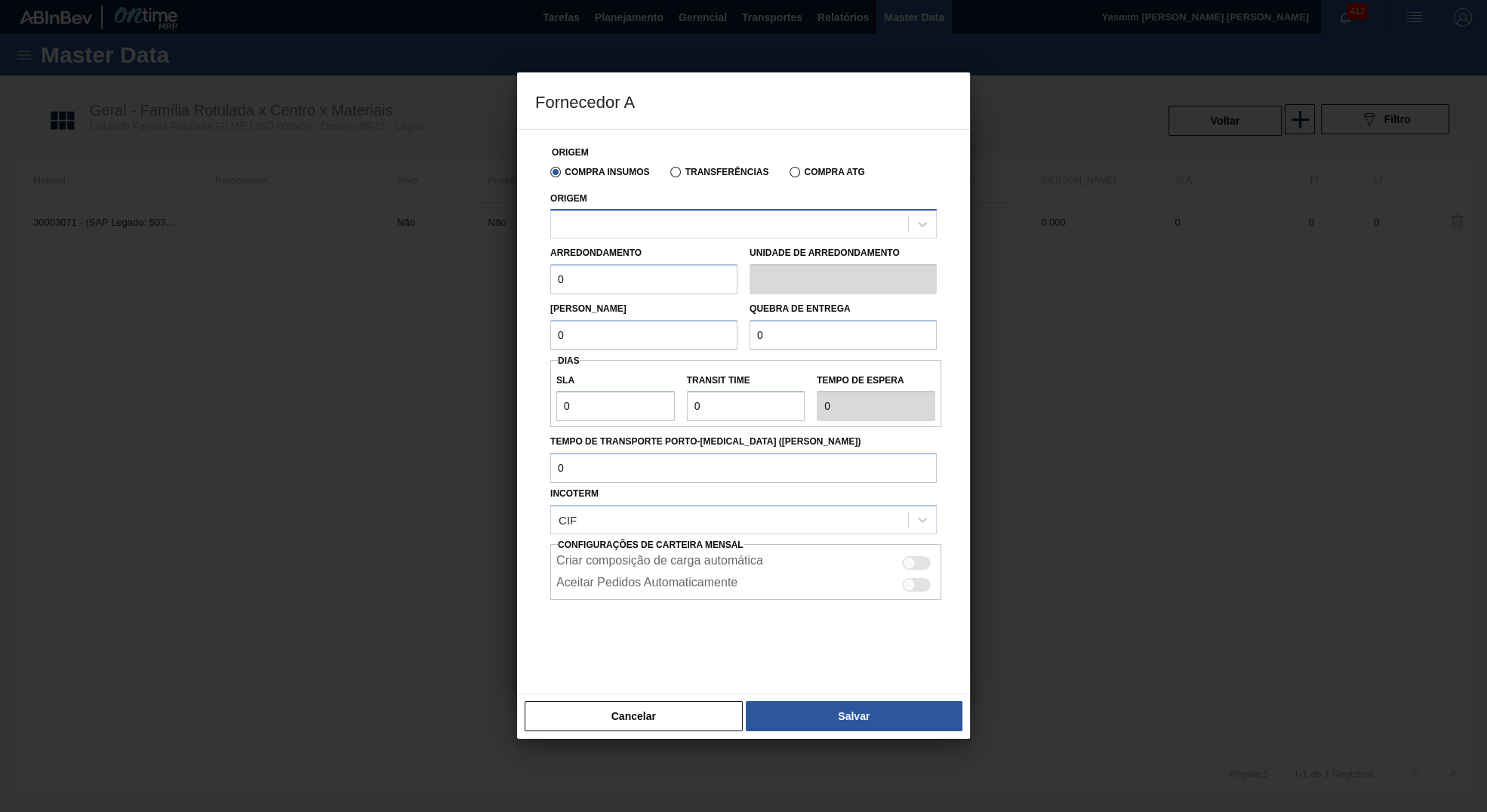
click at [592, 222] on div at bounding box center [729, 224] width 357 height 22
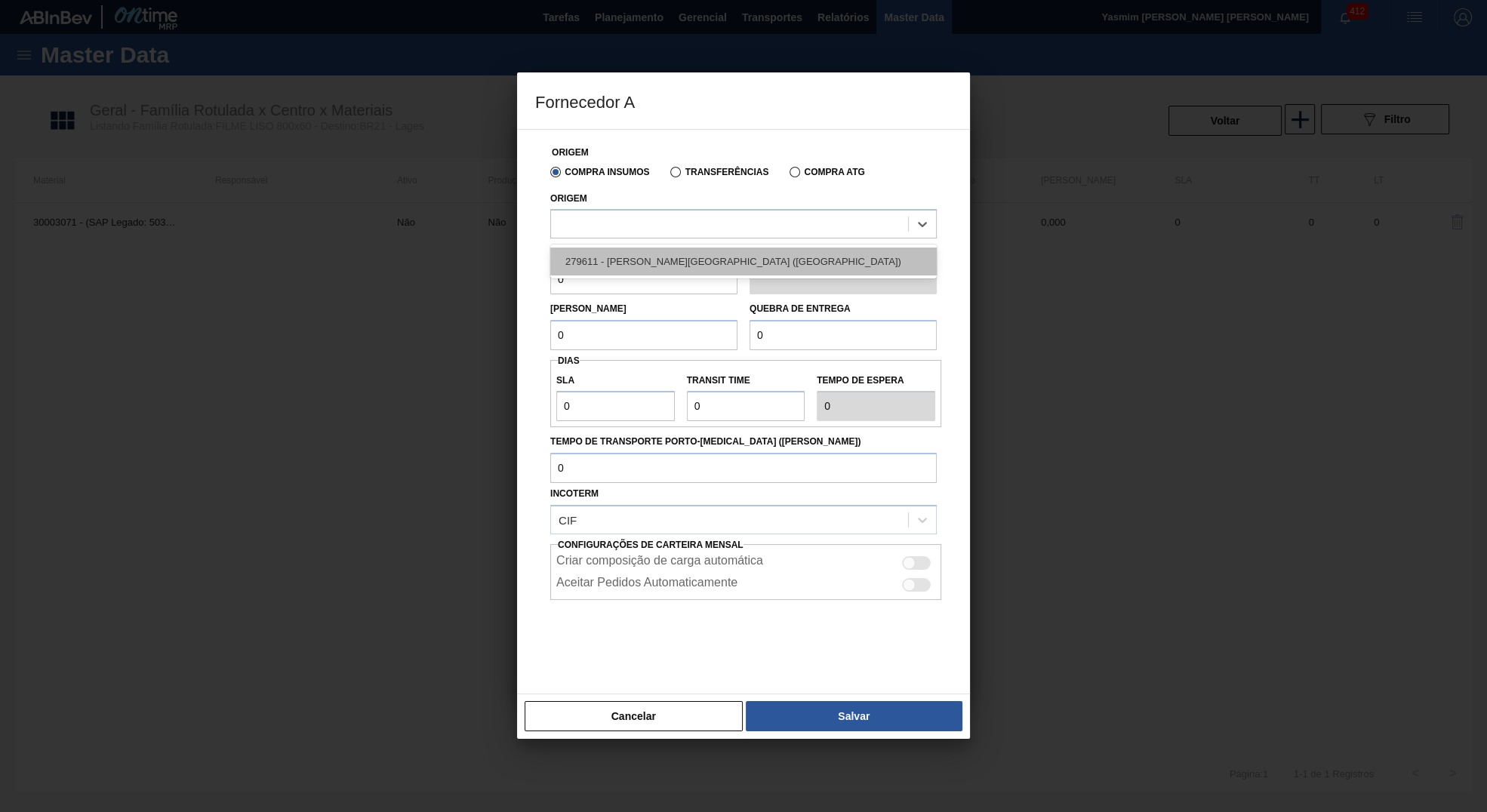
click at [602, 257] on div "279611 - PATENA - CAMPO GRANDE (MS)" at bounding box center [744, 261] width 387 height 28
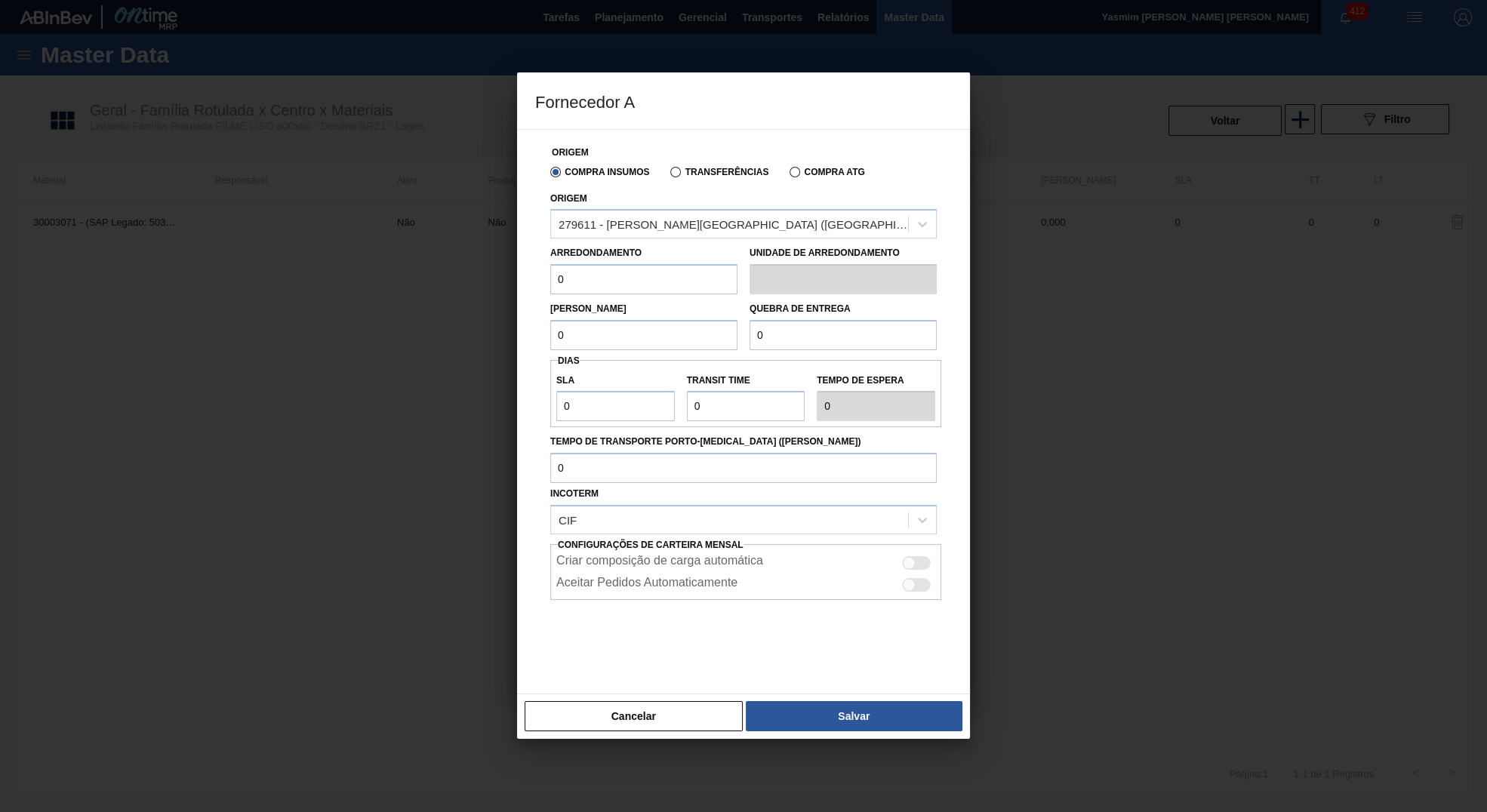
click at [602, 257] on label "Arredondamento" at bounding box center [596, 252] width 91 height 10
click at [602, 275] on input "0" at bounding box center [644, 279] width 187 height 30
type input "500"
click at [618, 334] on input "0" at bounding box center [644, 335] width 187 height 30
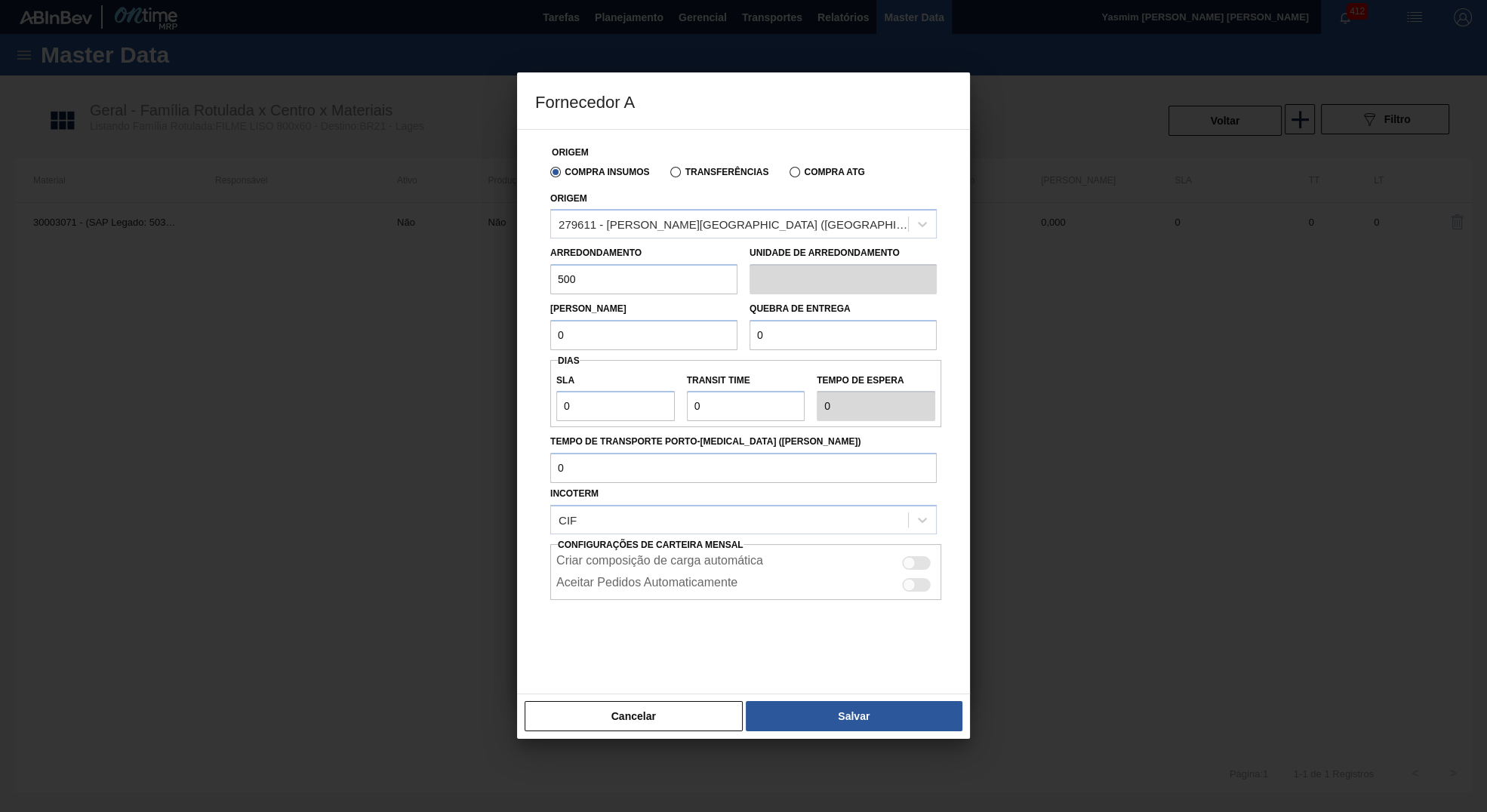
click at [618, 334] on input "0" at bounding box center [644, 335] width 187 height 30
paste input "50"
type input "500"
click at [847, 333] on input "0" at bounding box center [843, 335] width 187 height 30
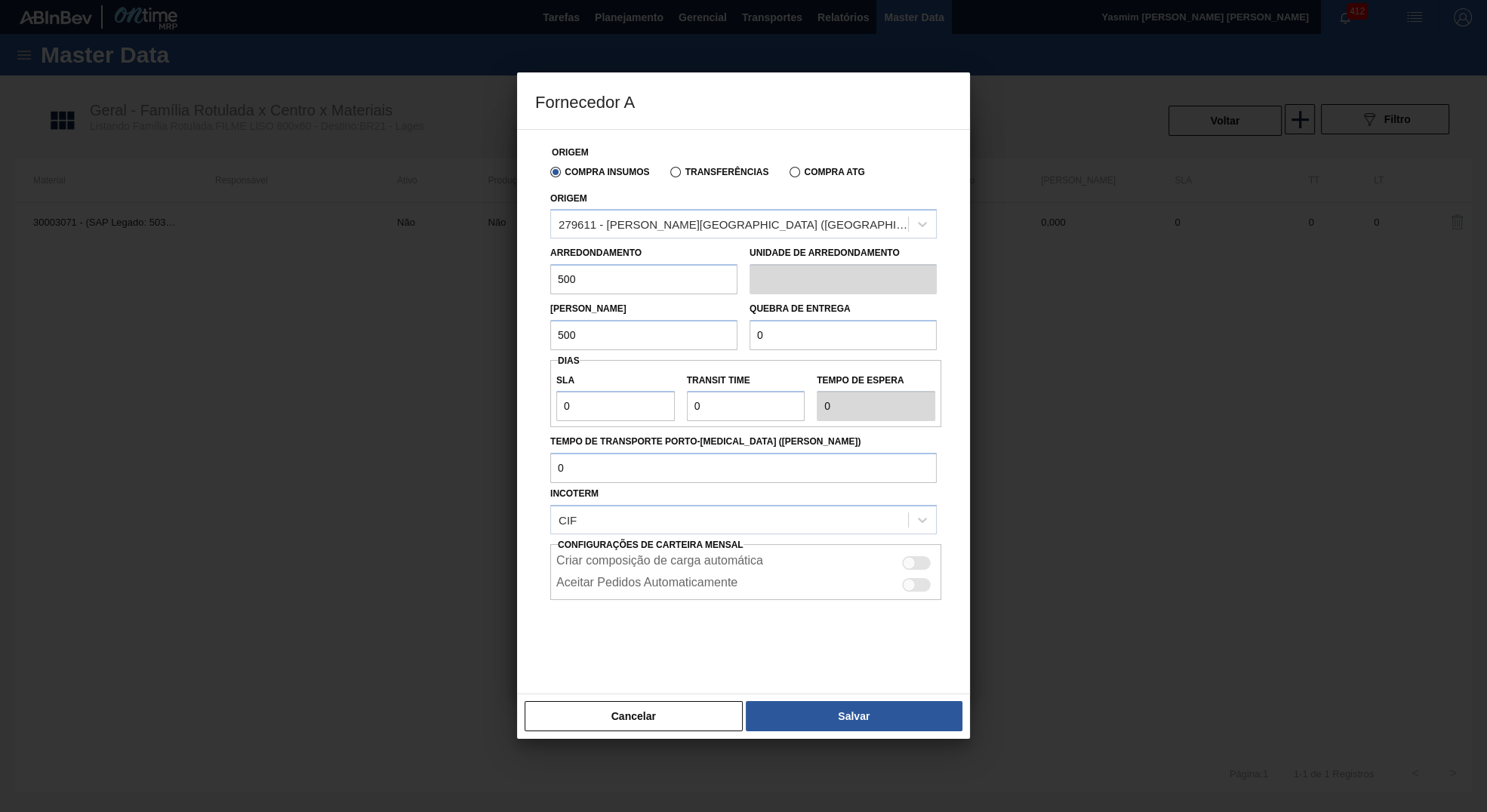
type input "3"
type input "12.500"
click at [587, 407] on input "0" at bounding box center [616, 406] width 118 height 30
type input "NaN"
type input "3"
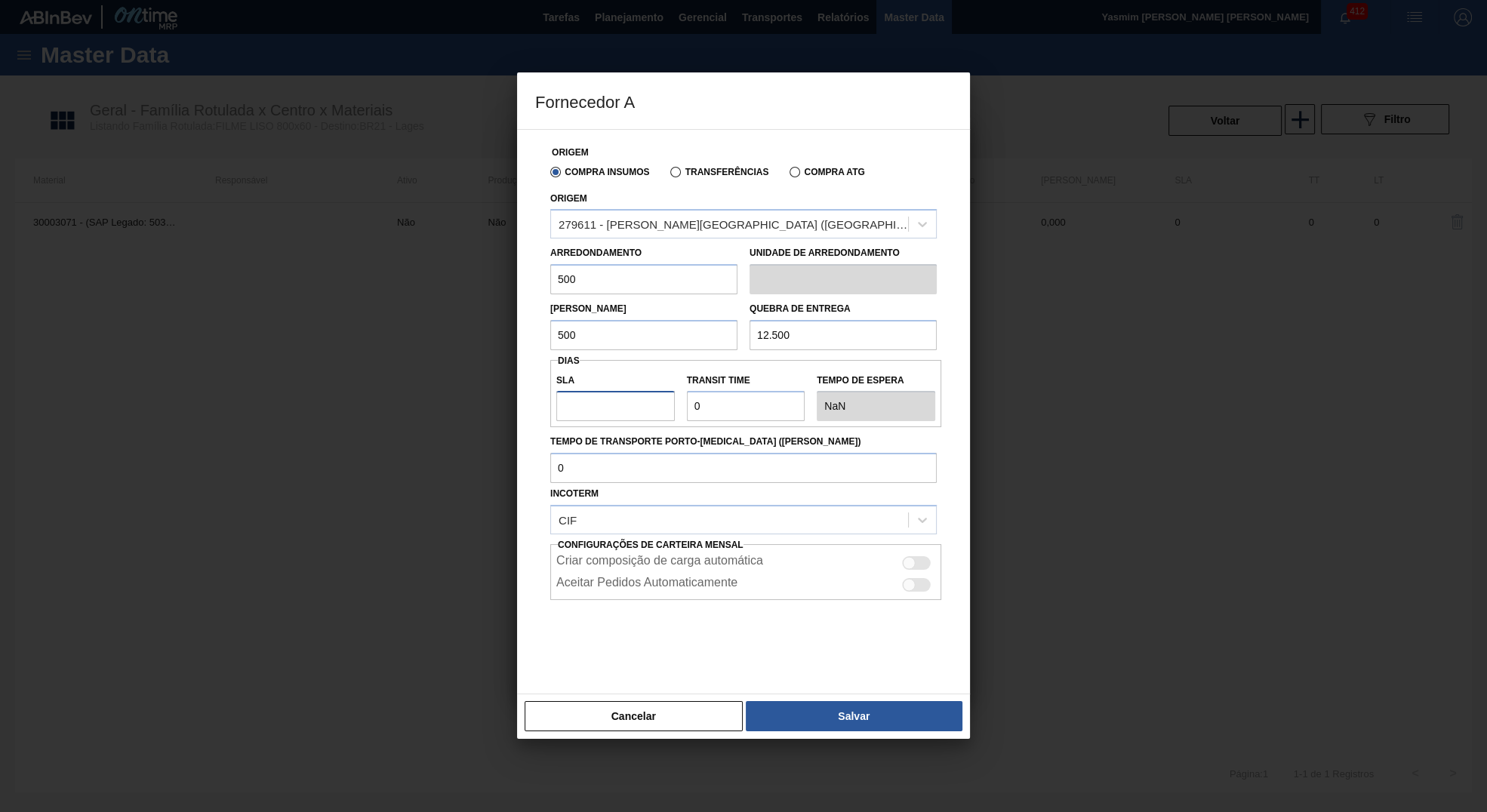
type input "3"
type input "30"
click at [754, 399] on input "Transit Time" at bounding box center [746, 406] width 118 height 30
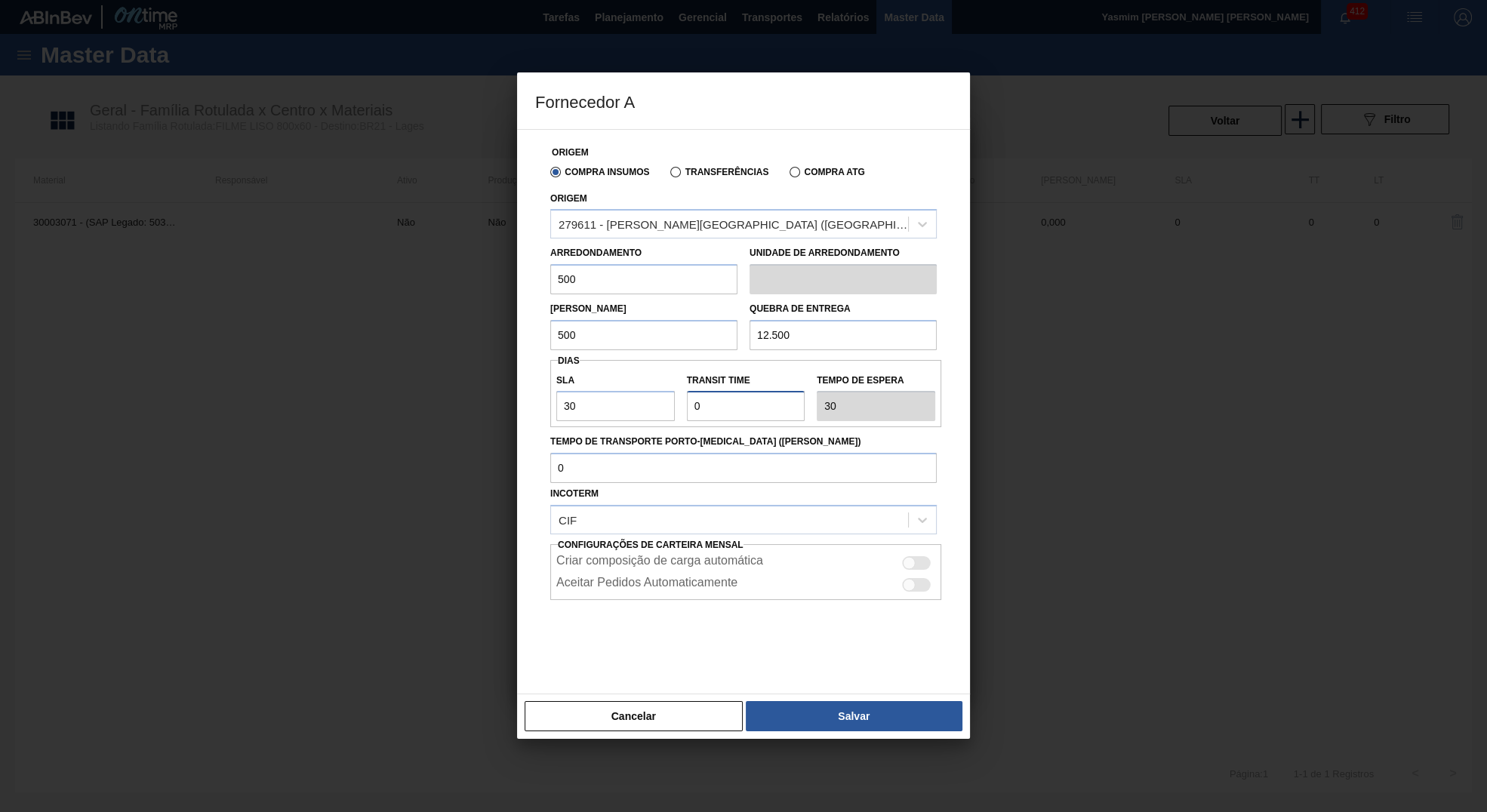
click at [754, 399] on input "Transit Time" at bounding box center [746, 406] width 118 height 30
type input "NaN"
type input "2"
type input "32"
type input "2"
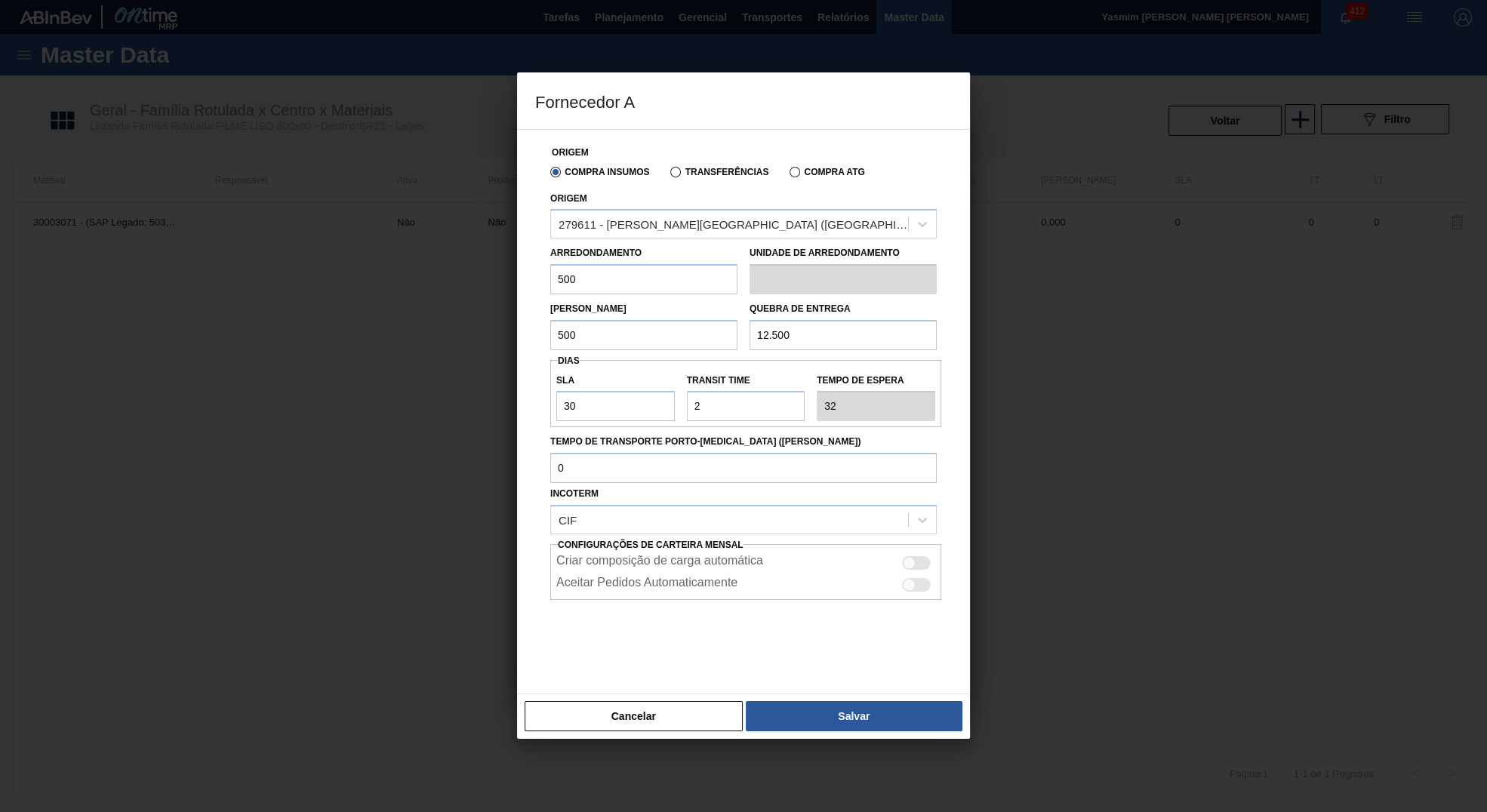
click at [909, 557] on div "Criar composição de carga automática" at bounding box center [746, 563] width 379 height 18
click at [909, 561] on div at bounding box center [910, 564] width 13 height 13
checkbox input "true"
click at [865, 731] on button "Salvar" at bounding box center [854, 716] width 216 height 30
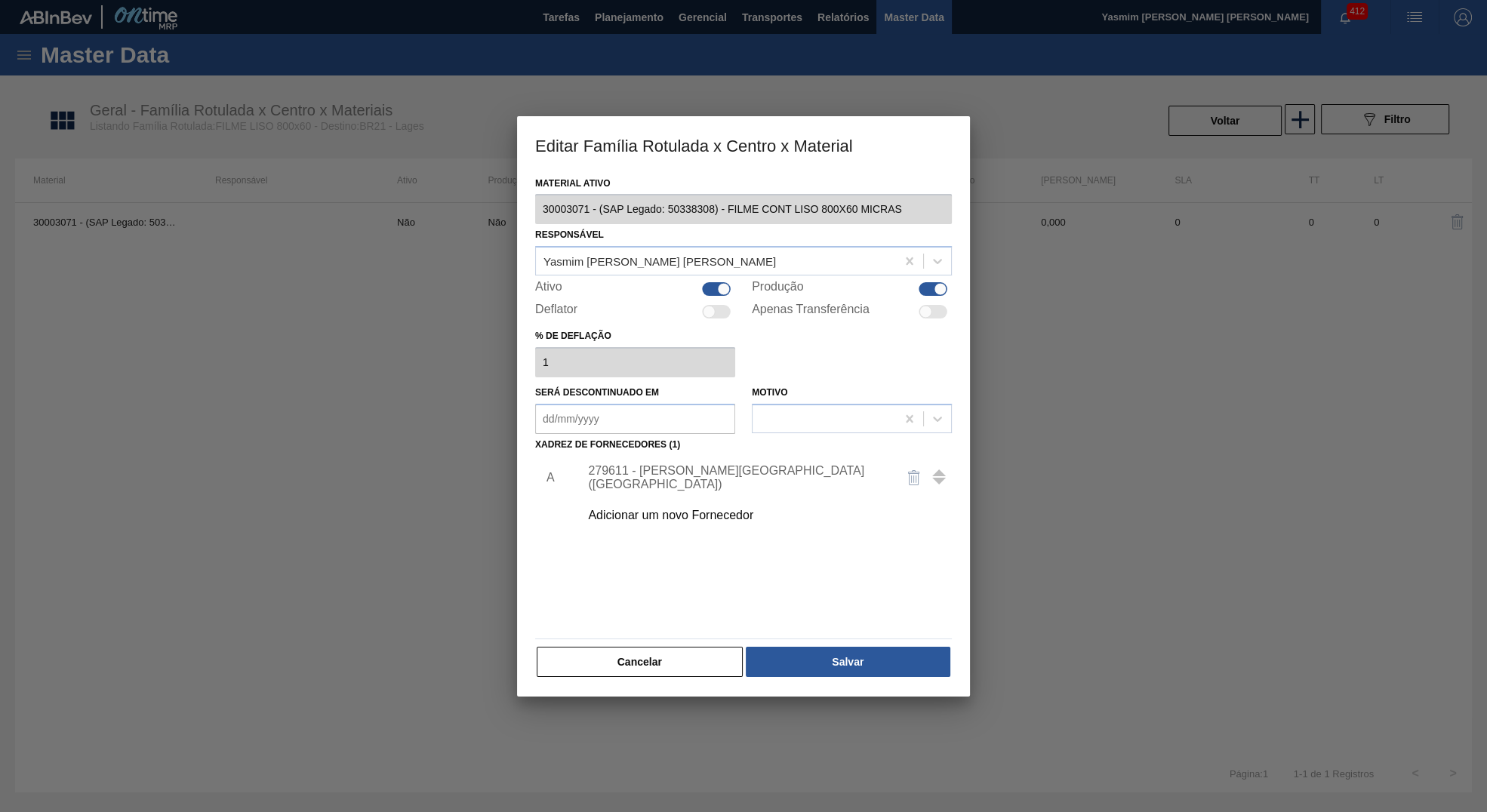
click at [844, 683] on div "Material ativo 30003071 - (SAP Legado: 50338308) - FILME CONT LISO 800X60 MICRA…" at bounding box center [744, 434] width 453 height 525
click at [843, 660] on button "Salvar" at bounding box center [848, 662] width 204 height 30
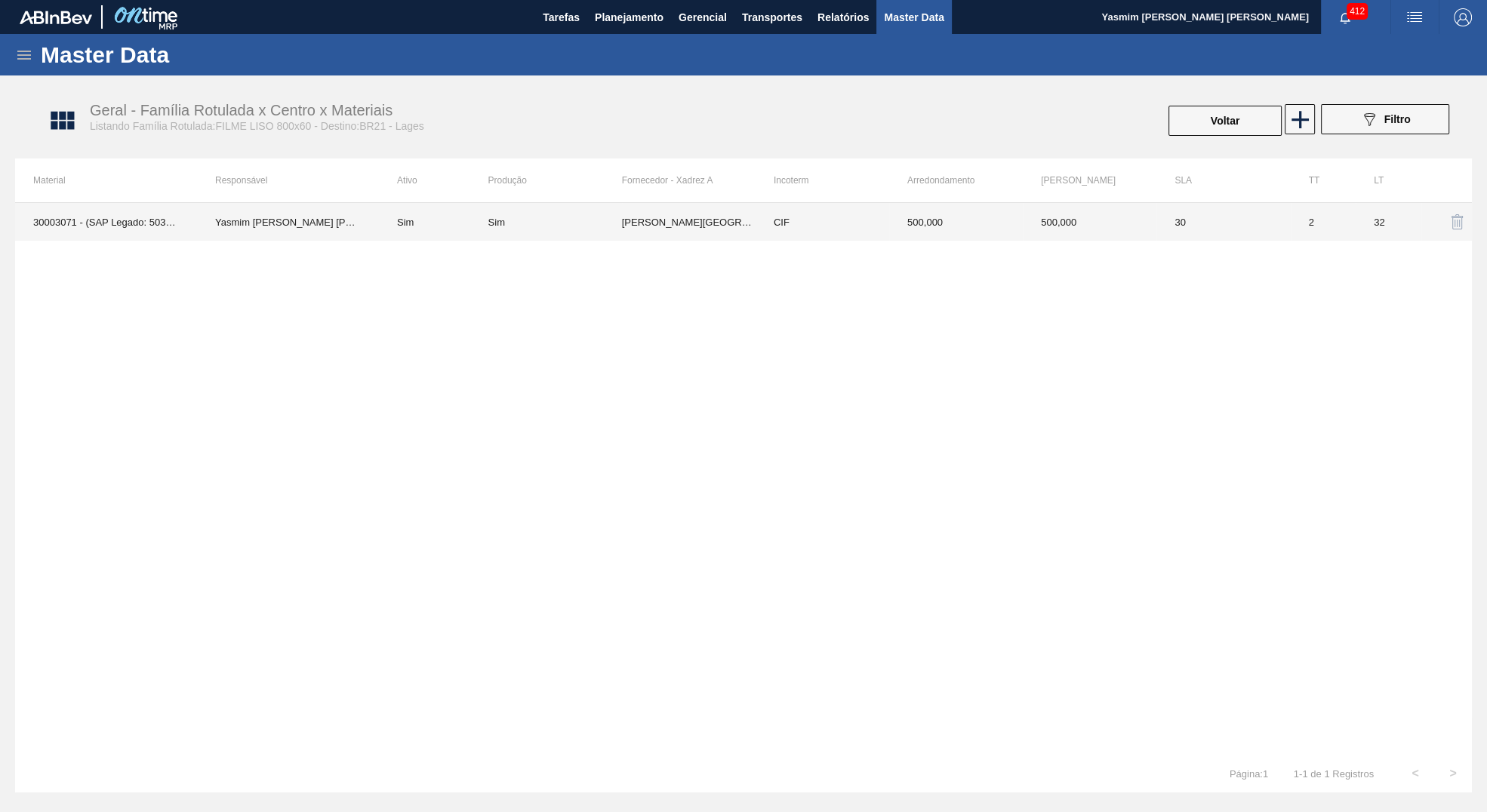
click at [1369, 230] on td "32" at bounding box center [1389, 221] width 65 height 38
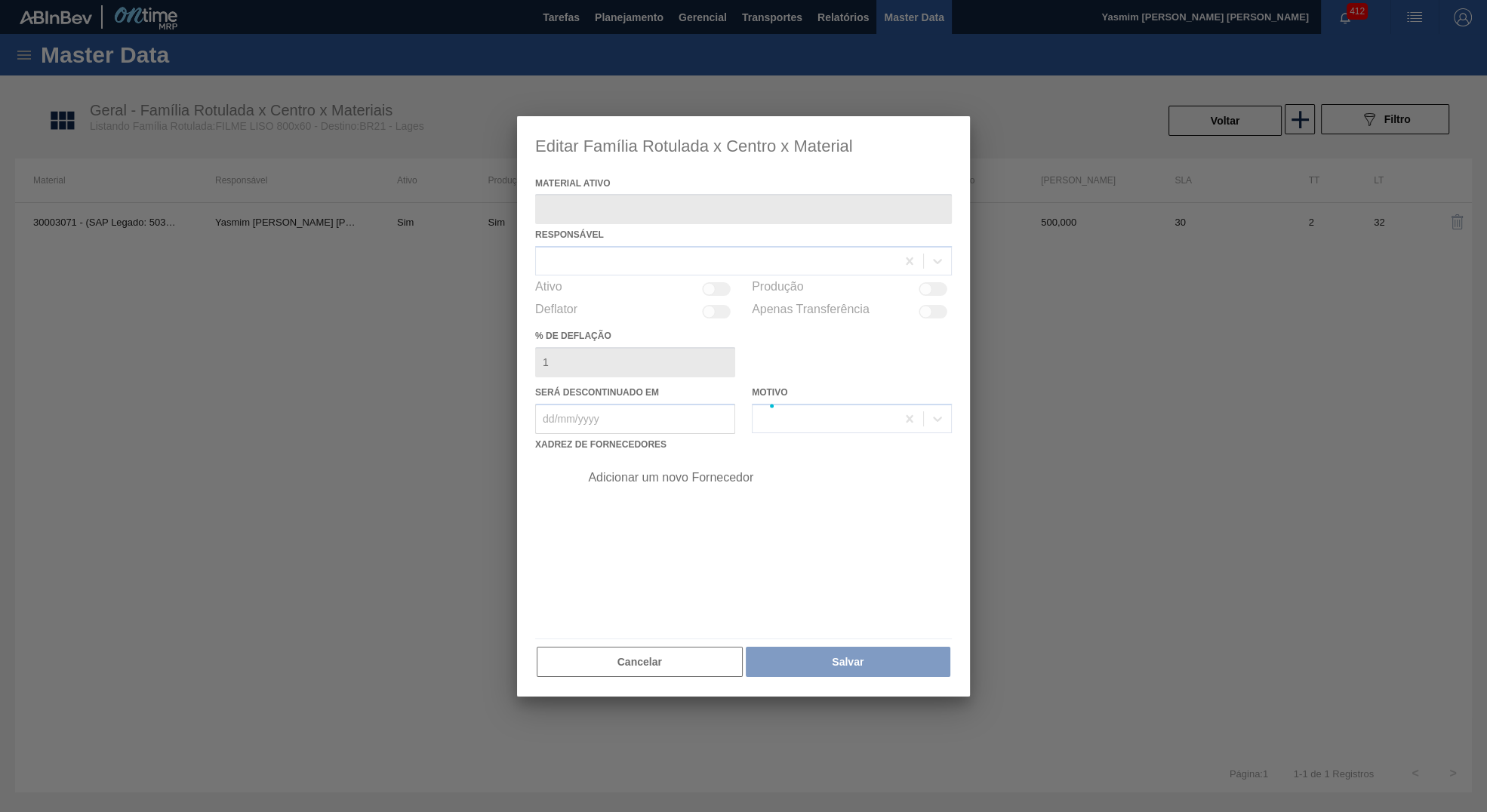
type ativo "30003071 - (SAP Legado: 50338308) - FILME CONT LISO 800X60 MICRAS"
checkbox input "true"
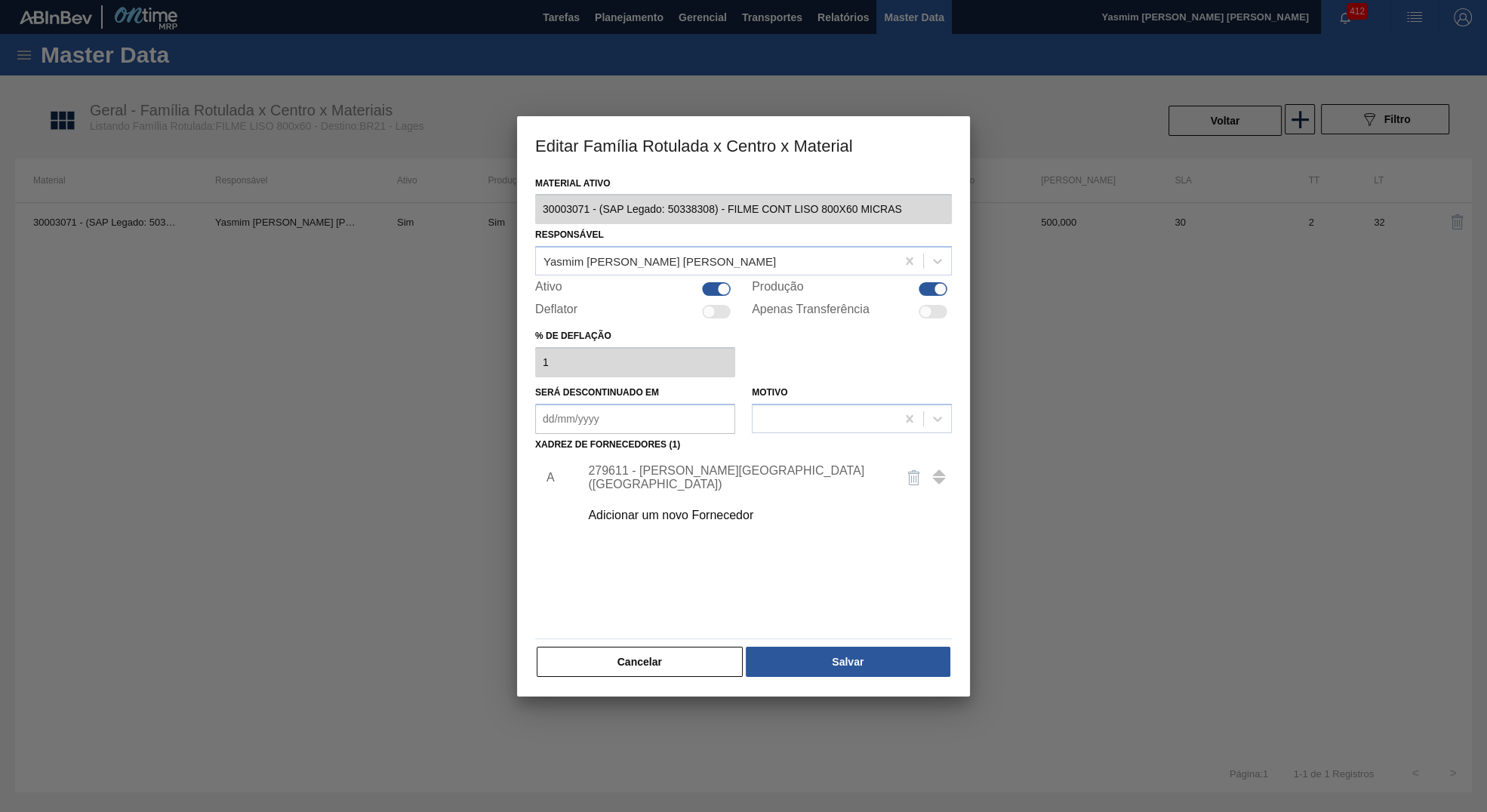
click at [783, 466] on div "279611 - PATENA - CAMPO GRANDE (MS)" at bounding box center [761, 477] width 381 height 38
click at [779, 471] on div "279611 - PATENA - CAMPO GRANDE (MS)" at bounding box center [761, 477] width 381 height 38
click at [763, 476] on div "279611 - PATENA - CAMPO GRANDE (MS)" at bounding box center [736, 477] width 296 height 27
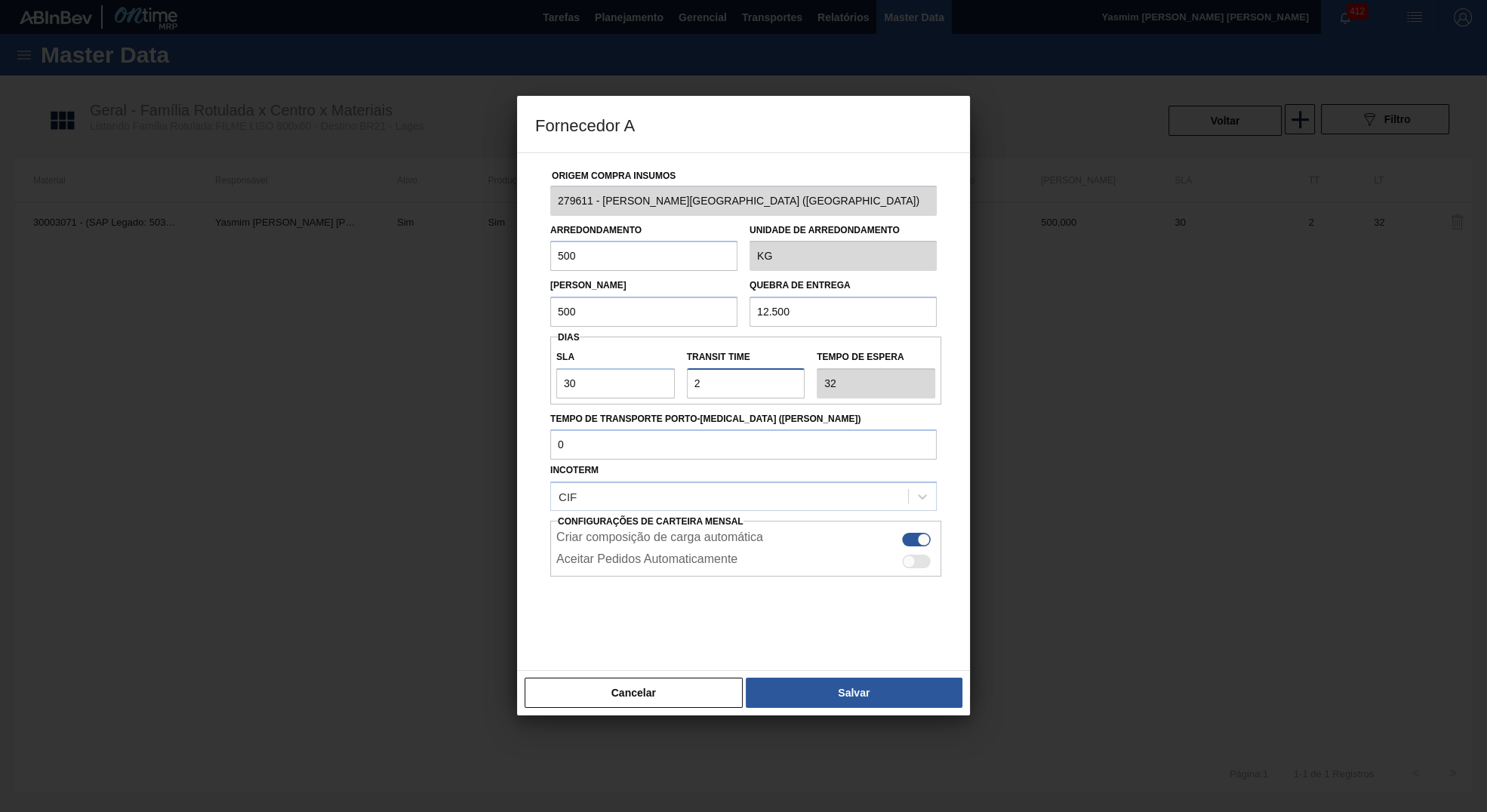
click at [716, 392] on input "Transit Time" at bounding box center [746, 383] width 118 height 30
click at [716, 390] on input "Transit Time" at bounding box center [746, 383] width 118 height 30
type input "NaN"
type input "3"
type input "33"
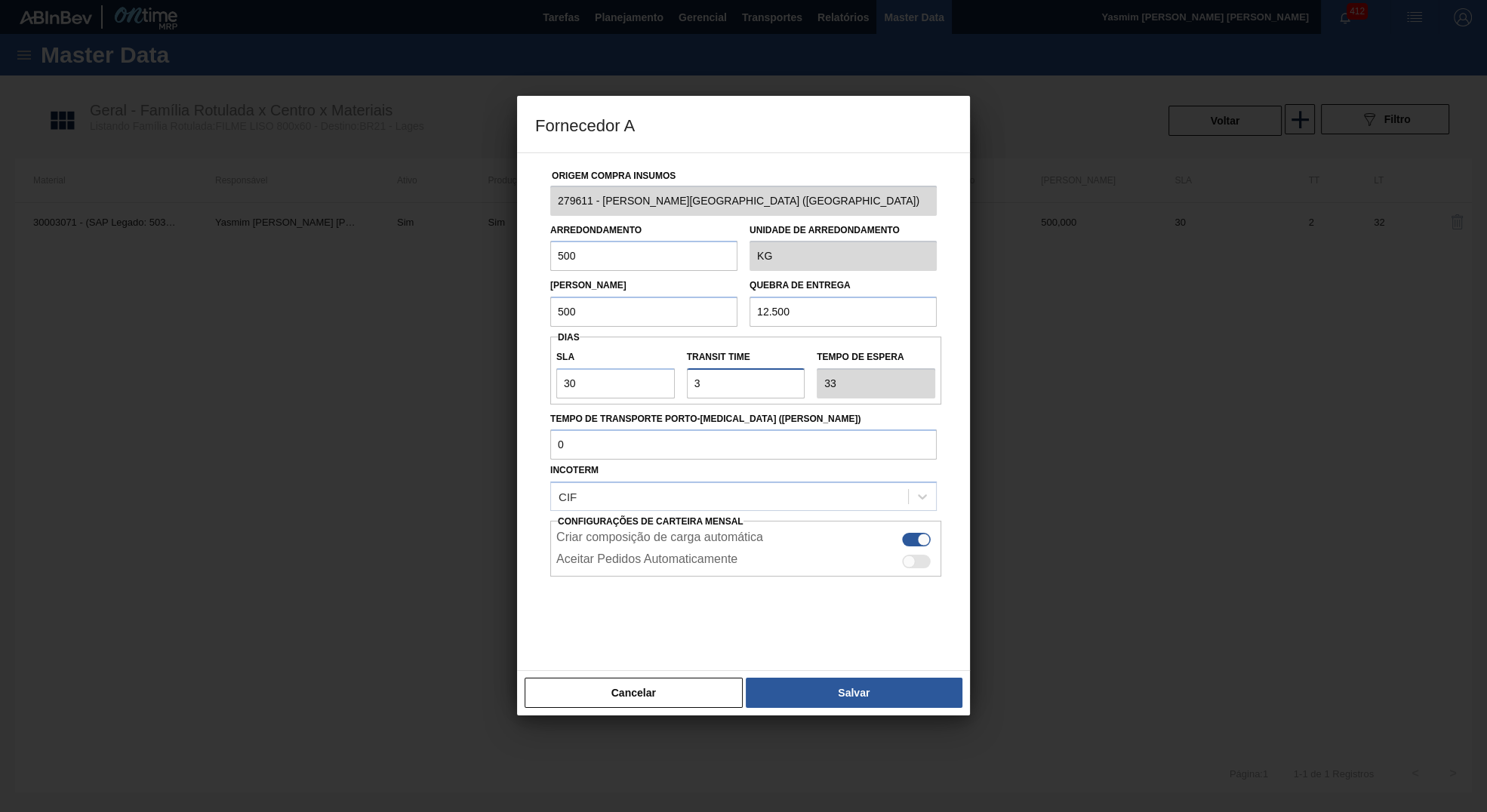
type input "3"
drag, startPoint x: 901, startPoint y: 738, endPoint x: 846, endPoint y: 648, distance: 105.5
click at [888, 728] on div at bounding box center [744, 406] width 1487 height 812
drag, startPoint x: 846, startPoint y: 648, endPoint x: 862, endPoint y: 673, distance: 29.7
click at [853, 659] on div "Origem Compra Insumos 279611 - PATENA - CAMPO GRANDE (MS) Arredondamento 500 Un…" at bounding box center [744, 412] width 453 height 519
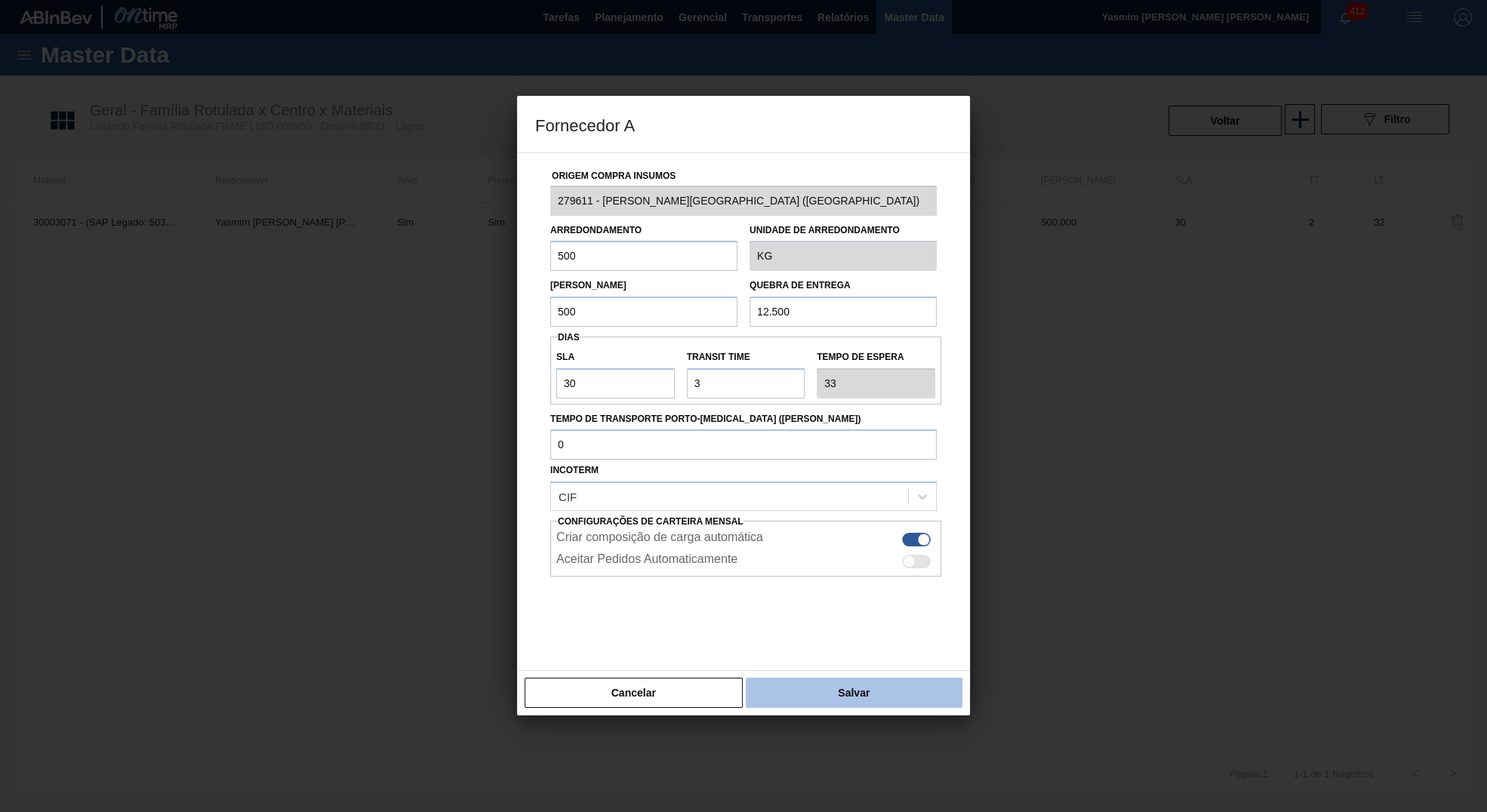
click at [872, 686] on button "Salvar" at bounding box center [854, 693] width 216 height 30
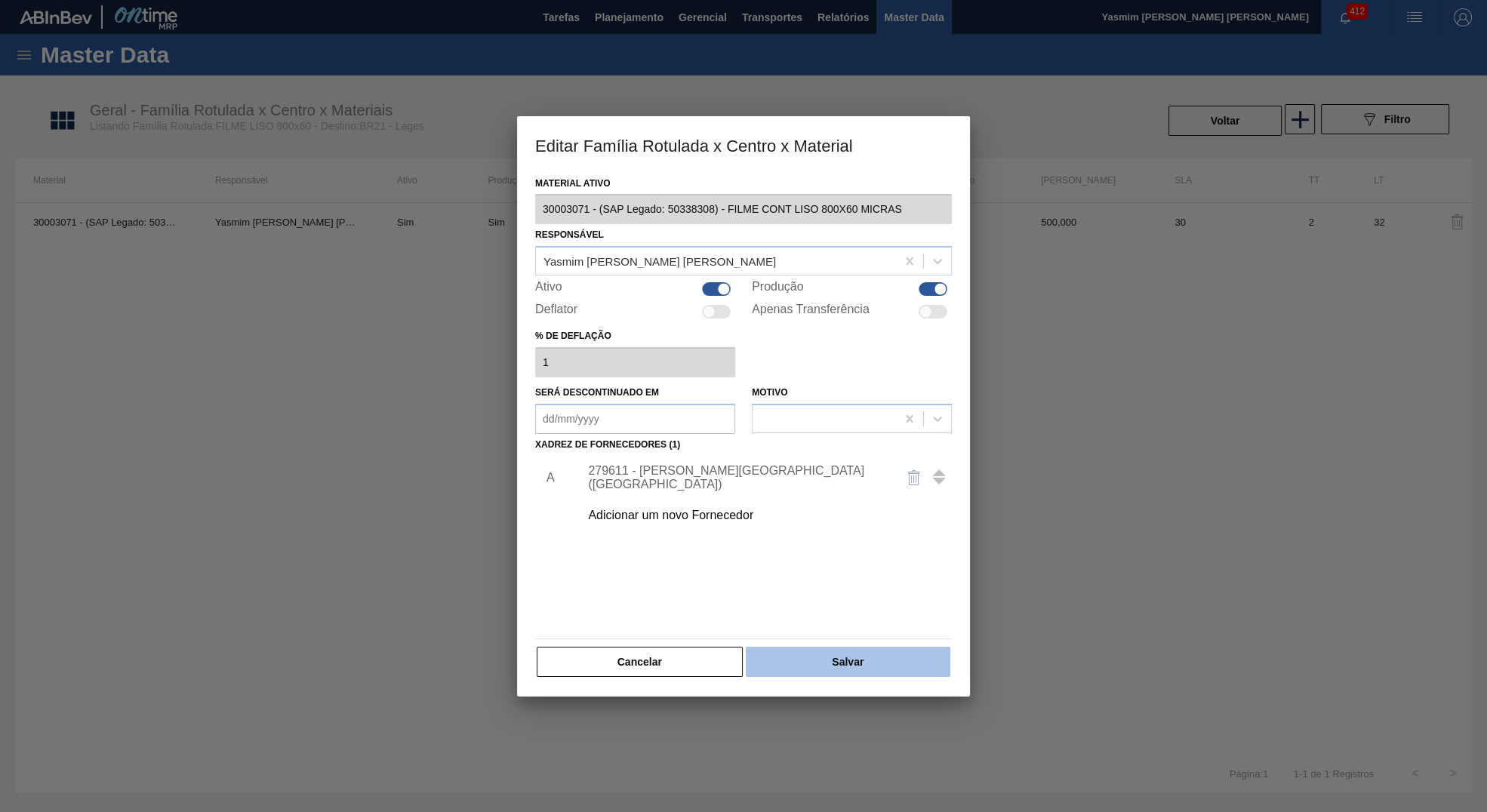
click at [874, 672] on button "Salvar" at bounding box center [848, 662] width 204 height 30
